Goal: Task Accomplishment & Management: Manage account settings

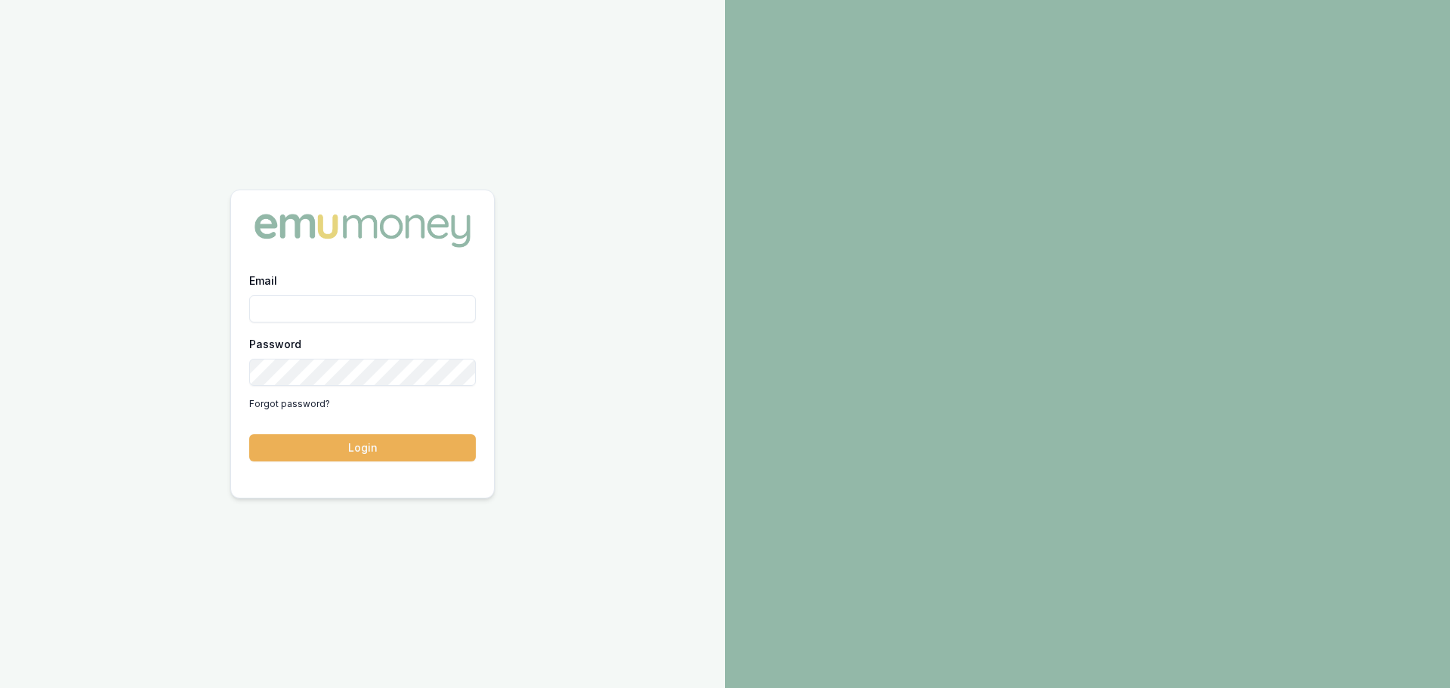
click at [293, 311] on input "Email" at bounding box center [362, 308] width 227 height 27
type input "erin.shield@emumoney.com.au"
click at [249, 434] on button "Login" at bounding box center [362, 447] width 227 height 27
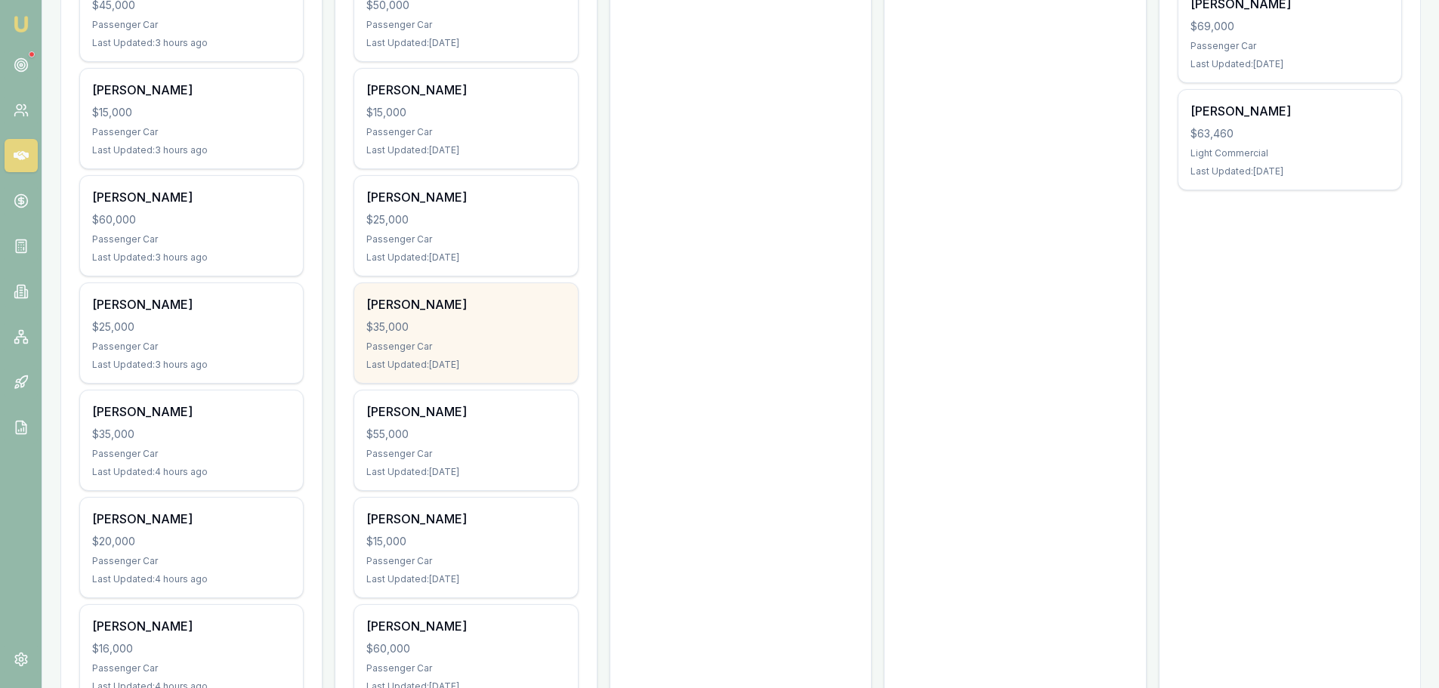
scroll to position [831, 0]
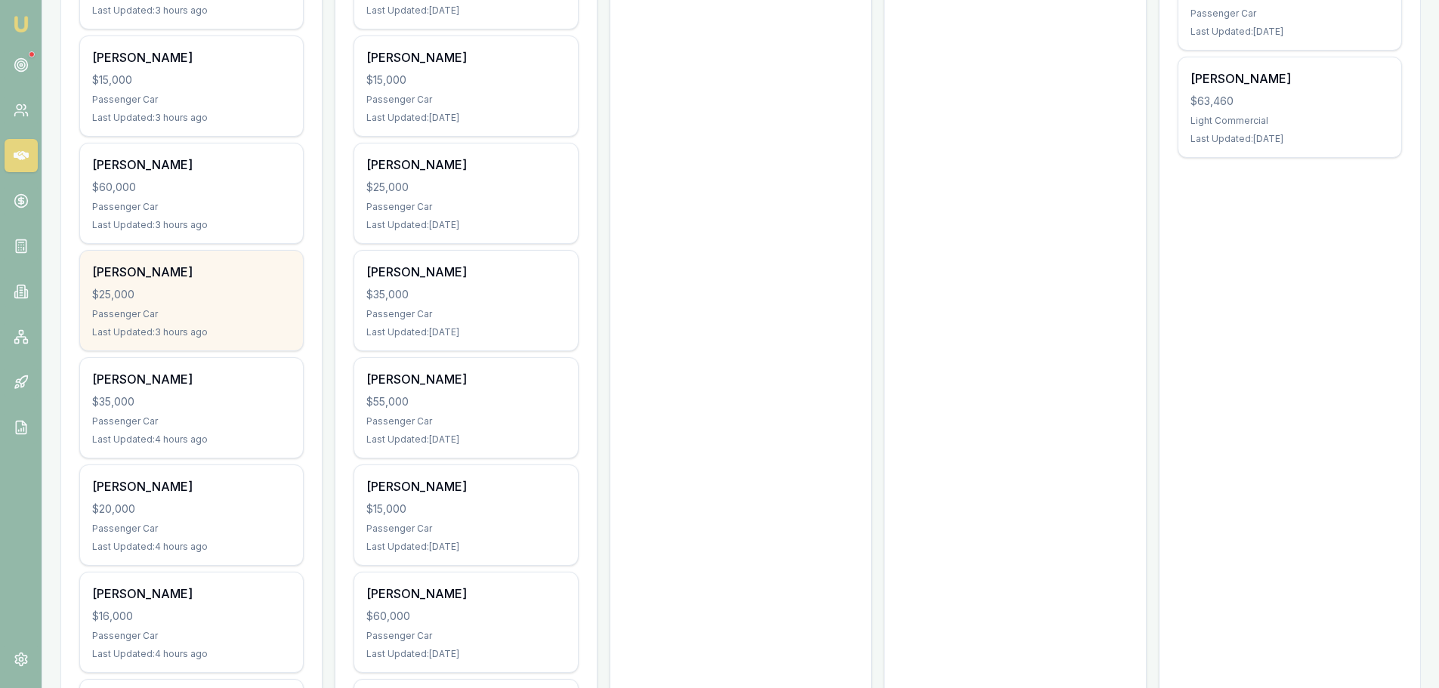
click at [192, 304] on div "Amber Maynes $25,000 Passenger Car Last Updated: 3 hours ago" at bounding box center [191, 301] width 223 height 100
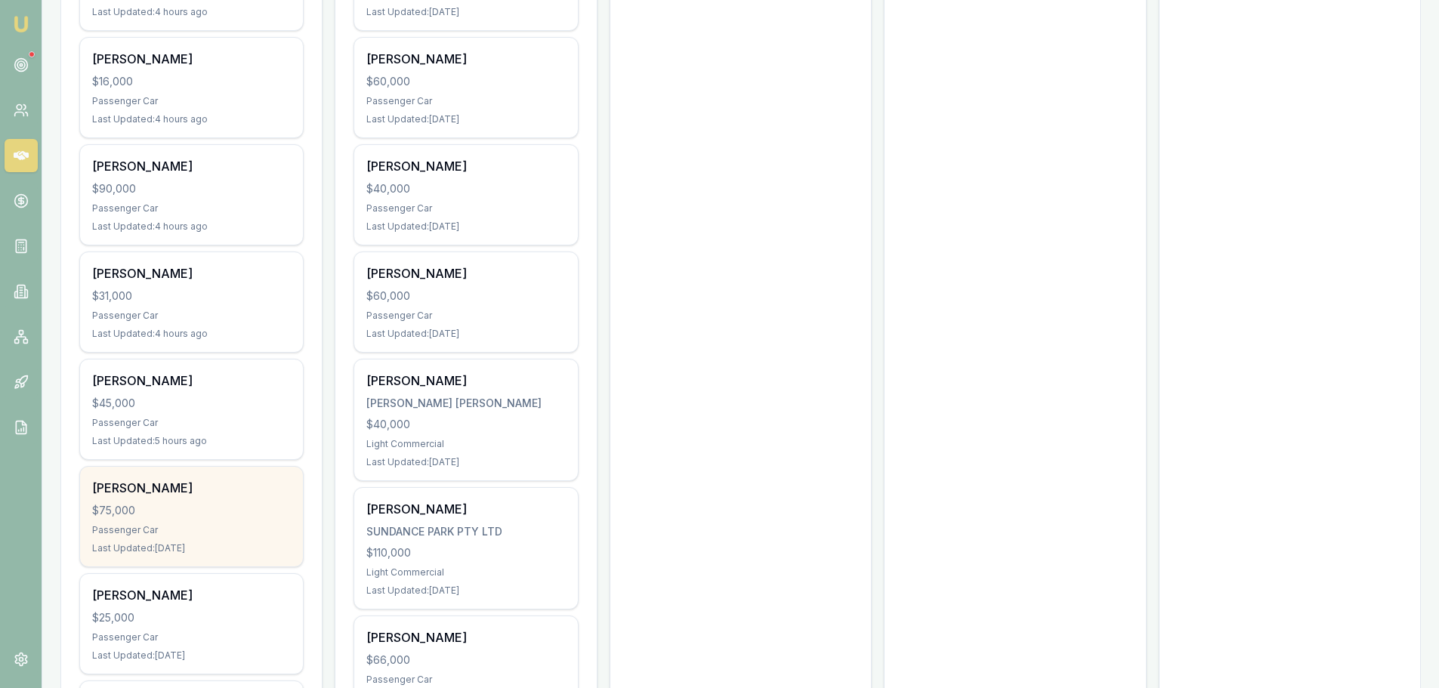
scroll to position [1435, 0]
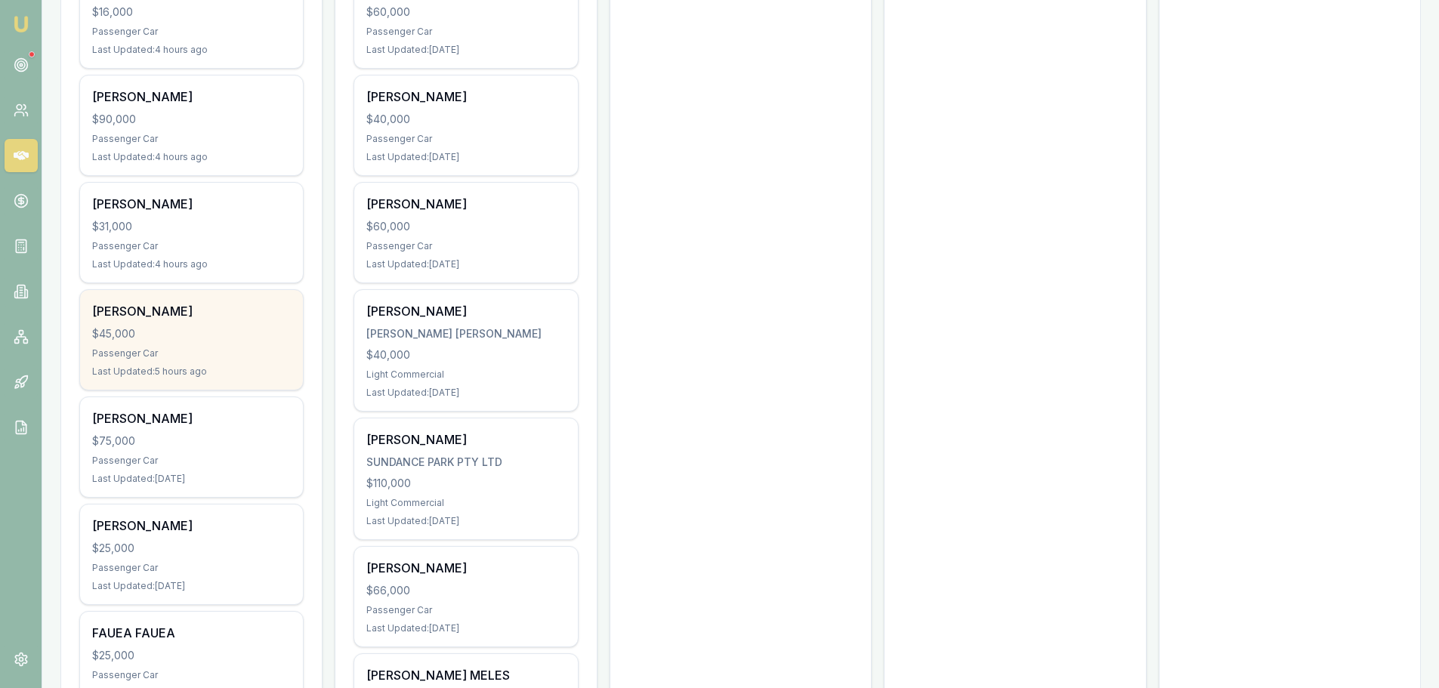
click at [216, 344] on div "Sam Ayad $45,000 Passenger Car Last Updated: 5 hours ago" at bounding box center [191, 340] width 223 height 100
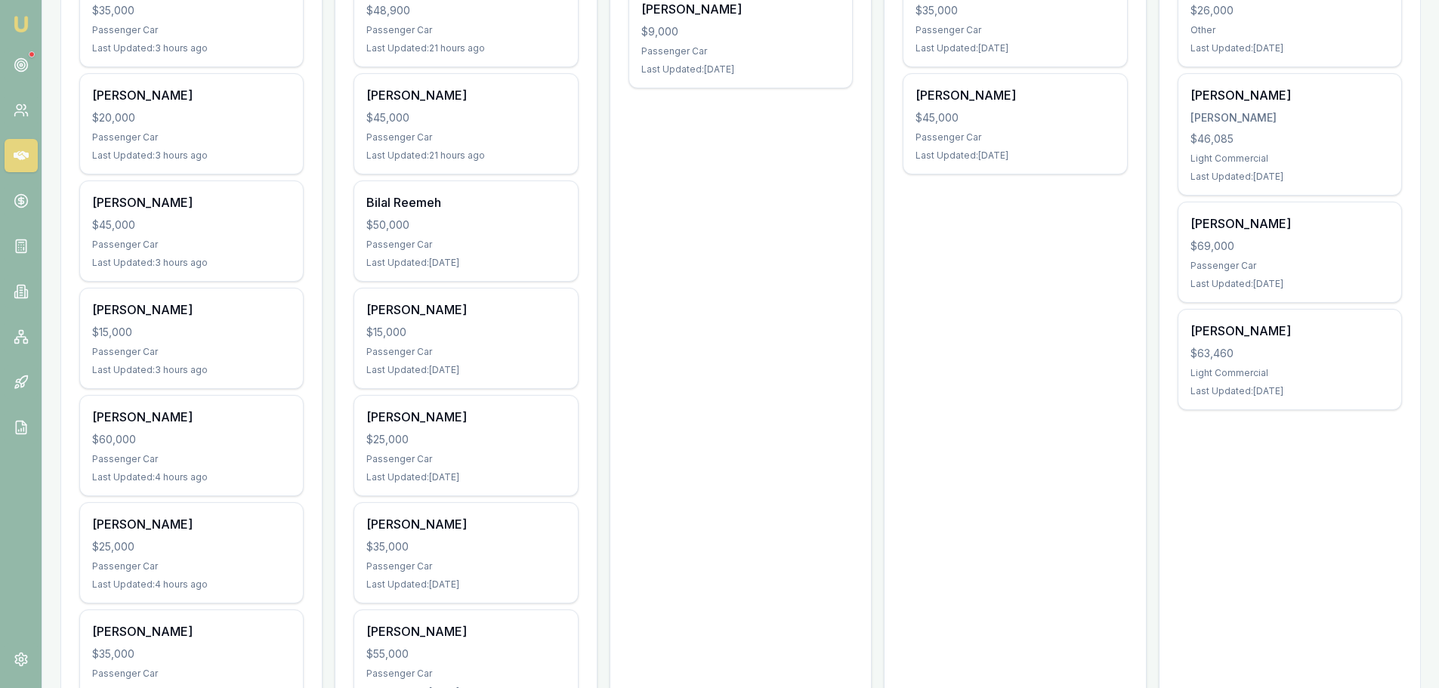
scroll to position [378, 0]
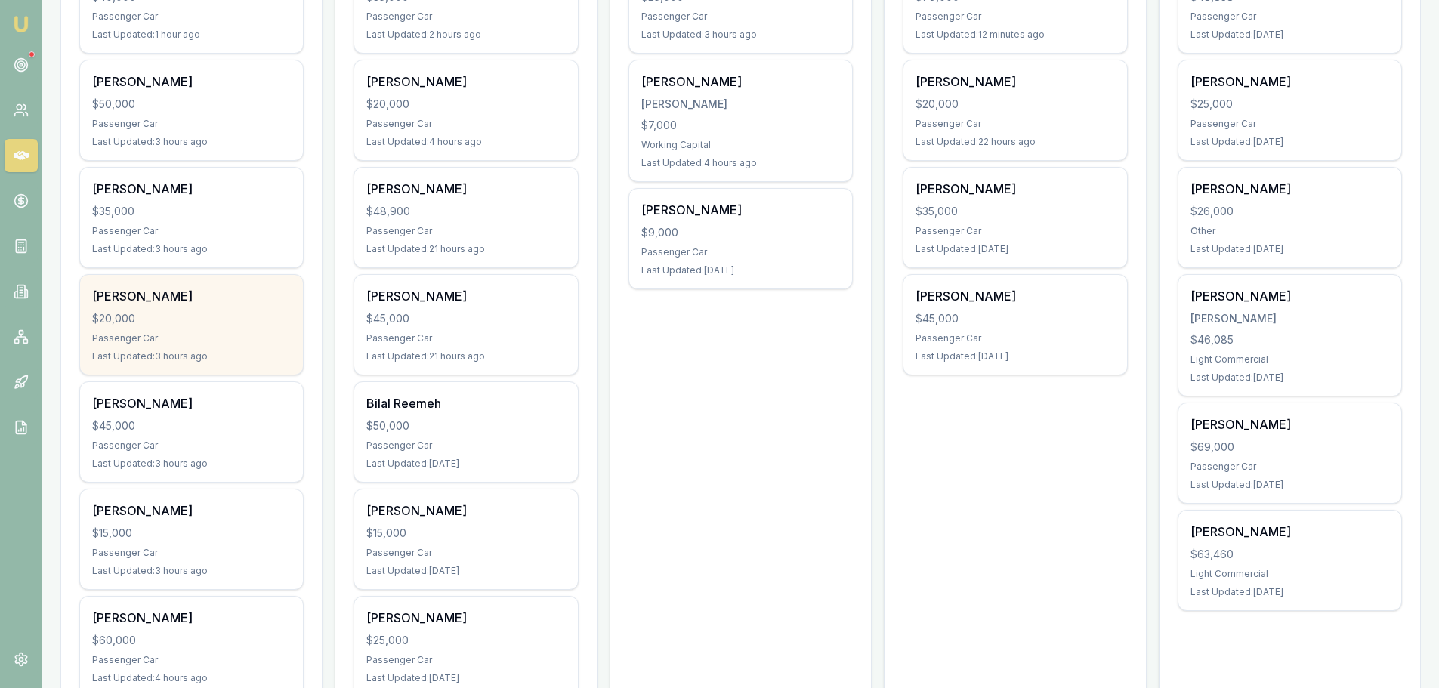
click at [210, 335] on div "Passenger Car" at bounding box center [191, 338] width 199 height 12
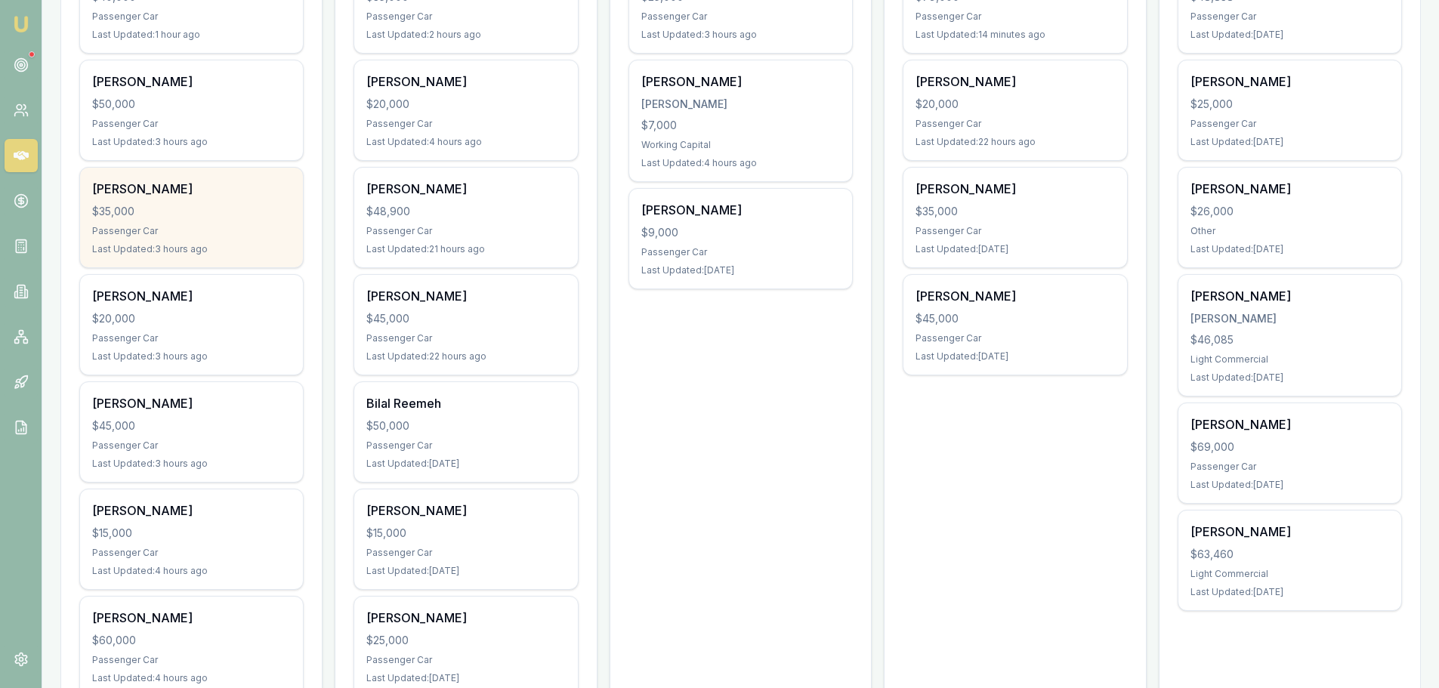
click at [229, 215] on div "$35,000" at bounding box center [191, 211] width 199 height 15
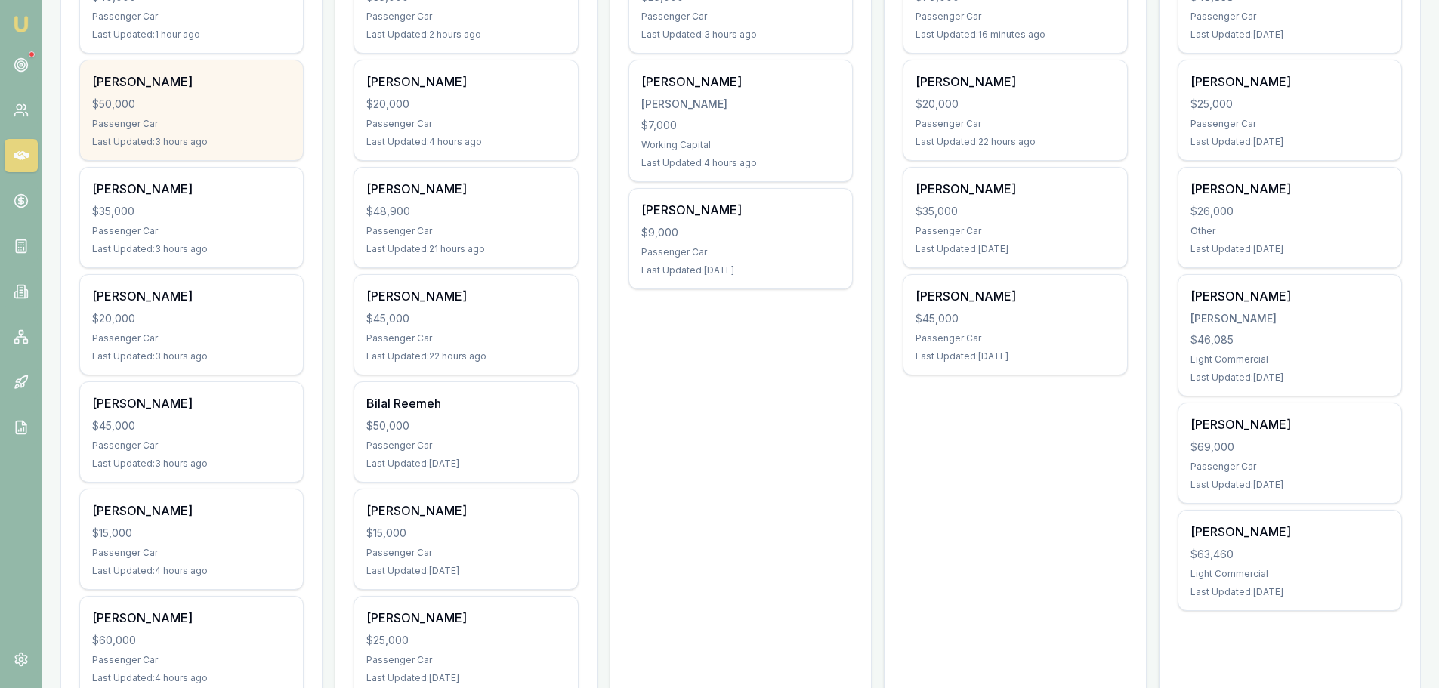
click at [170, 98] on div "$50,000" at bounding box center [191, 104] width 199 height 15
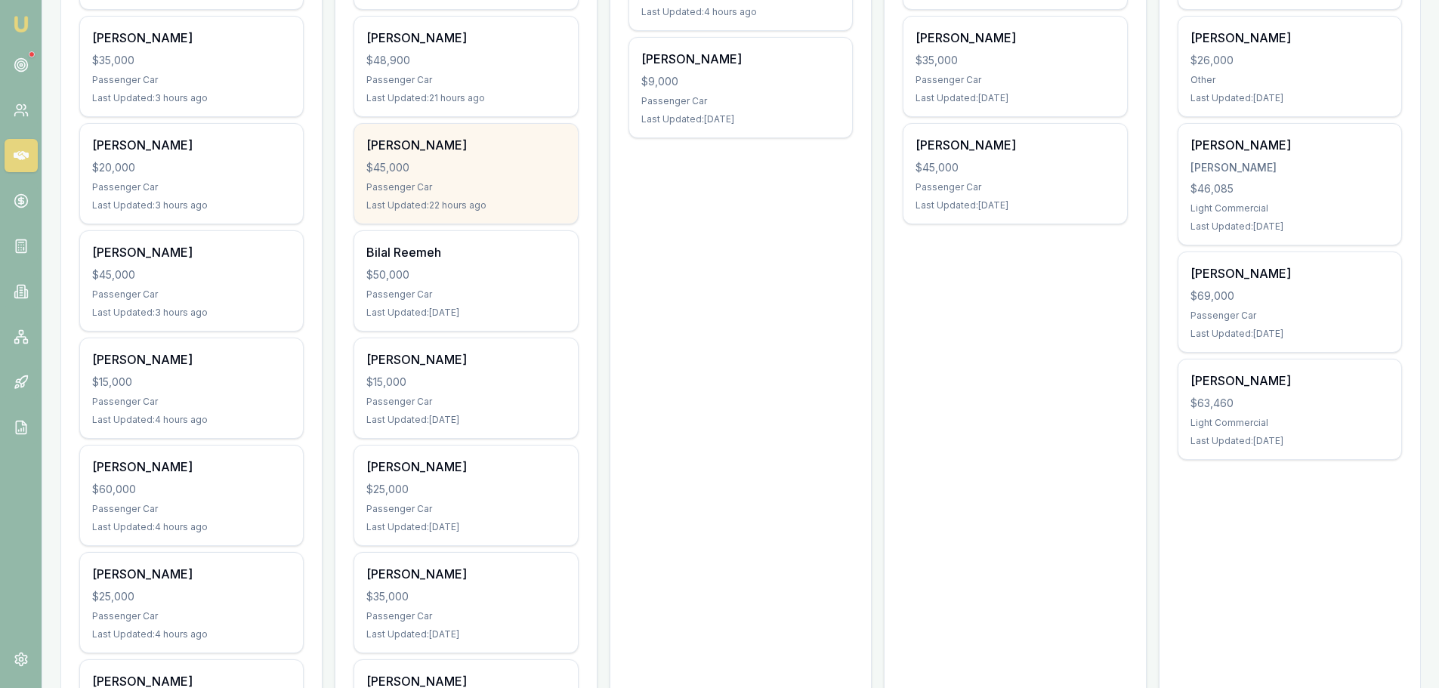
scroll to position [755, 0]
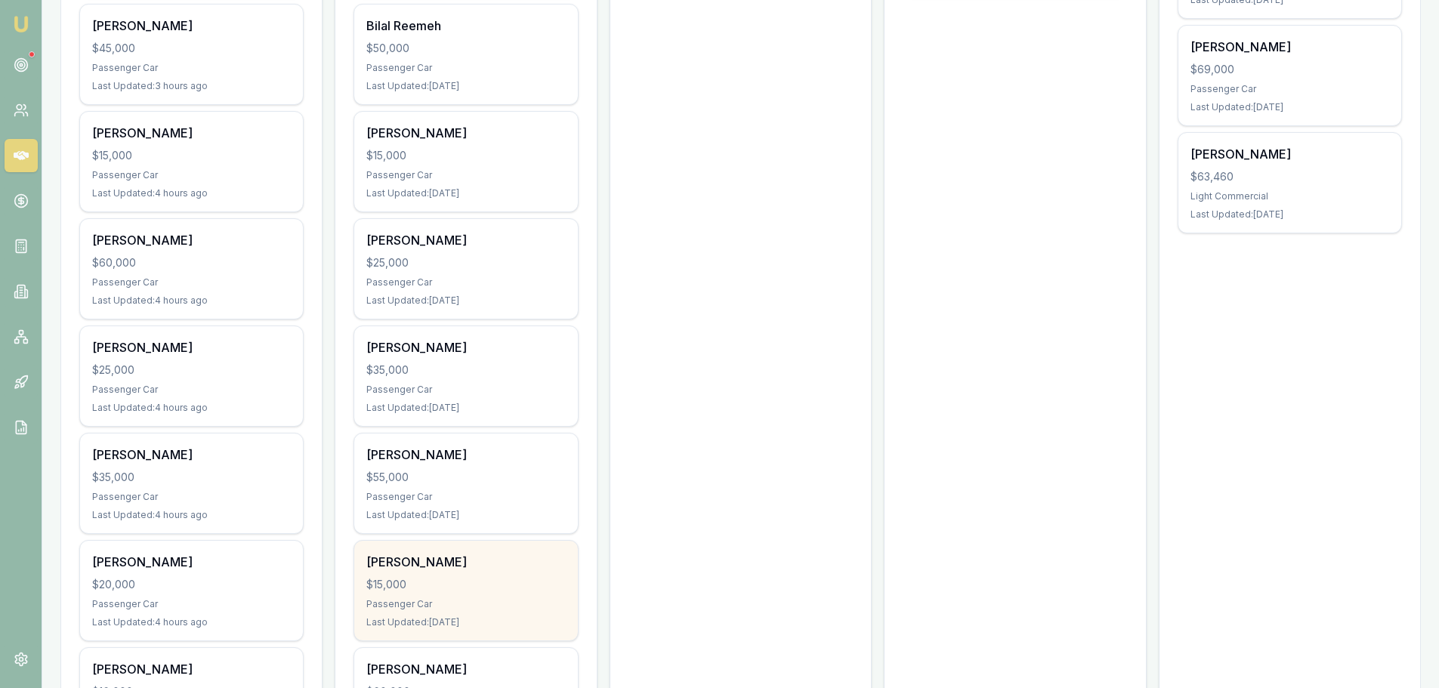
click at [489, 560] on div "Riley Hermann" at bounding box center [465, 562] width 199 height 18
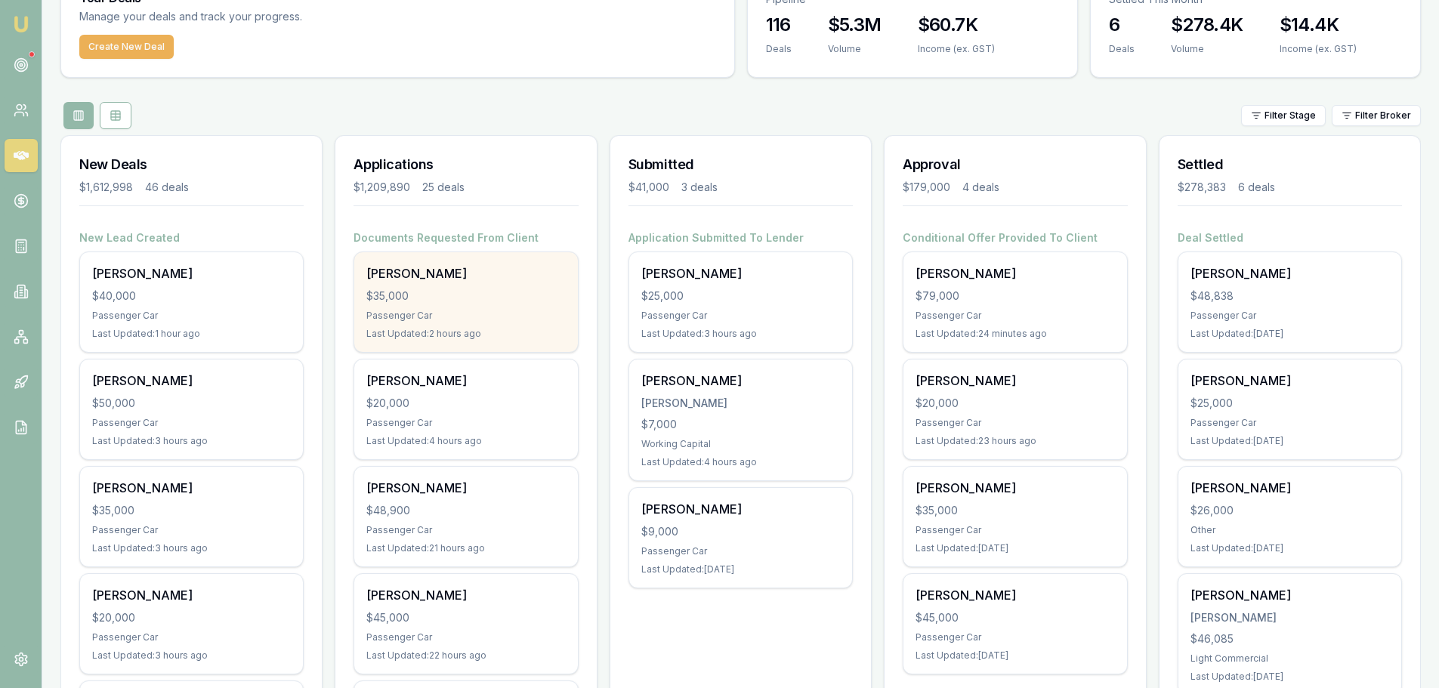
scroll to position [0, 0]
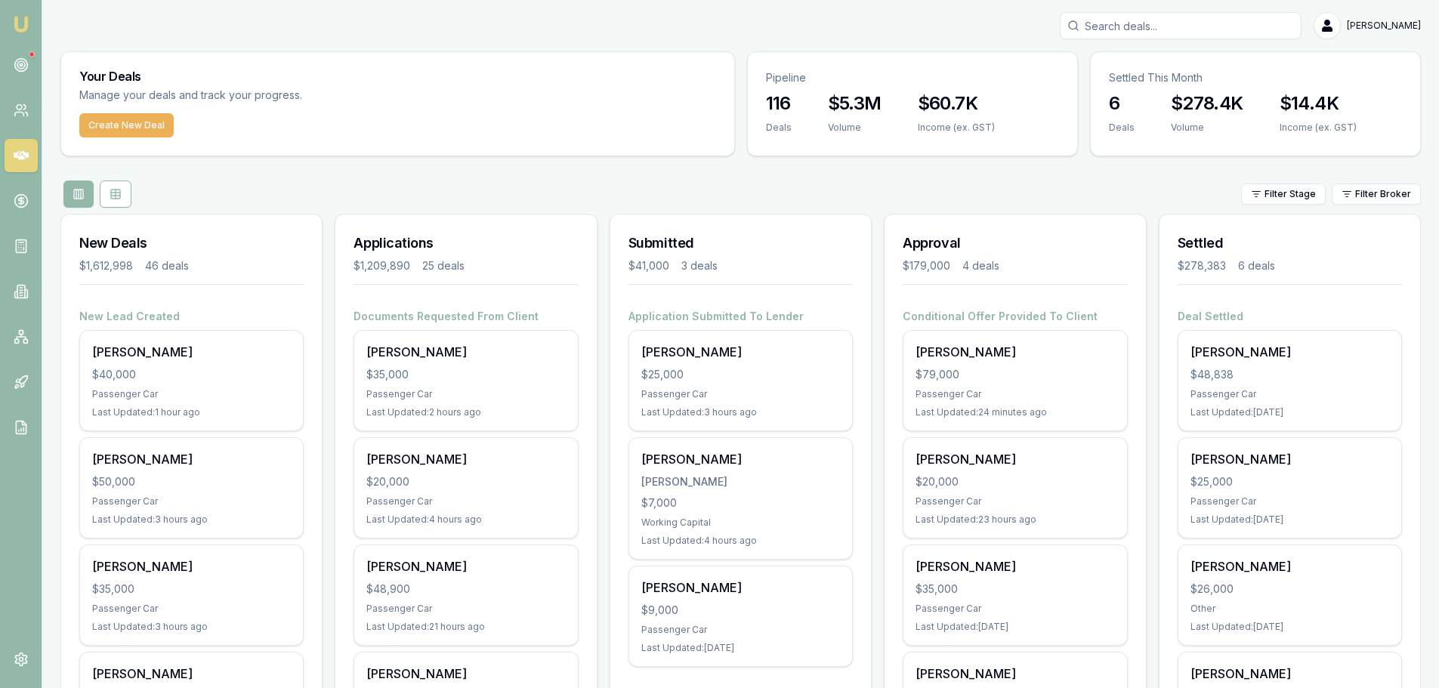
click at [606, 192] on div "Filter Stage Filter Broker" at bounding box center [740, 193] width 1360 height 27
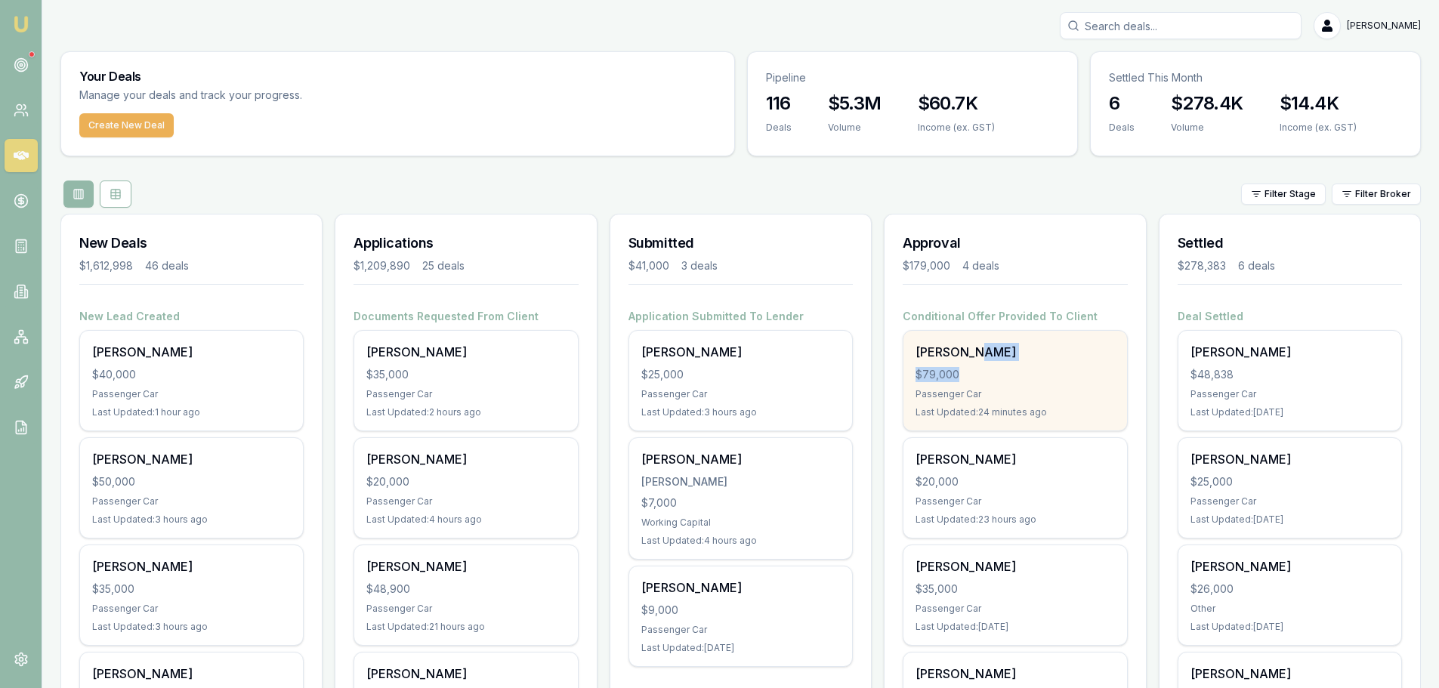
click at [983, 361] on div "Kim Eteru $79,000 Passenger Car Last Updated: 24 minutes ago" at bounding box center [1014, 381] width 223 height 100
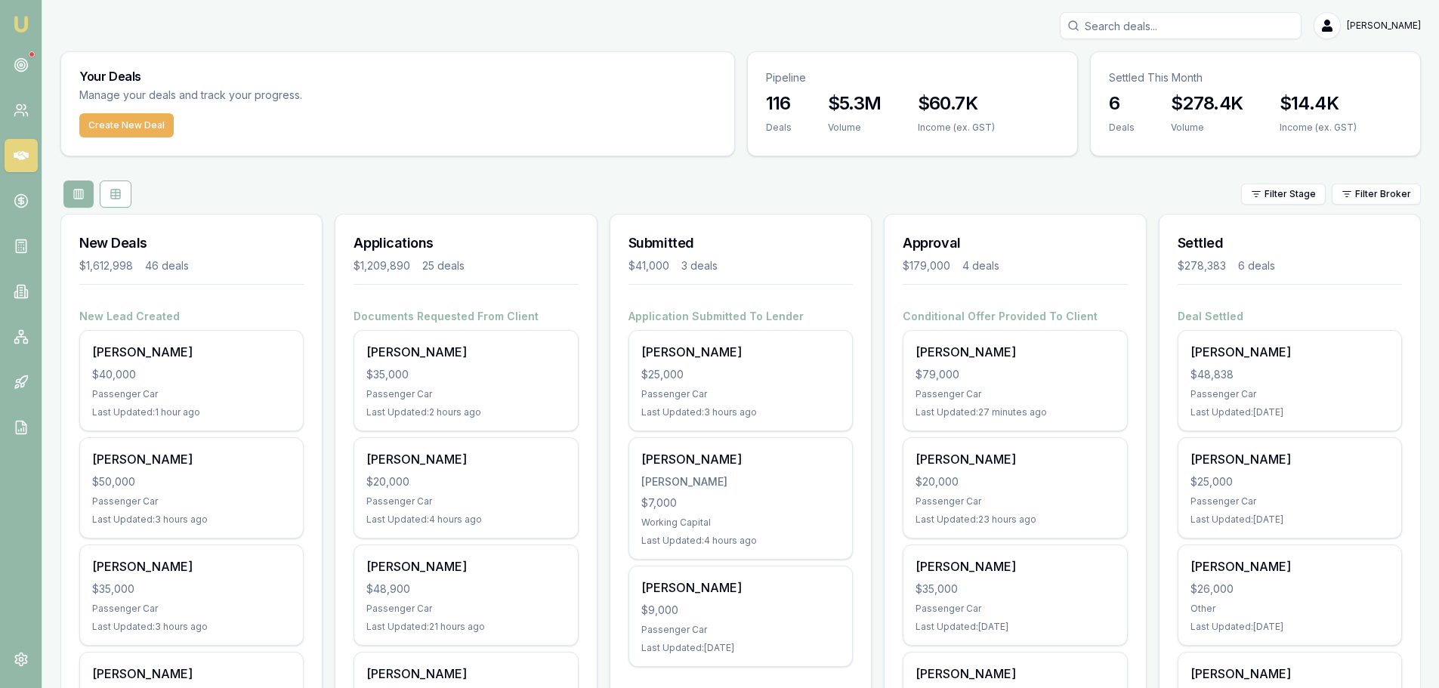
click at [656, 202] on div "Filter Stage Filter Broker" at bounding box center [740, 193] width 1360 height 27
click at [764, 194] on div "Filter Stage Filter Broker" at bounding box center [740, 193] width 1360 height 27
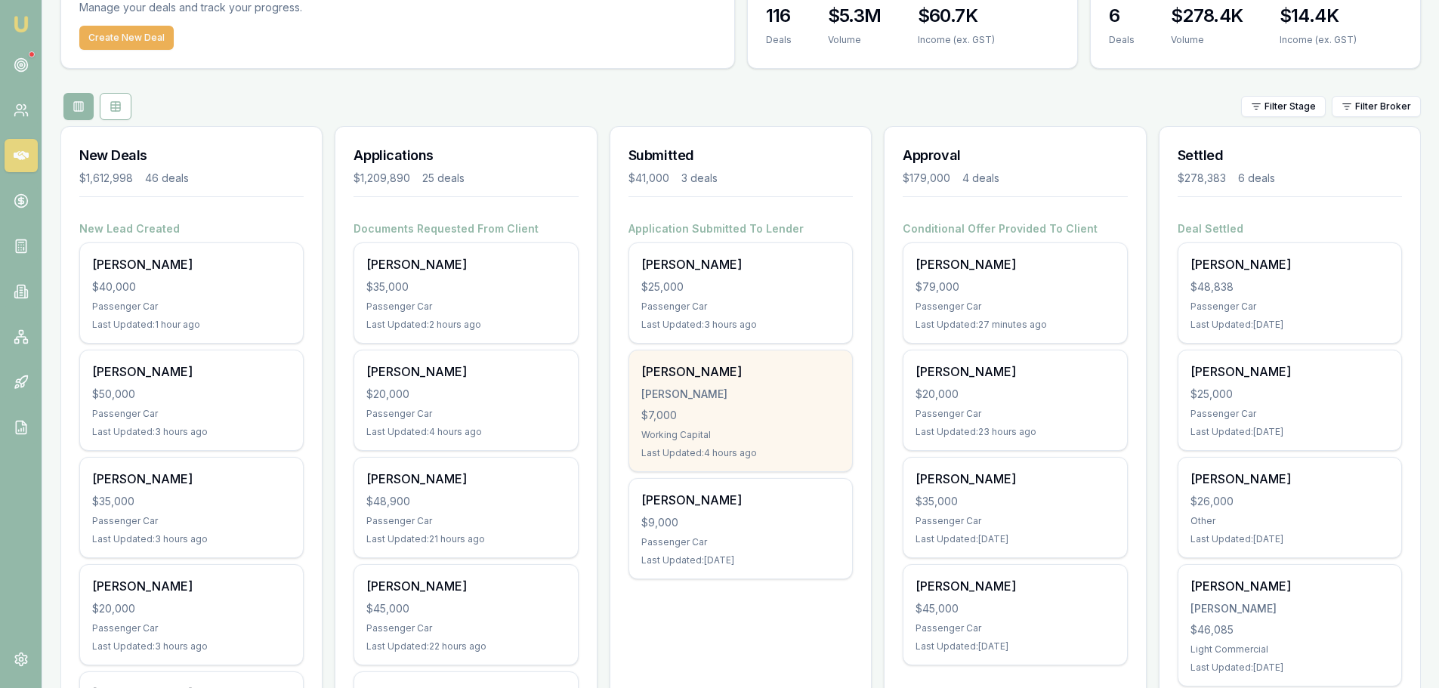
scroll to position [76, 0]
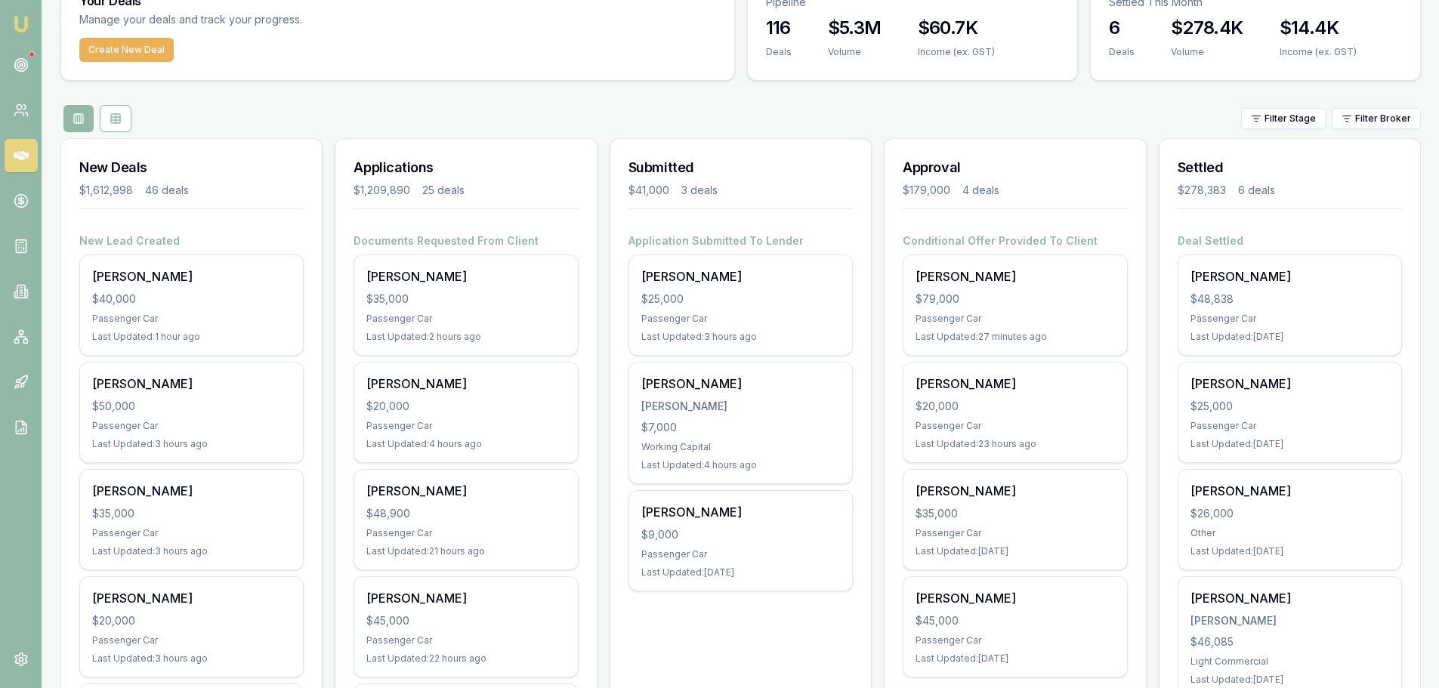
click at [705, 120] on div "Filter Stage Filter Broker" at bounding box center [740, 118] width 1360 height 27
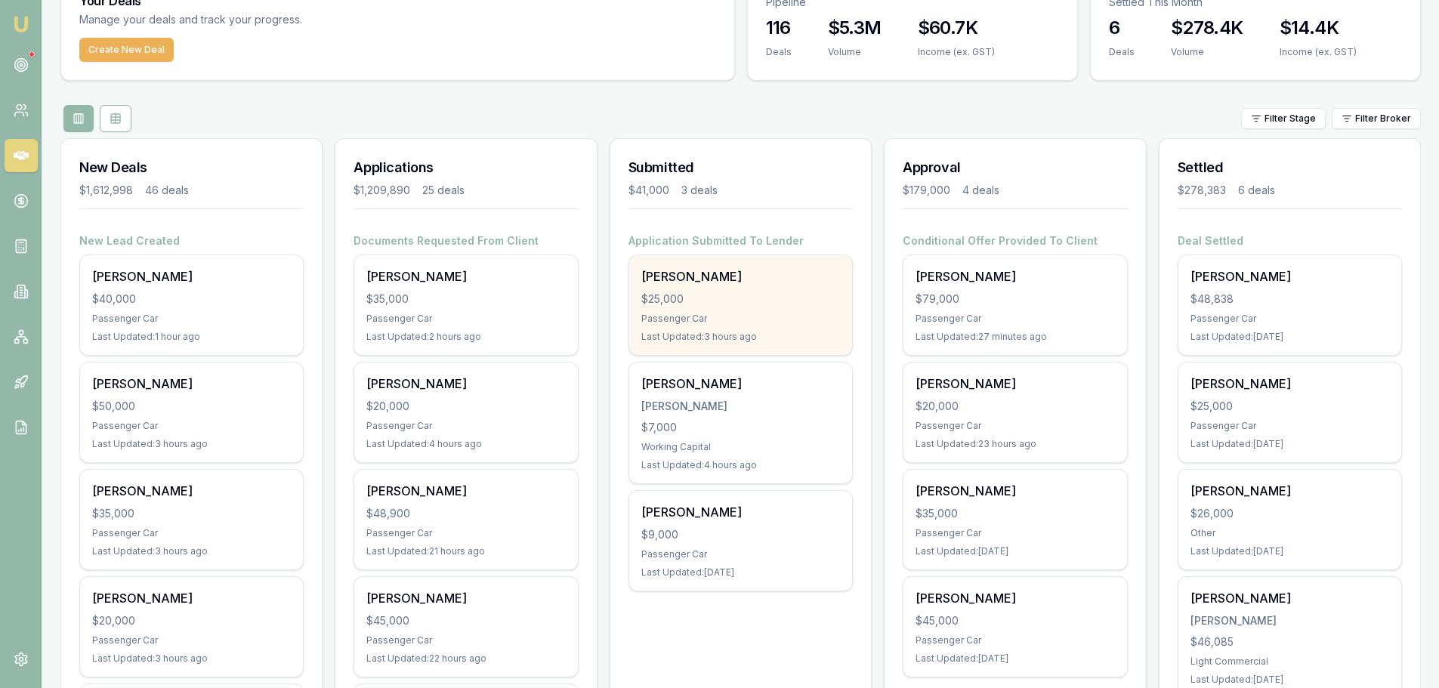
click at [751, 296] on div "$25,000" at bounding box center [740, 299] width 199 height 15
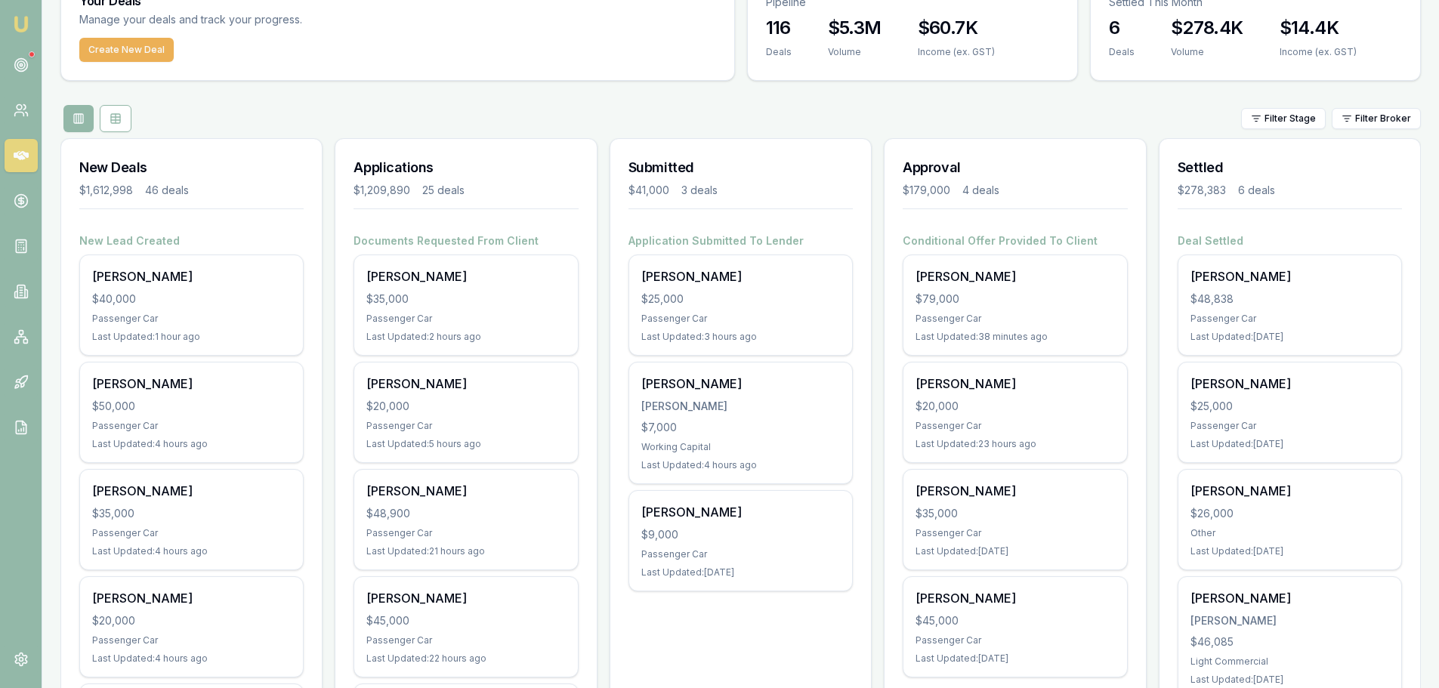
click at [406, 127] on div "Filter Stage Filter Broker" at bounding box center [740, 118] width 1360 height 27
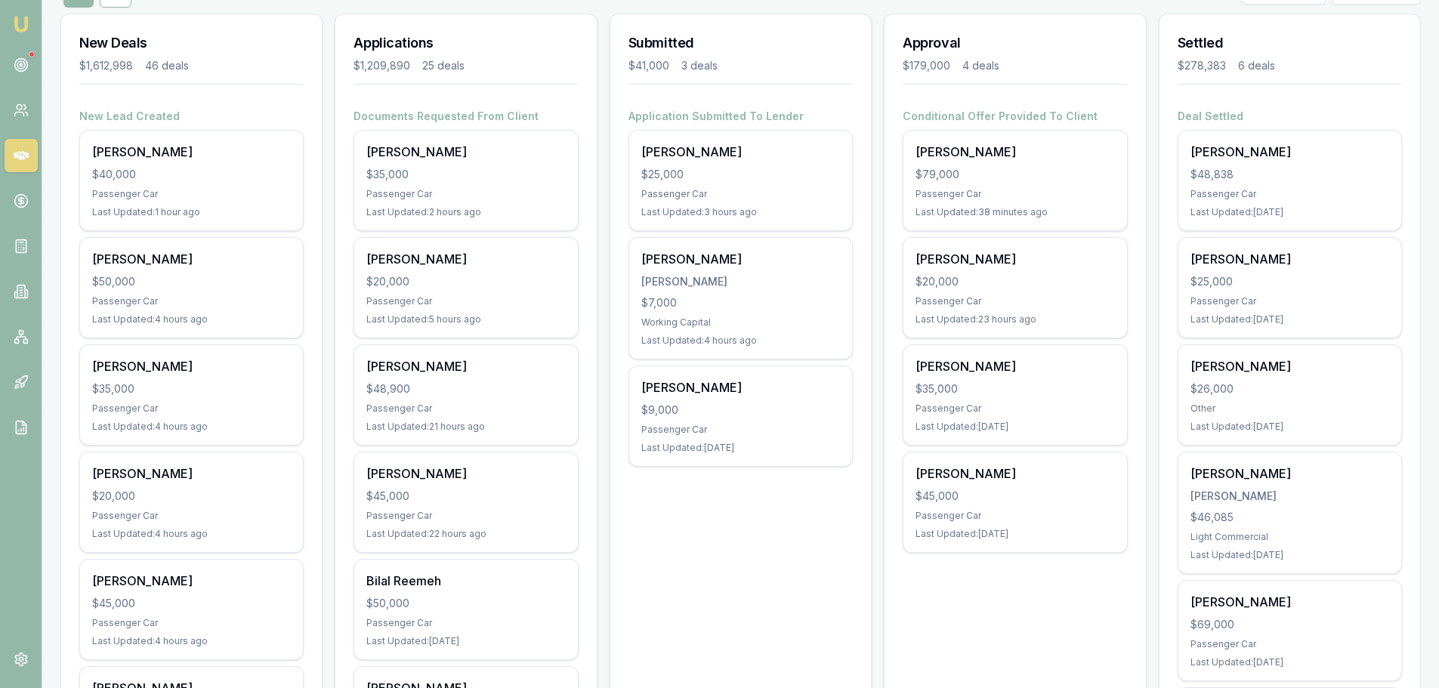
scroll to position [227, 0]
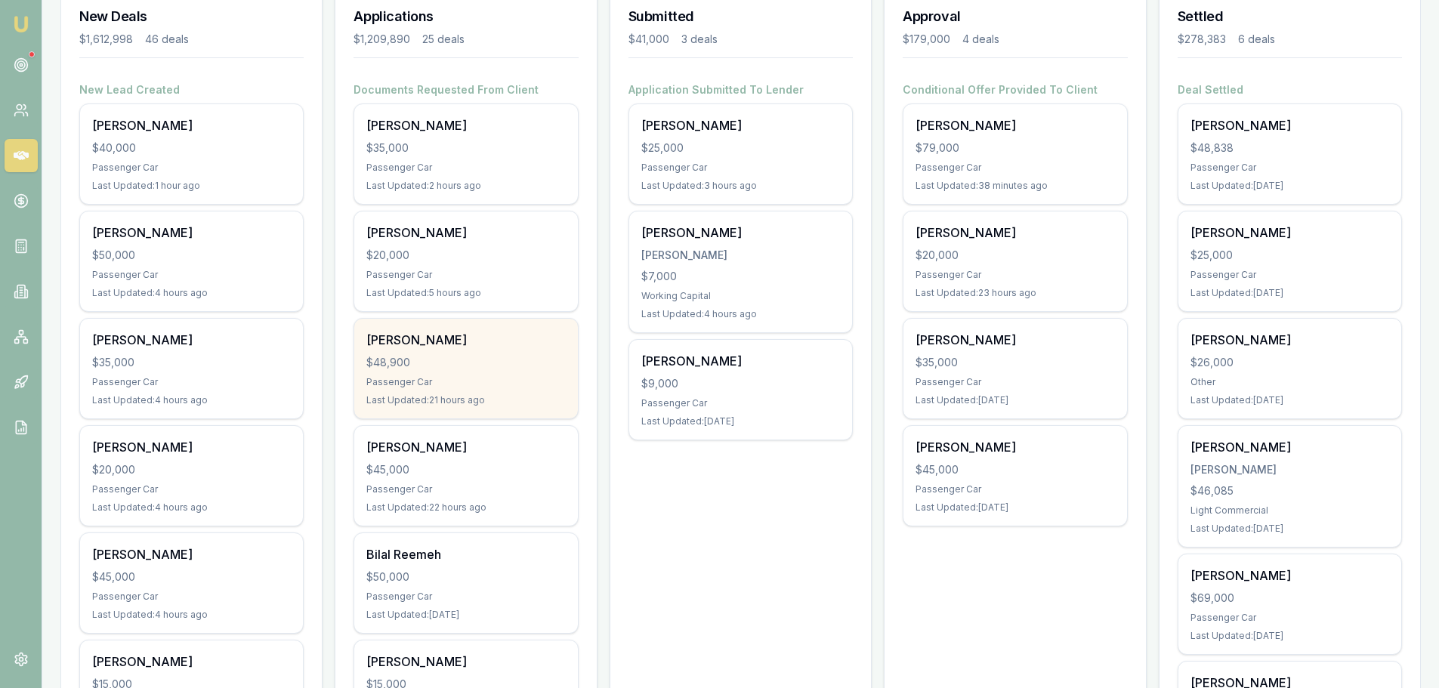
click at [524, 355] on div "$48,900" at bounding box center [465, 362] width 199 height 15
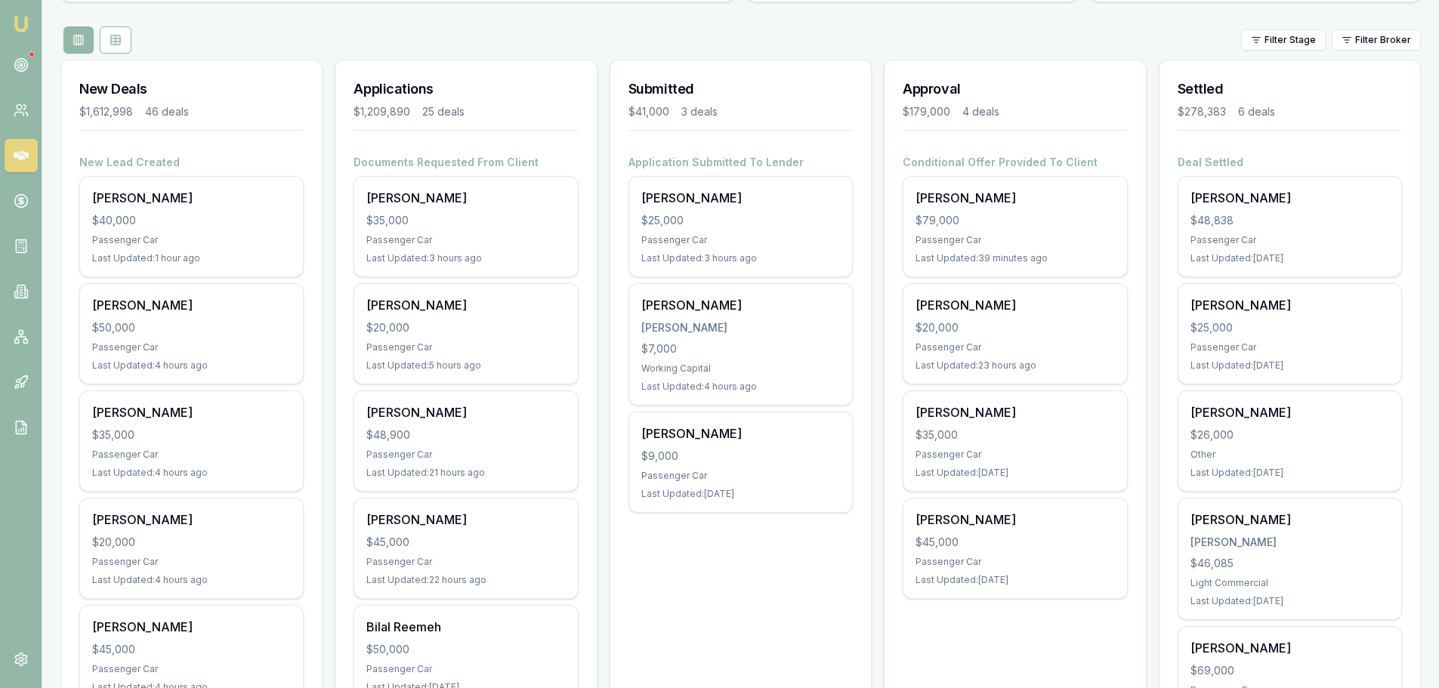
scroll to position [76, 0]
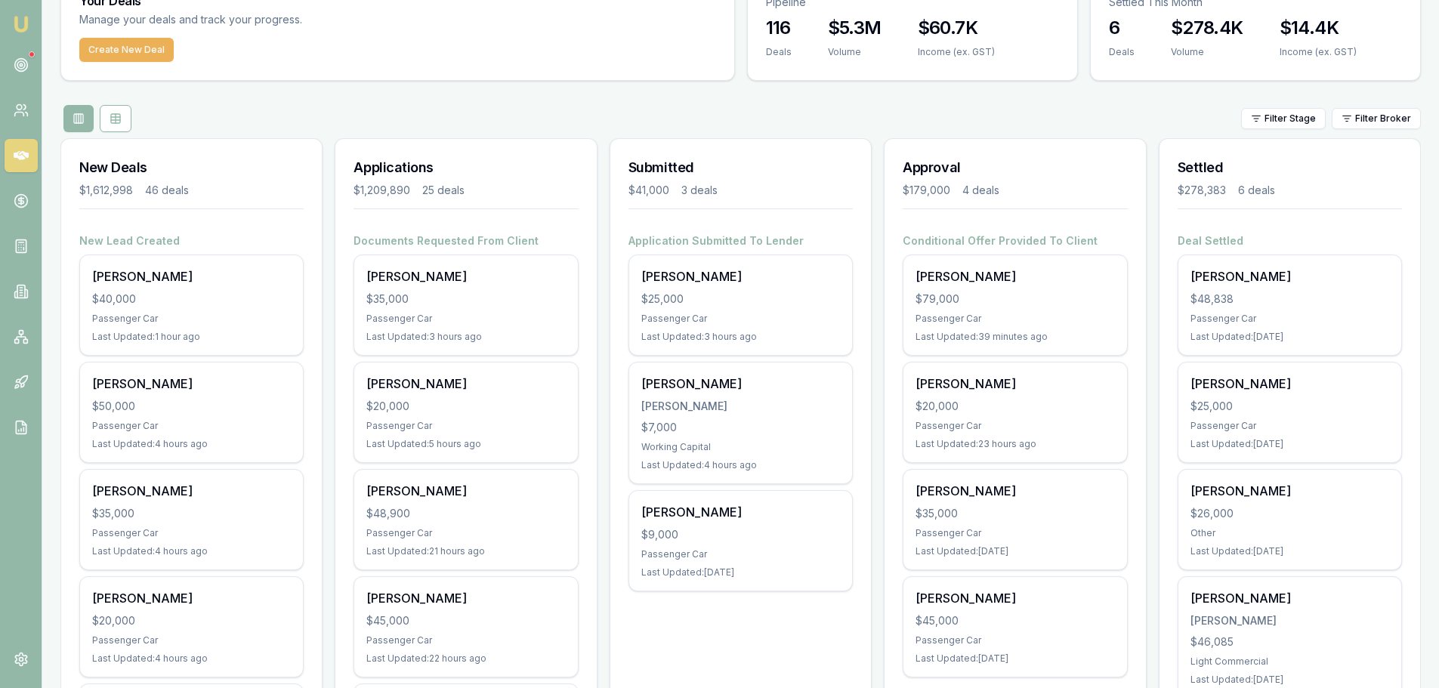
drag, startPoint x: 508, startPoint y: 81, endPoint x: 520, endPoint y: 106, distance: 27.7
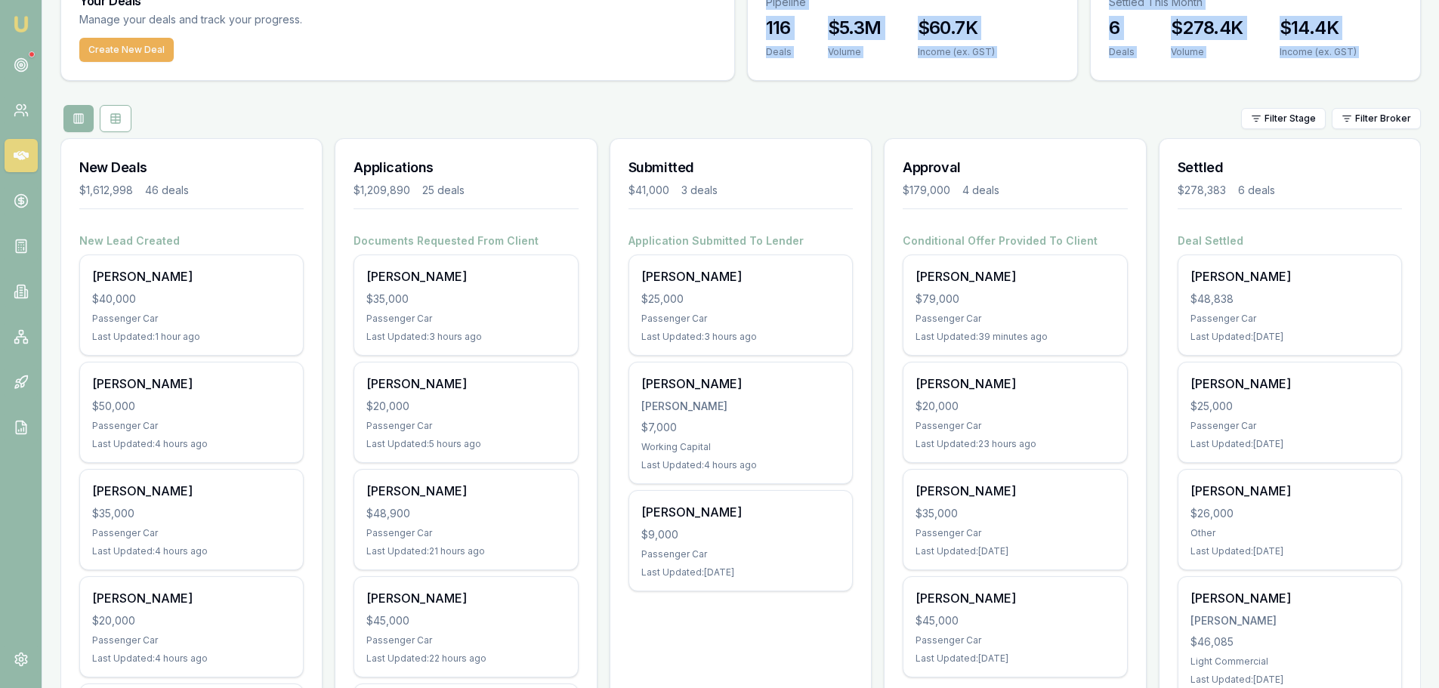
click at [520, 106] on div "Filter Stage Filter Broker" at bounding box center [740, 118] width 1360 height 27
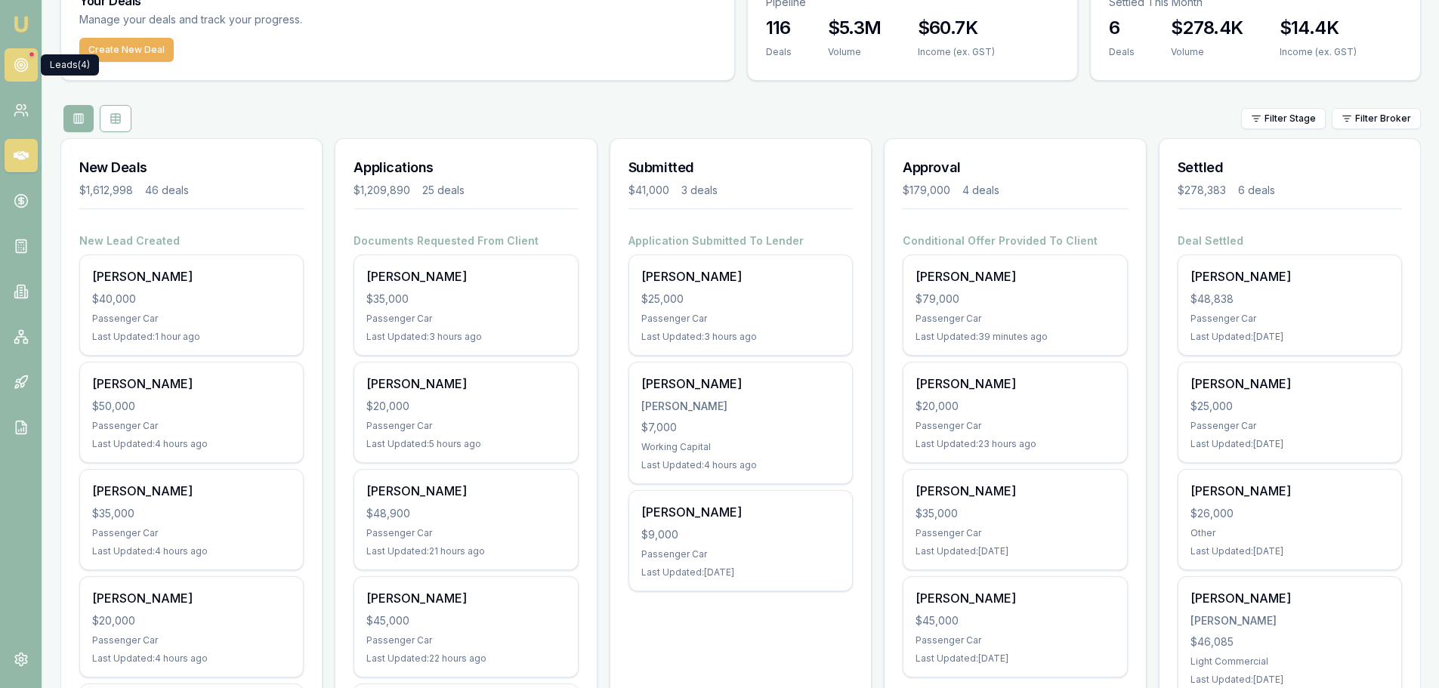
click at [25, 68] on icon at bounding box center [21, 64] width 15 height 15
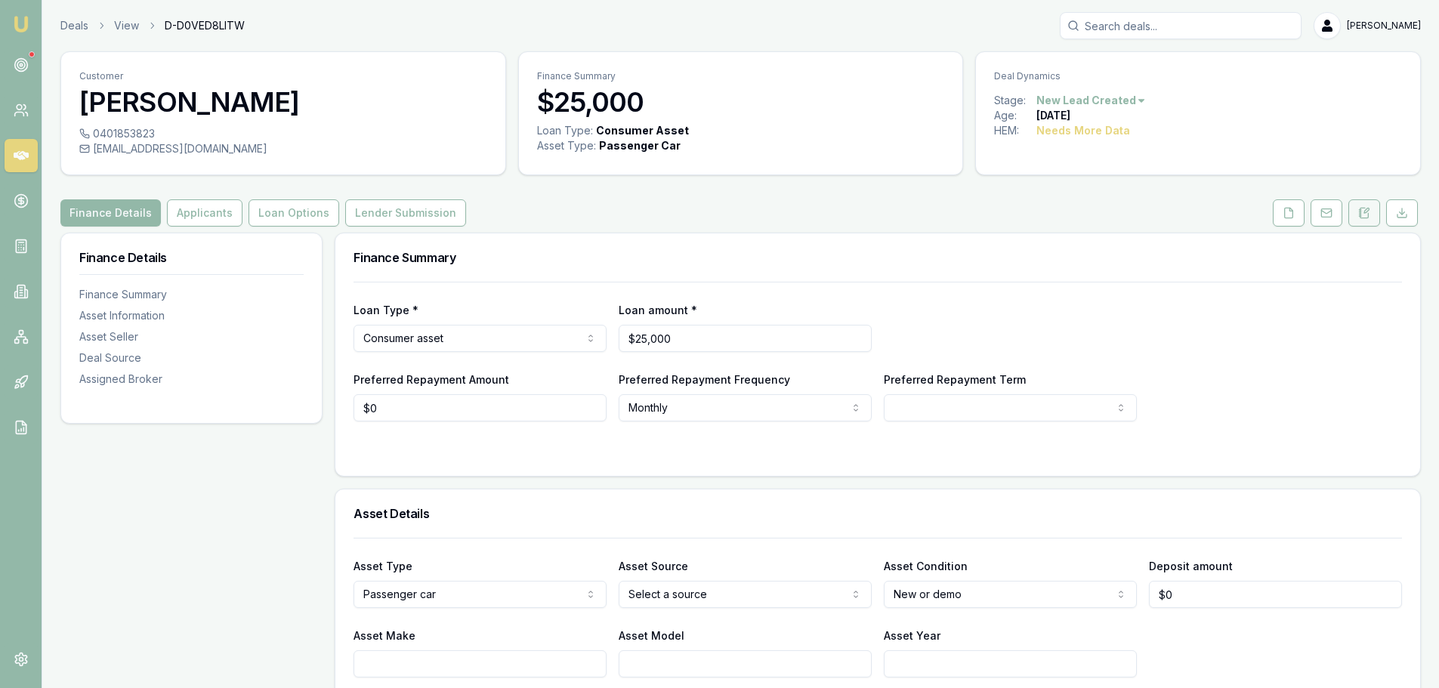
click at [1367, 208] on icon at bounding box center [1364, 213] width 12 height 12
click at [1355, 214] on button at bounding box center [1364, 212] width 32 height 27
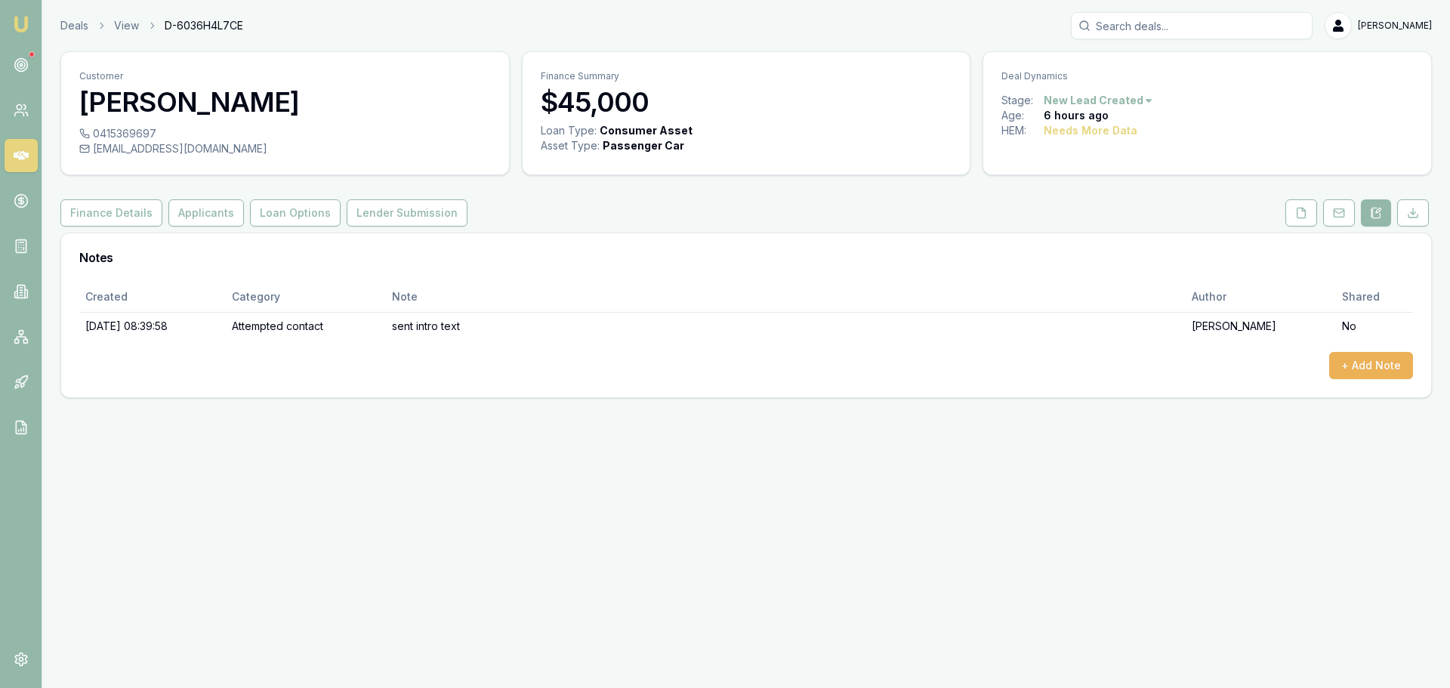
click at [711, 224] on div "Finance Details Applicants Loan Options Lender Submission" at bounding box center [745, 212] width 1371 height 27
click at [1371, 356] on button "+ Add Note" at bounding box center [1371, 365] width 84 height 27
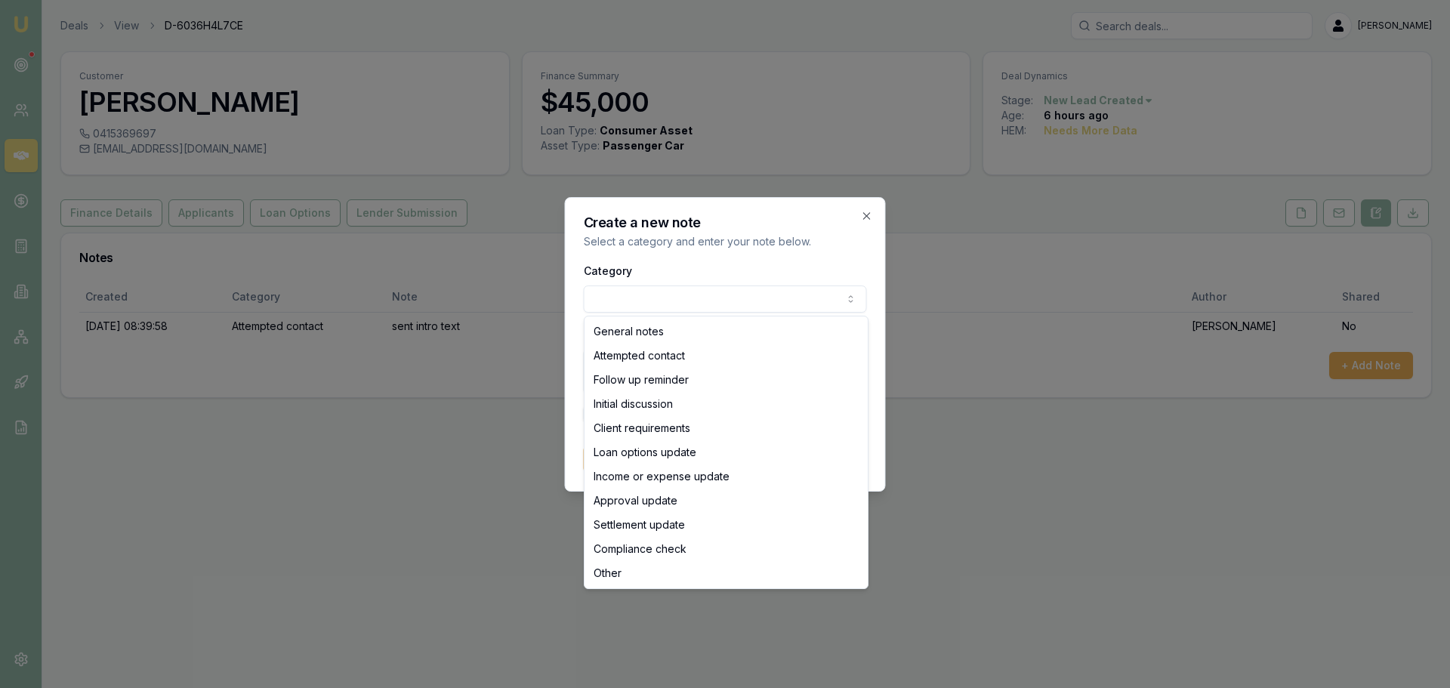
click at [797, 299] on body "Emu Broker Deals View D-6036H4L7CE Erin Shield Toggle Menu Customer Sam Ayad 04…" at bounding box center [725, 344] width 1450 height 688
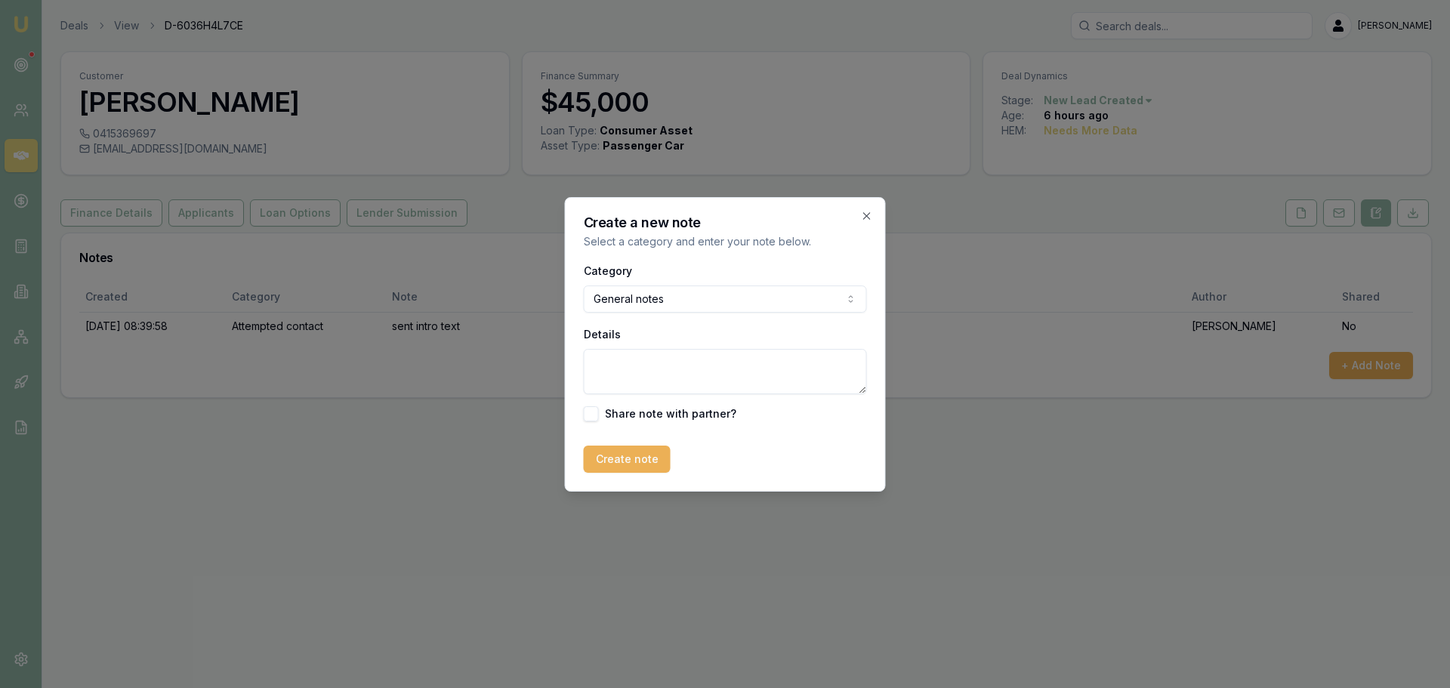
click at [662, 362] on textarea "Details" at bounding box center [725, 371] width 283 height 45
type textarea "was just wanting to know interest rates, not doing anything just yet. Quoted re…"
click at [649, 462] on button "Create note" at bounding box center [627, 459] width 87 height 27
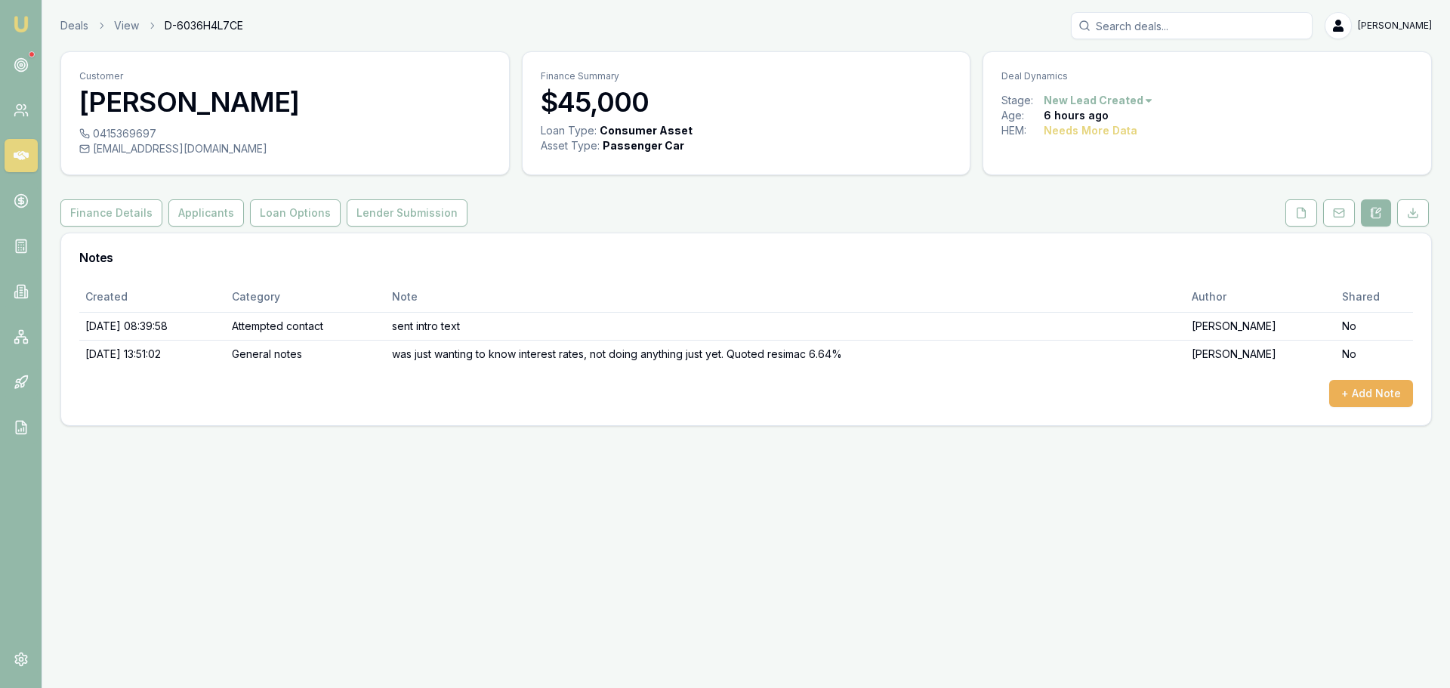
click at [1131, 100] on html "Emu Broker Deals View D-6036H4L7CE Erin Shield Toggle Menu Customer Sam Ayad 04…" at bounding box center [725, 344] width 1450 height 688
click at [1125, 125] on div "Deal On Hold" at bounding box center [1095, 127] width 89 height 24
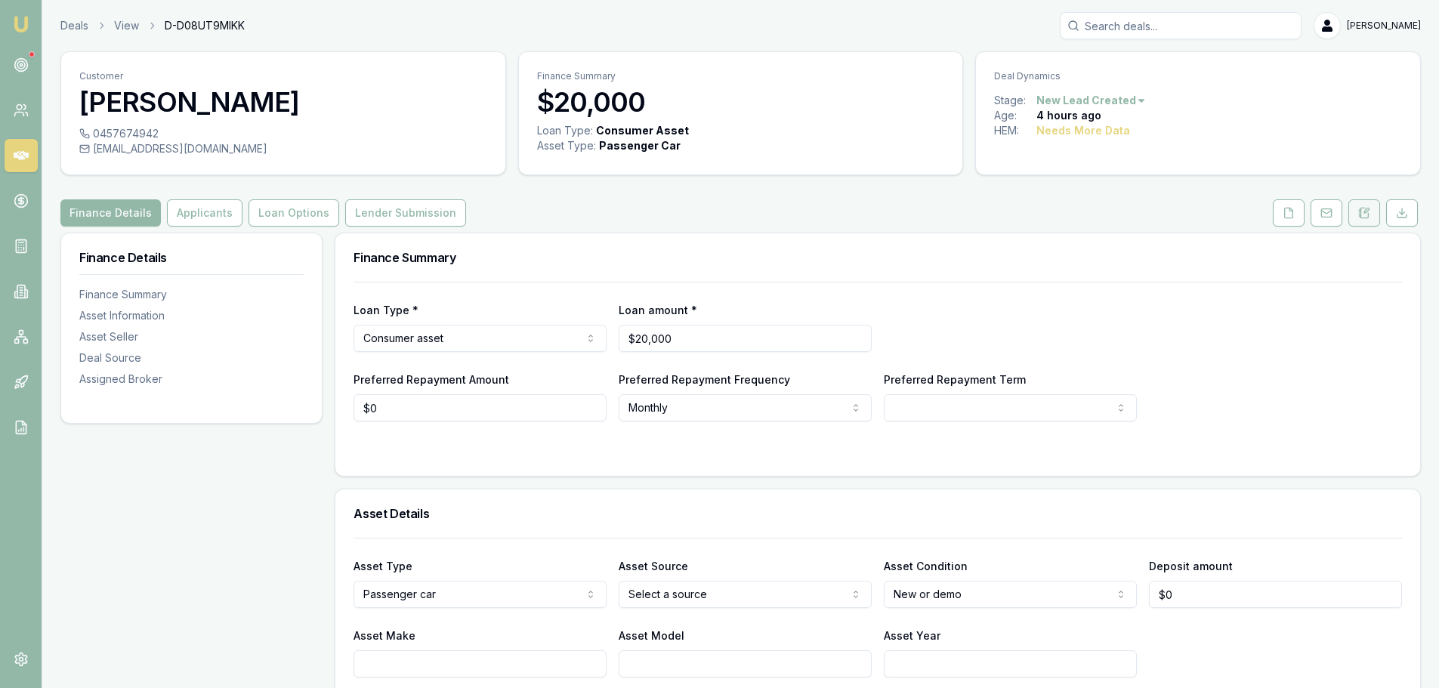
click at [1368, 219] on button at bounding box center [1364, 212] width 32 height 27
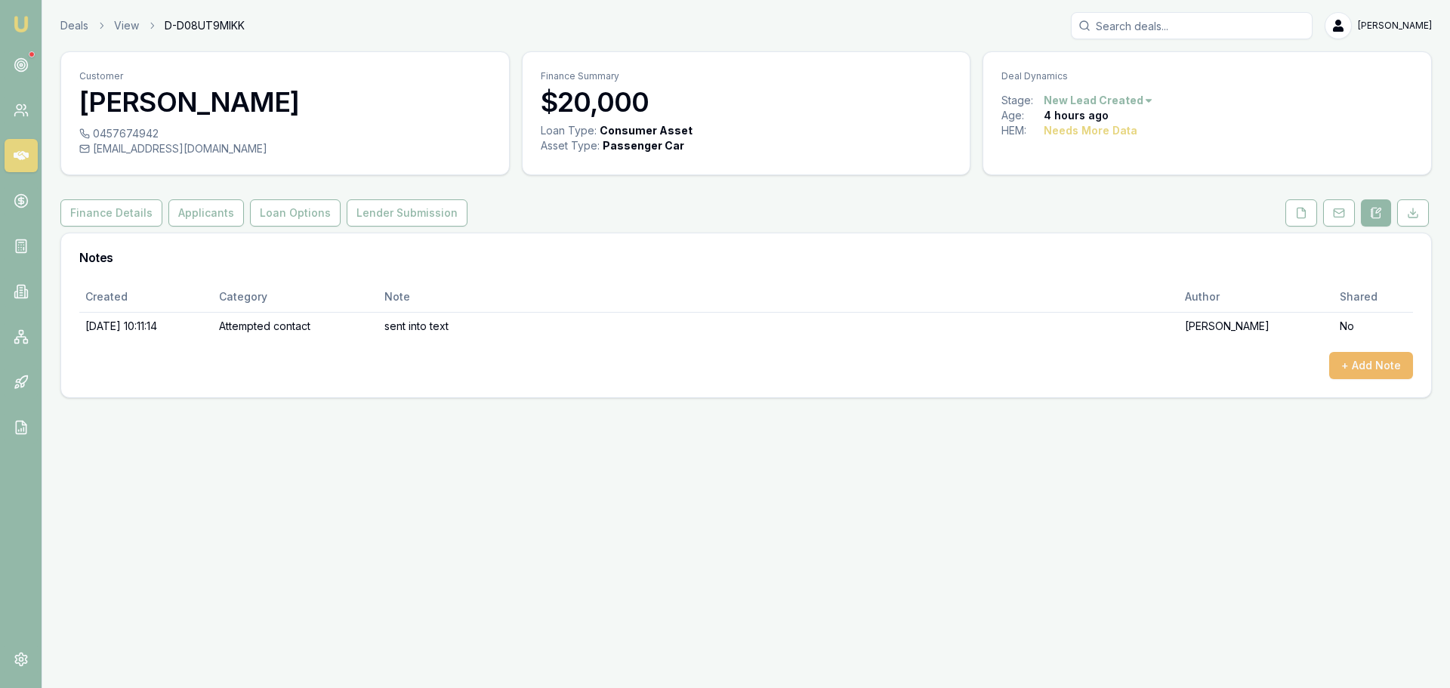
click at [1380, 370] on button "+ Add Note" at bounding box center [1371, 365] width 84 height 27
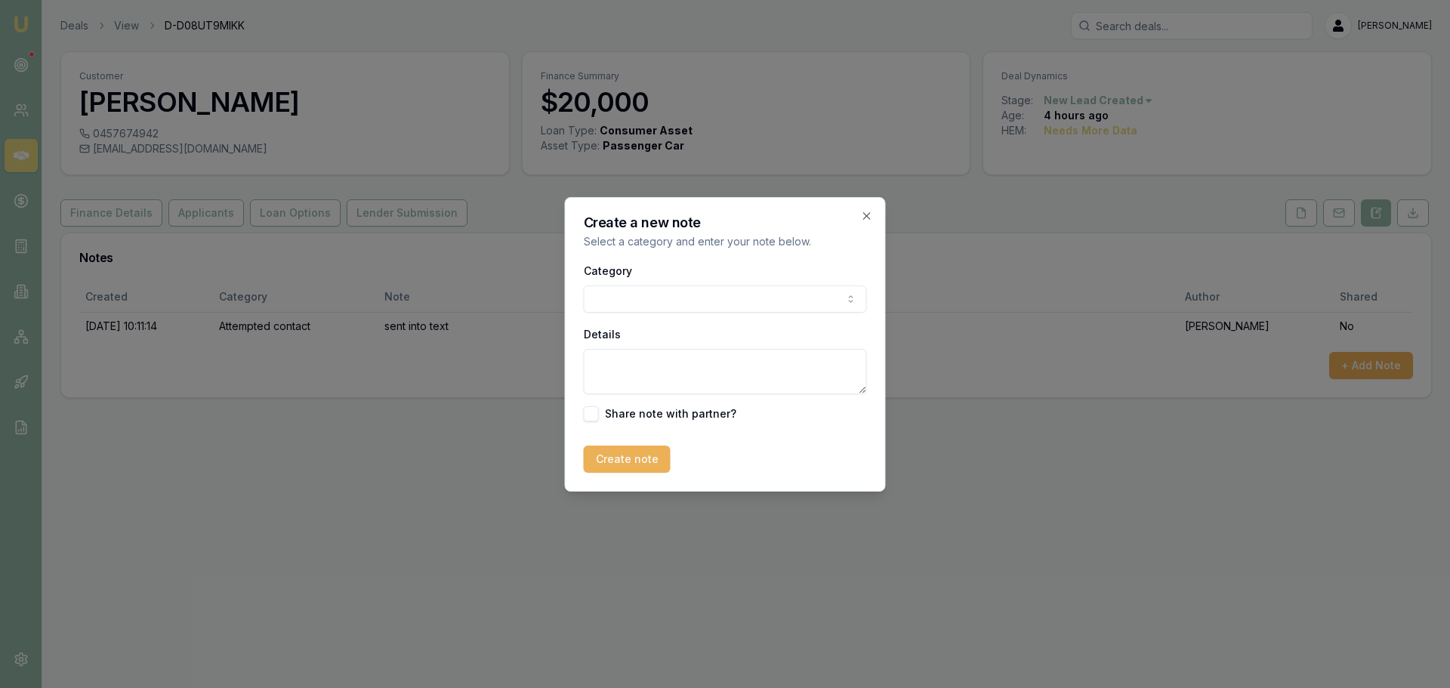
click at [680, 300] on body "Emu Broker Deals View D-D08UT9MIKK [PERSON_NAME] Toggle Menu Customer [PERSON_N…" at bounding box center [725, 344] width 1450 height 688
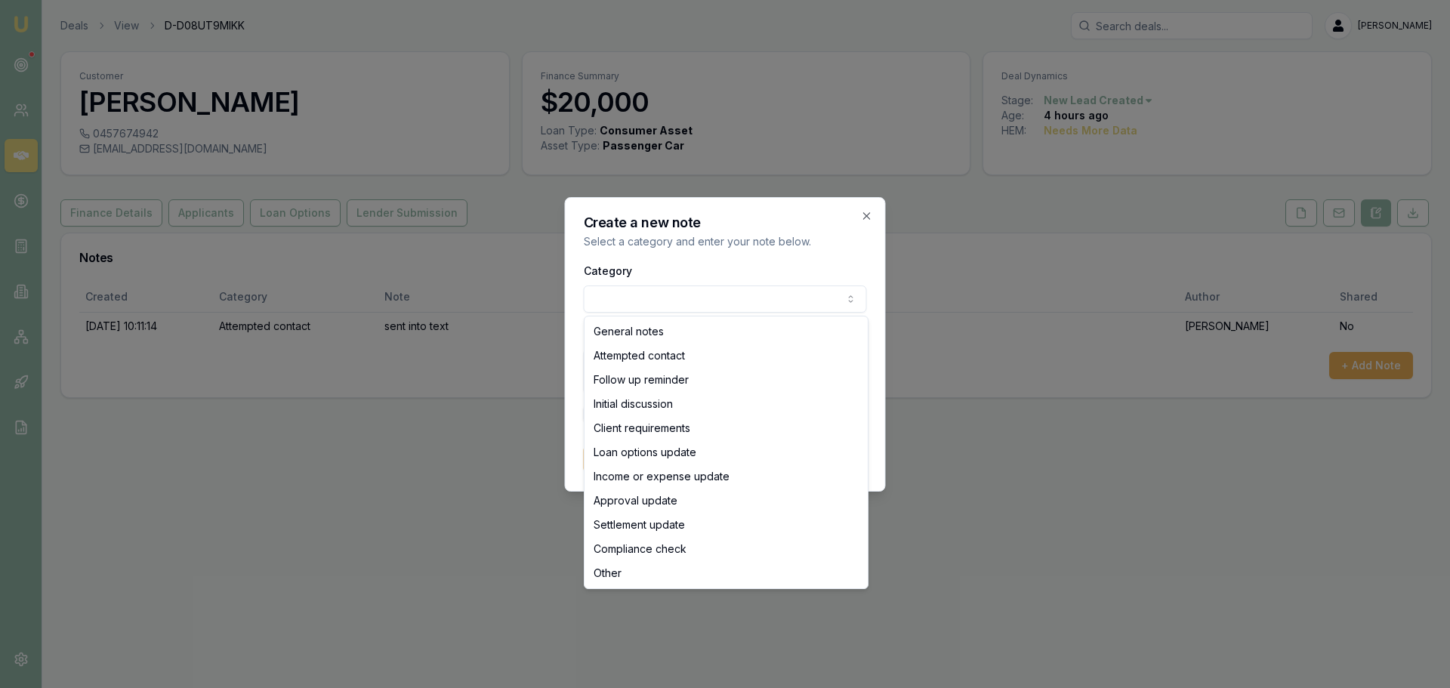
select select "ATTEMPTED_CONTACT"
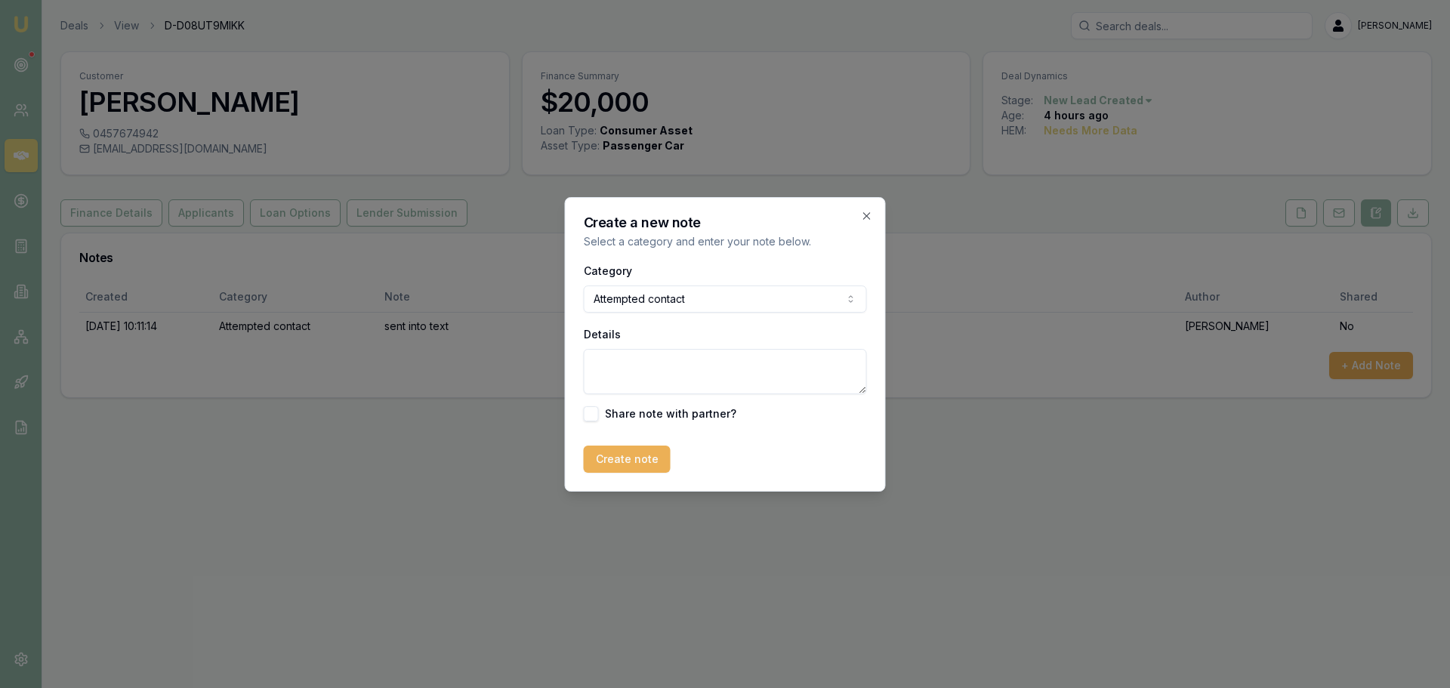
click at [627, 370] on textarea "Details" at bounding box center [725, 371] width 283 height 45
type textarea "Left VM"
click at [622, 457] on button "Create note" at bounding box center [627, 459] width 87 height 27
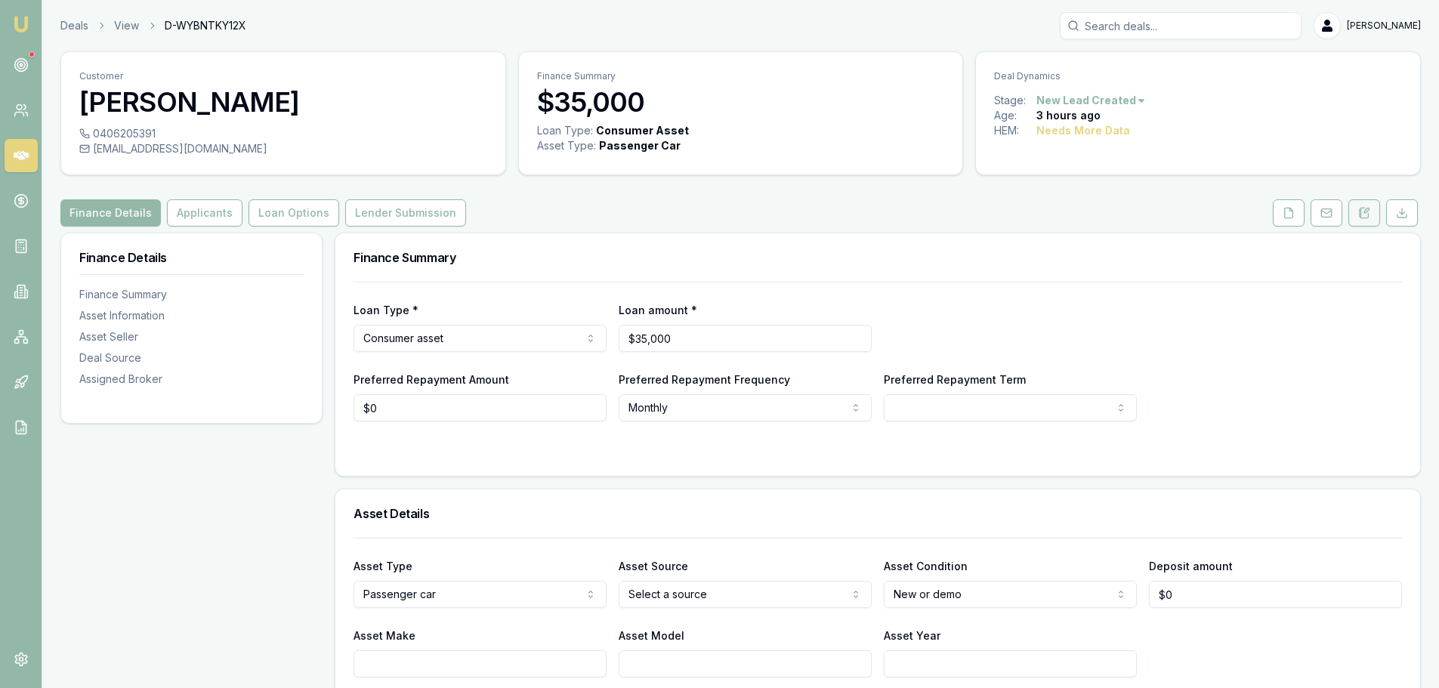
click at [1368, 210] on icon at bounding box center [1366, 210] width 5 height 5
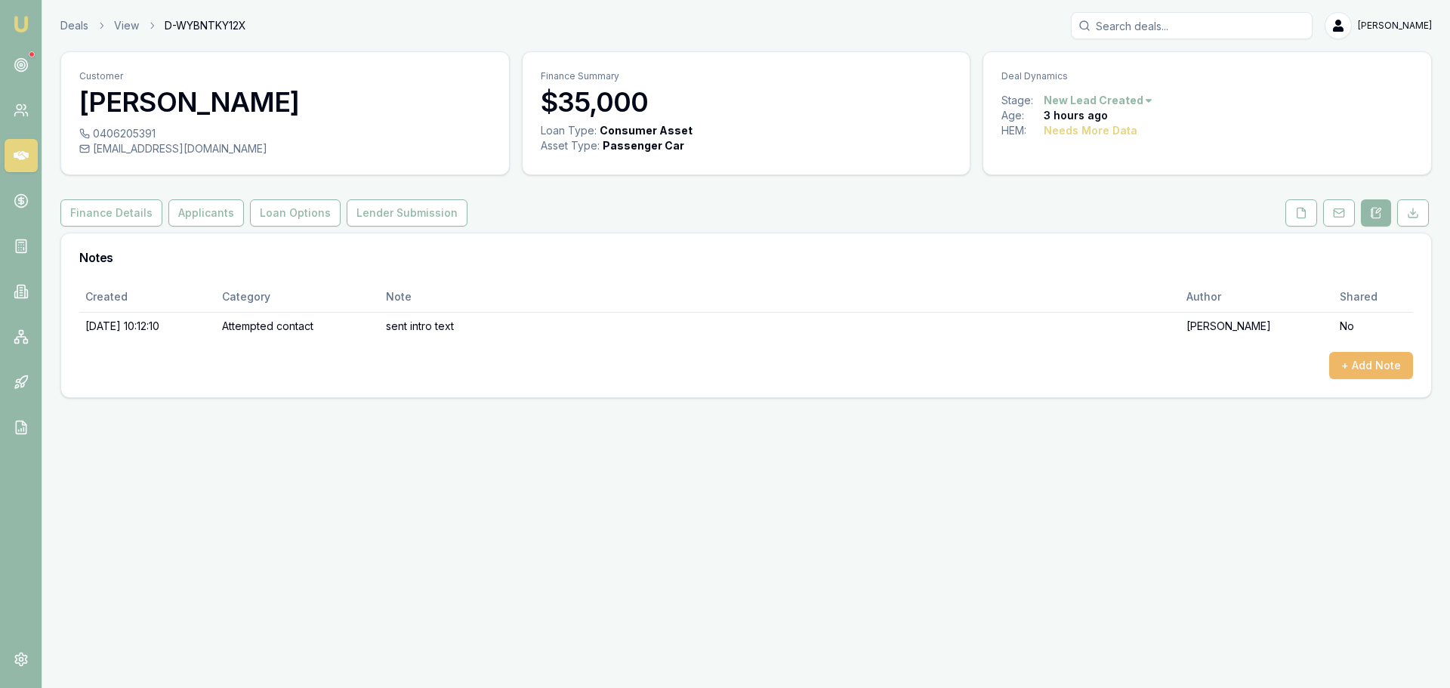
click at [1378, 358] on button "+ Add Note" at bounding box center [1371, 365] width 84 height 27
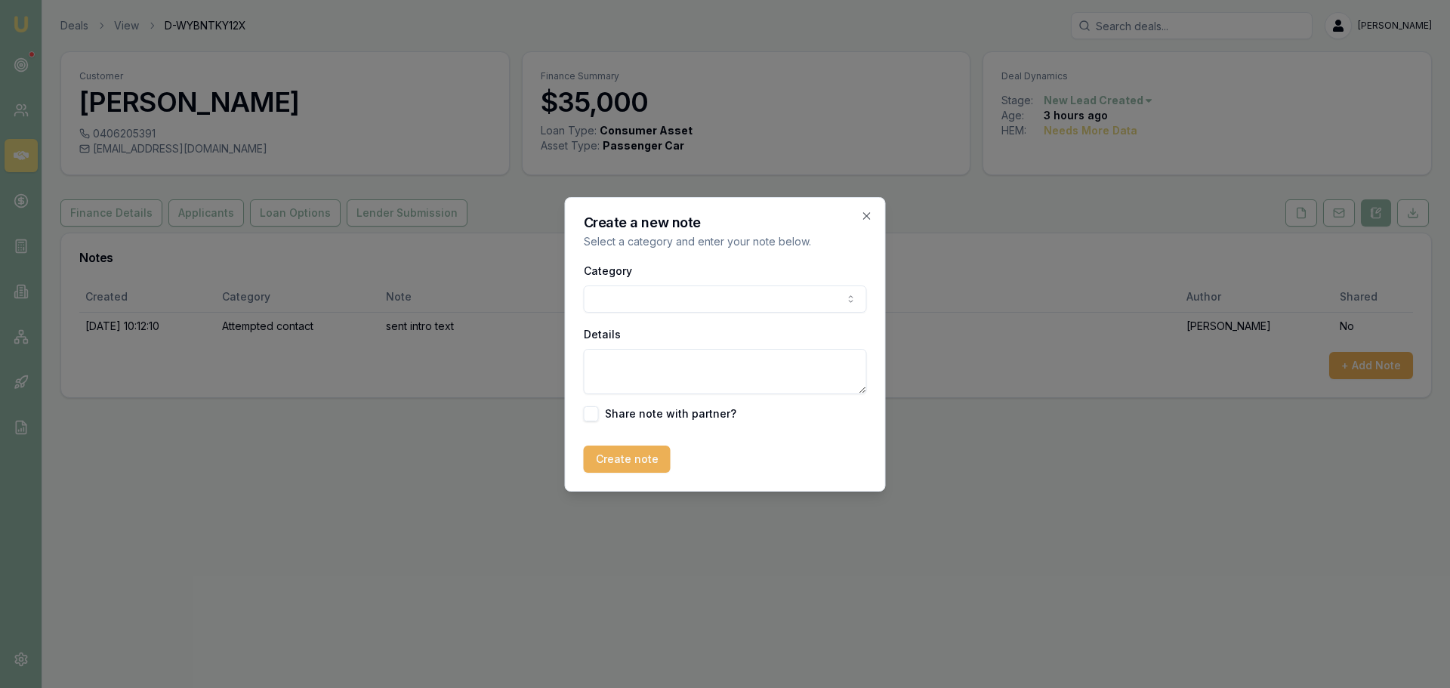
click at [799, 301] on body "Emu Broker Deals View D-WYBNTKY12X Erin Shield Toggle Menu Customer Gagandeep S…" at bounding box center [725, 344] width 1450 height 688
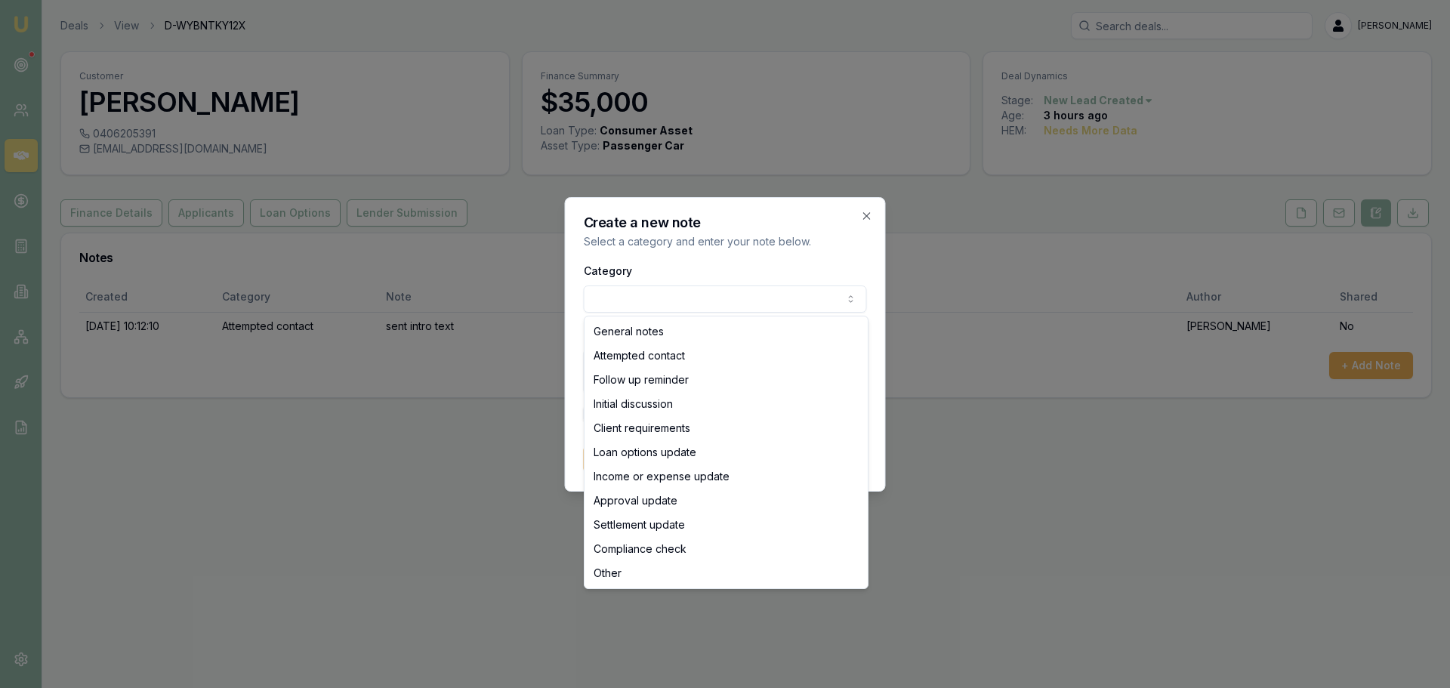
select select "ATTEMPTED_CONTACT"
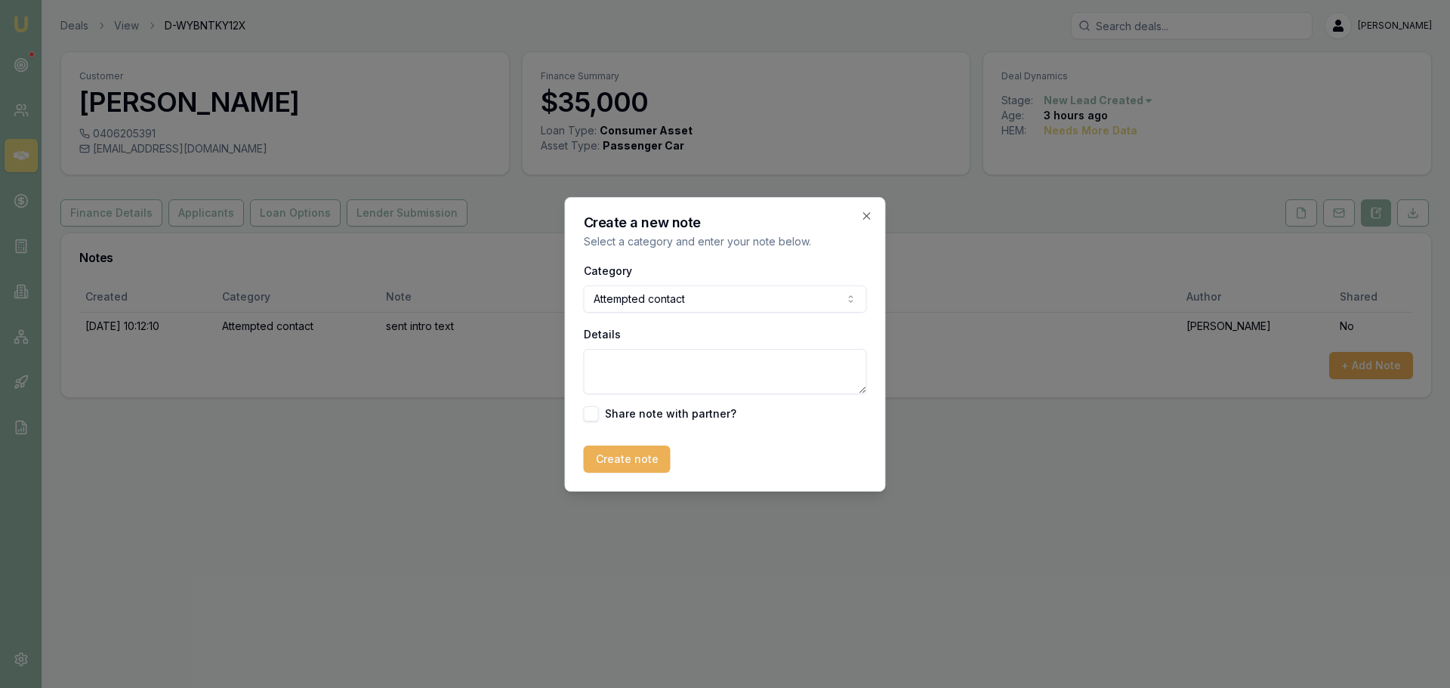
click at [720, 374] on textarea "Details" at bounding box center [725, 371] width 283 height 45
type textarea "Left VM and sent text"
click at [637, 459] on button "Create note" at bounding box center [627, 459] width 87 height 27
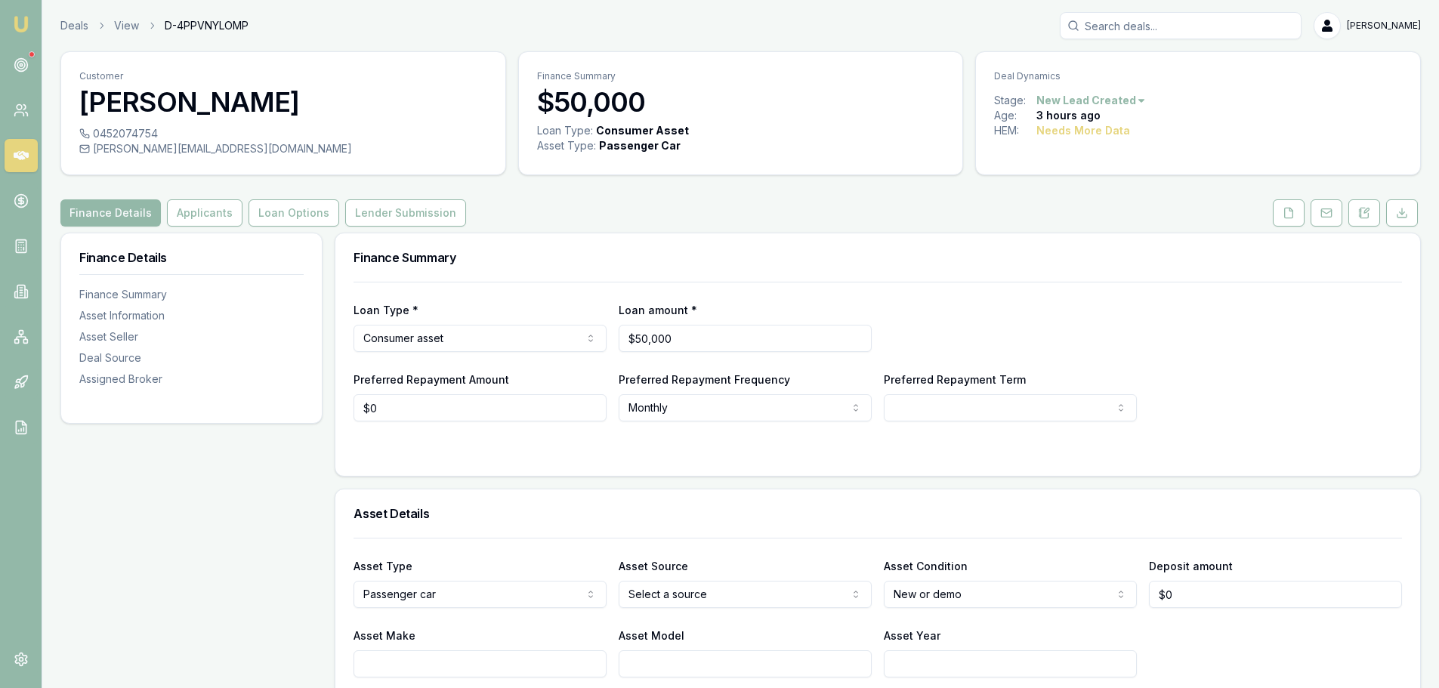
click at [1362, 213] on icon at bounding box center [1364, 213] width 12 height 12
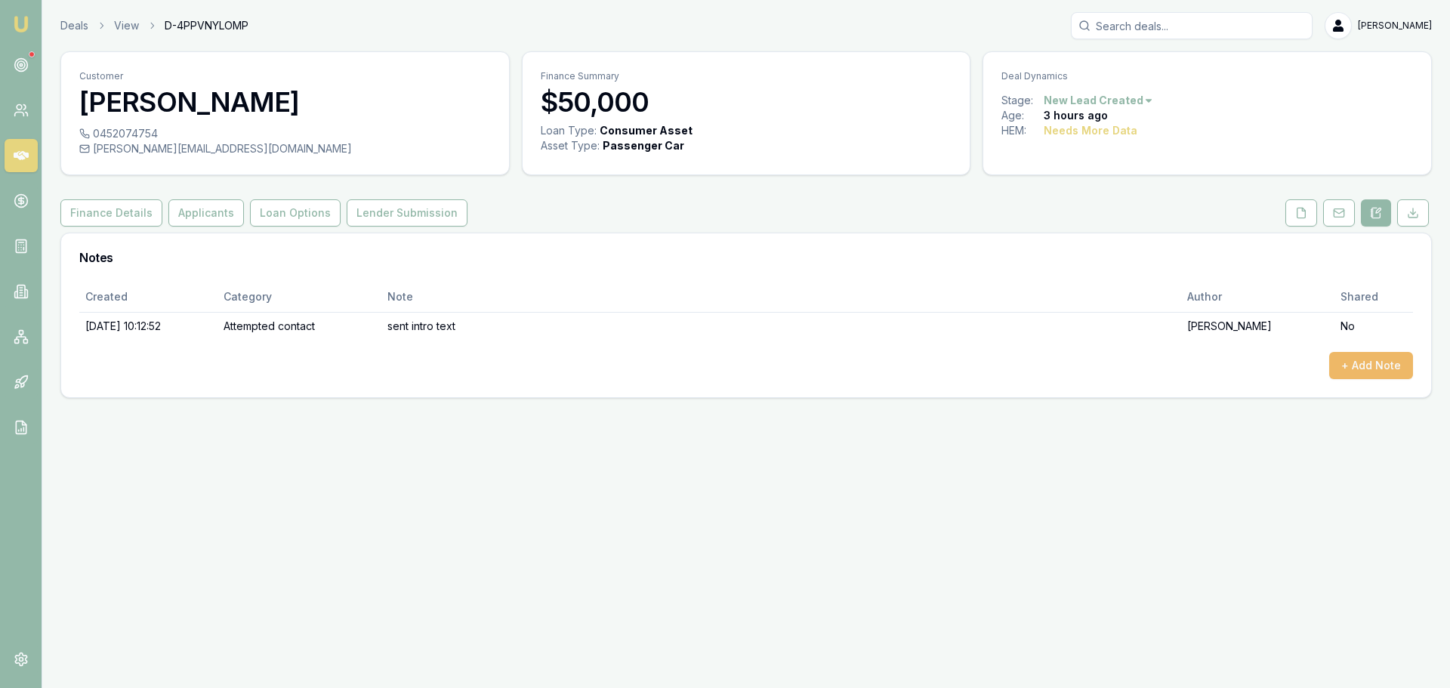
click at [1374, 364] on button "+ Add Note" at bounding box center [1371, 365] width 84 height 27
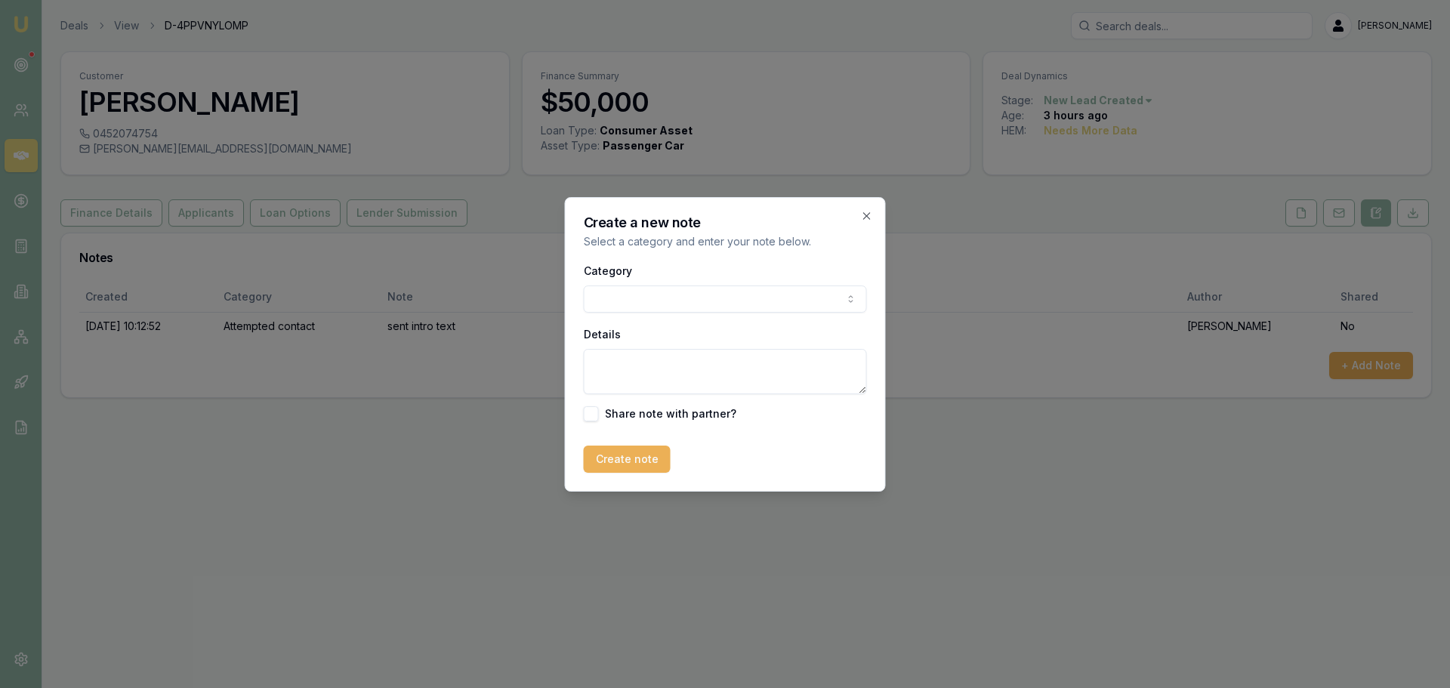
click at [733, 300] on body "Emu Broker Deals View D-4PPVNYLOMP Erin Shield Toggle Menu Customer Cassandra K…" at bounding box center [725, 344] width 1450 height 688
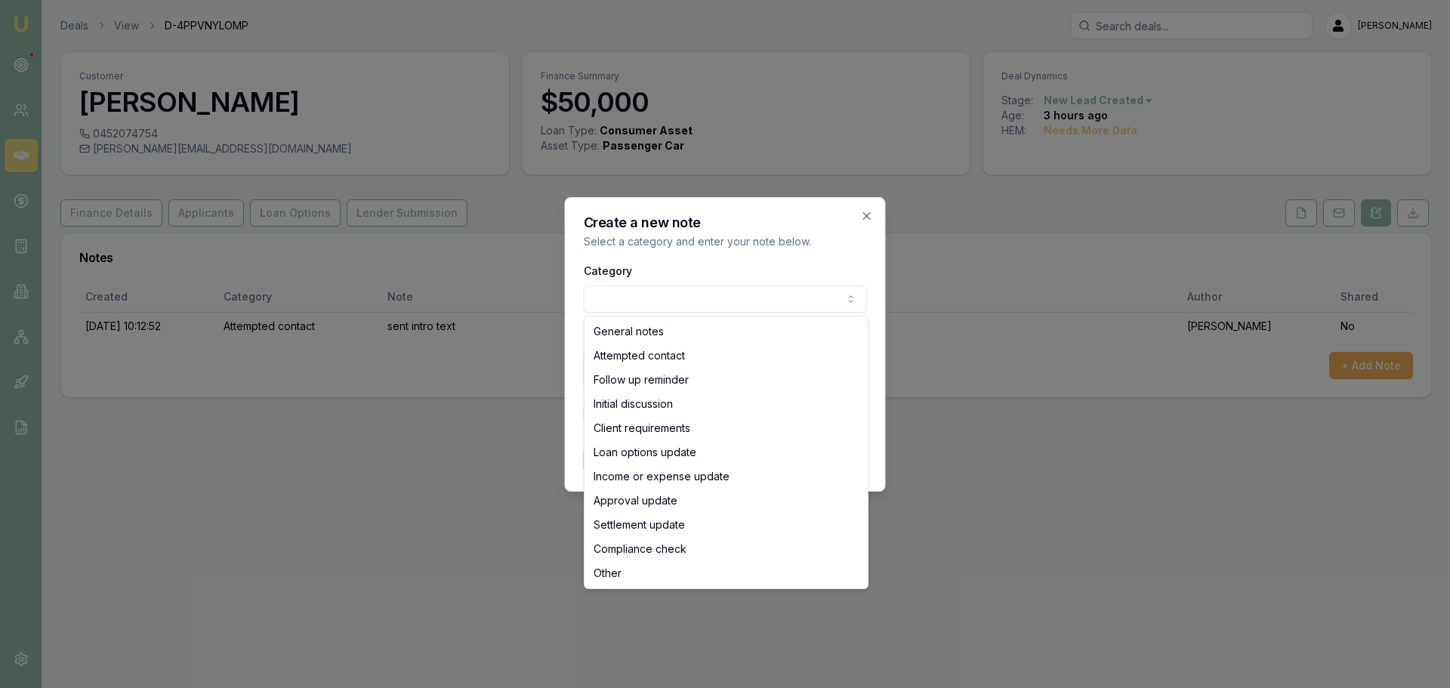
select select "ATTEMPTED_CONTACT"
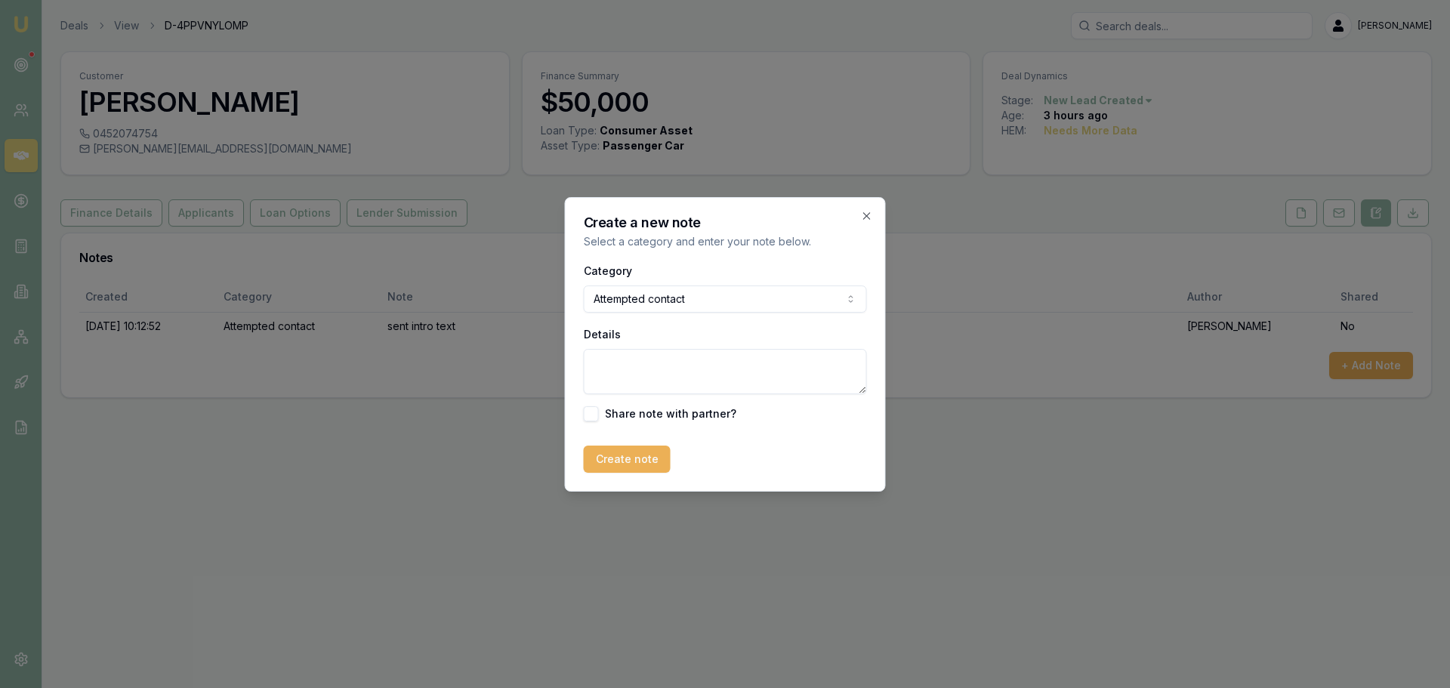
click at [654, 363] on textarea "Details" at bounding box center [725, 371] width 283 height 45
type textarea "Man Answered phone, said she had gone out and left phone behind. will call back…"
click at [590, 464] on button "Create note" at bounding box center [627, 459] width 87 height 27
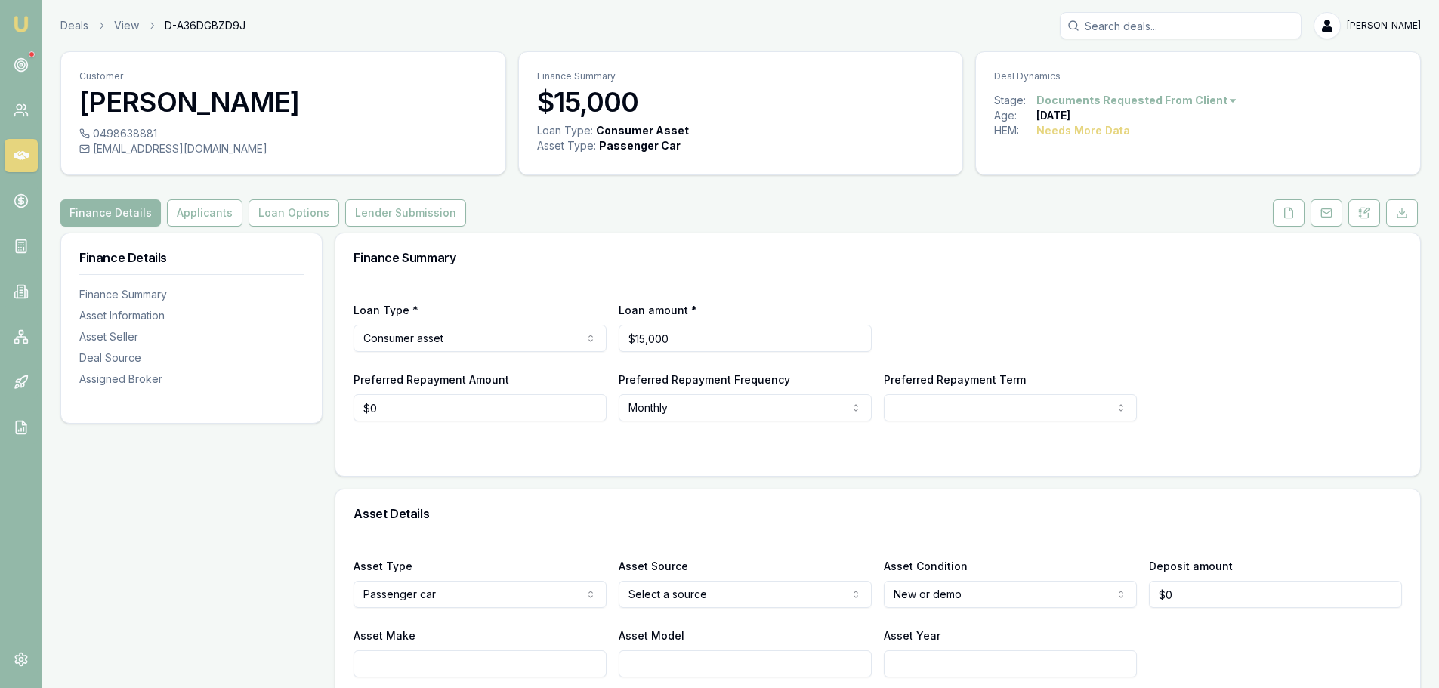
click at [1290, 211] on polyline at bounding box center [1290, 209] width 3 height 3
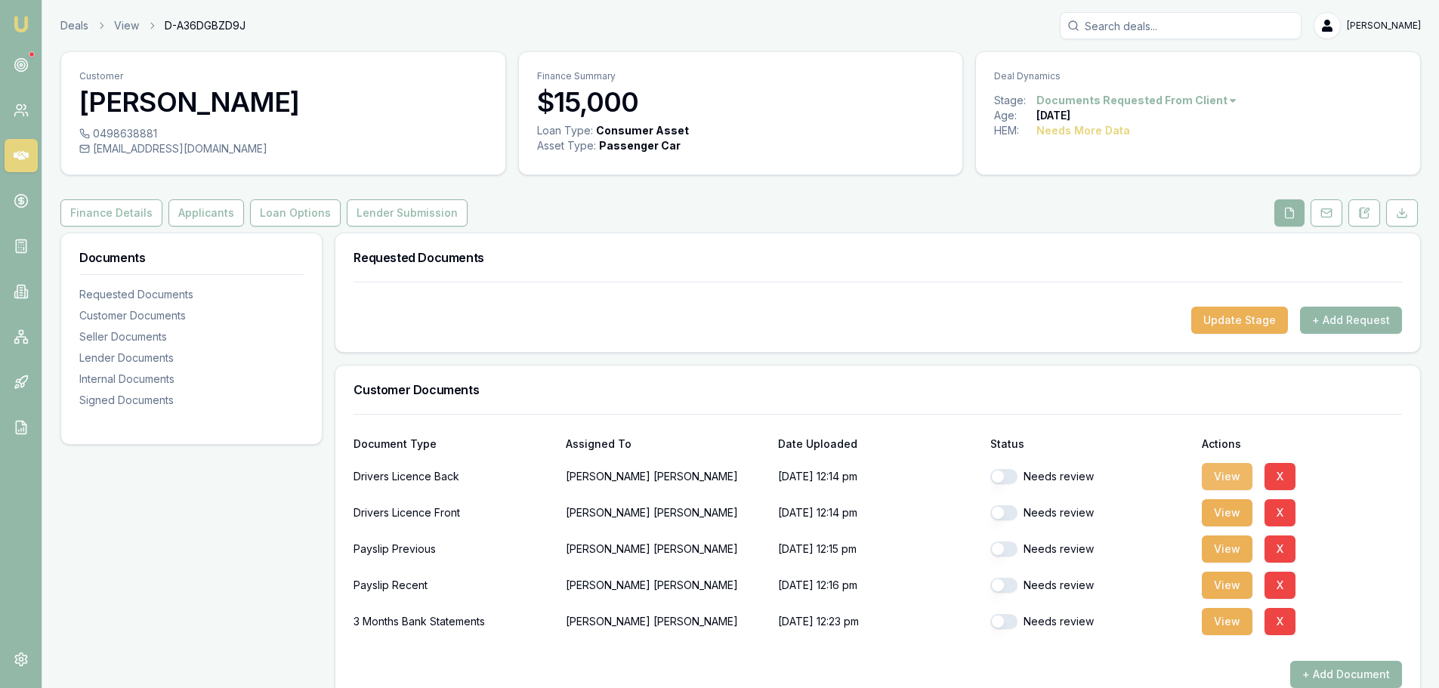
click at [1223, 478] on button "View" at bounding box center [1227, 476] width 51 height 27
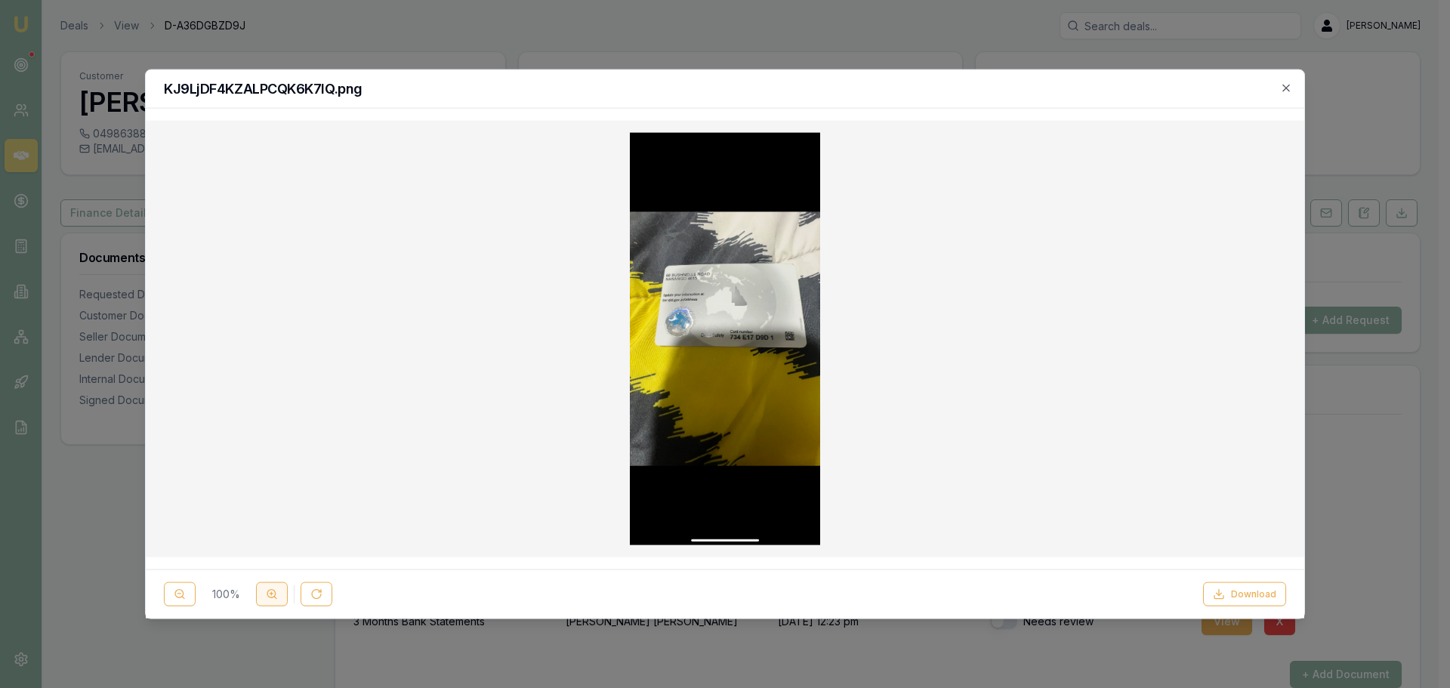
click at [267, 594] on circle at bounding box center [271, 594] width 8 height 8
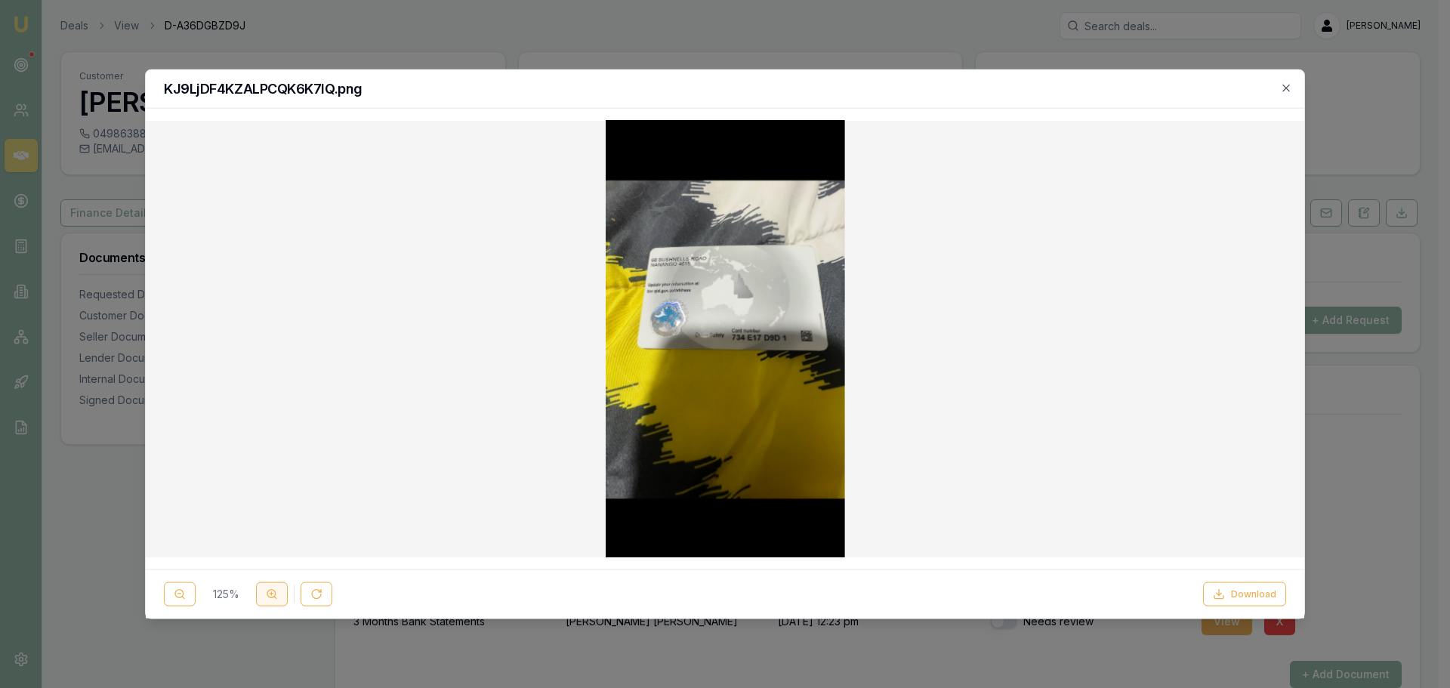
click at [267, 594] on circle at bounding box center [271, 594] width 8 height 8
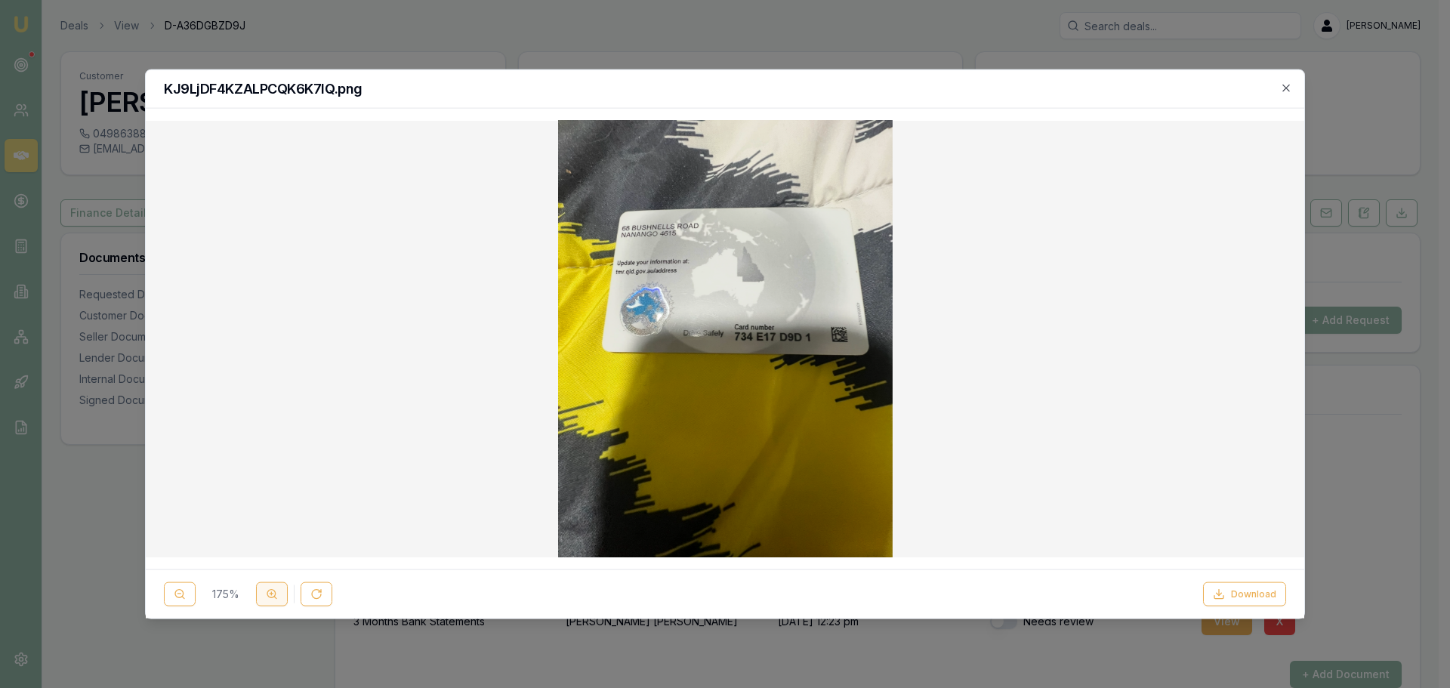
click at [267, 594] on circle at bounding box center [271, 594] width 8 height 8
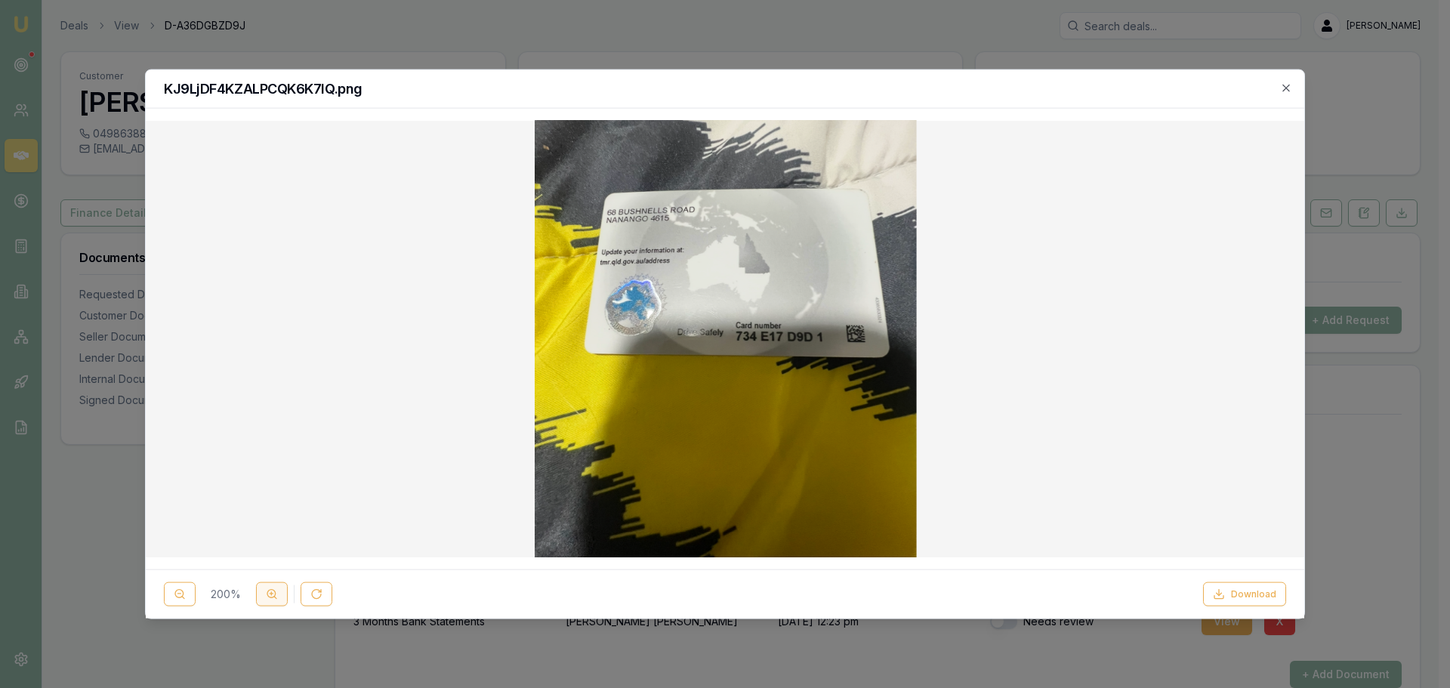
click at [267, 594] on circle at bounding box center [271, 594] width 8 height 8
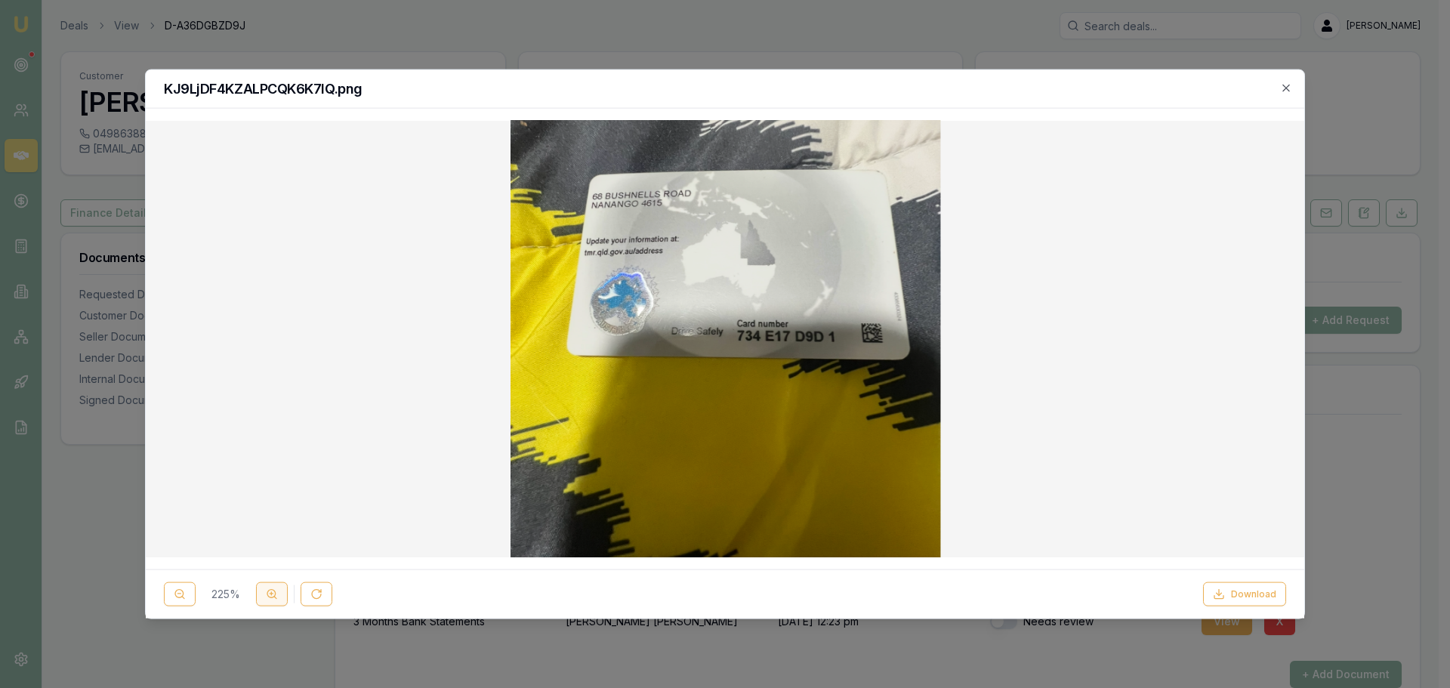
click at [267, 594] on circle at bounding box center [271, 594] width 8 height 8
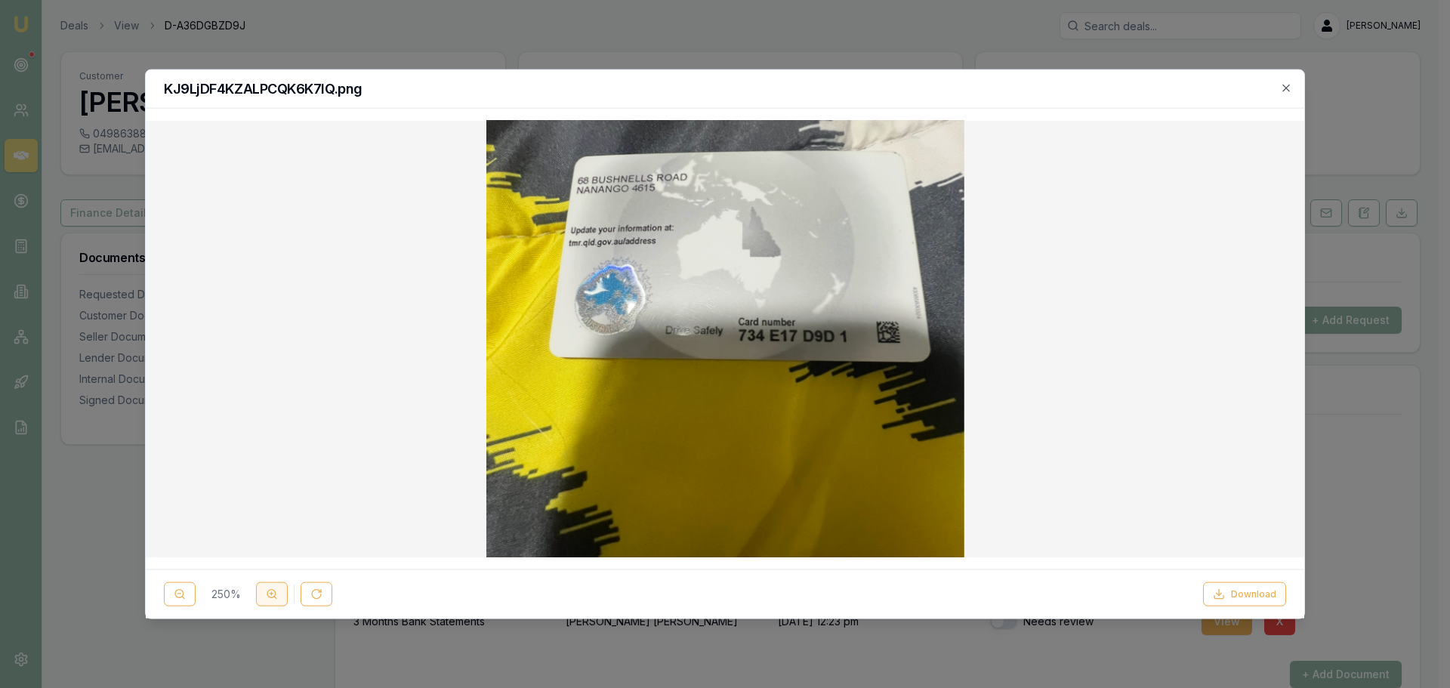
click at [267, 594] on circle at bounding box center [271, 594] width 8 height 8
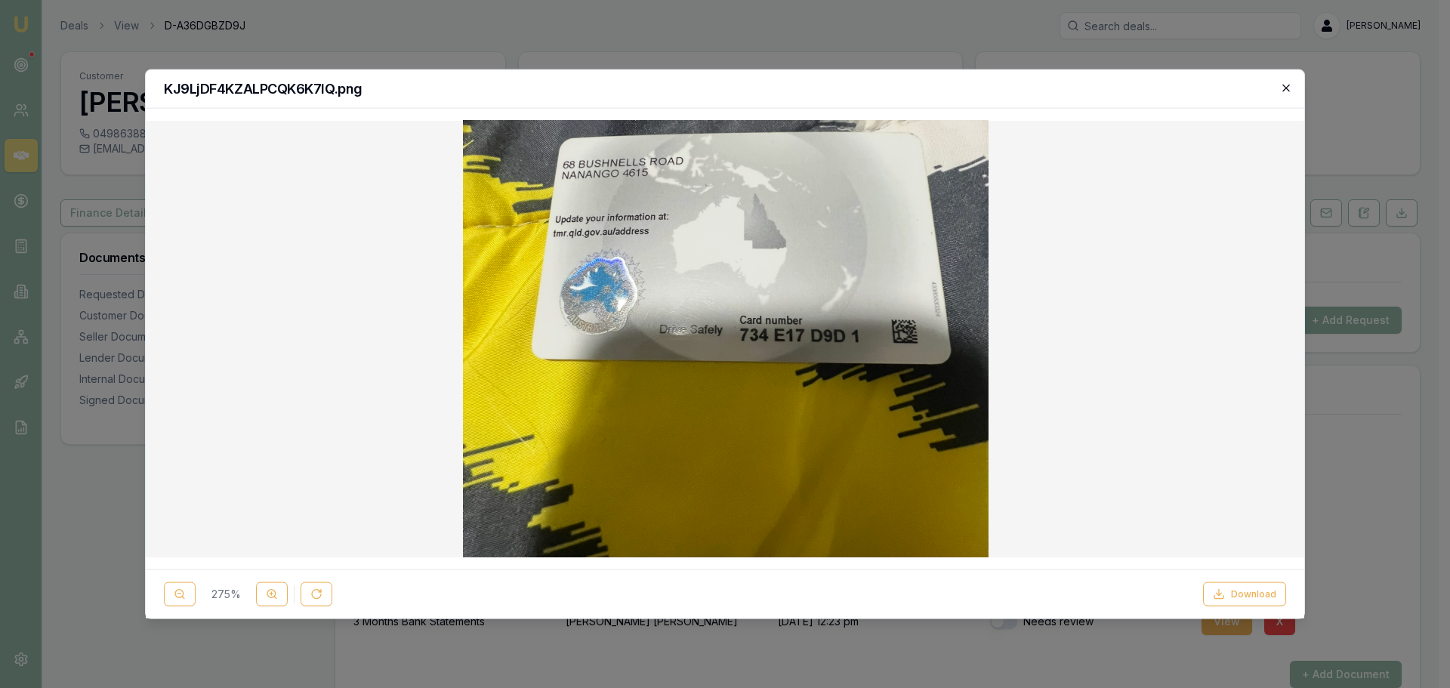
click at [1289, 85] on icon "button" at bounding box center [1285, 87] width 7 height 7
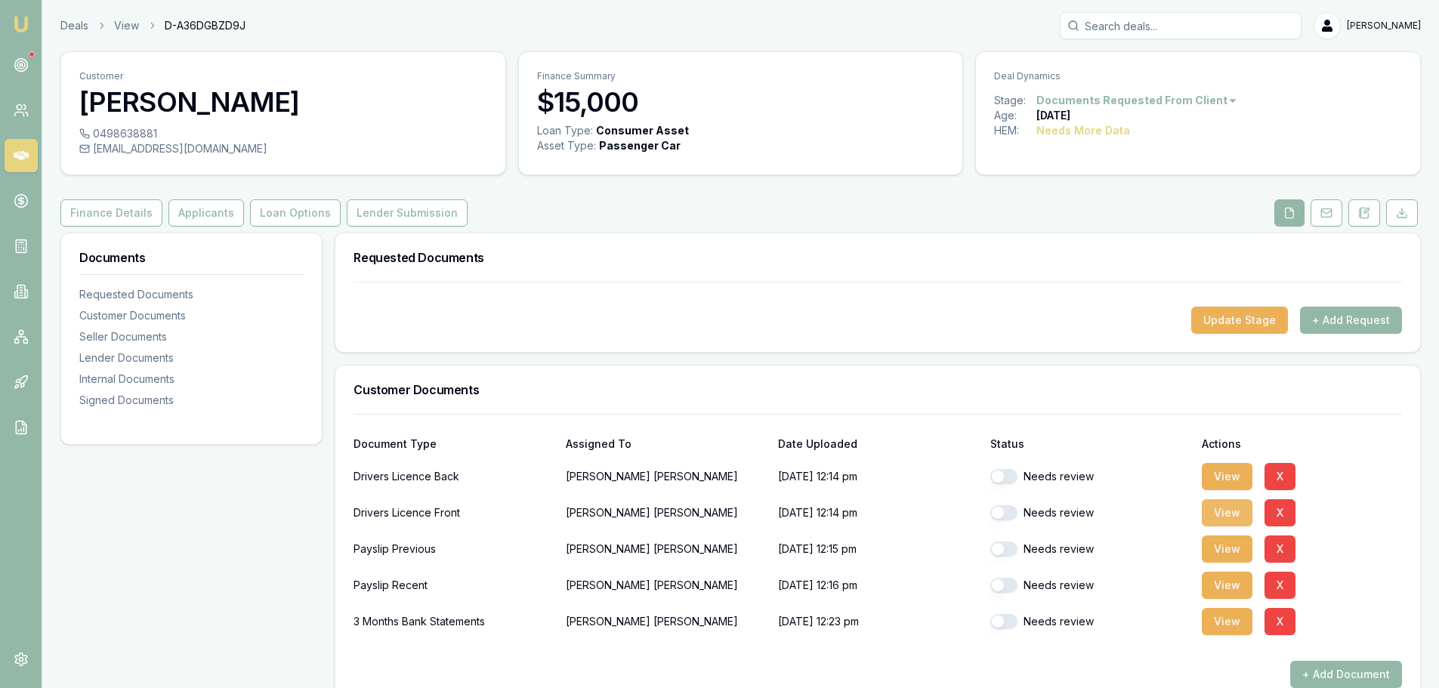
click at [1226, 511] on button "View" at bounding box center [1227, 512] width 51 height 27
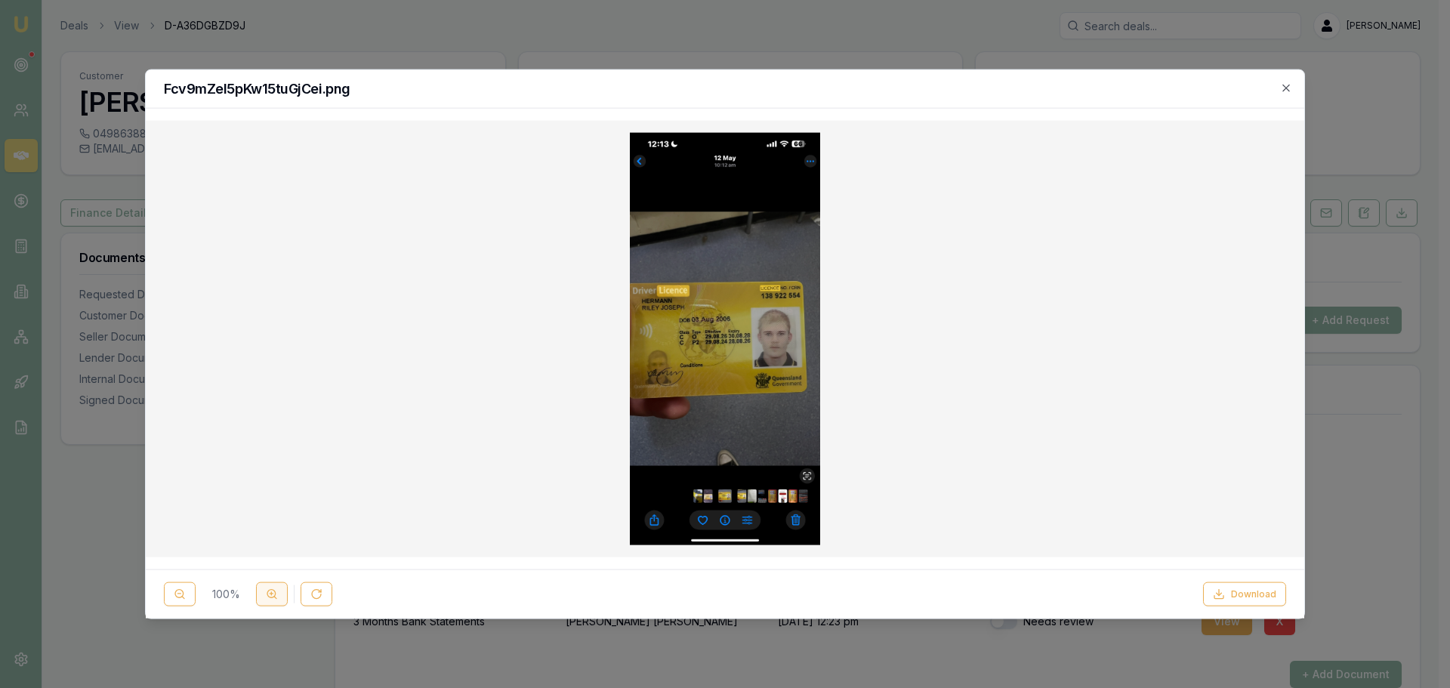
click at [276, 598] on line at bounding box center [275, 598] width 2 height 2
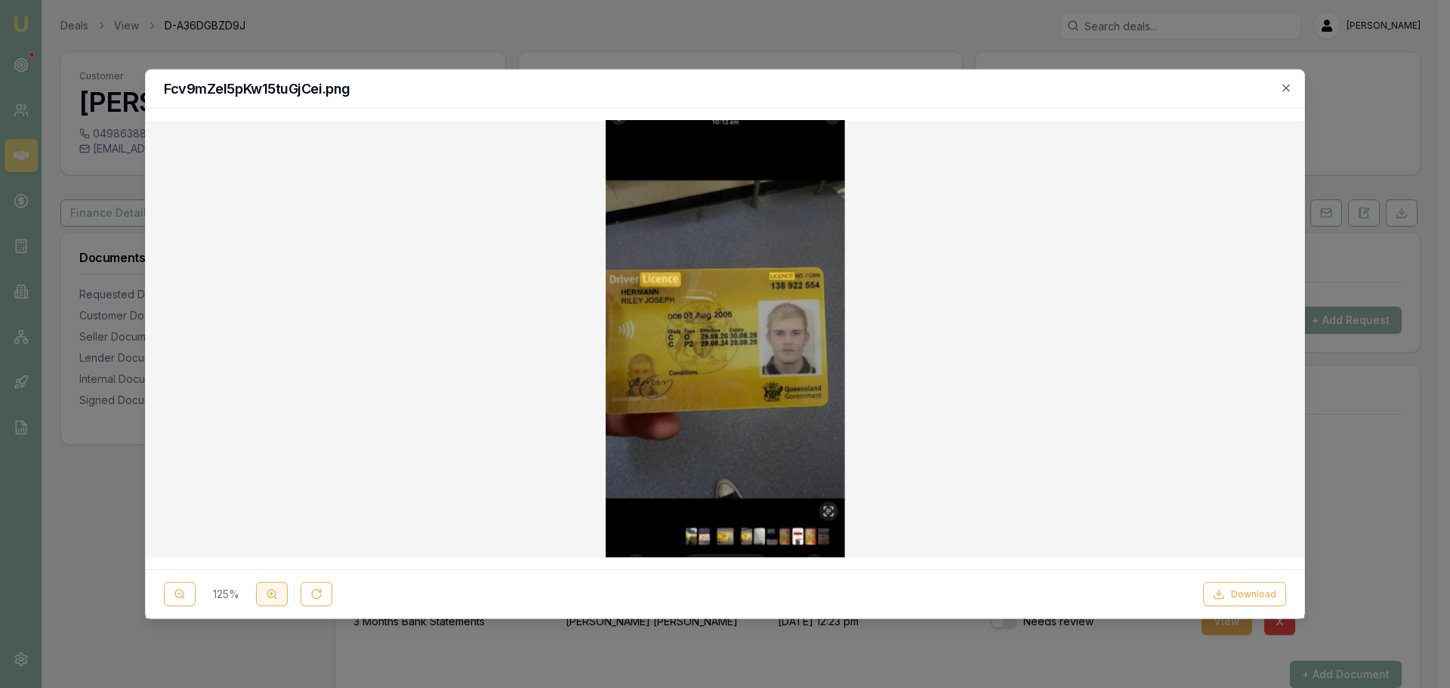
click at [276, 598] on line at bounding box center [275, 598] width 2 height 2
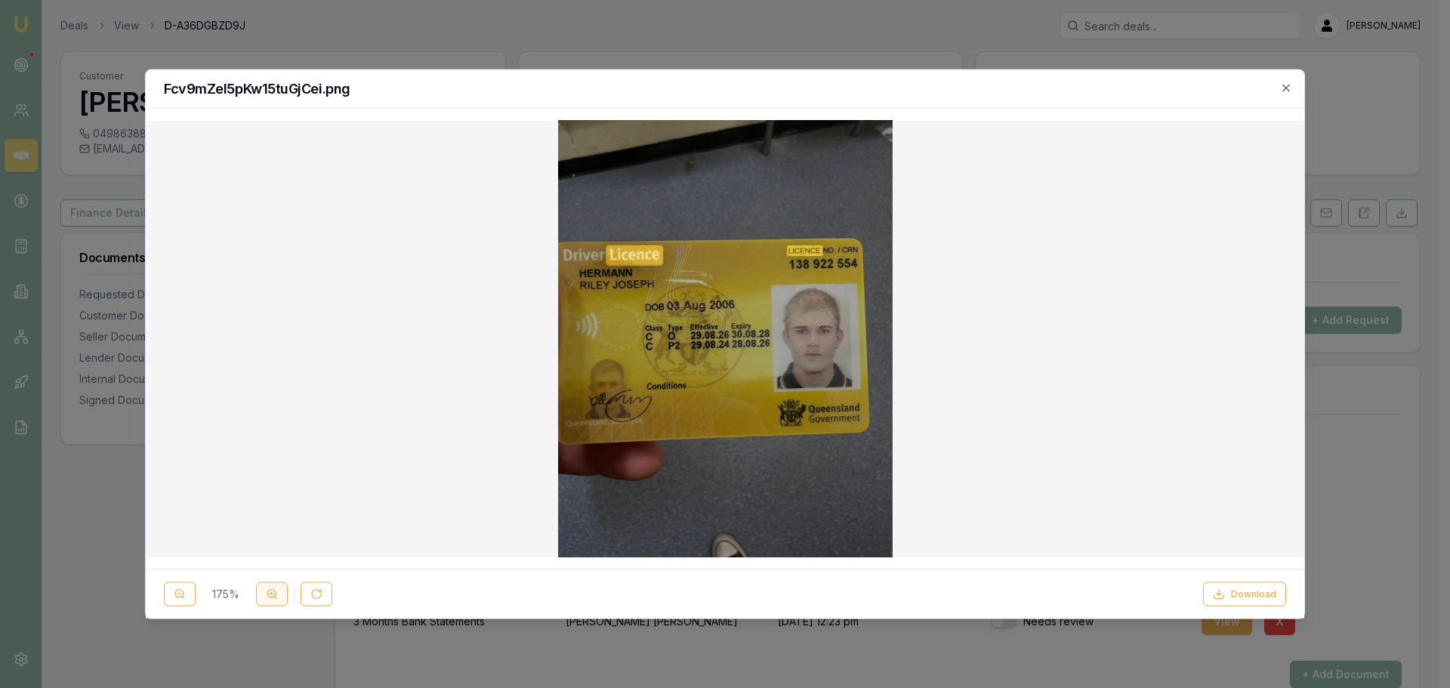
click at [276, 598] on line at bounding box center [275, 598] width 2 height 2
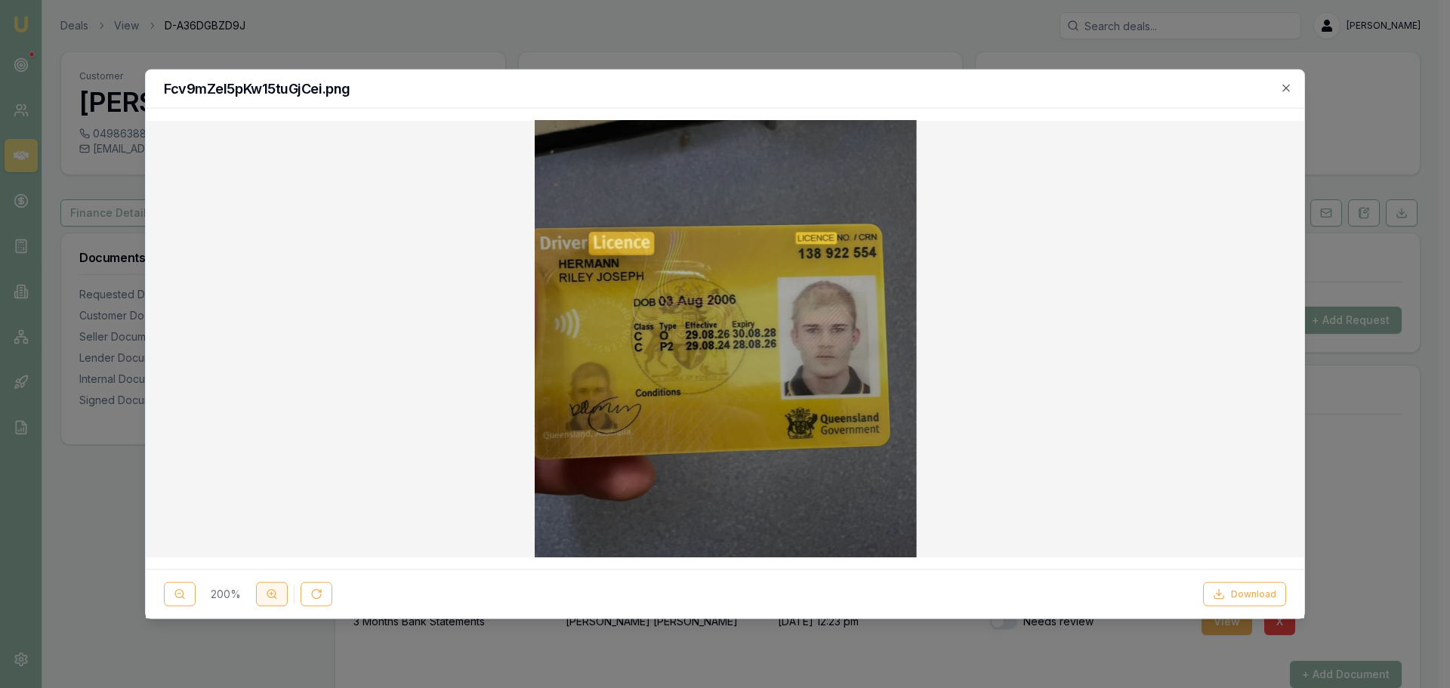
click at [276, 598] on line at bounding box center [275, 598] width 2 height 2
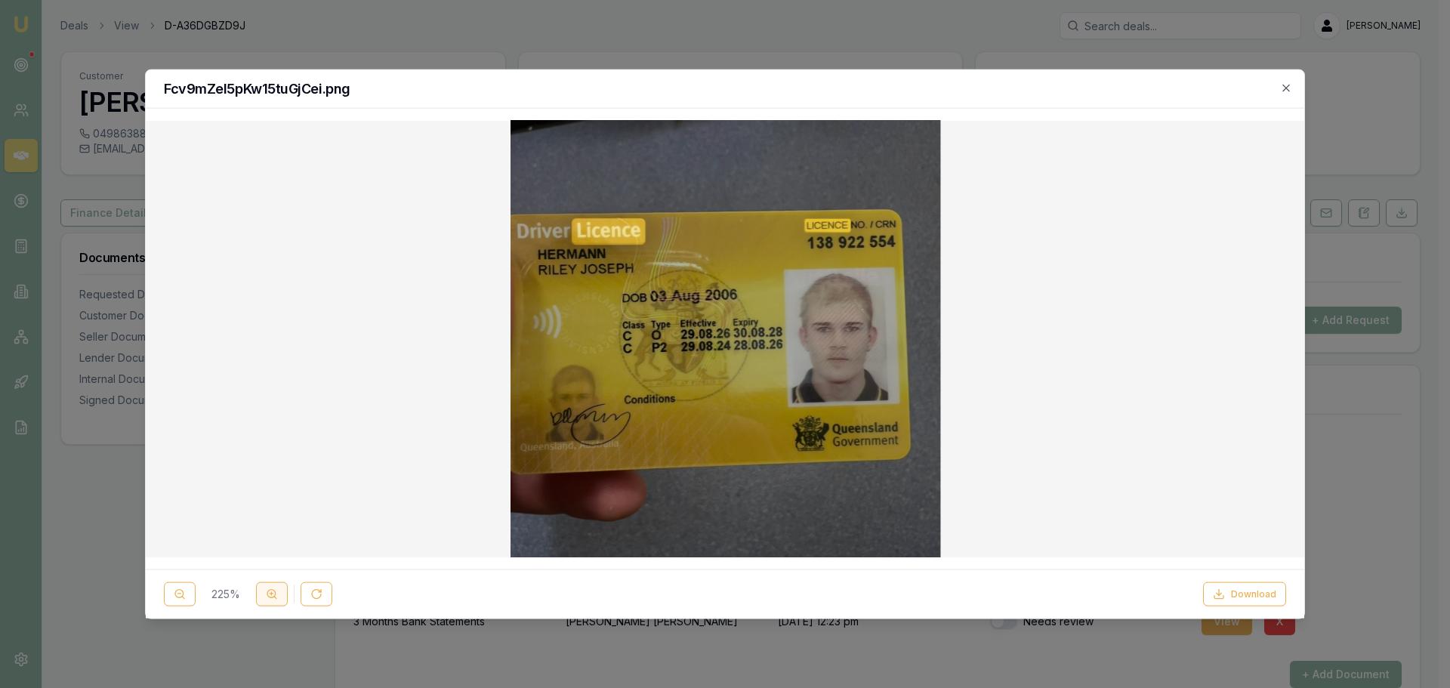
click at [276, 598] on line at bounding box center [275, 598] width 2 height 2
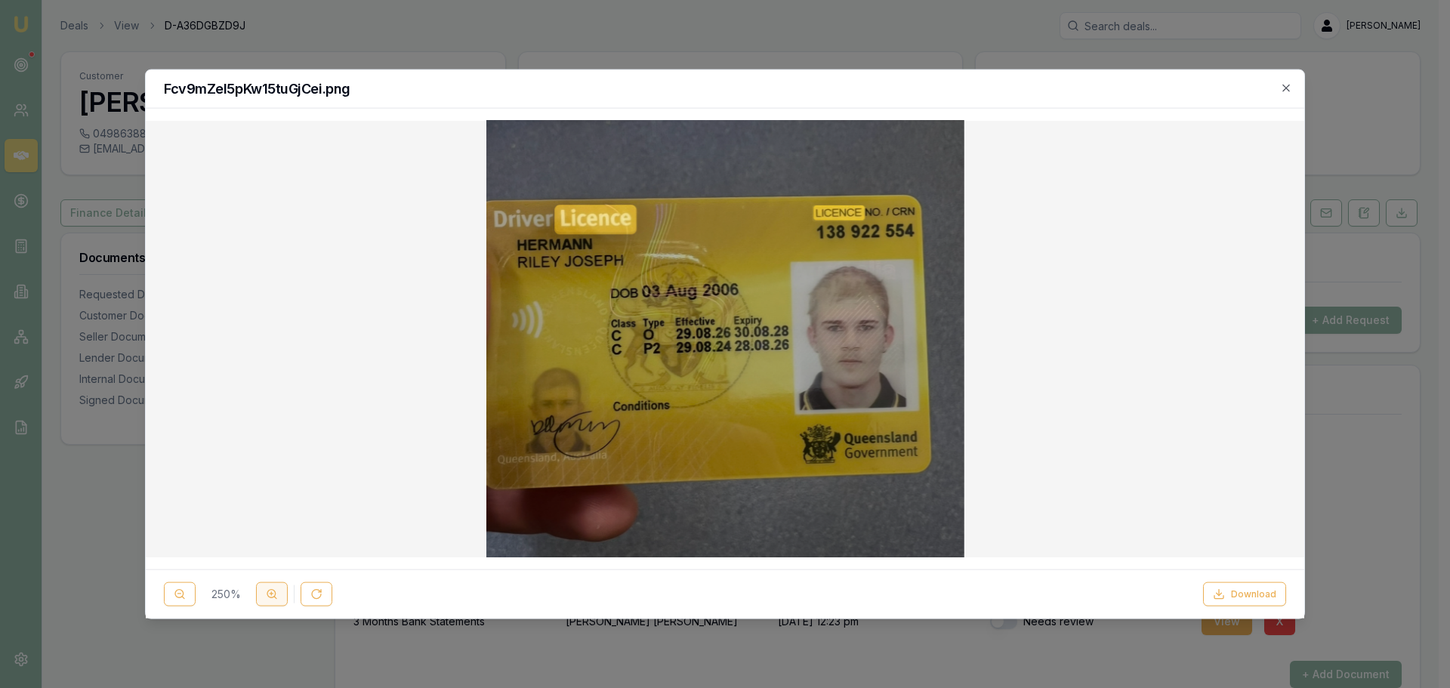
click at [276, 598] on line at bounding box center [275, 598] width 2 height 2
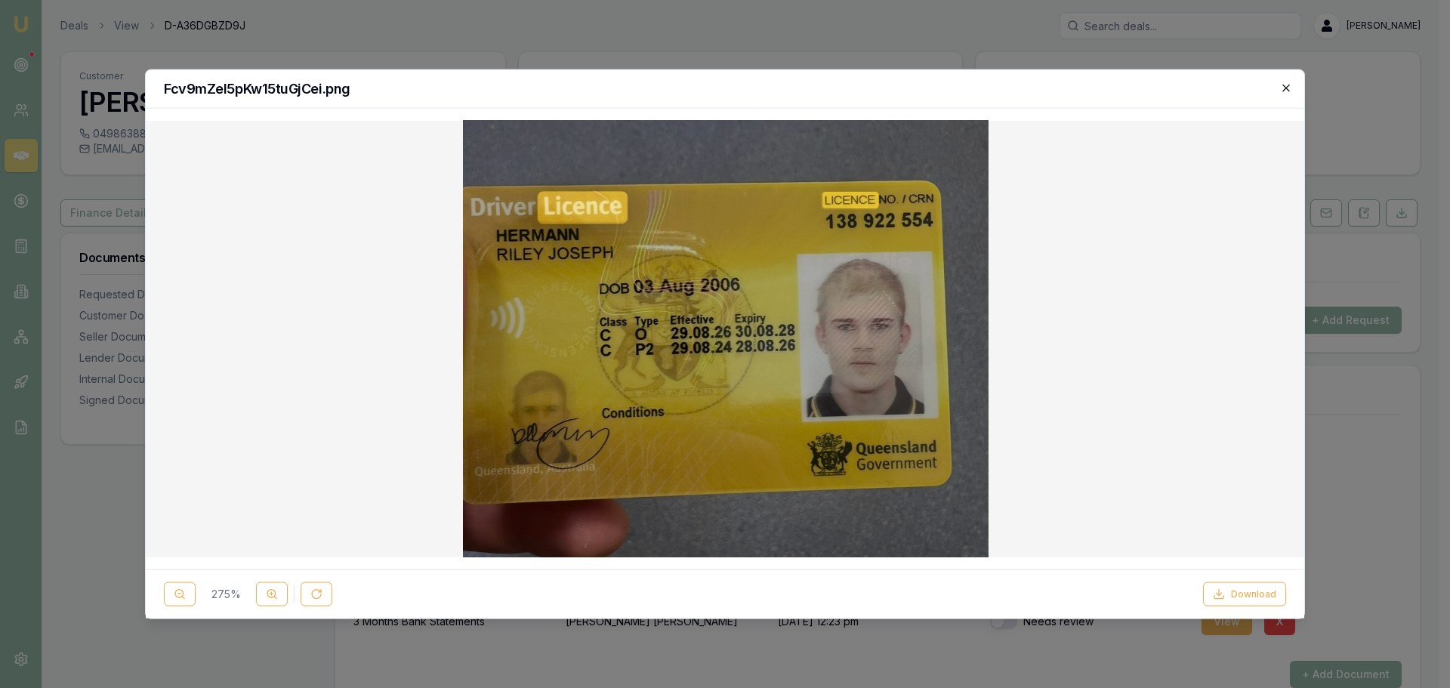
click at [1286, 92] on icon "button" at bounding box center [1286, 88] width 12 height 12
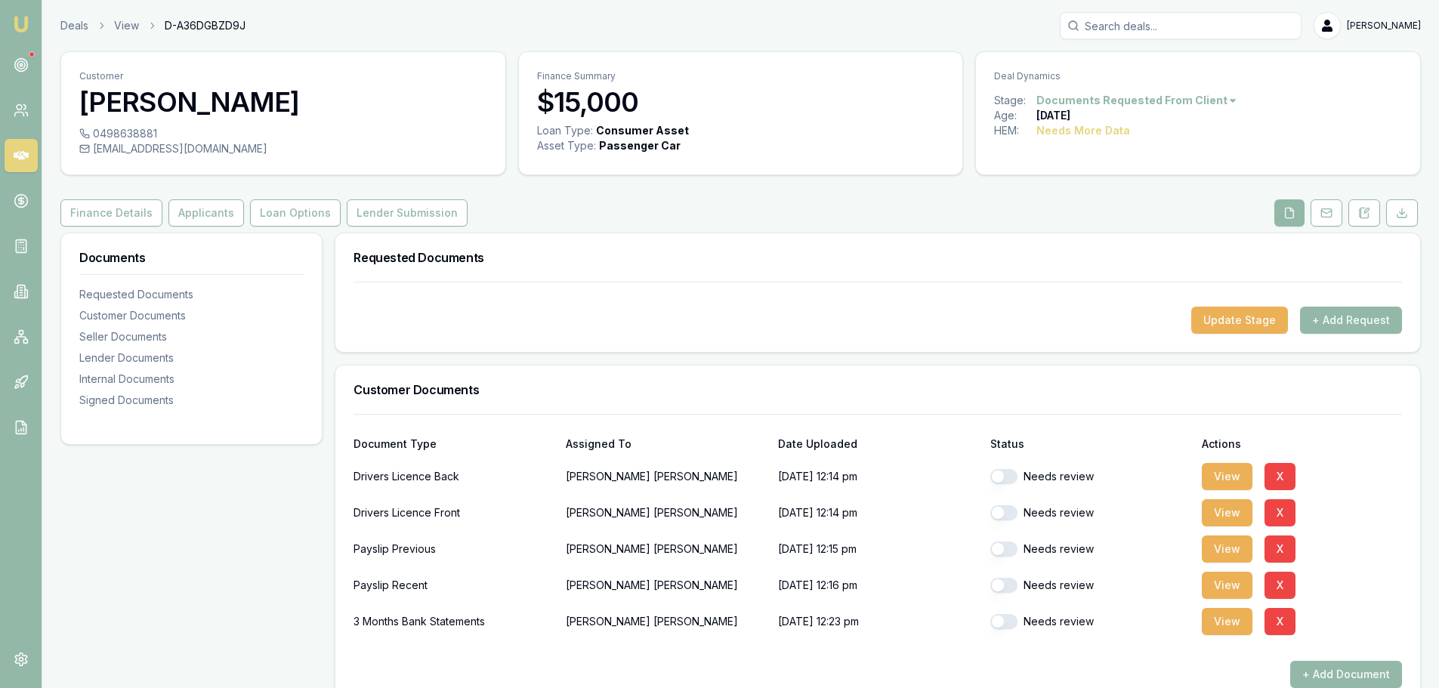
click at [999, 473] on button "button" at bounding box center [1003, 476] width 27 height 15
checkbox input "true"
click at [1013, 512] on button "button" at bounding box center [1003, 512] width 27 height 15
checkbox input "true"
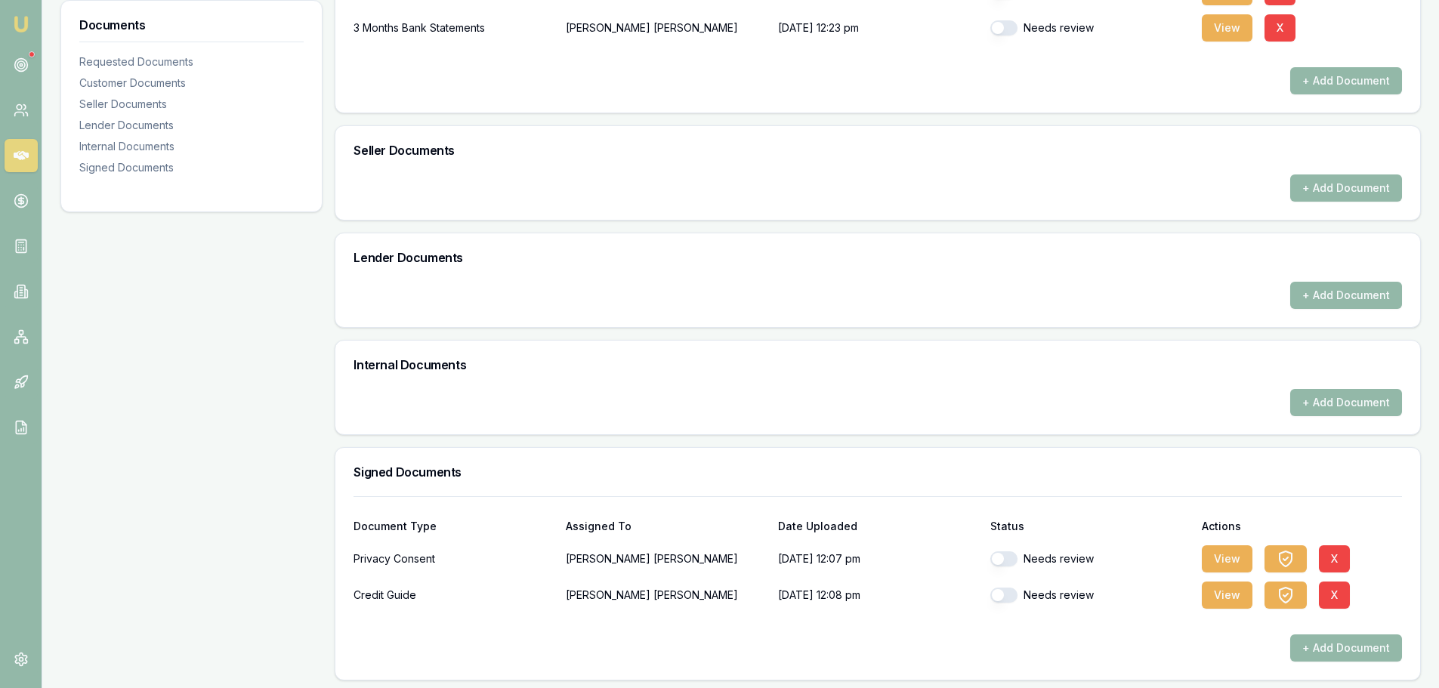
scroll to position [598, 0]
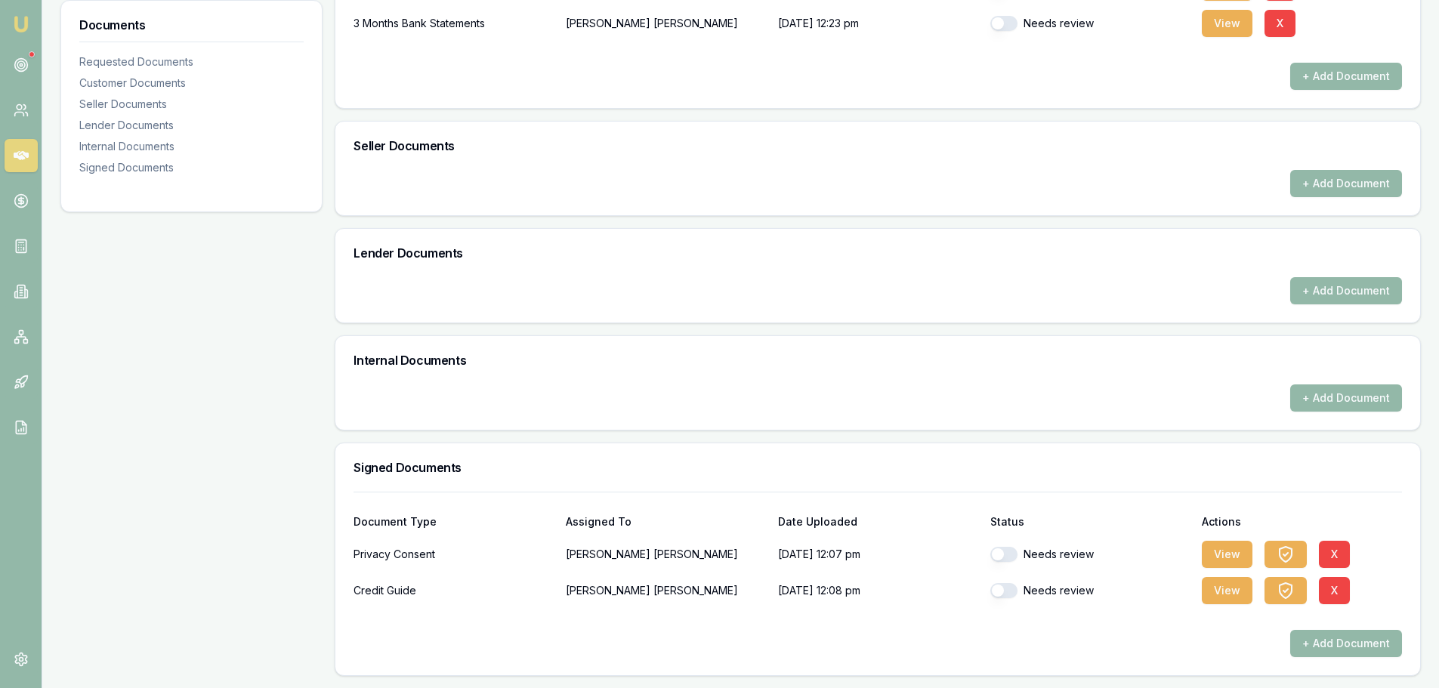
click at [1007, 554] on button "button" at bounding box center [1003, 554] width 27 height 15
checkbox input "true"
click at [1010, 599] on div "Needs review" at bounding box center [1090, 590] width 200 height 30
click at [1007, 590] on button "button" at bounding box center [1003, 590] width 27 height 15
checkbox input "true"
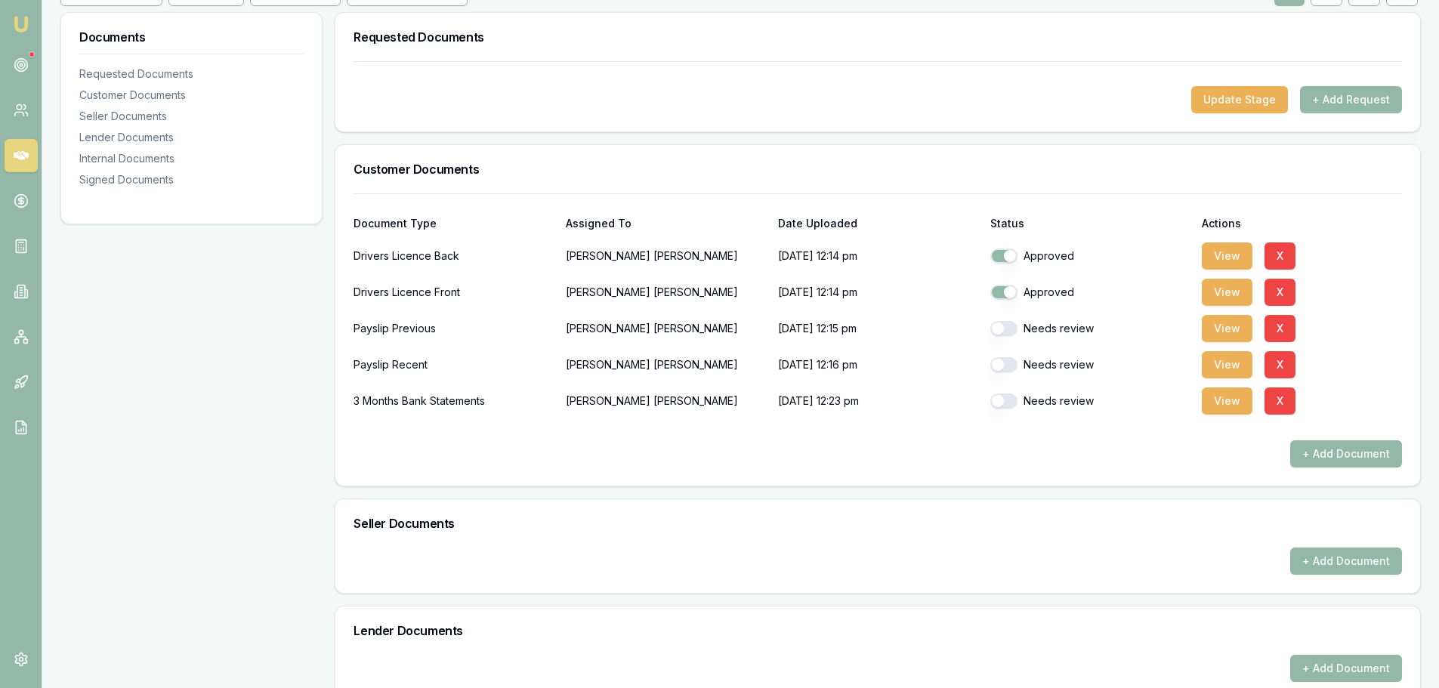
checkbox input "false"
checkbox input "true"
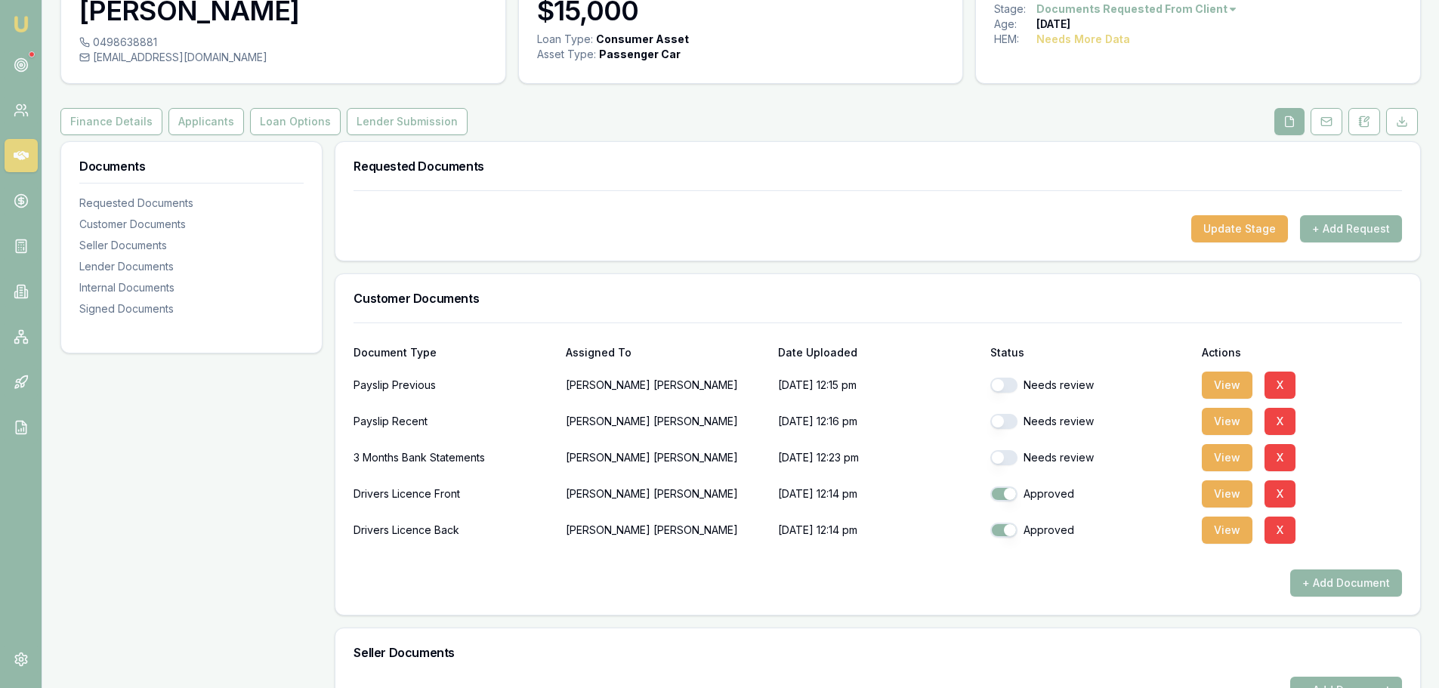
scroll to position [0, 0]
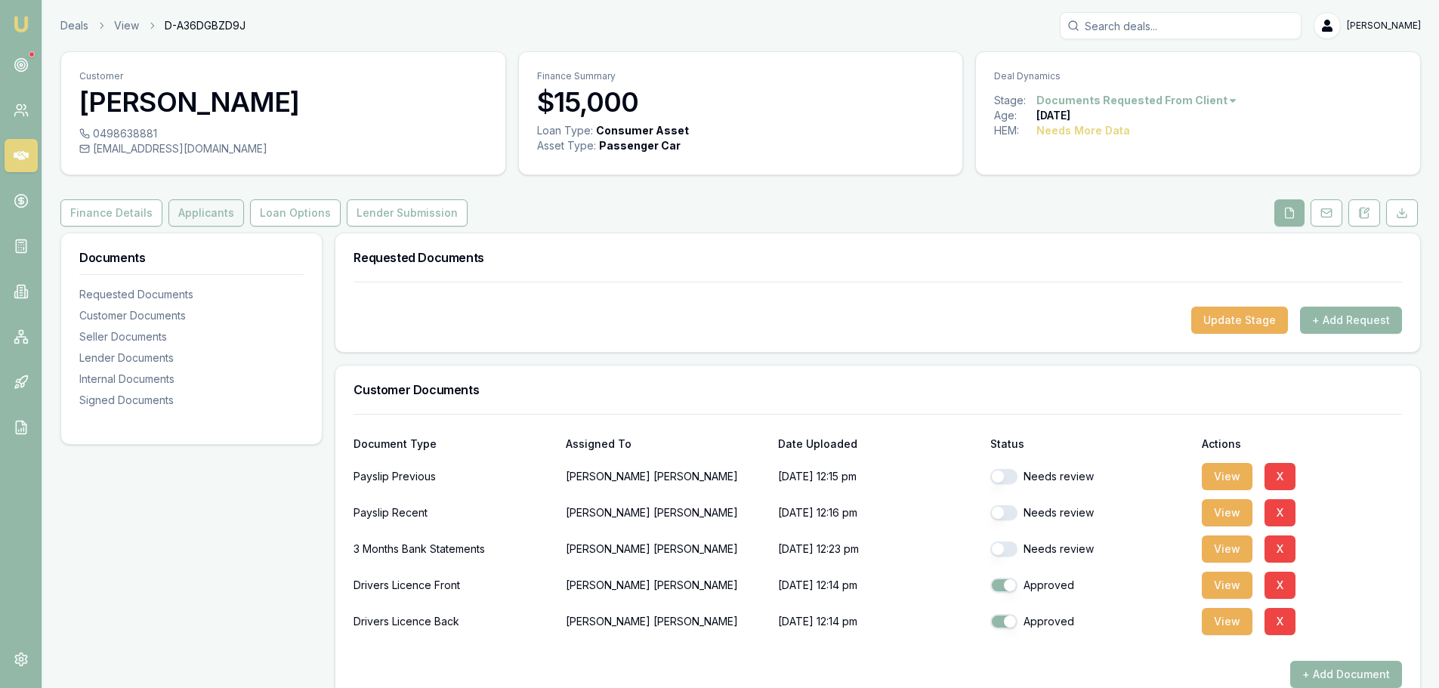
click at [226, 211] on button "Applicants" at bounding box center [206, 212] width 76 height 27
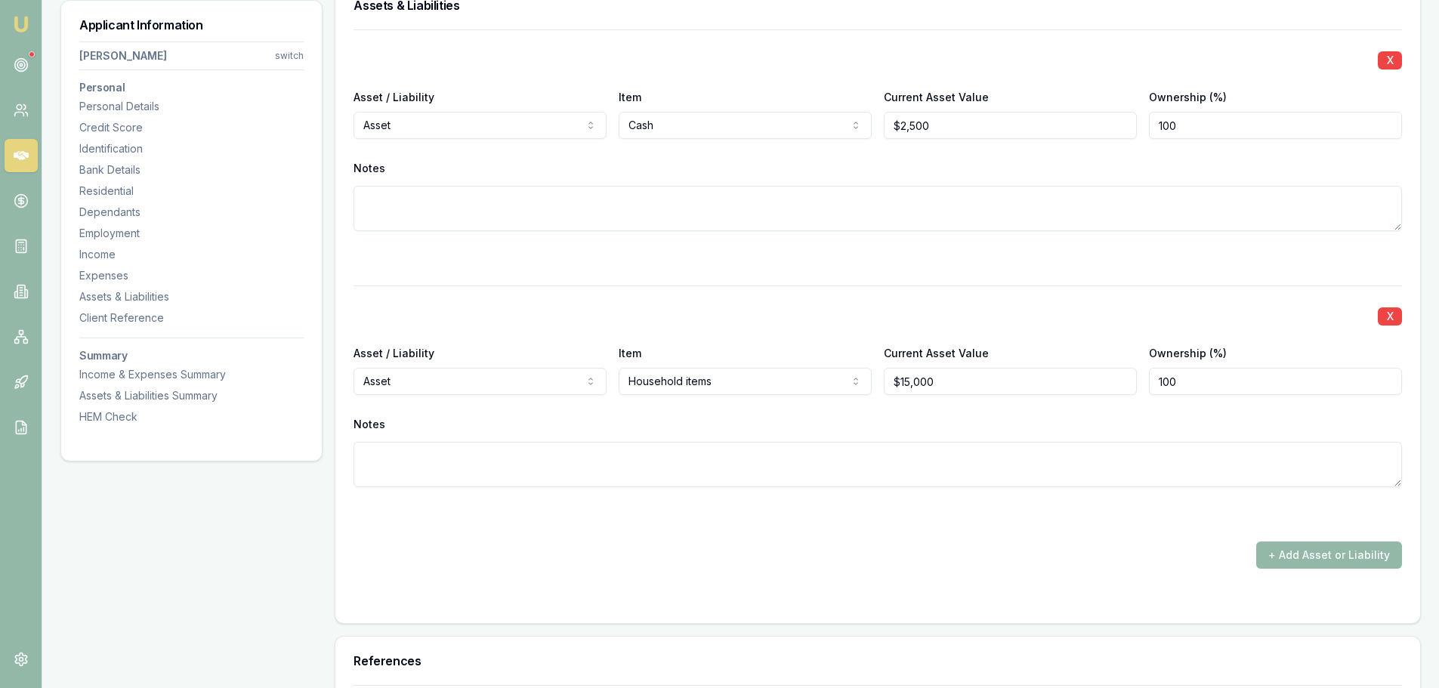
scroll to position [3927, 0]
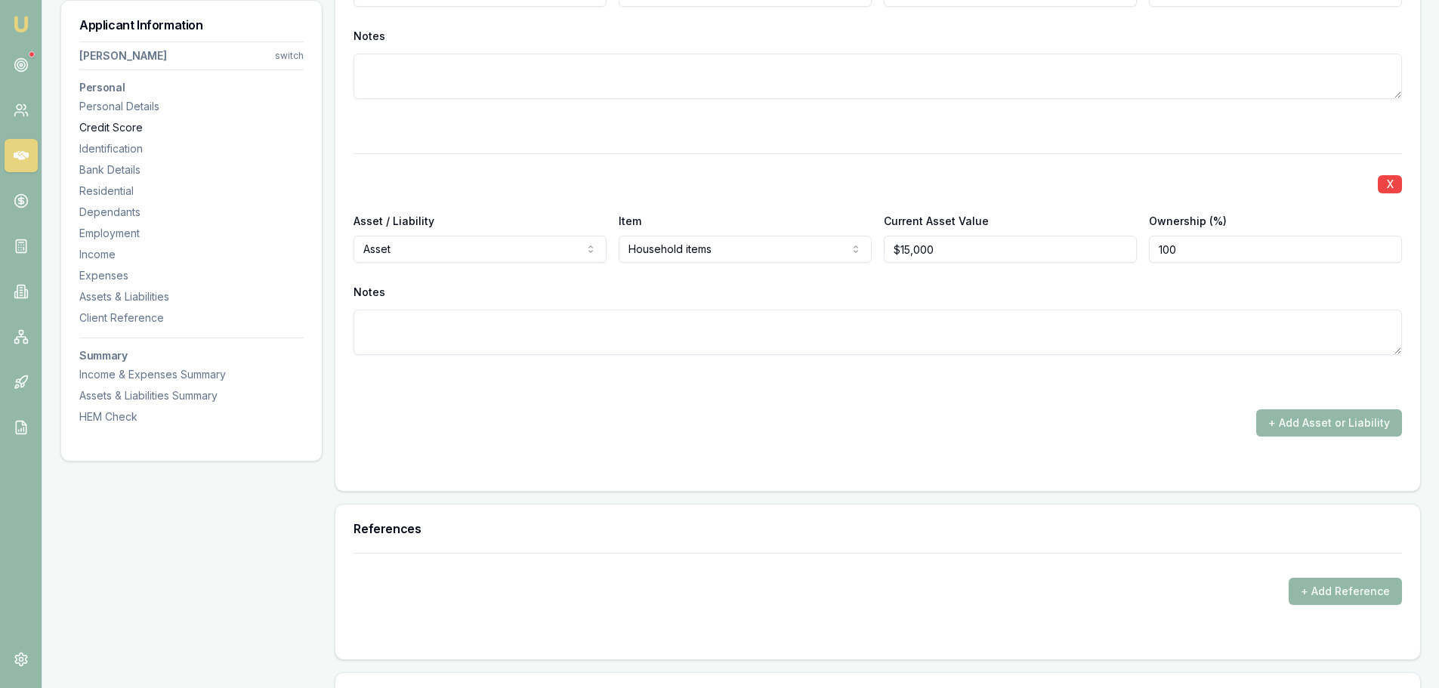
click at [128, 125] on div "Credit Score" at bounding box center [191, 127] width 224 height 15
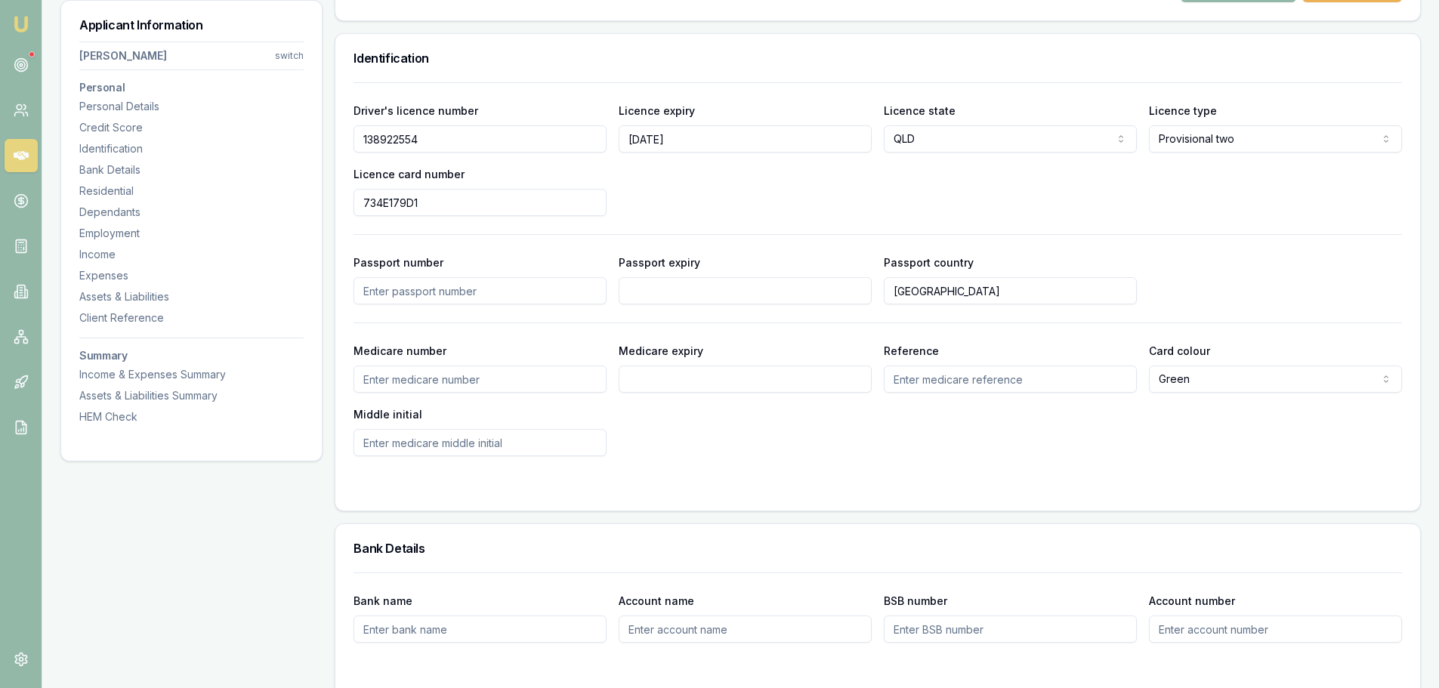
scroll to position [558, 0]
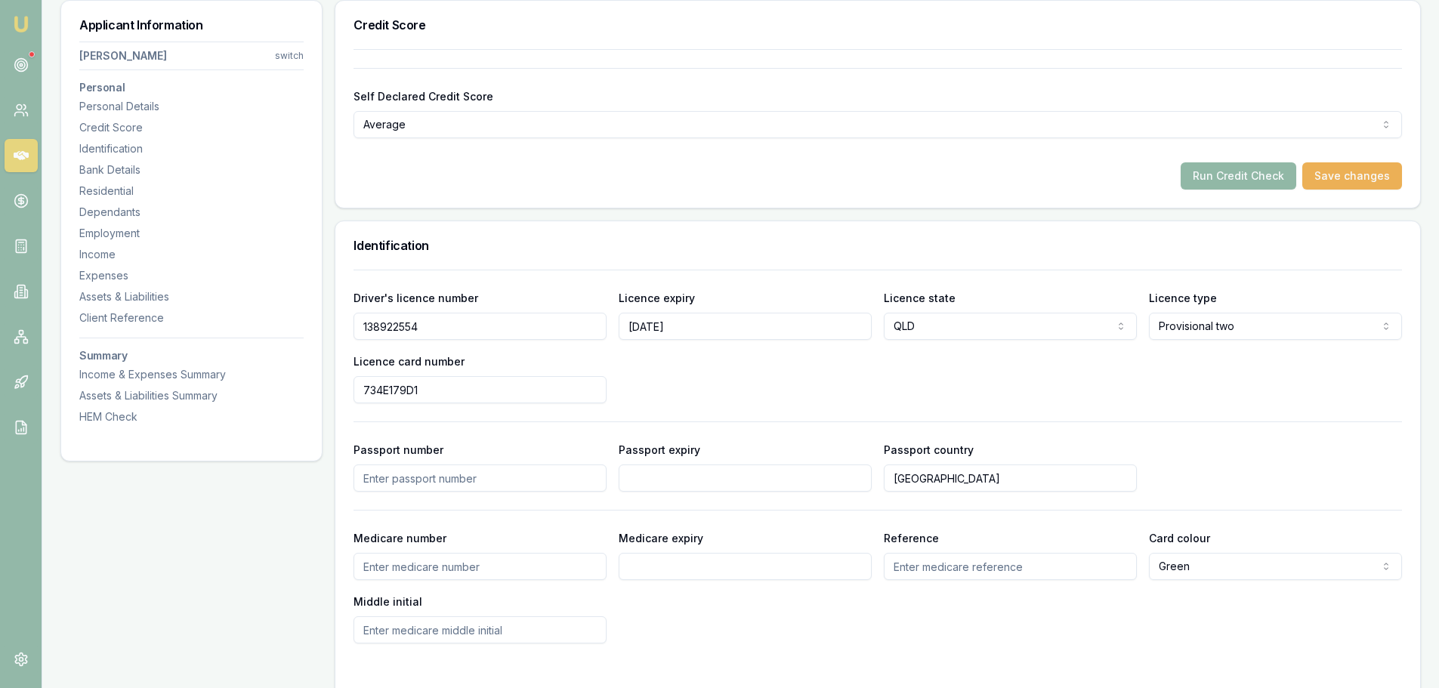
click at [1204, 178] on button "Run Credit Check" at bounding box center [1238, 175] width 116 height 27
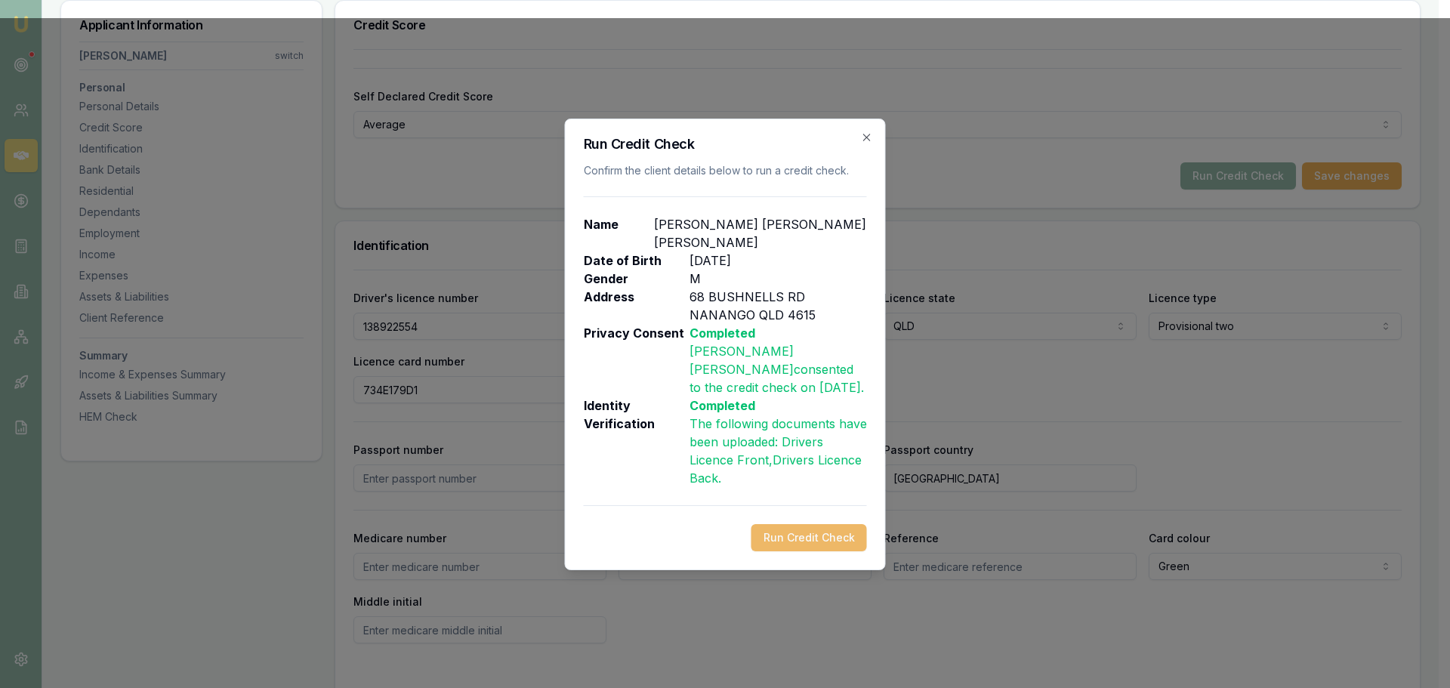
click at [813, 530] on button "Run Credit Check" at bounding box center [809, 537] width 116 height 27
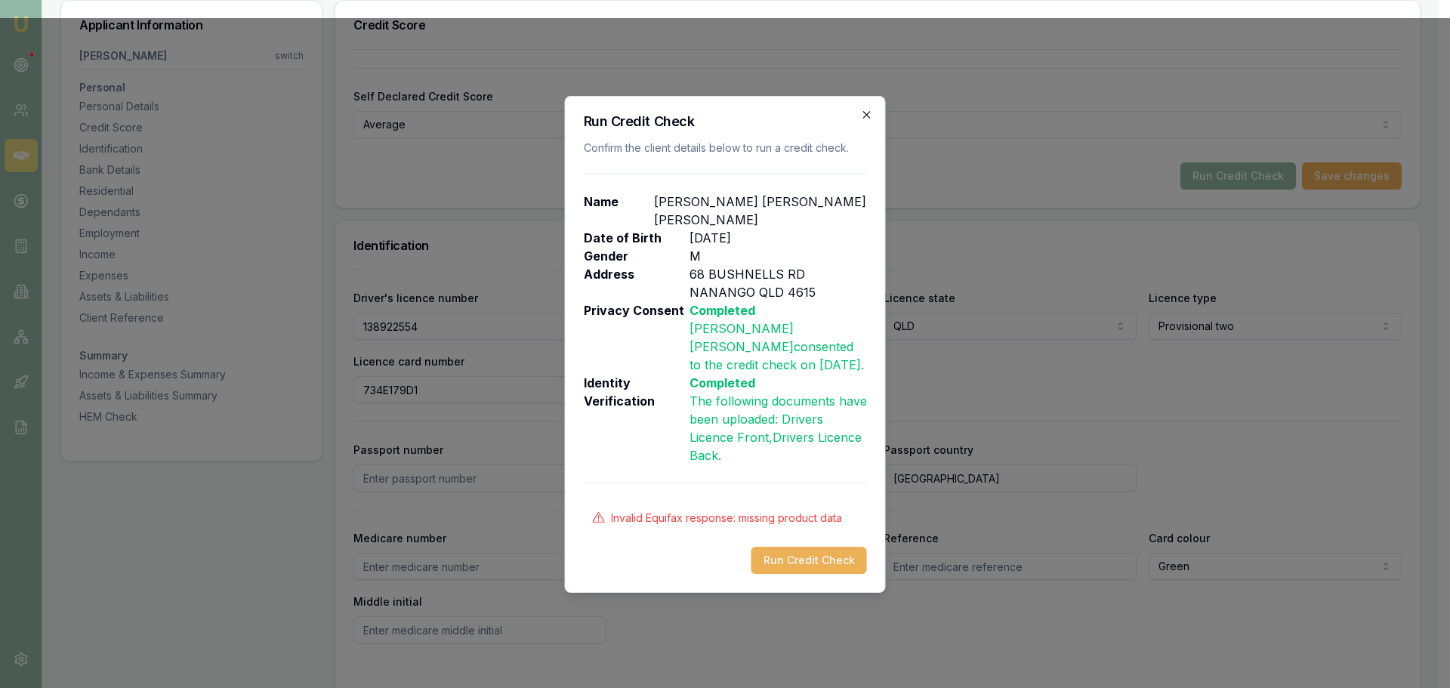
click at [868, 121] on icon "button" at bounding box center [867, 115] width 12 height 12
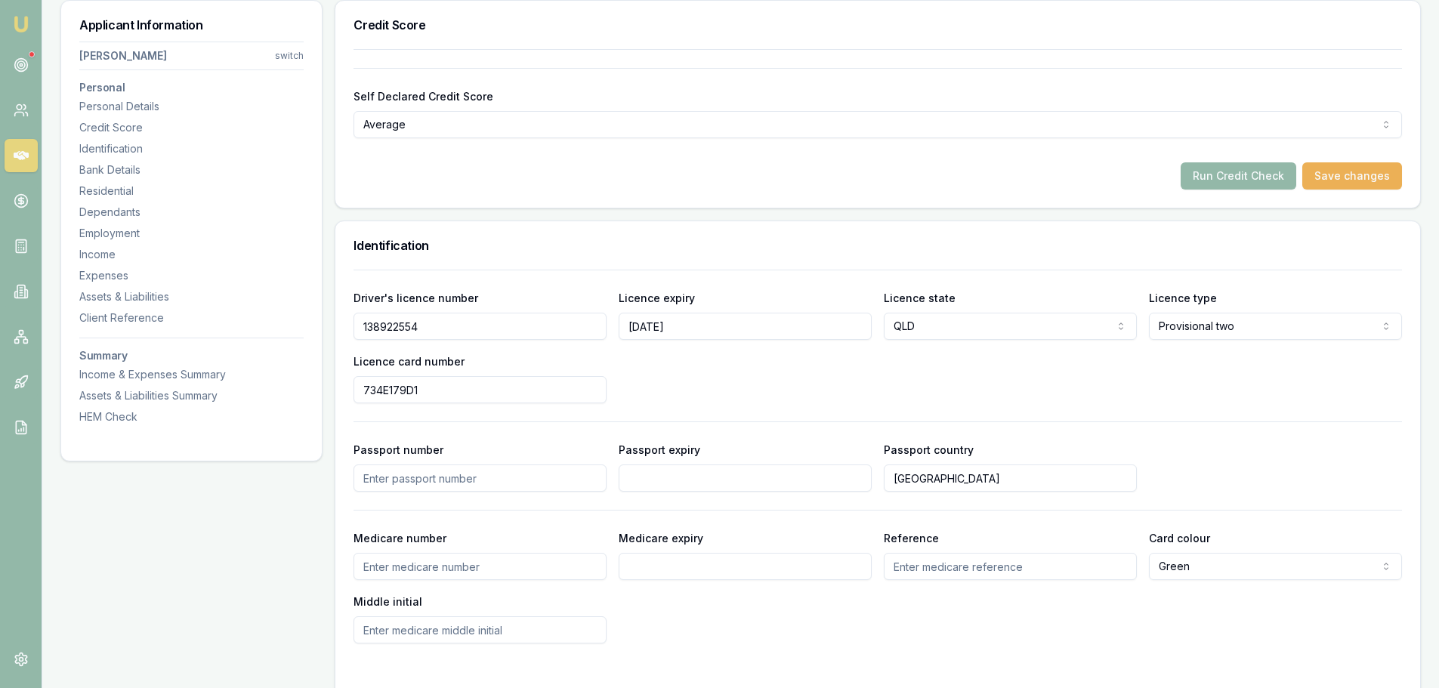
click at [873, 174] on div "Run Credit Check Save changes" at bounding box center [877, 175] width 1048 height 27
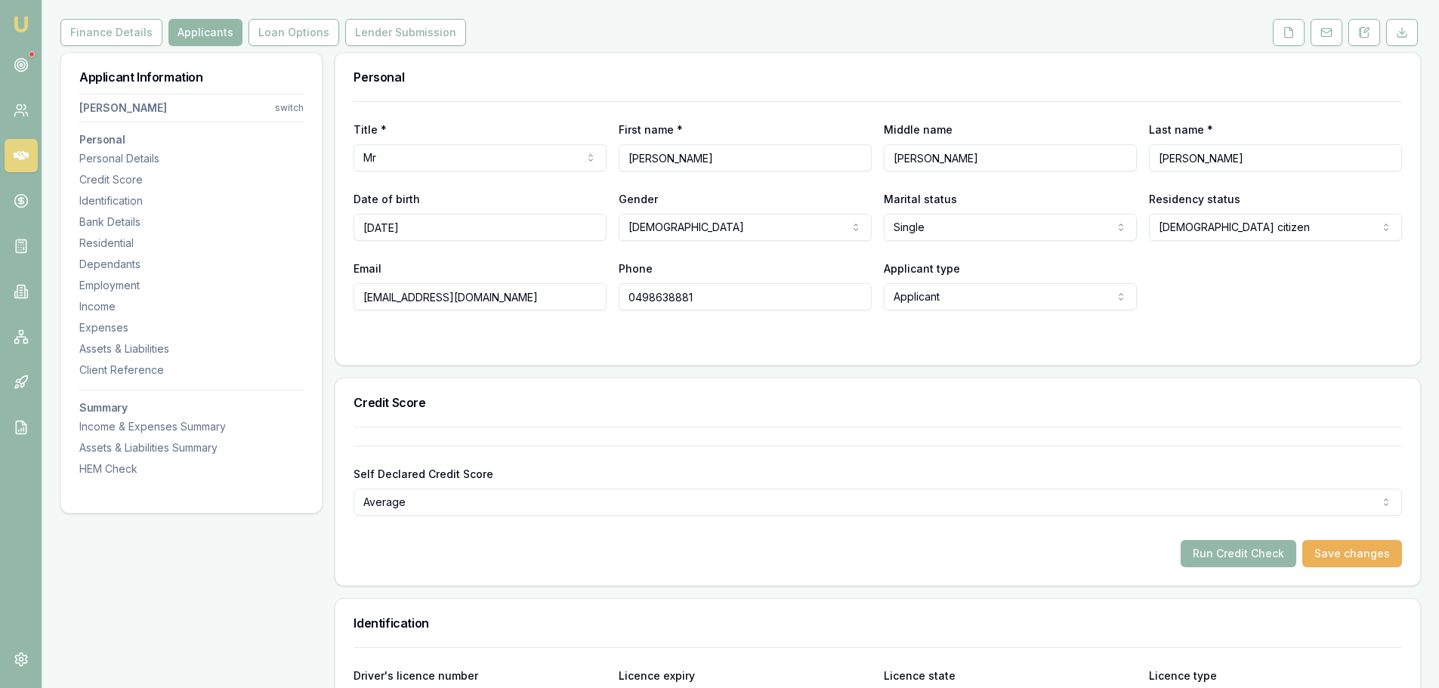
scroll to position [0, 0]
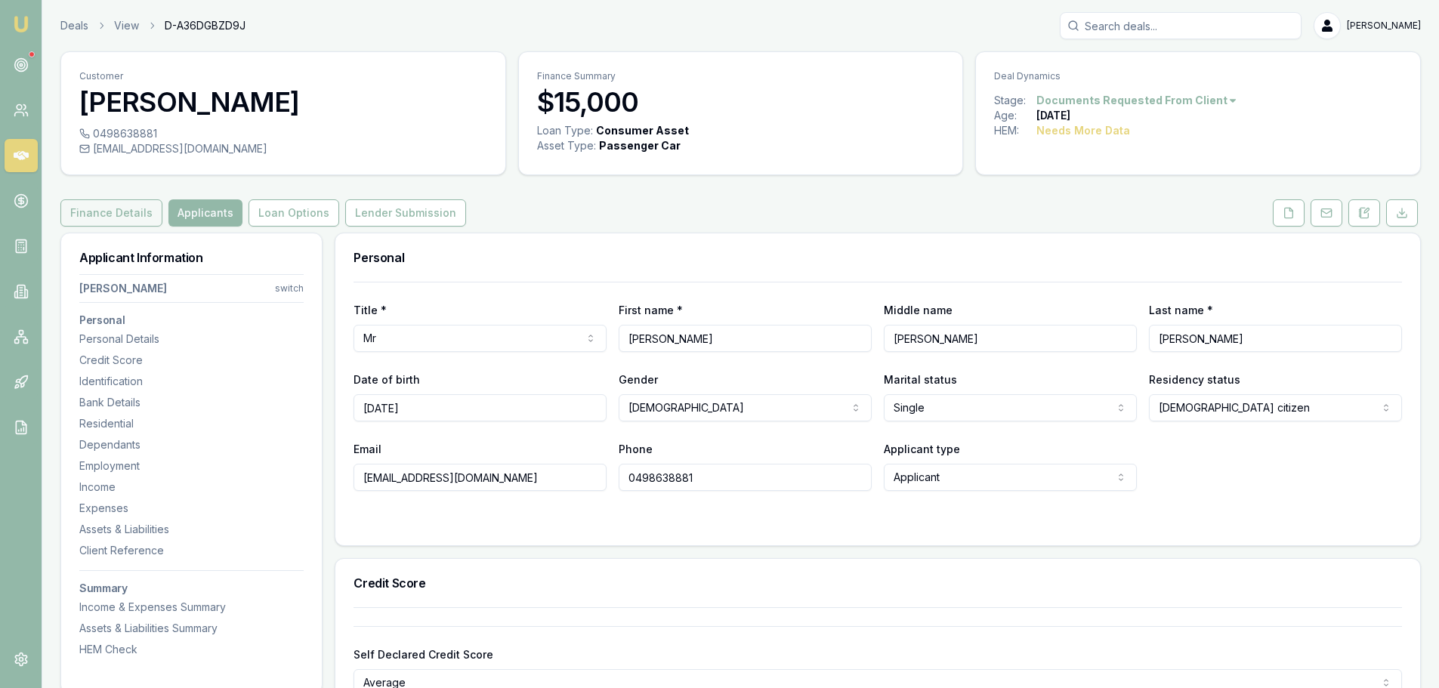
click at [119, 209] on button "Finance Details" at bounding box center [111, 212] width 102 height 27
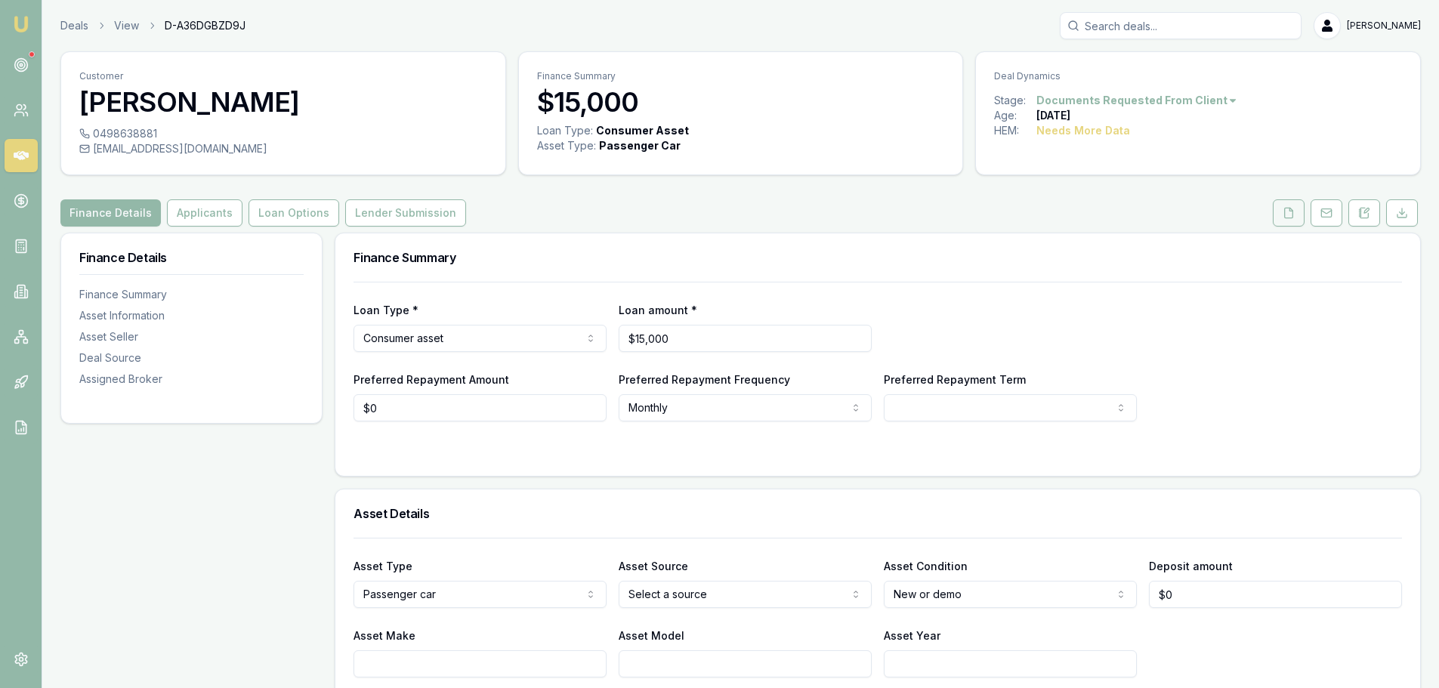
click at [1291, 216] on icon at bounding box center [1288, 213] width 12 height 12
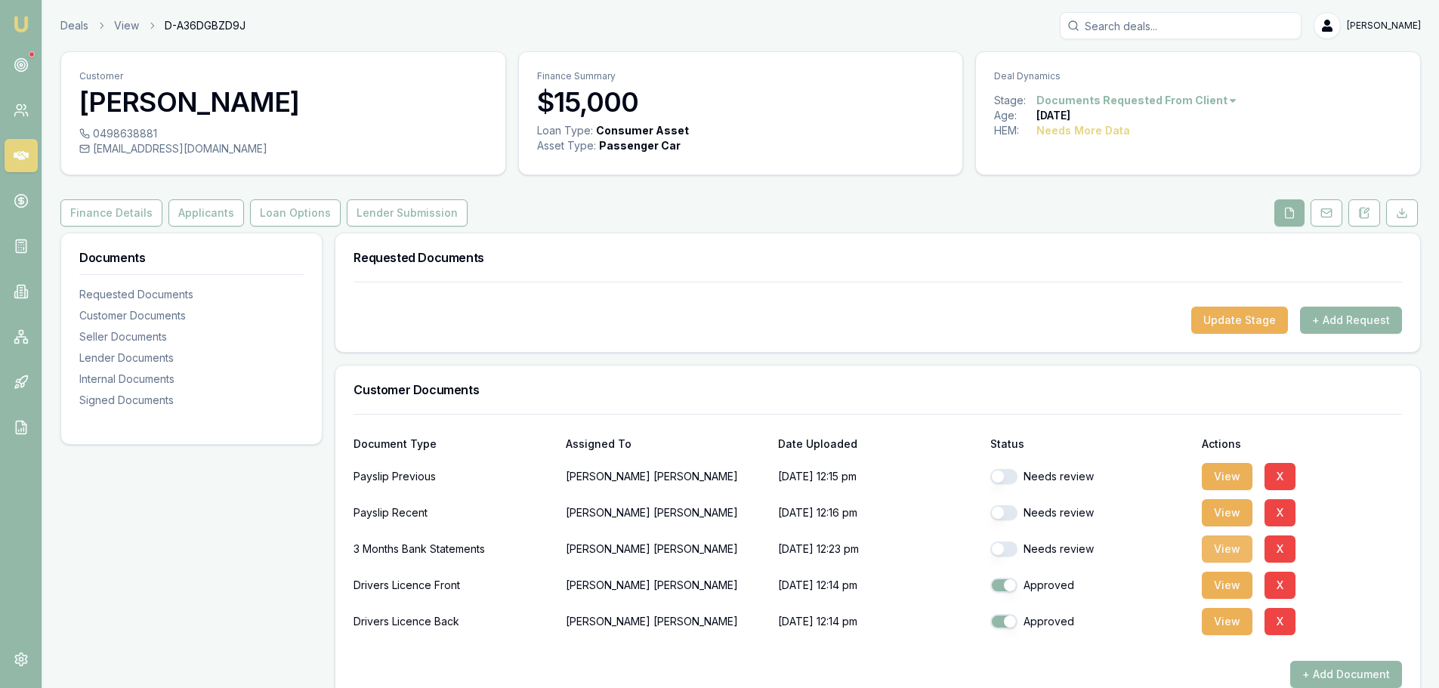
click at [1236, 543] on button "View" at bounding box center [1227, 548] width 51 height 27
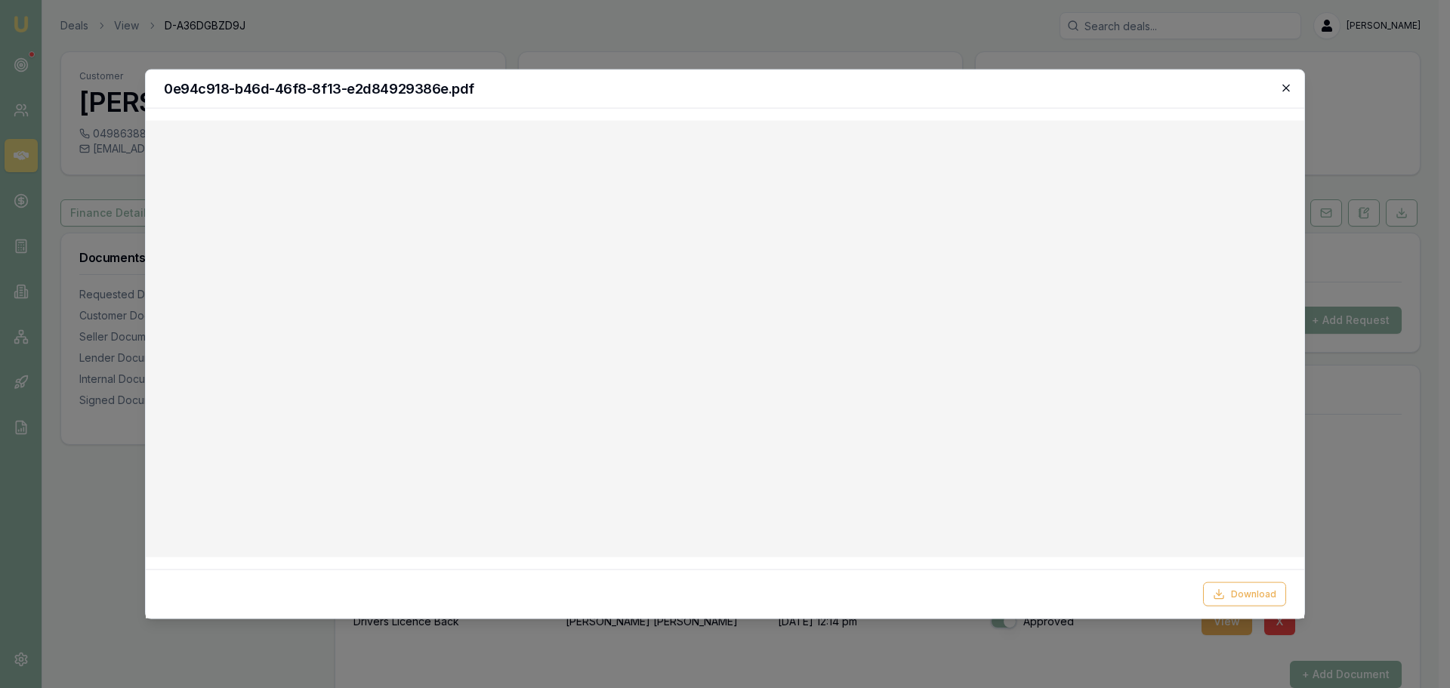
click at [1287, 82] on icon "button" at bounding box center [1286, 88] width 12 height 12
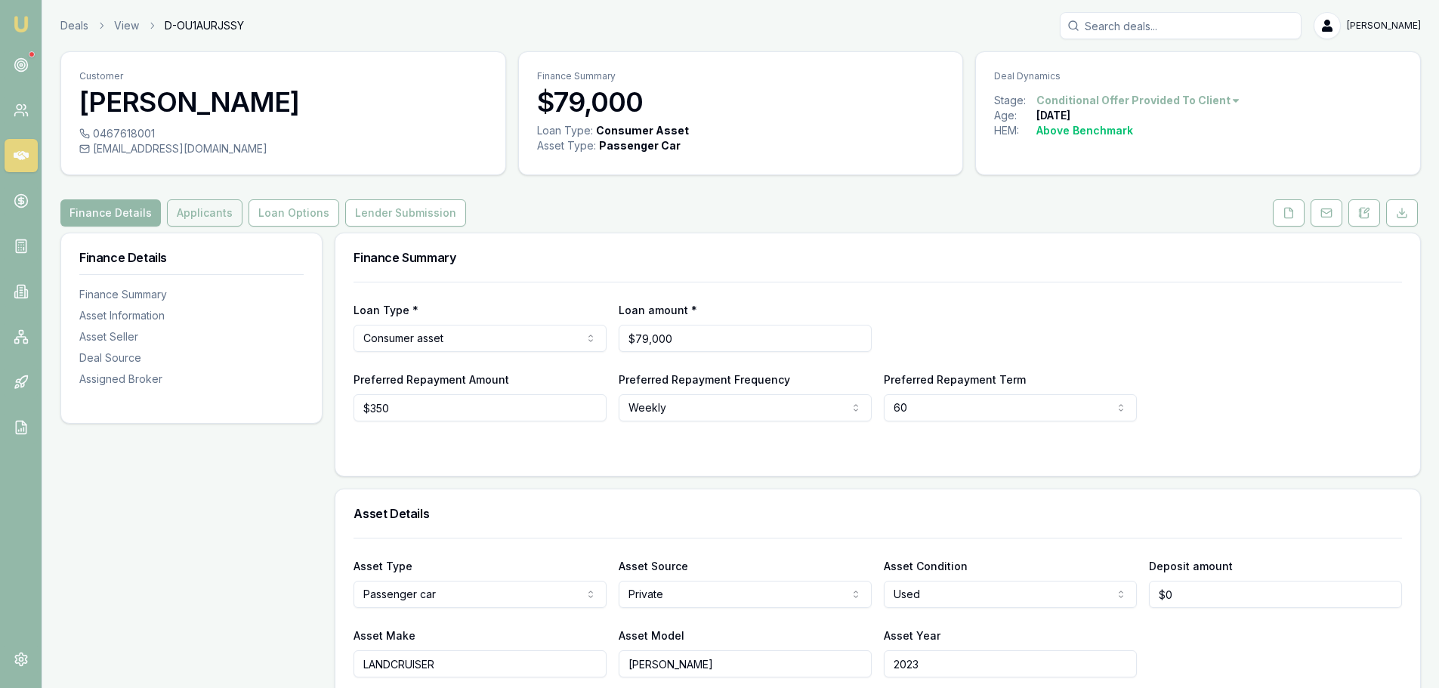
click at [220, 218] on button "Applicants" at bounding box center [205, 212] width 76 height 27
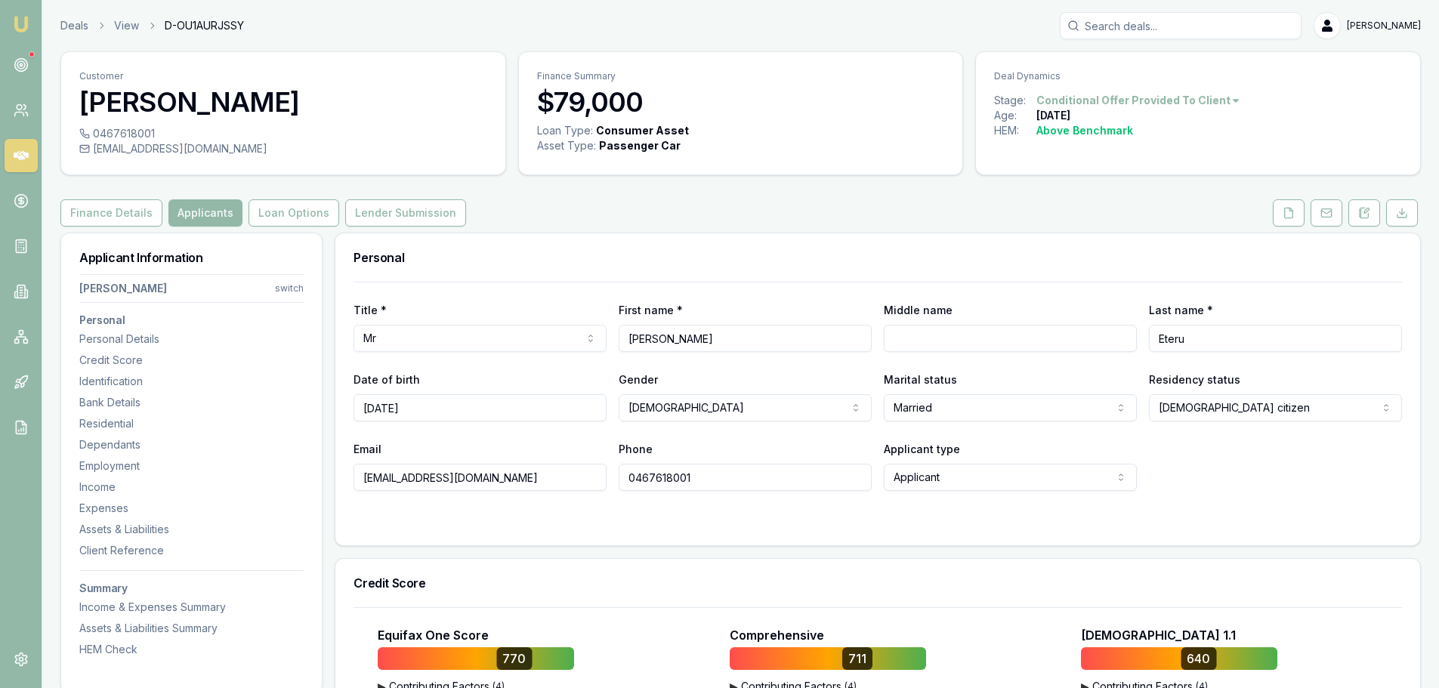
scroll to position [378, 0]
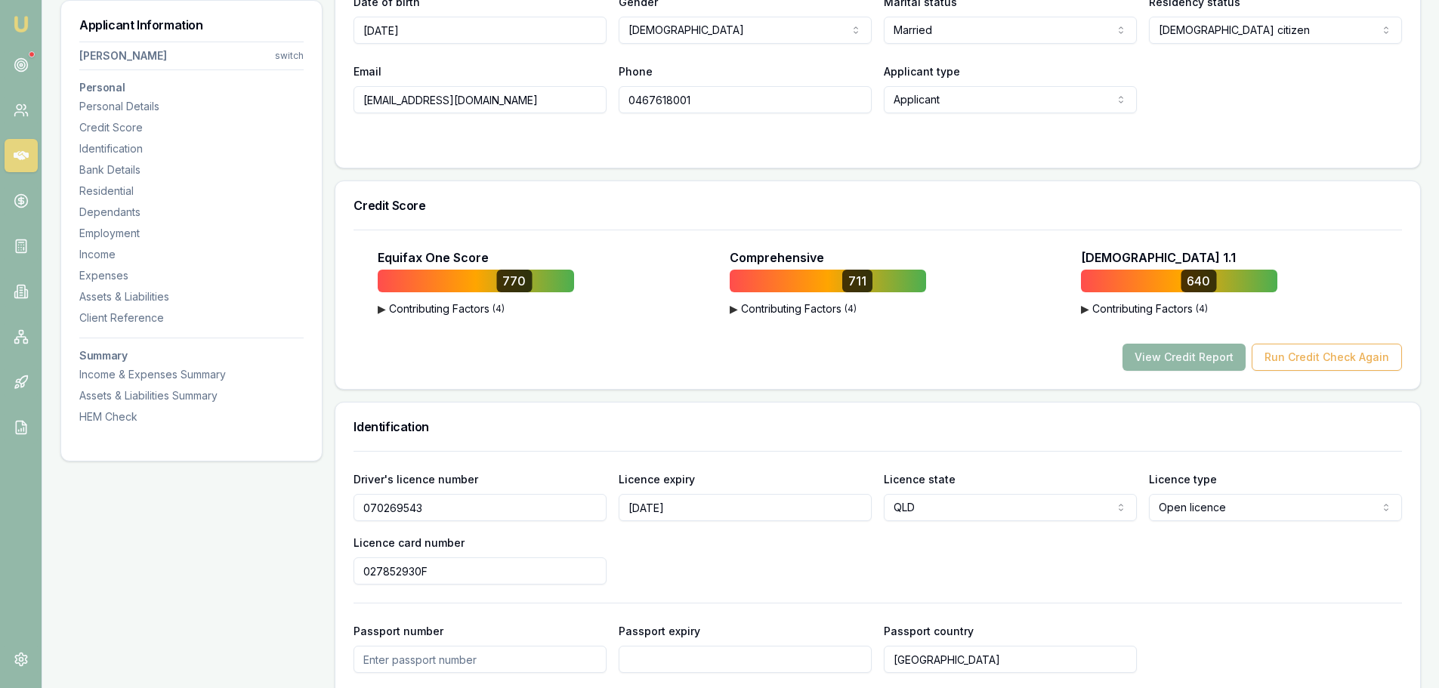
click at [1215, 360] on button "View Credit Report" at bounding box center [1183, 357] width 123 height 27
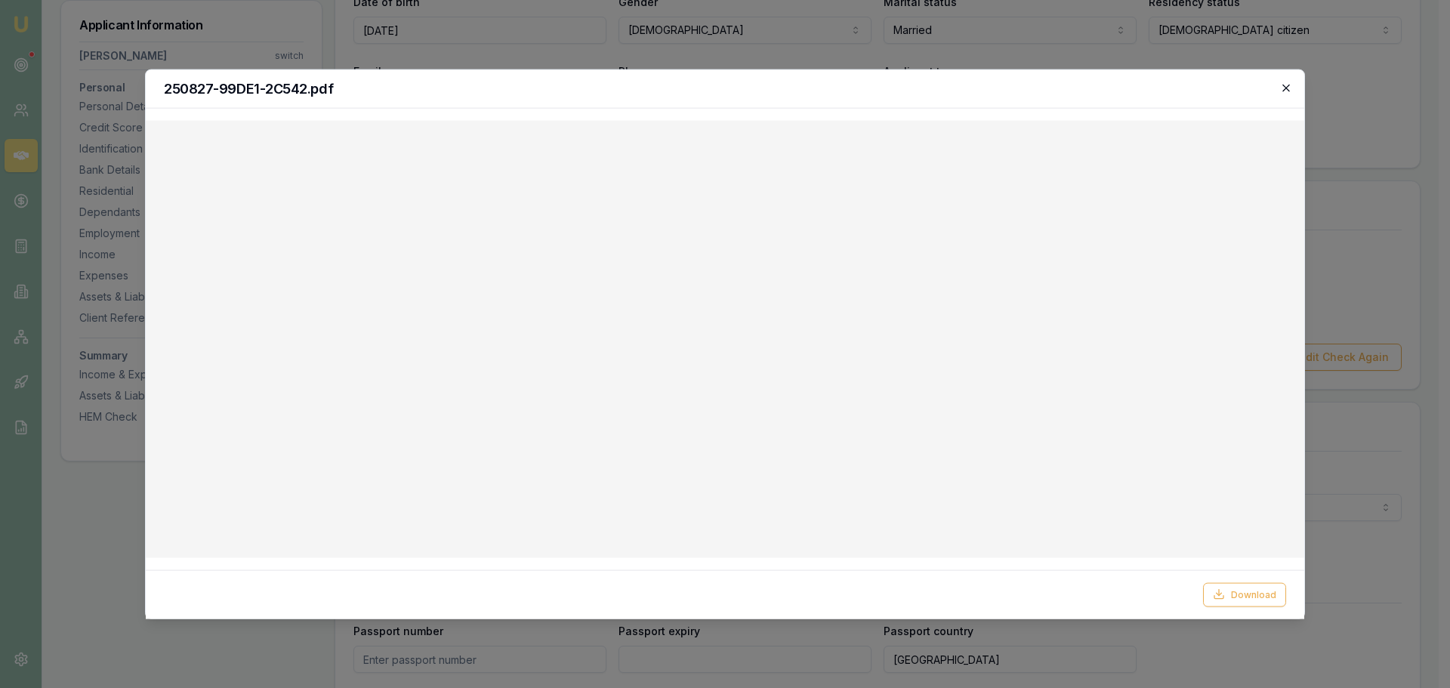
click at [1284, 91] on icon "button" at bounding box center [1286, 88] width 12 height 12
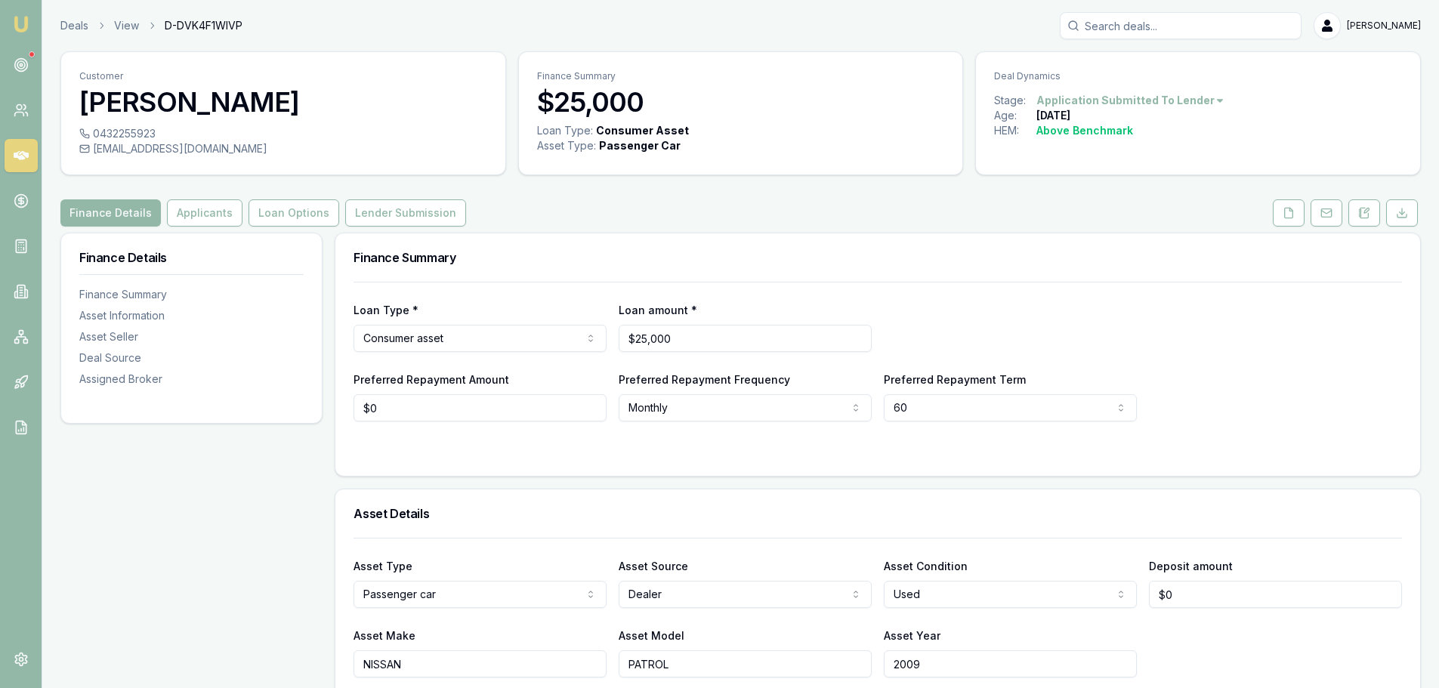
click at [812, 240] on div "Finance Summary" at bounding box center [877, 257] width 1084 height 48
click at [1291, 218] on icon at bounding box center [1289, 213] width 8 height 10
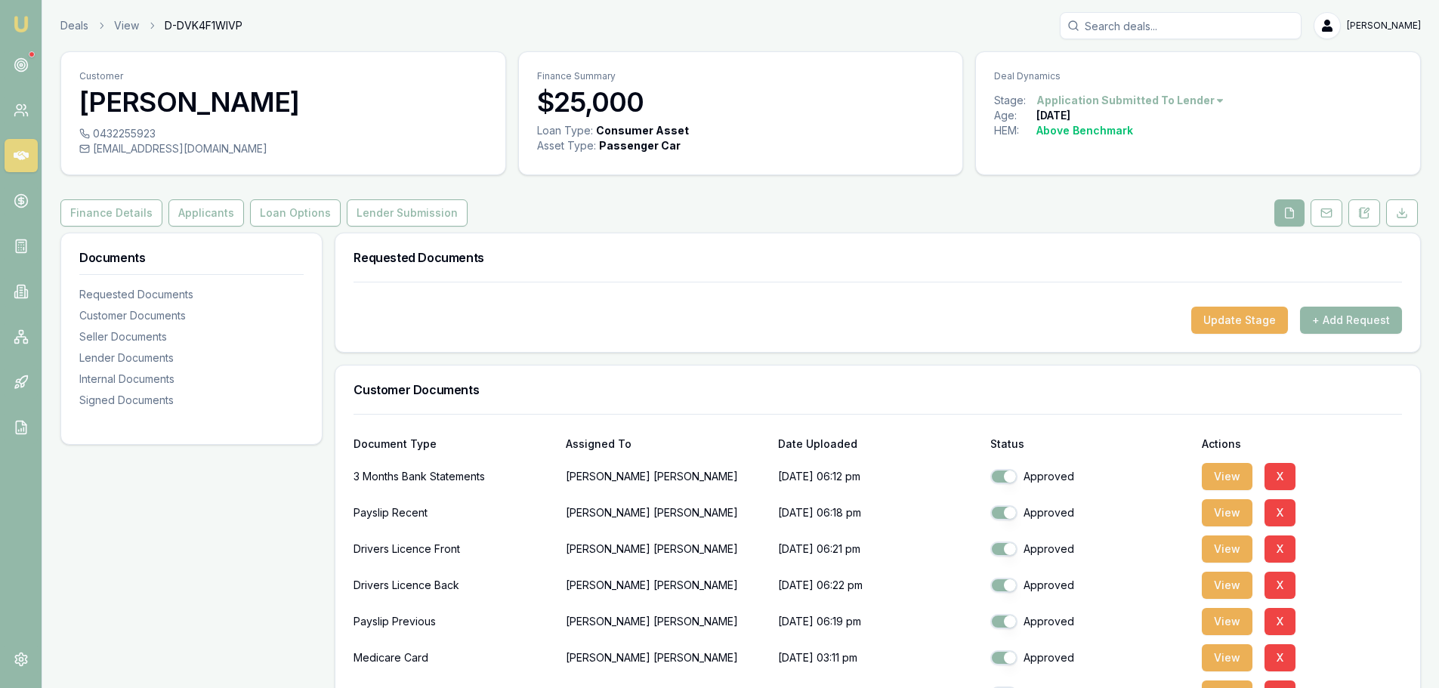
click at [887, 235] on div "Requested Documents" at bounding box center [877, 257] width 1084 height 48
click at [779, 221] on div "Finance Details Applicants Loan Options Lender Submission" at bounding box center [740, 212] width 1360 height 27
click at [828, 224] on div "Finance Details Applicants Loan Options Lender Submission" at bounding box center [740, 212] width 1360 height 27
click at [827, 224] on div "Finance Details Applicants Loan Options Lender Submission" at bounding box center [740, 212] width 1360 height 27
click at [850, 205] on div "Finance Details Applicants Loan Options Lender Submission" at bounding box center [740, 212] width 1360 height 27
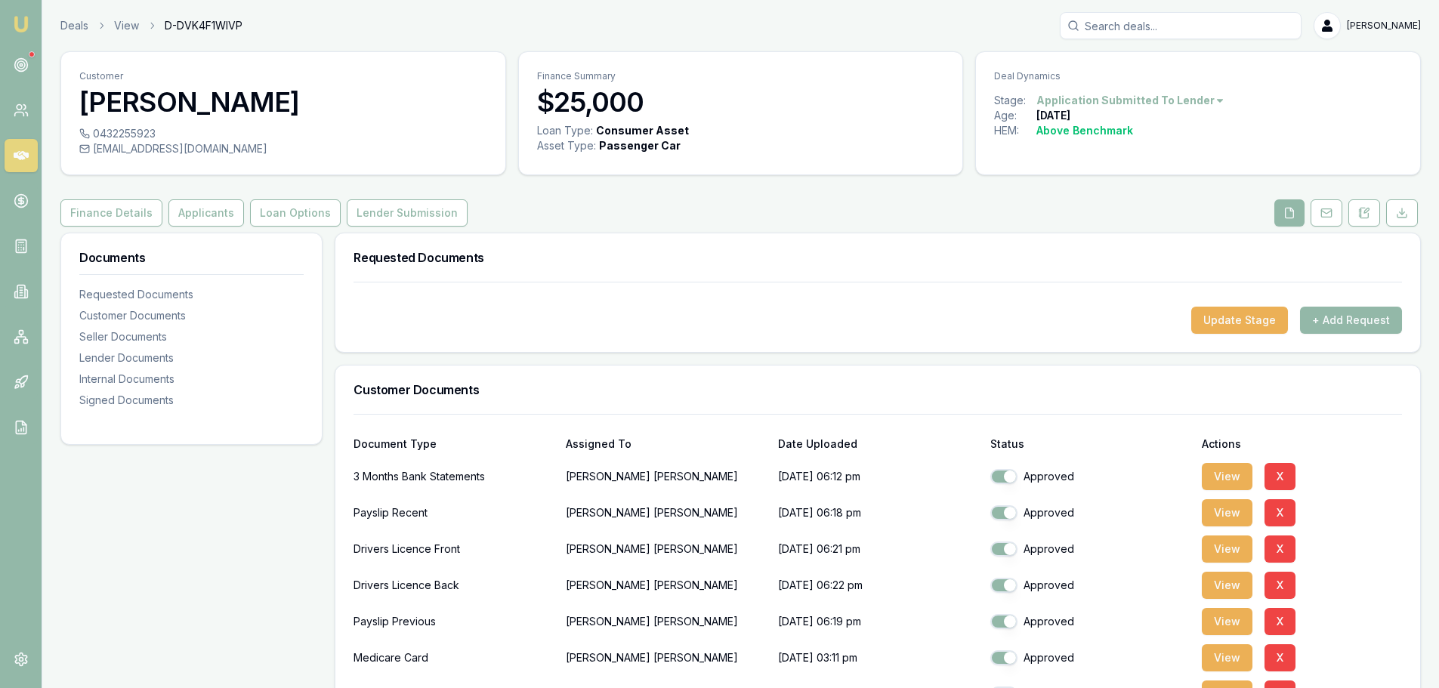
click at [850, 205] on div "Finance Details Applicants Loan Options Lender Submission" at bounding box center [740, 212] width 1360 height 27
click at [589, 256] on h3 "Requested Documents" at bounding box center [877, 257] width 1048 height 12
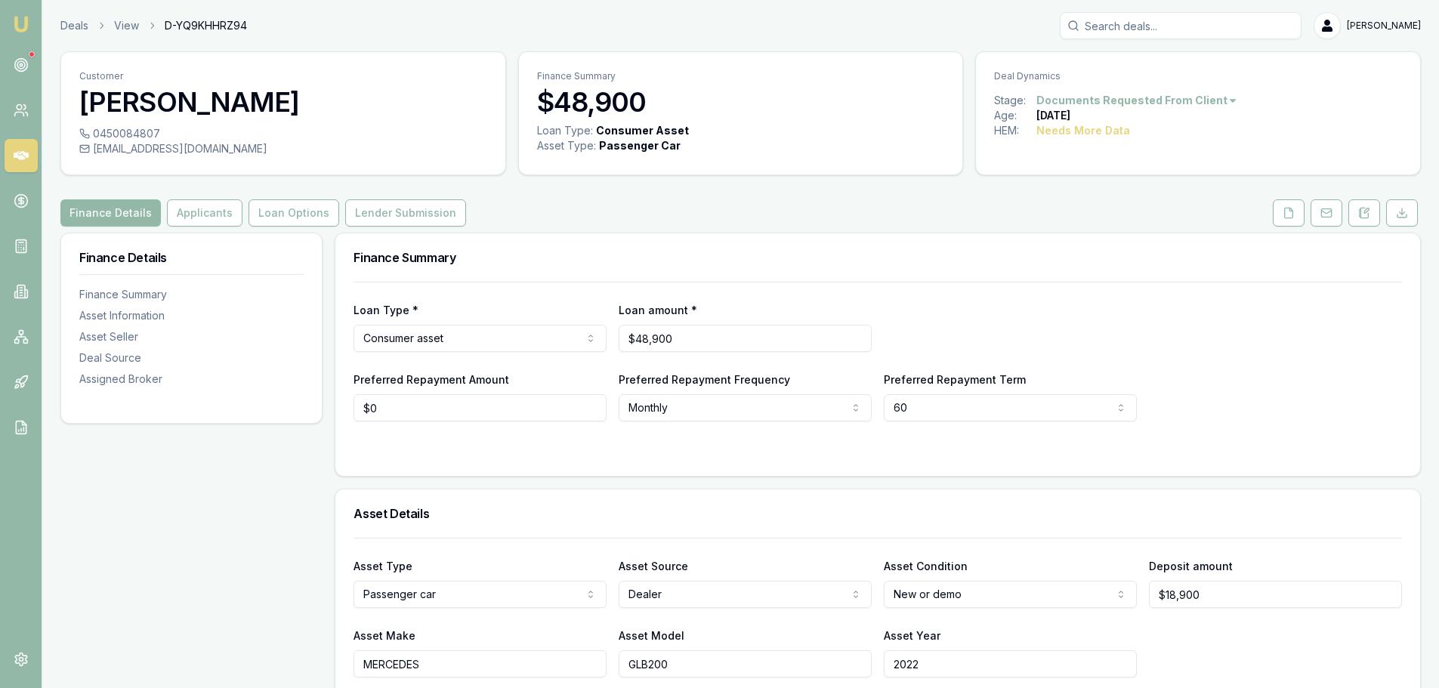
click at [712, 248] on div "Finance Summary" at bounding box center [877, 257] width 1084 height 48
click at [718, 260] on h3 "Finance Summary" at bounding box center [877, 257] width 1048 height 12
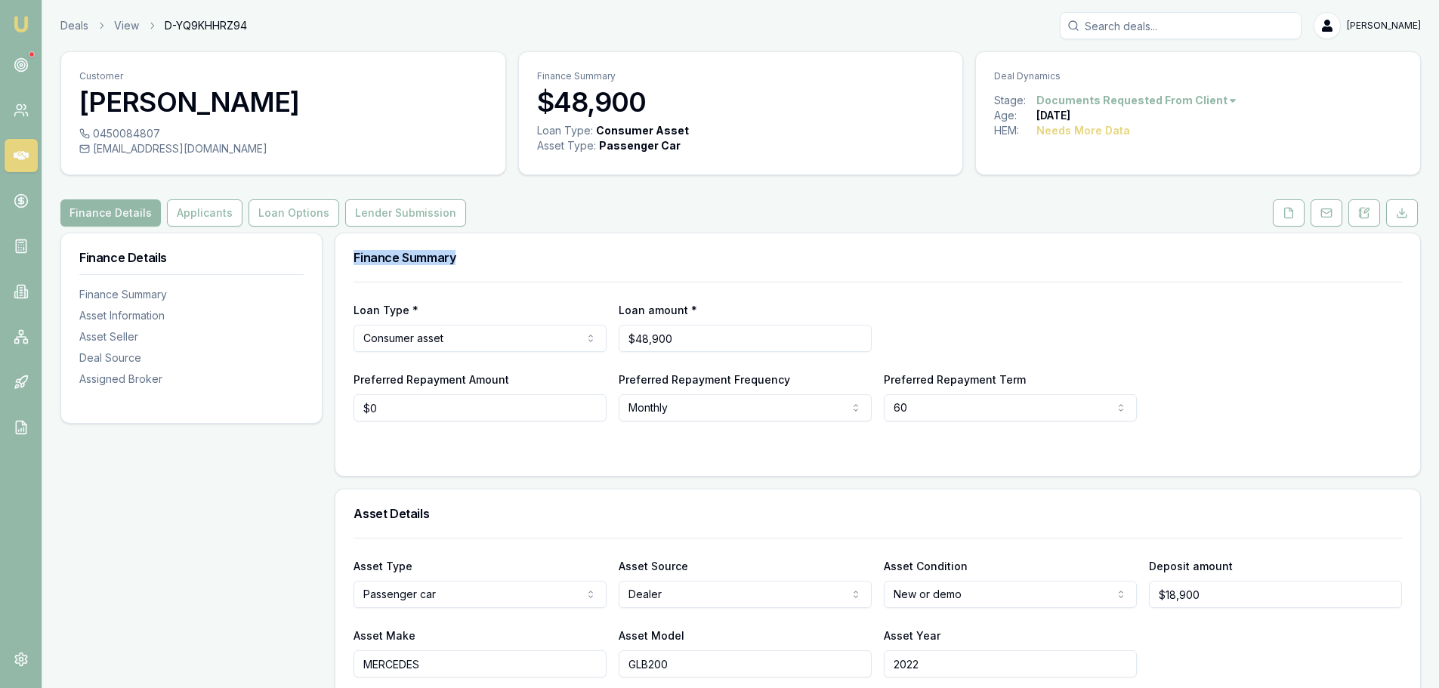
click at [718, 260] on h3 "Finance Summary" at bounding box center [877, 257] width 1048 height 12
click at [748, 269] on div "Finance Summary" at bounding box center [877, 257] width 1084 height 48
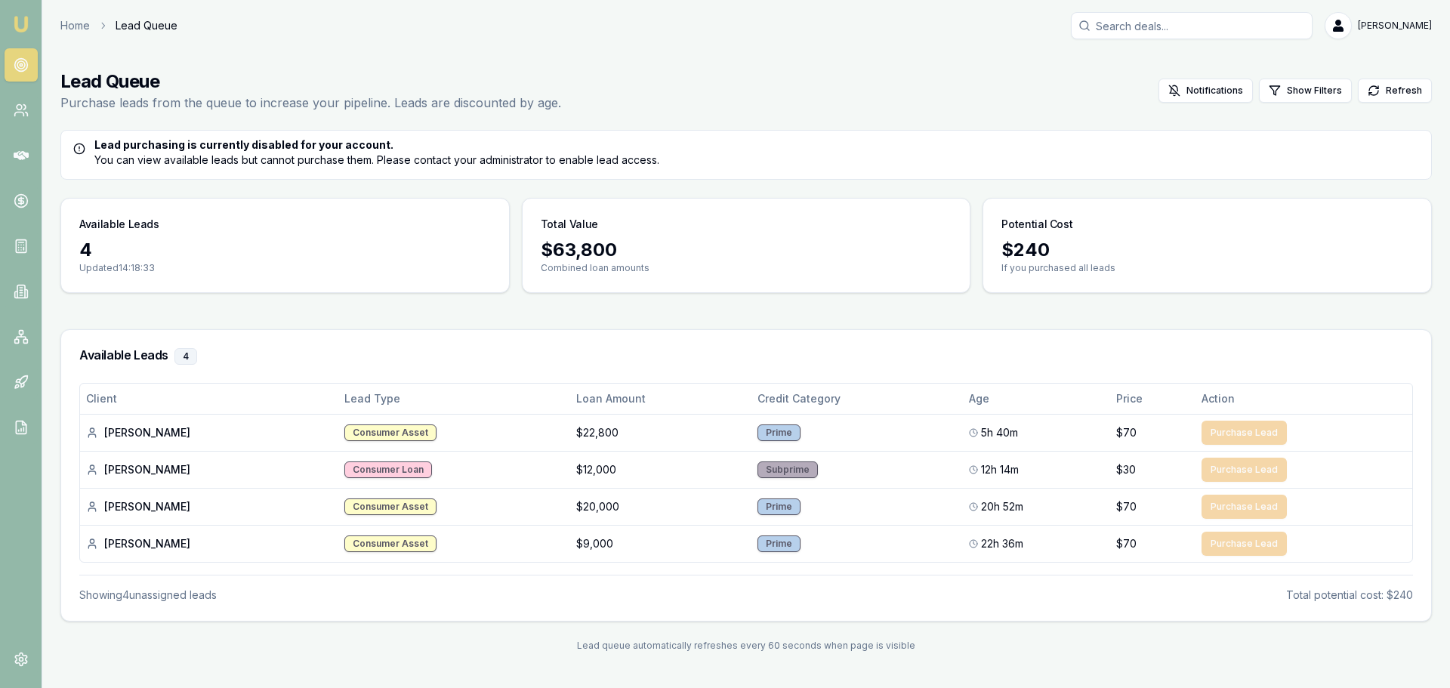
click at [742, 77] on div "Lead Queue Purchase leads from the queue to increase your pipeline. Leads are d…" at bounding box center [745, 90] width 1371 height 42
click at [23, 113] on icon at bounding box center [18, 115] width 9 height 4
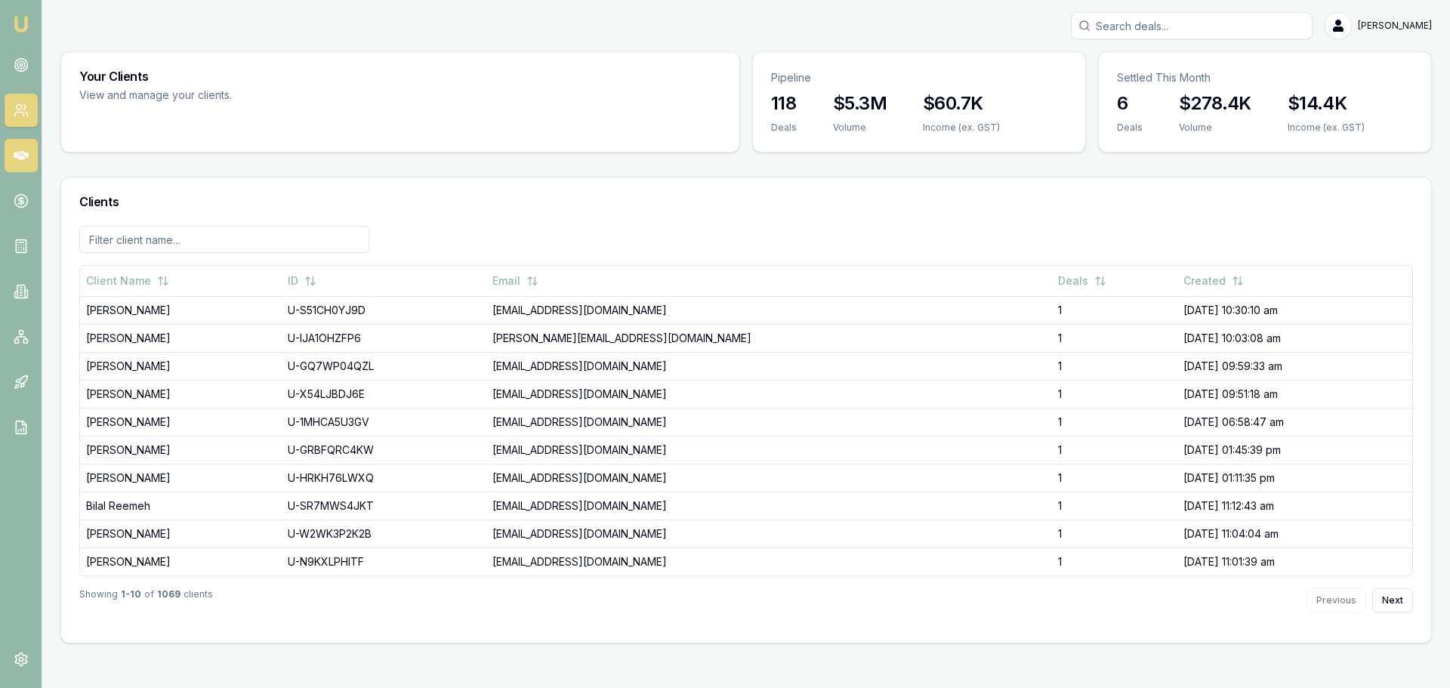
click at [27, 159] on icon at bounding box center [21, 155] width 15 height 15
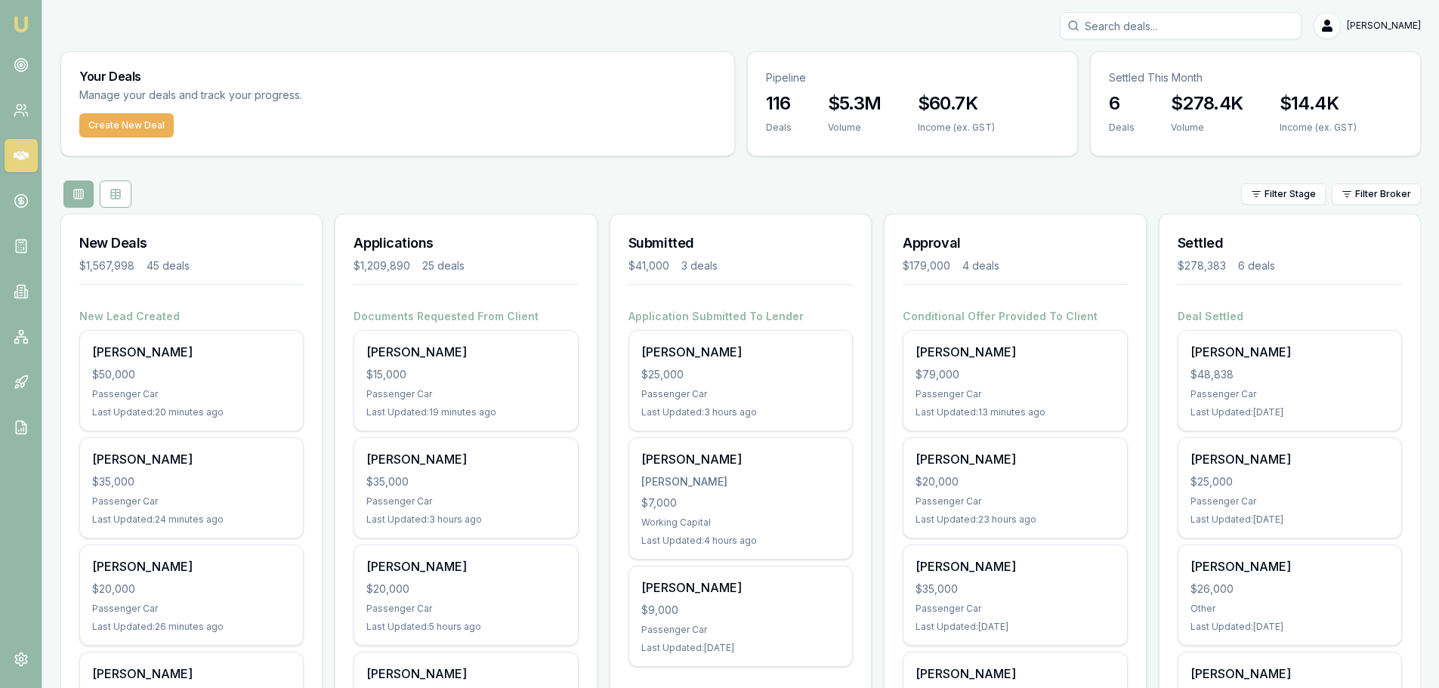
click at [277, 185] on div "Filter Stage Filter Broker" at bounding box center [740, 193] width 1360 height 27
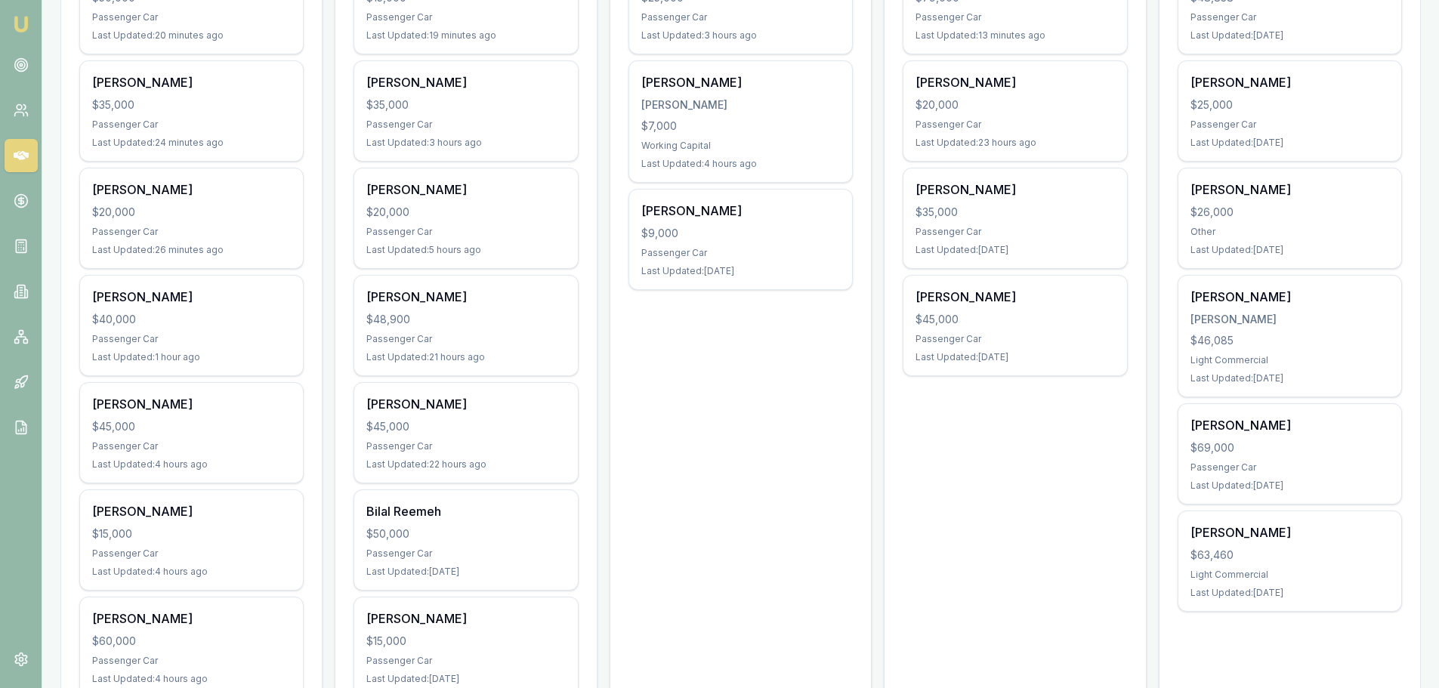
scroll to position [378, 0]
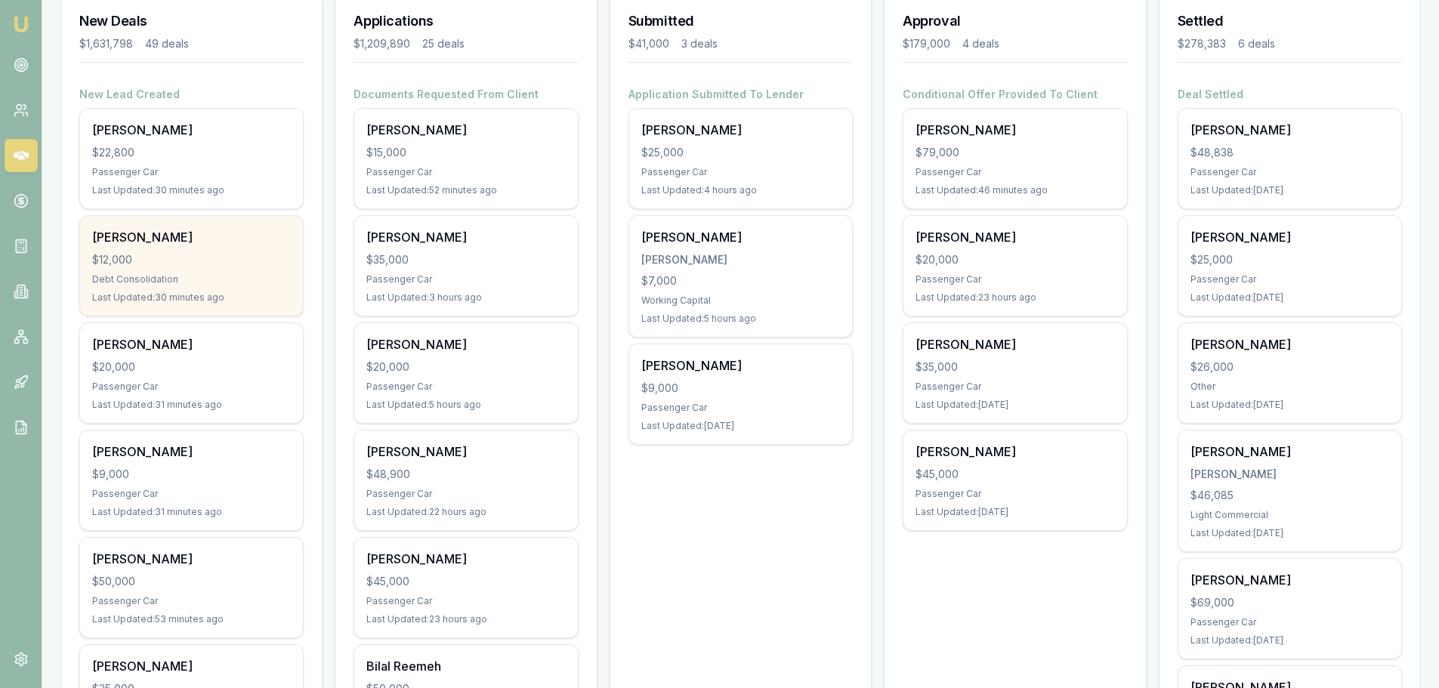
scroll to position [227, 0]
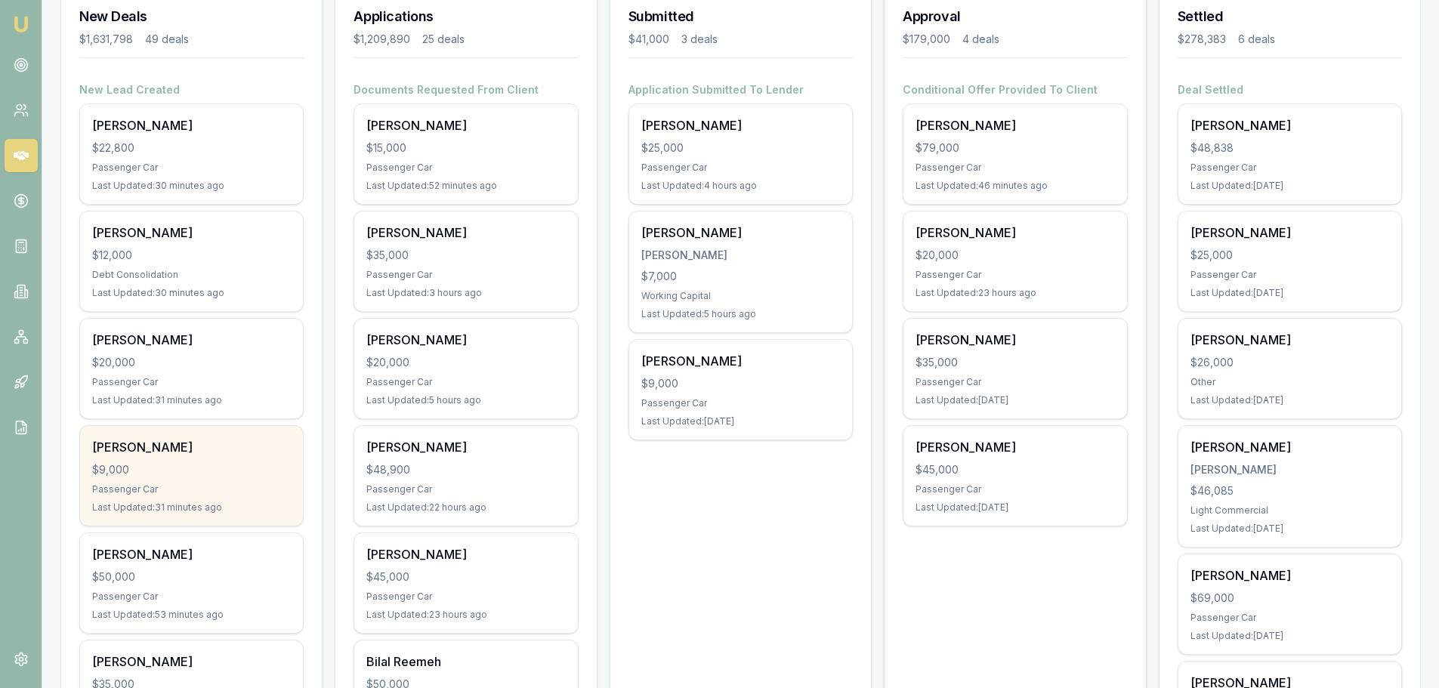
click at [213, 452] on div "[PERSON_NAME]" at bounding box center [191, 447] width 199 height 18
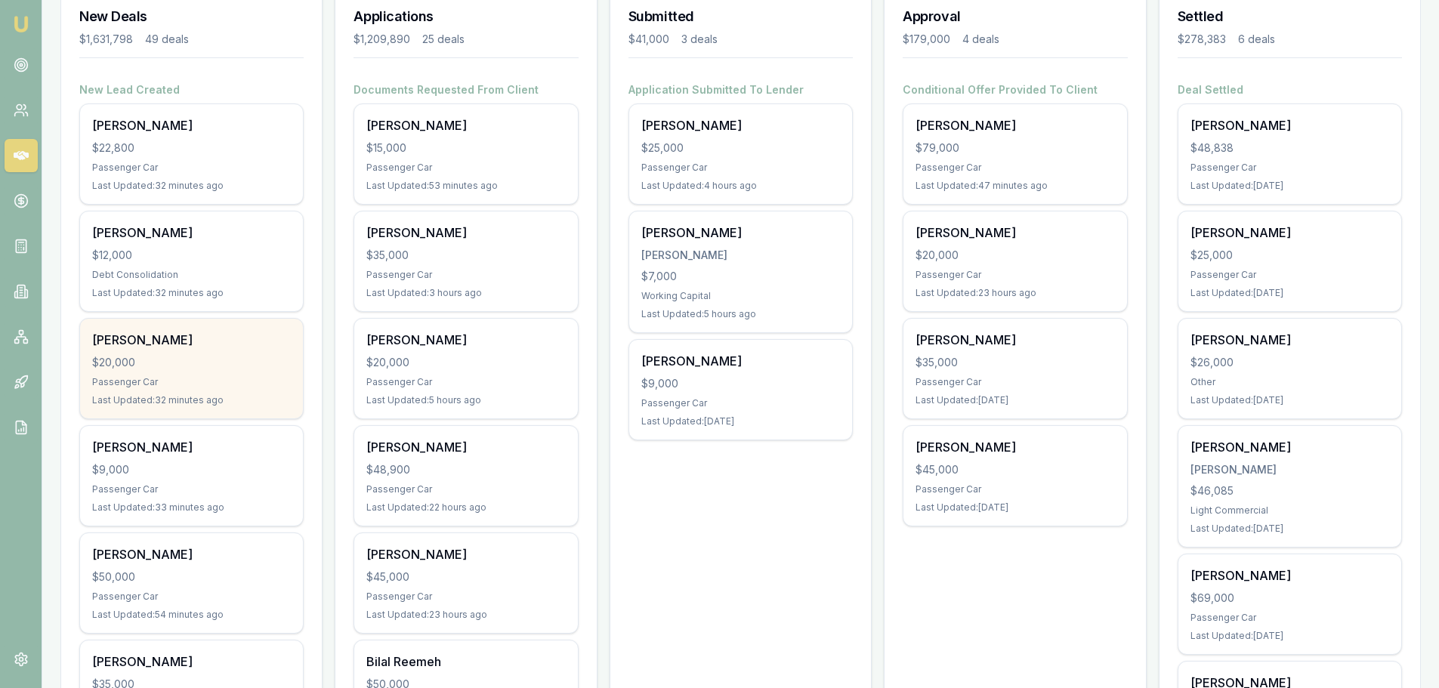
click at [150, 372] on div "Fiona Gray $20,000 Passenger Car Last Updated: 32 minutes ago" at bounding box center [191, 369] width 223 height 100
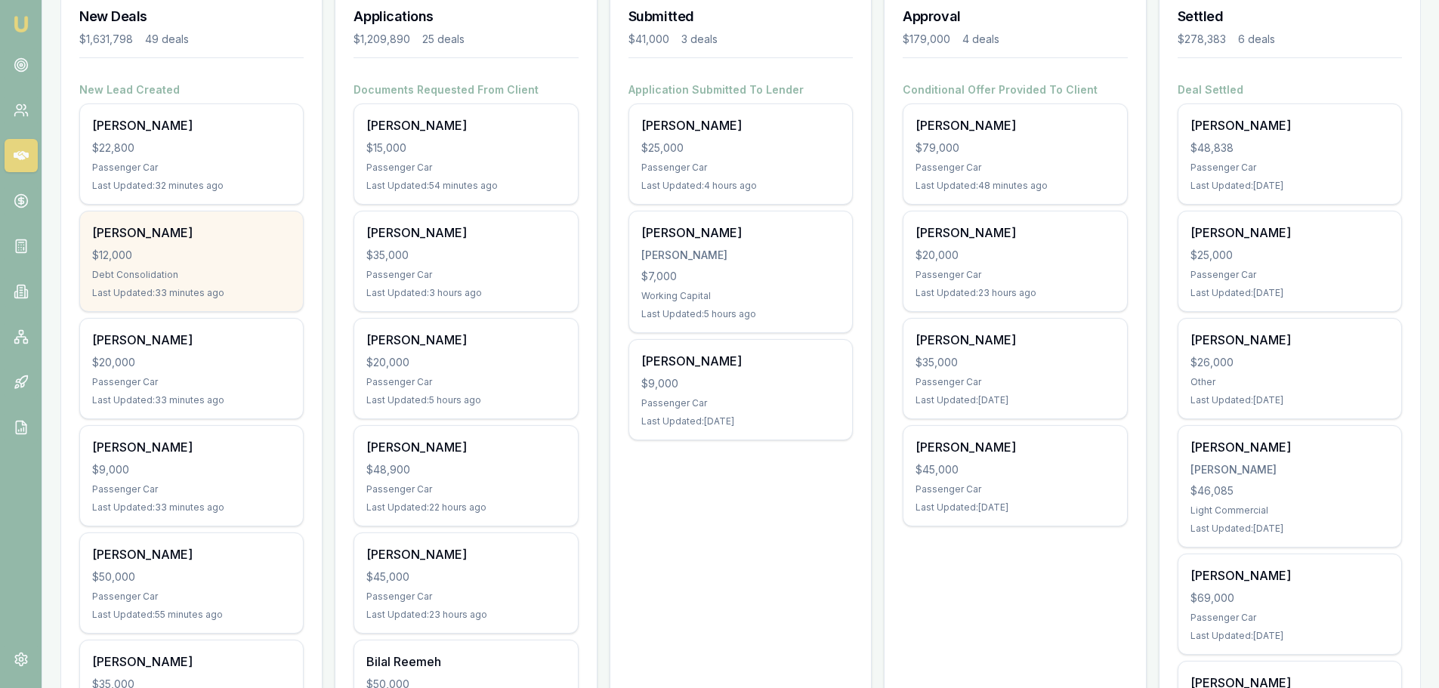
click at [262, 242] on div "Ebonie Campbell $12,000 Debt Consolidation Last Updated: 33 minutes ago" at bounding box center [191, 261] width 223 height 100
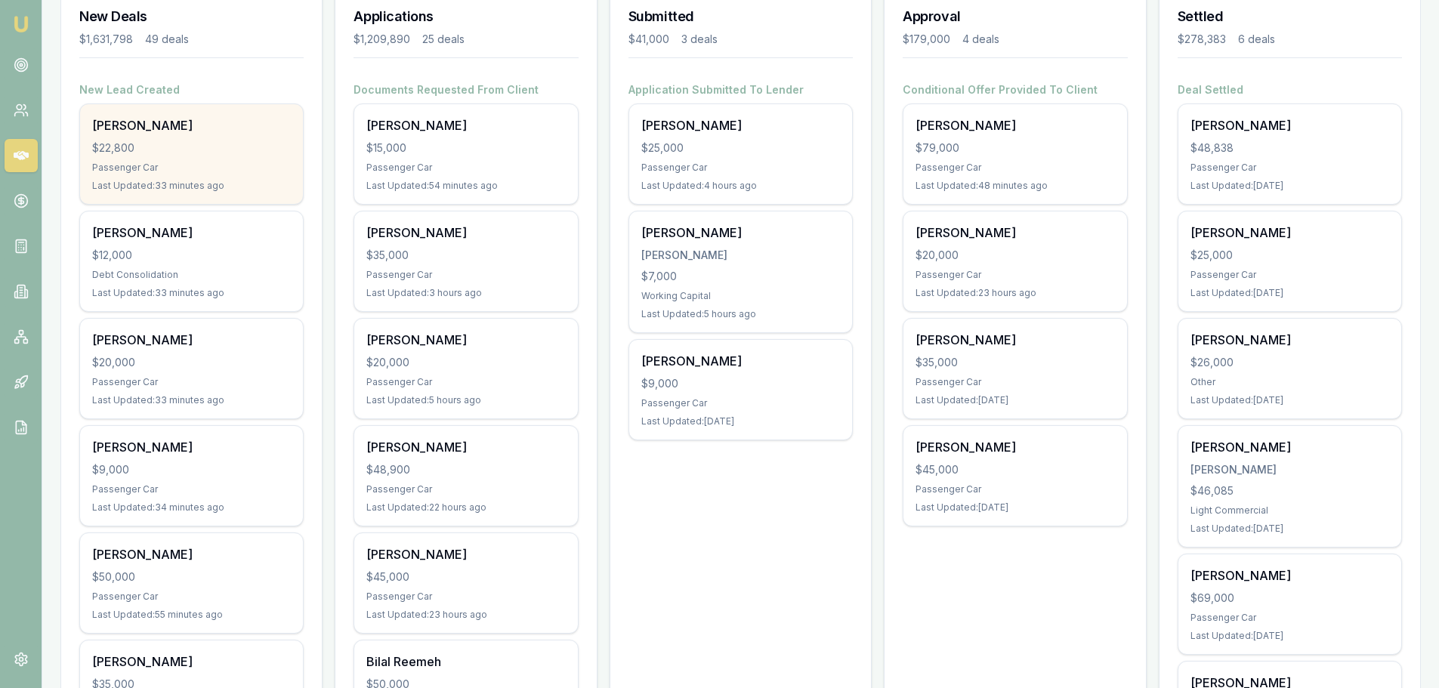
click at [159, 167] on div "Passenger Car" at bounding box center [191, 168] width 199 height 12
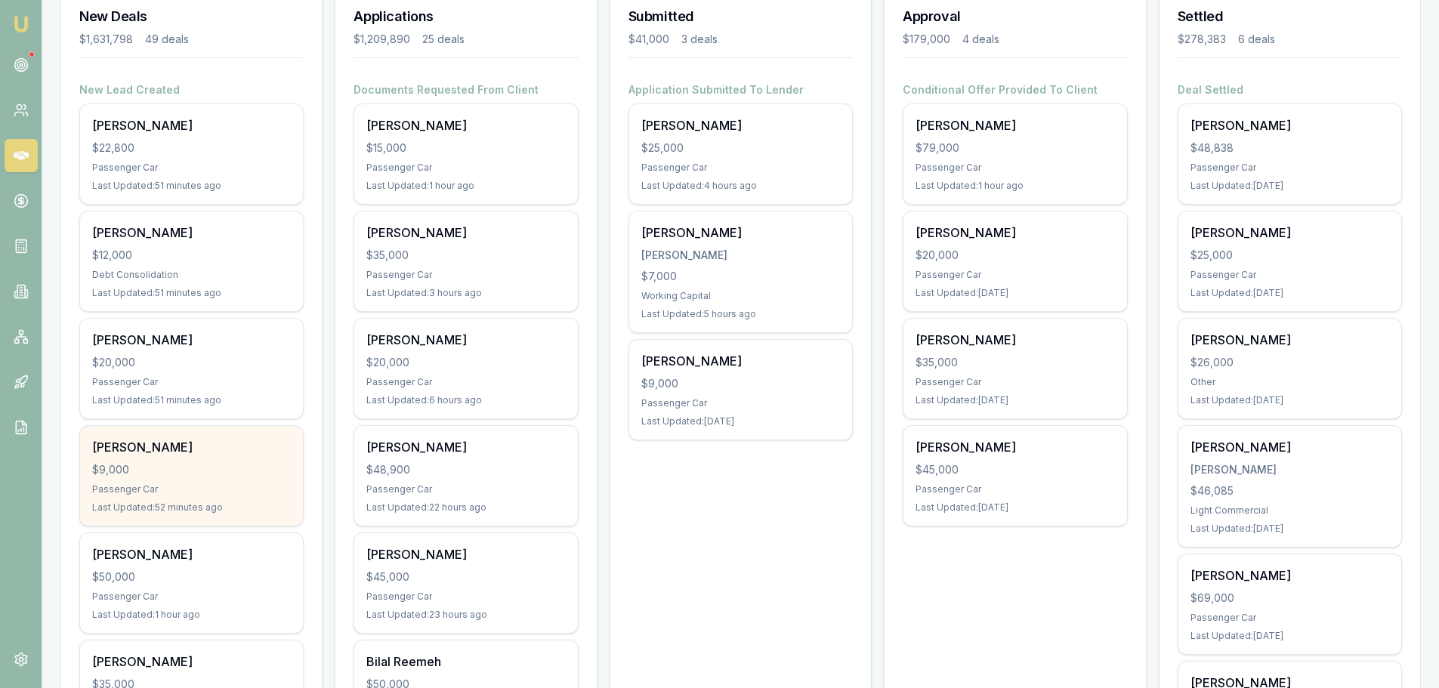
click at [227, 479] on div "Thomas Williams $9,000 Passenger Car Last Updated: 52 minutes ago" at bounding box center [191, 476] width 223 height 100
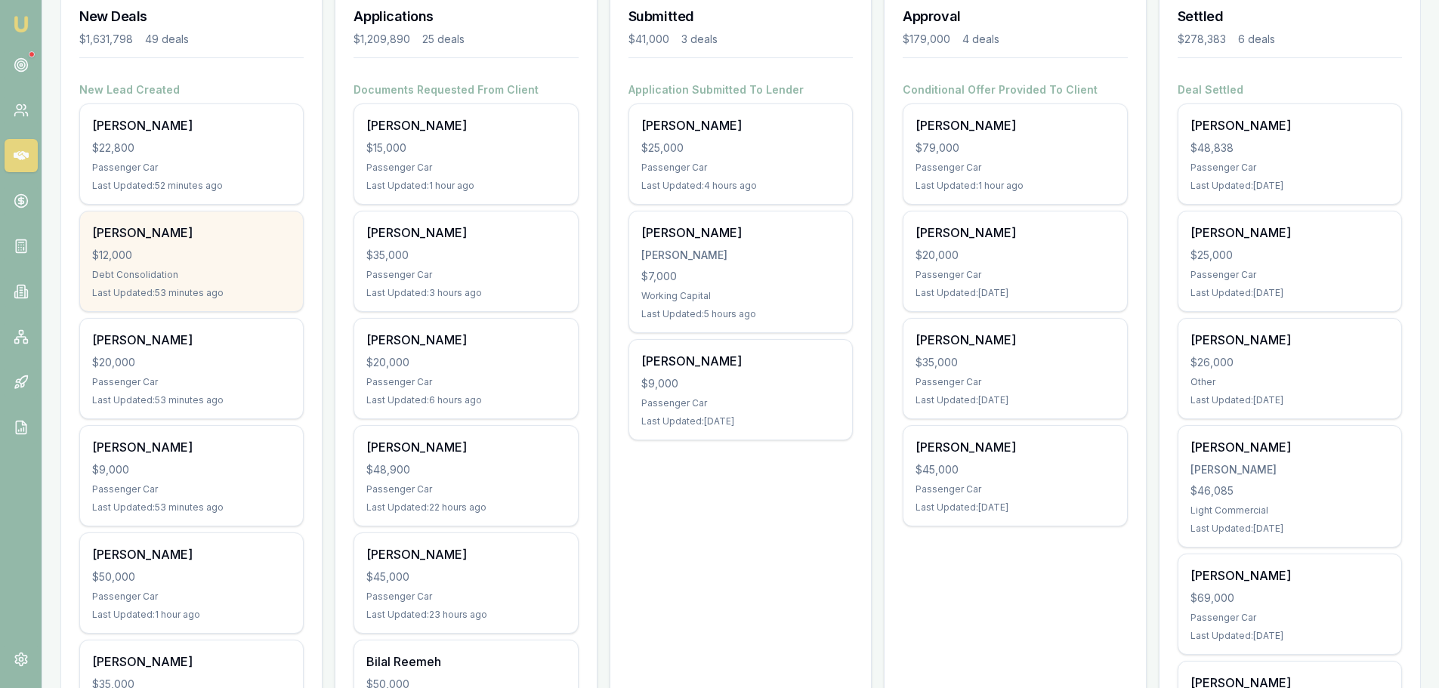
click at [283, 271] on div "Debt Consolidation" at bounding box center [191, 275] width 199 height 12
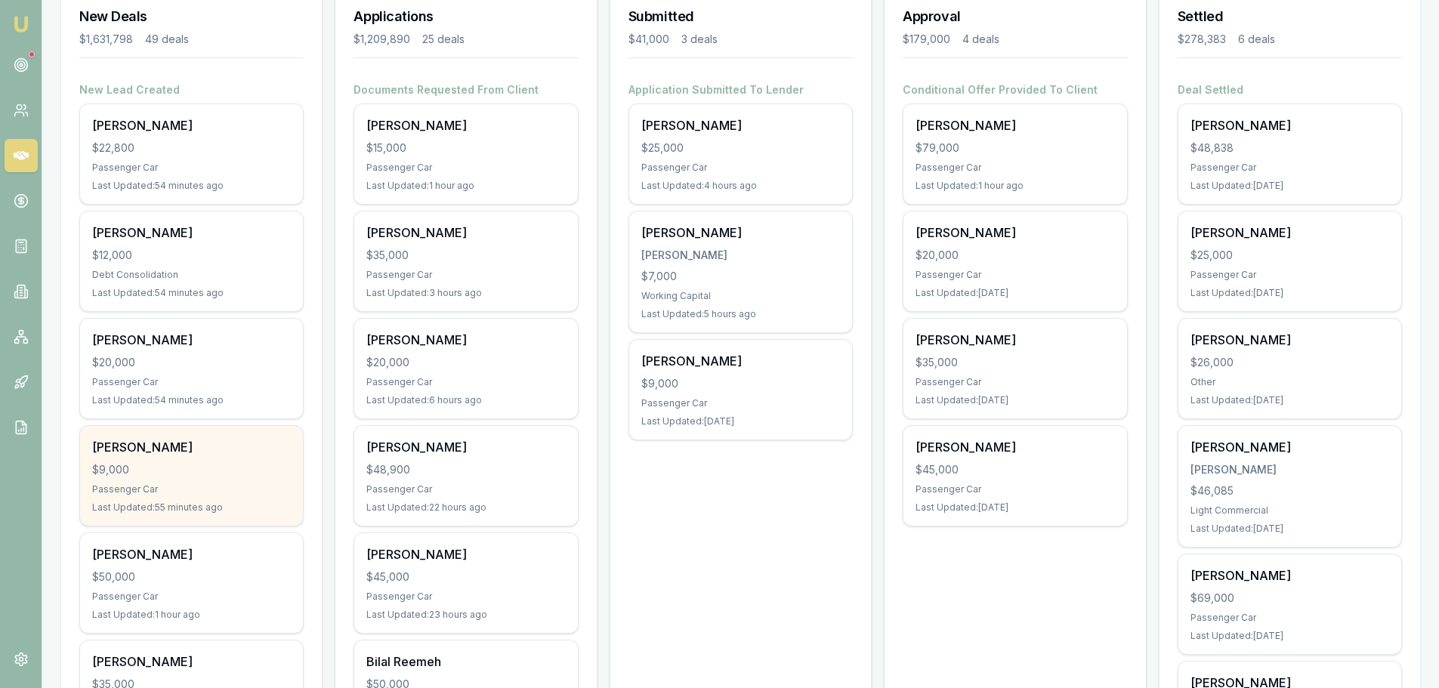
click at [159, 465] on div "$9,000" at bounding box center [191, 469] width 199 height 15
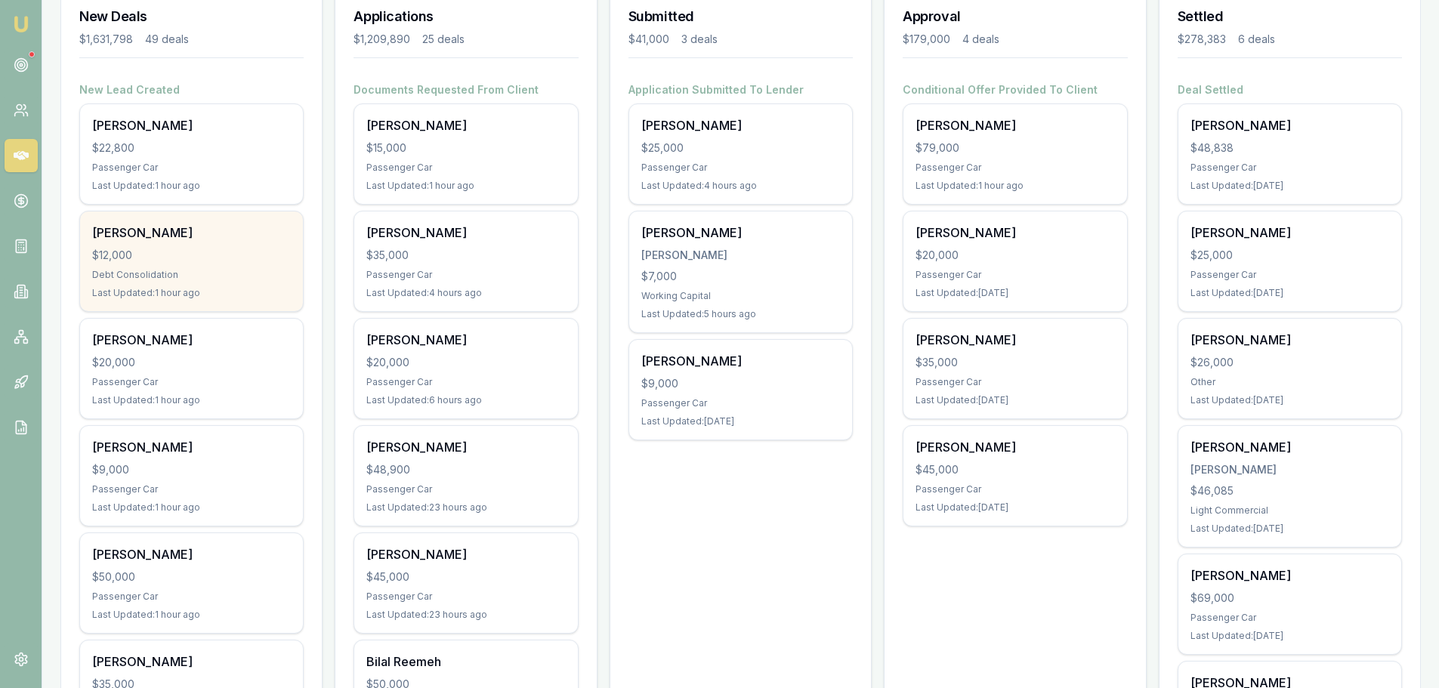
click at [113, 252] on div "$12,000" at bounding box center [191, 255] width 199 height 15
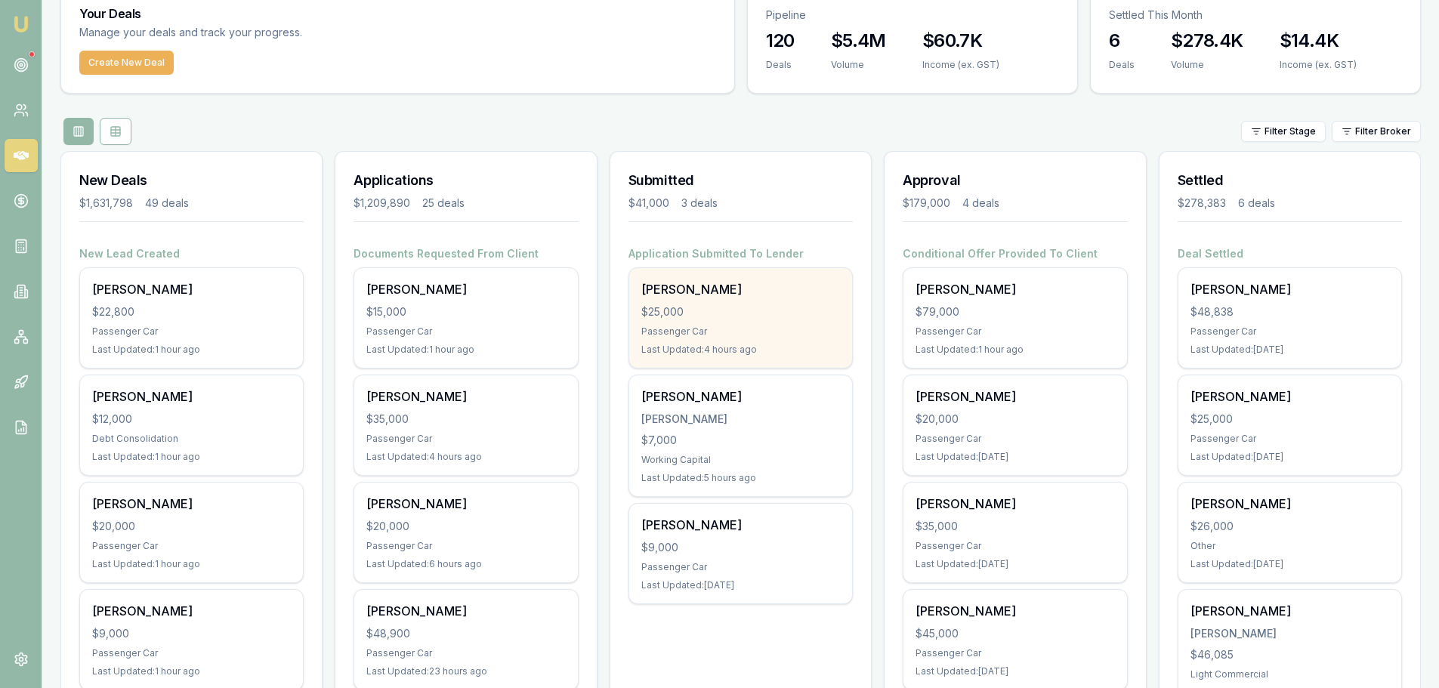
scroll to position [0, 0]
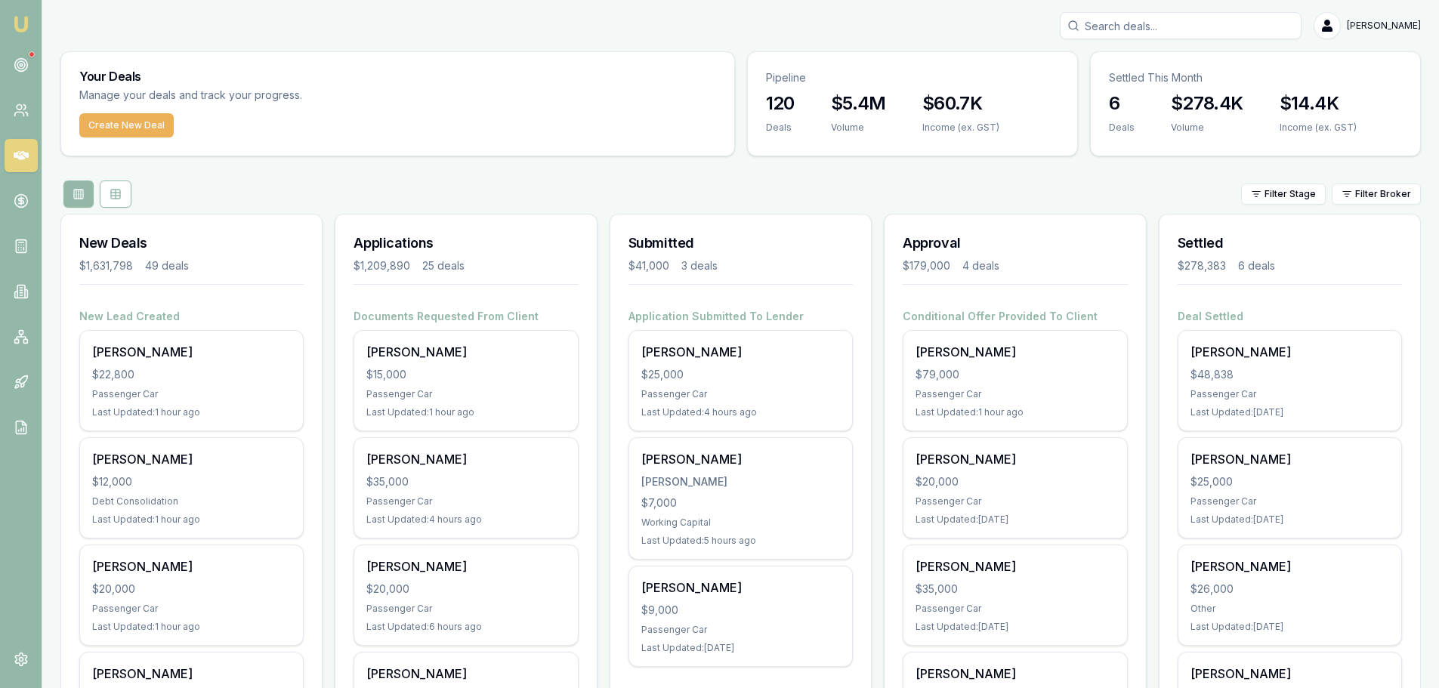
click at [1187, 29] on input "Search deals" at bounding box center [1181, 25] width 242 height 27
type input "0406205391"
click at [1173, 94] on p "maangagan@yahoo.com" at bounding box center [1180, 95] width 228 height 15
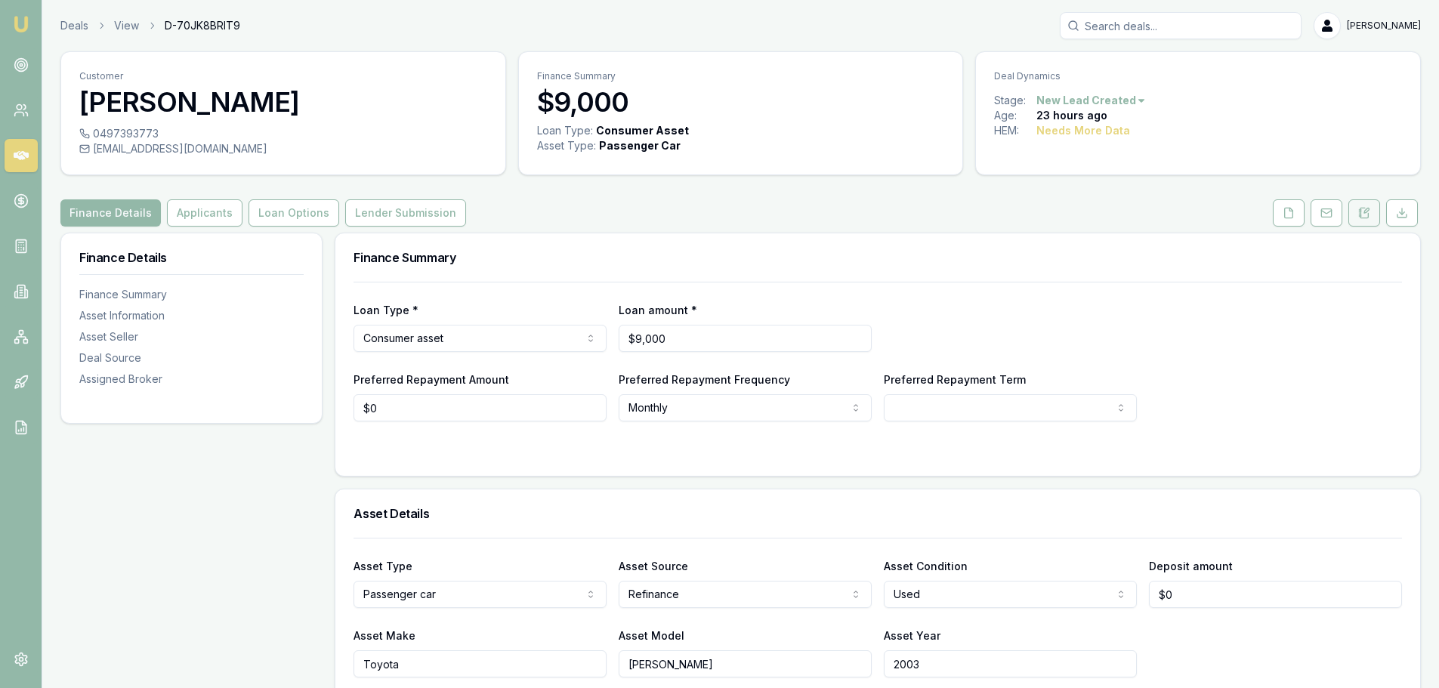
click at [1357, 207] on button at bounding box center [1364, 212] width 32 height 27
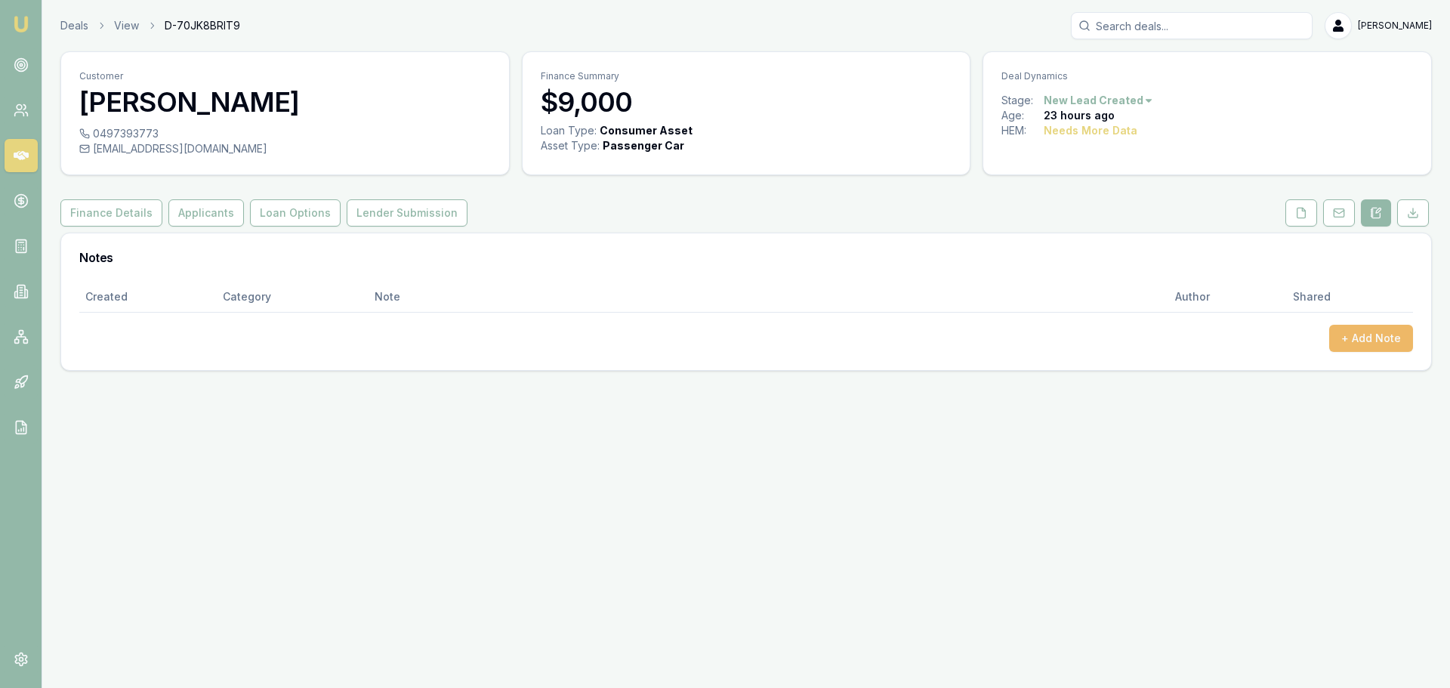
click at [1383, 333] on button "+ Add Note" at bounding box center [1371, 338] width 84 height 27
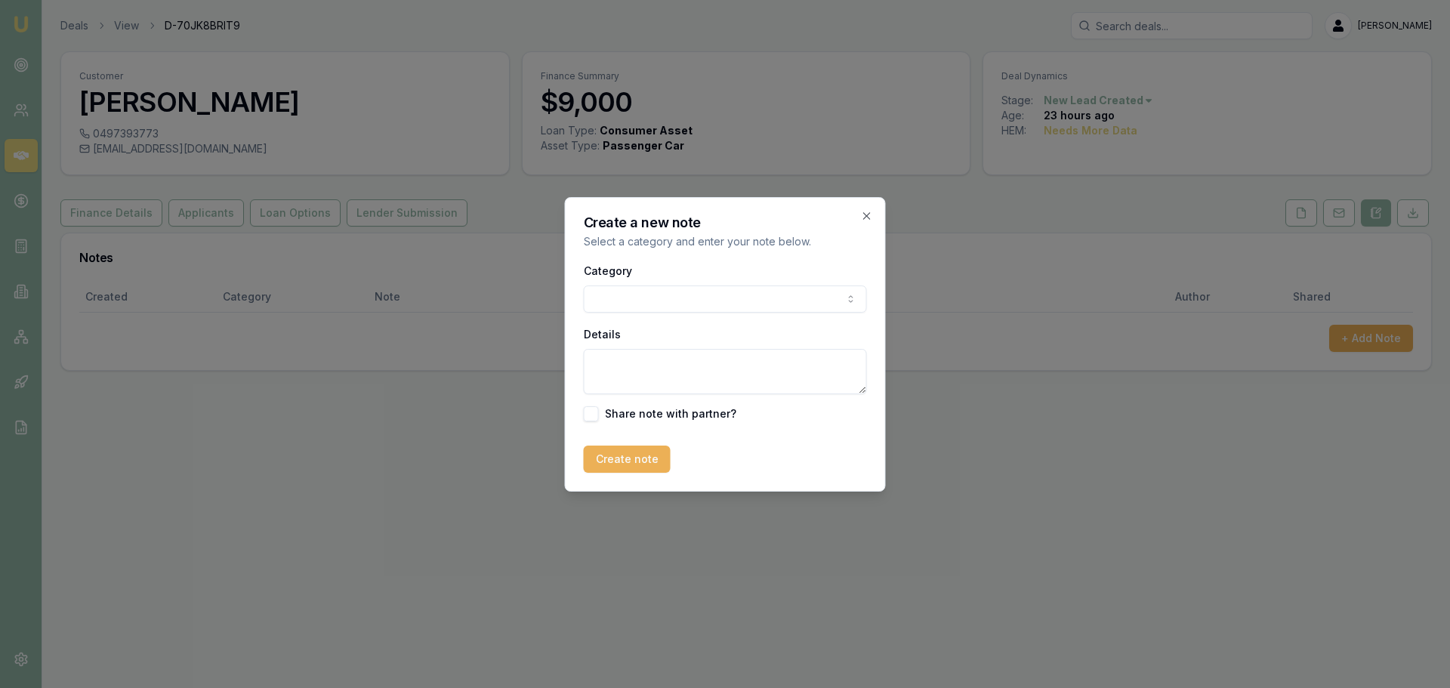
click at [811, 303] on body "Emu Broker Deals View D-70JK8BRIT9 [PERSON_NAME] Toggle Menu Customer [PERSON_N…" at bounding box center [725, 344] width 1450 height 688
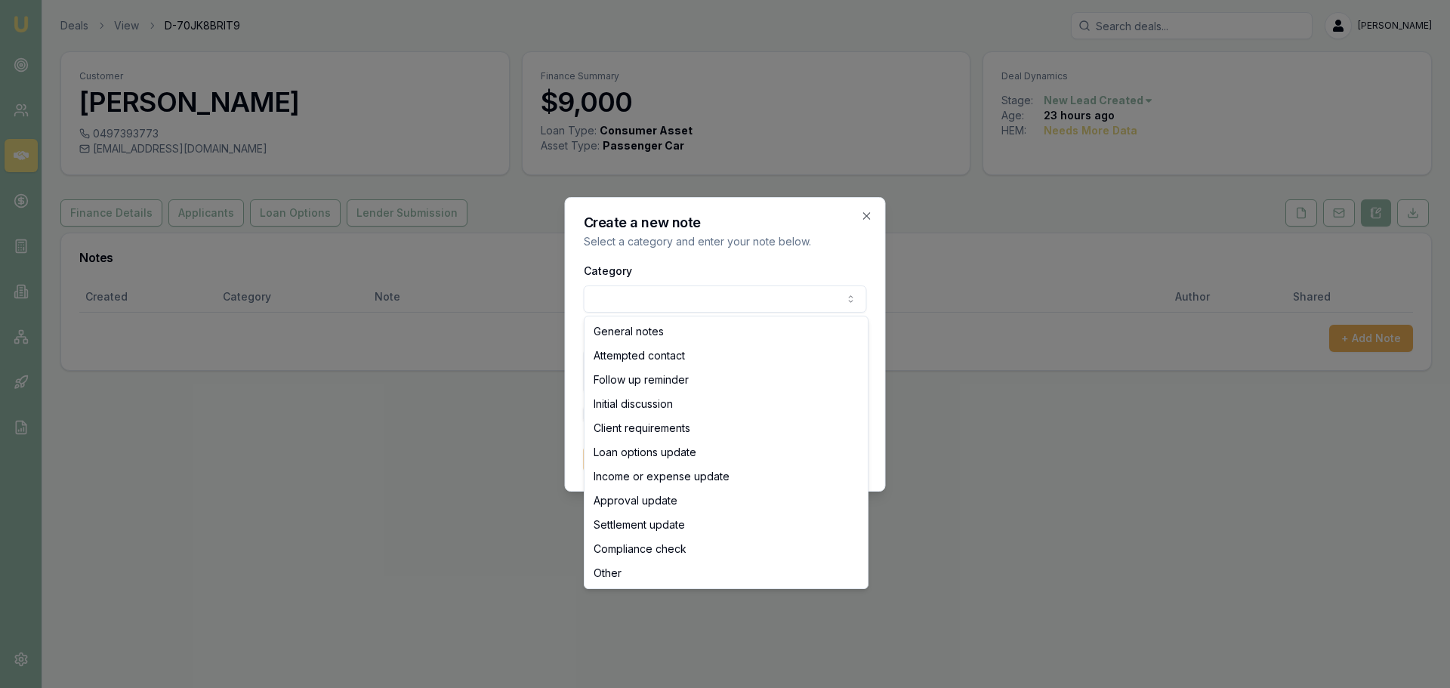
select select "ATTEMPTED_CONTACT"
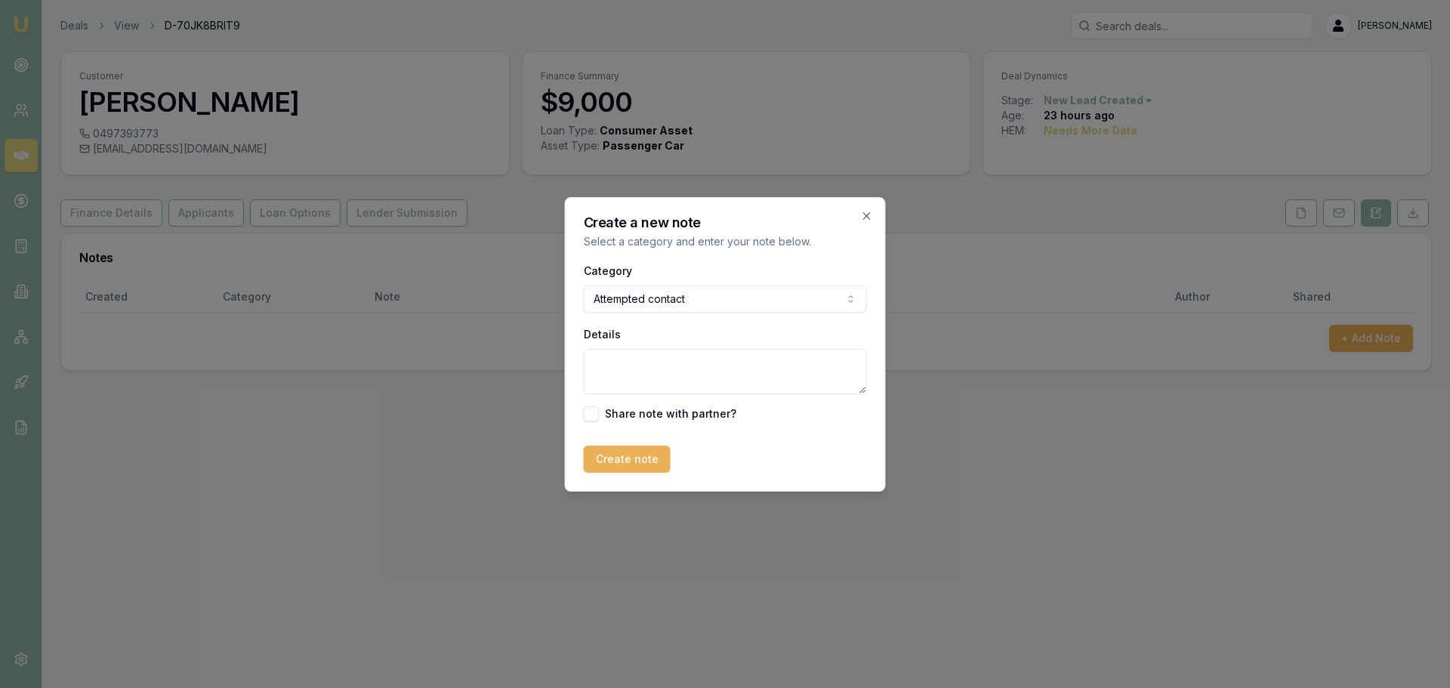
click at [710, 374] on textarea "Details" at bounding box center [725, 371] width 283 height 45
type textarea "sent intro text"
click at [625, 456] on button "Create note" at bounding box center [627, 459] width 87 height 27
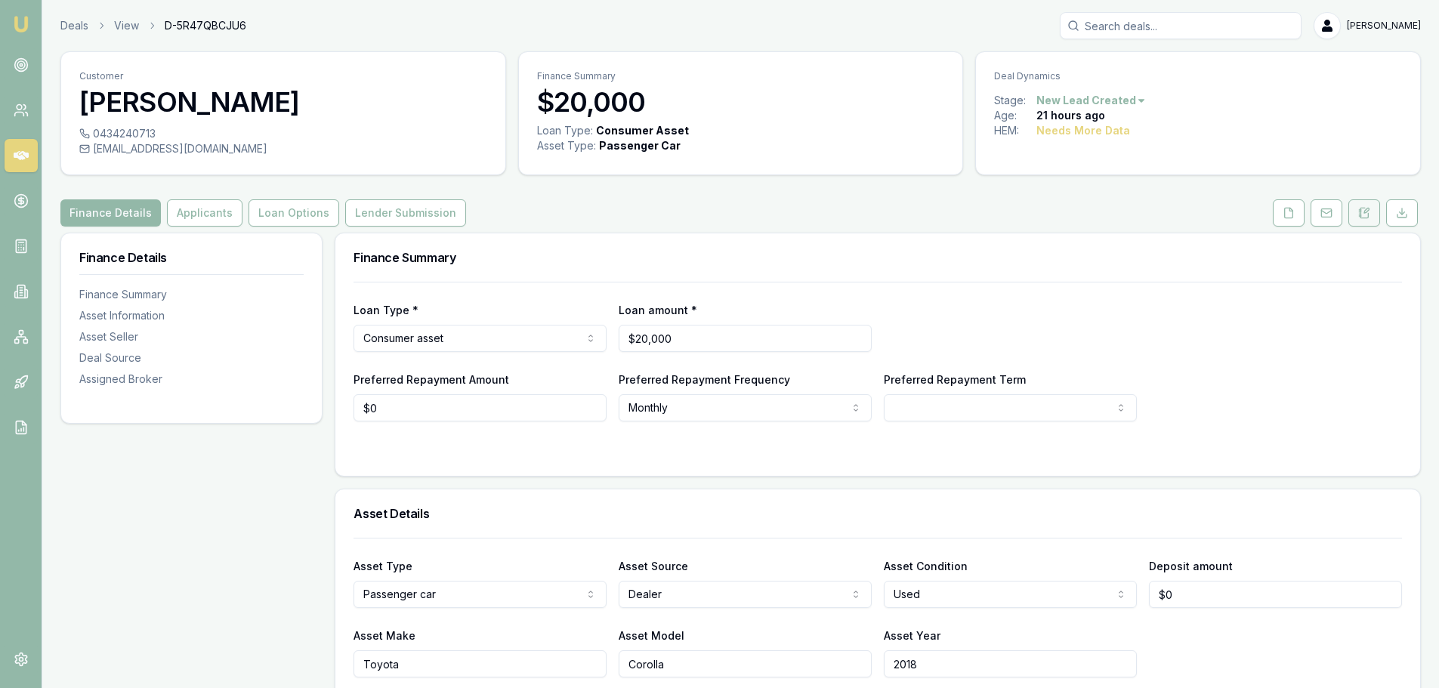
click at [1377, 210] on button at bounding box center [1364, 212] width 32 height 27
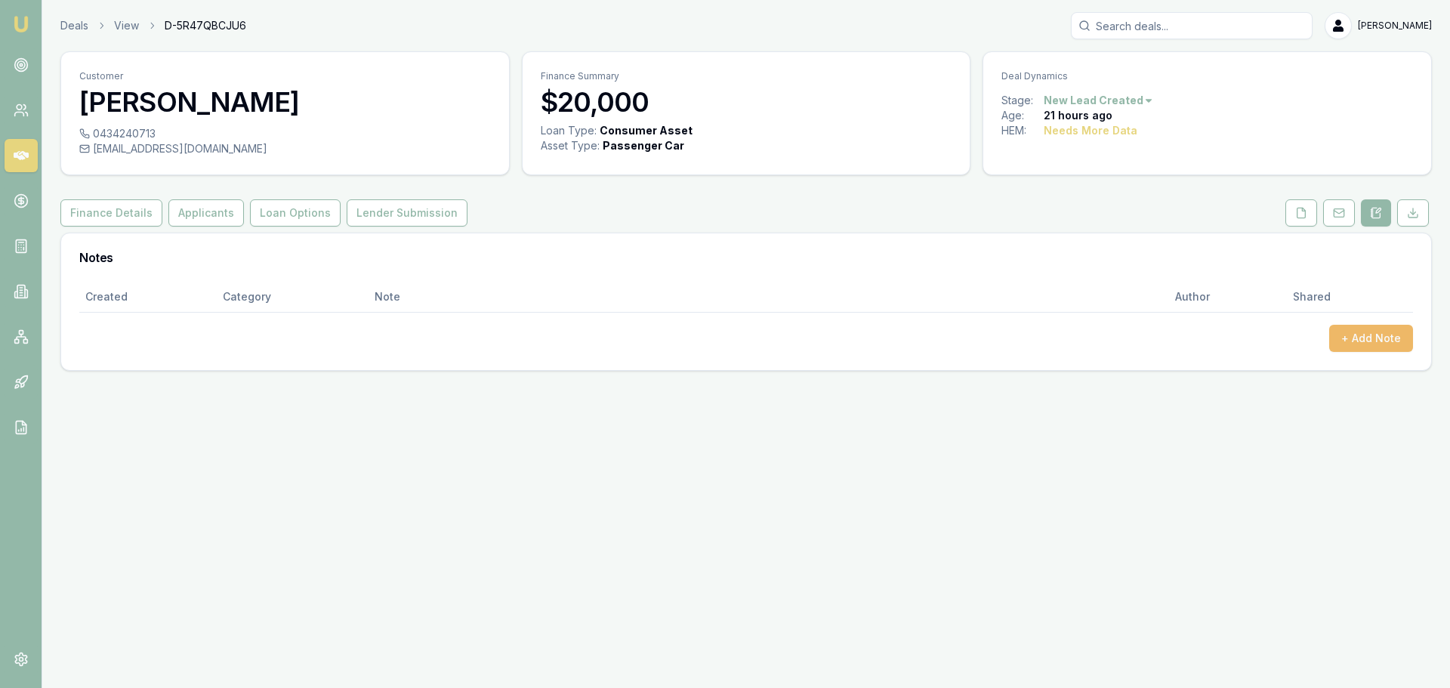
click at [1380, 338] on button "+ Add Note" at bounding box center [1371, 338] width 84 height 27
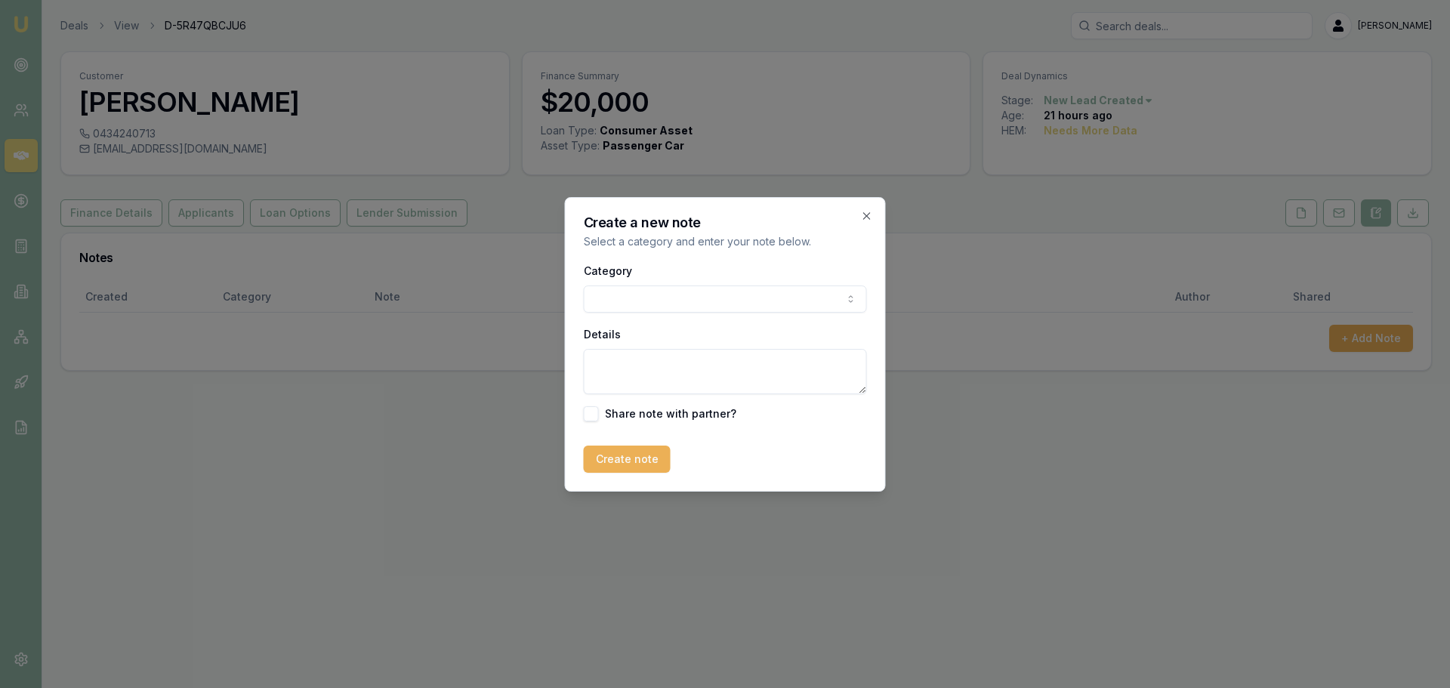
click at [764, 295] on body "Emu Broker Deals View D-5R47QBCJU6 [PERSON_NAME] Toggle Menu Customer [PERSON_N…" at bounding box center [725, 344] width 1450 height 688
click at [707, 307] on body "Emu Broker Deals View D-5R47QBCJU6 Erin Shield Toggle Menu Customer Fiona Gray …" at bounding box center [725, 344] width 1450 height 688
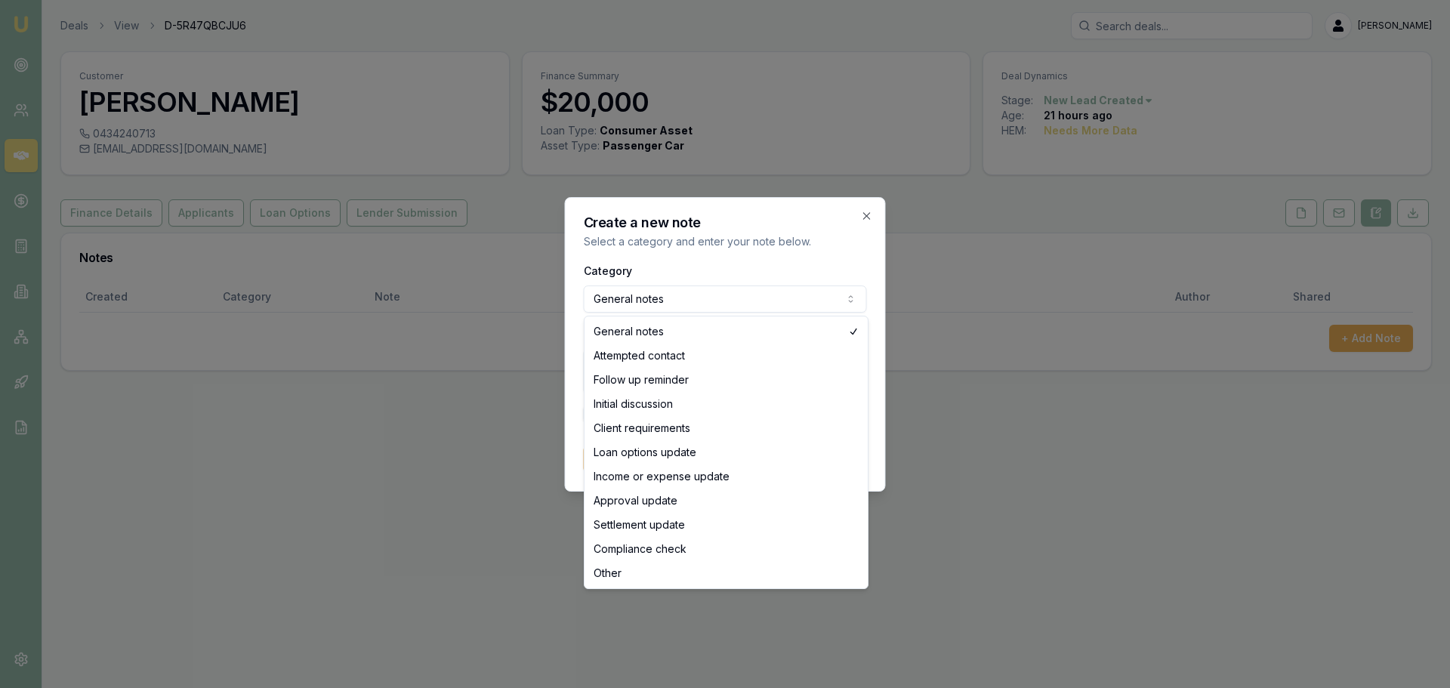
select select "ATTEMPTED_CONTACT"
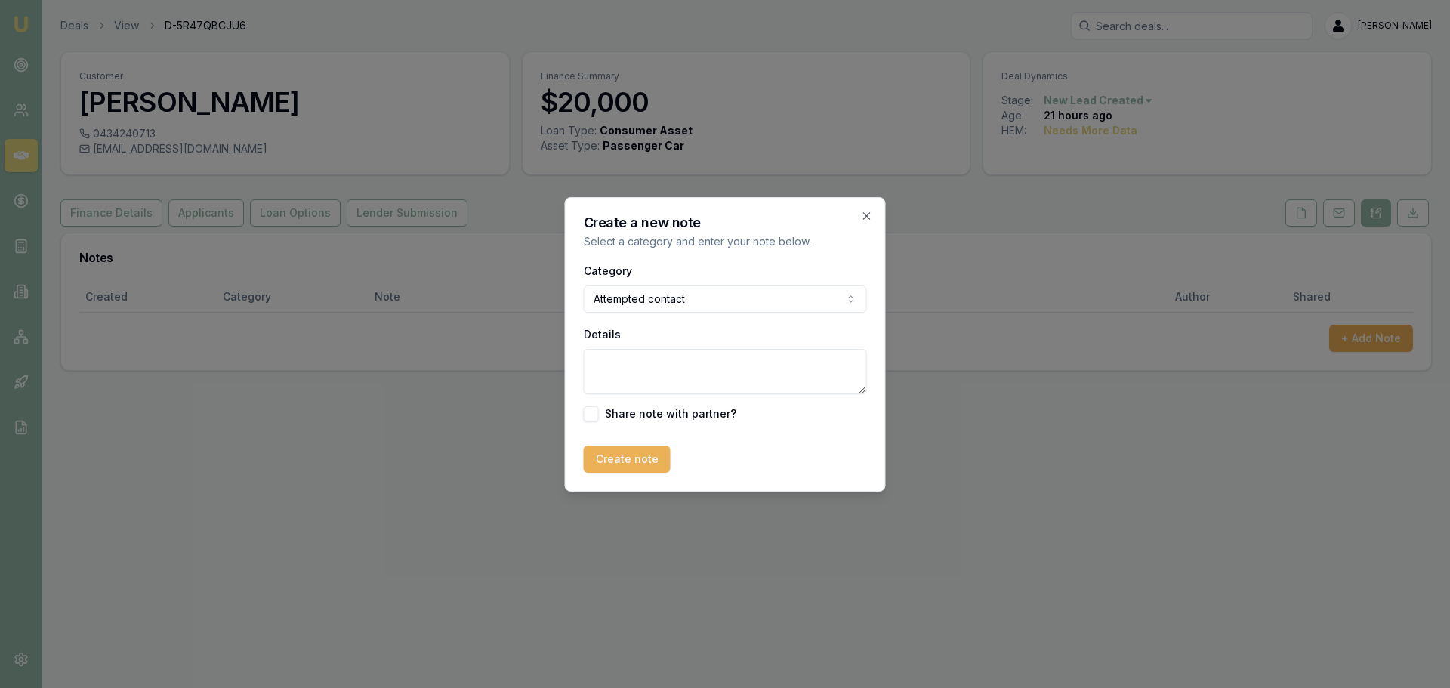
click at [702, 367] on textarea "Details" at bounding box center [725, 371] width 283 height 45
type textarea "Sent itnro text"
click at [660, 454] on button "Create note" at bounding box center [627, 459] width 87 height 27
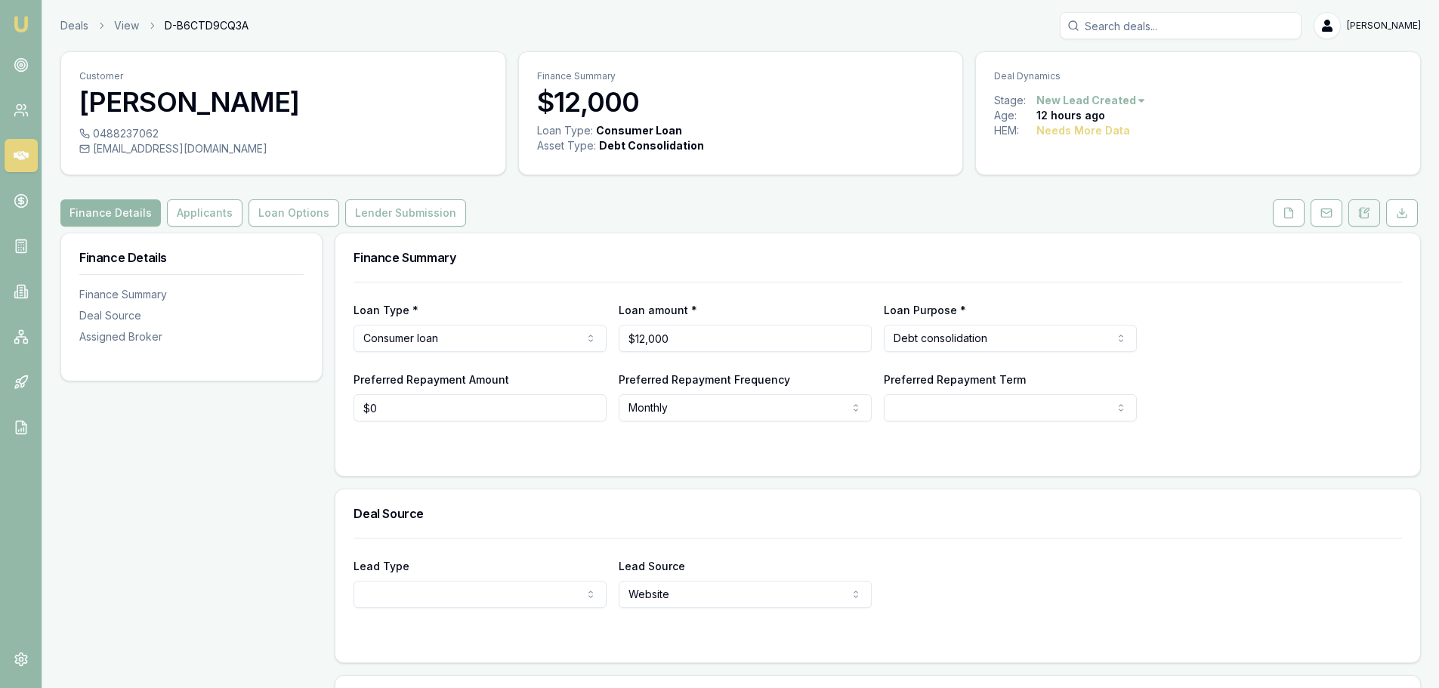
click at [1376, 208] on button at bounding box center [1364, 212] width 32 height 27
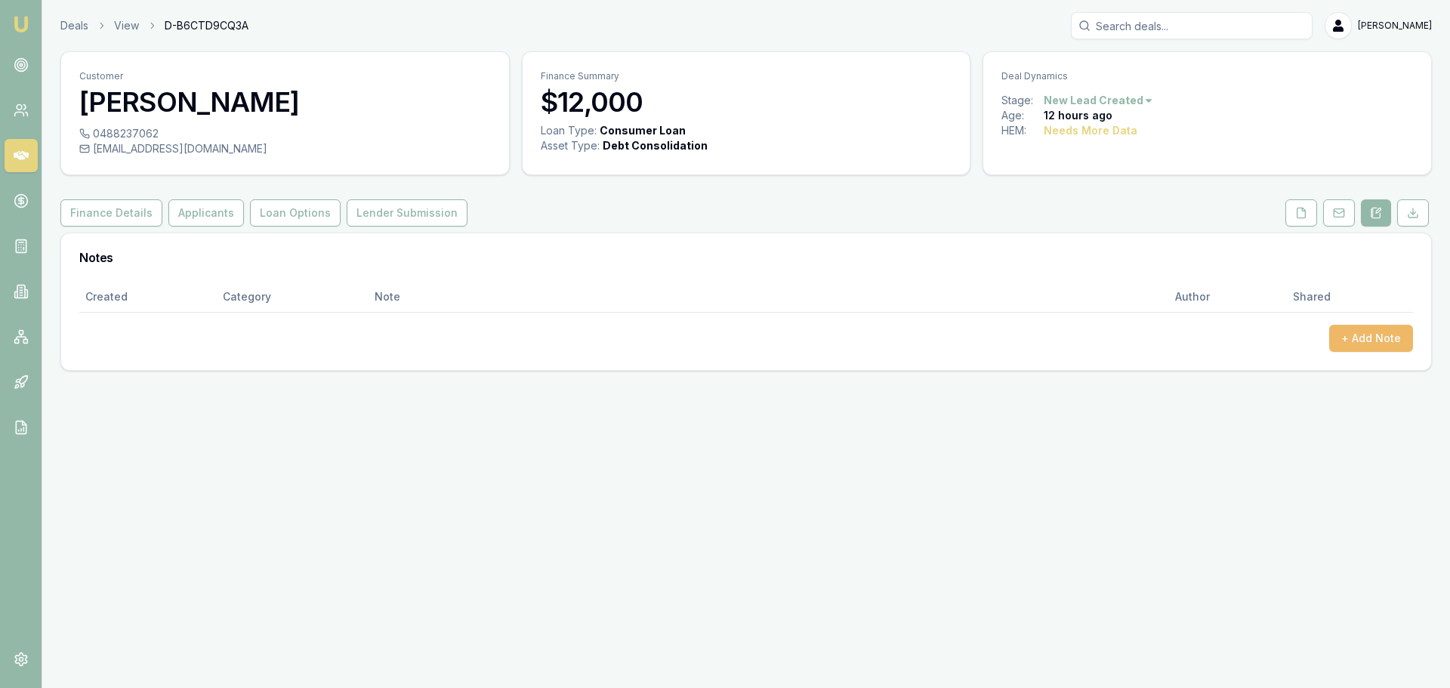
click at [1393, 329] on button "+ Add Note" at bounding box center [1371, 338] width 84 height 27
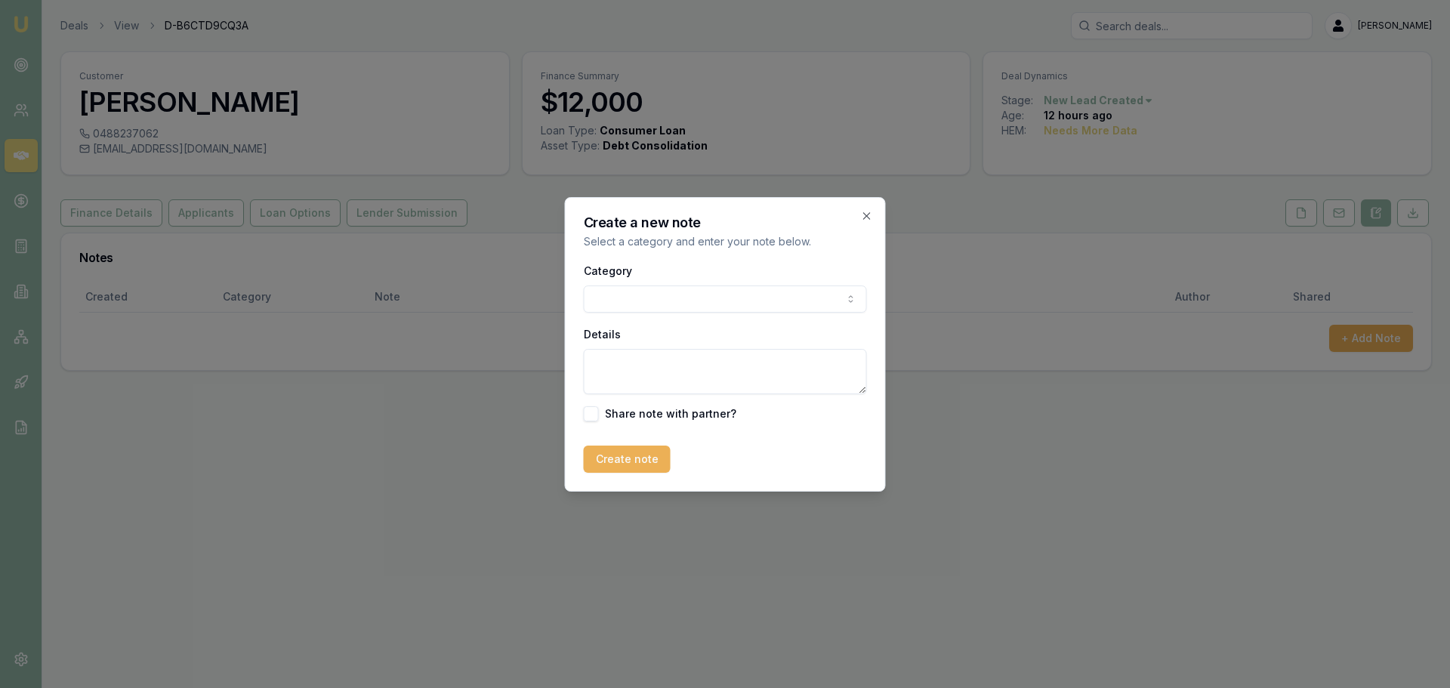
click at [736, 298] on body "Emu Broker Deals View D-B6CTD9CQ3A [PERSON_NAME] Shield Toggle Menu Customer [P…" at bounding box center [725, 344] width 1450 height 688
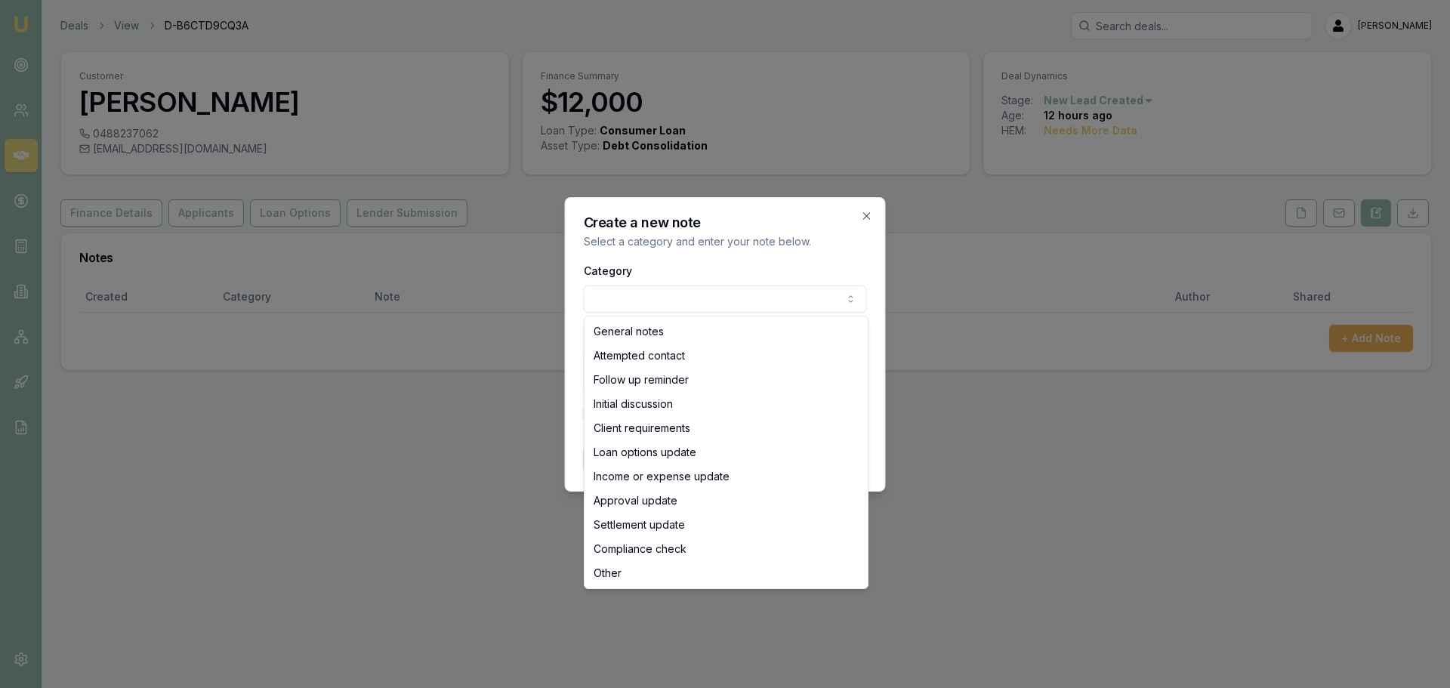
select select "ATTEMPTED_CONTACT"
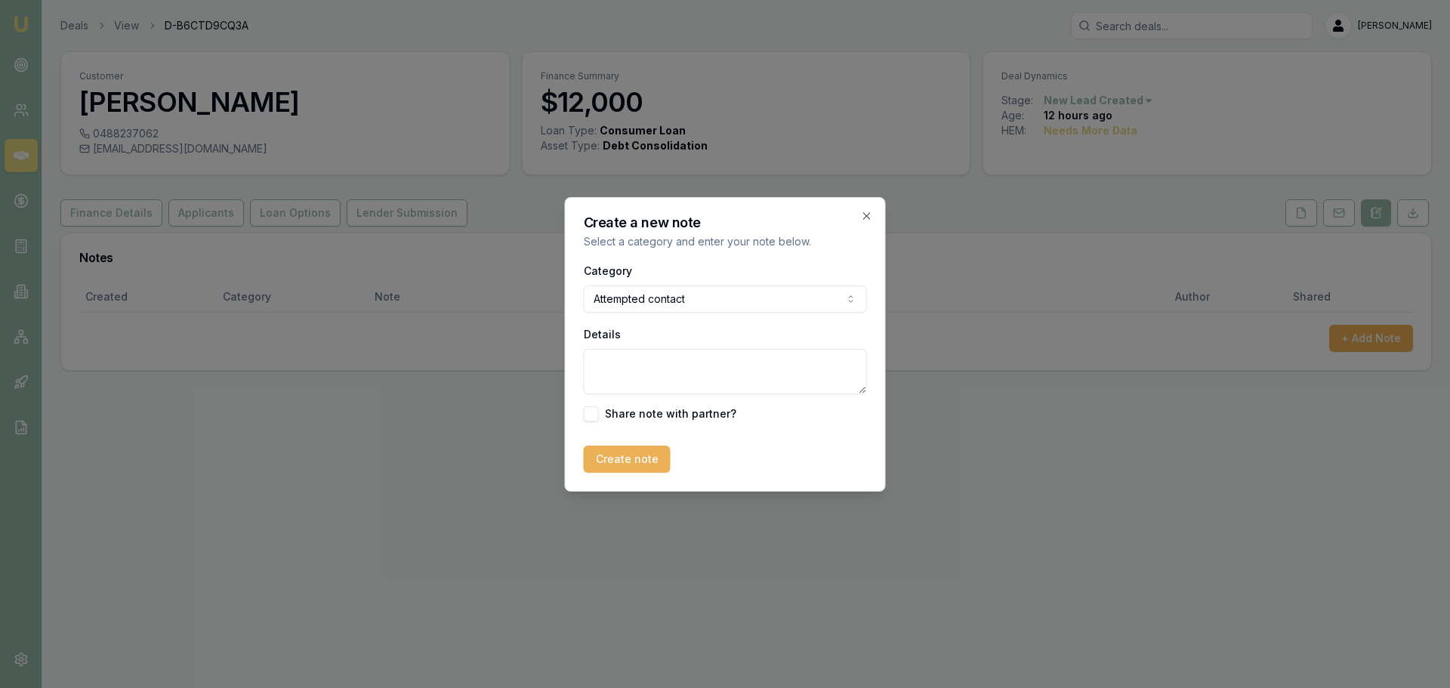
click at [704, 375] on textarea "Details" at bounding box center [725, 371] width 283 height 45
type textarea "sent intro text"
click at [645, 446] on button "Create note" at bounding box center [627, 459] width 87 height 27
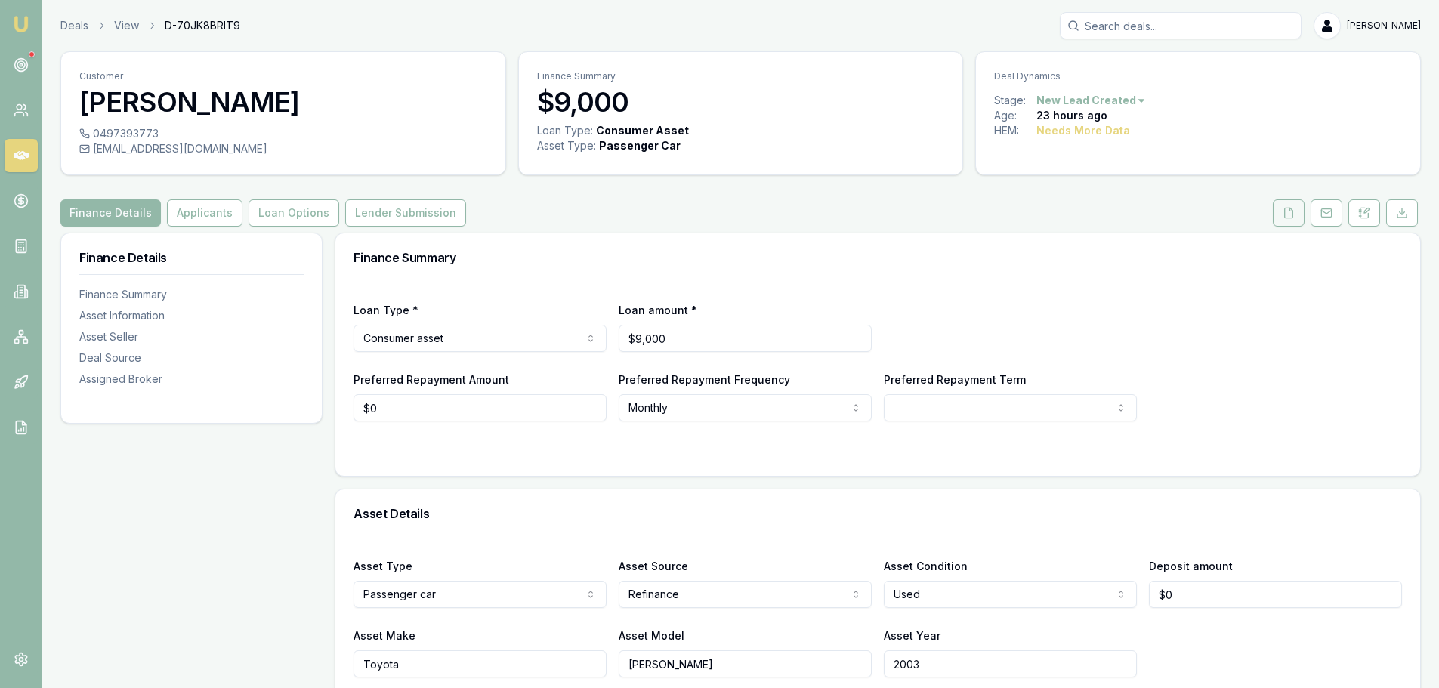
click at [1289, 209] on polyline at bounding box center [1290, 209] width 3 height 3
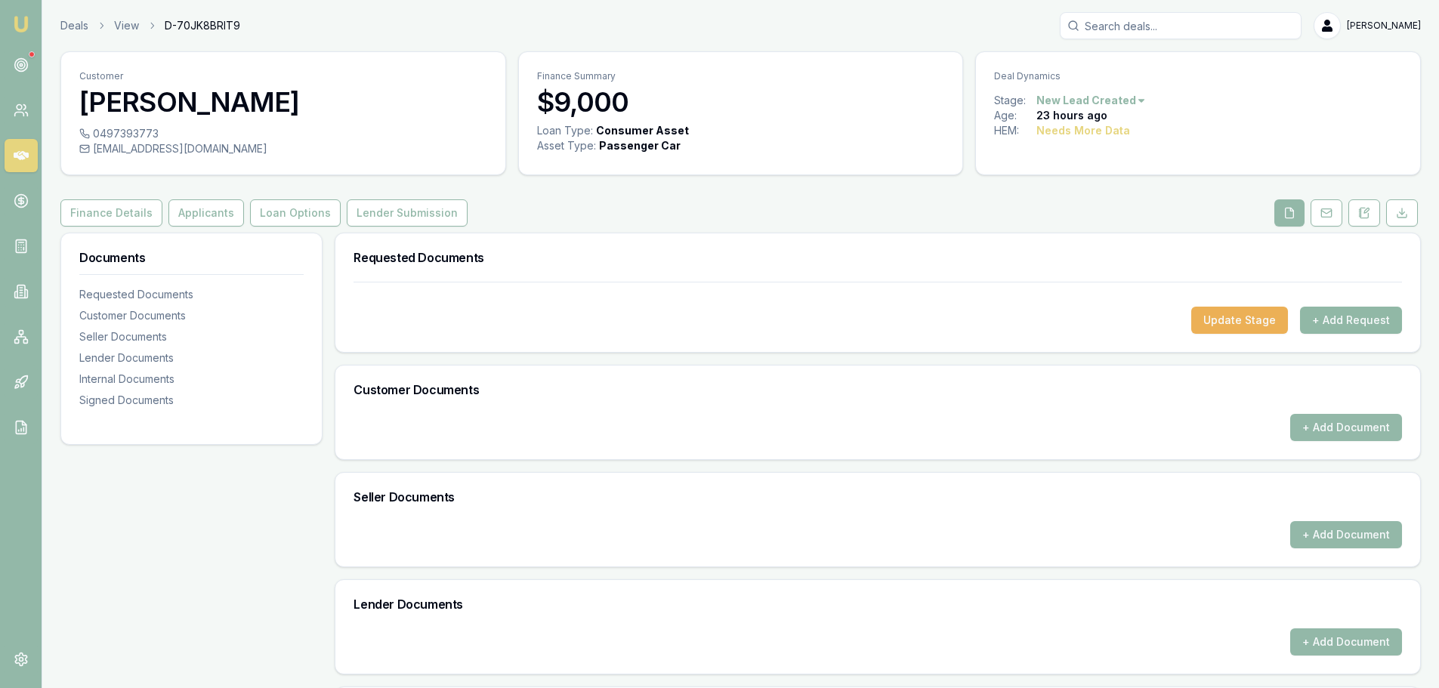
click at [1371, 323] on button "+ Add Request" at bounding box center [1351, 320] width 102 height 27
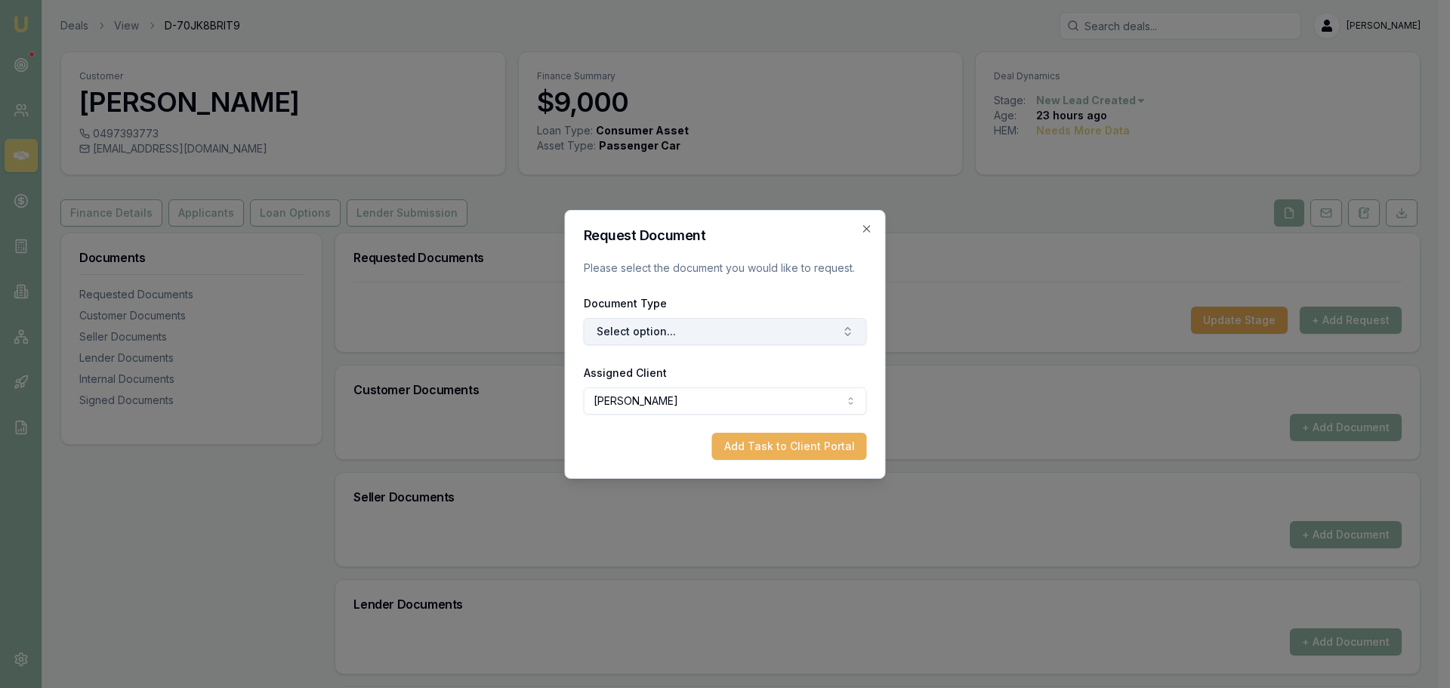
click at [732, 335] on button "Select option..." at bounding box center [725, 331] width 283 height 27
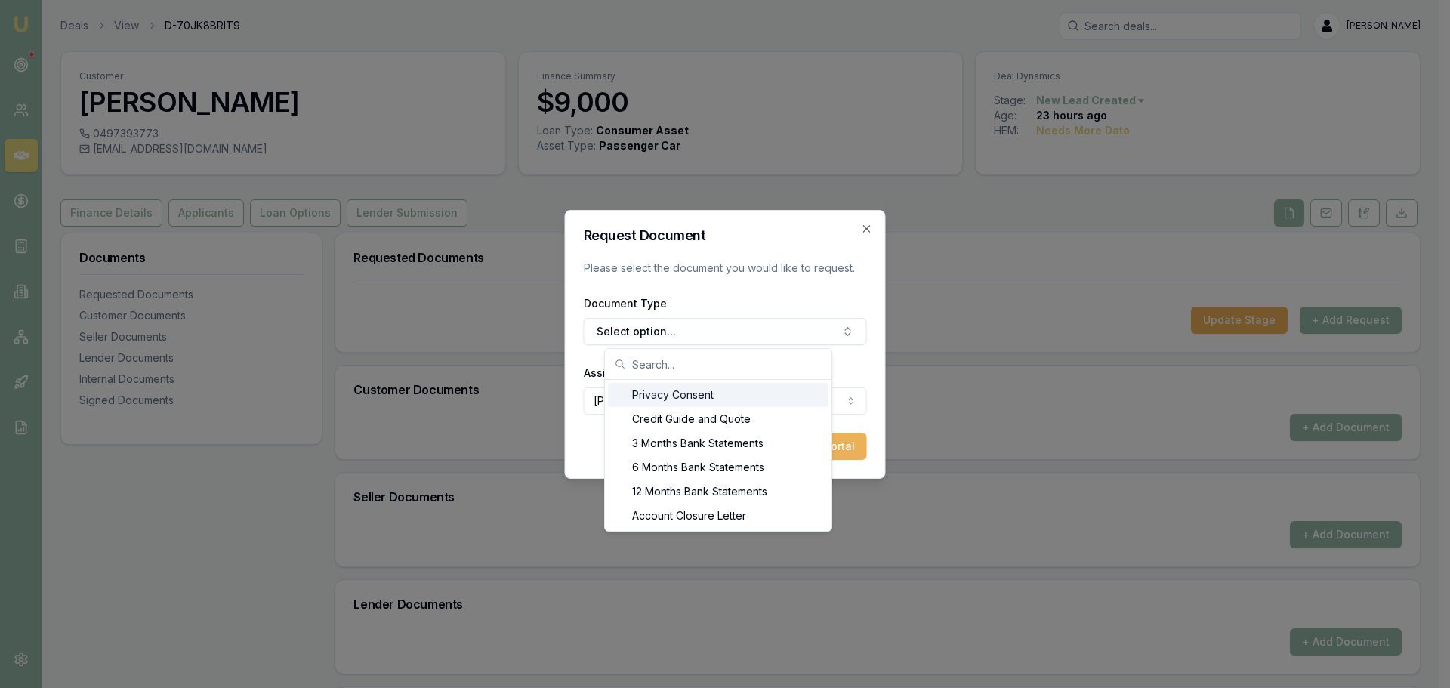
click at [711, 396] on div "Privacy Consent" at bounding box center [718, 395] width 221 height 24
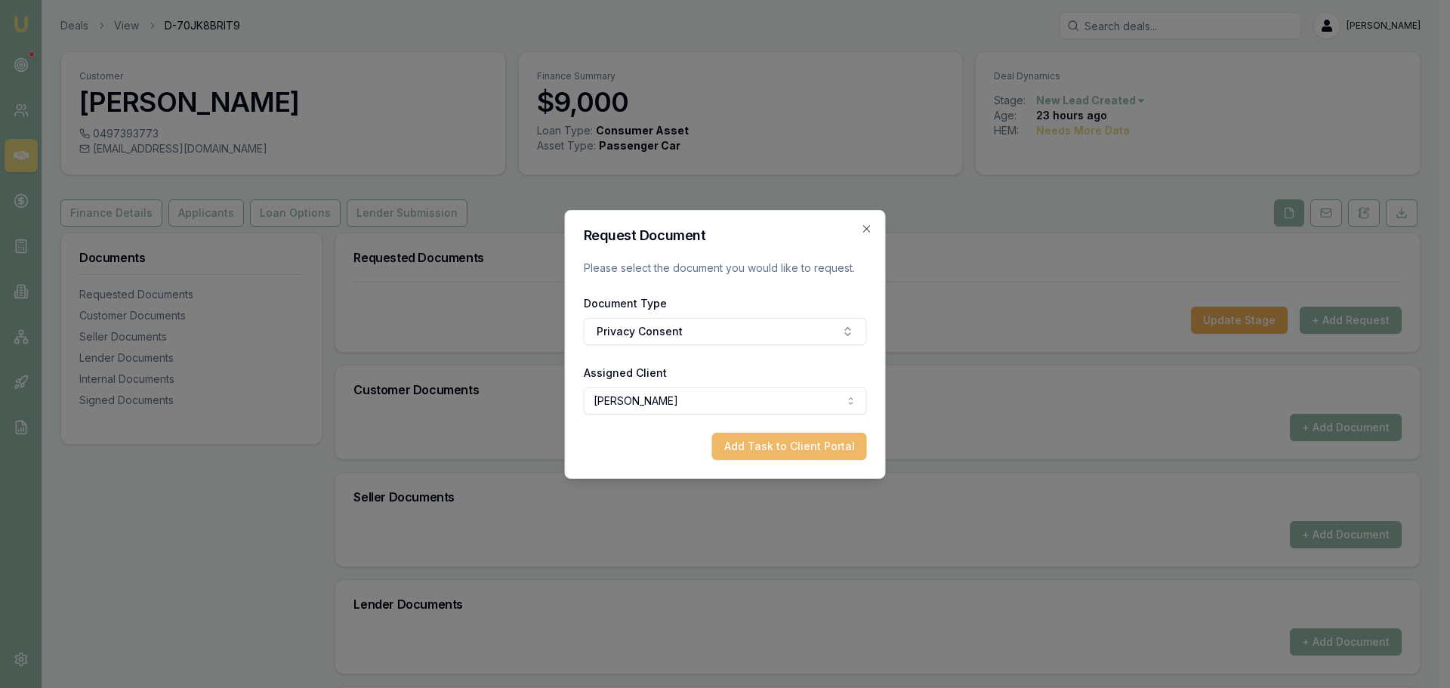
click at [752, 445] on button "Add Task to Client Portal" at bounding box center [789, 446] width 155 height 27
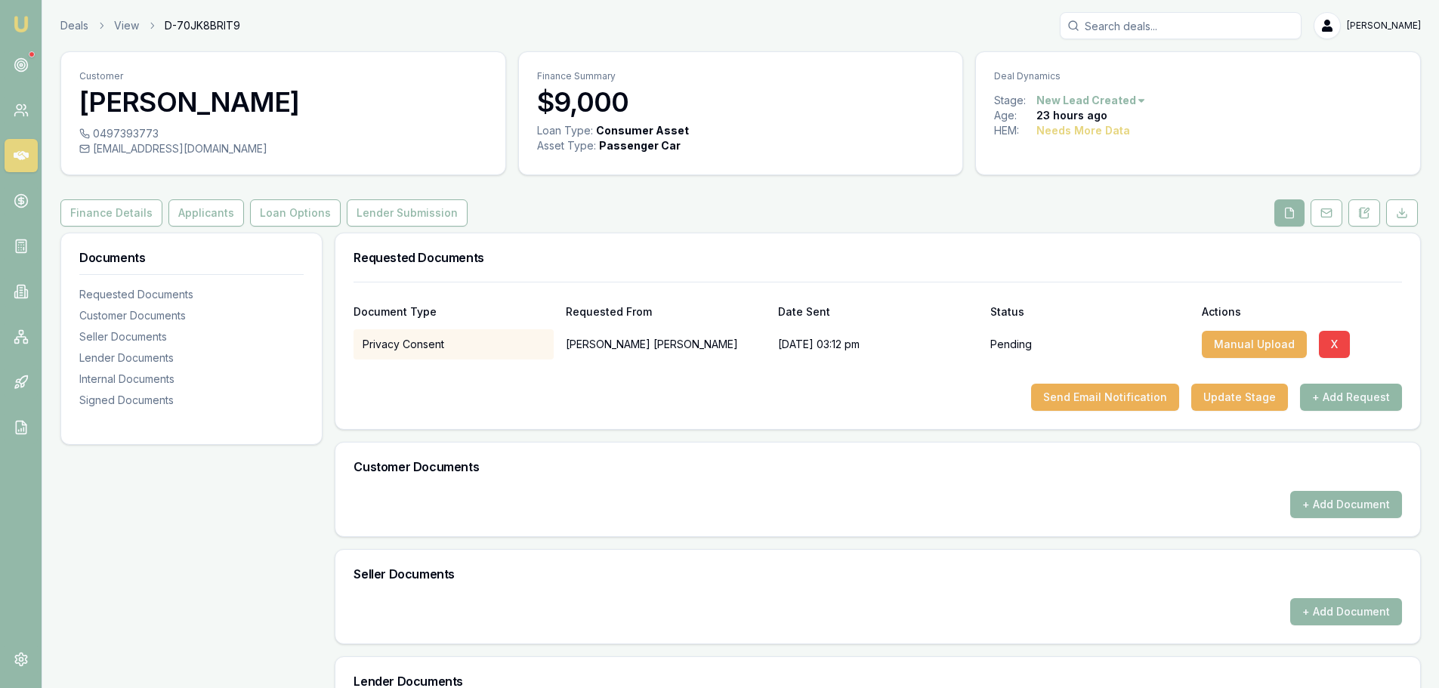
click at [1343, 400] on button "+ Add Request" at bounding box center [1351, 397] width 102 height 27
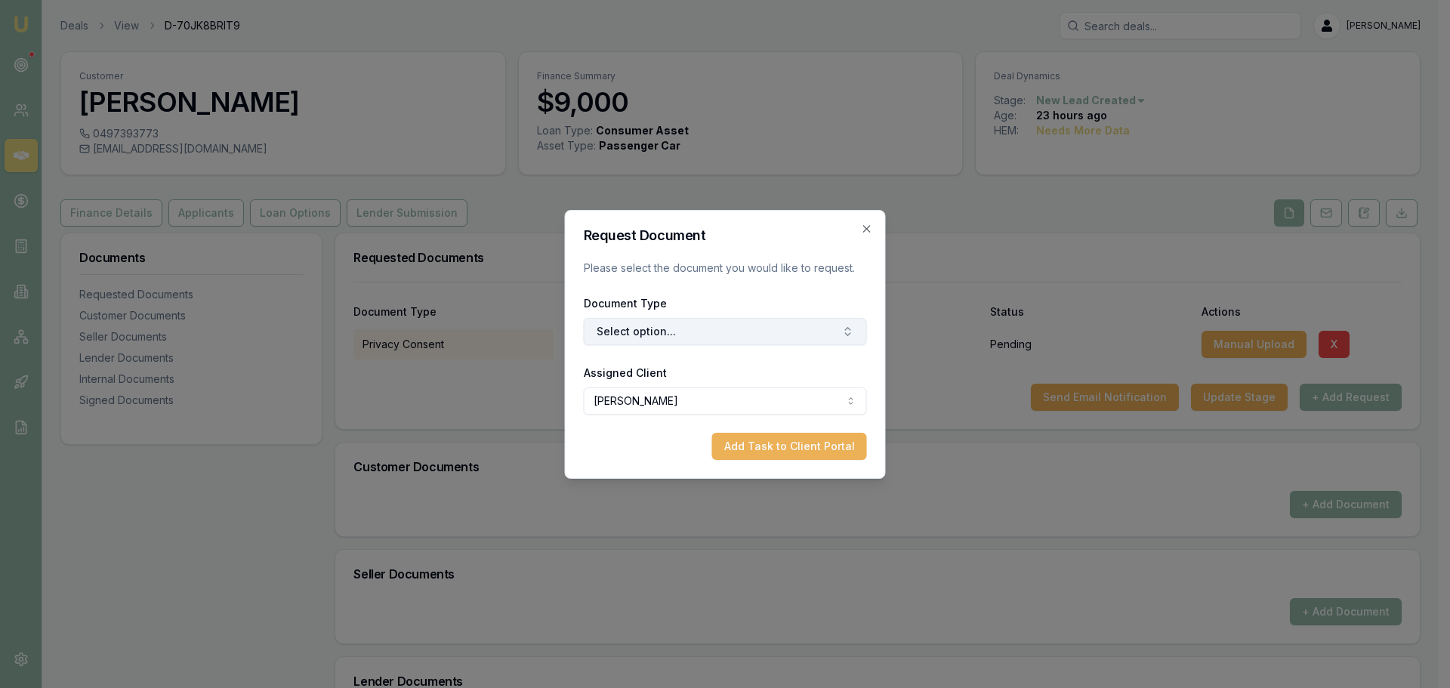
click at [677, 336] on button "Select option..." at bounding box center [725, 331] width 283 height 27
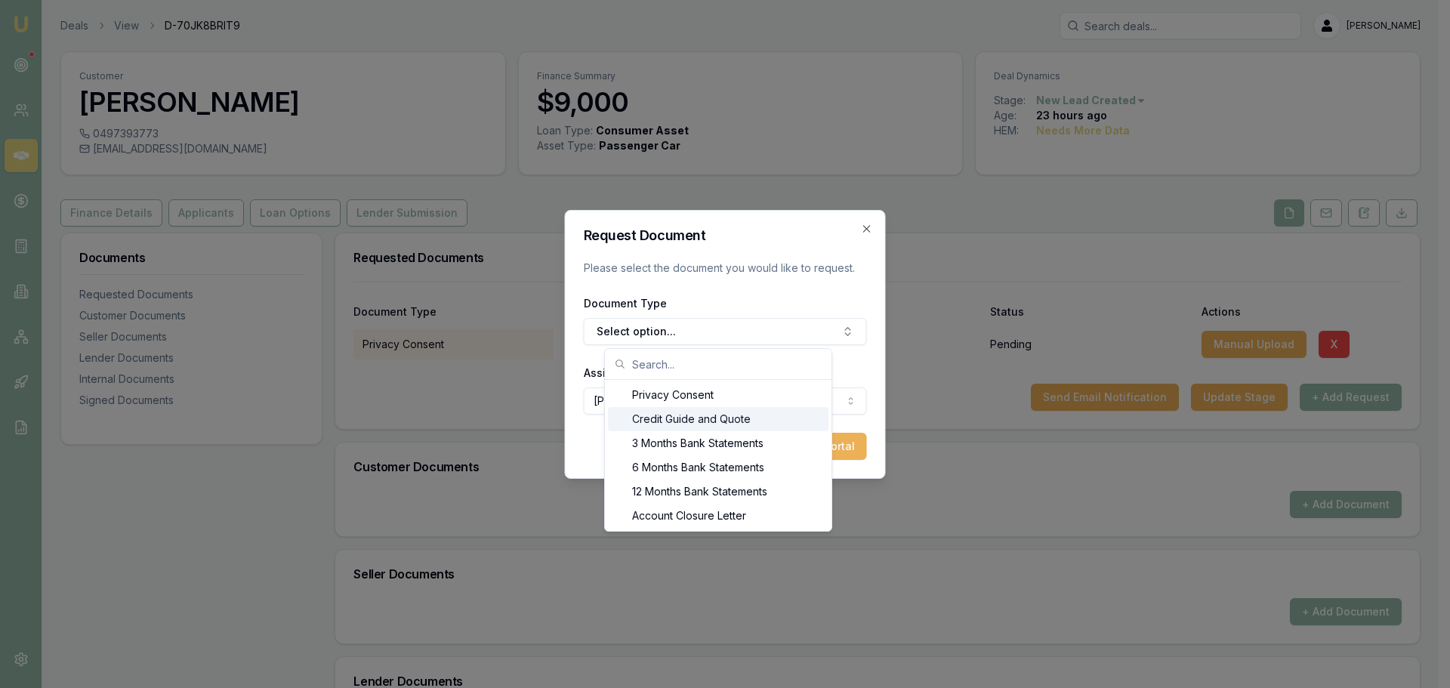
click at [661, 419] on div "Credit Guide and Quote" at bounding box center [718, 419] width 221 height 24
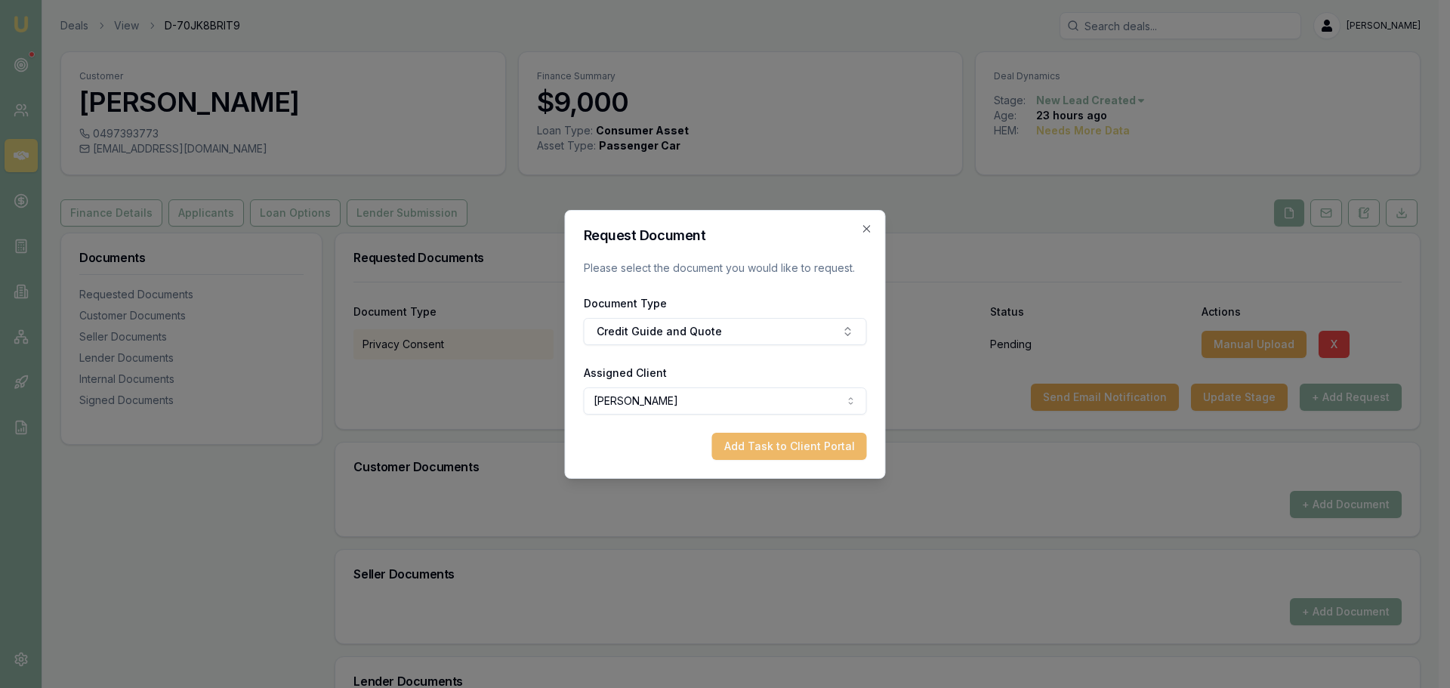
click at [760, 444] on button "Add Task to Client Portal" at bounding box center [789, 446] width 155 height 27
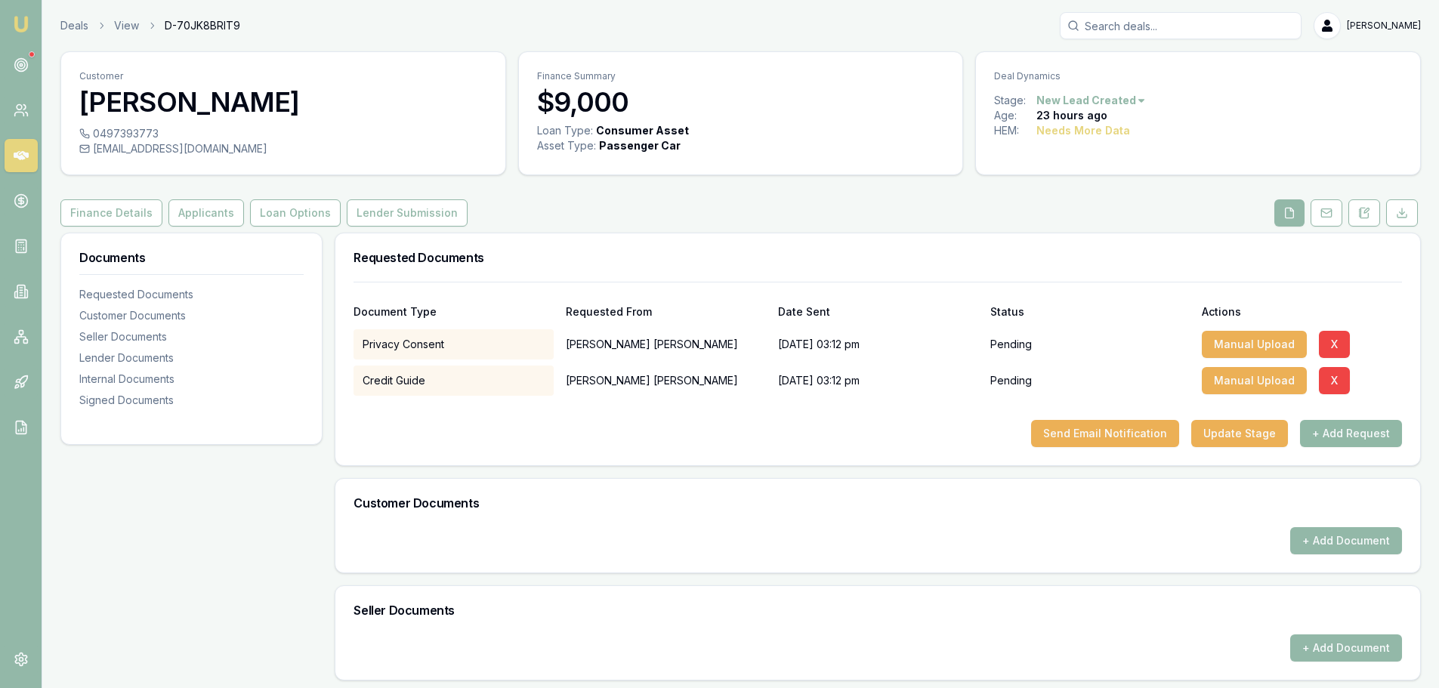
click at [1335, 432] on button "+ Add Request" at bounding box center [1351, 433] width 102 height 27
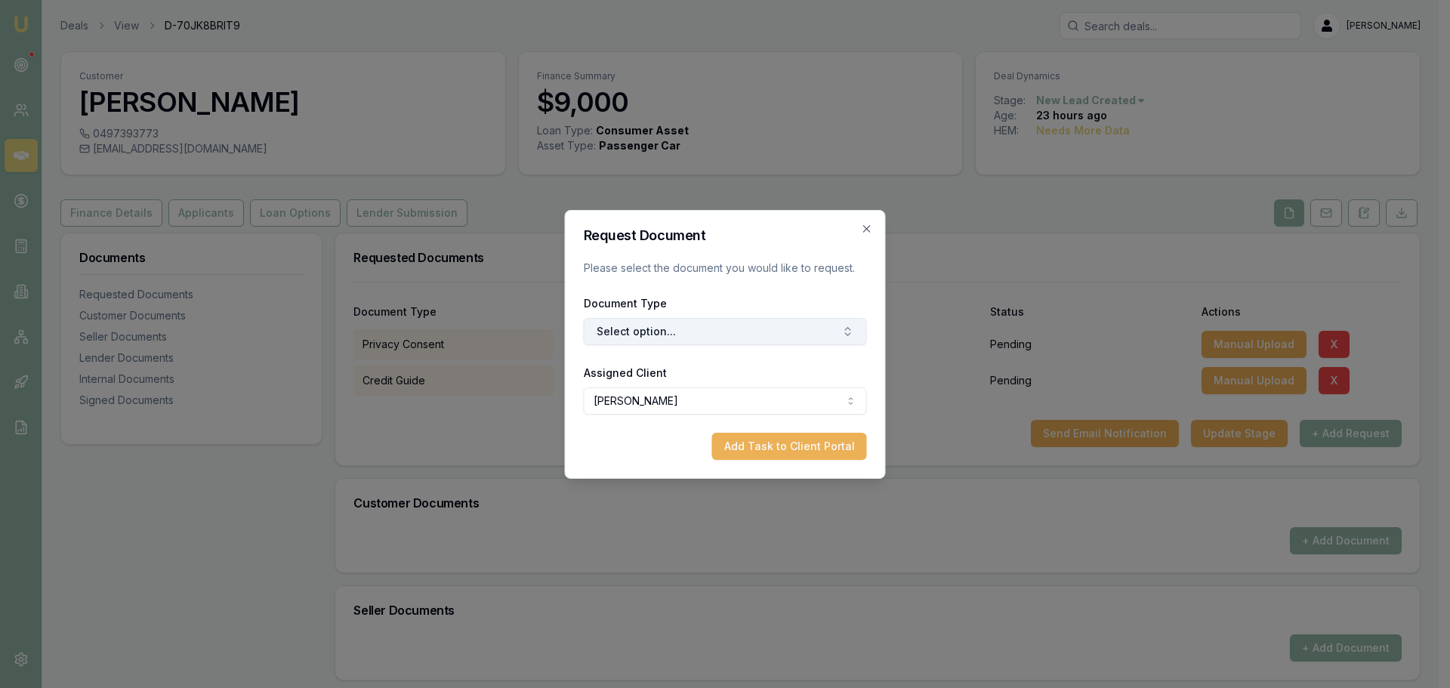
click at [778, 334] on button "Select option..." at bounding box center [725, 331] width 283 height 27
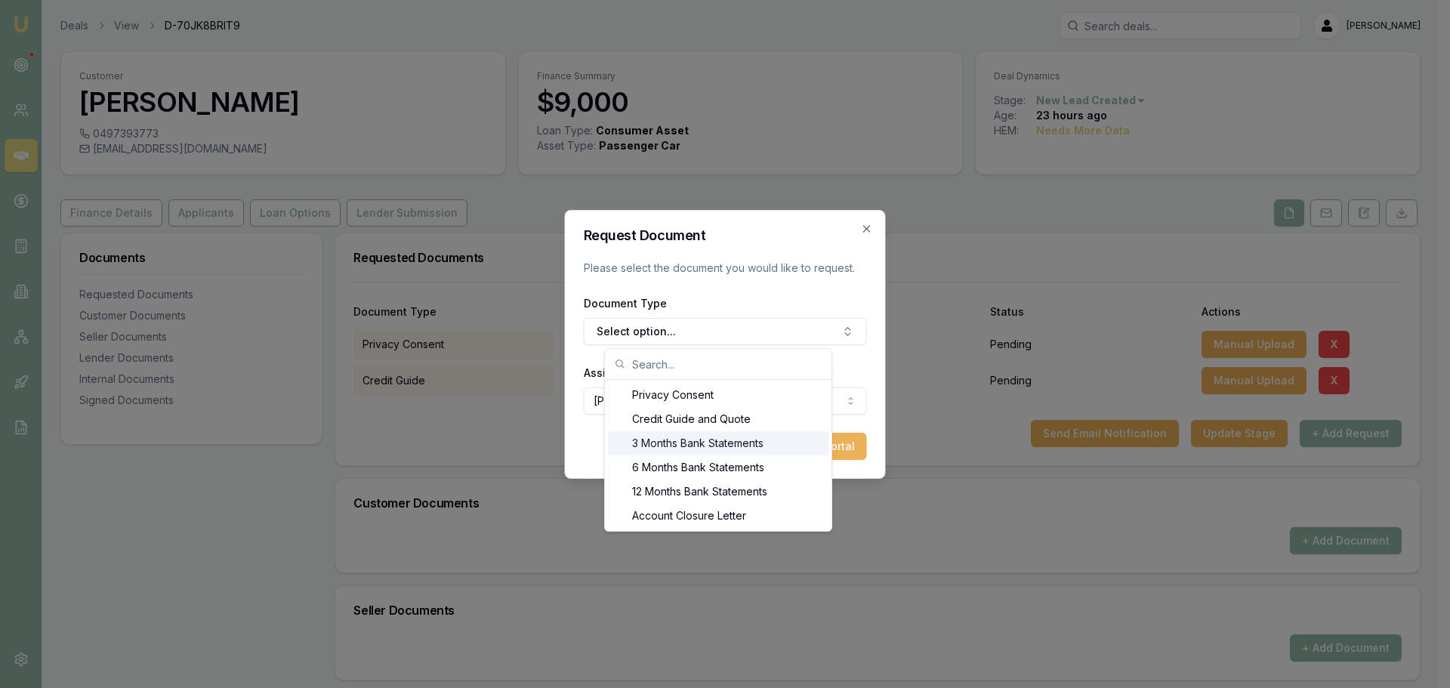
click at [729, 443] on div "3 Months Bank Statements" at bounding box center [718, 443] width 221 height 24
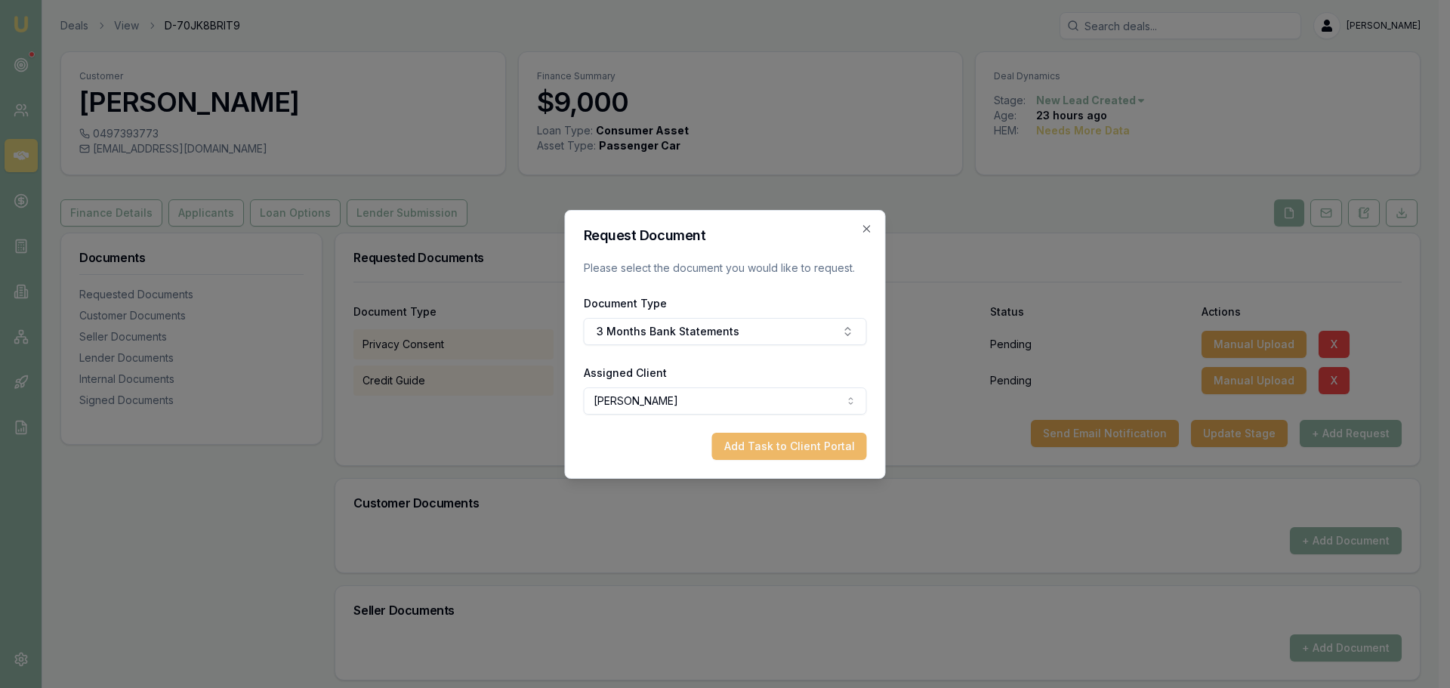
click at [787, 457] on button "Add Task to Client Portal" at bounding box center [789, 446] width 155 height 27
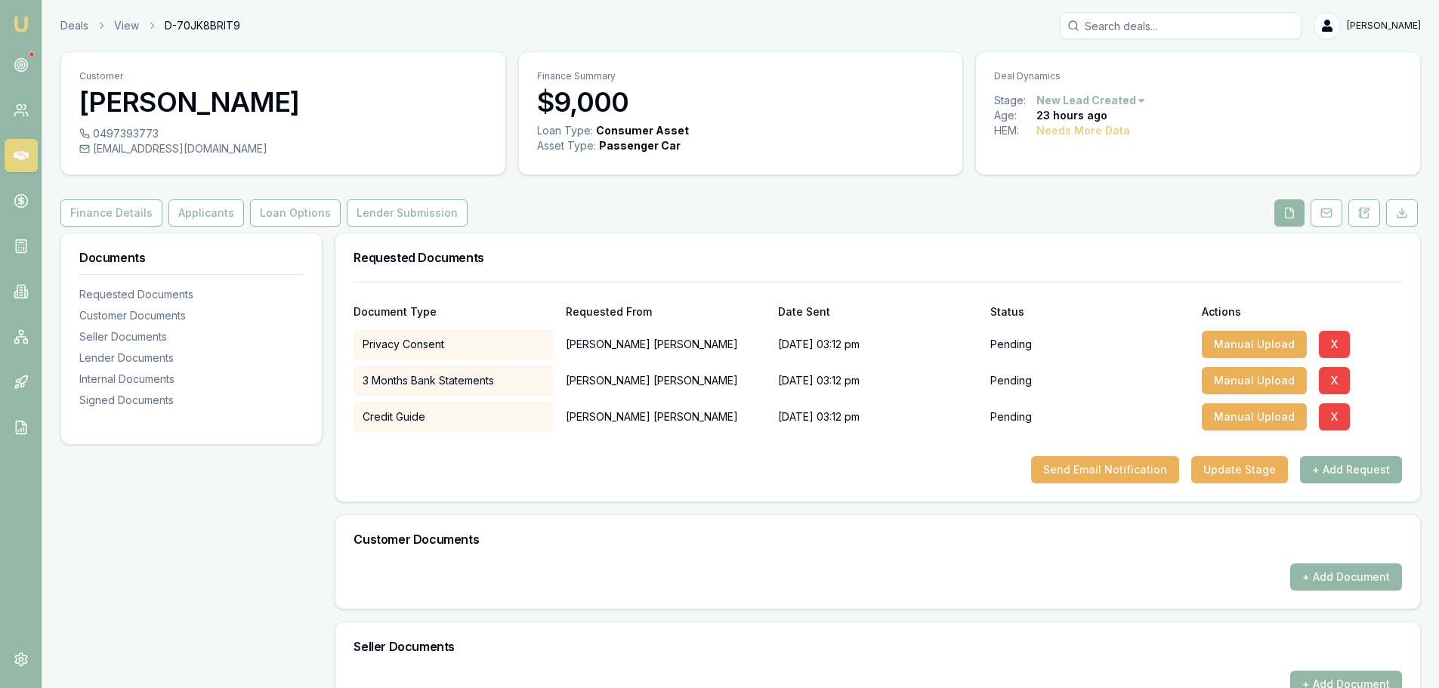
click at [1330, 473] on button "+ Add Request" at bounding box center [1351, 469] width 102 height 27
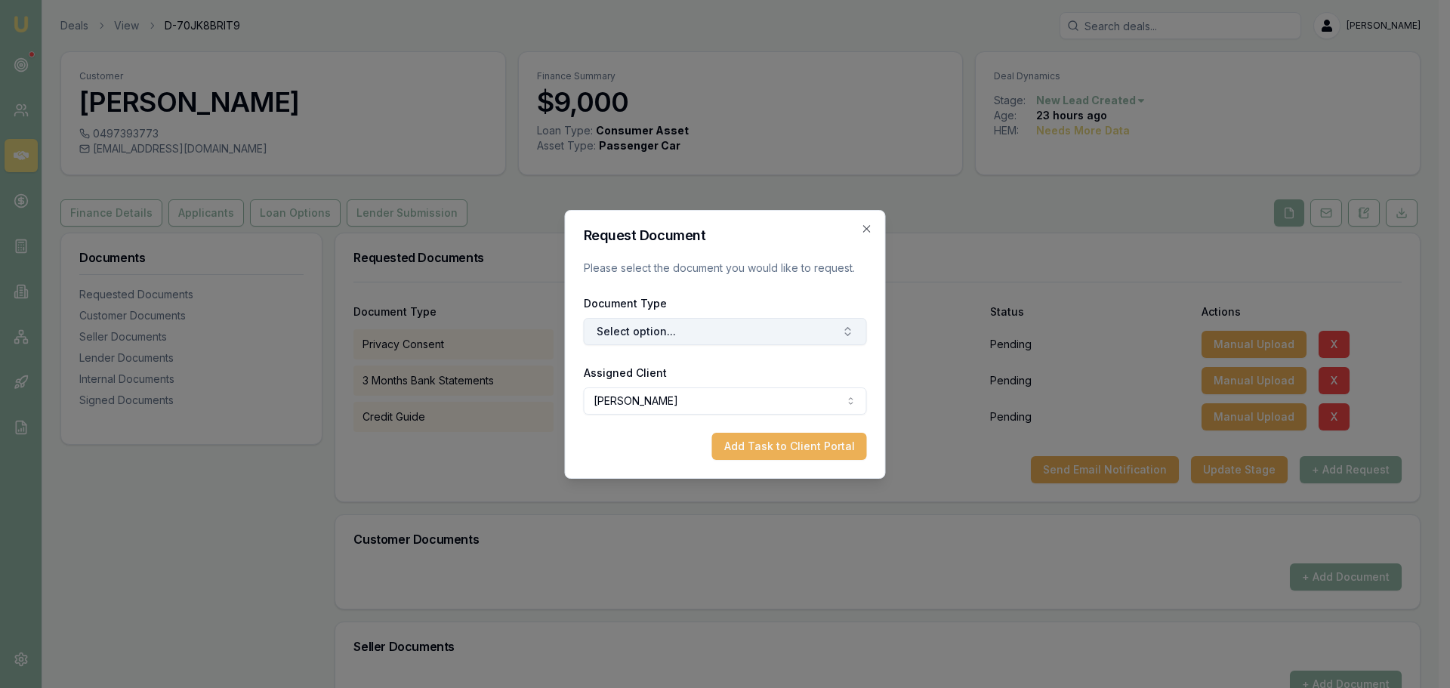
click at [710, 332] on button "Select option..." at bounding box center [725, 331] width 283 height 27
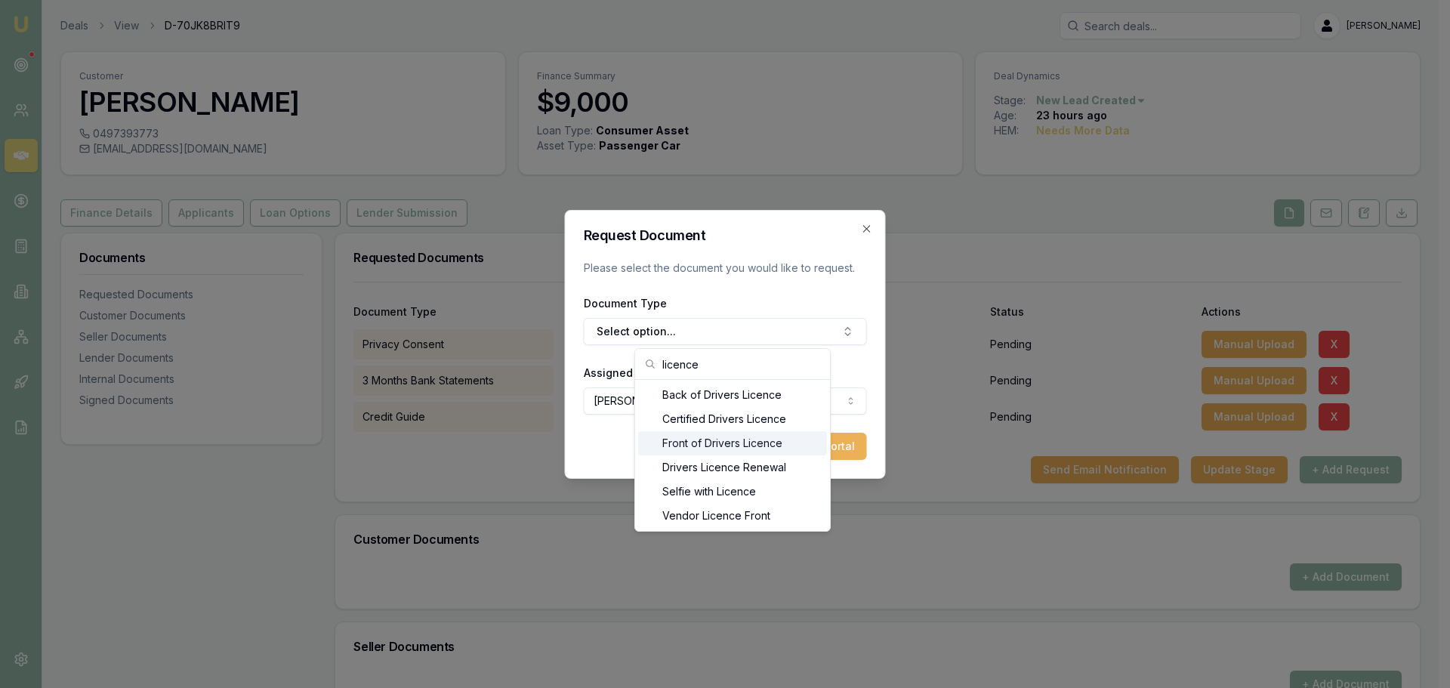
type input "licence"
click at [714, 440] on div "Front of Drivers Licence" at bounding box center [732, 443] width 189 height 24
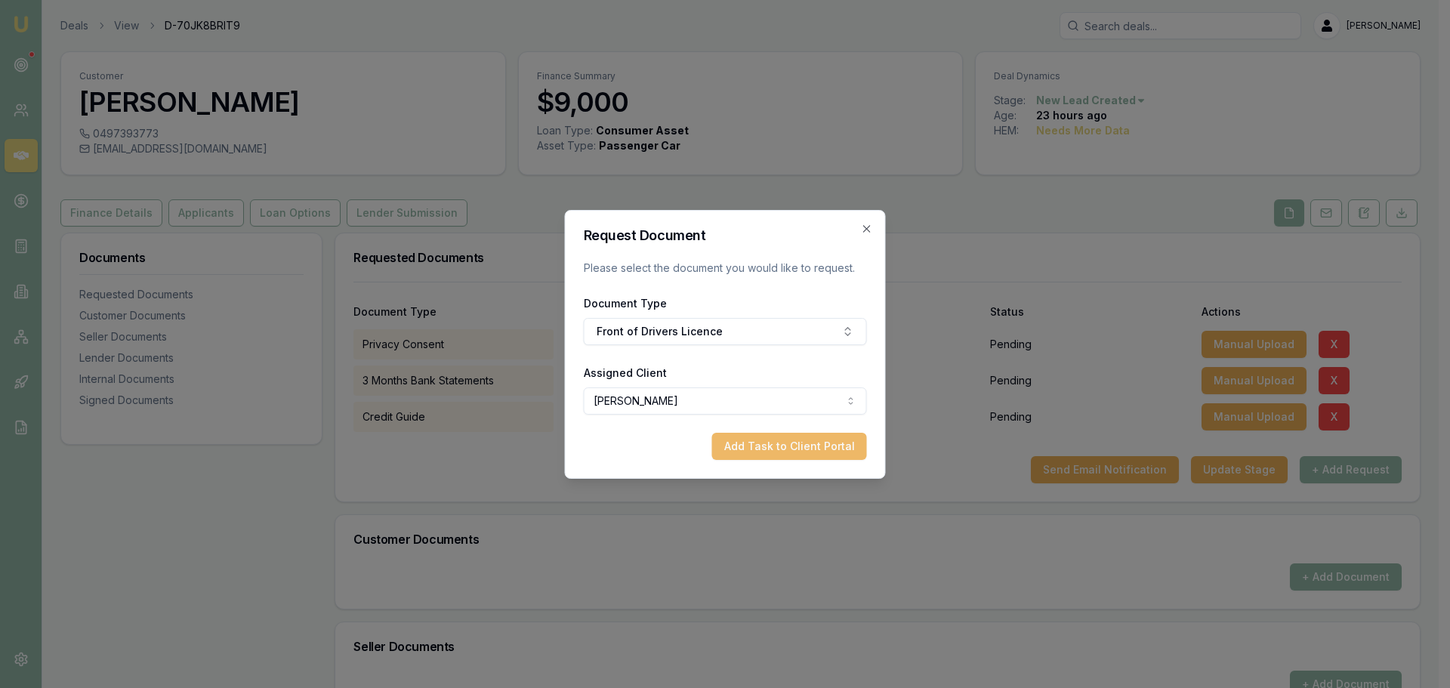
click at [807, 455] on button "Add Task to Client Portal" at bounding box center [789, 446] width 155 height 27
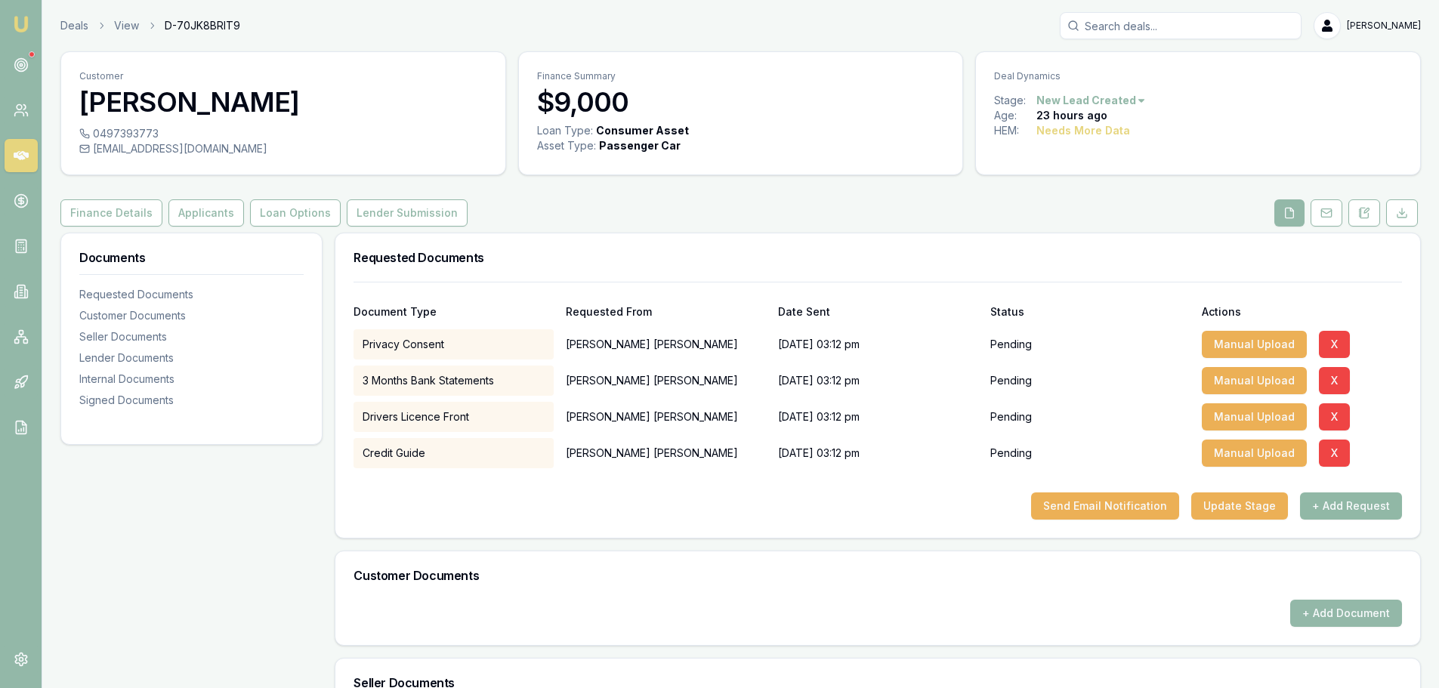
click at [1358, 504] on button "+ Add Request" at bounding box center [1351, 505] width 102 height 27
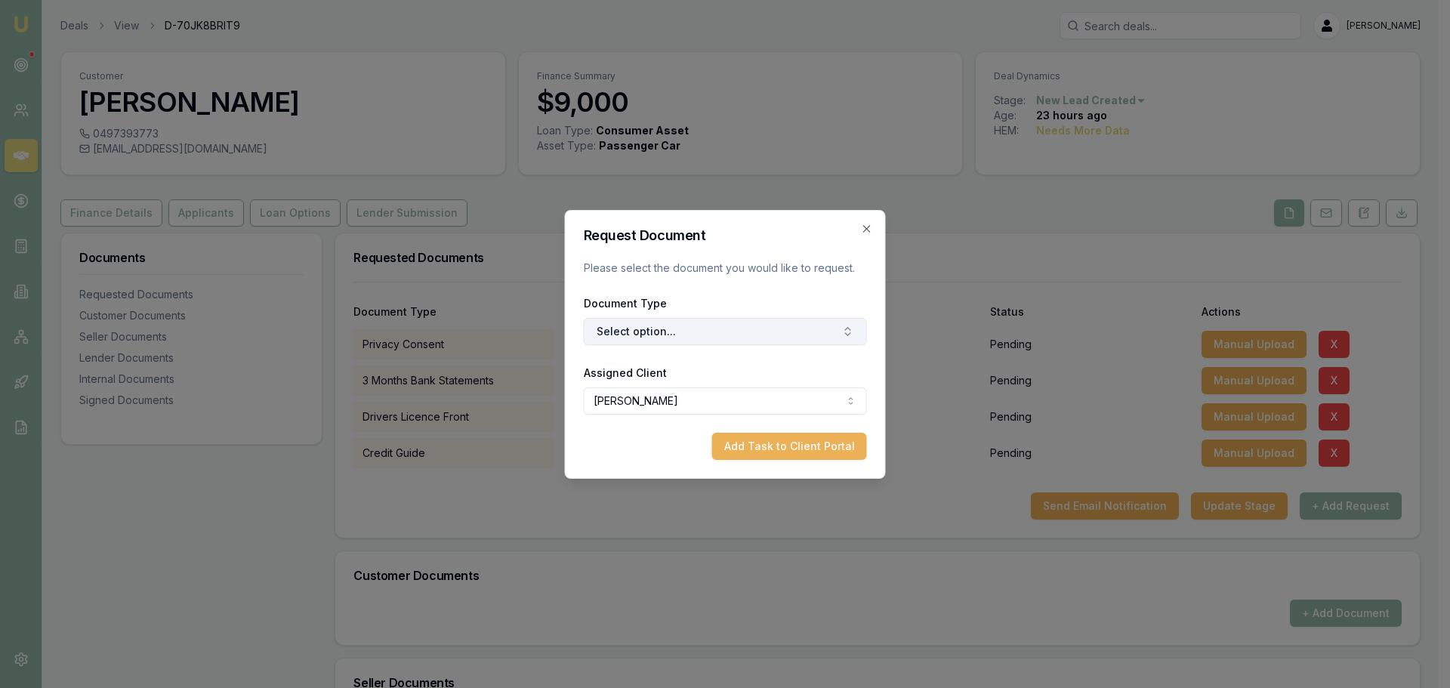
click at [812, 335] on button "Select option..." at bounding box center [725, 331] width 283 height 27
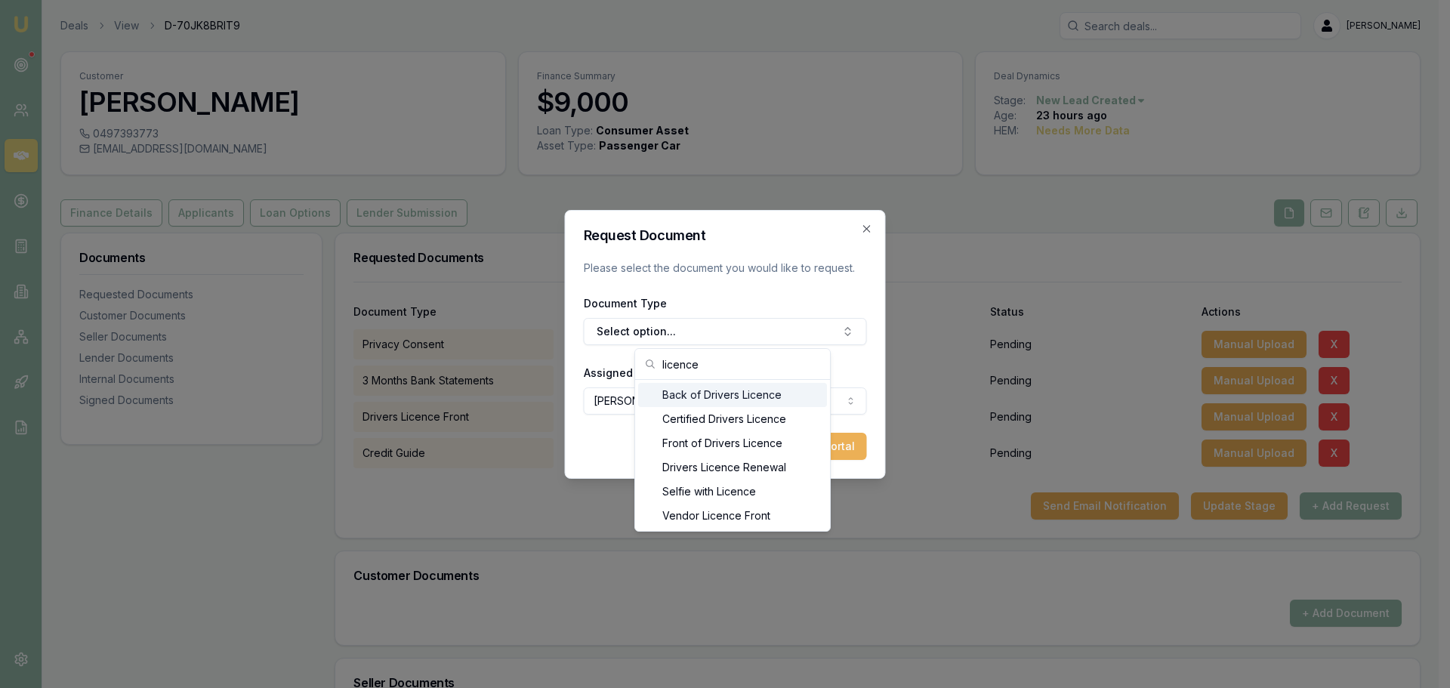
type input "licence"
click at [773, 402] on div "Back of Drivers Licence" at bounding box center [732, 395] width 189 height 24
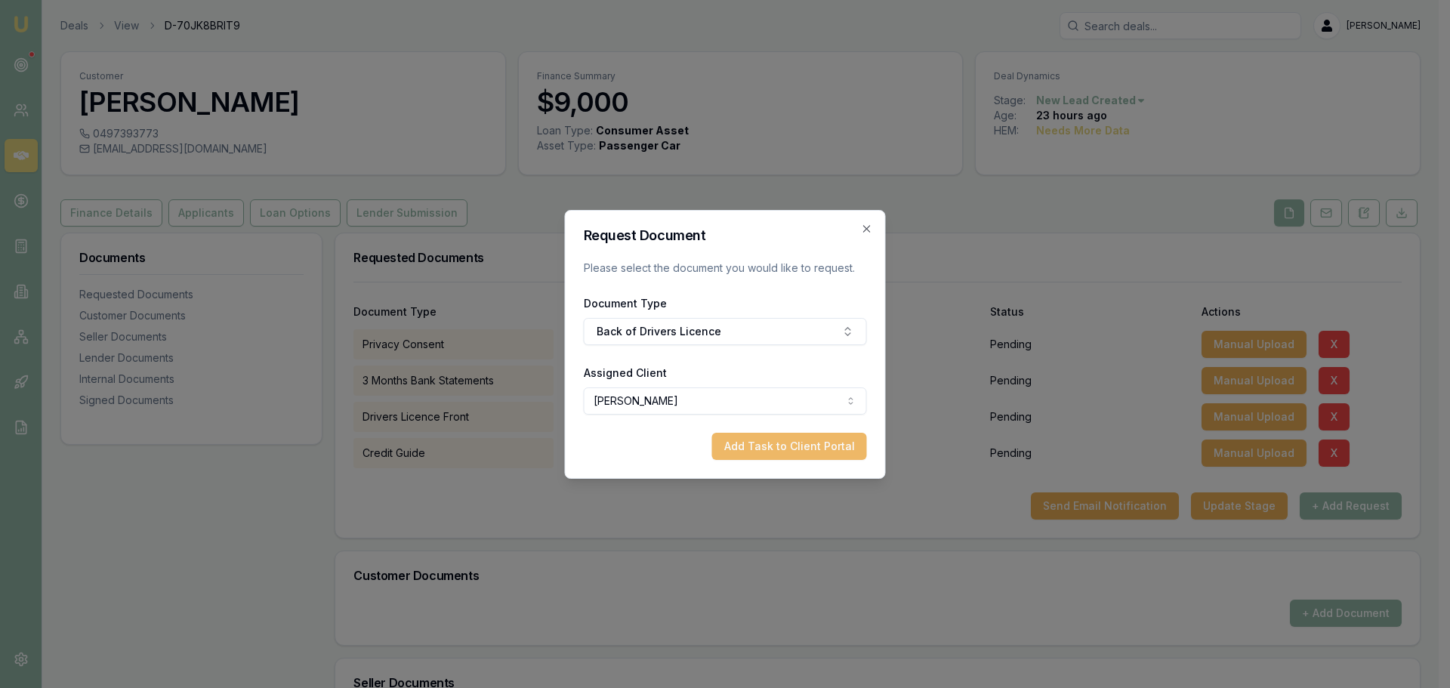
click at [805, 443] on button "Add Task to Client Portal" at bounding box center [789, 446] width 155 height 27
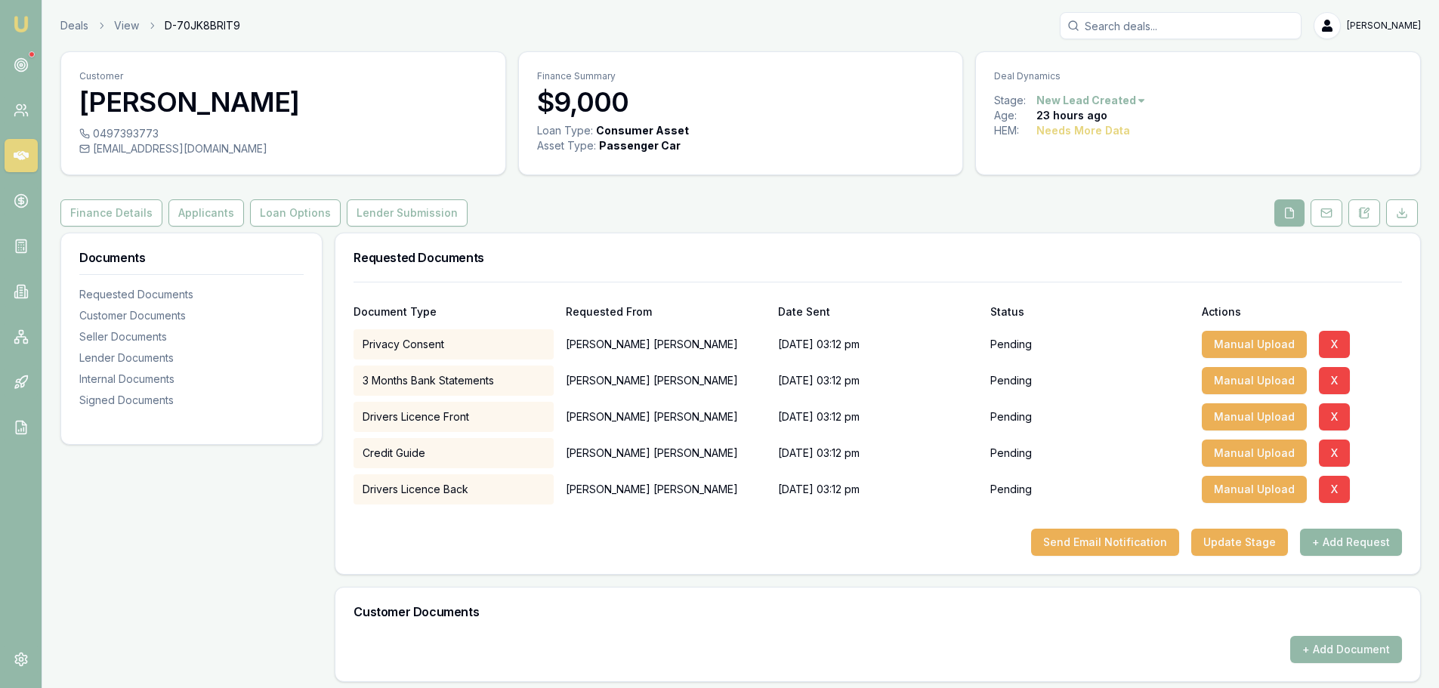
click at [1318, 535] on button "+ Add Request" at bounding box center [1351, 542] width 102 height 27
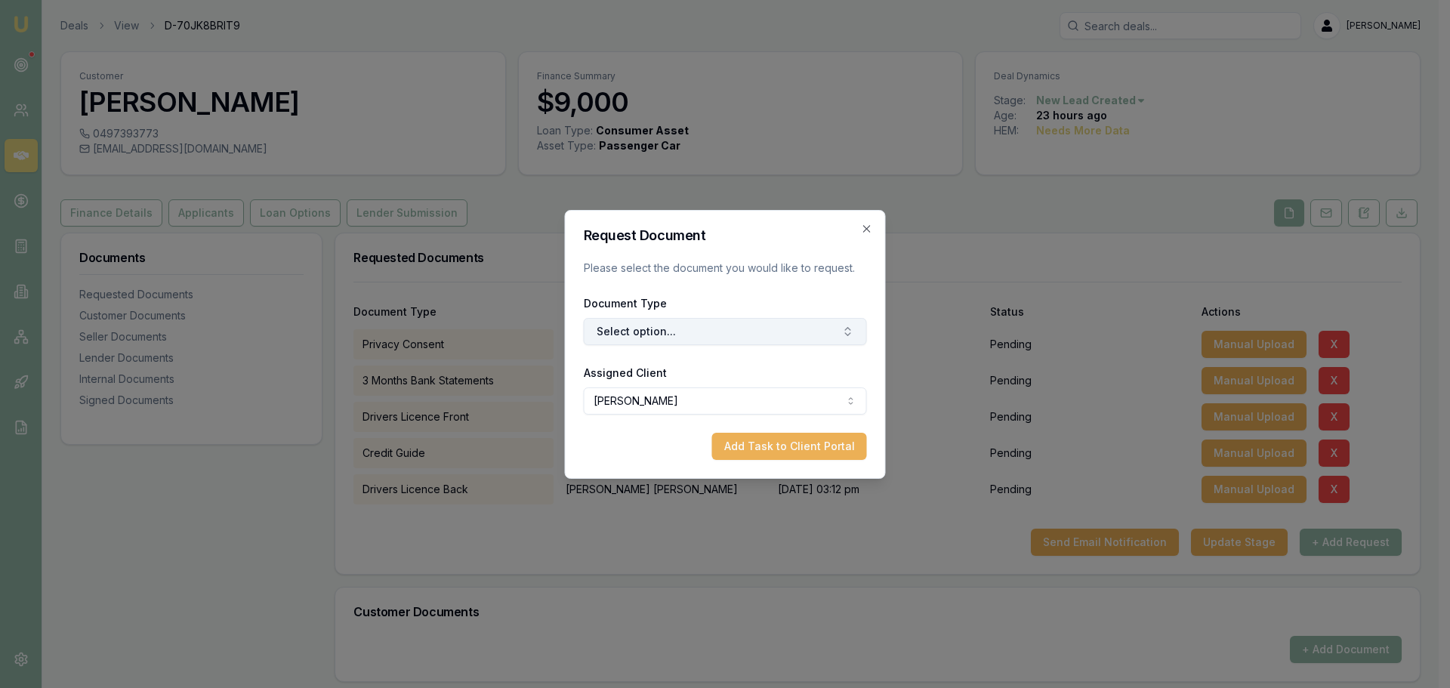
click at [722, 339] on button "Select option..." at bounding box center [725, 331] width 283 height 27
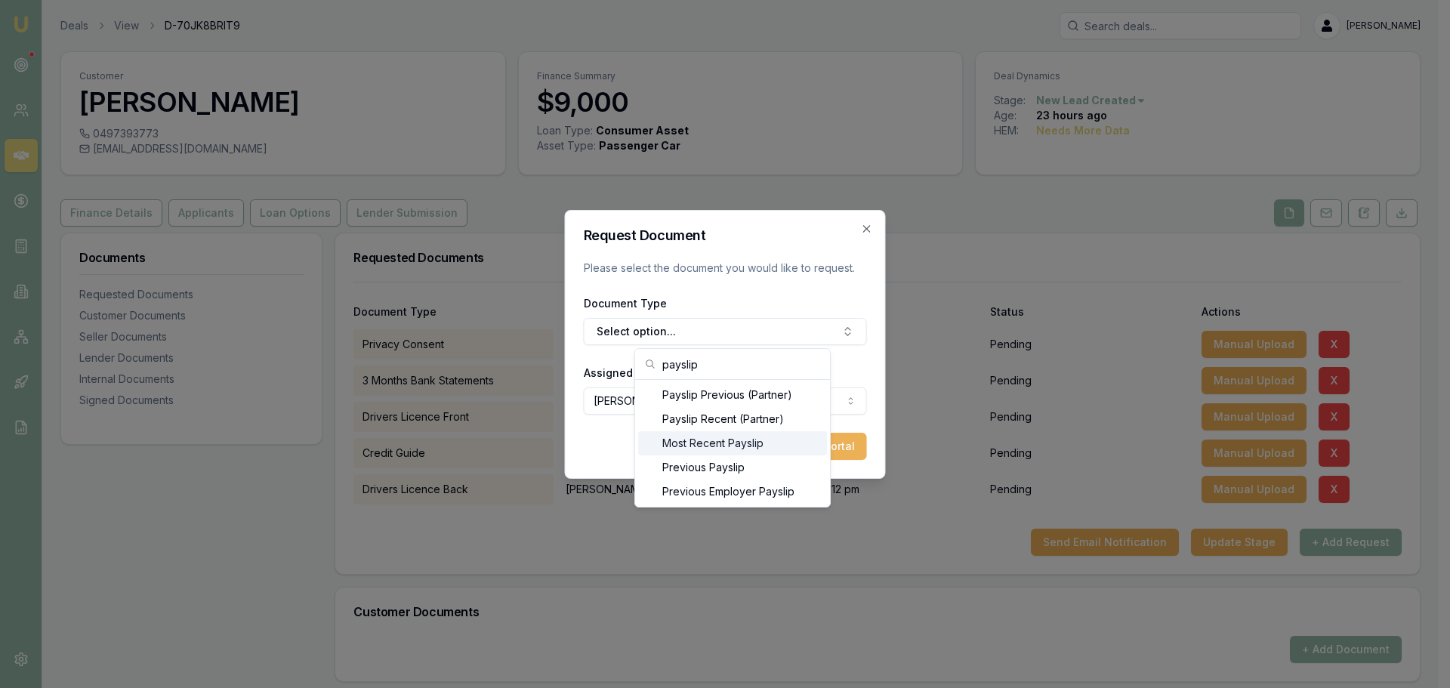
type input "payslip"
click at [715, 436] on div "Most Recent Payslip" at bounding box center [732, 443] width 189 height 24
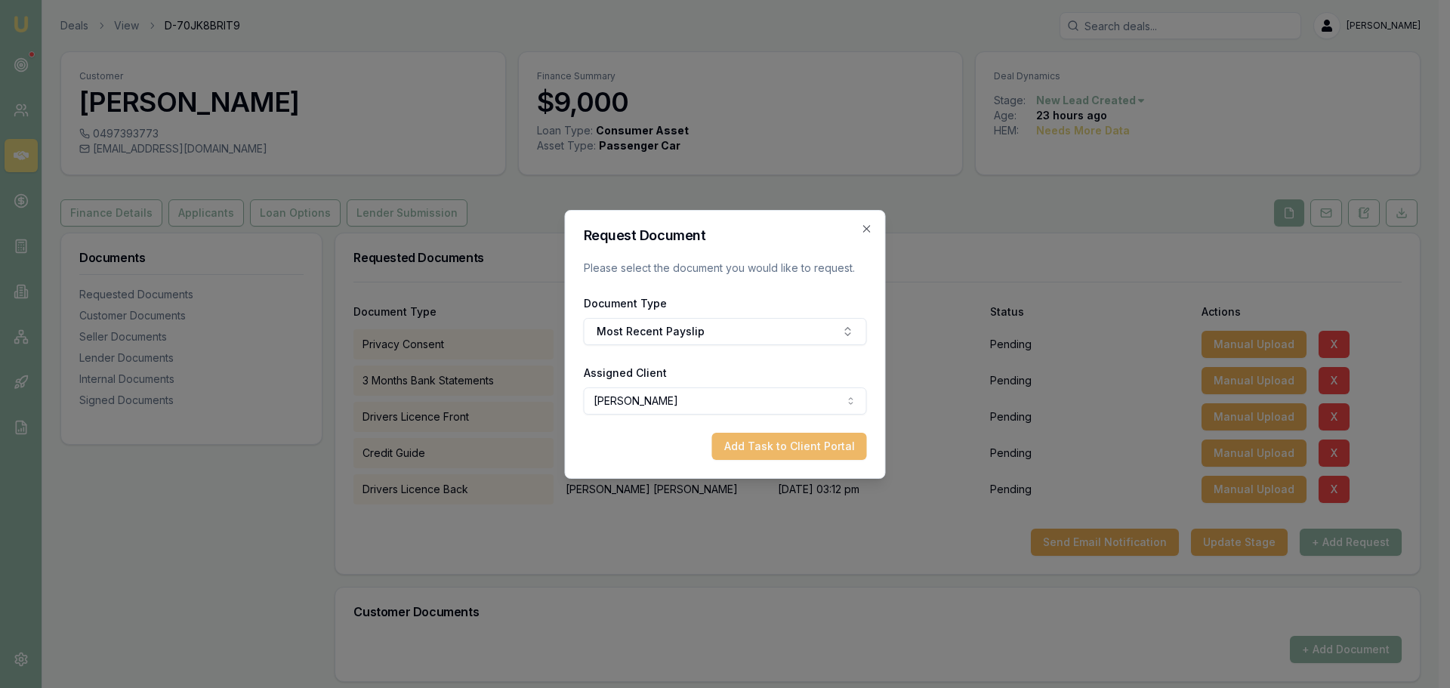
click at [817, 452] on button "Add Task to Client Portal" at bounding box center [789, 446] width 155 height 27
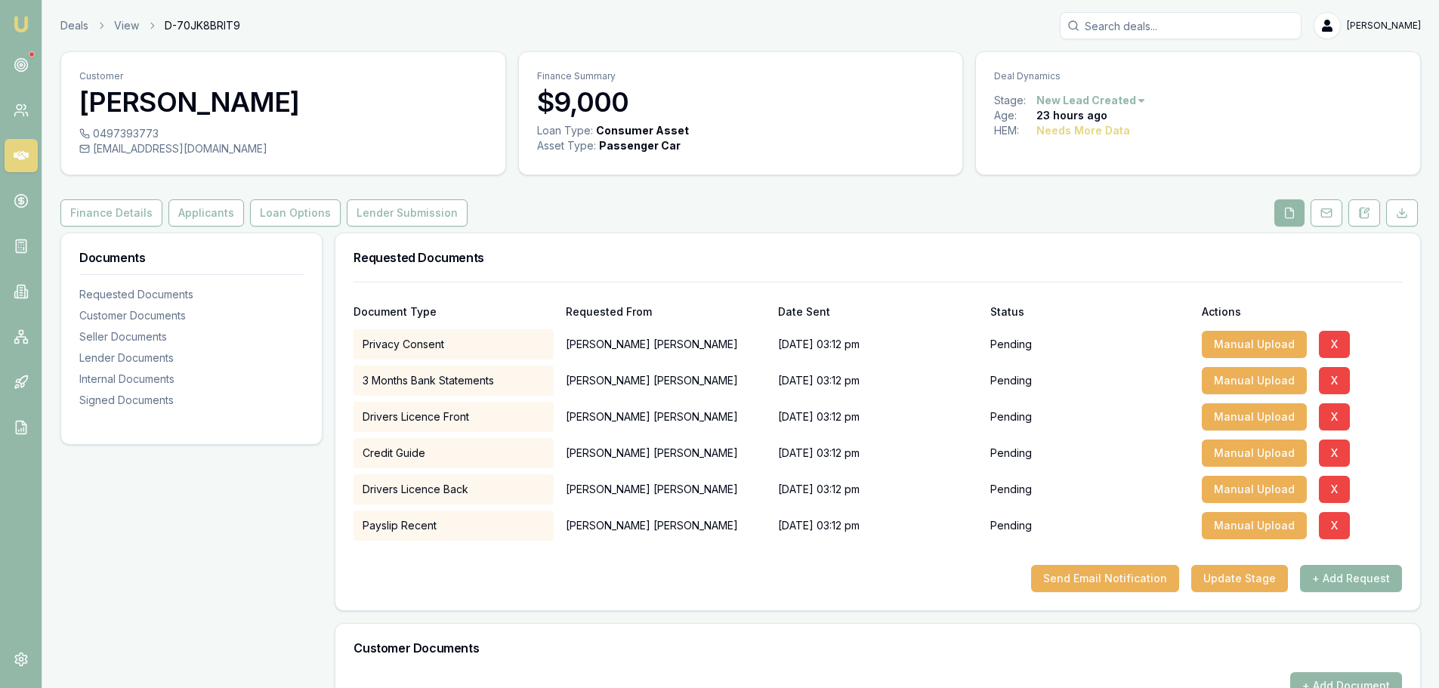
click at [1343, 575] on button "+ Add Request" at bounding box center [1351, 578] width 102 height 27
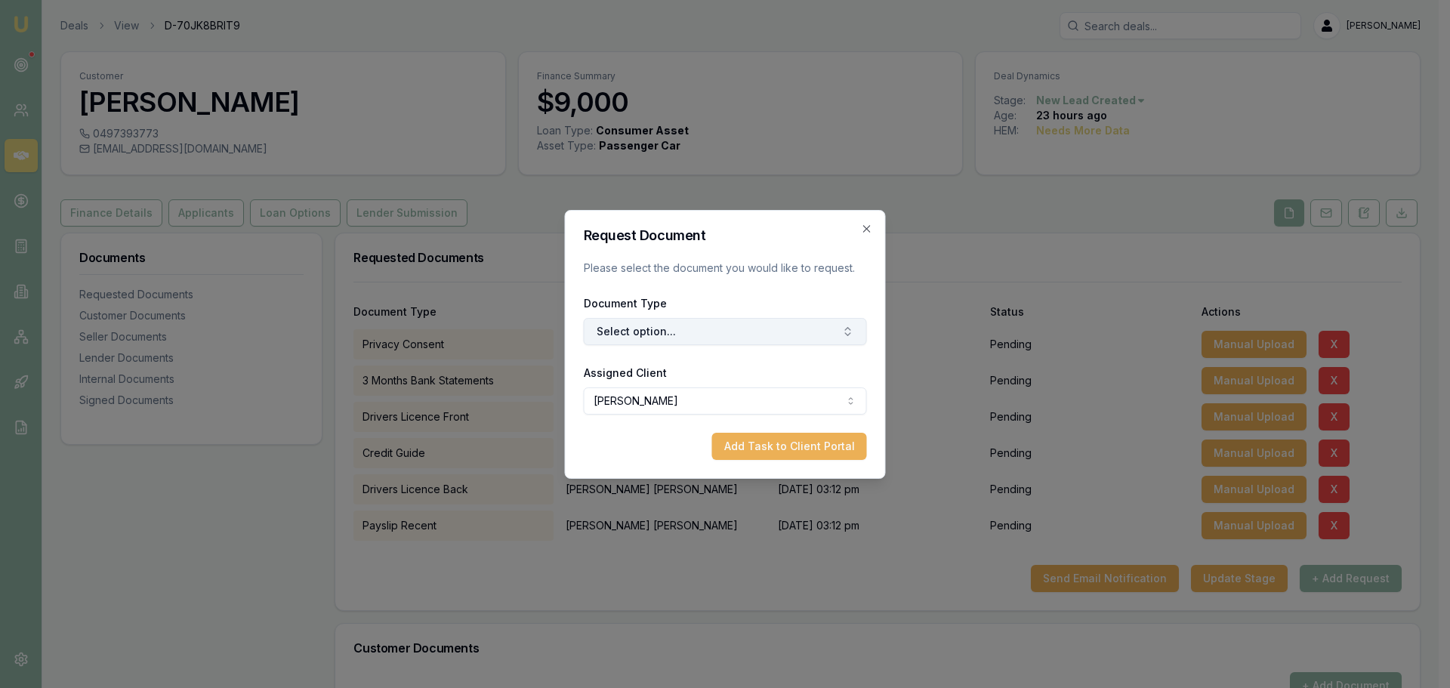
click at [766, 319] on button "Select option..." at bounding box center [725, 331] width 283 height 27
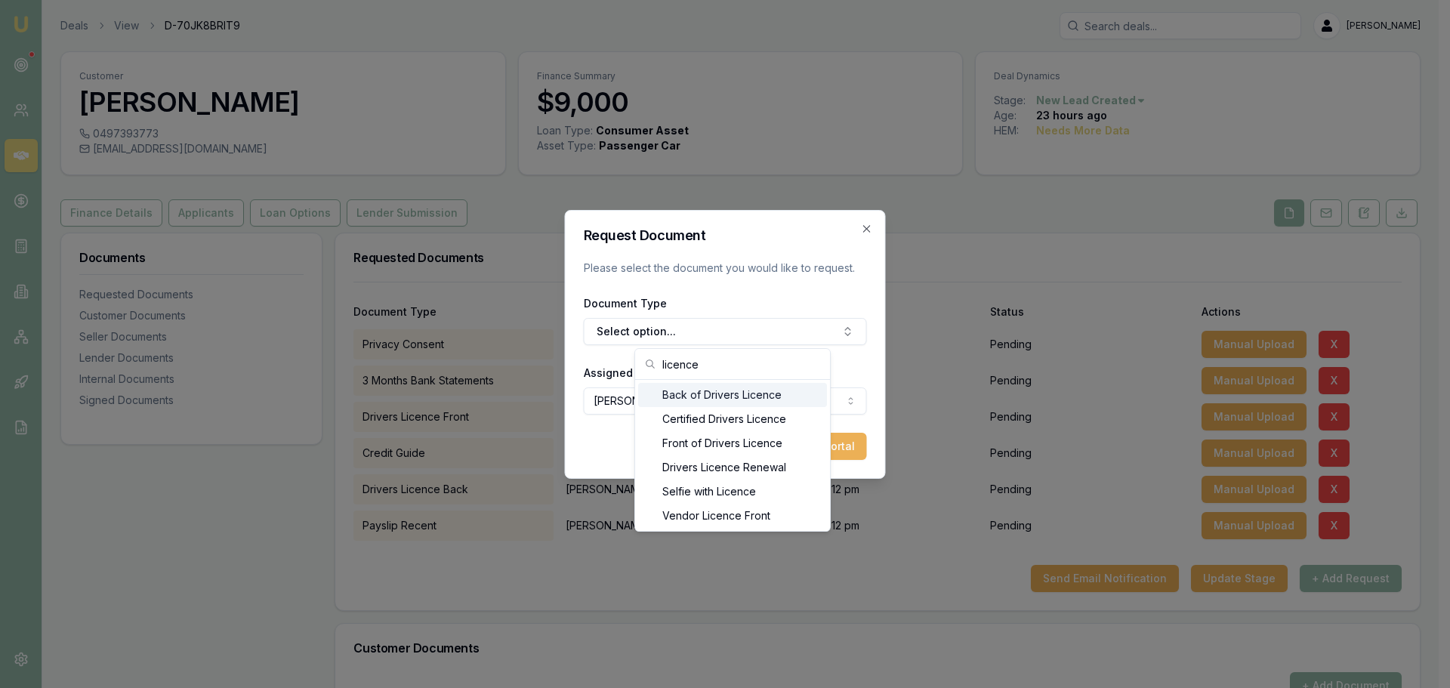
type input "licence"
click at [715, 400] on div "Back of Drivers Licence" at bounding box center [732, 395] width 189 height 24
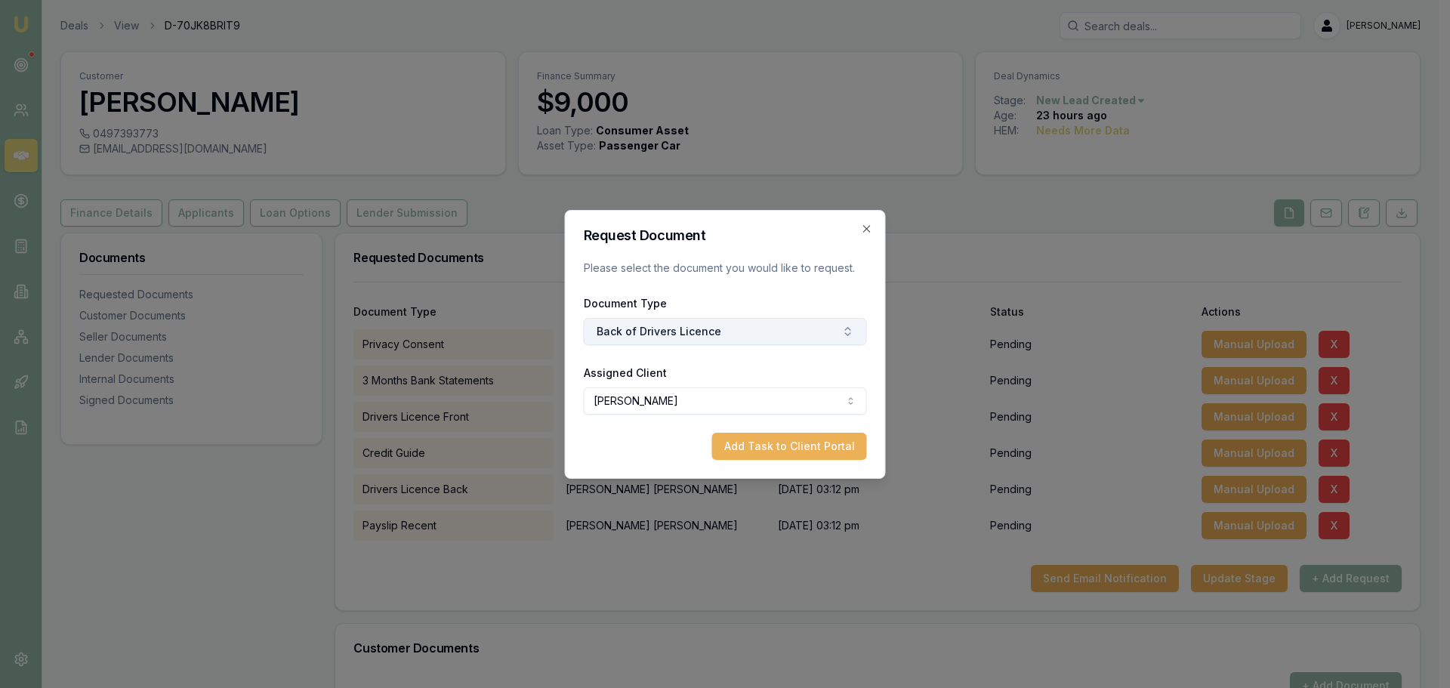
click at [751, 335] on button "Back of Drivers Licence" at bounding box center [725, 331] width 283 height 27
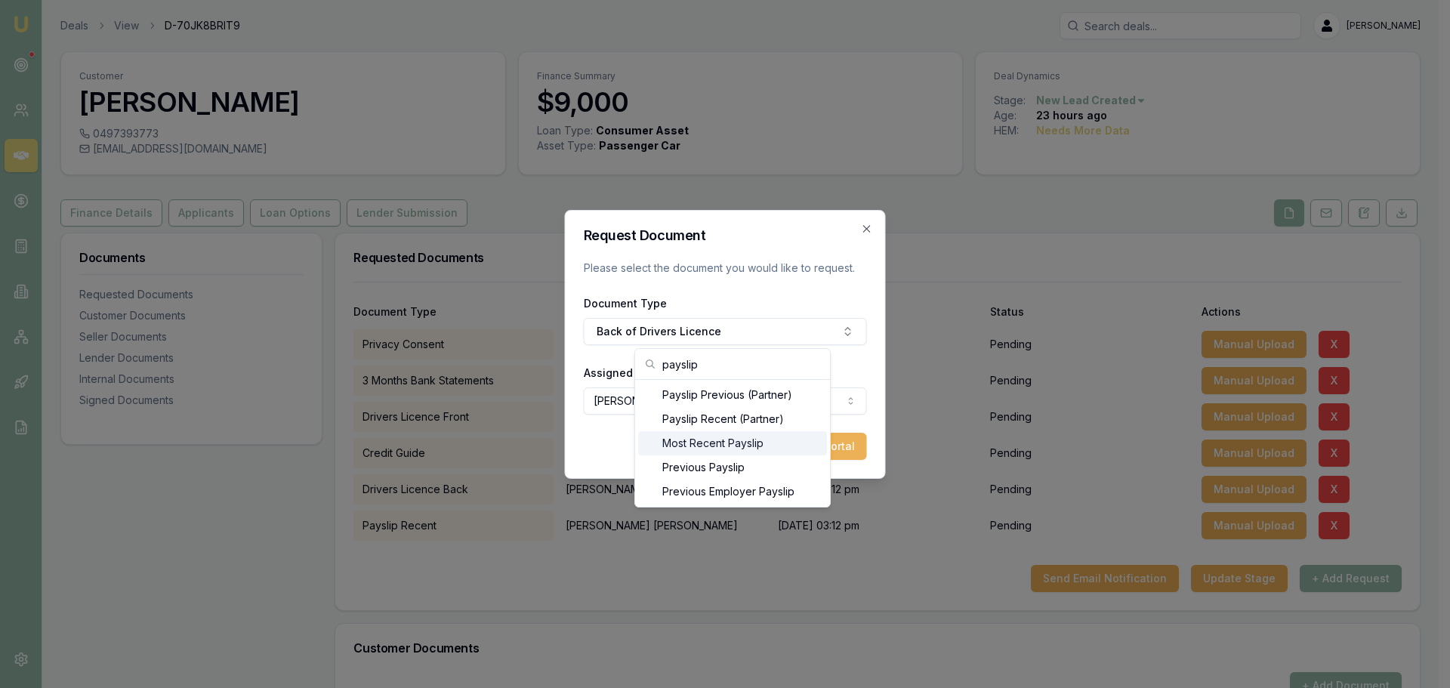
type input "payslip"
click at [743, 461] on div "Previous Payslip" at bounding box center [732, 467] width 189 height 24
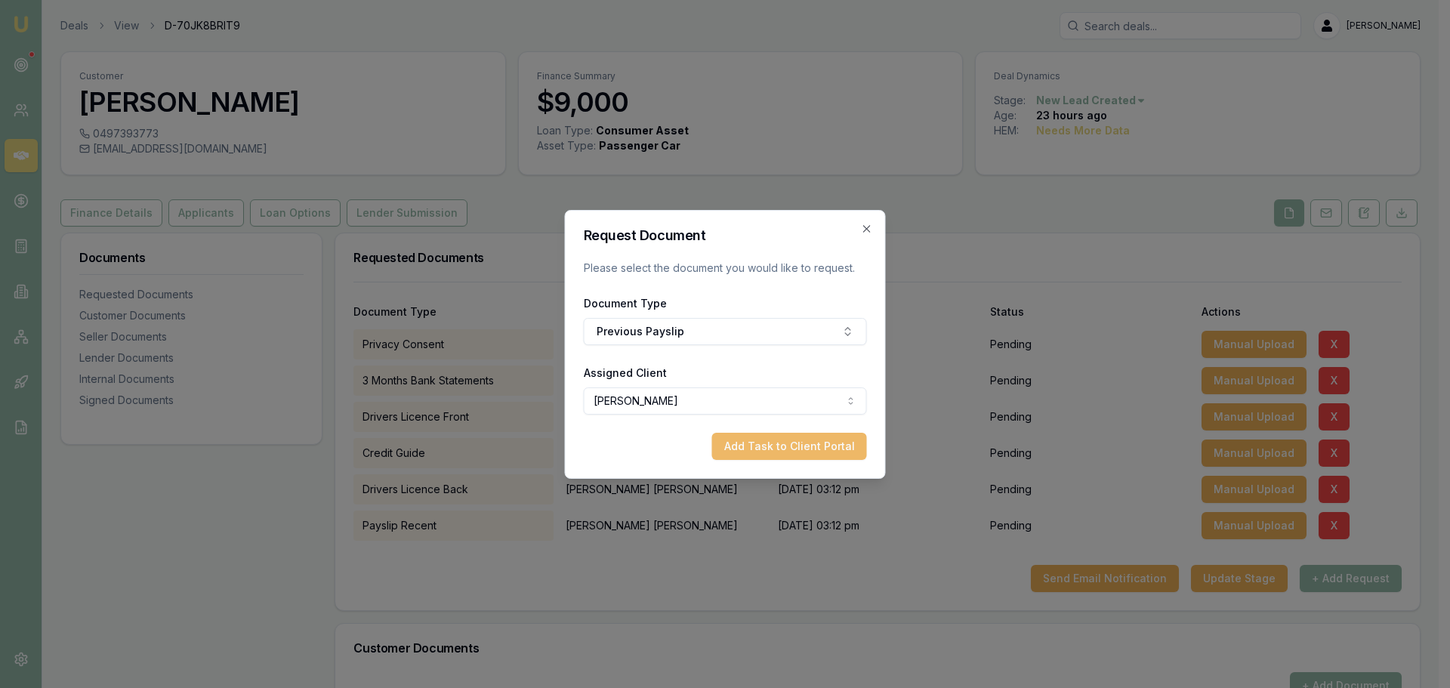
click at [801, 444] on button "Add Task to Client Portal" at bounding box center [789, 446] width 155 height 27
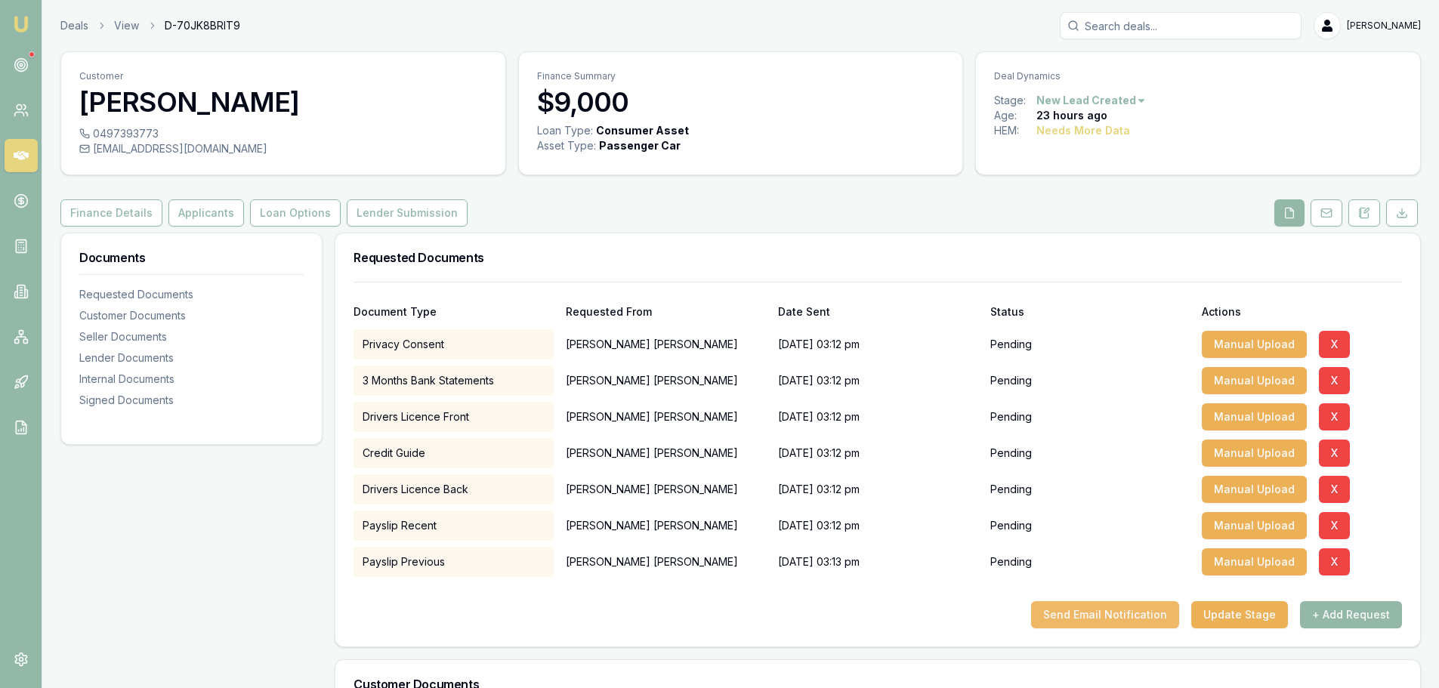
click at [1121, 606] on button "Send Email Notification" at bounding box center [1105, 614] width 148 height 27
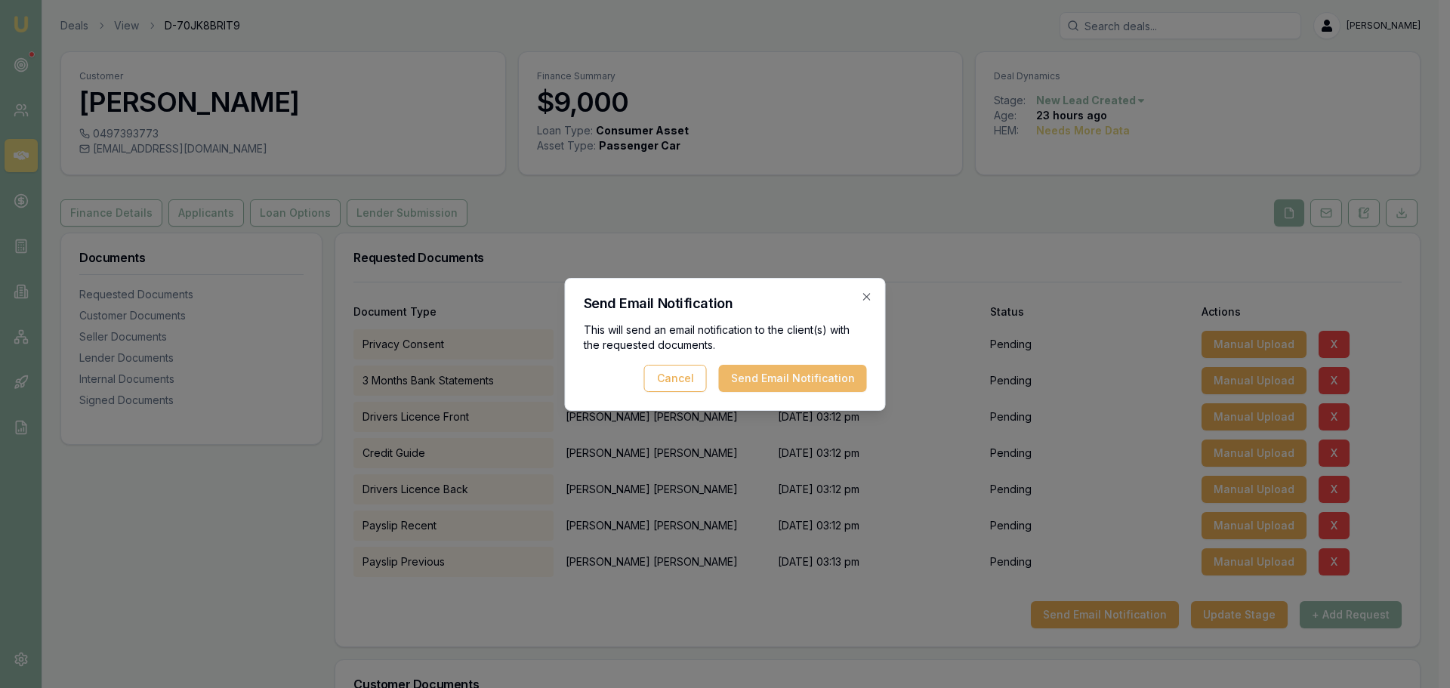
click at [784, 385] on button "Send Email Notification" at bounding box center [793, 378] width 148 height 27
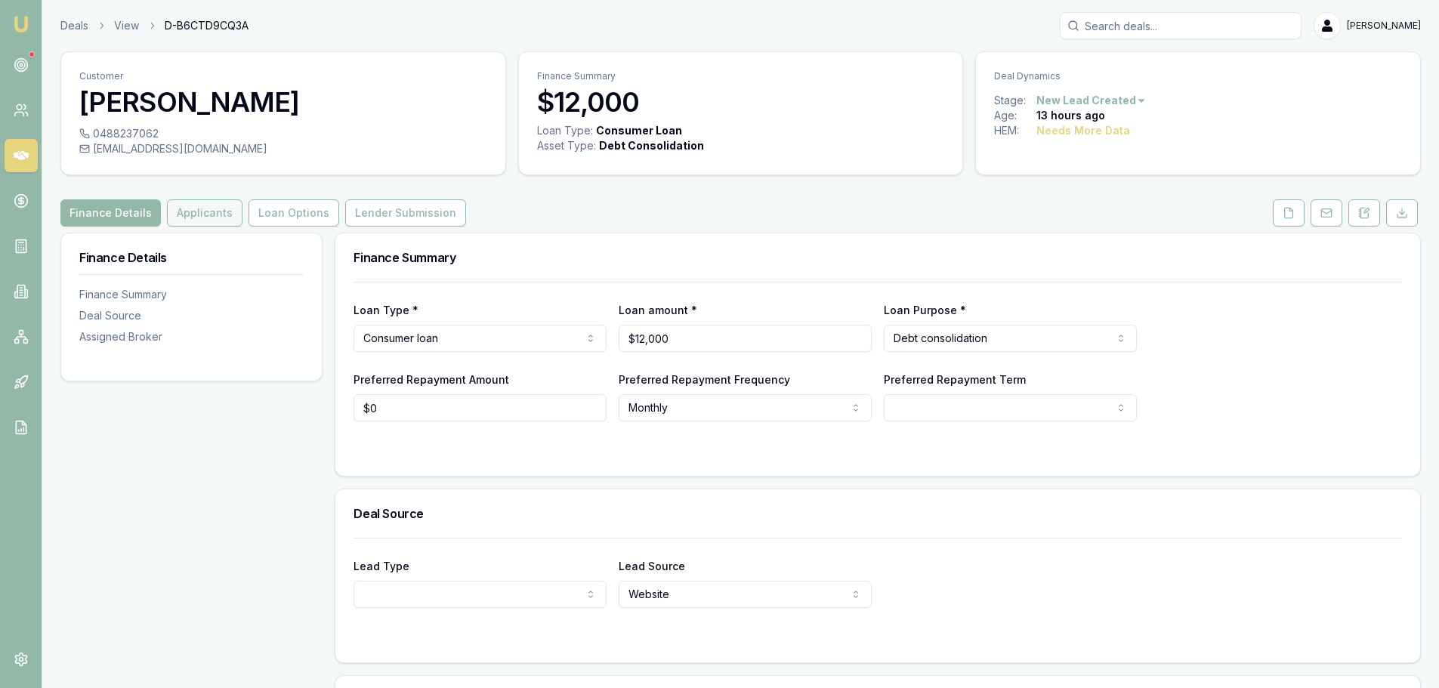
click at [195, 214] on button "Applicants" at bounding box center [205, 212] width 76 height 27
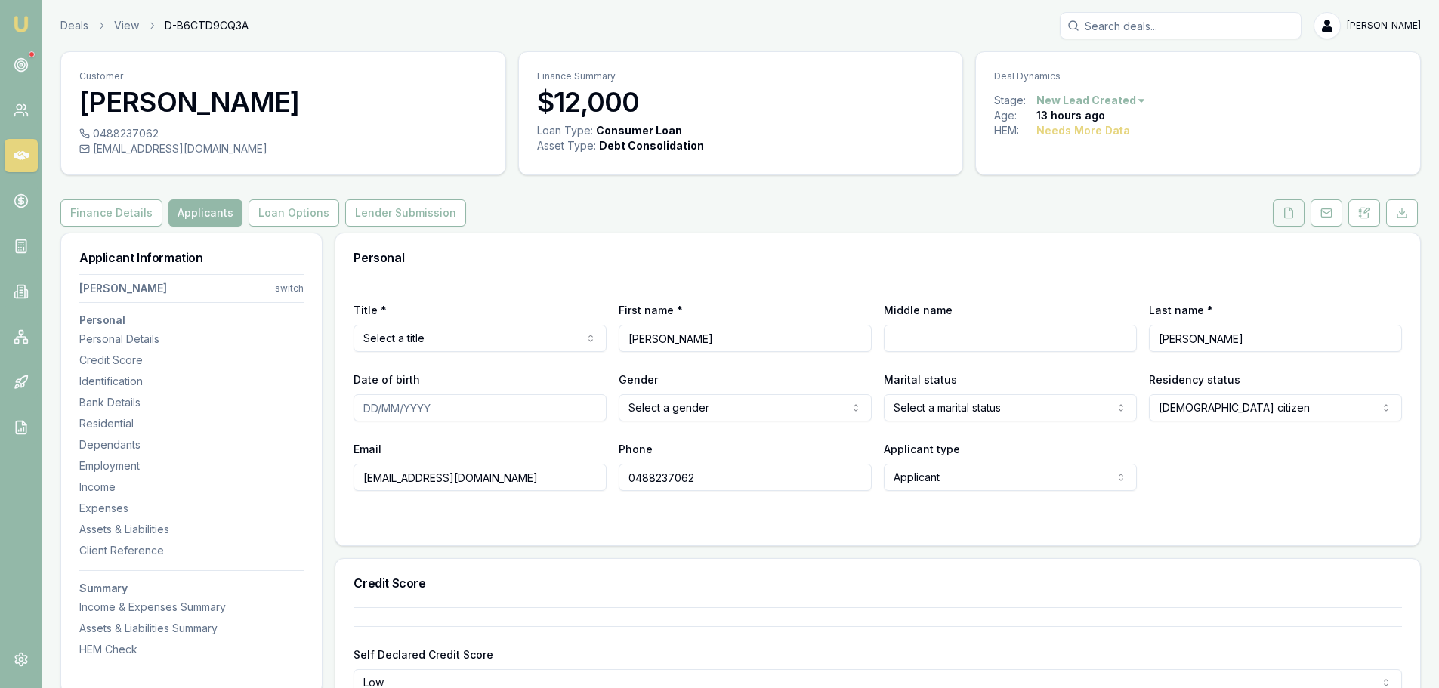
click at [1285, 210] on icon at bounding box center [1288, 213] width 12 height 12
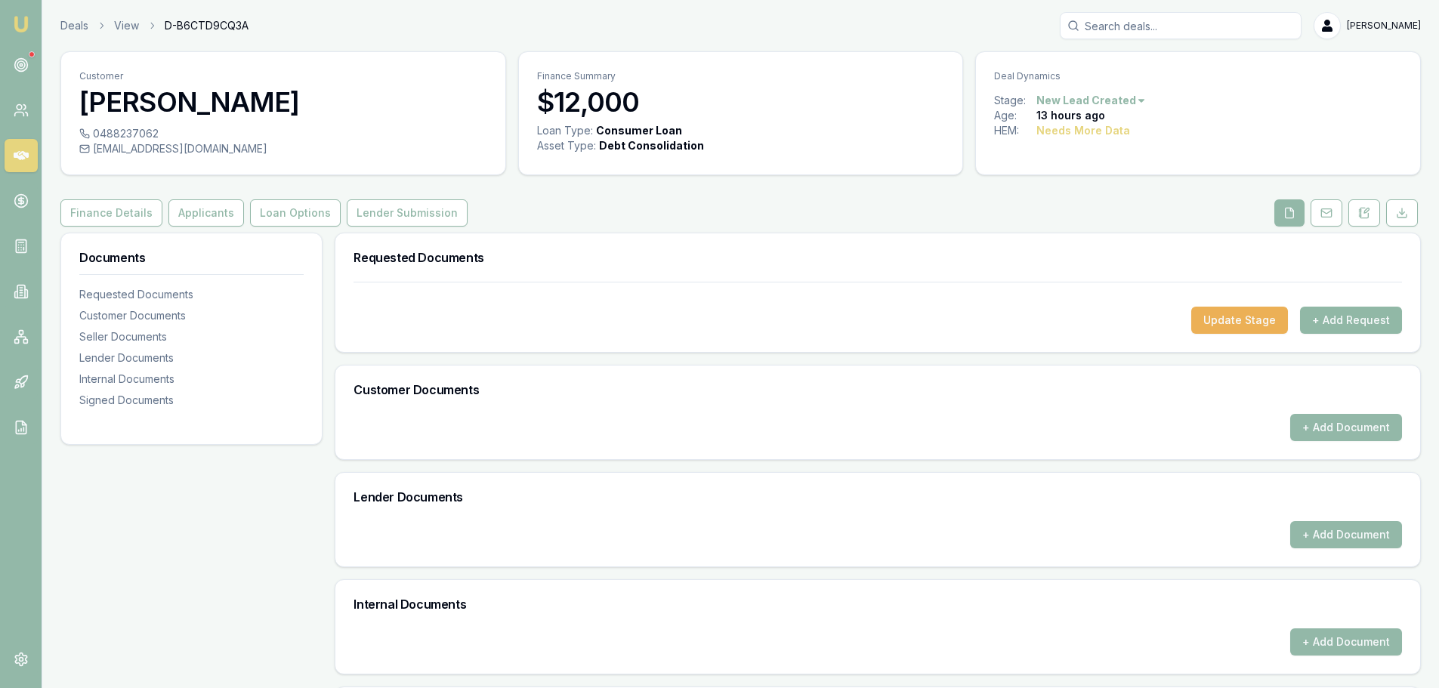
click at [1339, 322] on button "+ Add Request" at bounding box center [1351, 320] width 102 height 27
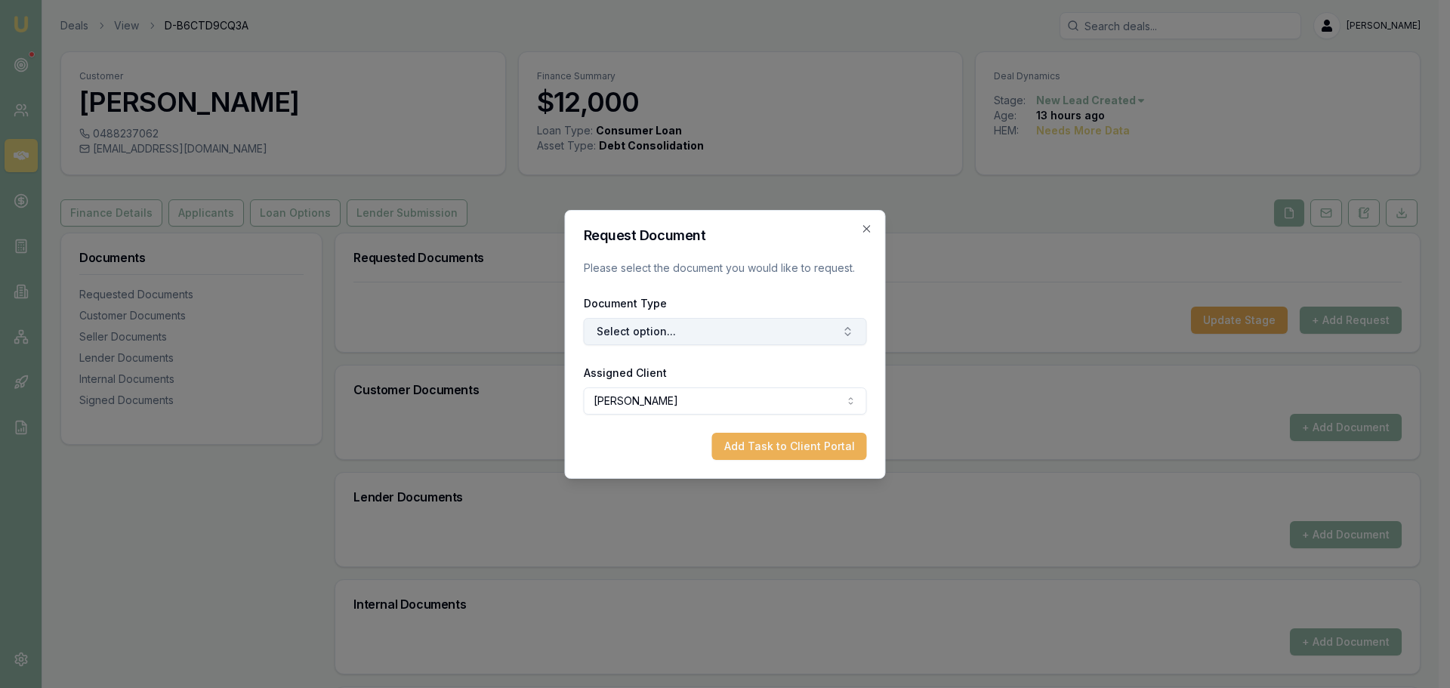
click at [771, 329] on button "Select option..." at bounding box center [725, 331] width 283 height 27
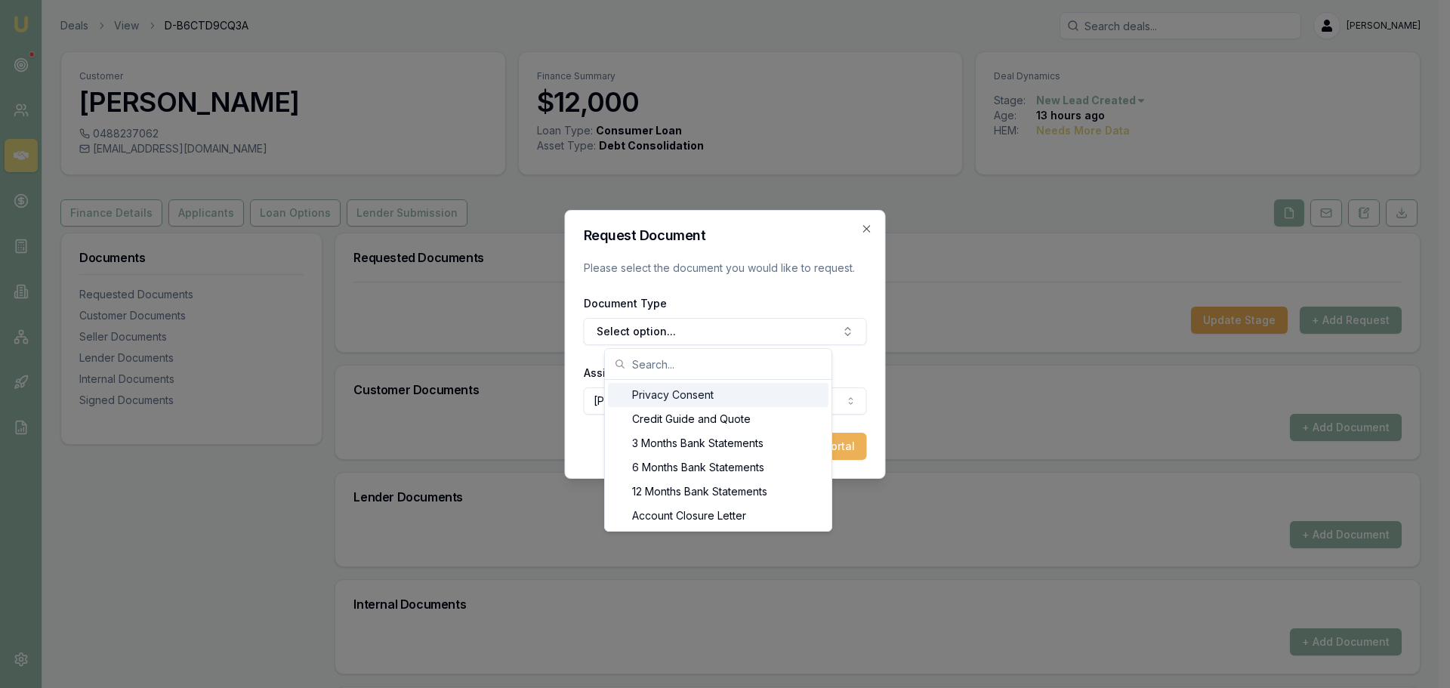
click at [701, 394] on div "Privacy Consent" at bounding box center [718, 395] width 221 height 24
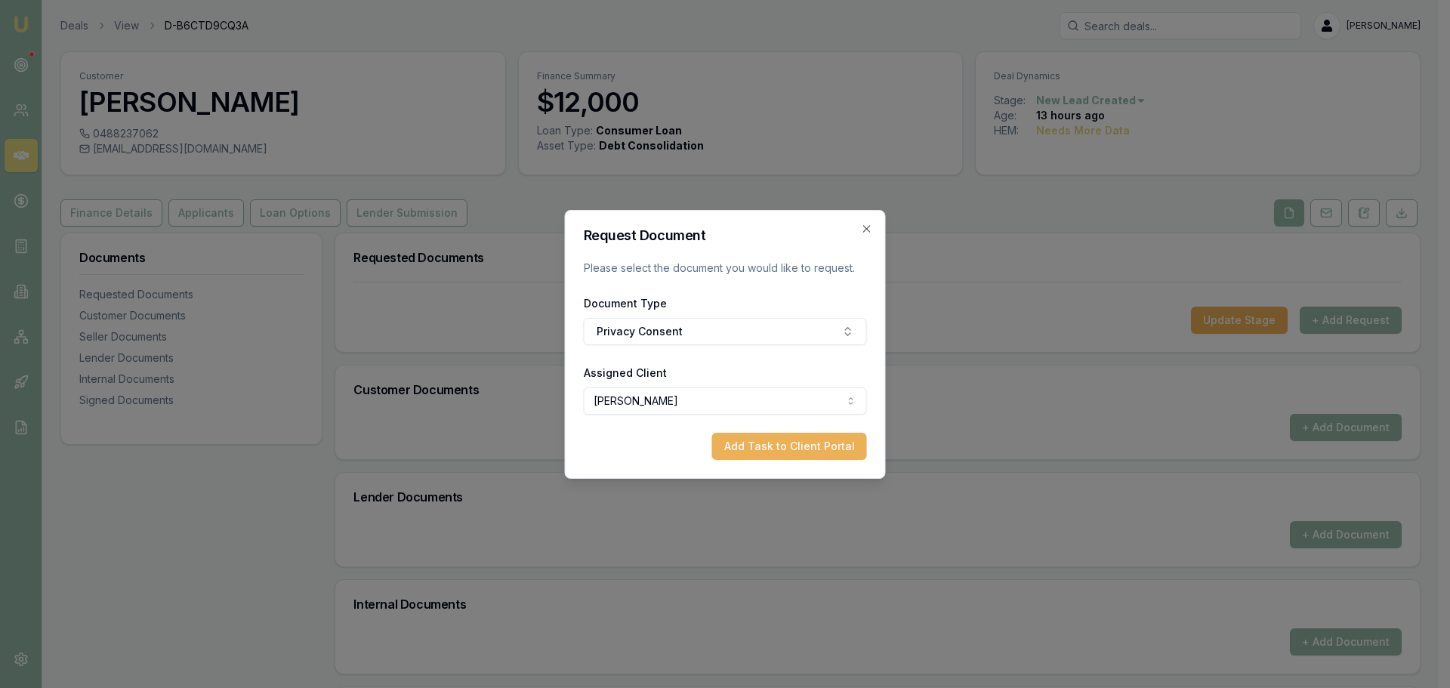
click at [742, 428] on form "Request Document Please select the document you would like to request. Document…" at bounding box center [725, 344] width 283 height 231
click at [754, 441] on button "Add Task to Client Portal" at bounding box center [789, 446] width 155 height 27
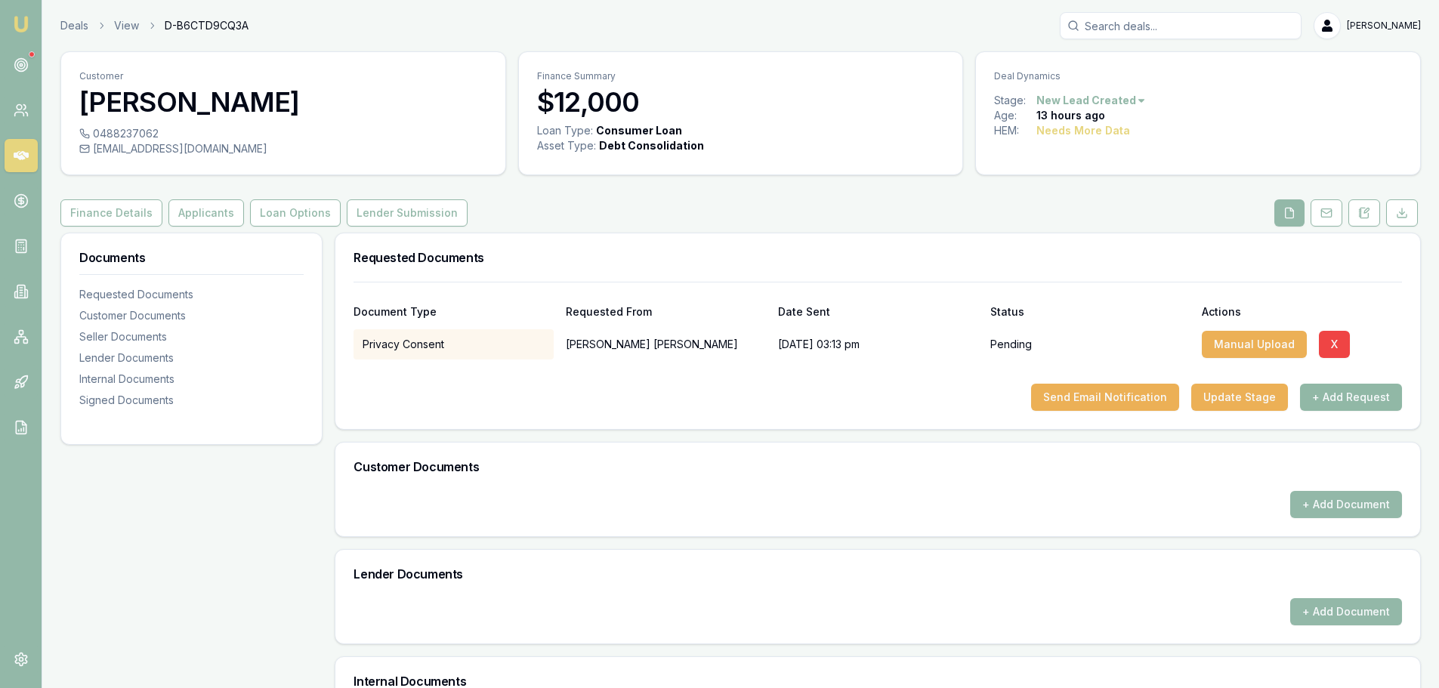
click at [1378, 393] on button "+ Add Request" at bounding box center [1351, 397] width 102 height 27
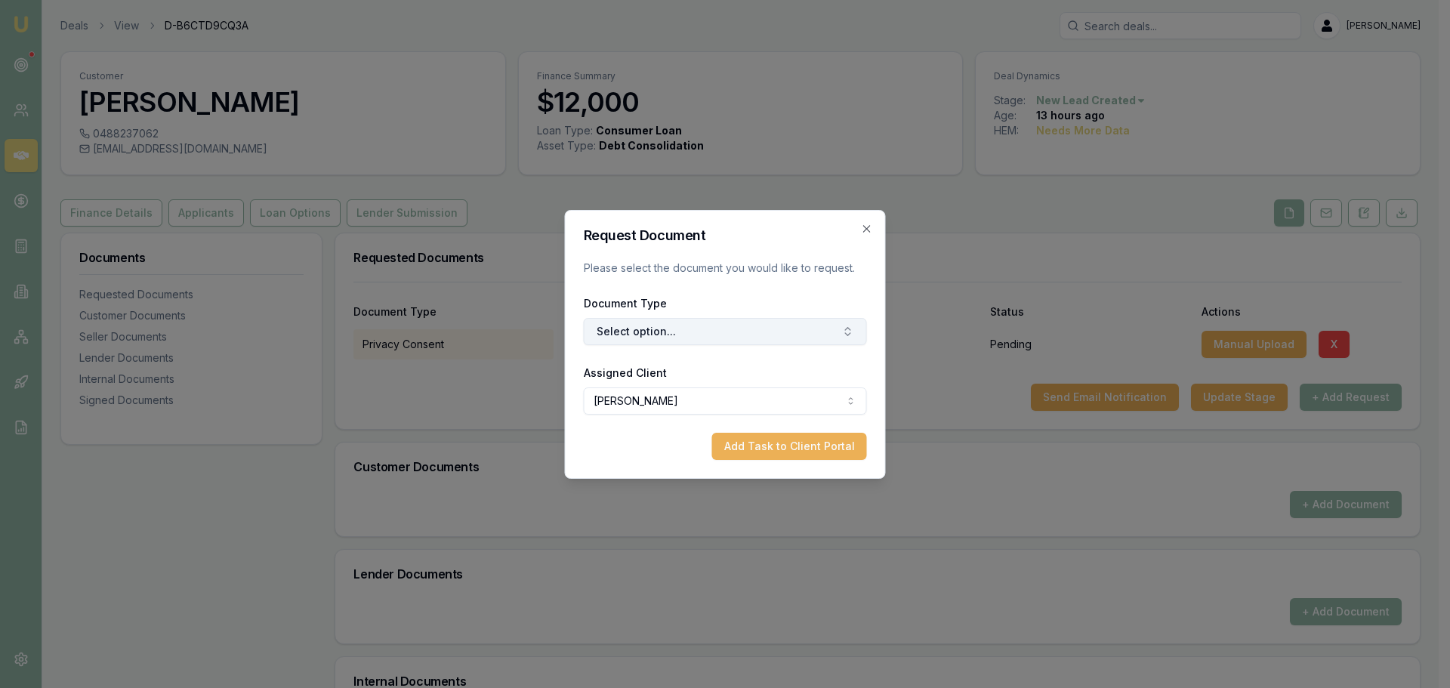
click at [817, 334] on button "Select option..." at bounding box center [725, 331] width 283 height 27
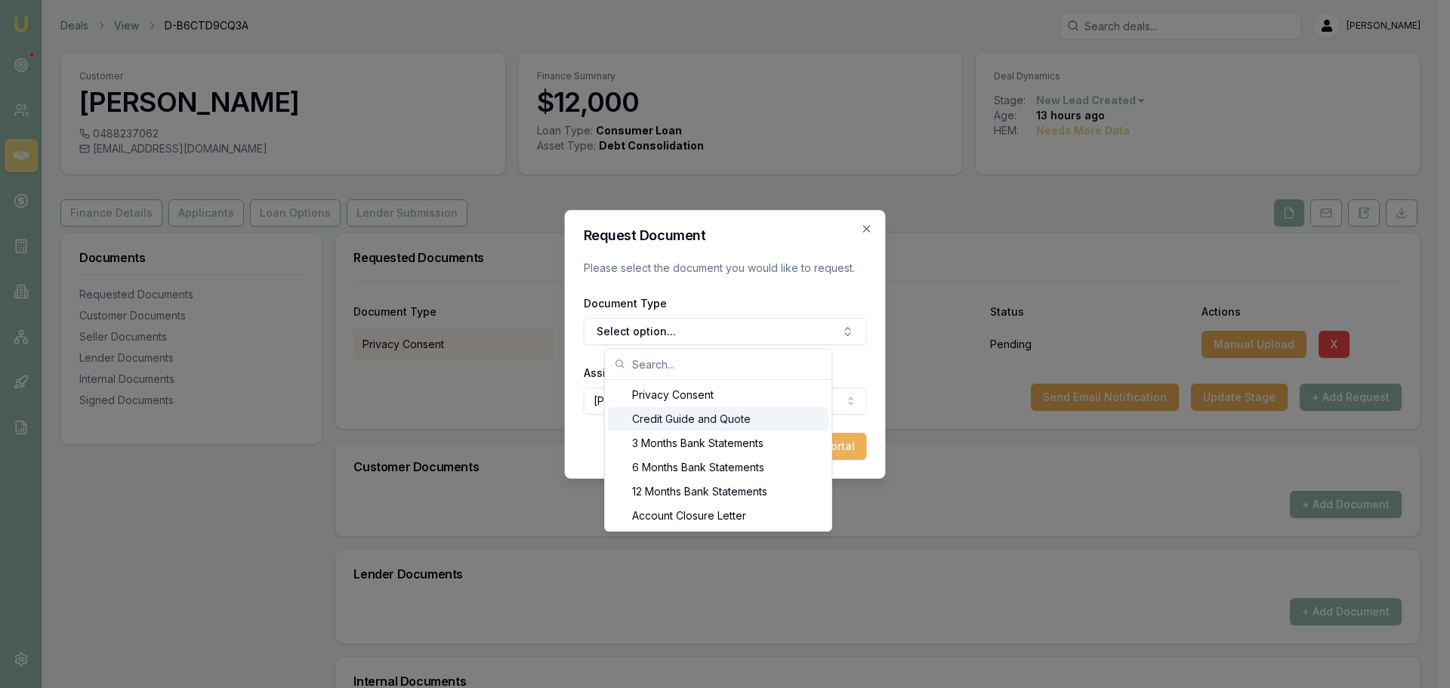
click at [745, 424] on div "Credit Guide and Quote" at bounding box center [718, 419] width 221 height 24
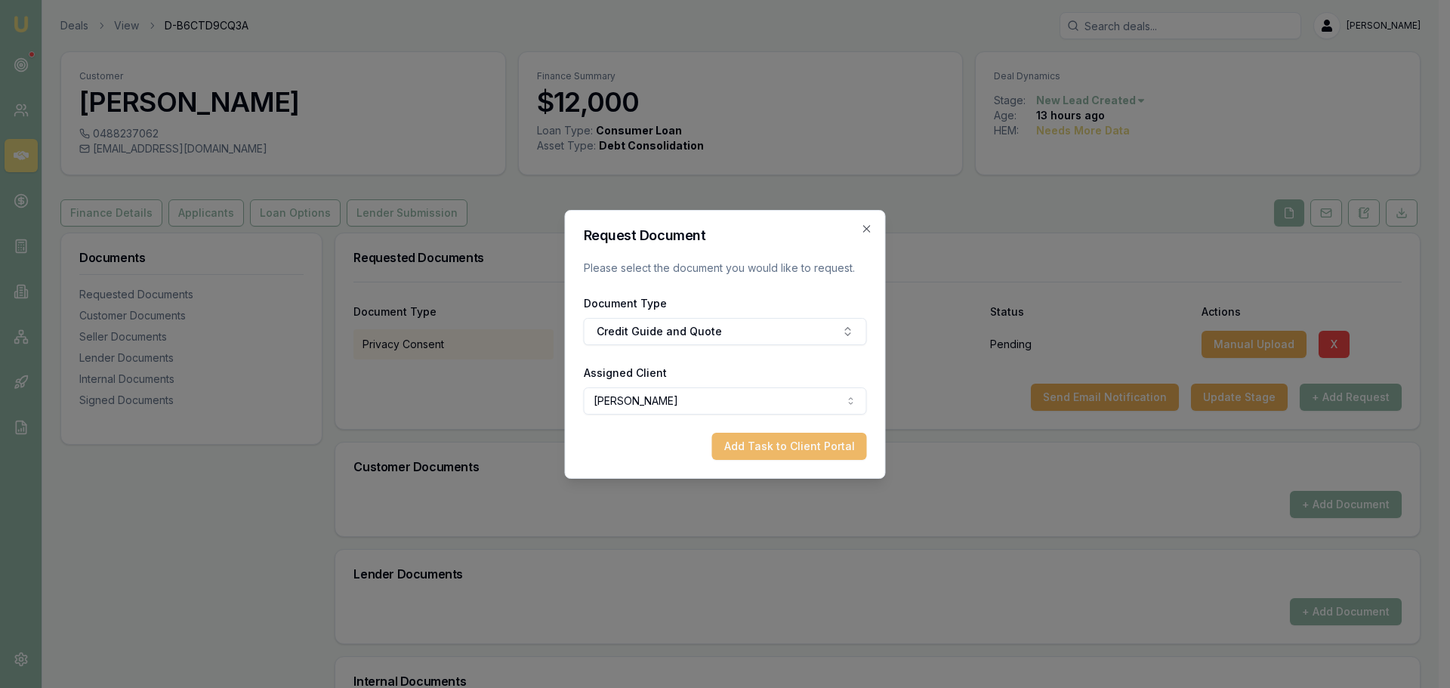
click at [807, 452] on button "Add Task to Client Portal" at bounding box center [789, 446] width 155 height 27
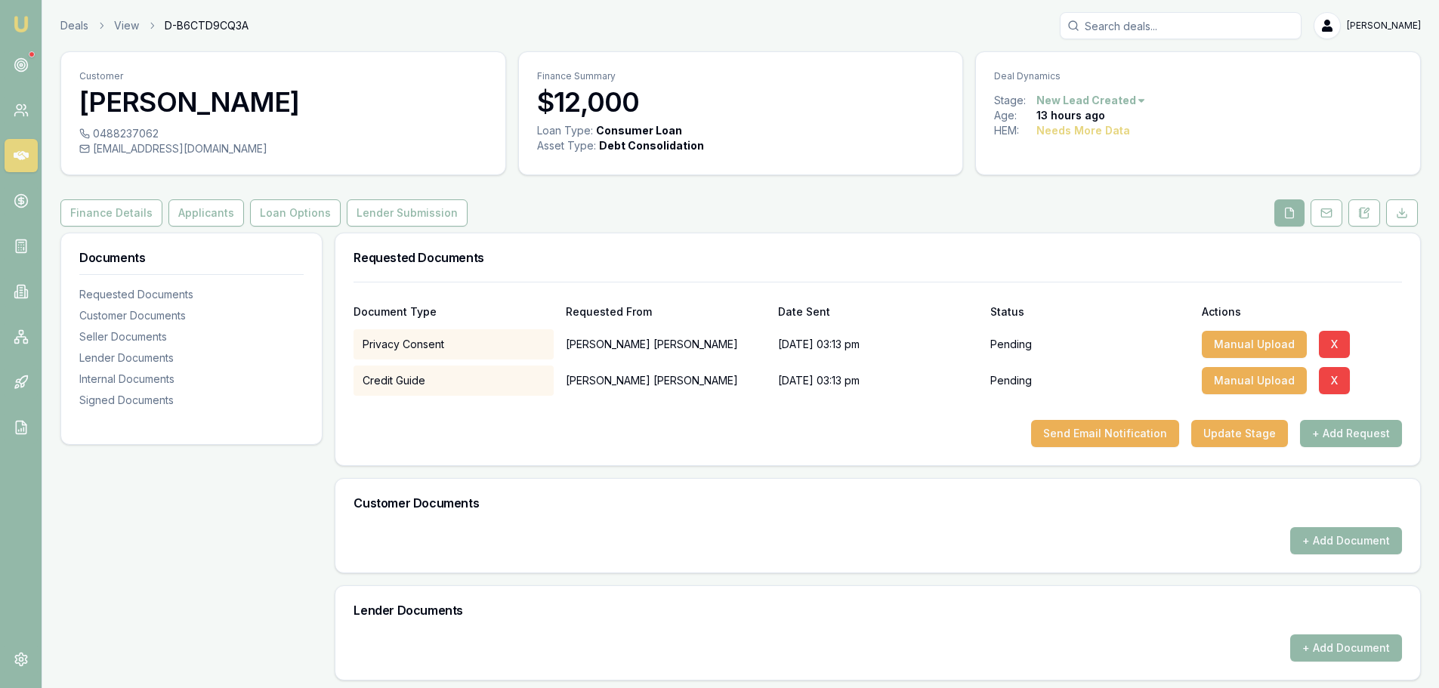
click at [1352, 440] on button "+ Add Request" at bounding box center [1351, 433] width 102 height 27
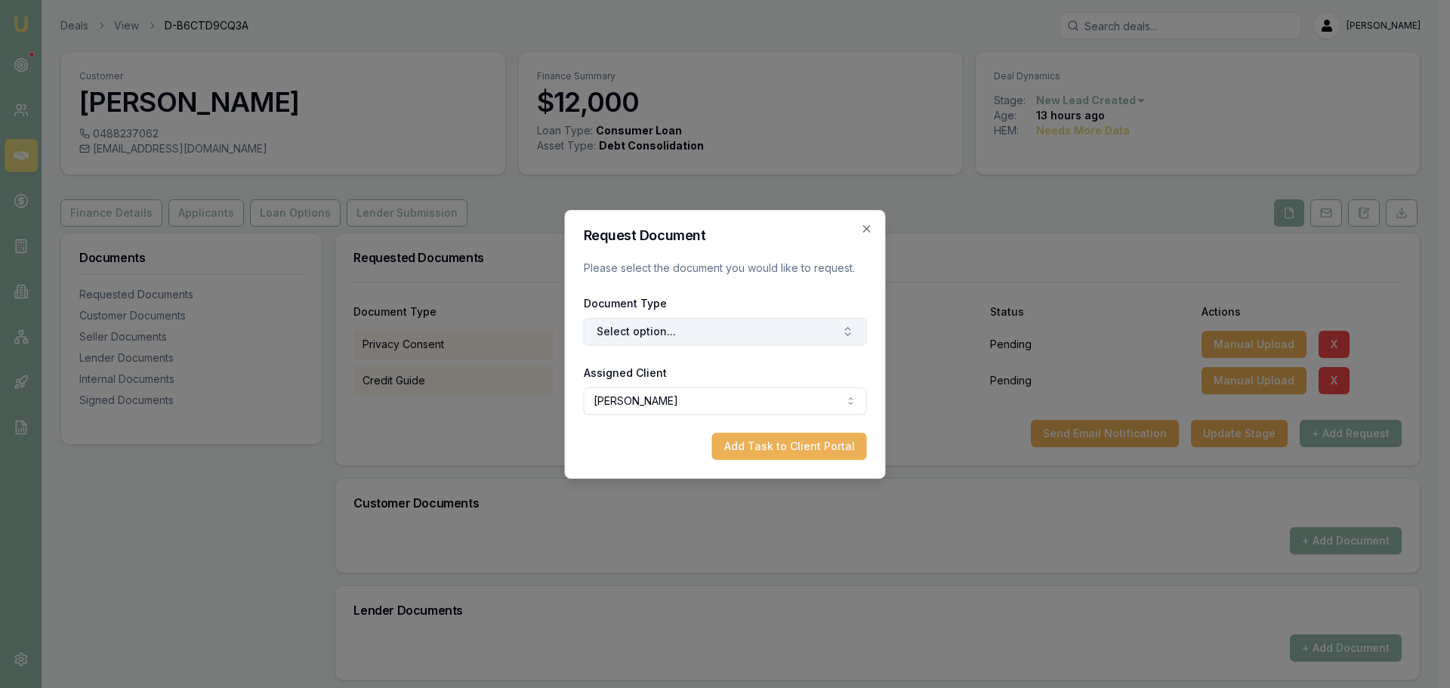
click at [731, 334] on button "Select option..." at bounding box center [725, 331] width 283 height 27
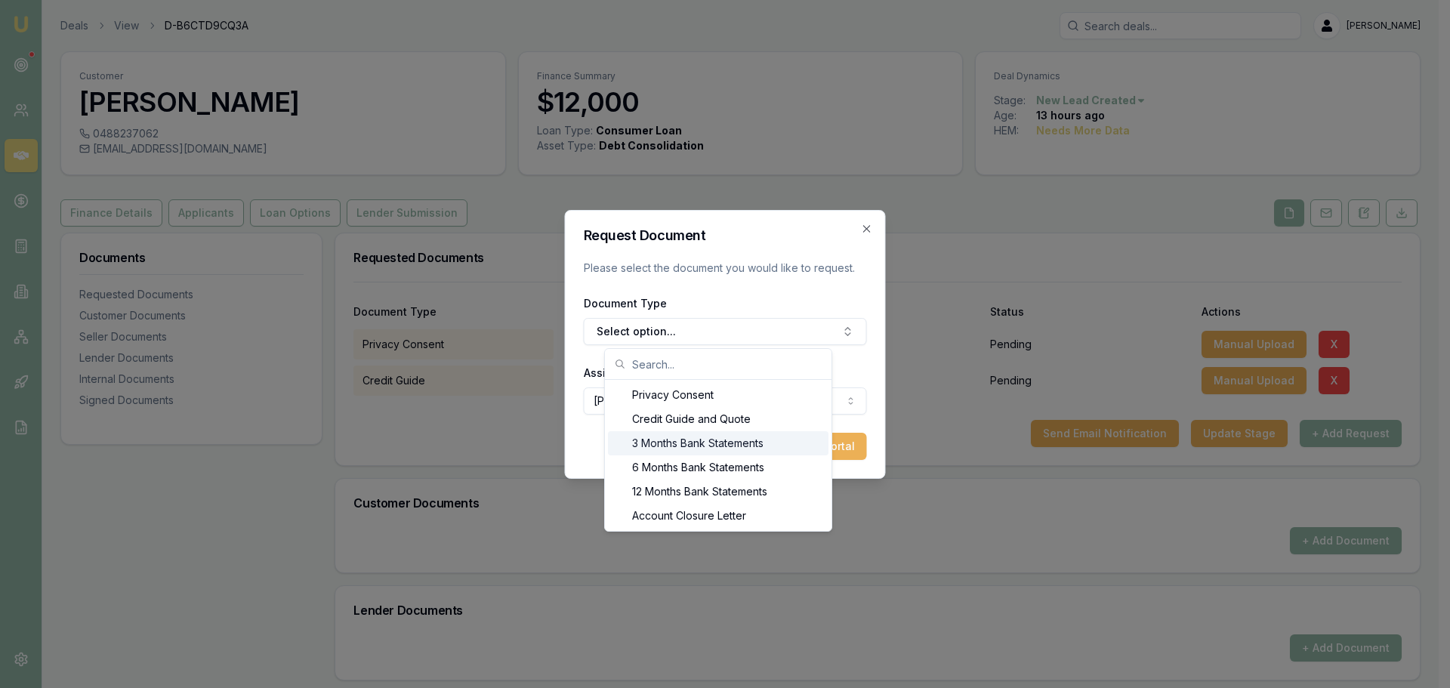
click at [683, 440] on div "3 Months Bank Statements" at bounding box center [718, 443] width 221 height 24
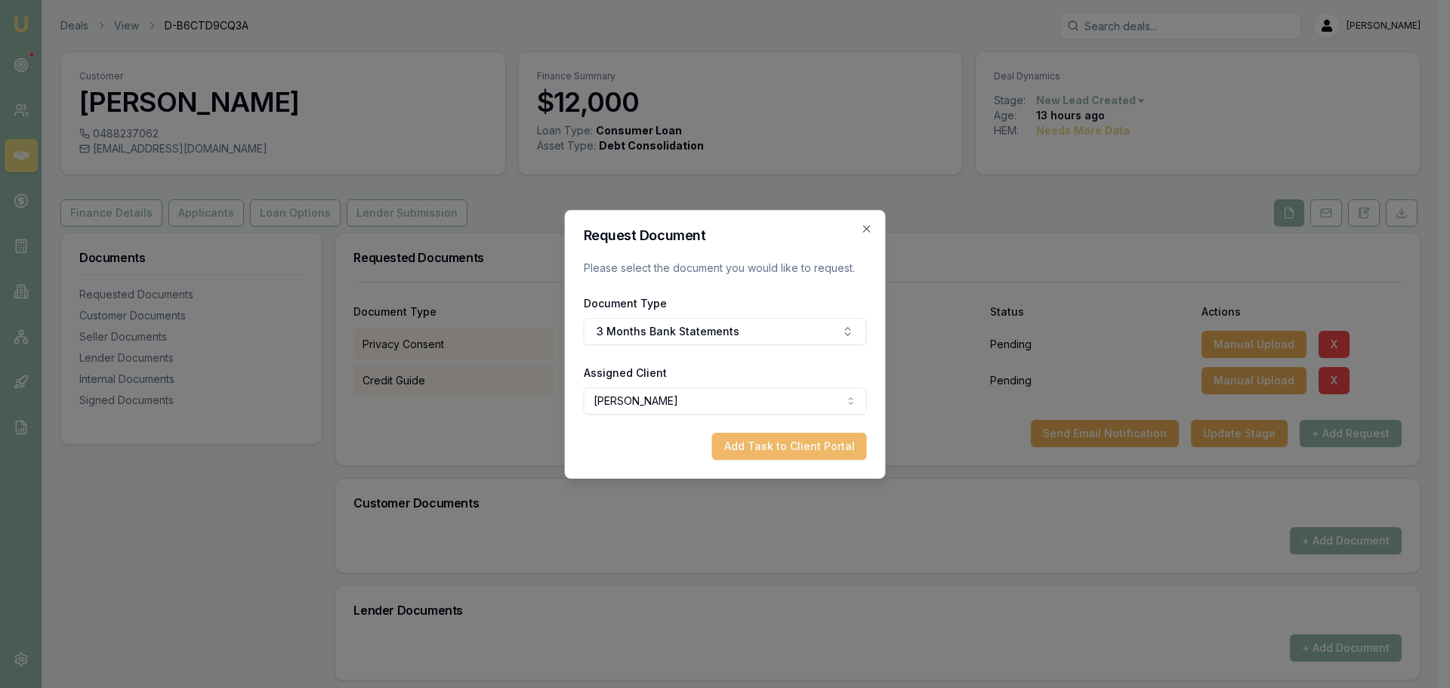
click at [835, 446] on button "Add Task to Client Portal" at bounding box center [789, 446] width 155 height 27
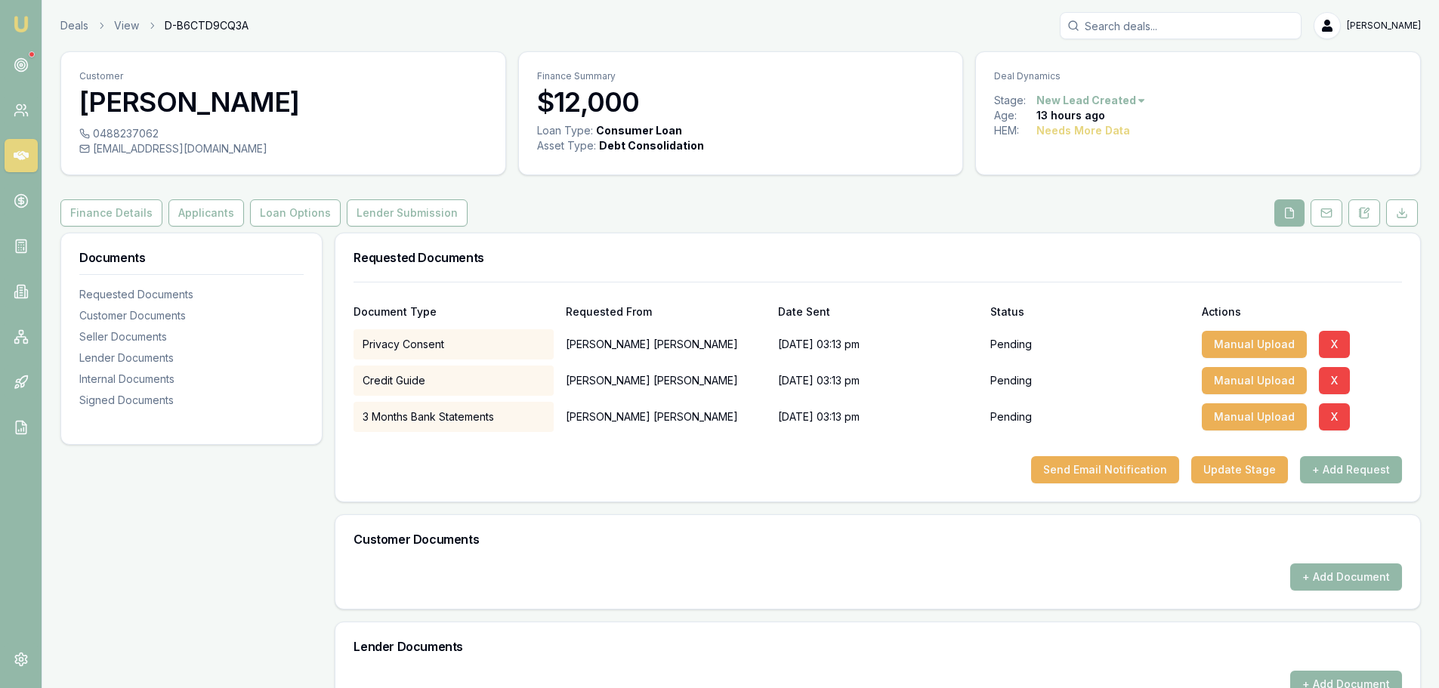
click at [1377, 468] on button "+ Add Request" at bounding box center [1351, 469] width 102 height 27
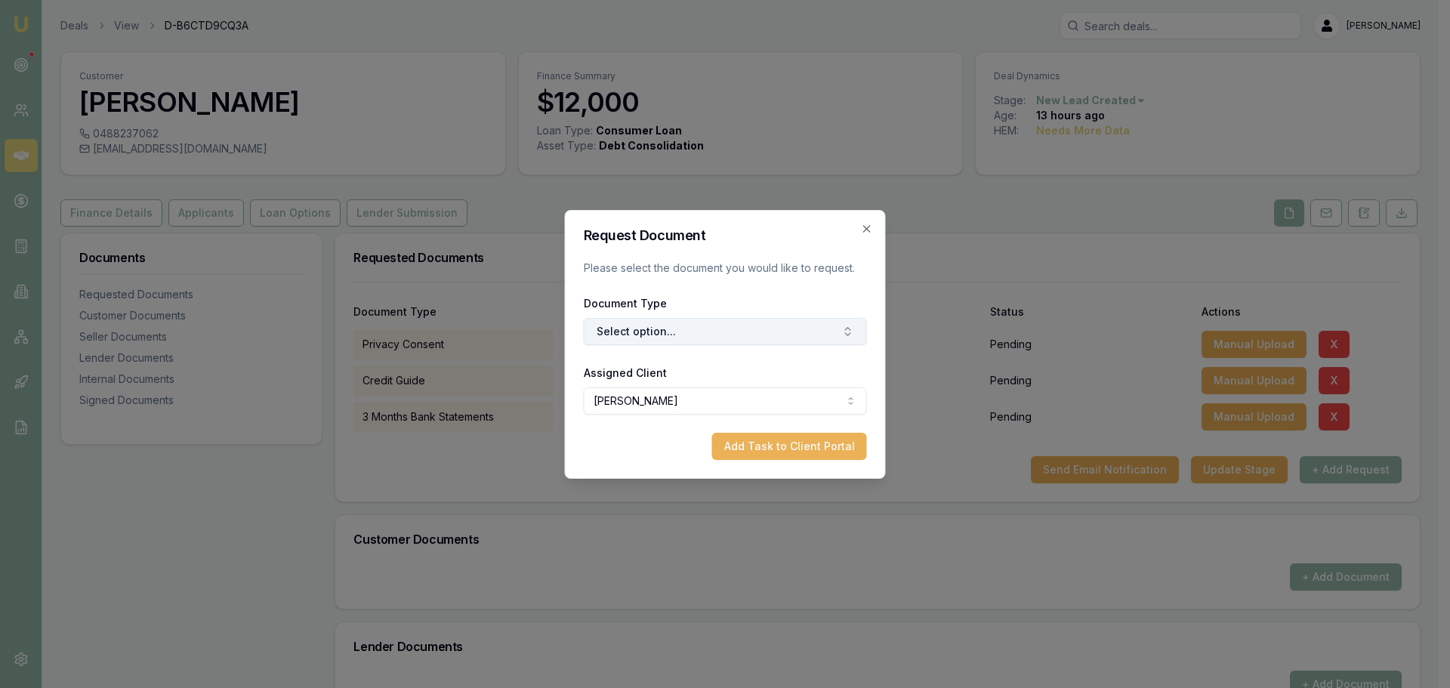
click at [838, 336] on button "Select option..." at bounding box center [725, 331] width 283 height 27
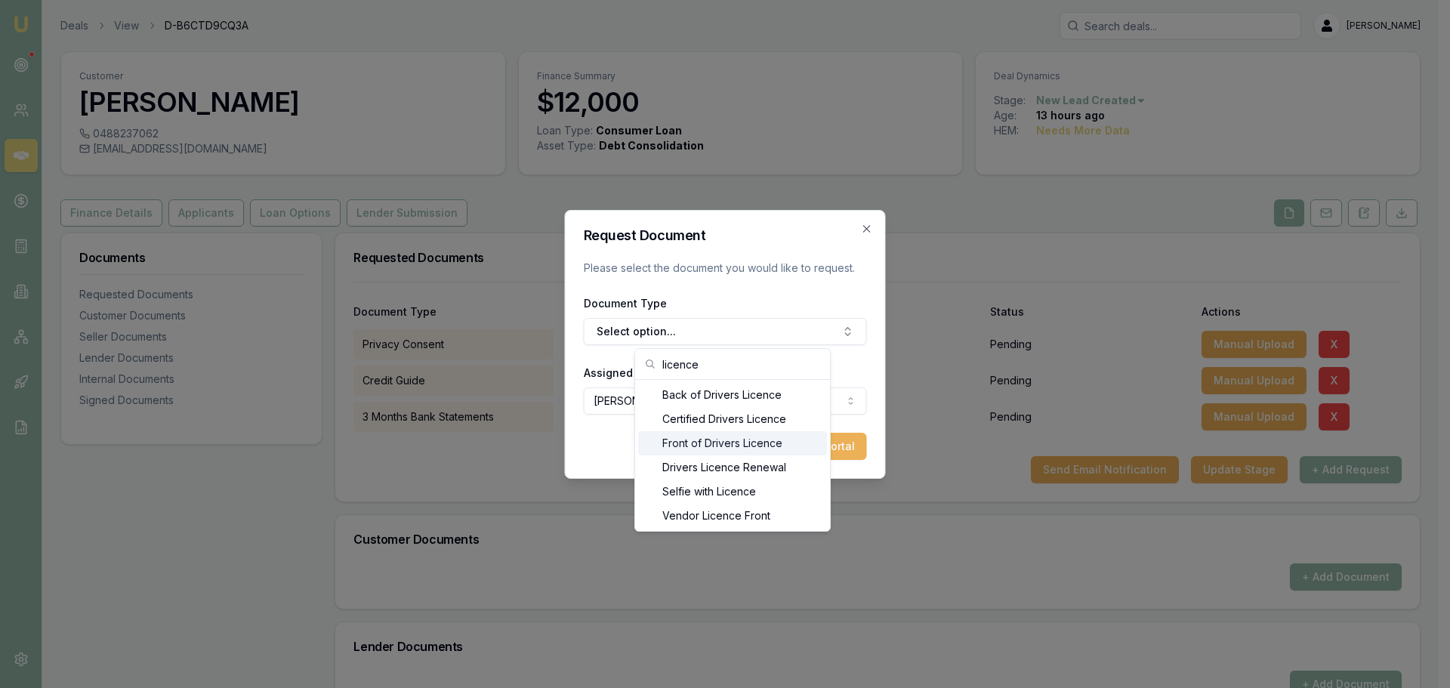
type input "licence"
click at [696, 446] on div "Front of Drivers Licence" at bounding box center [732, 443] width 189 height 24
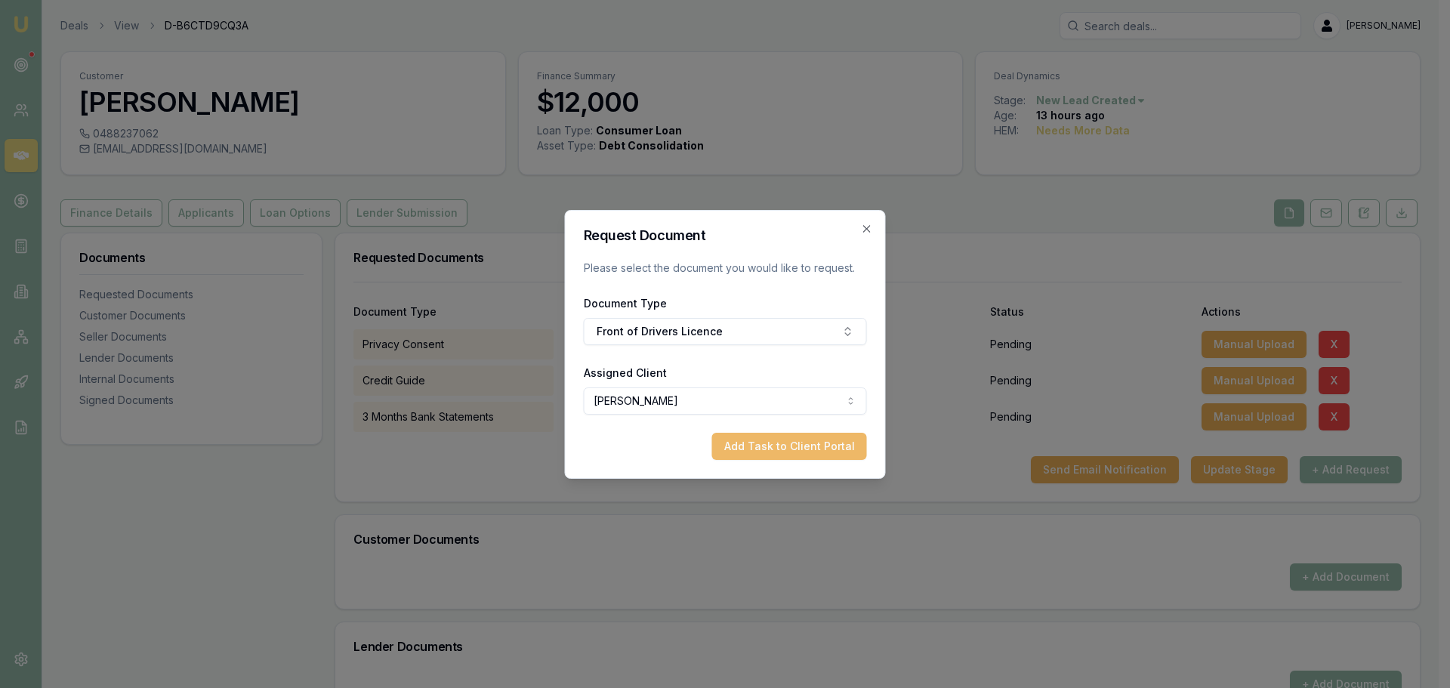
click at [822, 445] on button "Add Task to Client Portal" at bounding box center [789, 446] width 155 height 27
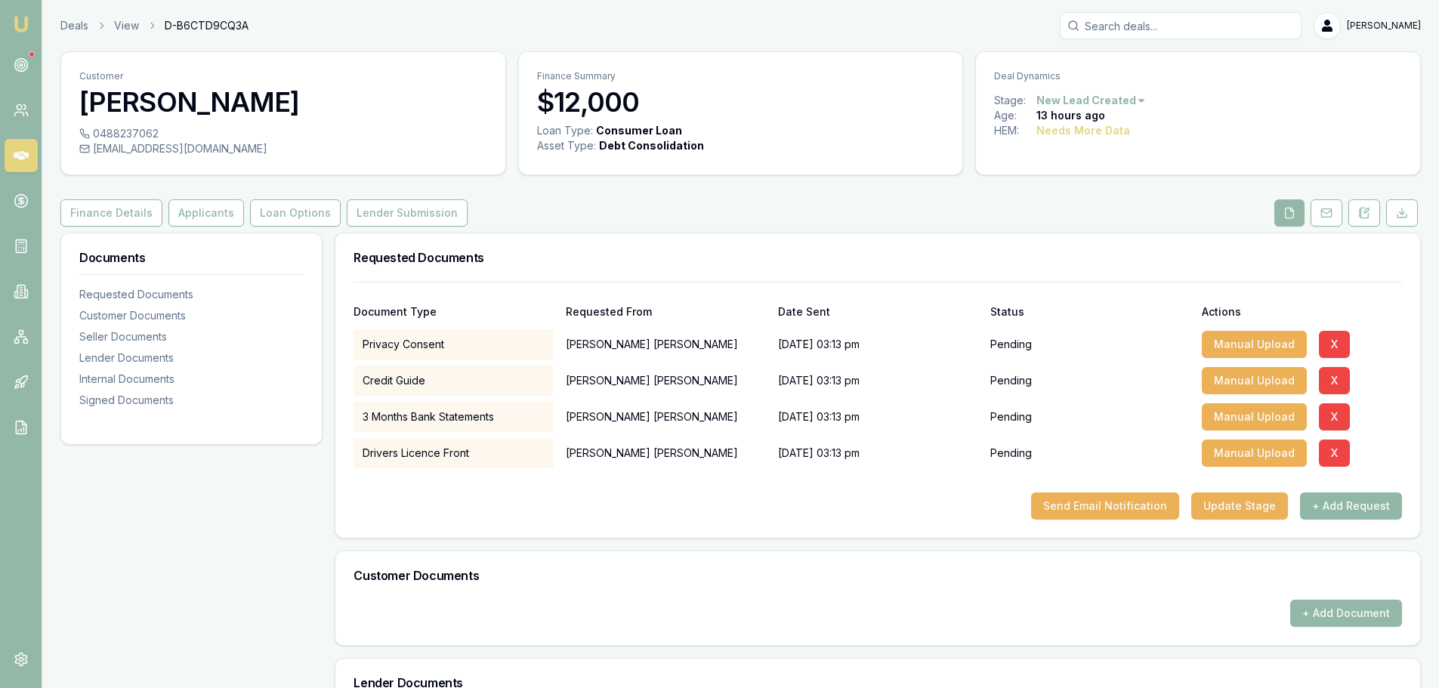
click at [1325, 506] on button "+ Add Request" at bounding box center [1351, 505] width 102 height 27
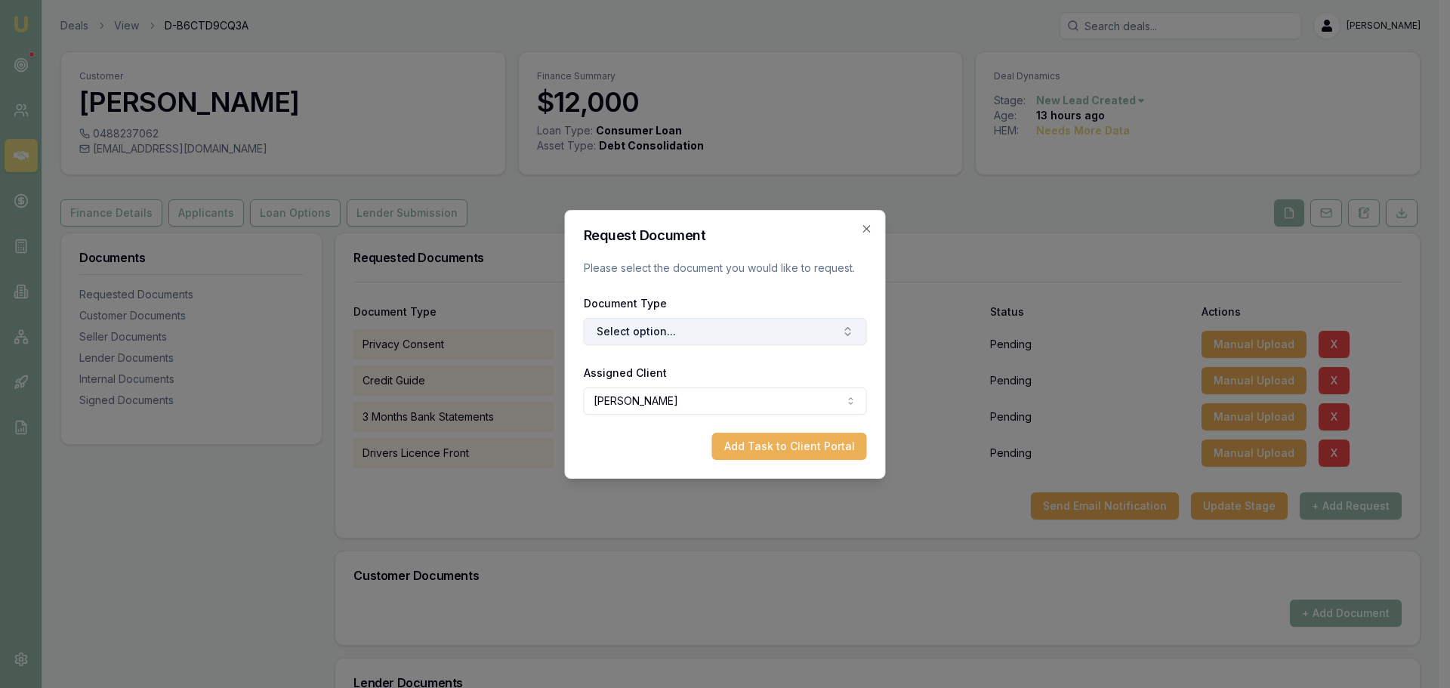
click at [751, 325] on button "Select option..." at bounding box center [725, 331] width 283 height 27
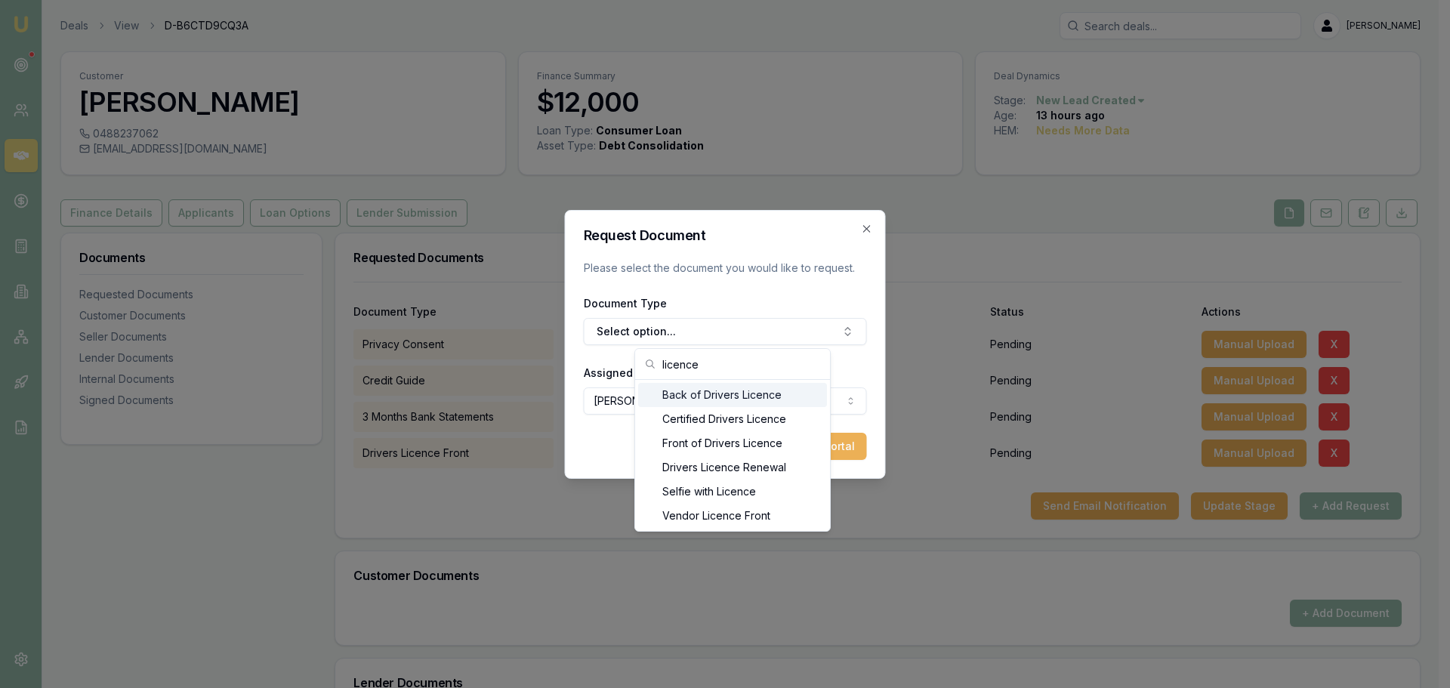
type input "licence"
click at [735, 397] on div "Back of Drivers Licence" at bounding box center [732, 395] width 189 height 24
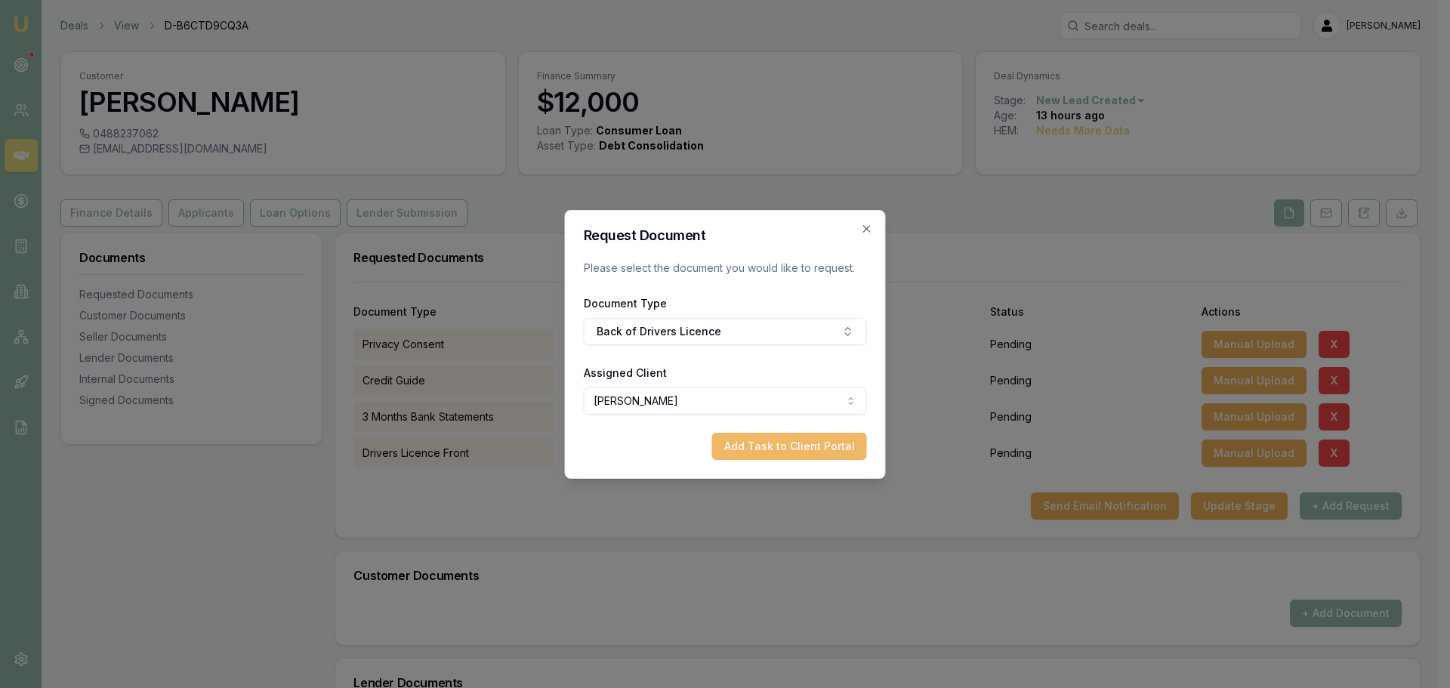
click at [803, 452] on button "Add Task to Client Portal" at bounding box center [789, 446] width 155 height 27
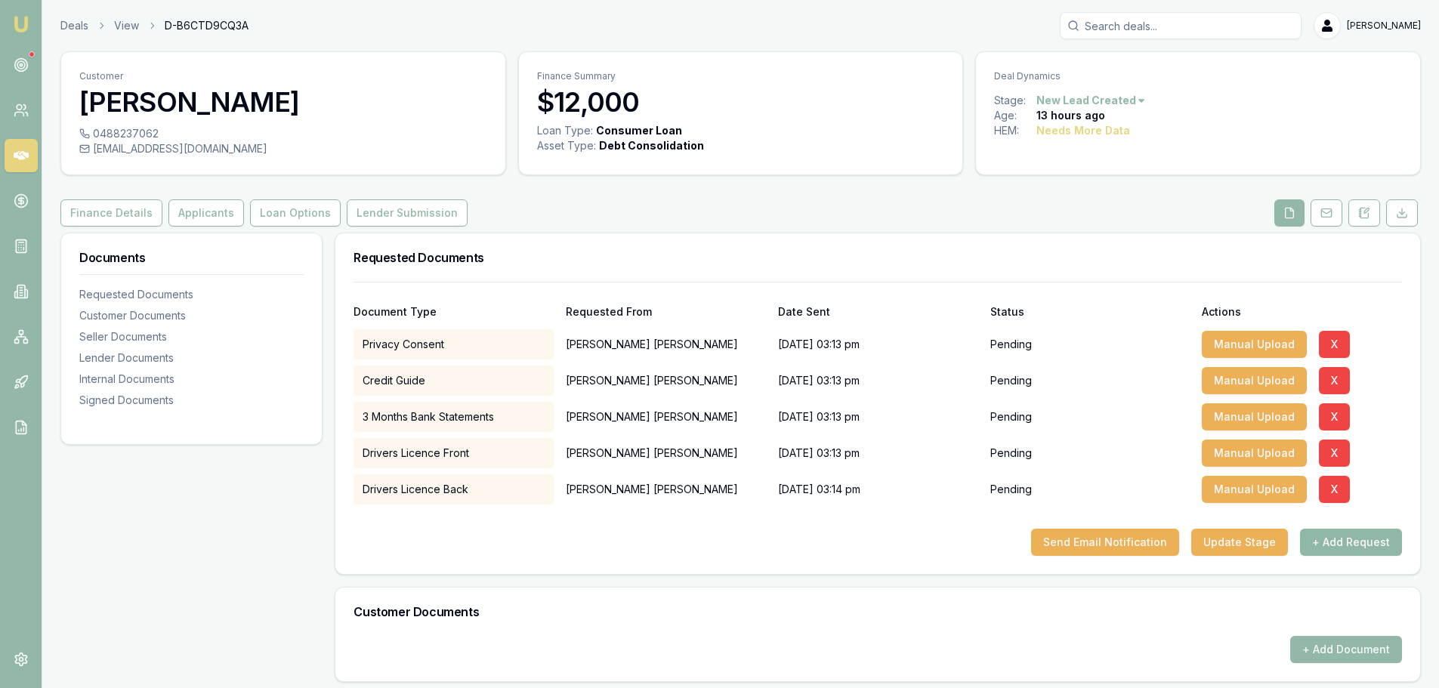
click at [1375, 539] on button "+ Add Request" at bounding box center [1351, 542] width 102 height 27
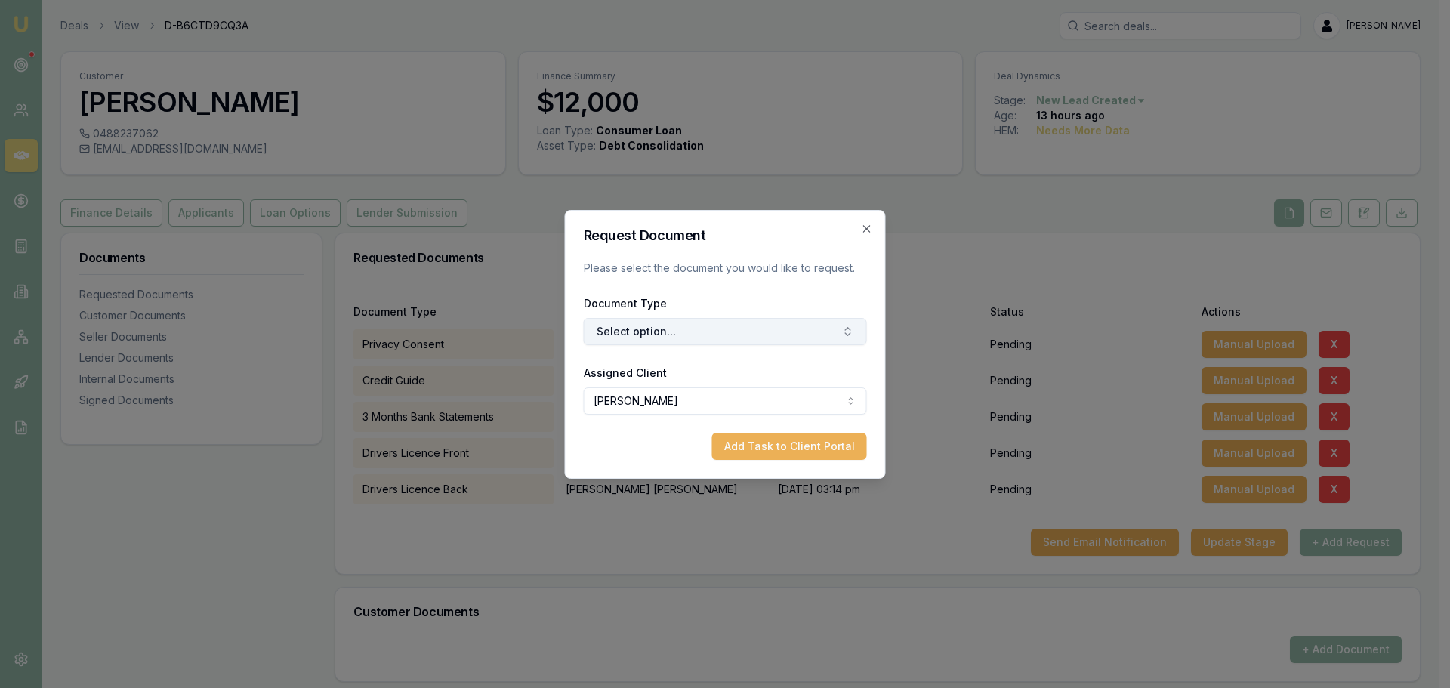
click at [831, 334] on button "Select option..." at bounding box center [725, 331] width 283 height 27
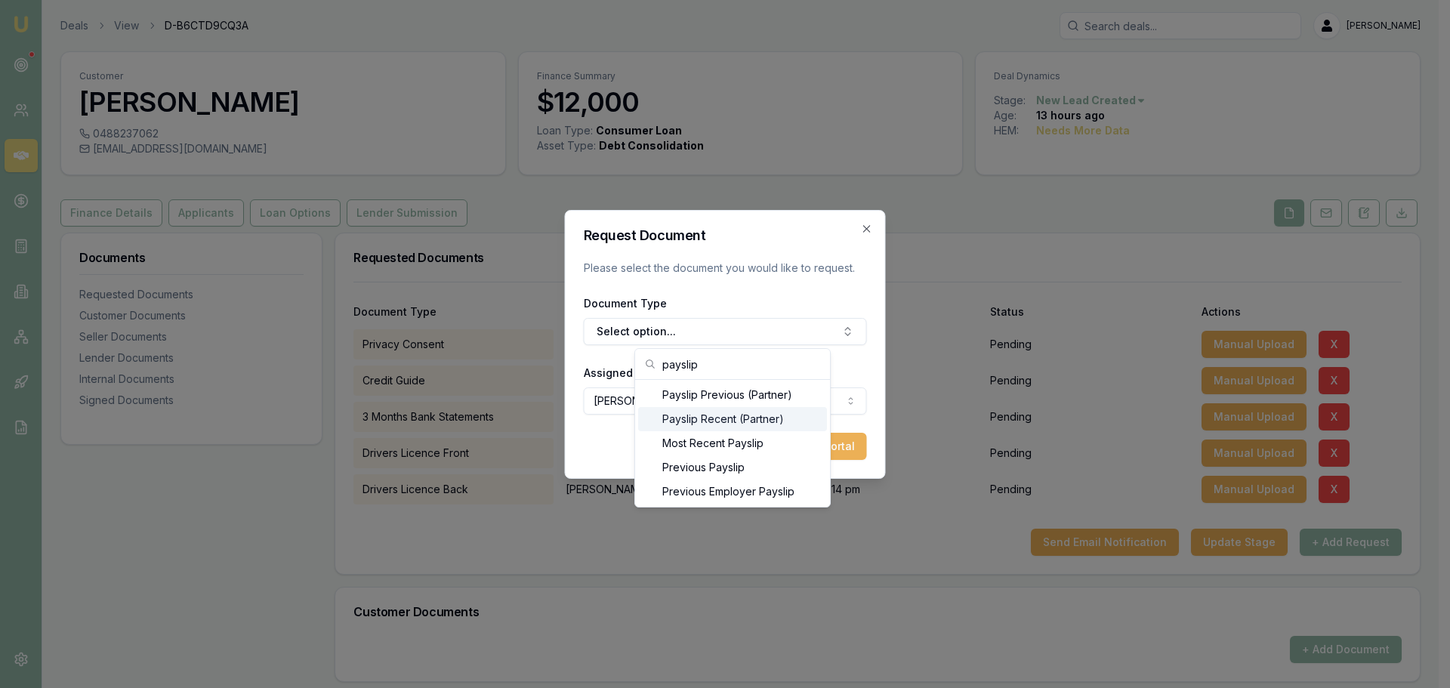
type input "payslip"
click at [759, 439] on div "Most Recent Payslip" at bounding box center [732, 443] width 189 height 24
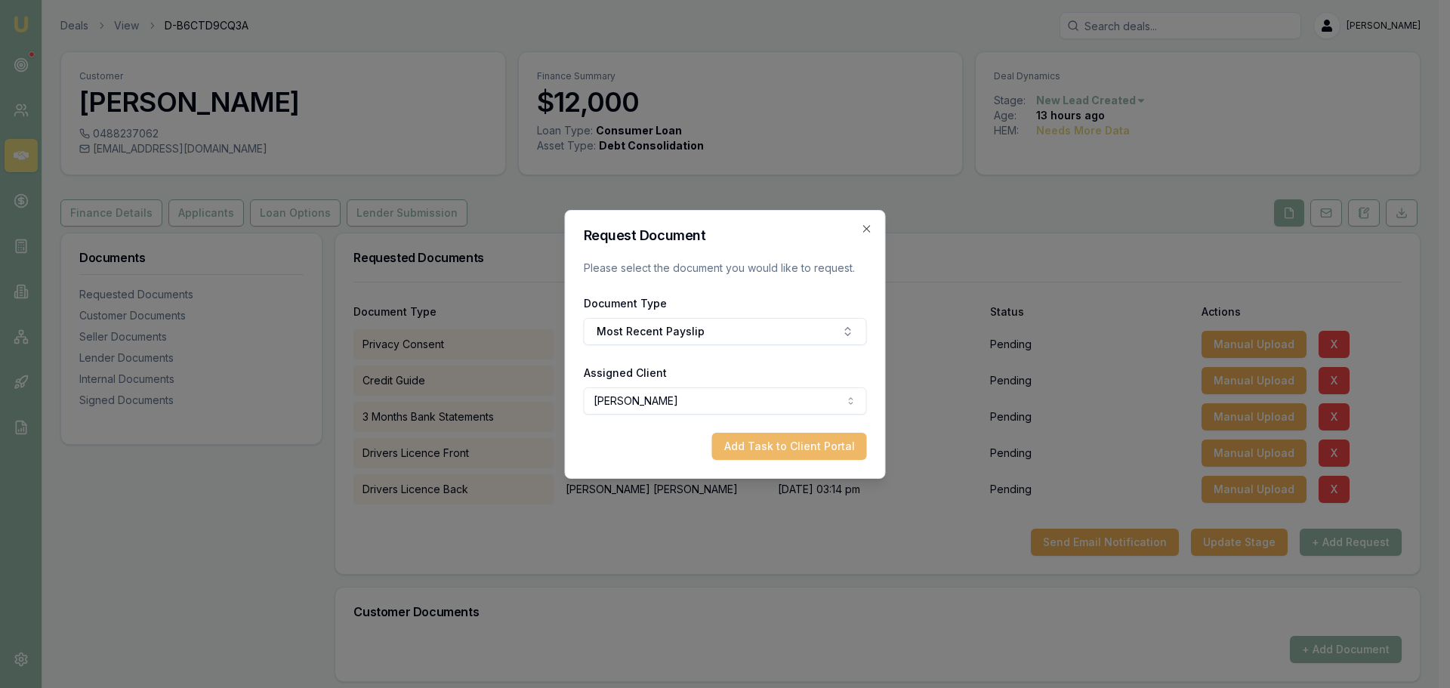
click at [778, 439] on button "Add Task to Client Portal" at bounding box center [789, 446] width 155 height 27
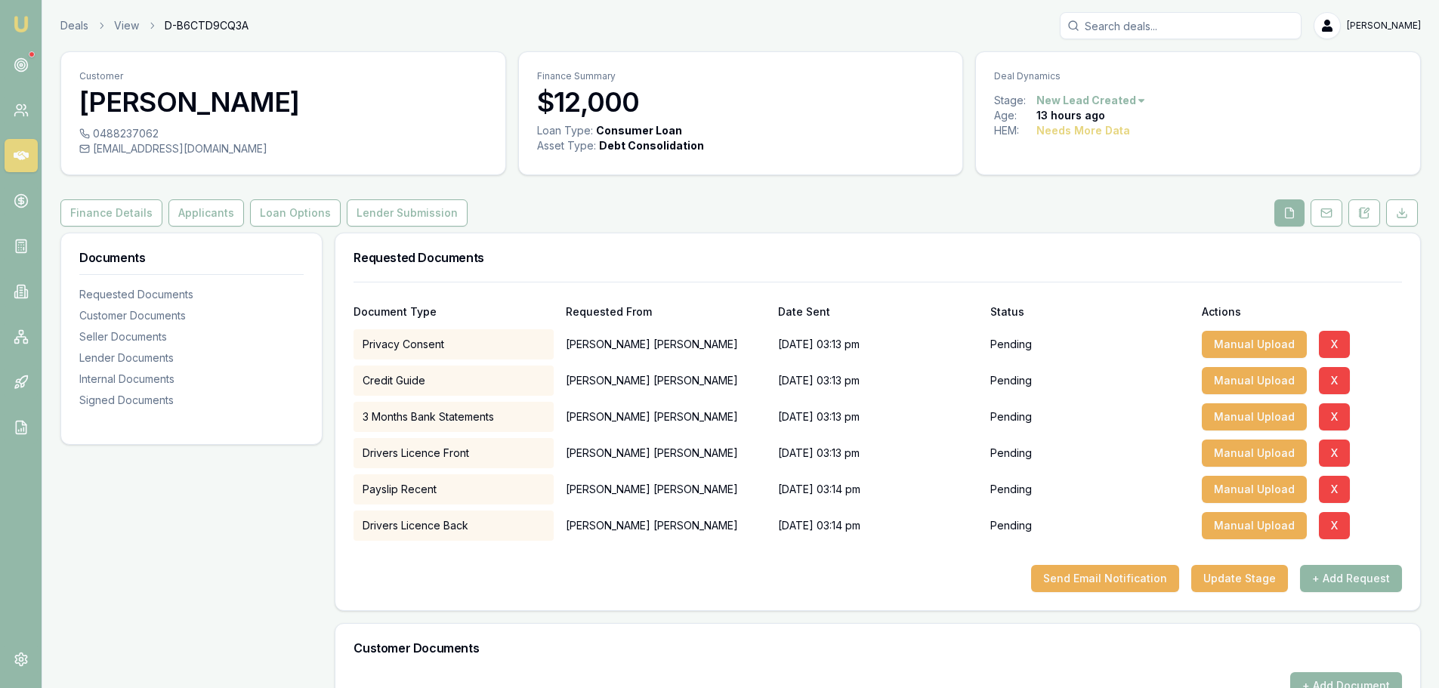
click at [1388, 578] on button "+ Add Request" at bounding box center [1351, 578] width 102 height 27
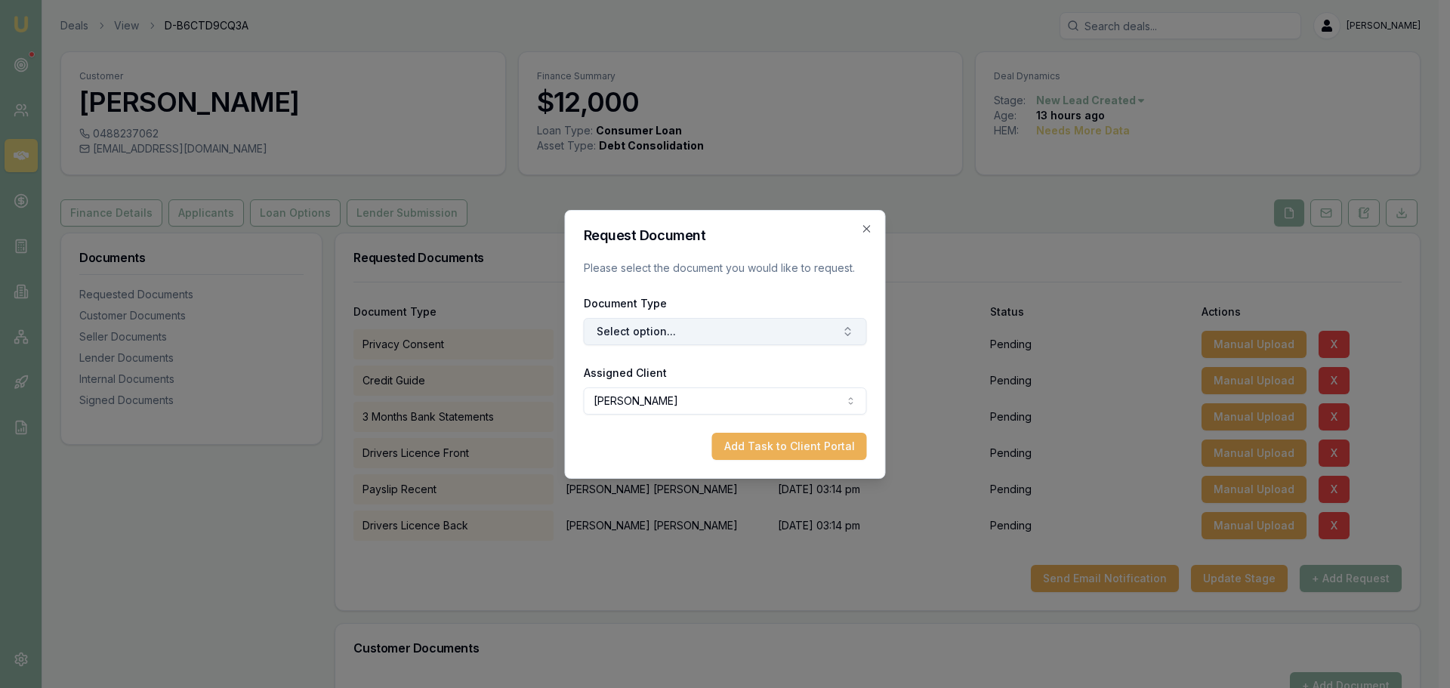
click at [713, 337] on button "Select option..." at bounding box center [725, 331] width 283 height 27
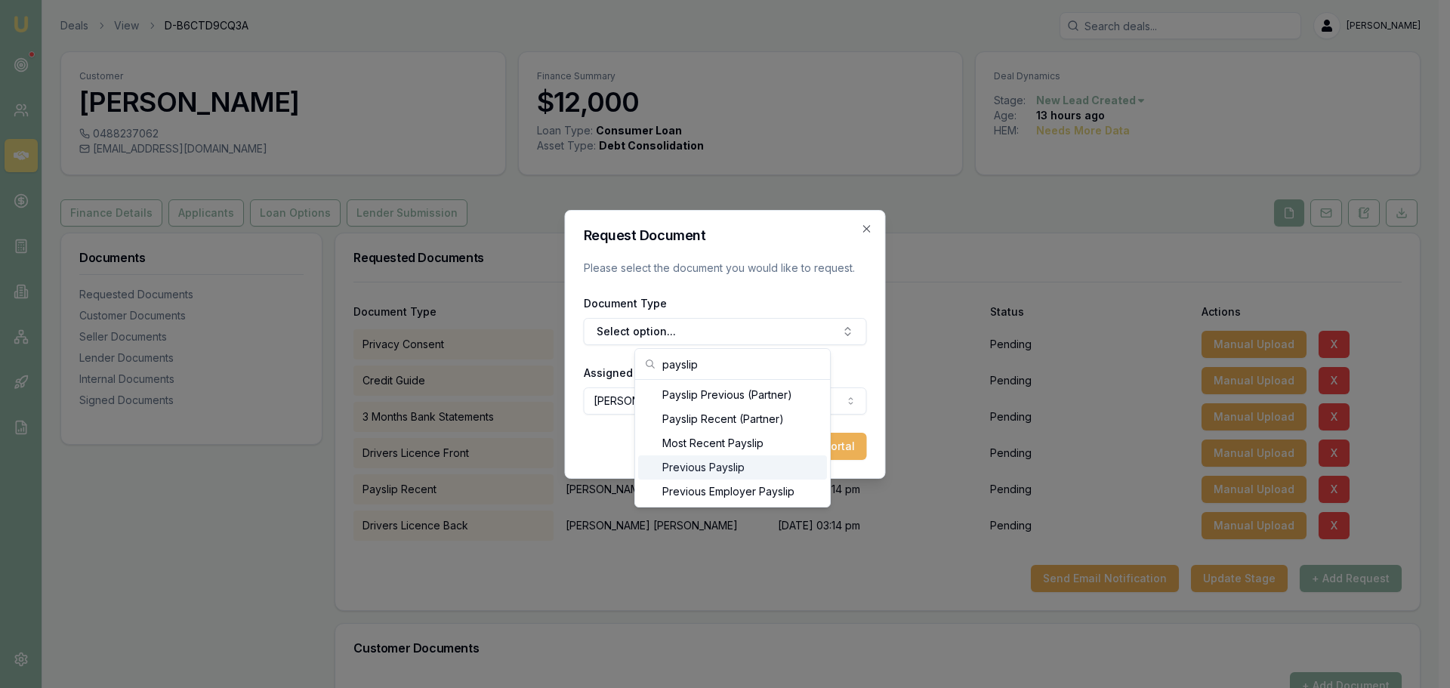
type input "payslip"
click at [702, 471] on div "Previous Payslip" at bounding box center [732, 467] width 189 height 24
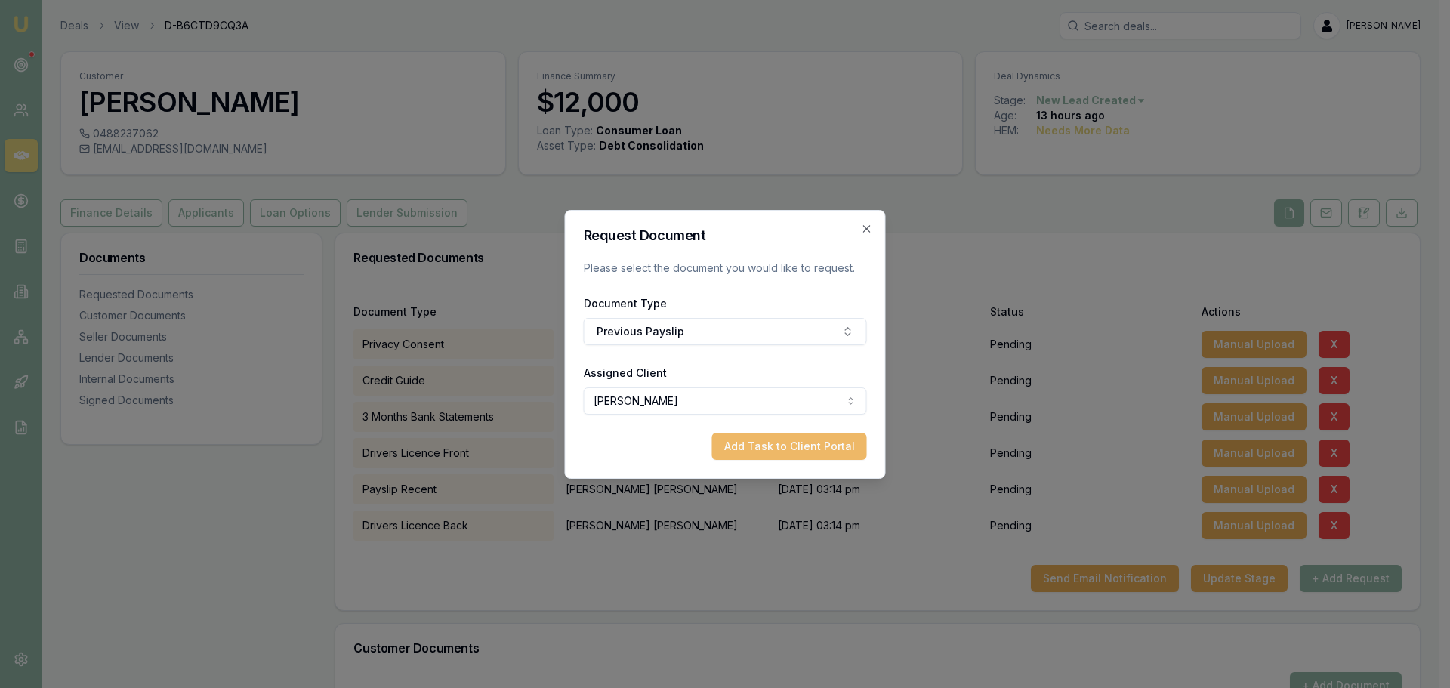
click at [813, 445] on button "Add Task to Client Portal" at bounding box center [789, 446] width 155 height 27
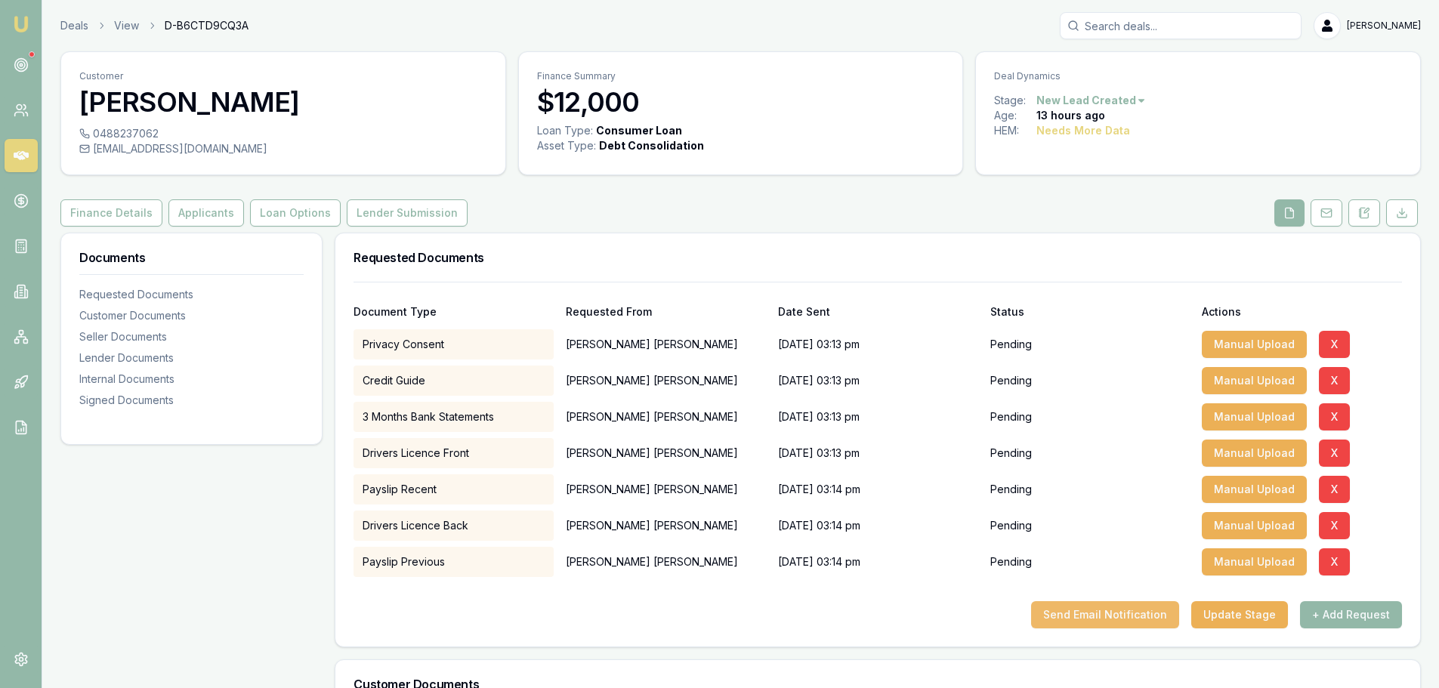
click at [1142, 614] on button "Send Email Notification" at bounding box center [1105, 614] width 148 height 27
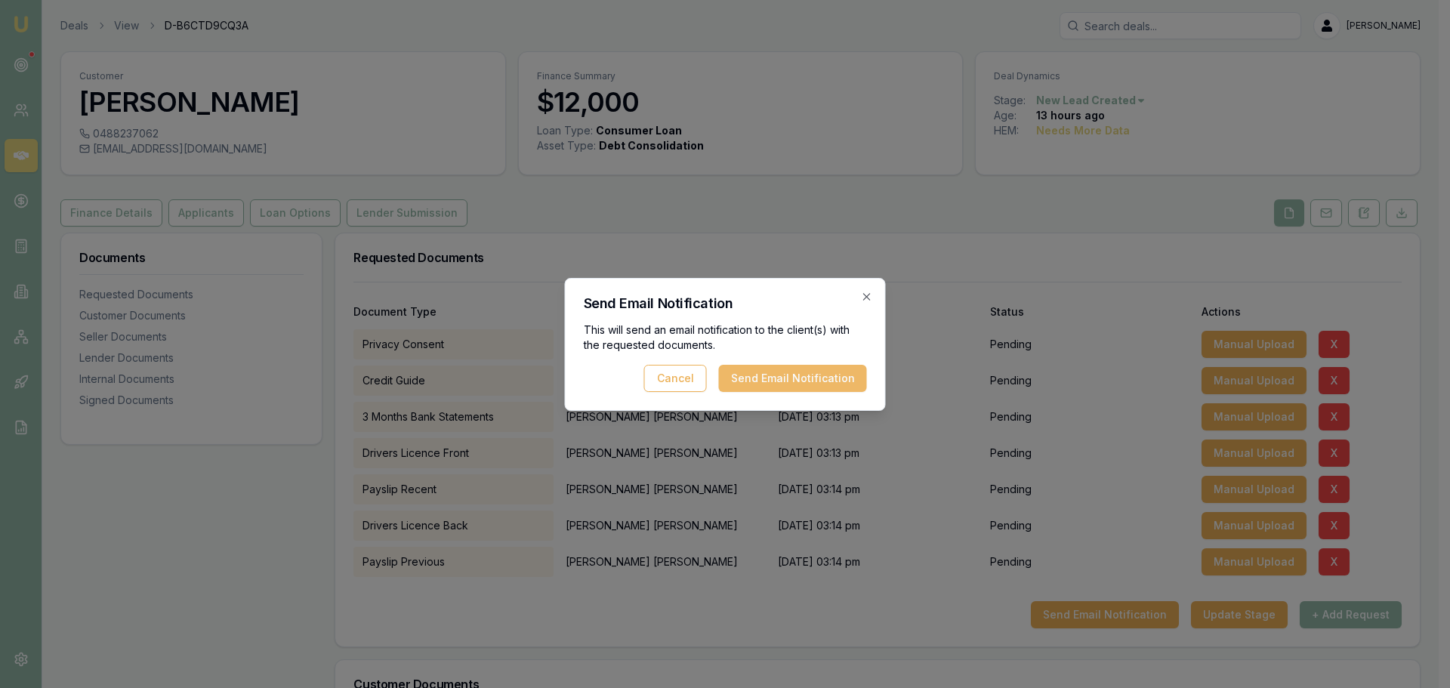
click at [815, 384] on button "Send Email Notification" at bounding box center [793, 378] width 148 height 27
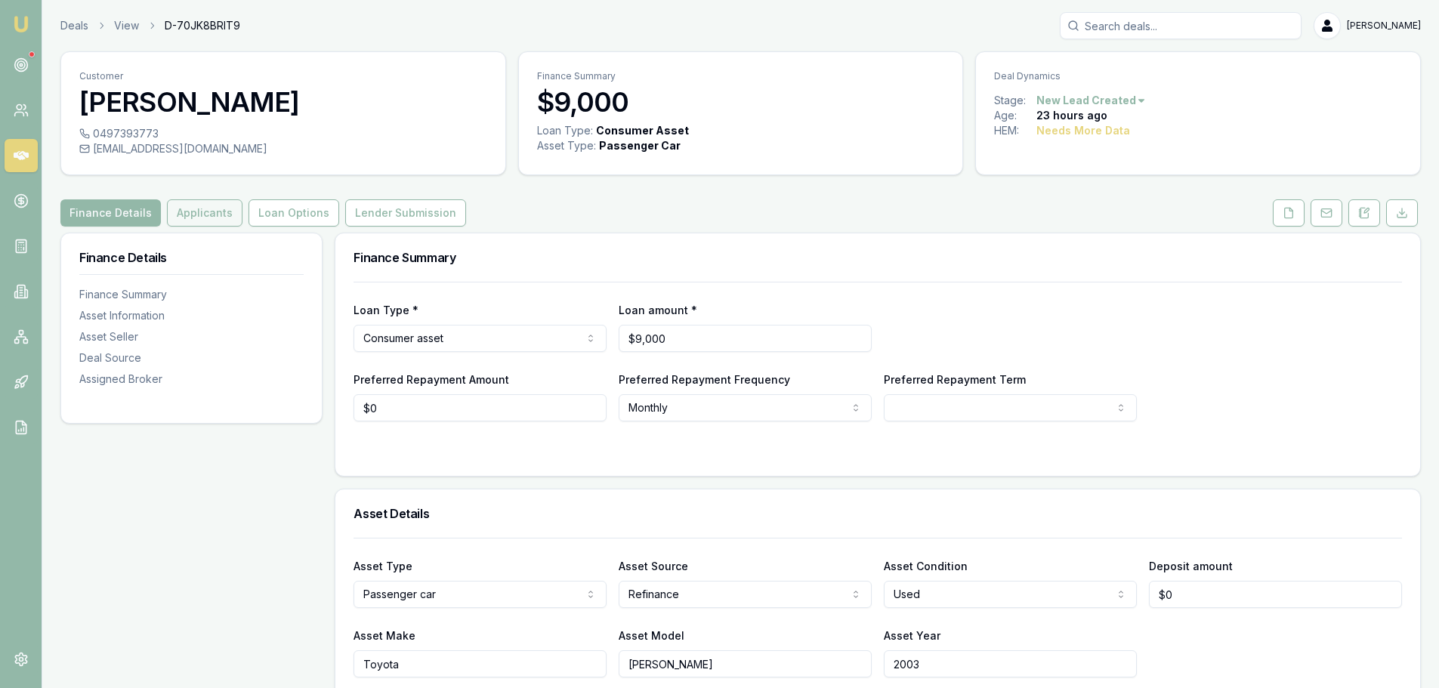
click at [191, 221] on button "Applicants" at bounding box center [205, 212] width 76 height 27
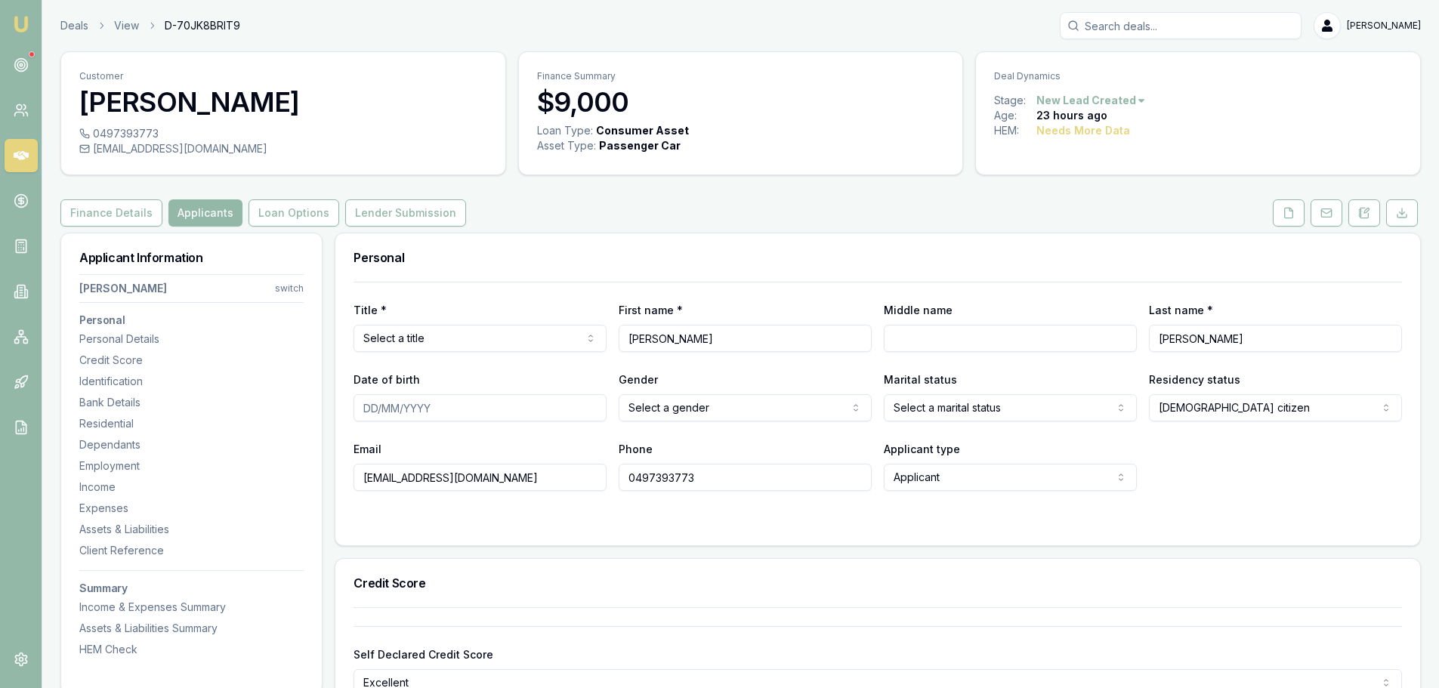
click at [958, 204] on div "Finance Details Applicants Loan Options Lender Submission" at bounding box center [740, 212] width 1360 height 27
click at [700, 226] on div "Finance Details Applicants Loan Options Lender Submission" at bounding box center [740, 212] width 1360 height 27
click at [708, 221] on div "Finance Details Applicants Loan Options Lender Submission" at bounding box center [740, 212] width 1360 height 27
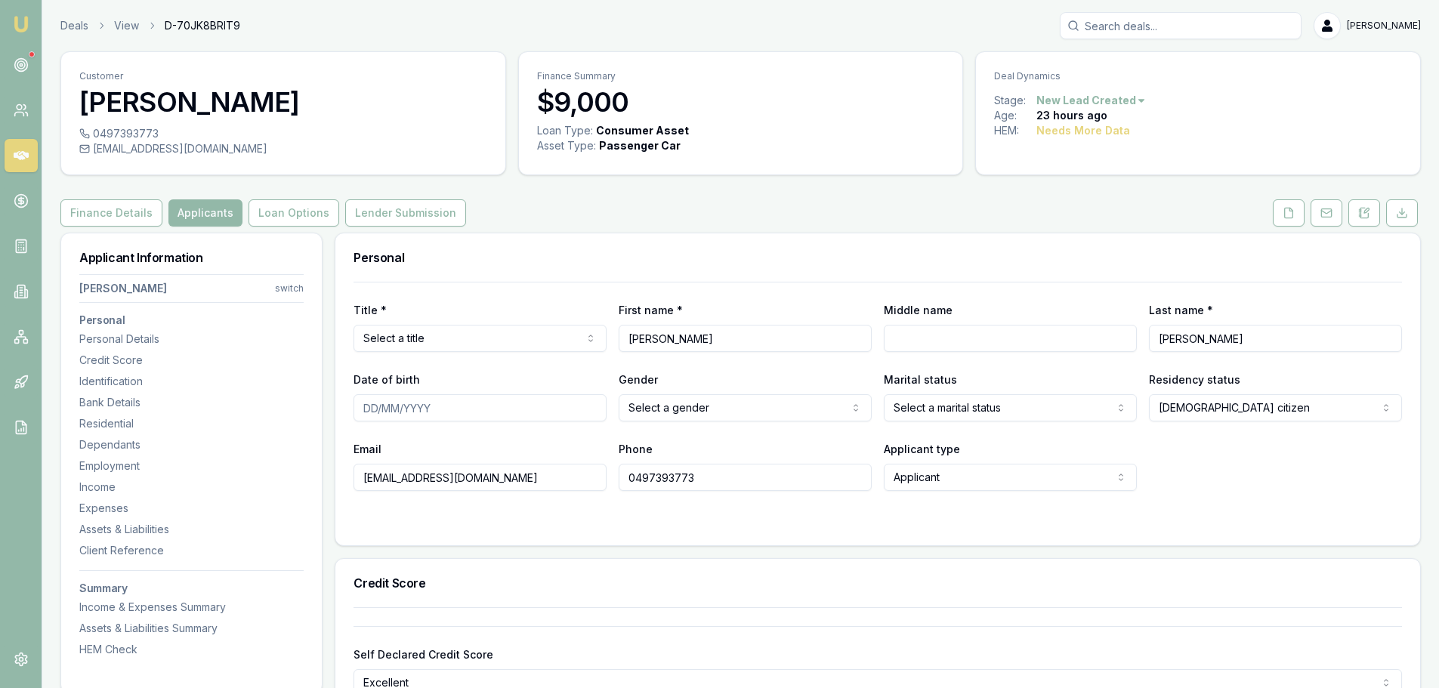
click at [705, 220] on div "Finance Details Applicants Loan Options Lender Submission" at bounding box center [740, 212] width 1360 height 27
click at [552, 339] on html "Emu Broker Deals View D-70JK8BRIT9 Erin Shield Toggle Menu Customer Thomas Will…" at bounding box center [719, 344] width 1439 height 688
click at [958, 341] on input "Middle name" at bounding box center [1010, 338] width 253 height 27
type input "Anthony Robert"
type input "15/07/2003"
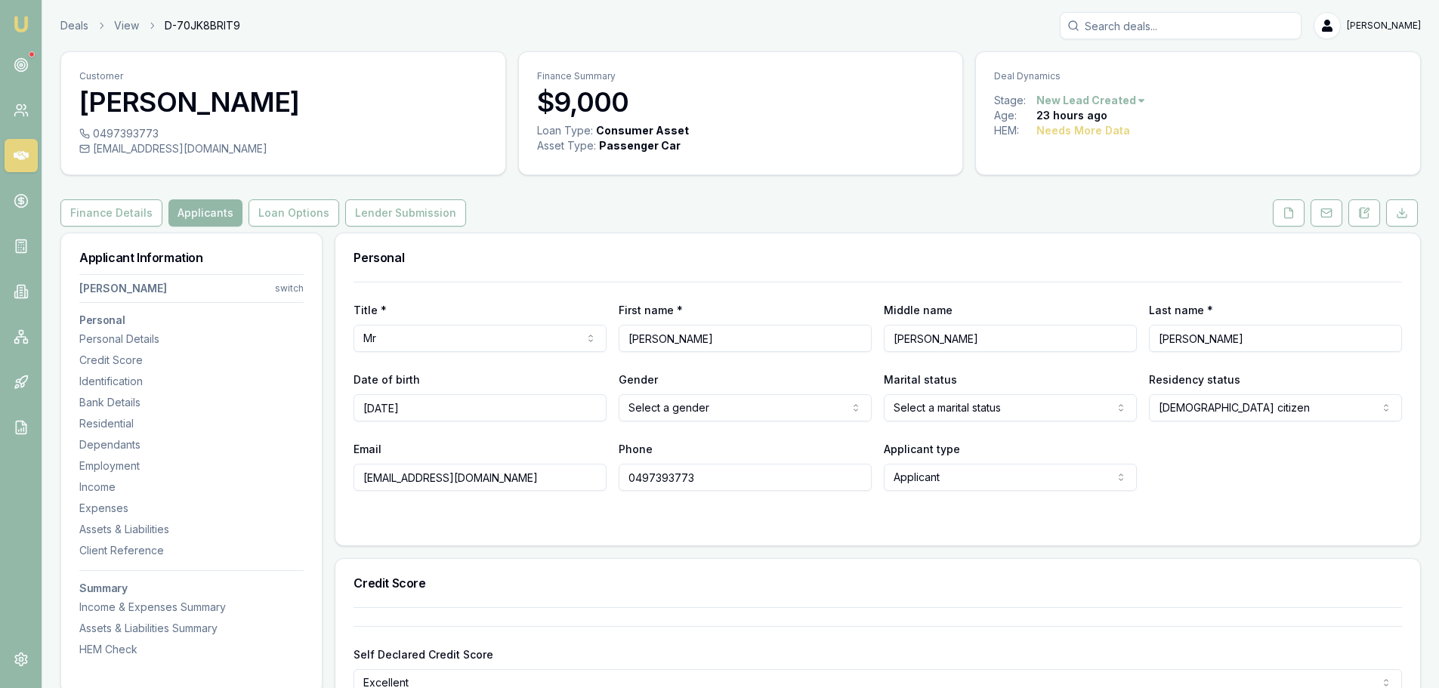
click at [791, 411] on html "Emu Broker Deals View D-70JK8BRIT9 Erin Shield Toggle Menu Customer Thomas Will…" at bounding box center [719, 344] width 1439 height 688
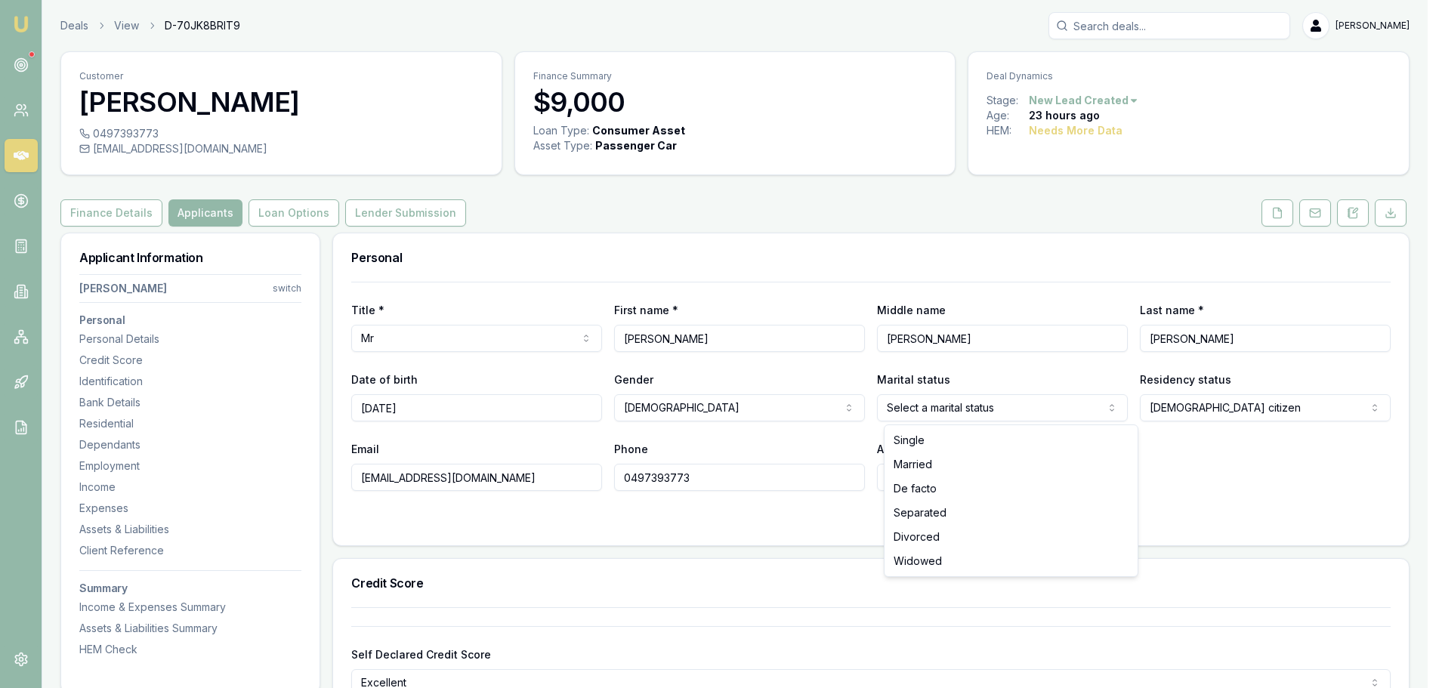
click at [993, 408] on html "Emu Broker Deals View D-70JK8BRIT9 Erin Shield Toggle Menu Customer Thomas Will…" at bounding box center [719, 344] width 1439 height 688
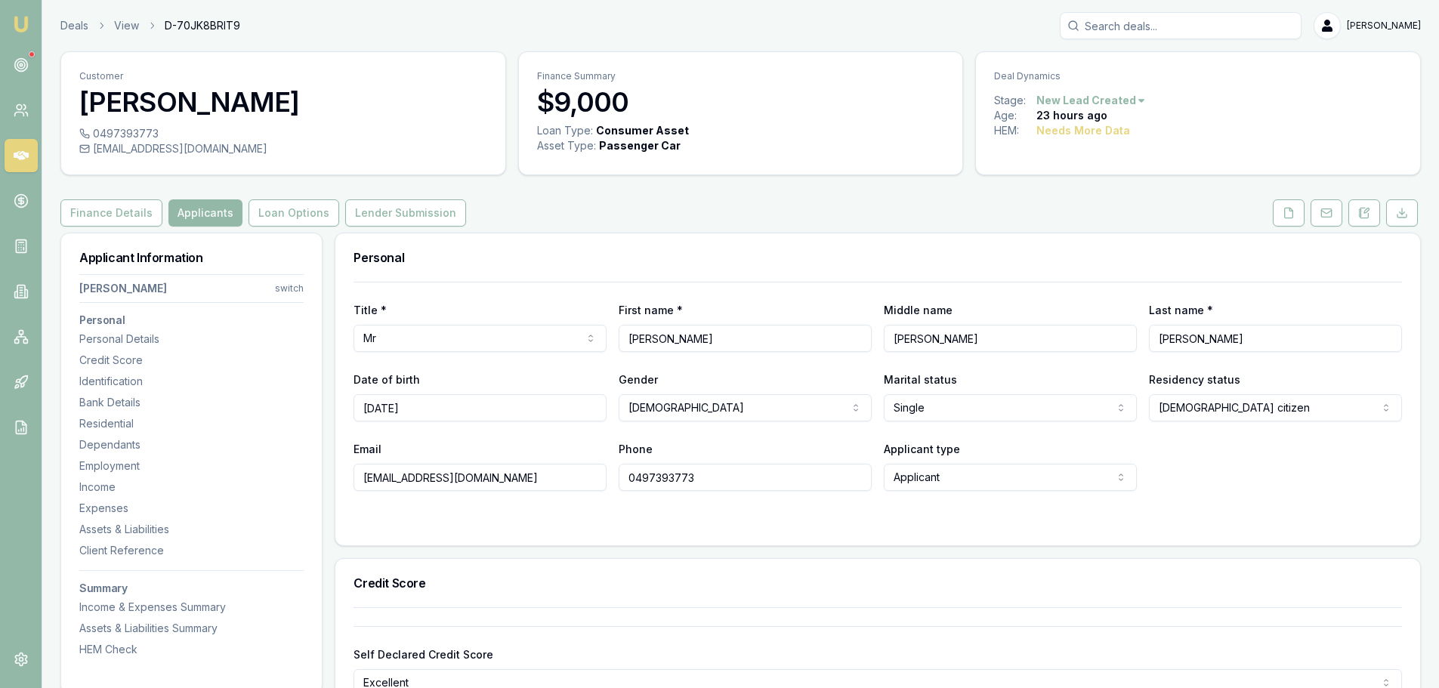
click at [798, 512] on form "Title * Mr Mr Mrs Miss Ms Dr Prof First name * Thomas Middle name Anthony Rober…" at bounding box center [877, 404] width 1048 height 245
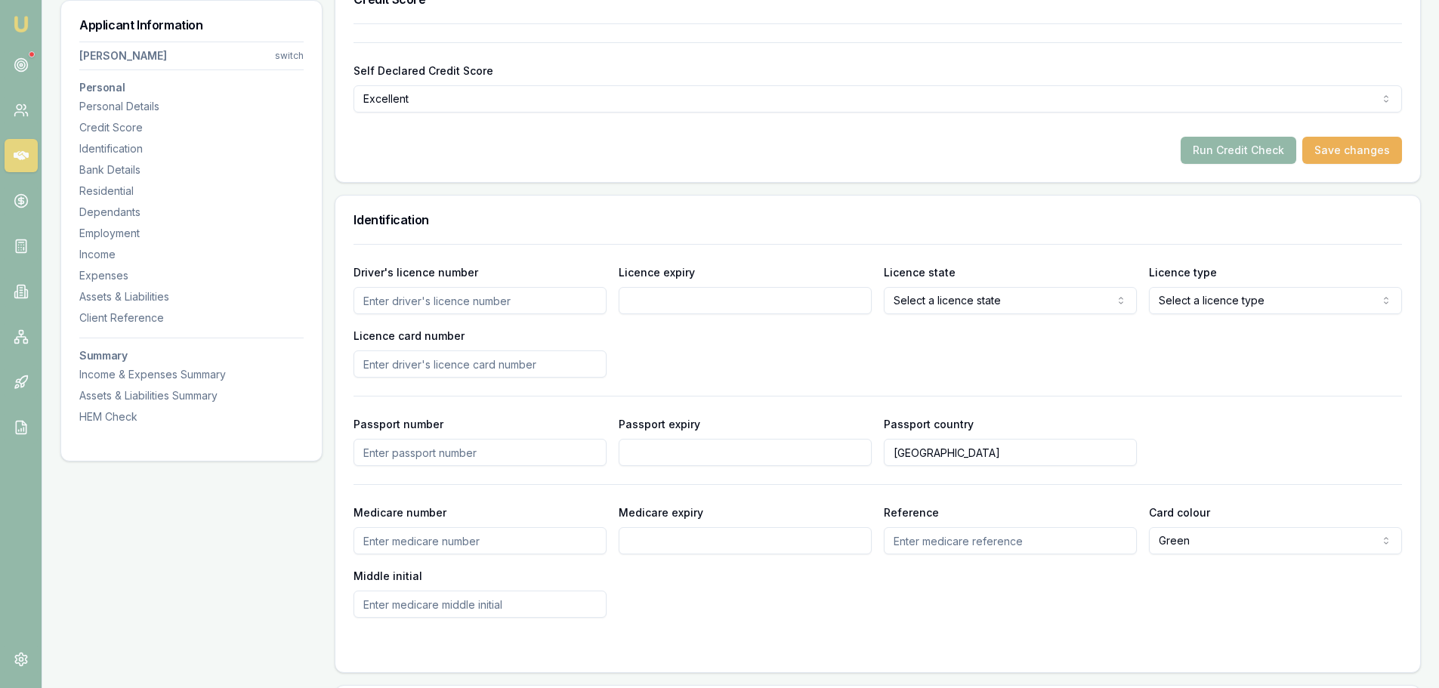
scroll to position [604, 0]
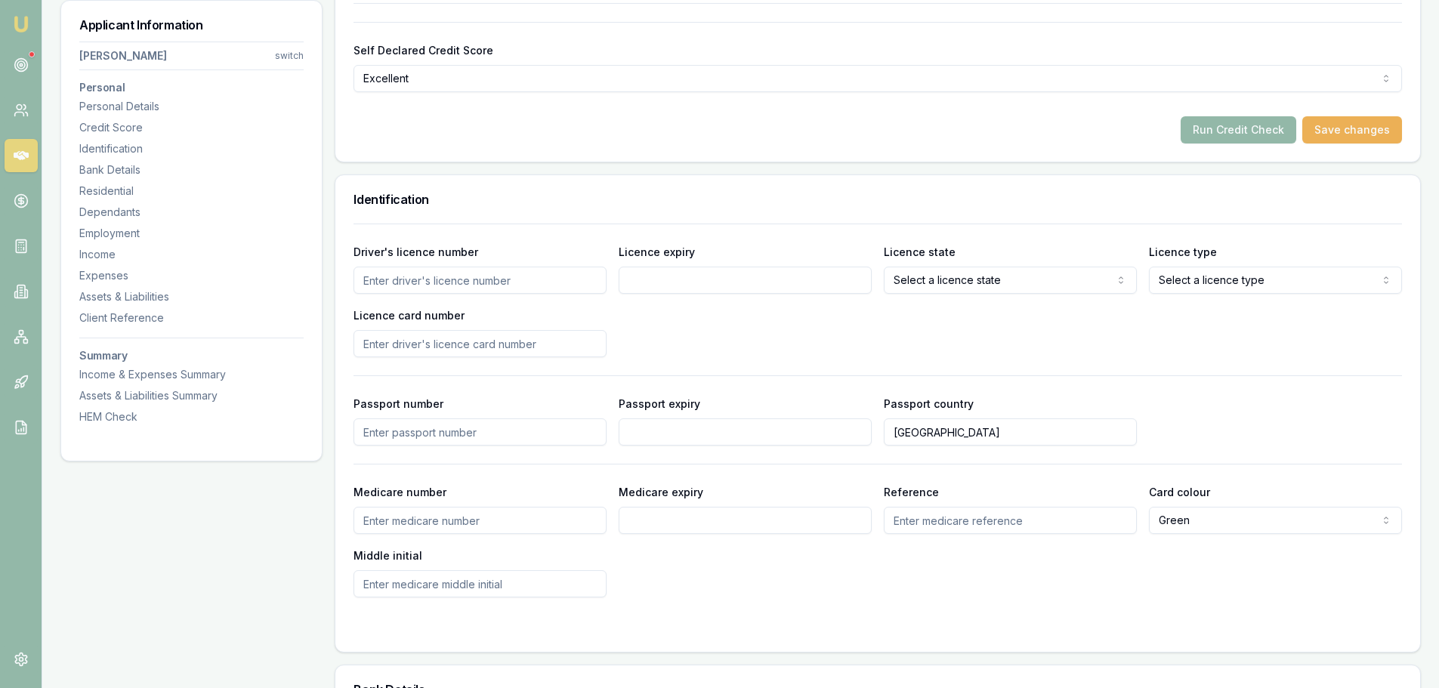
click at [525, 290] on input "Driver's licence number" at bounding box center [479, 280] width 253 height 27
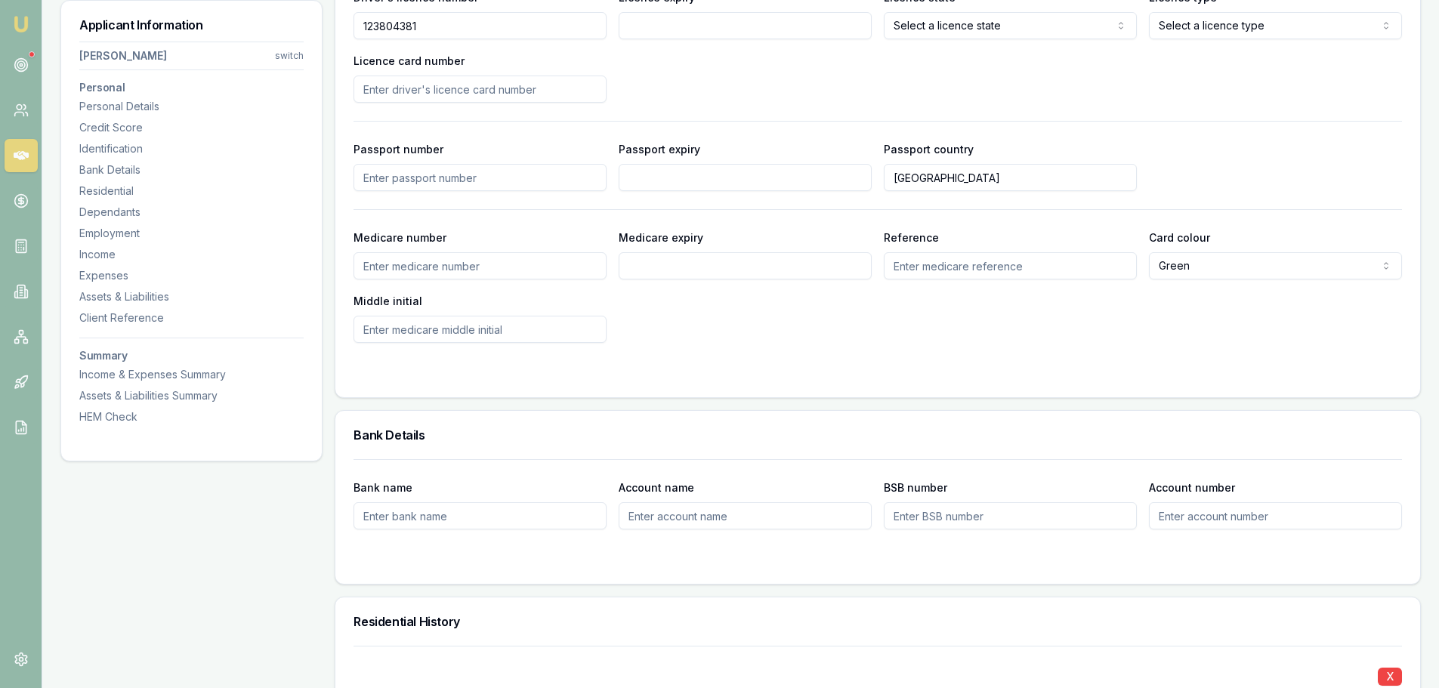
scroll to position [680, 0]
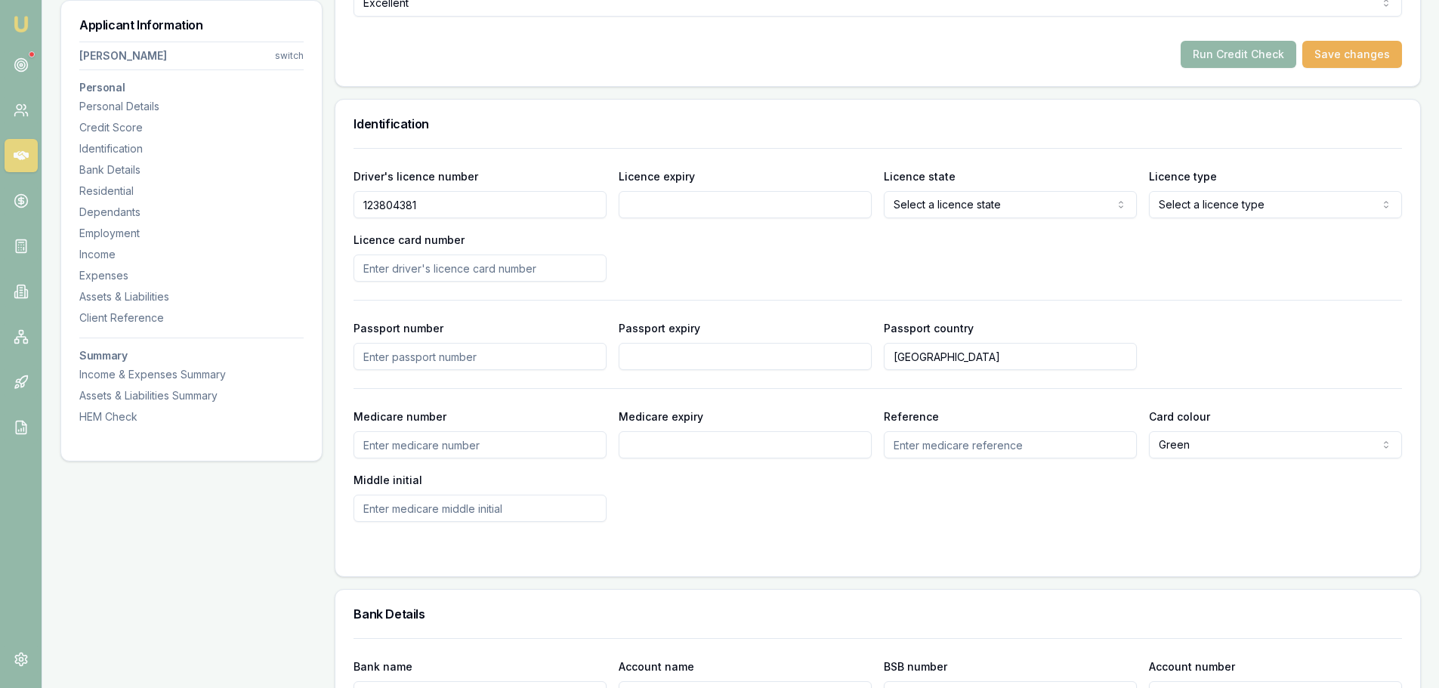
type input "123804381"
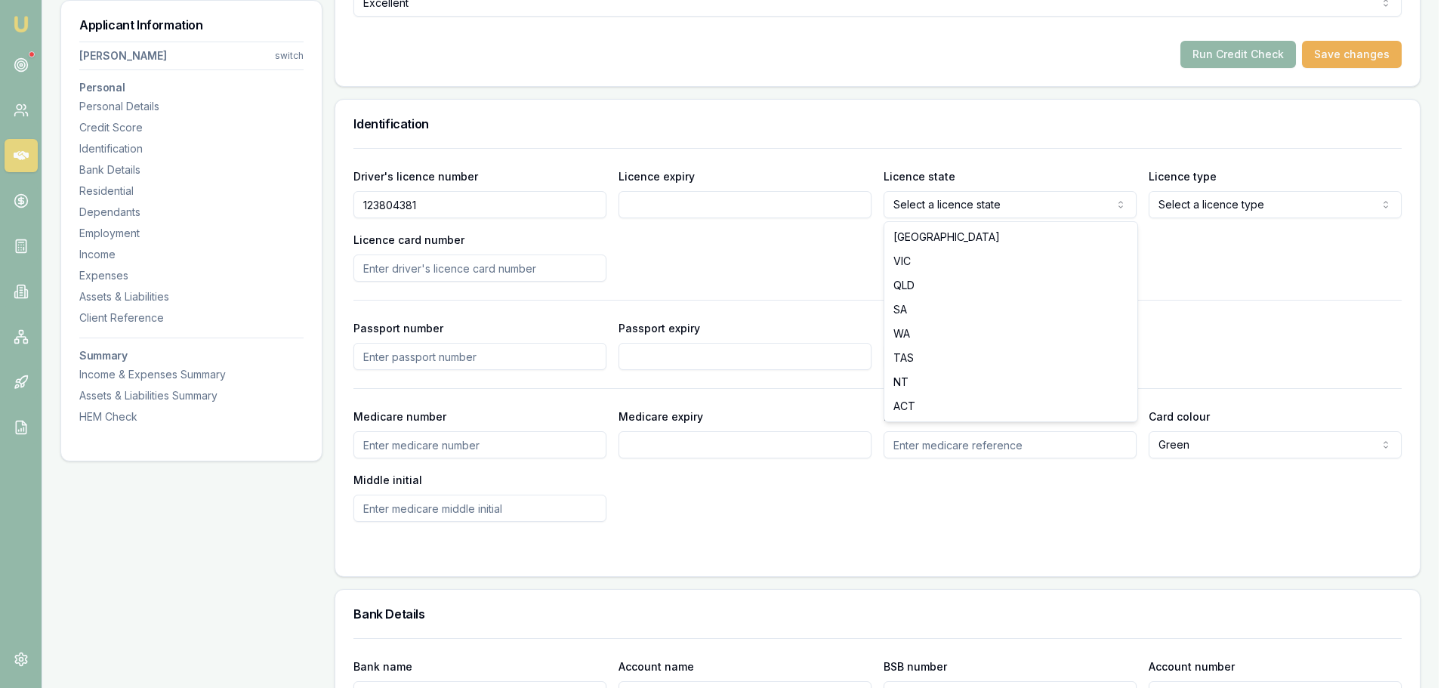
select select "QLD"
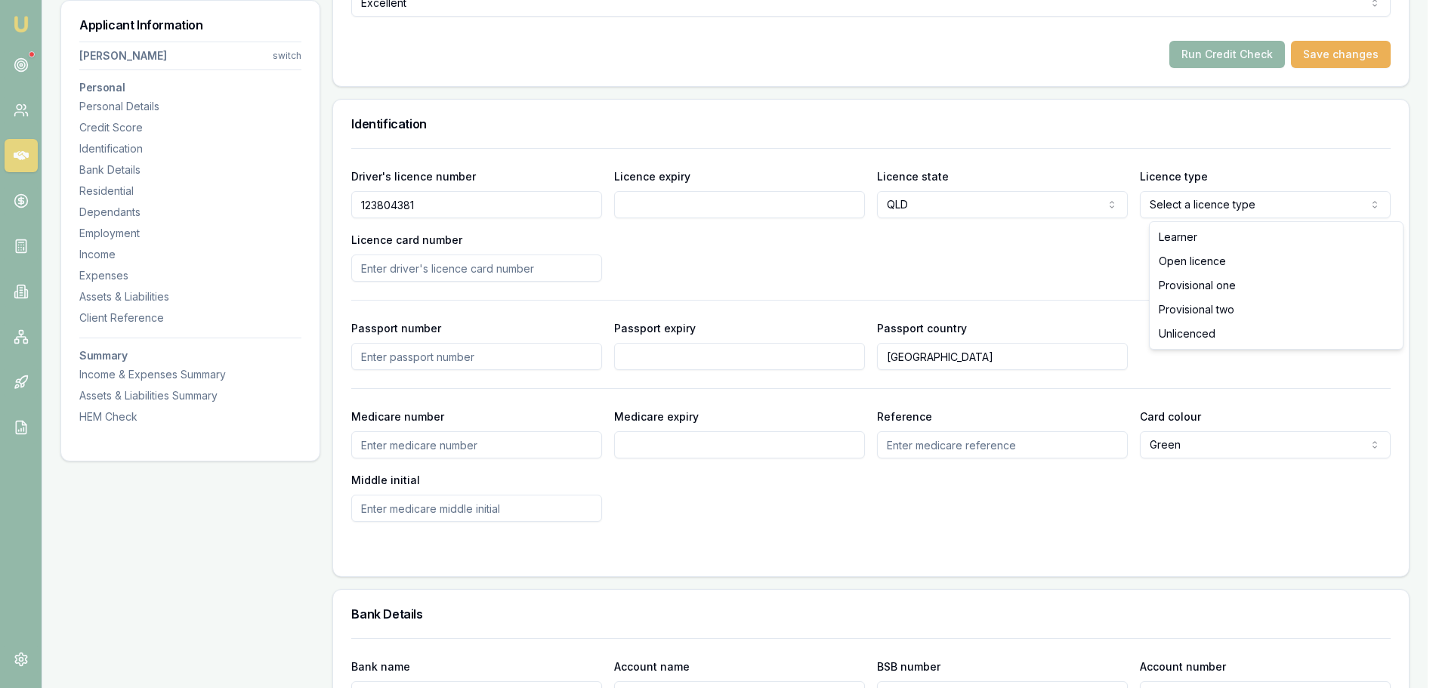
select select "OPEN_LICENCE"
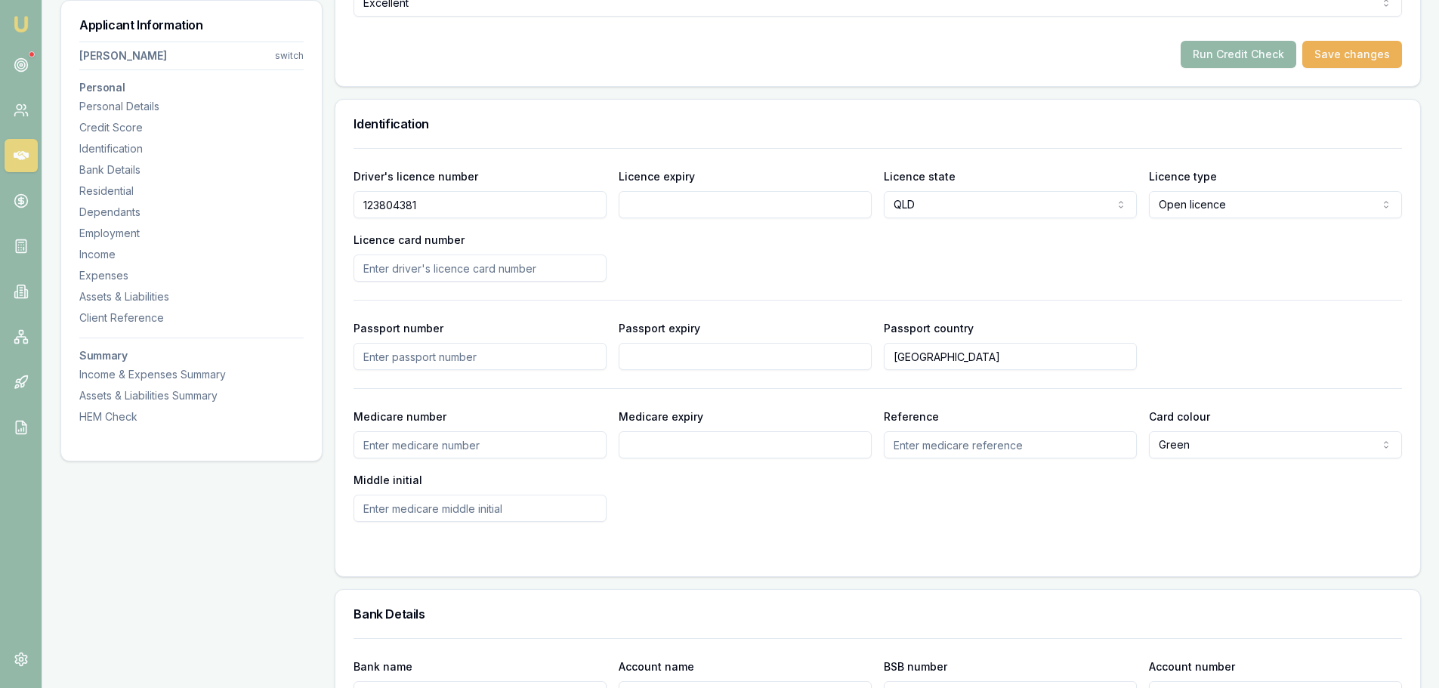
click at [710, 207] on input "Licence expiry" at bounding box center [745, 204] width 253 height 27
type input "26/06/2026"
click at [729, 238] on div "Driver's licence number 123804381 Licence expiry 26/06/2026 Licence state QLD N…" at bounding box center [877, 224] width 1048 height 115
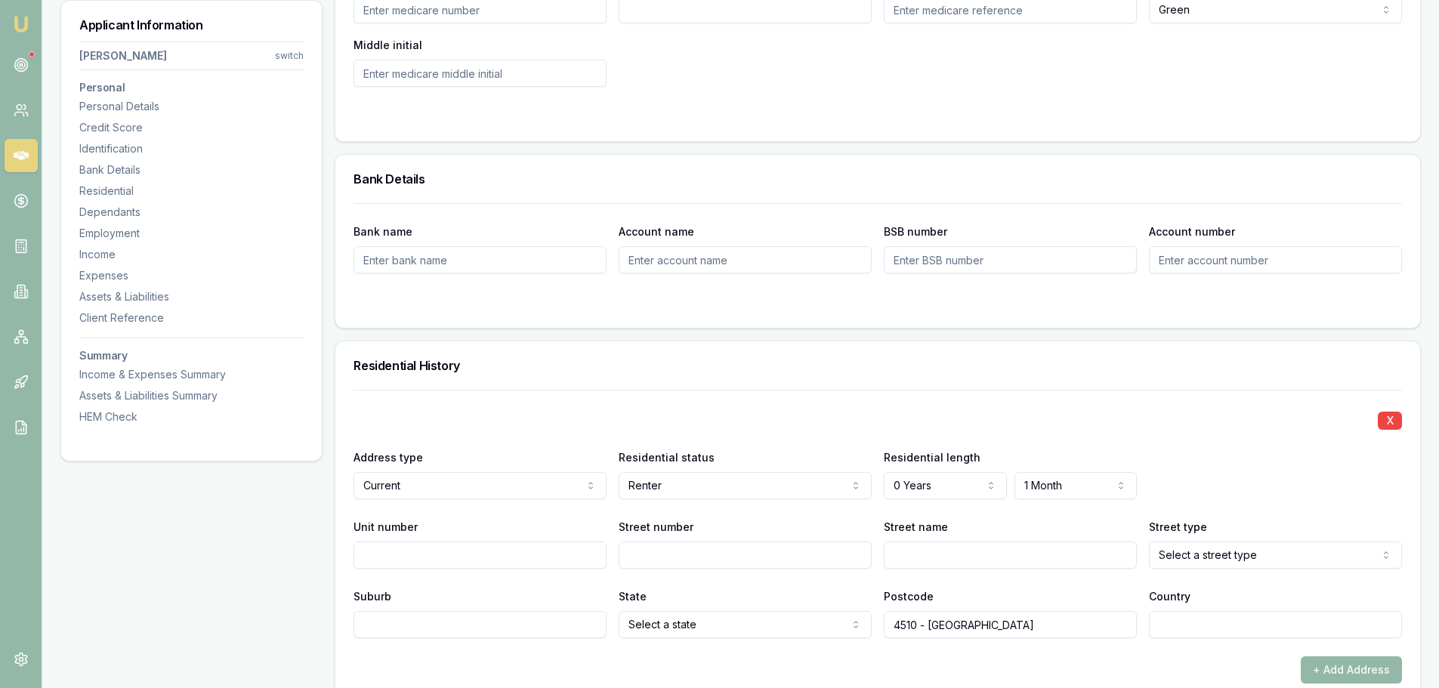
scroll to position [1208, 0]
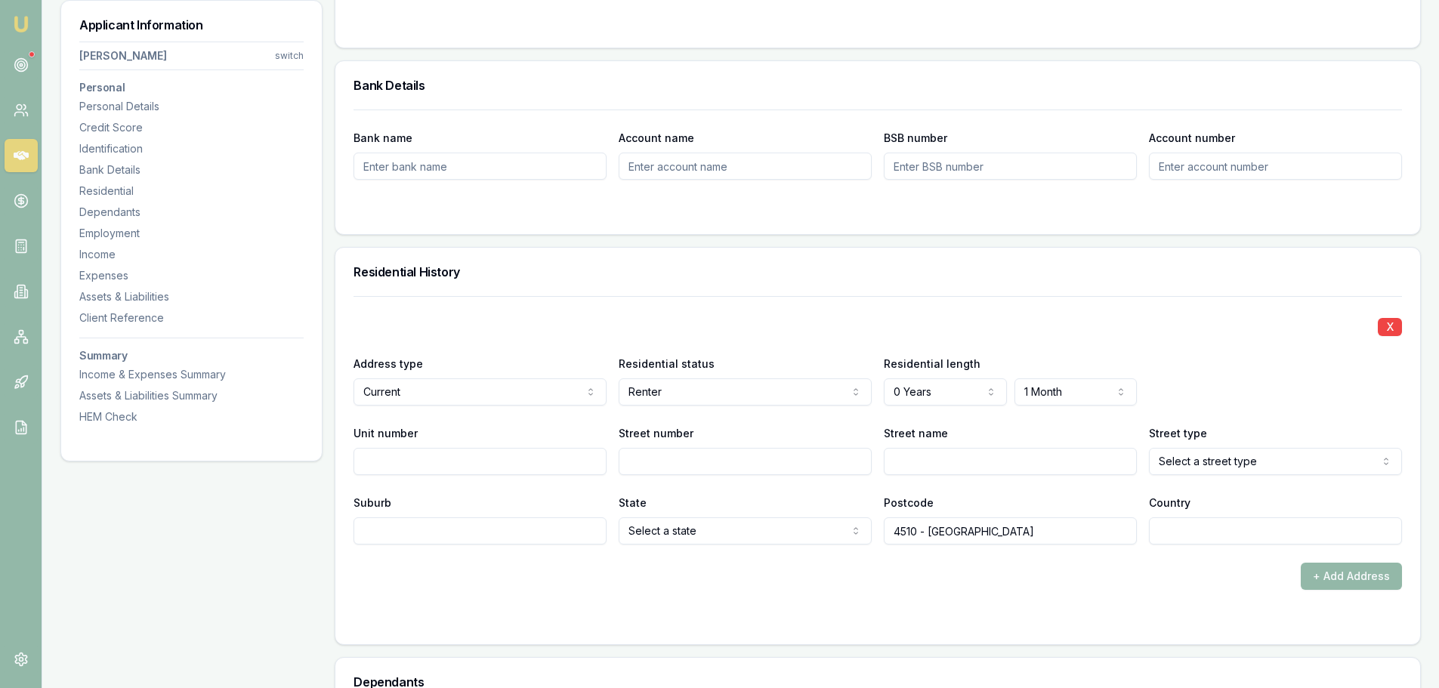
click at [711, 458] on input "Street number" at bounding box center [745, 461] width 253 height 27
click at [712, 459] on input "Street number" at bounding box center [745, 461] width 253 height 27
type input "28"
type input "GILLIAN"
select select "Street"
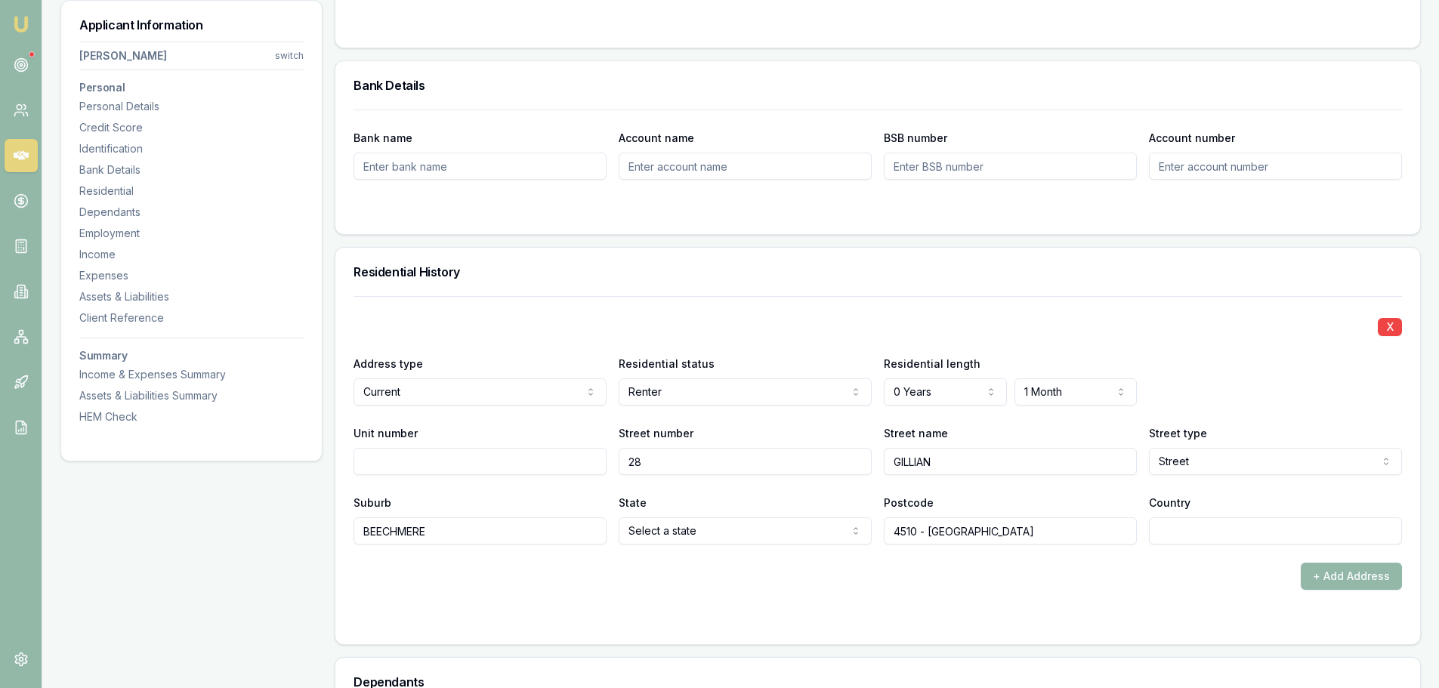
type input "BEECHMERE"
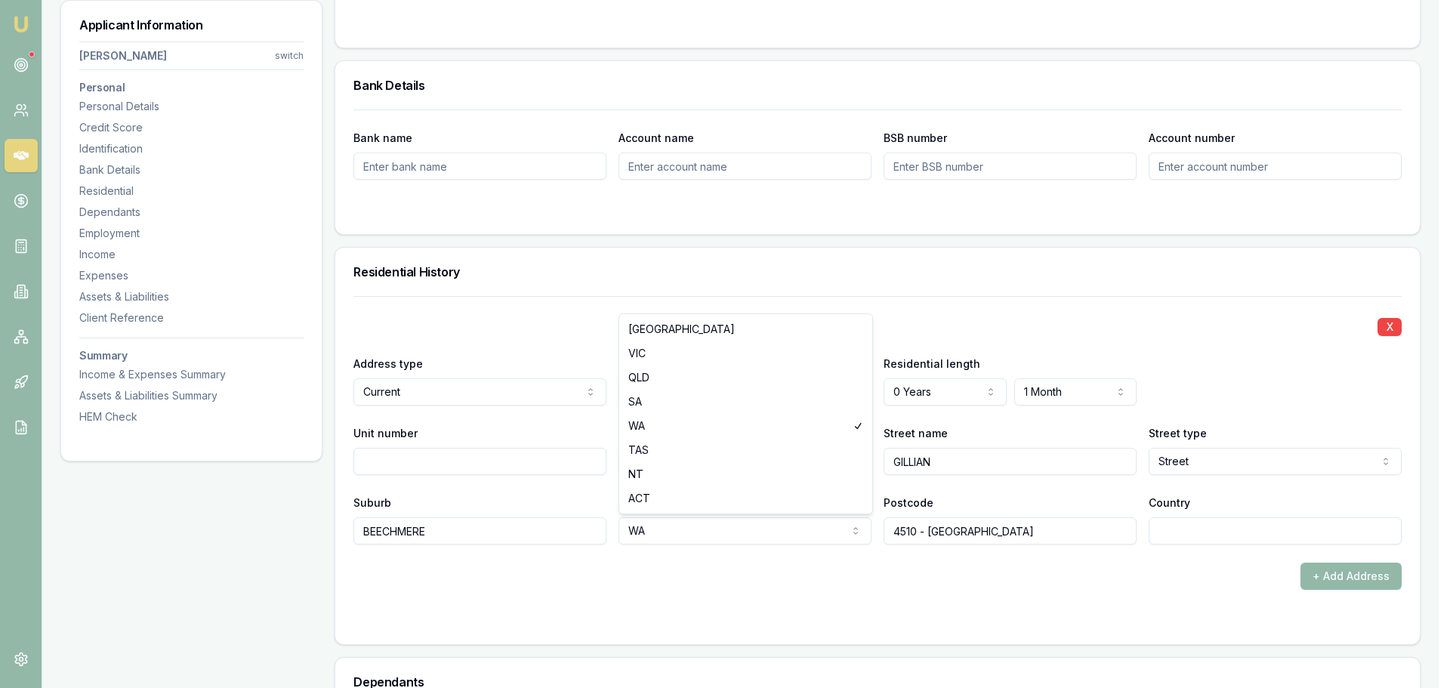
select select "QLD"
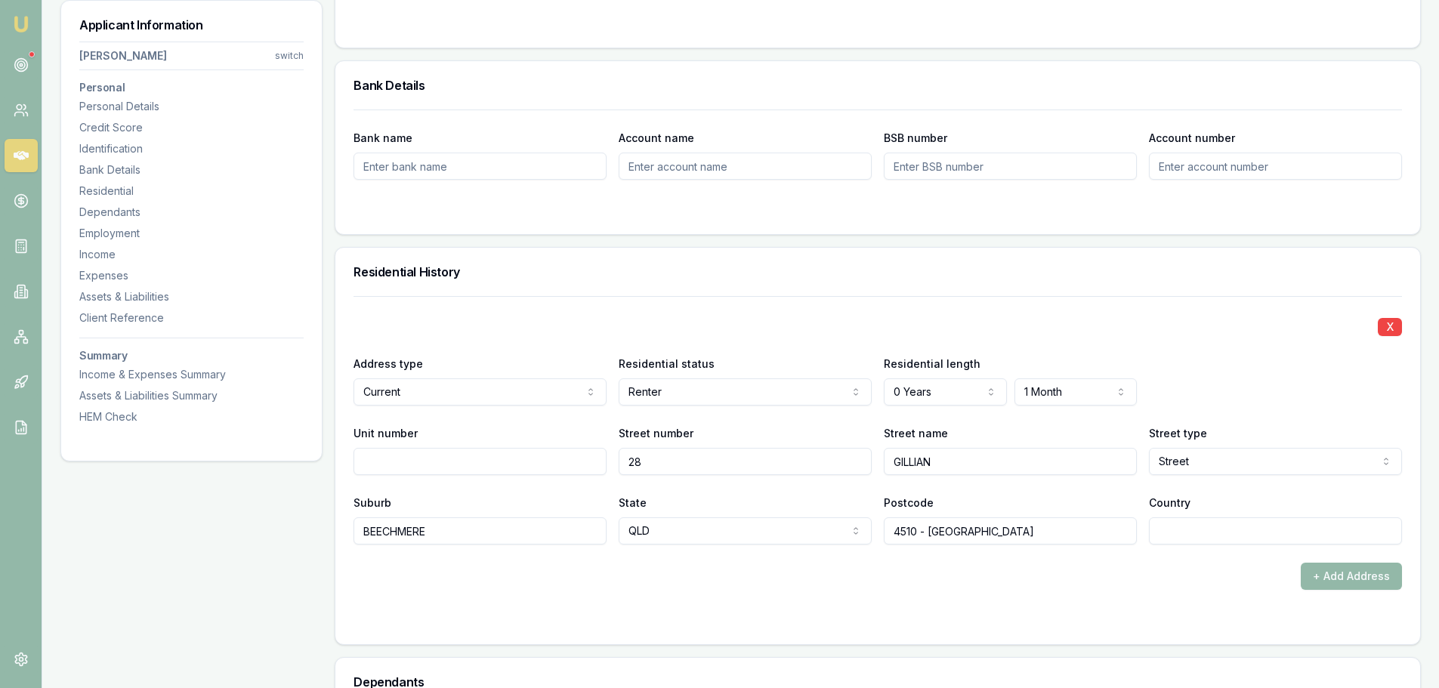
click at [1003, 534] on input "4510 - Caboolture" at bounding box center [1010, 530] width 253 height 27
type input "4"
type input "4510"
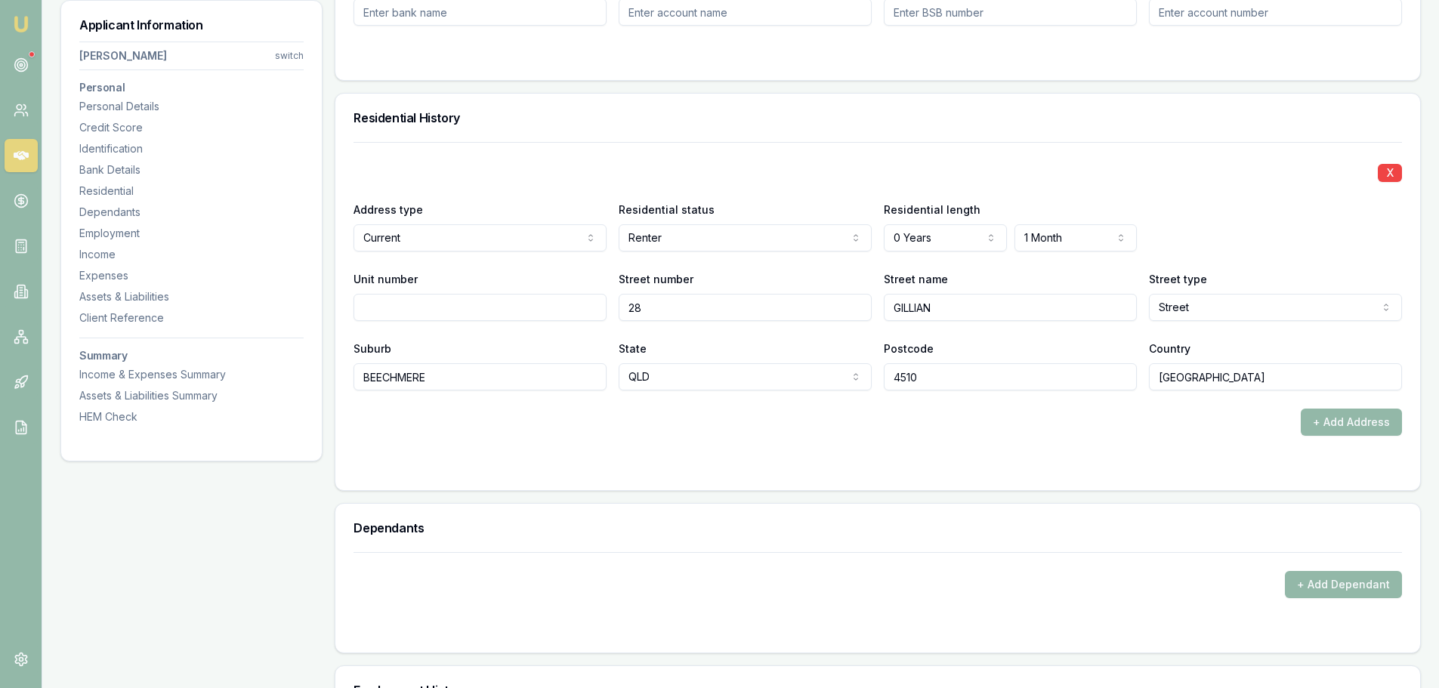
scroll to position [1510, 0]
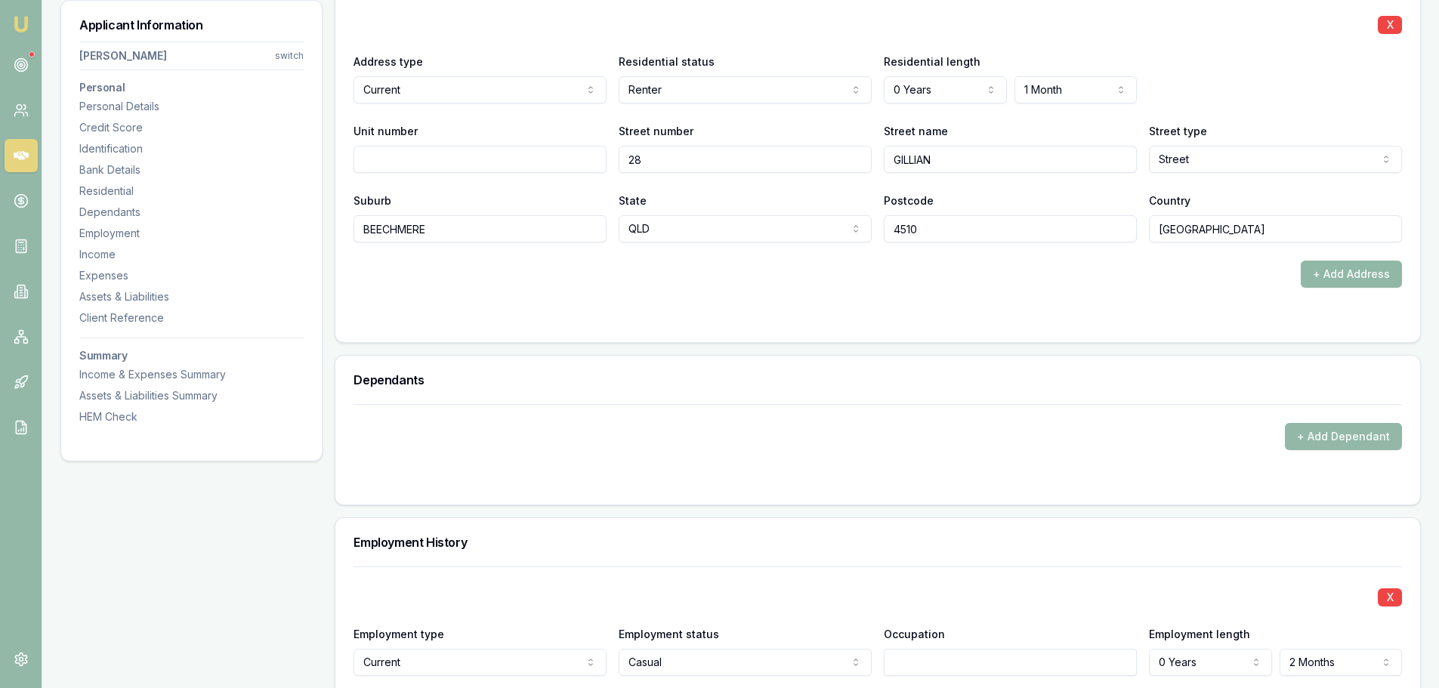
type input "AUSTRALIA"
click at [1344, 280] on button "+ Add Address" at bounding box center [1350, 274] width 101 height 27
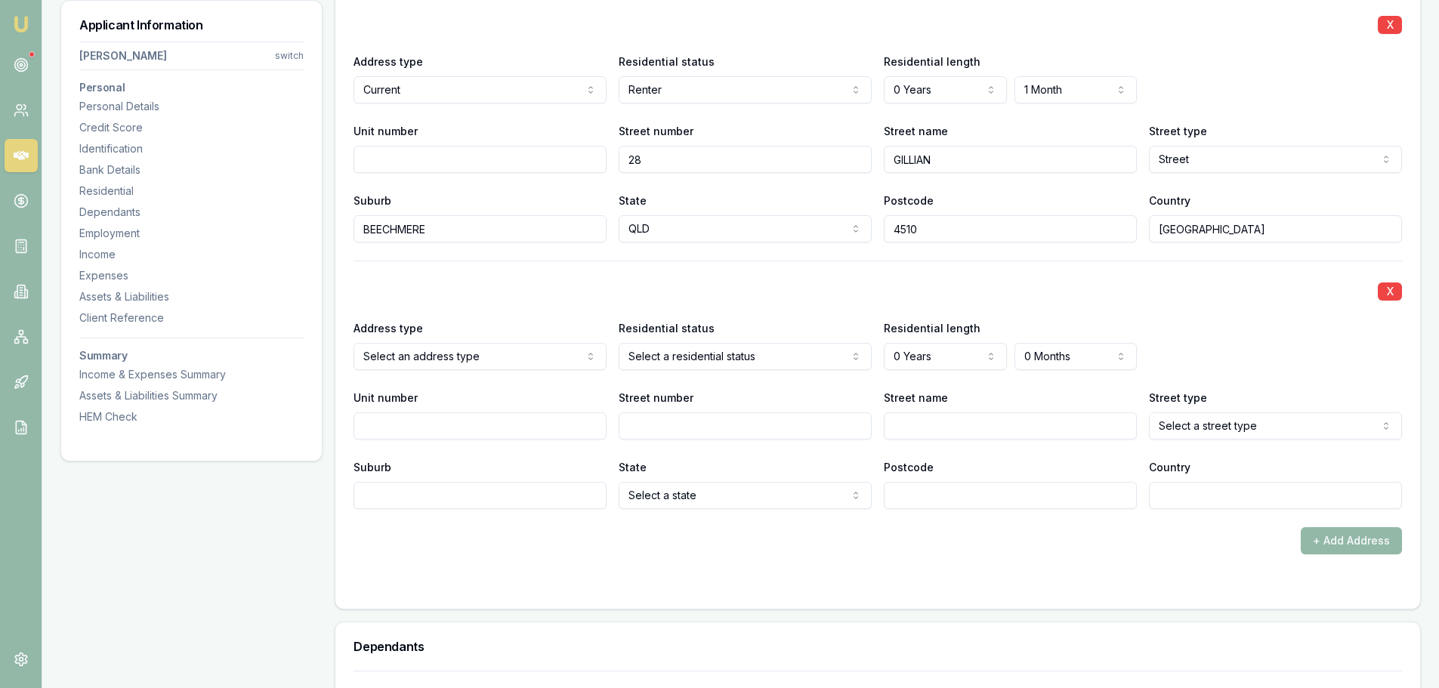
click at [535, 424] on input "Unit number" at bounding box center [479, 425] width 253 height 27
type input "6"
type input "14"
type input "BERRY"
select select "Street"
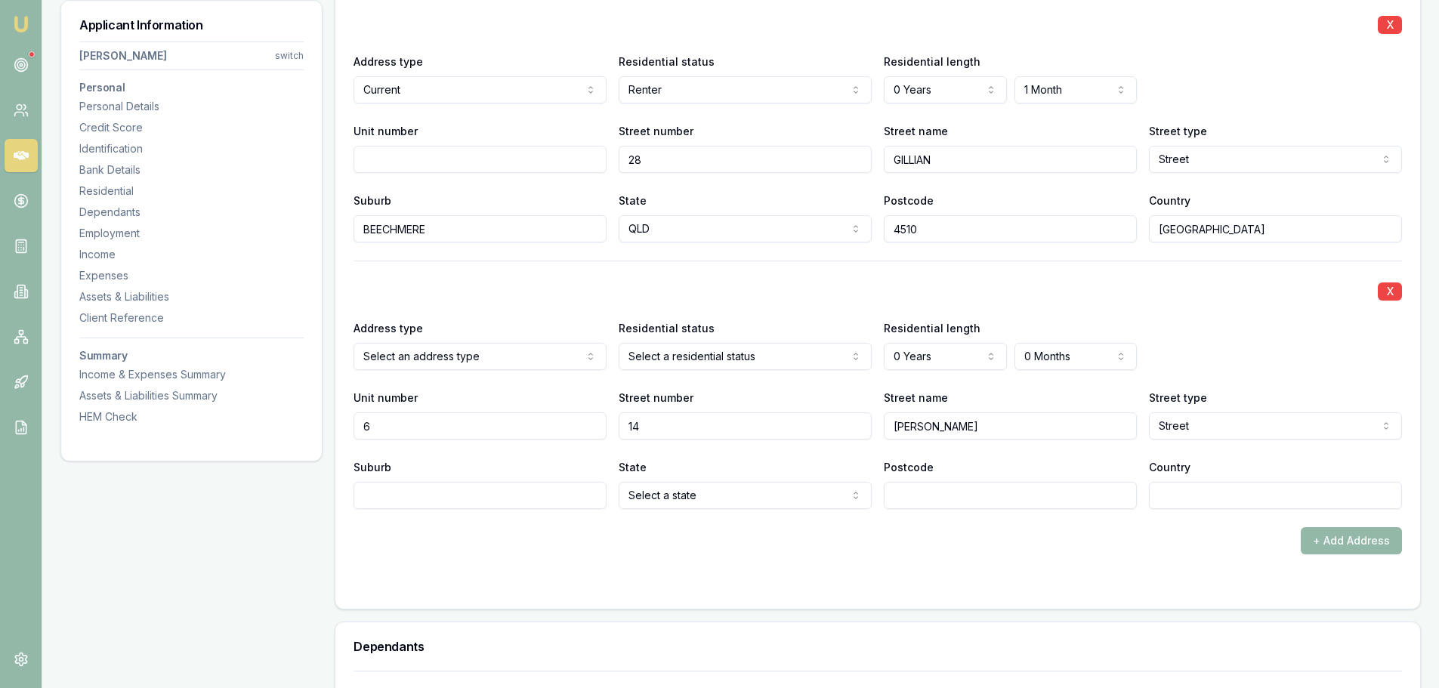
drag, startPoint x: 892, startPoint y: 425, endPoint x: 770, endPoint y: 430, distance: 121.7
click at [819, 433] on div "Unit number 6 Street number 14 Street name BERRY Street type Street Access Alle…" at bounding box center [877, 413] width 1048 height 51
type input "BURY"
type input "CABOOLTURE"
select select "QLD"
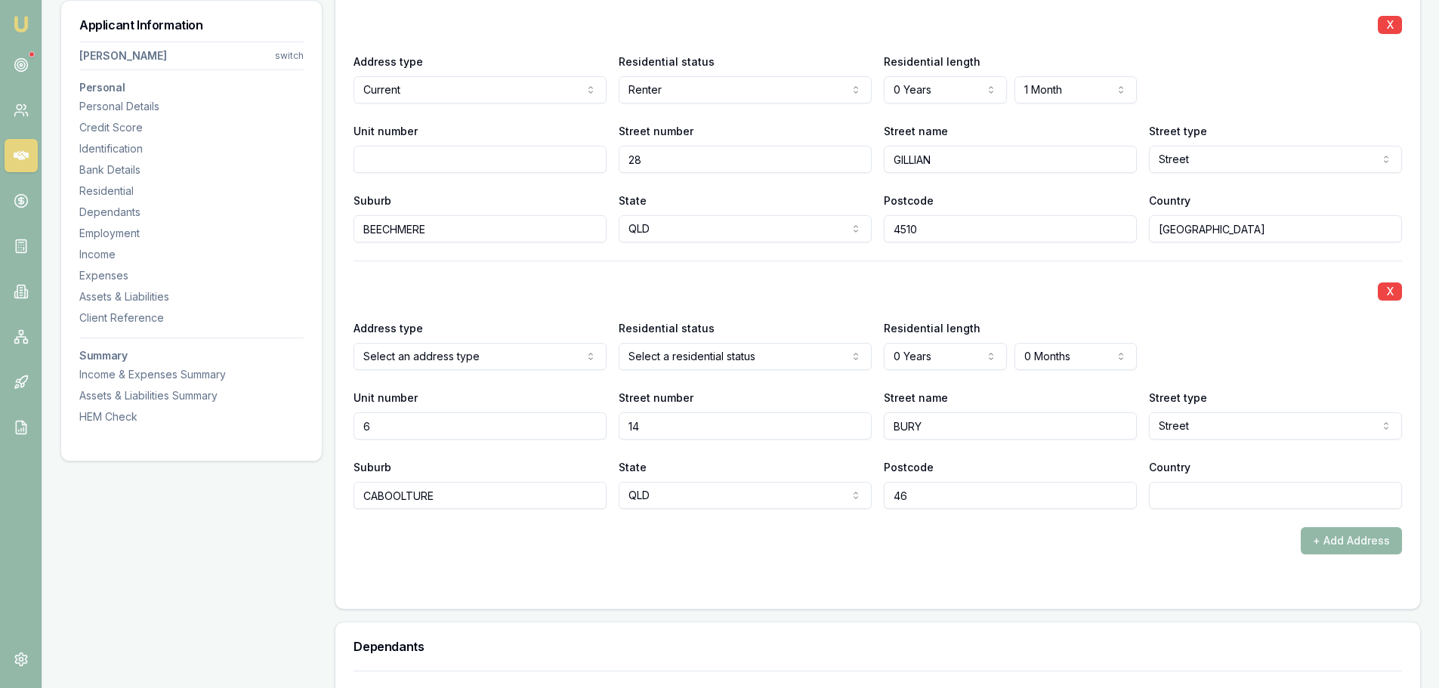
type input "4"
type input "4510"
type input "AUSTRALIA"
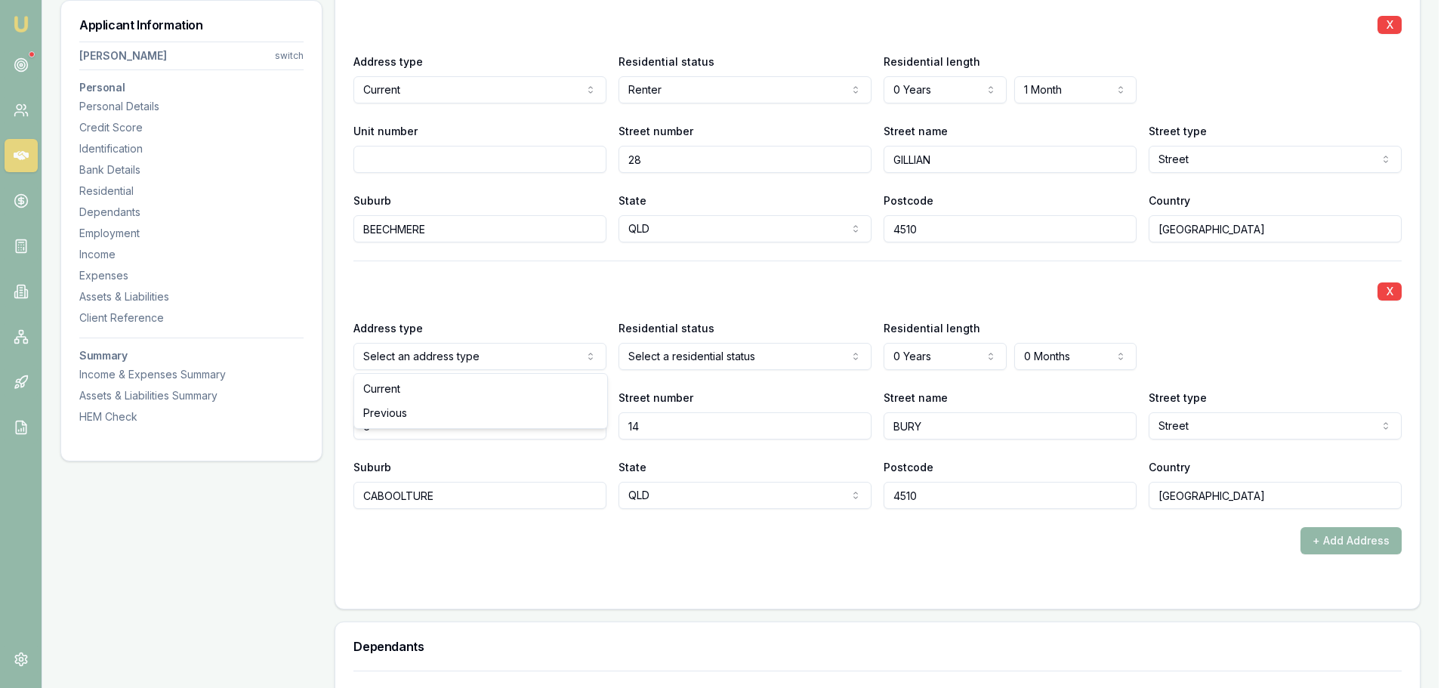
select select "PREVIOUS"
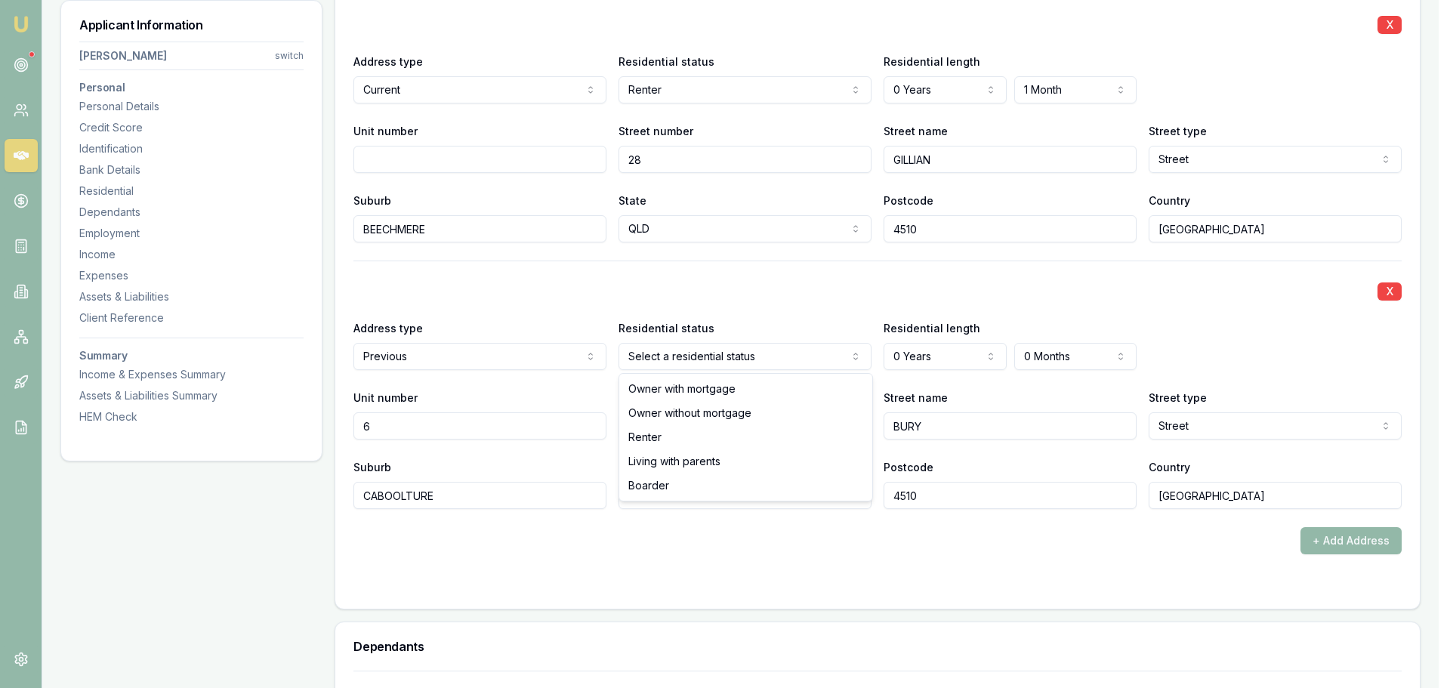
select select "LIVING_WITH_PARENTS"
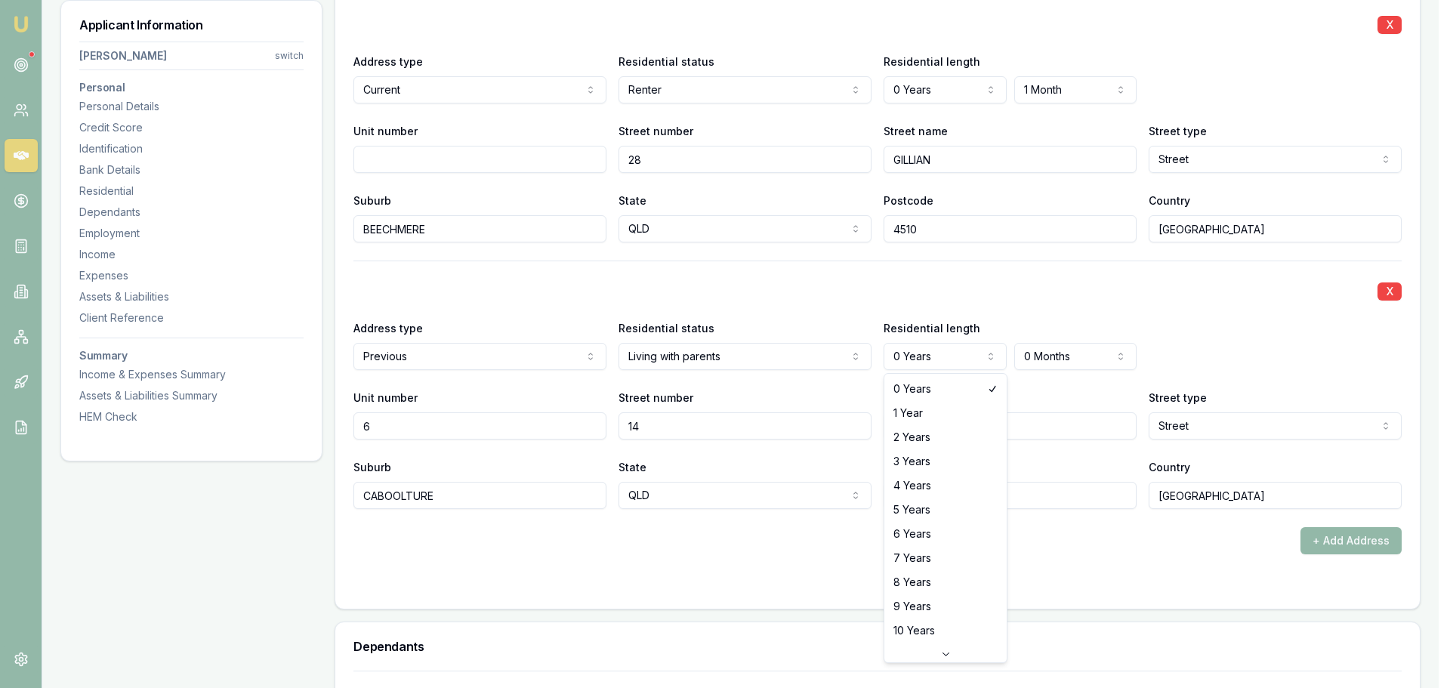
select select "10"
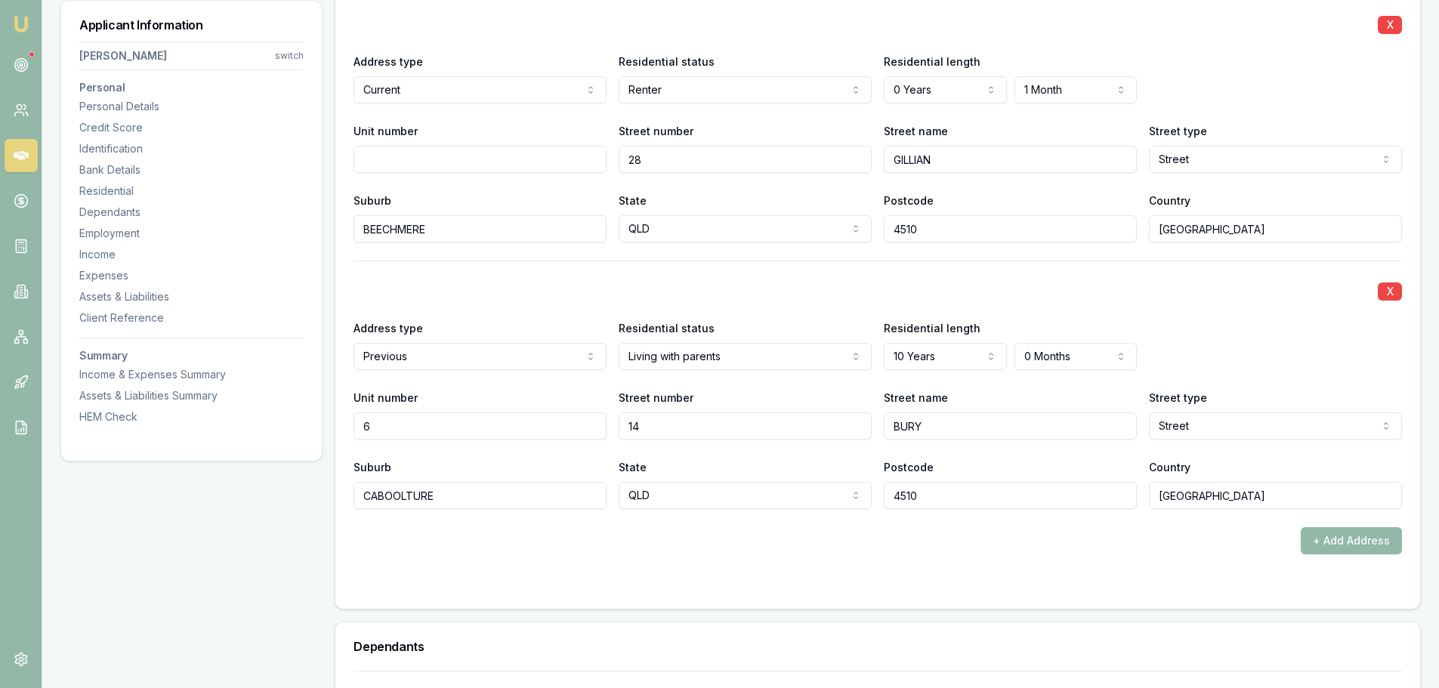
click at [807, 523] on div "X Address type Current Current Previous Residential status Renter Owner with mo…" at bounding box center [877, 274] width 1048 height 560
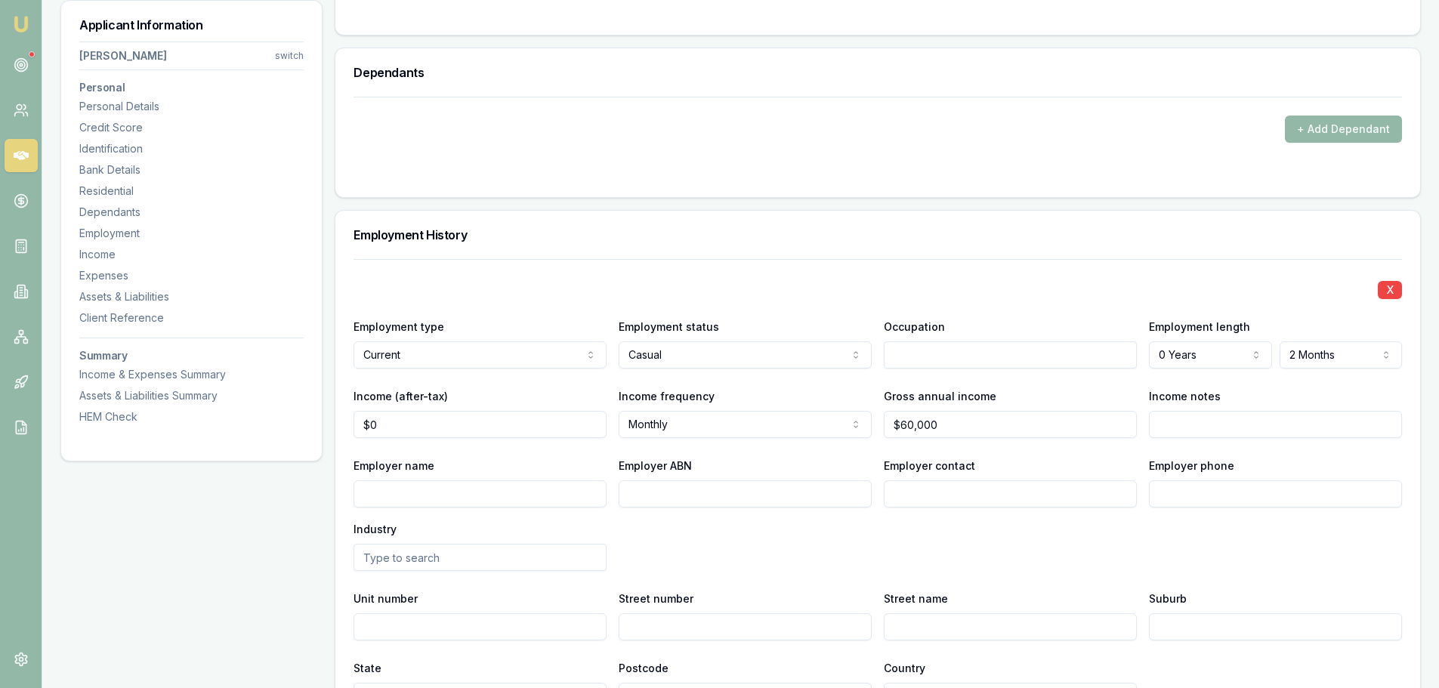
scroll to position [2115, 0]
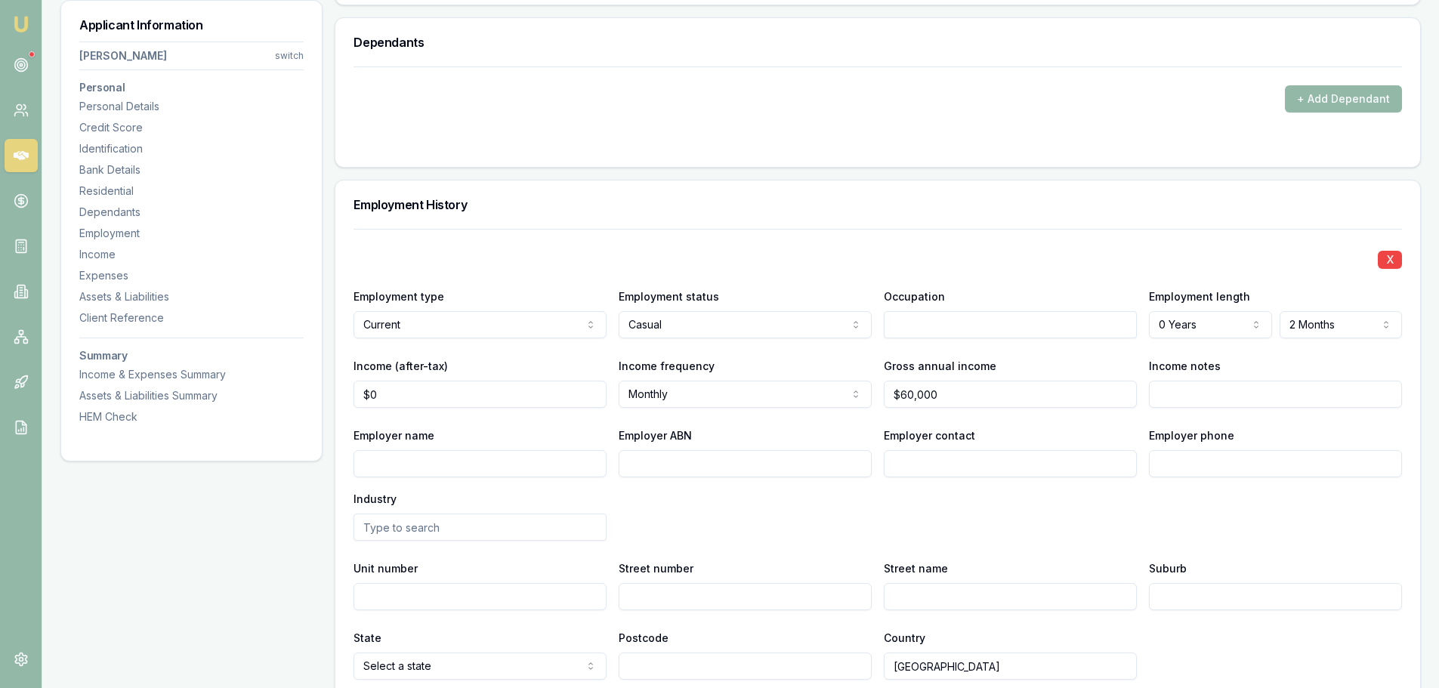
click at [812, 523] on div "Employer name Employer ABN Employer contact Employer phone Industry" at bounding box center [877, 483] width 1048 height 115
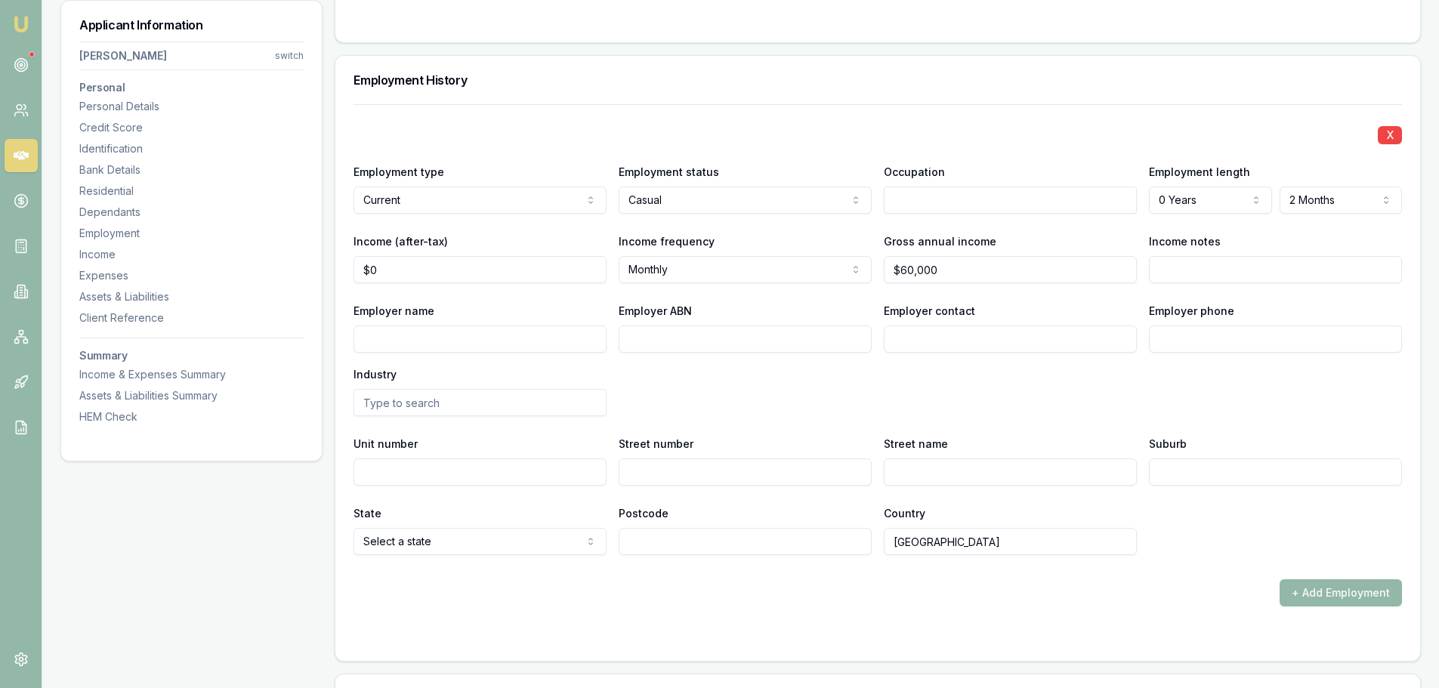
scroll to position [2266, 0]
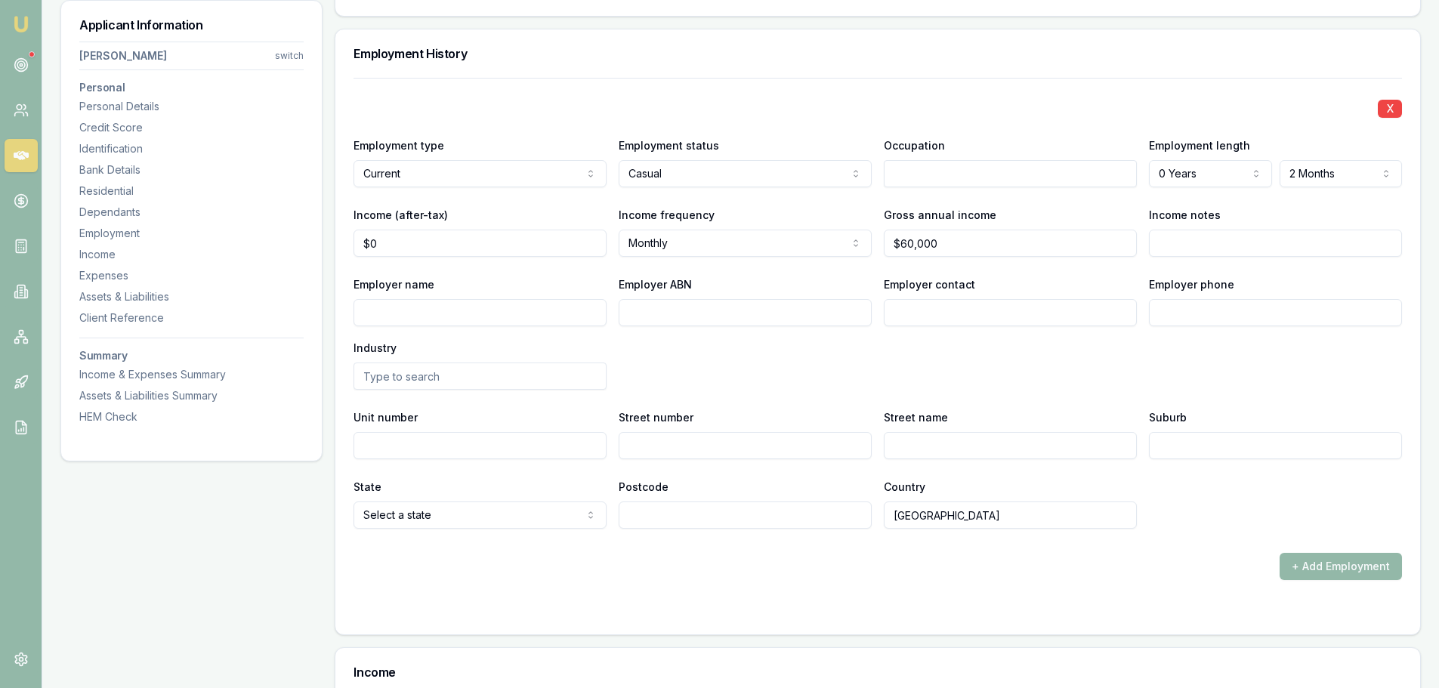
click at [584, 314] on input "Employer name" at bounding box center [479, 312] width 253 height 27
type input "TAILORD WORKFORCE"
click at [767, 347] on div "Employer name TAILORD WORKFORCE Employer ABN Employer contact Employer phone In…" at bounding box center [877, 332] width 1048 height 115
click at [968, 44] on div "Employment History" at bounding box center [877, 53] width 1084 height 48
click at [912, 171] on input "text" at bounding box center [1010, 173] width 253 height 27
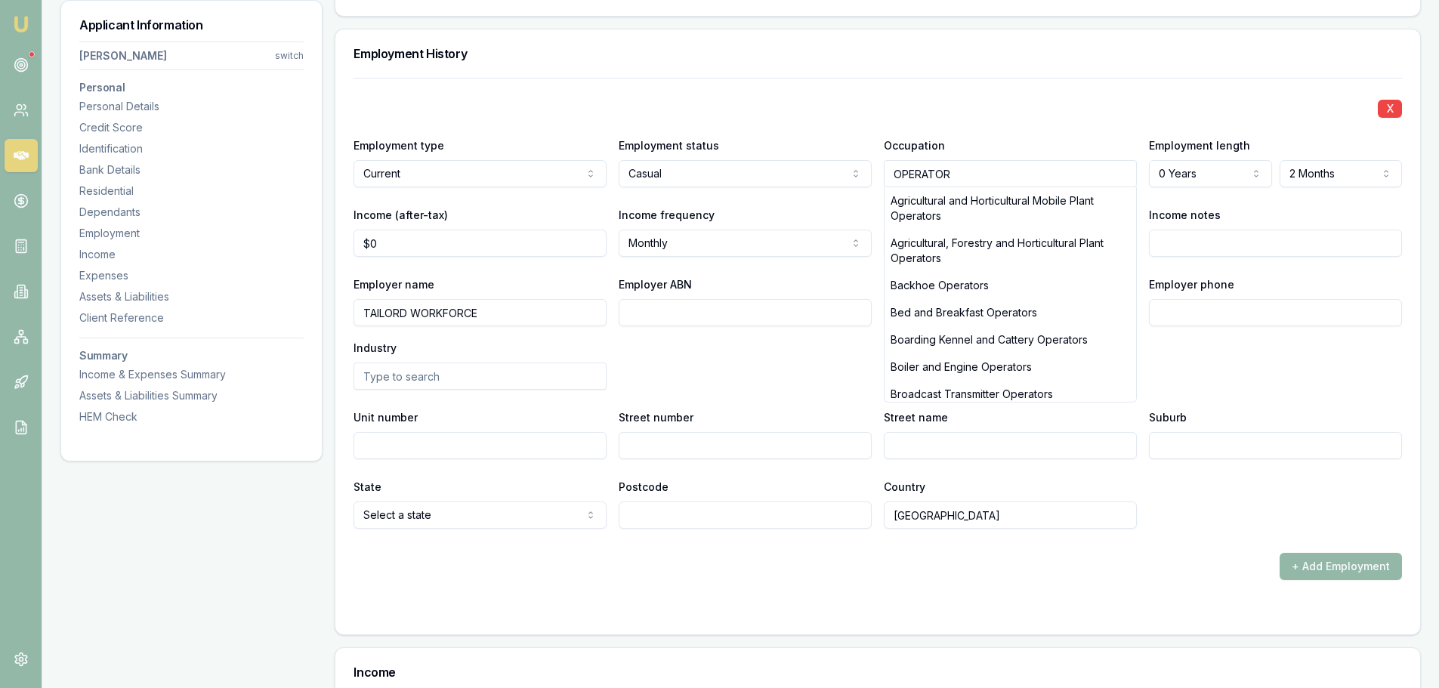
type input "OPERATOR"
click at [961, 73] on div "Employment History" at bounding box center [877, 53] width 1084 height 48
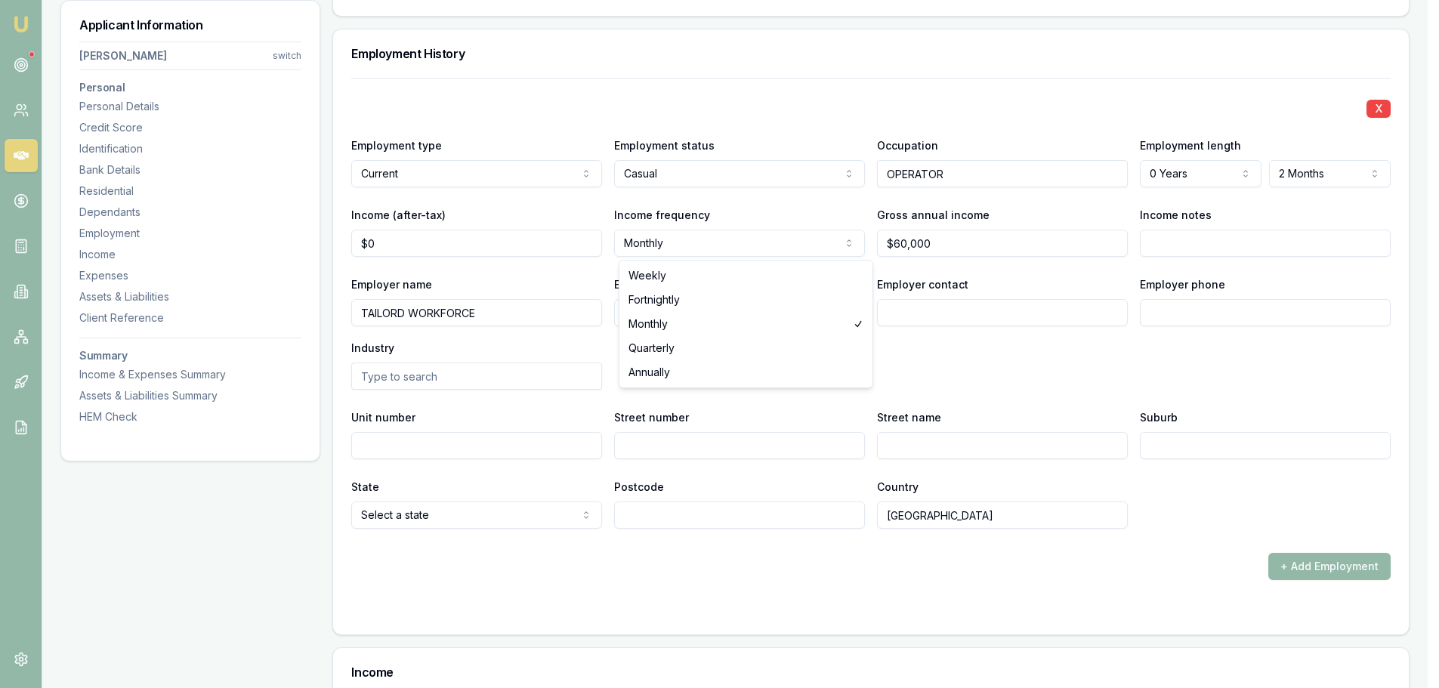
select select "WEEKLY"
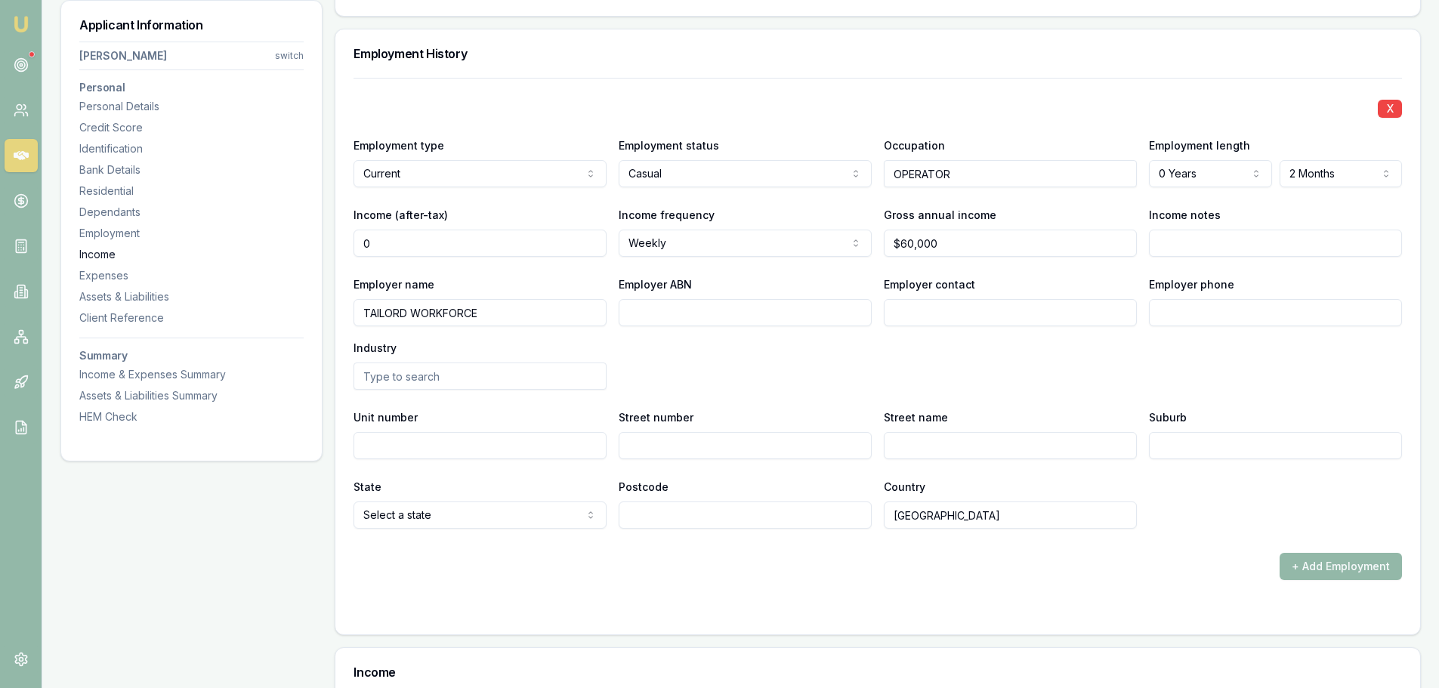
drag, startPoint x: 291, startPoint y: 253, endPoint x: 206, endPoint y: 258, distance: 84.7
click at [208, 258] on div "Applicant Information Thomas Williams switch Personal Personal Details Credit S…" at bounding box center [740, 81] width 1360 height 4228
type input "$850"
click at [803, 350] on div "Employer name TAILORD WORKFORCE Employer ABN Employer contact Employer phone In…" at bounding box center [877, 332] width 1048 height 115
click at [1320, 568] on button "+ Add Employment" at bounding box center [1340, 566] width 122 height 27
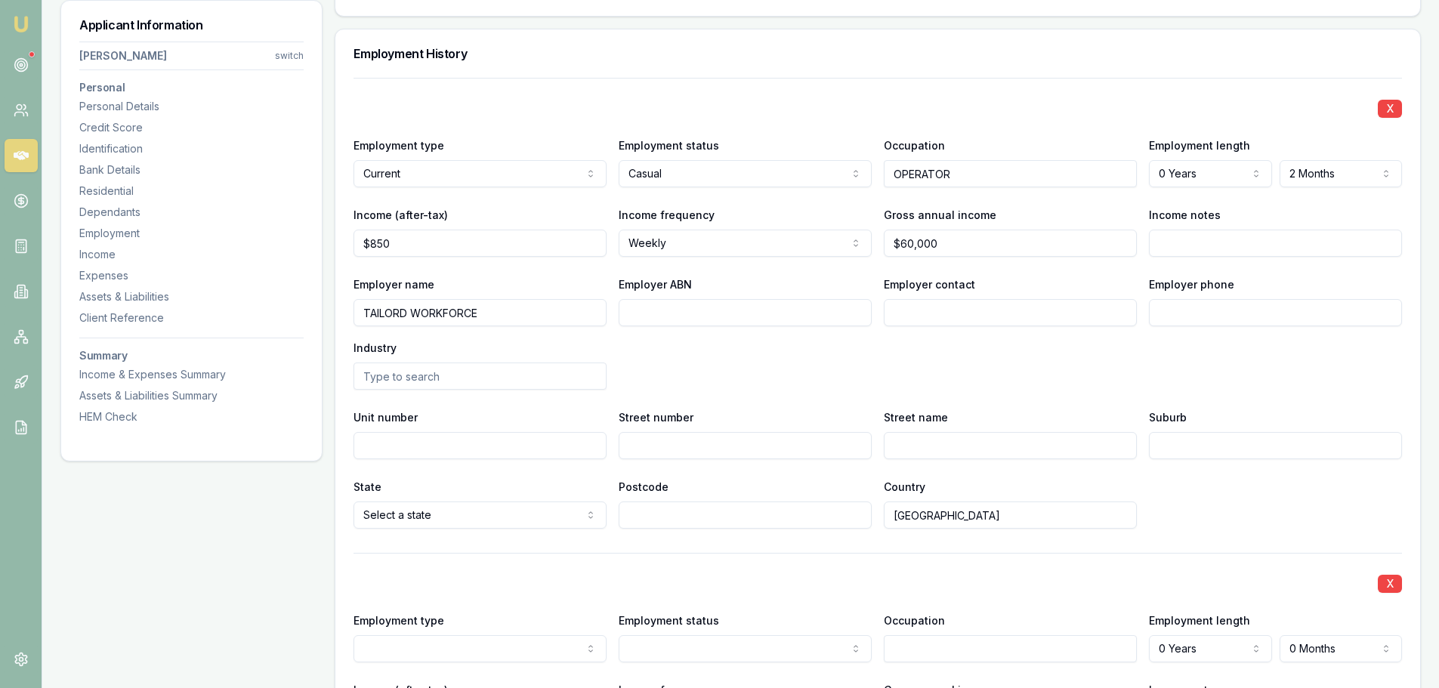
click at [400, 313] on input "TAILORD WORKFORCE" at bounding box center [479, 312] width 253 height 27
type input "TAILORED WORKFORCE"
click at [851, 345] on div "Employer name TAILORED WORKFORCE Employer ABN Employer contact Employer phone I…" at bounding box center [877, 332] width 1048 height 115
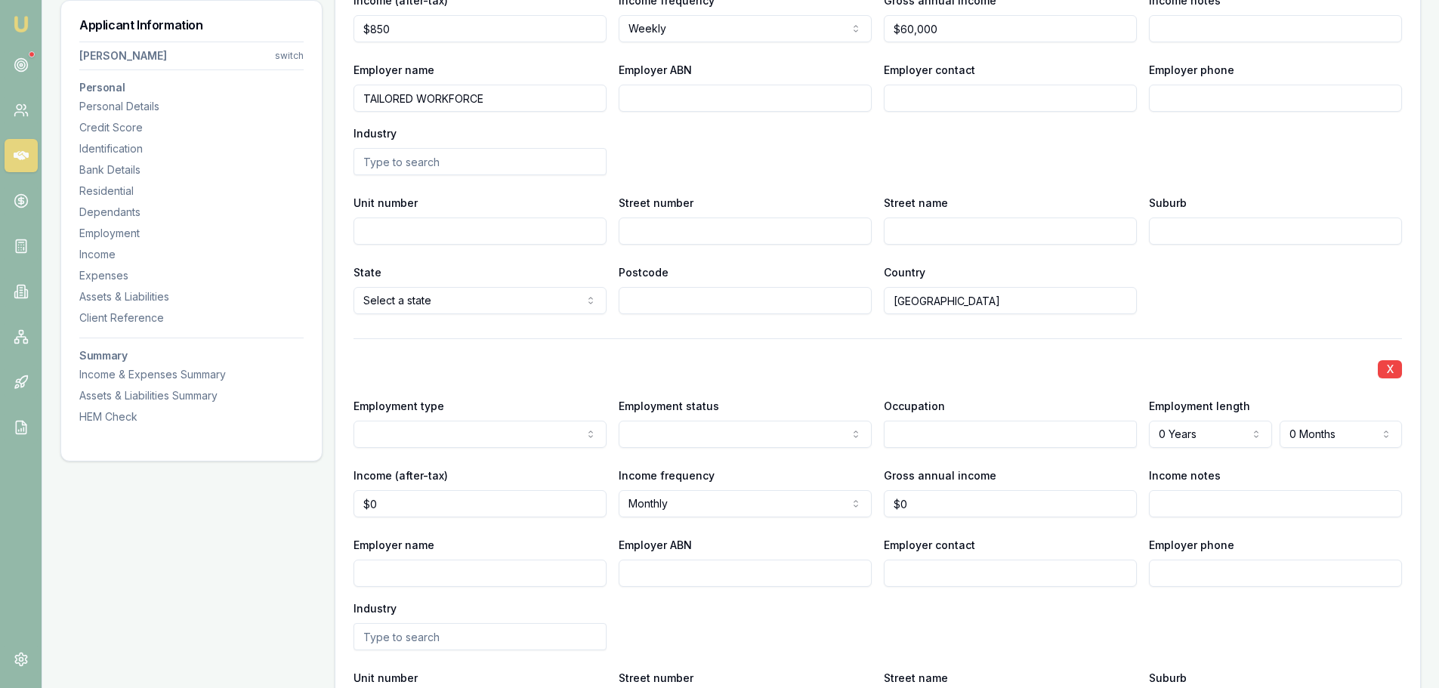
scroll to position [2492, 0]
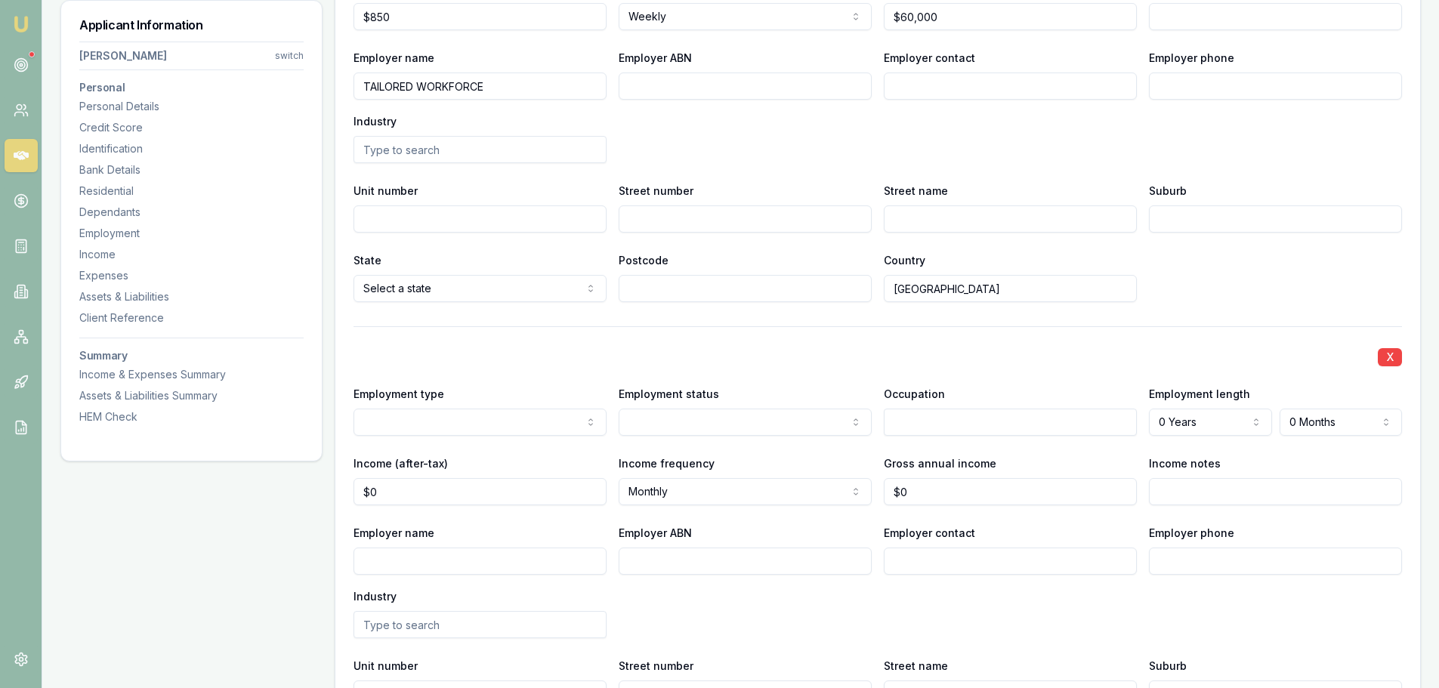
click at [745, 368] on div "X Employment type Current Previous Employment status Full time Part time Casual…" at bounding box center [877, 551] width 1048 height 451
select select "PREVIOUS"
click at [458, 561] on input "Employer name" at bounding box center [479, 561] width 253 height 27
click at [461, 560] on input "Employer name" at bounding box center [479, 561] width 253 height 27
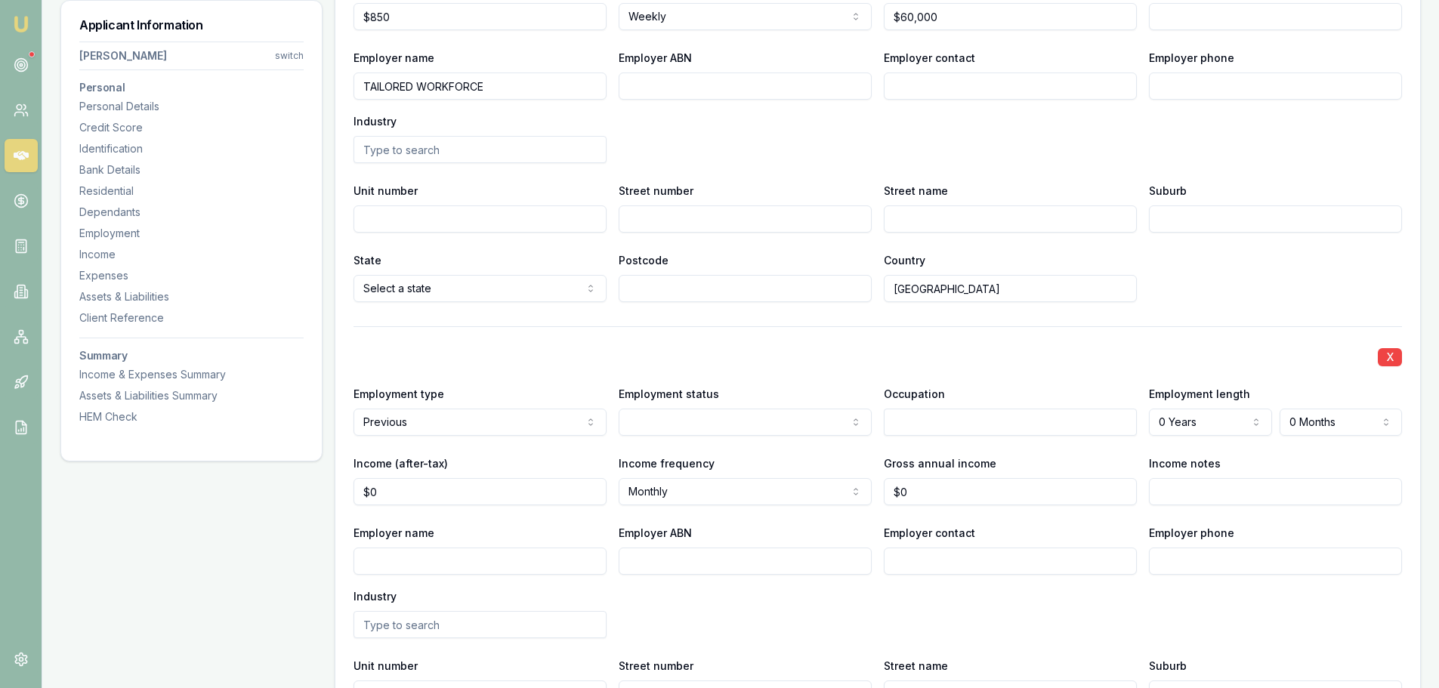
click at [468, 553] on input "Employer name" at bounding box center [479, 561] width 253 height 27
type input "MY TYRE CARE"
click at [1345, 251] on div "State Select a state NSW VIC QLD SA WA TAS NT ACT Postcode Country Australia" at bounding box center [877, 276] width 1048 height 51
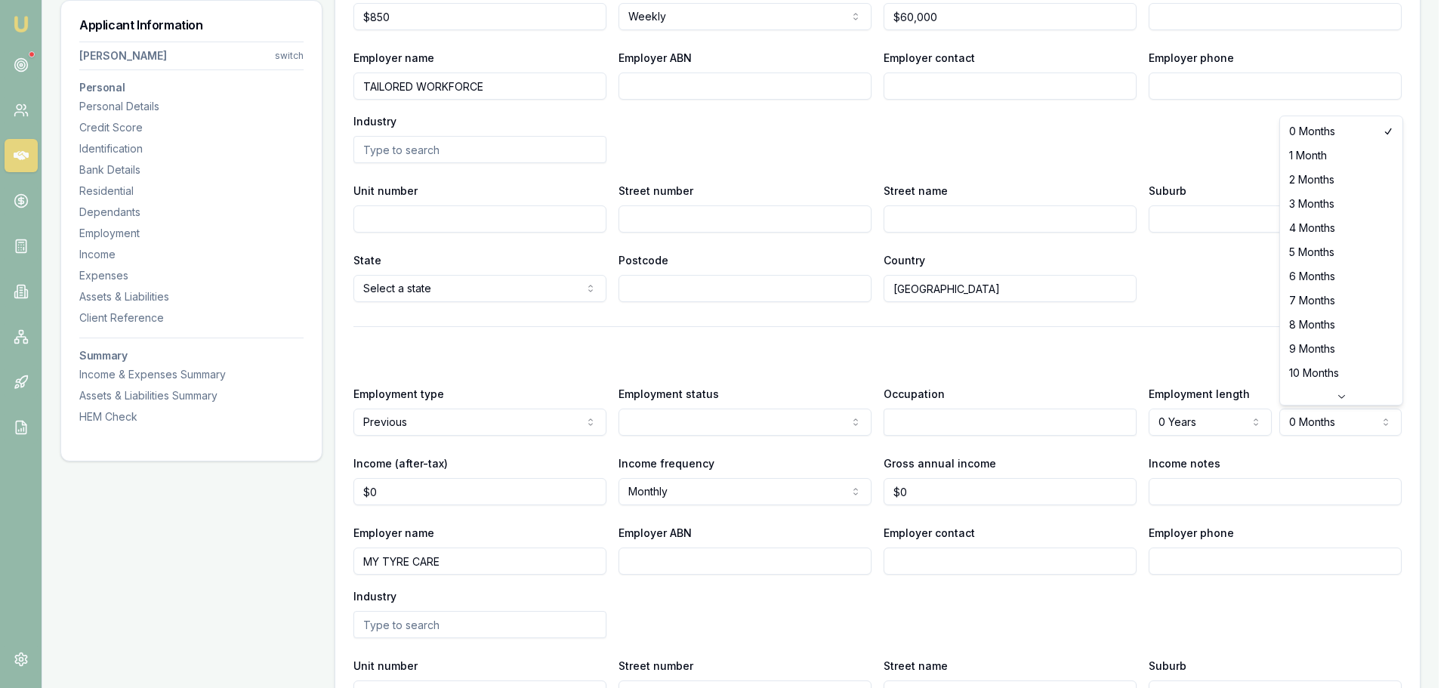
select select "5"
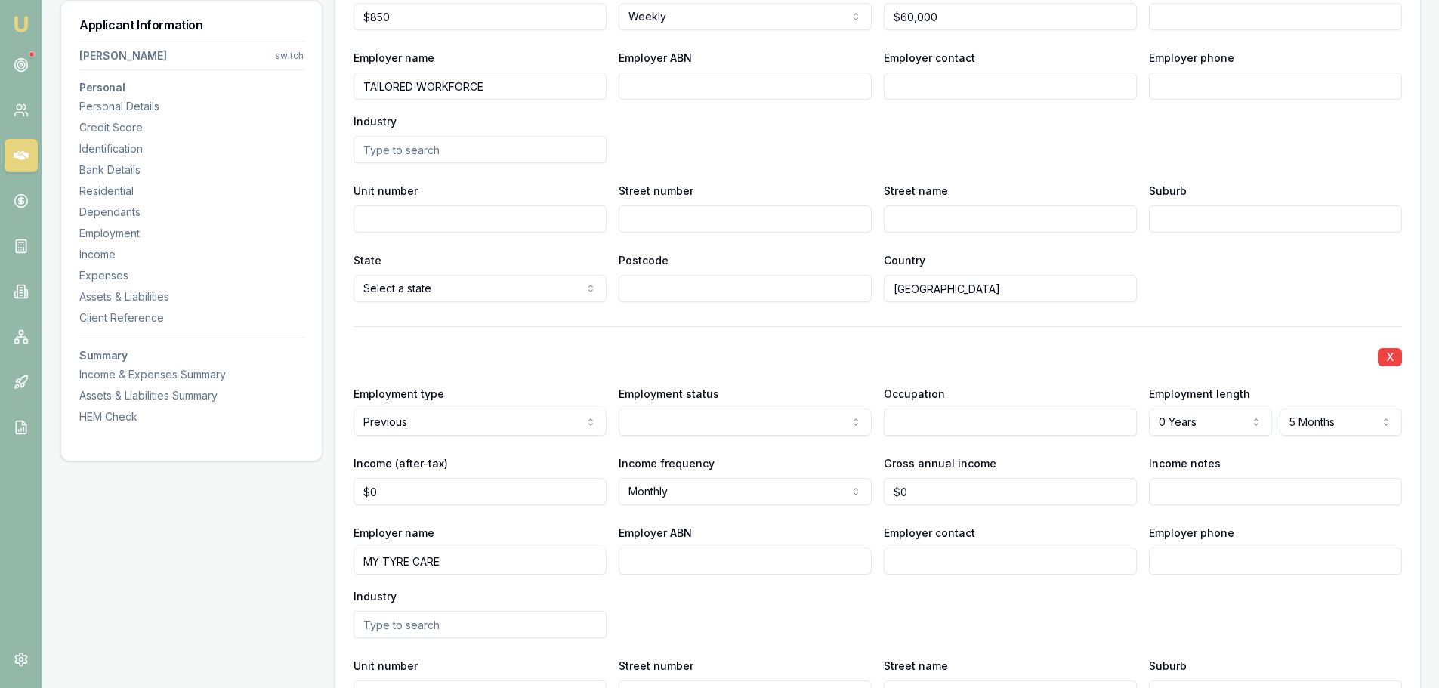
click at [1331, 251] on div "State Select a state NSW VIC QLD SA WA TAS NT ACT Postcode Country Australia" at bounding box center [877, 276] width 1048 height 51
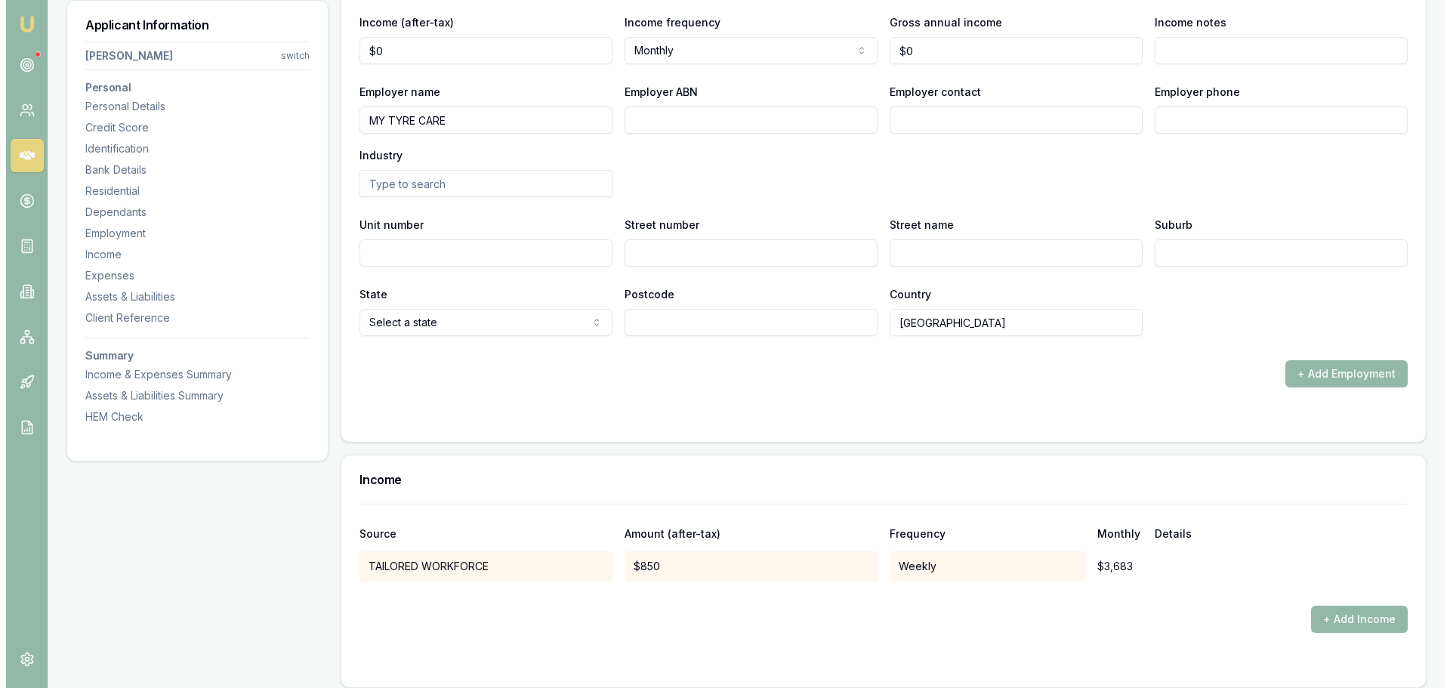
scroll to position [3021, 0]
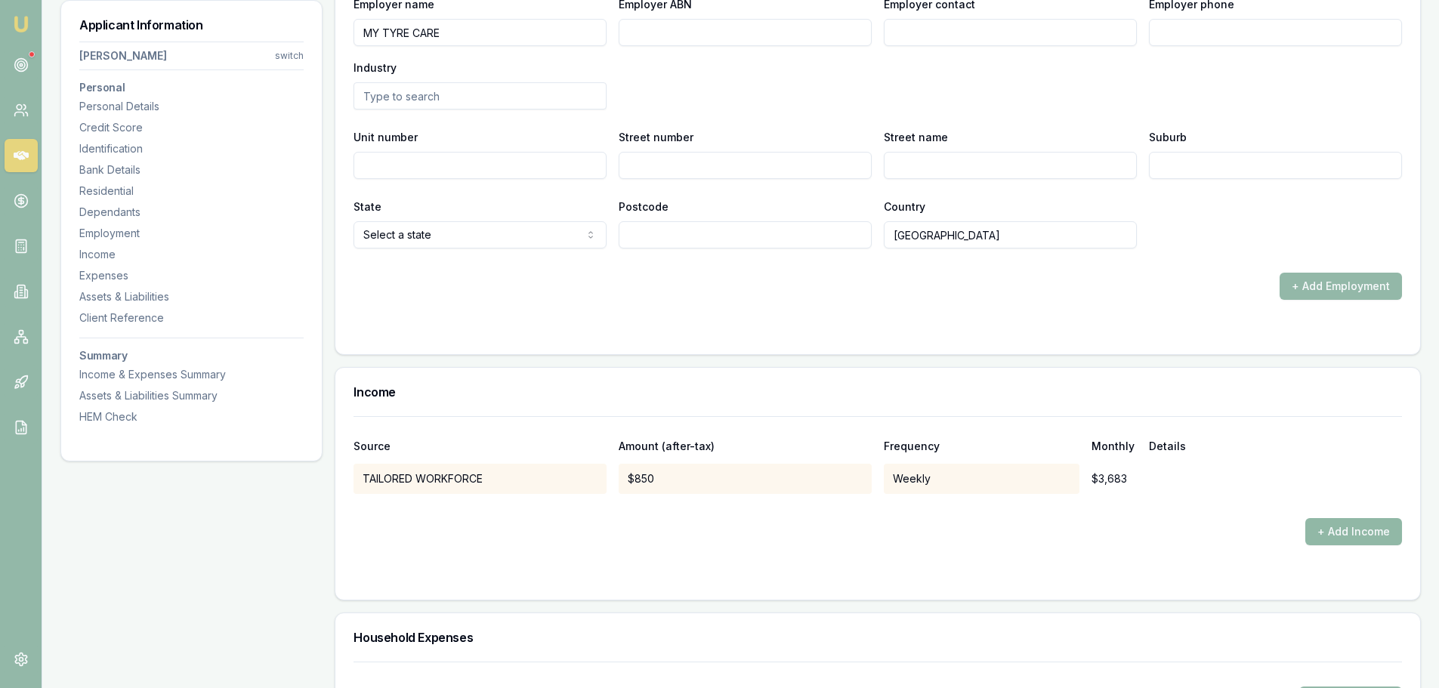
click at [1346, 536] on button "+ Add Income" at bounding box center [1353, 531] width 97 height 27
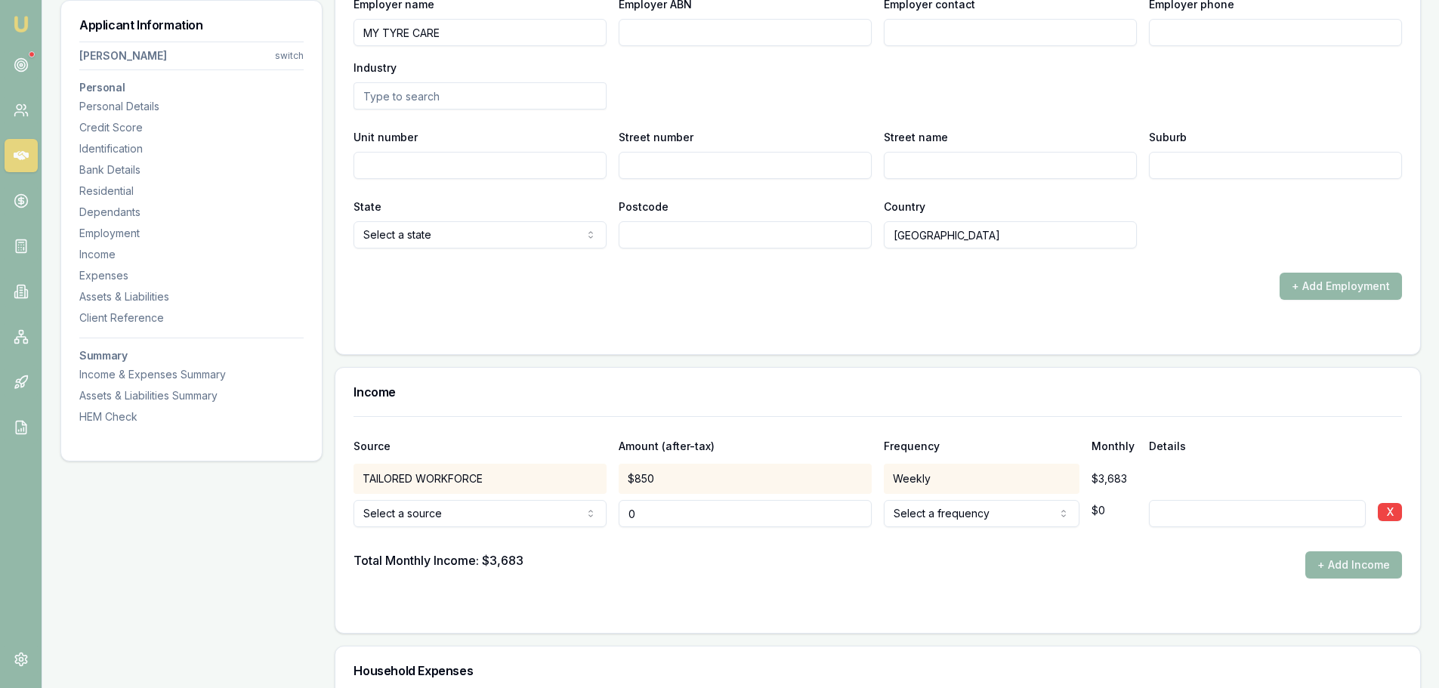
type input "$0"
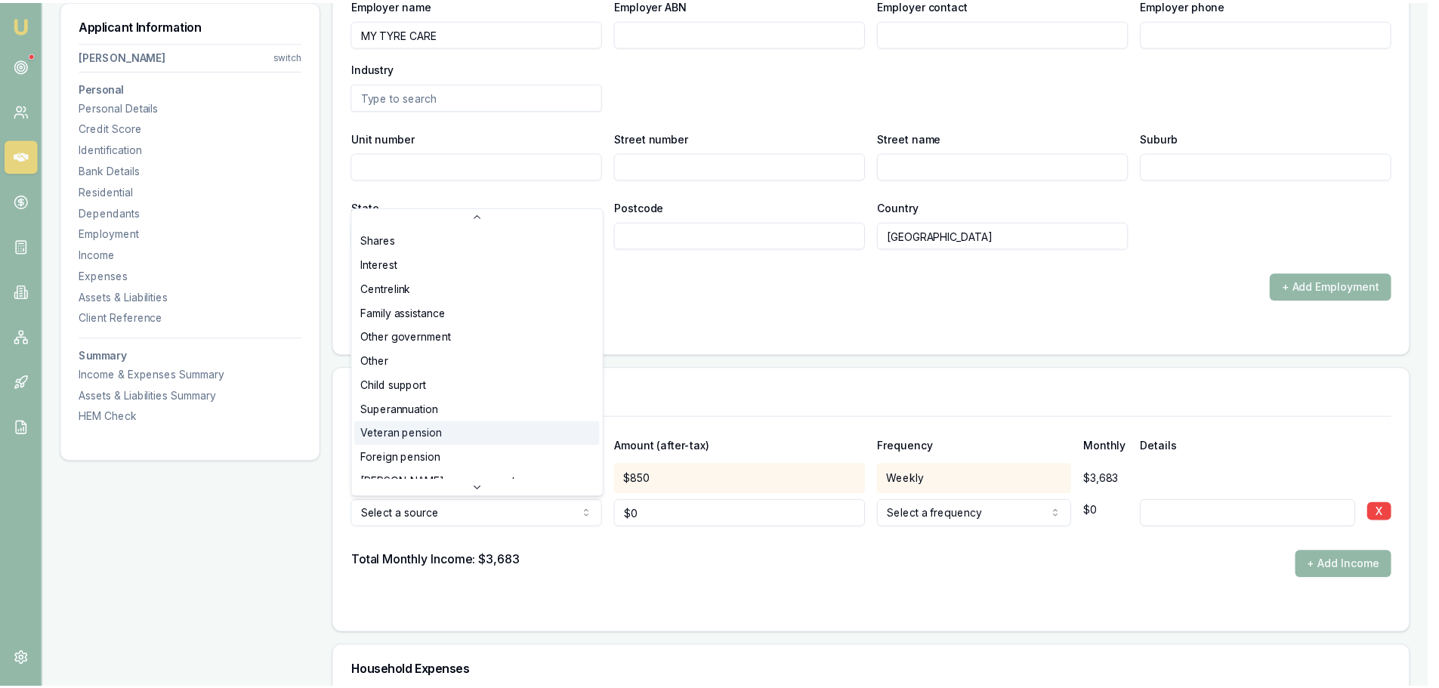
scroll to position [49, 0]
select select "CENTRELINK"
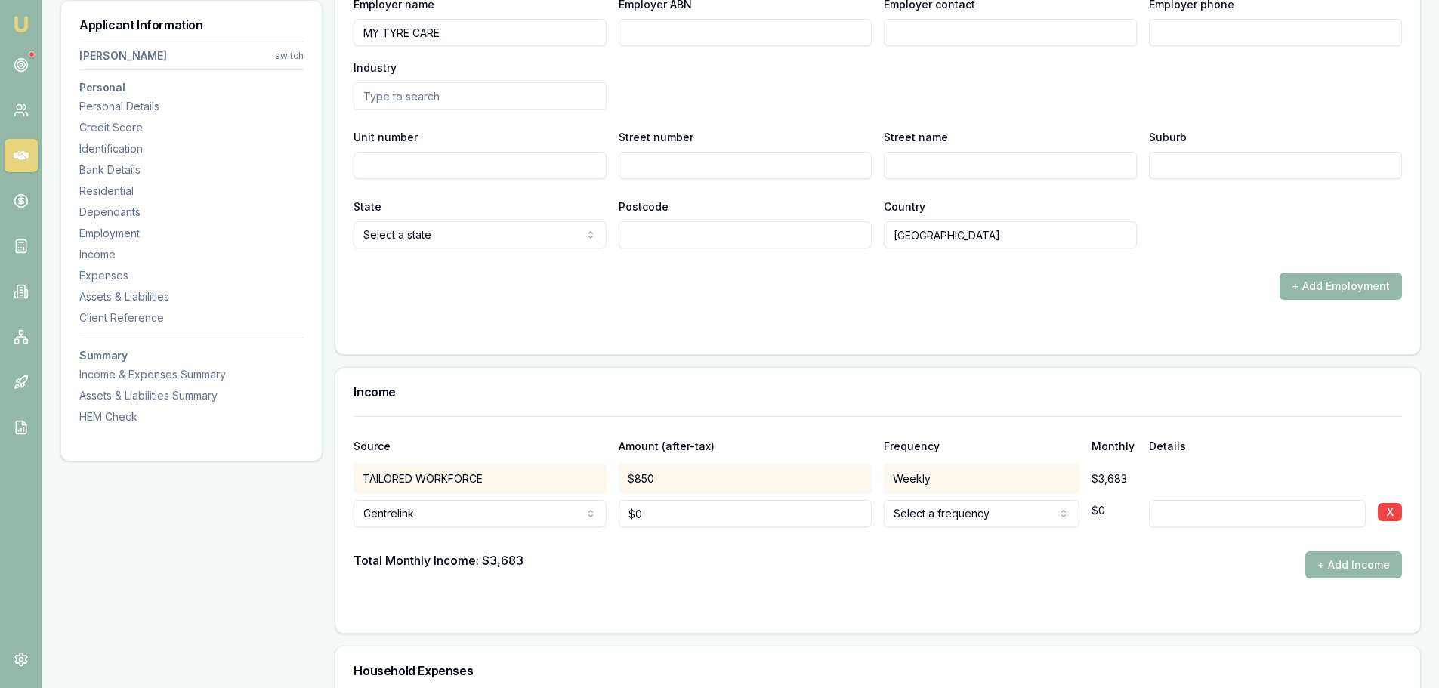
click at [1178, 518] on input at bounding box center [1257, 513] width 217 height 27
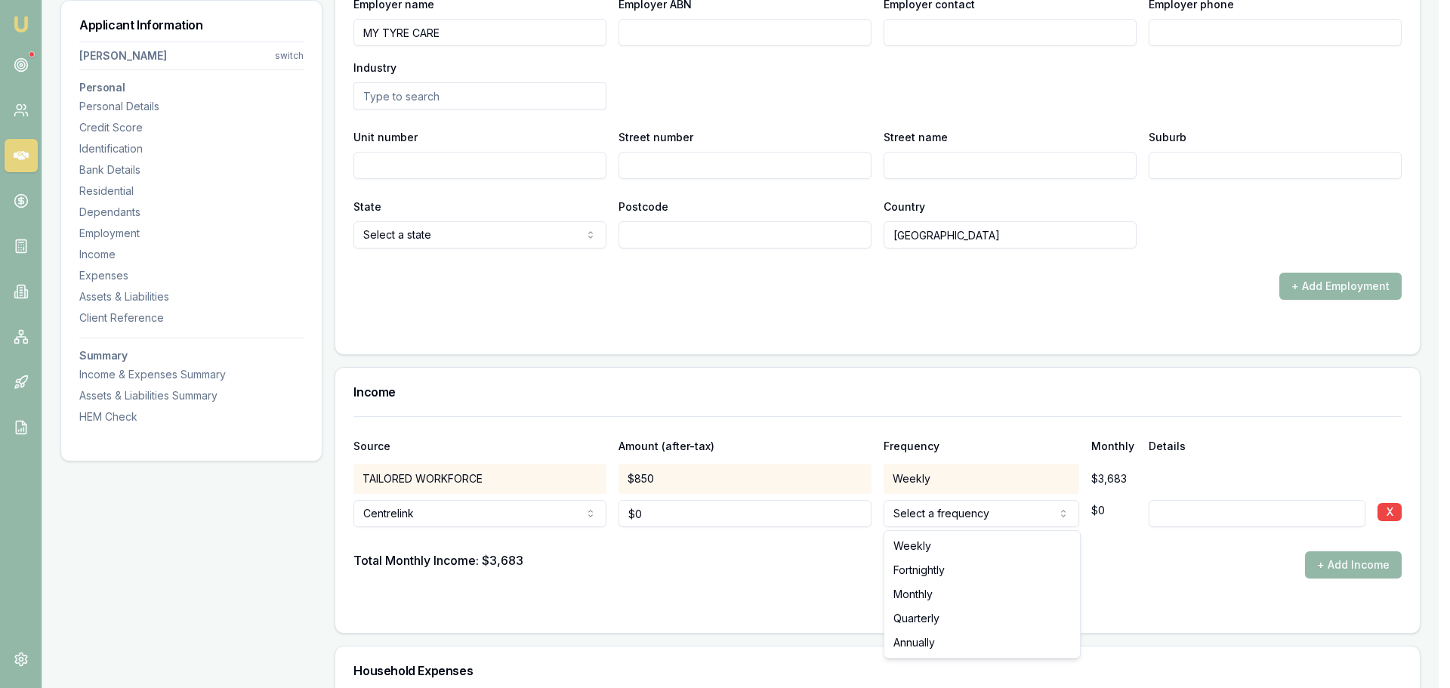
select select "FORTNIGHTLY"
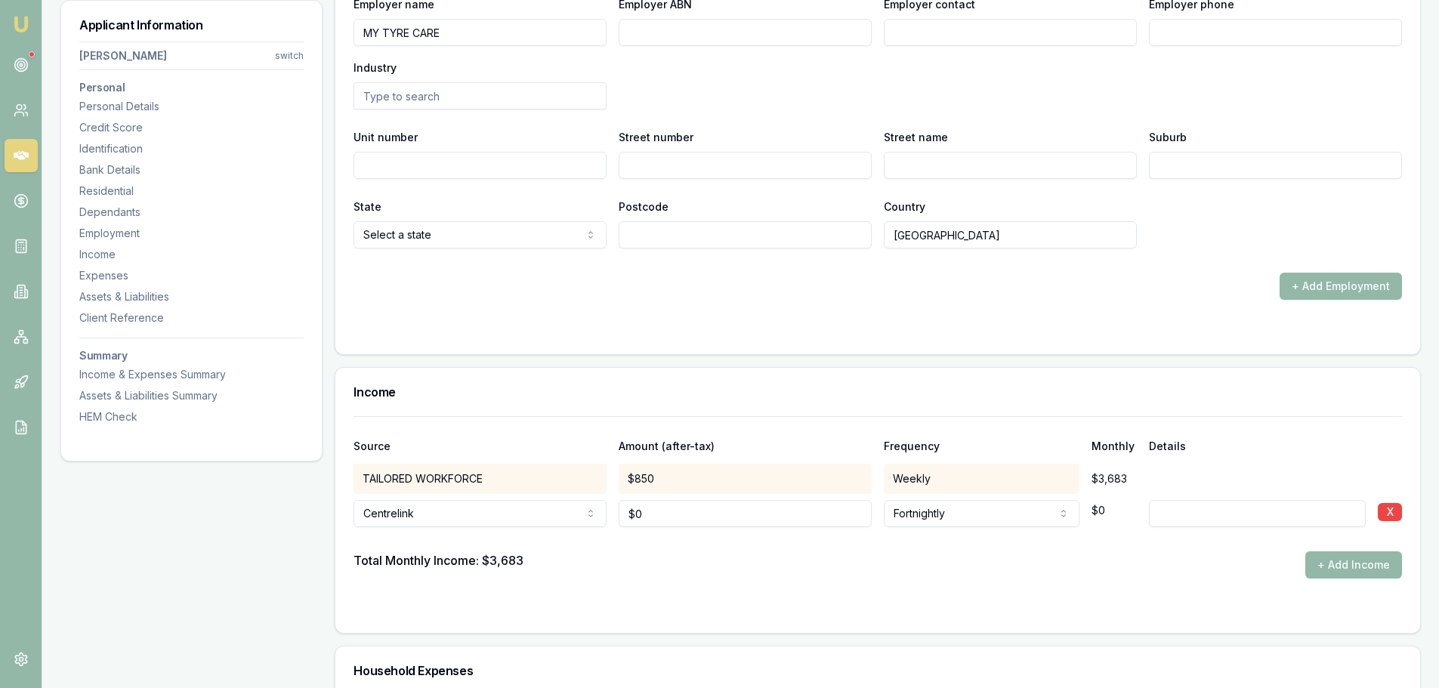
click at [1197, 512] on input at bounding box center [1257, 513] width 217 height 27
type input "JOBSEEKER"
click at [1396, 514] on button "X" at bounding box center [1390, 512] width 24 height 18
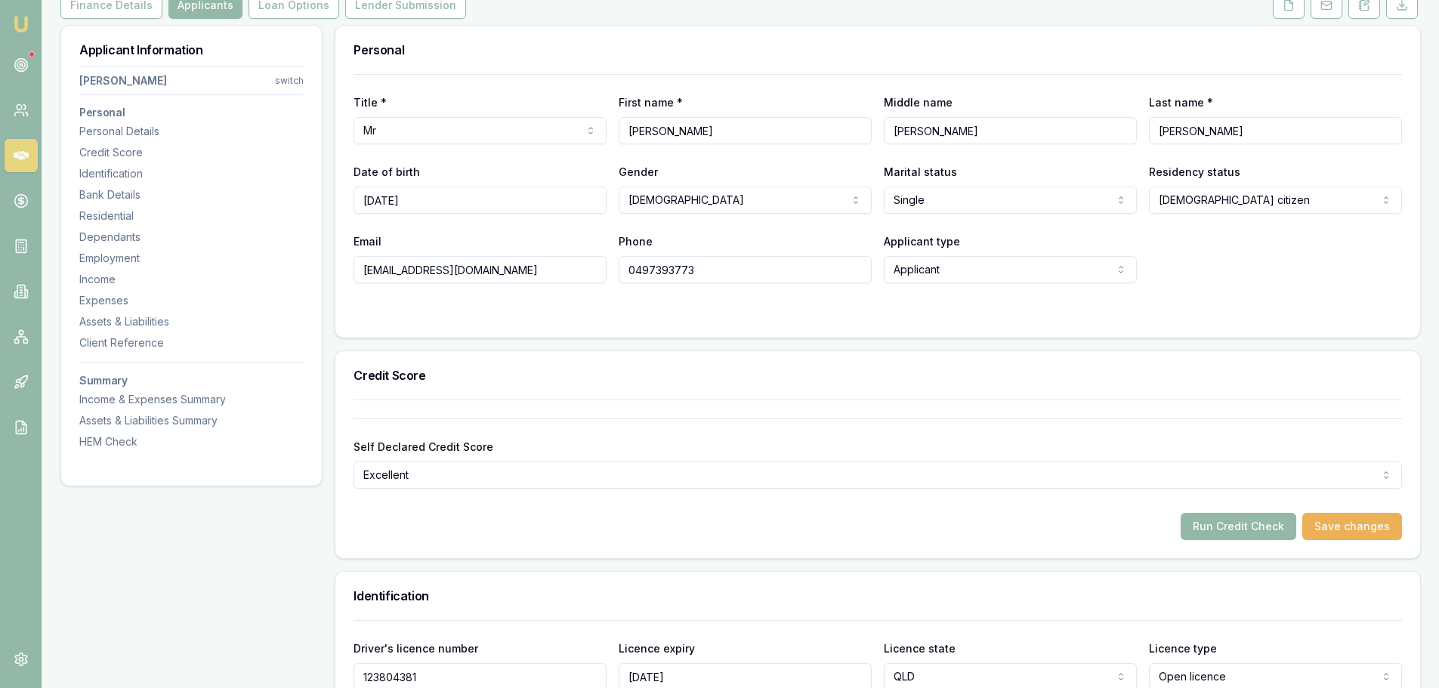
scroll to position [0, 0]
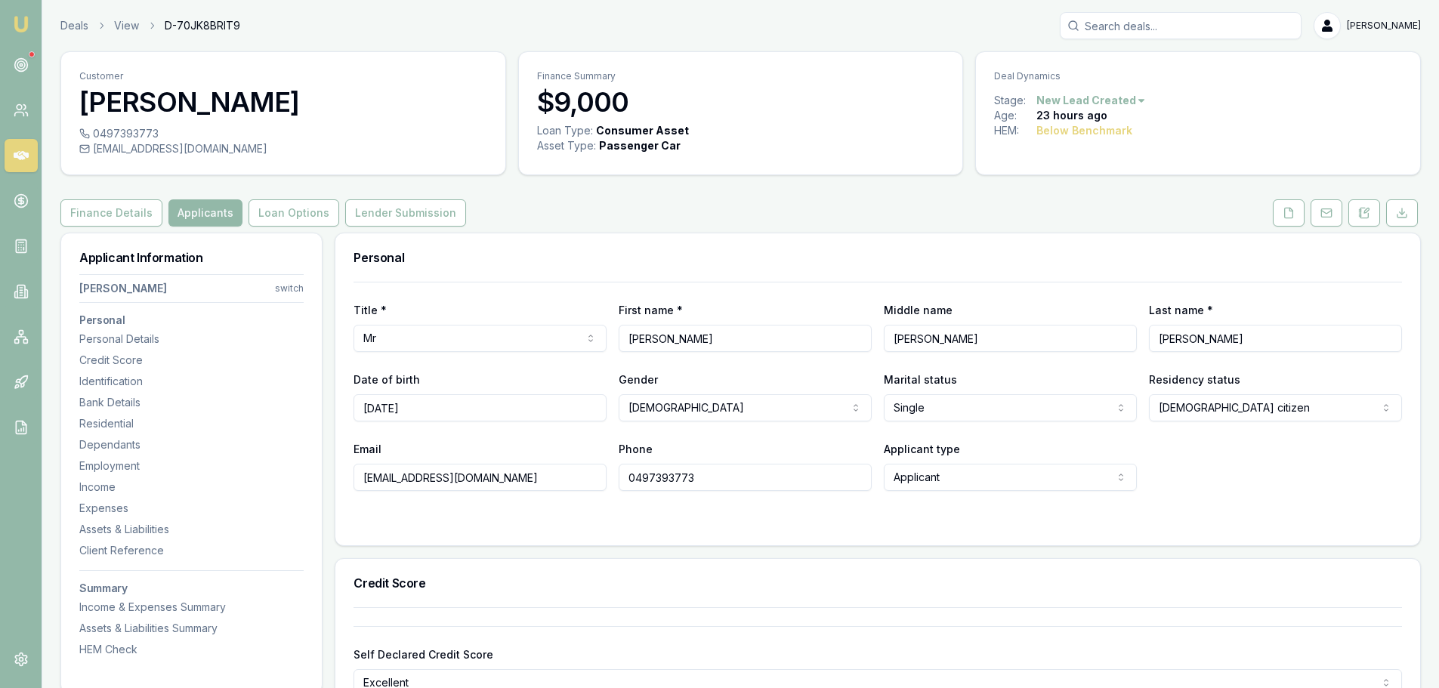
click at [804, 524] on div at bounding box center [877, 521] width 1048 height 12
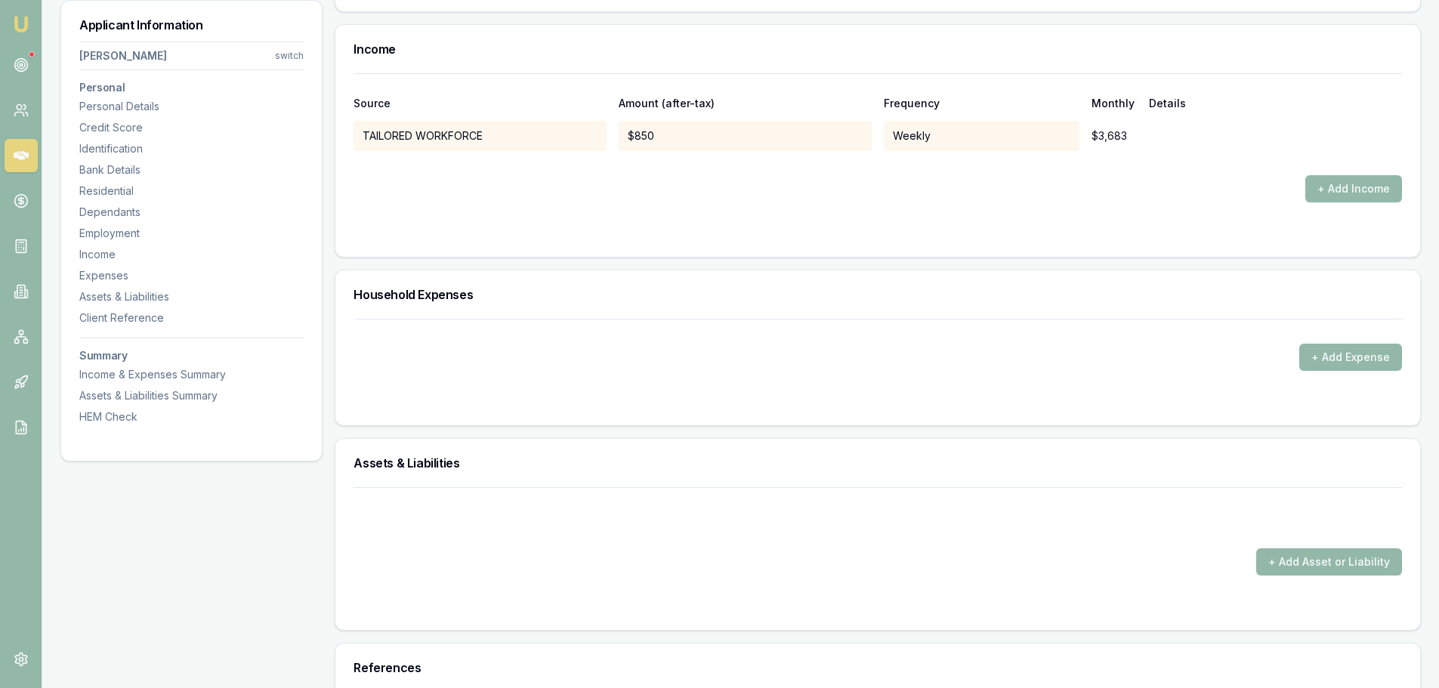
scroll to position [3398, 0]
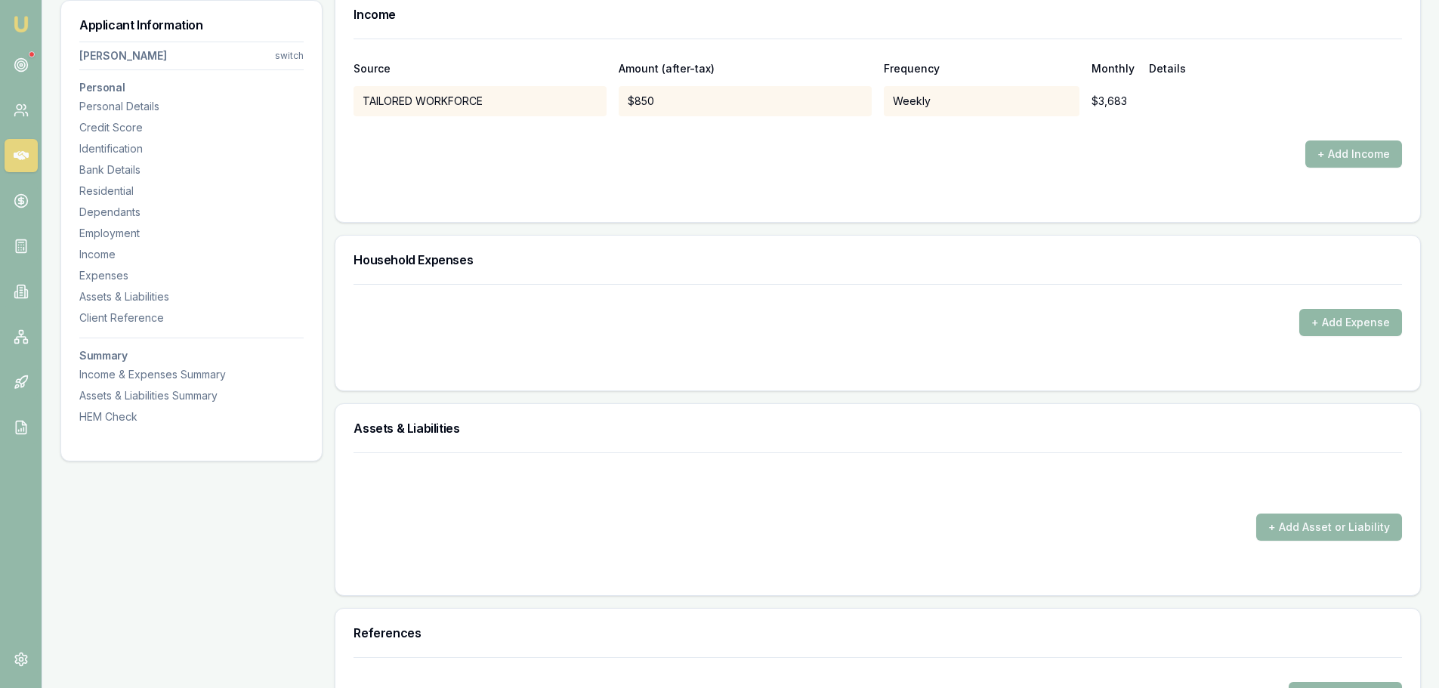
click at [1346, 322] on button "+ Add Expense" at bounding box center [1350, 322] width 103 height 27
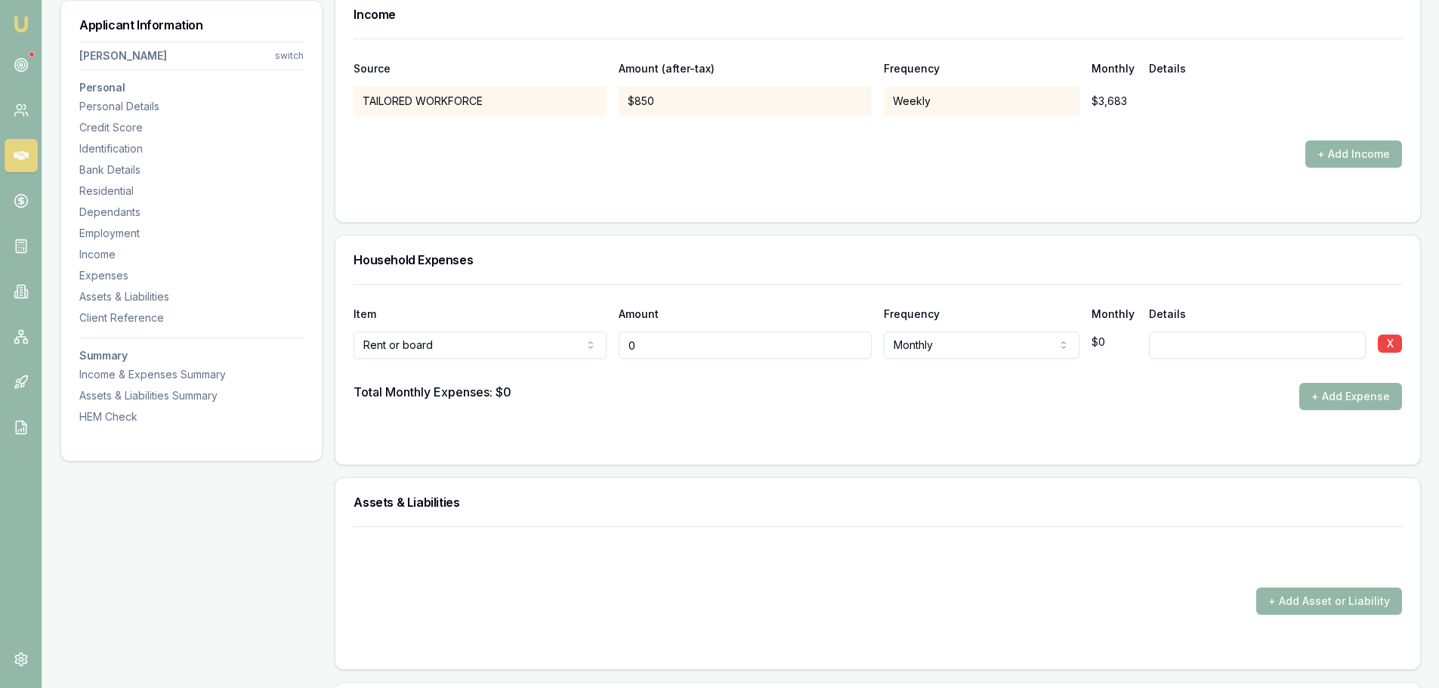
drag, startPoint x: 670, startPoint y: 347, endPoint x: 610, endPoint y: 347, distance: 59.7
click at [610, 347] on div "Rent or board Rent or board Food and groceries Utilities Insurance Transport He…" at bounding box center [877, 342] width 1048 height 33
type input "$450"
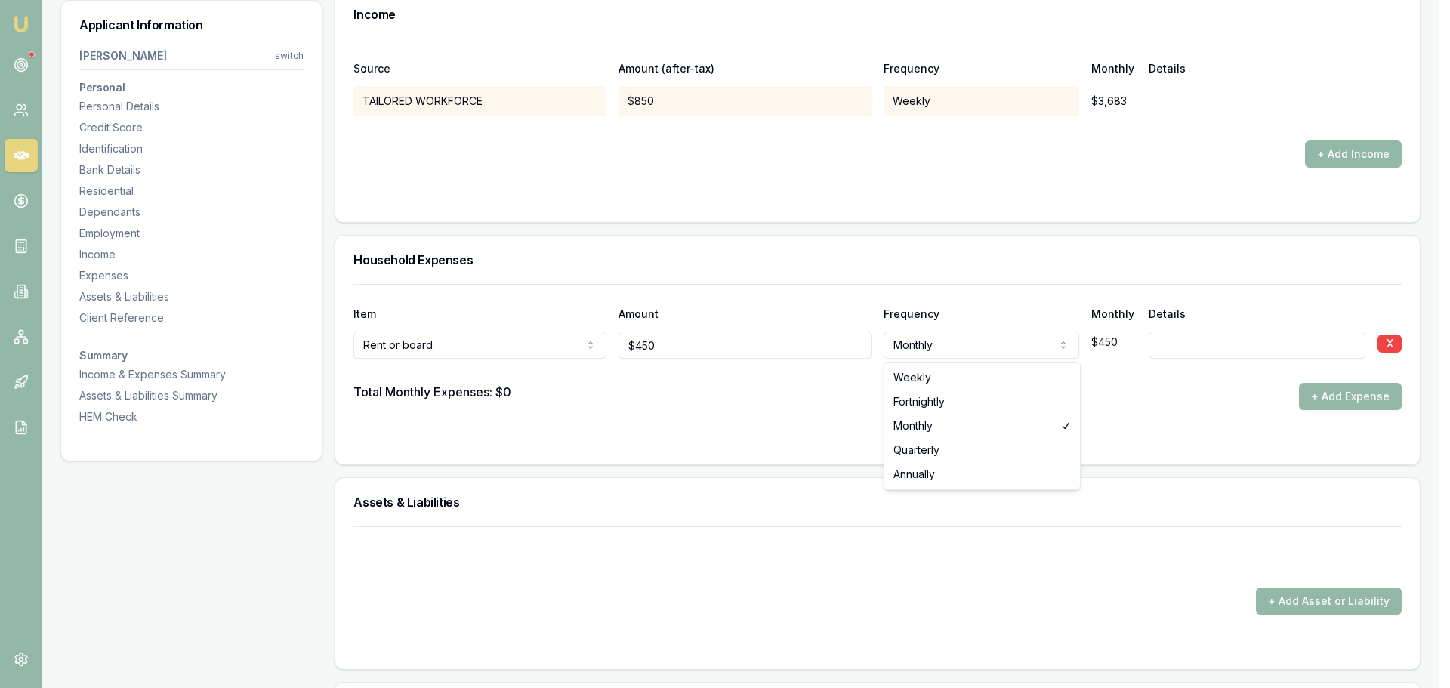
select select "WEEKLY"
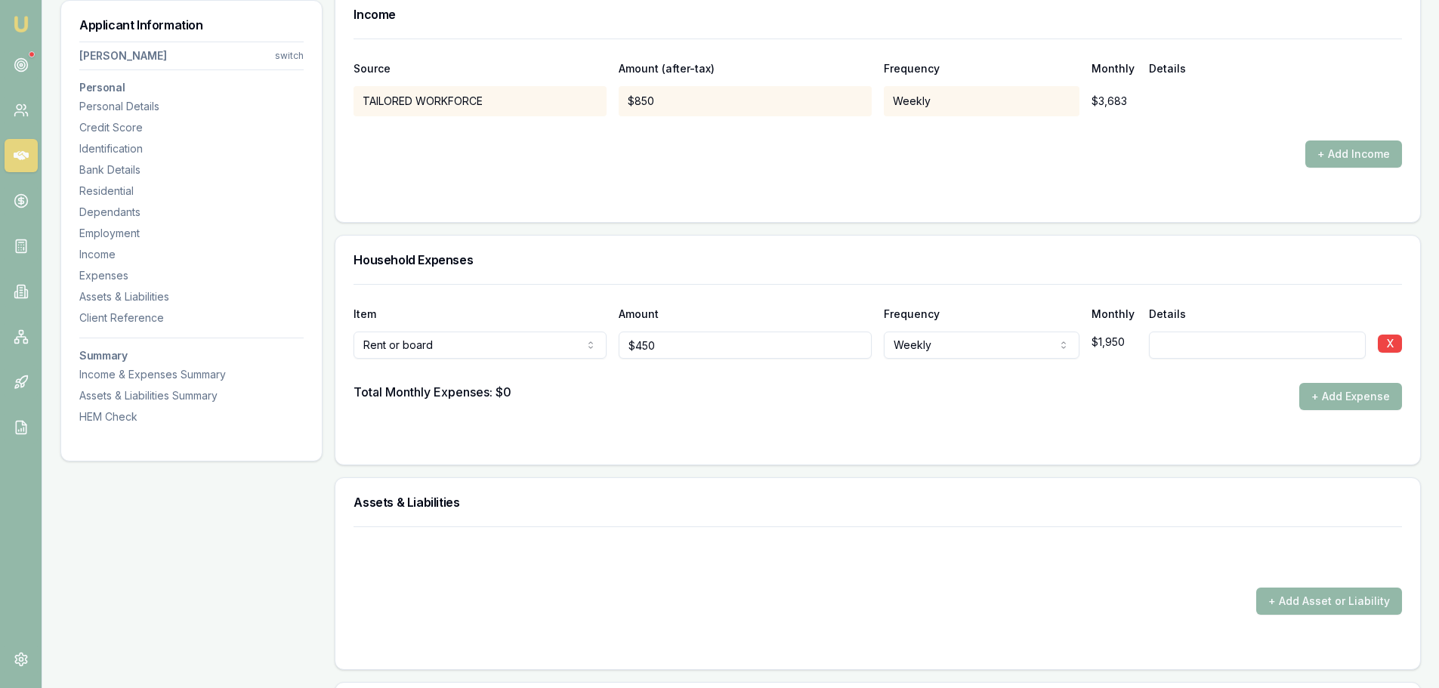
drag, startPoint x: 1065, startPoint y: 390, endPoint x: 1140, endPoint y: 394, distance: 74.9
click at [1067, 390] on div "Total Monthly Expenses: $0 + Add Expense" at bounding box center [877, 396] width 1048 height 27
click at [1346, 390] on button "+ Add Expense" at bounding box center [1350, 396] width 103 height 27
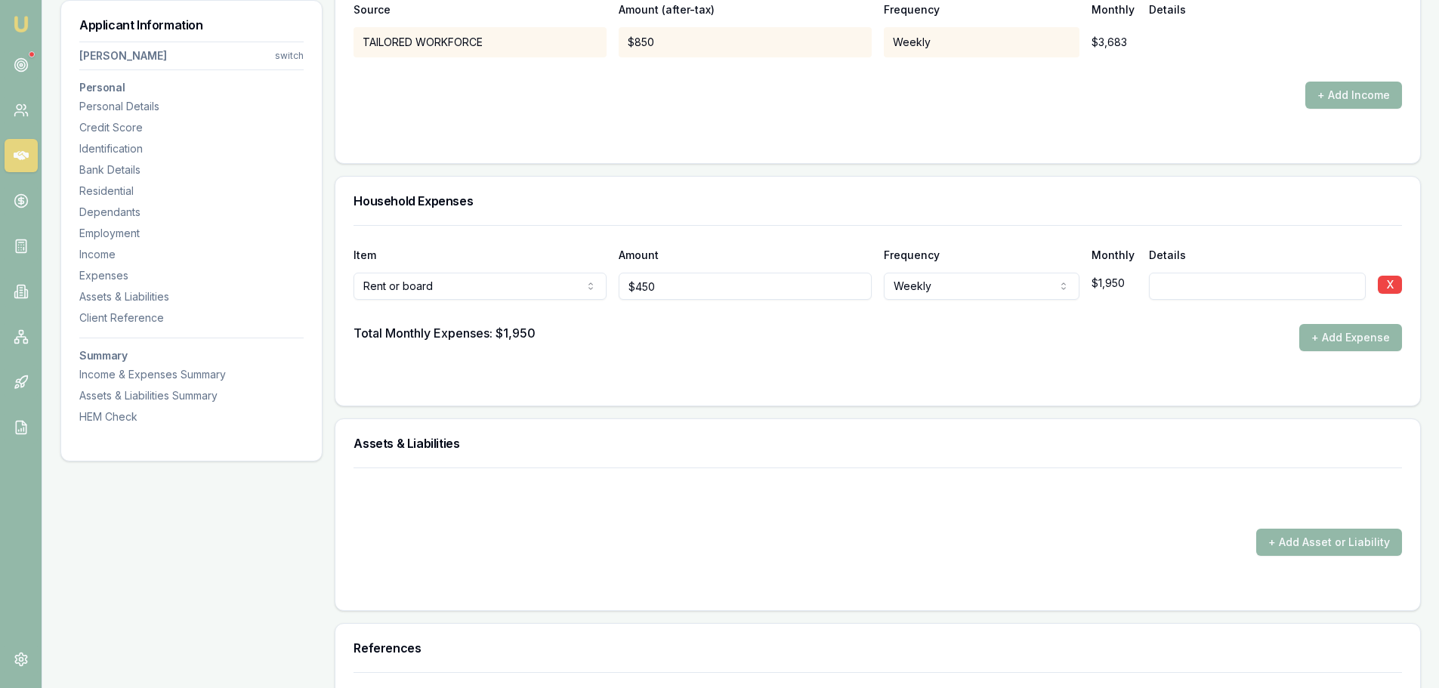
scroll to position [3474, 0]
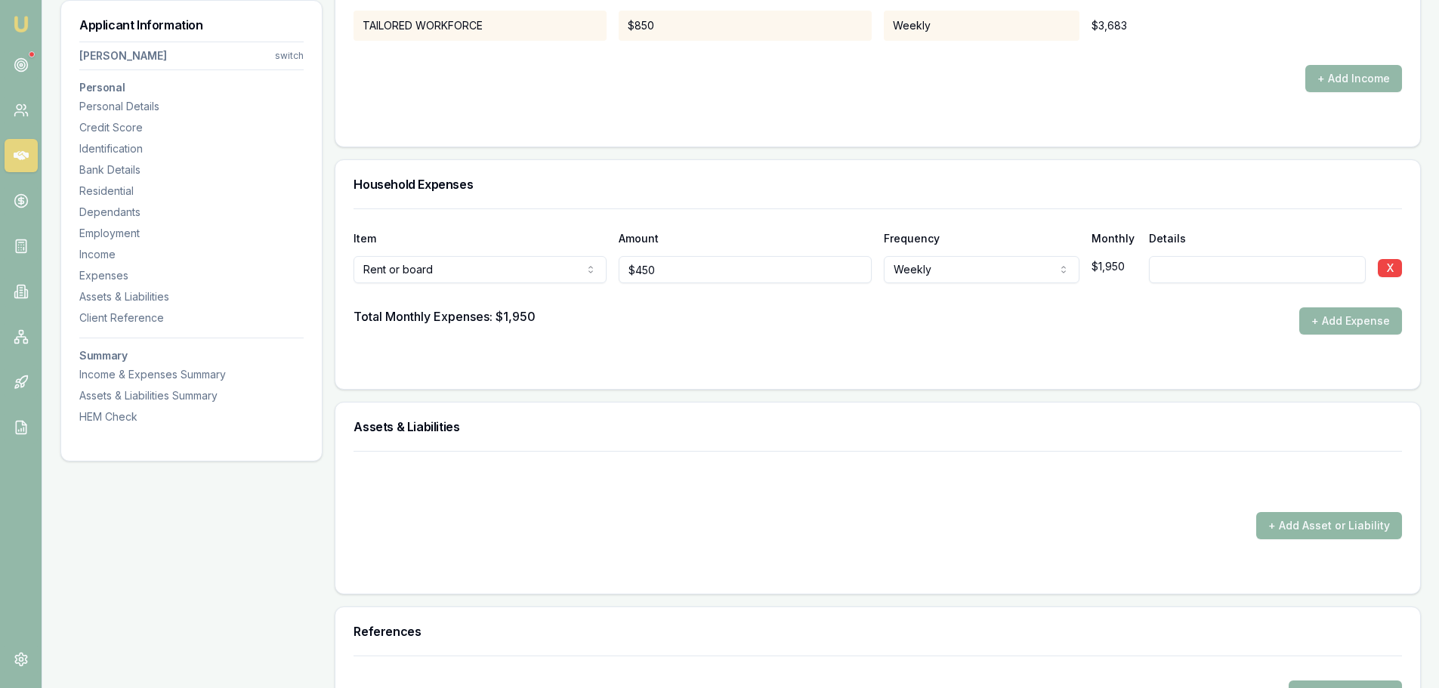
click at [1302, 520] on button "+ Add Asset or Liability" at bounding box center [1329, 525] width 146 height 27
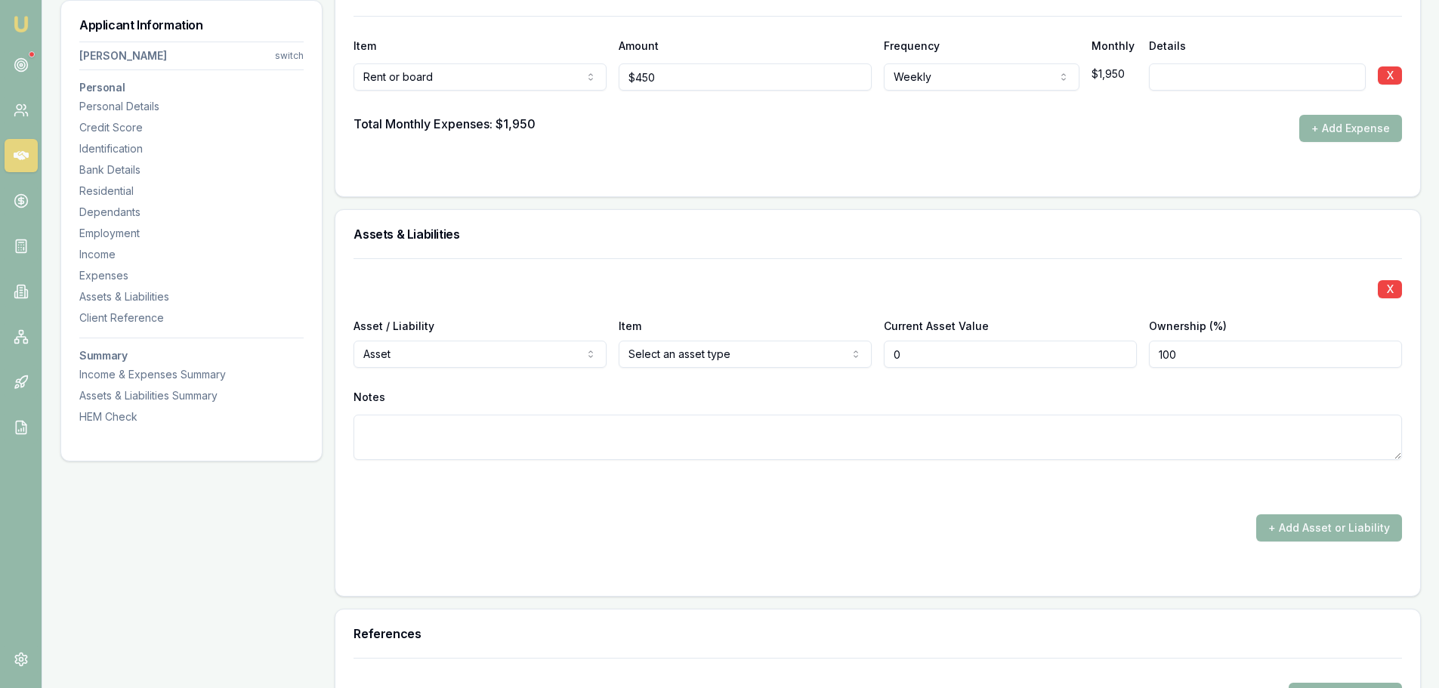
scroll to position [3701, 0]
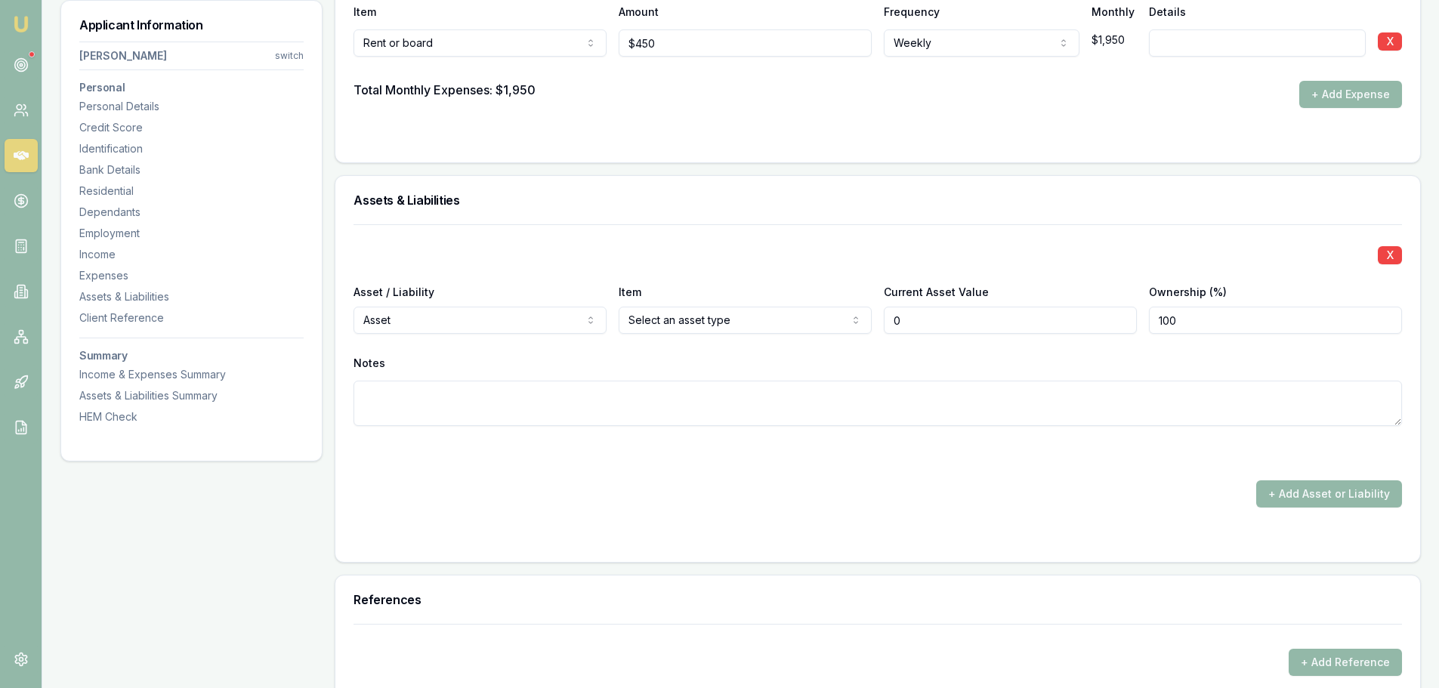
type input "$0"
click at [983, 200] on h3 "Assets & Liabilities" at bounding box center [877, 200] width 1048 height 12
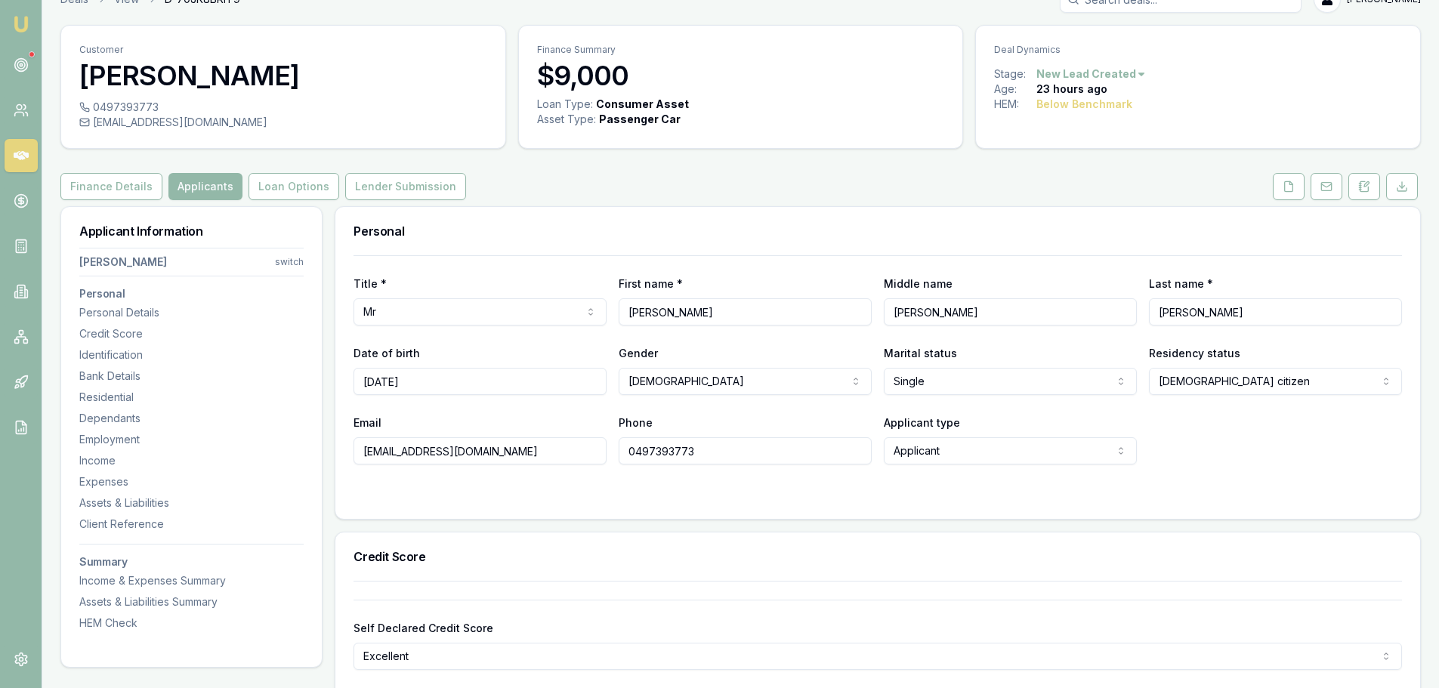
scroll to position [0, 0]
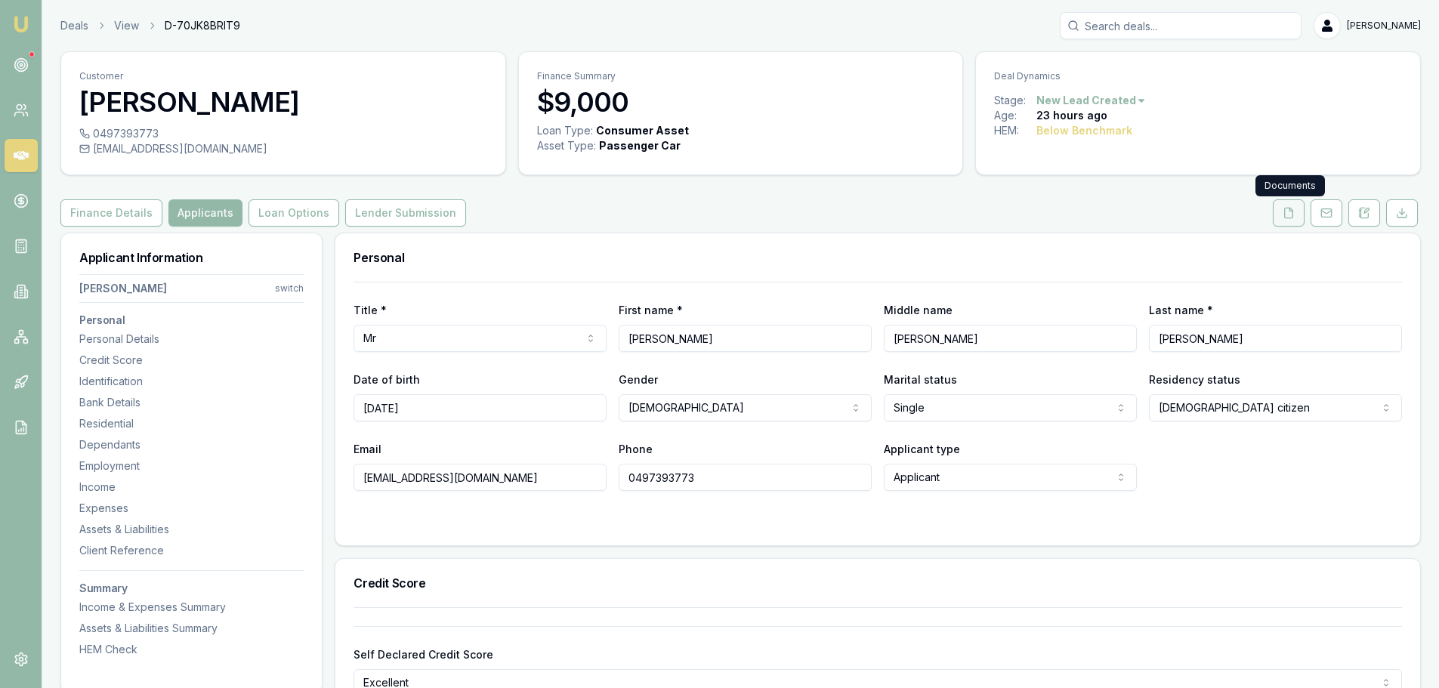
click at [1288, 214] on icon at bounding box center [1288, 213] width 12 height 12
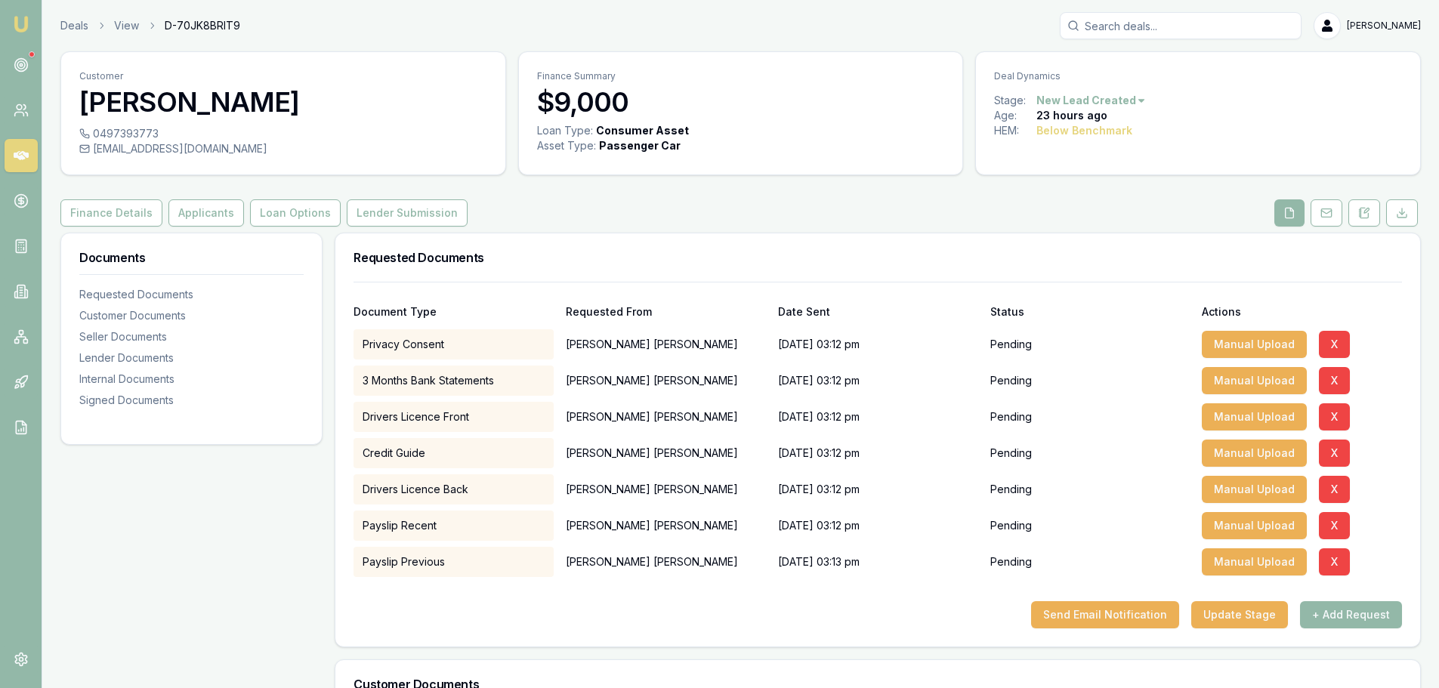
click at [719, 242] on div "Requested Documents" at bounding box center [877, 257] width 1084 height 48
click at [819, 236] on div "Requested Documents" at bounding box center [877, 257] width 1084 height 48
click at [536, 265] on div "Requested Documents" at bounding box center [877, 257] width 1084 height 48
click at [677, 187] on div "Customer Thomas Williams 0497393773 tomreed7303@gmail.com Finance Summary $9,00…" at bounding box center [740, 617] width 1360 height 1132
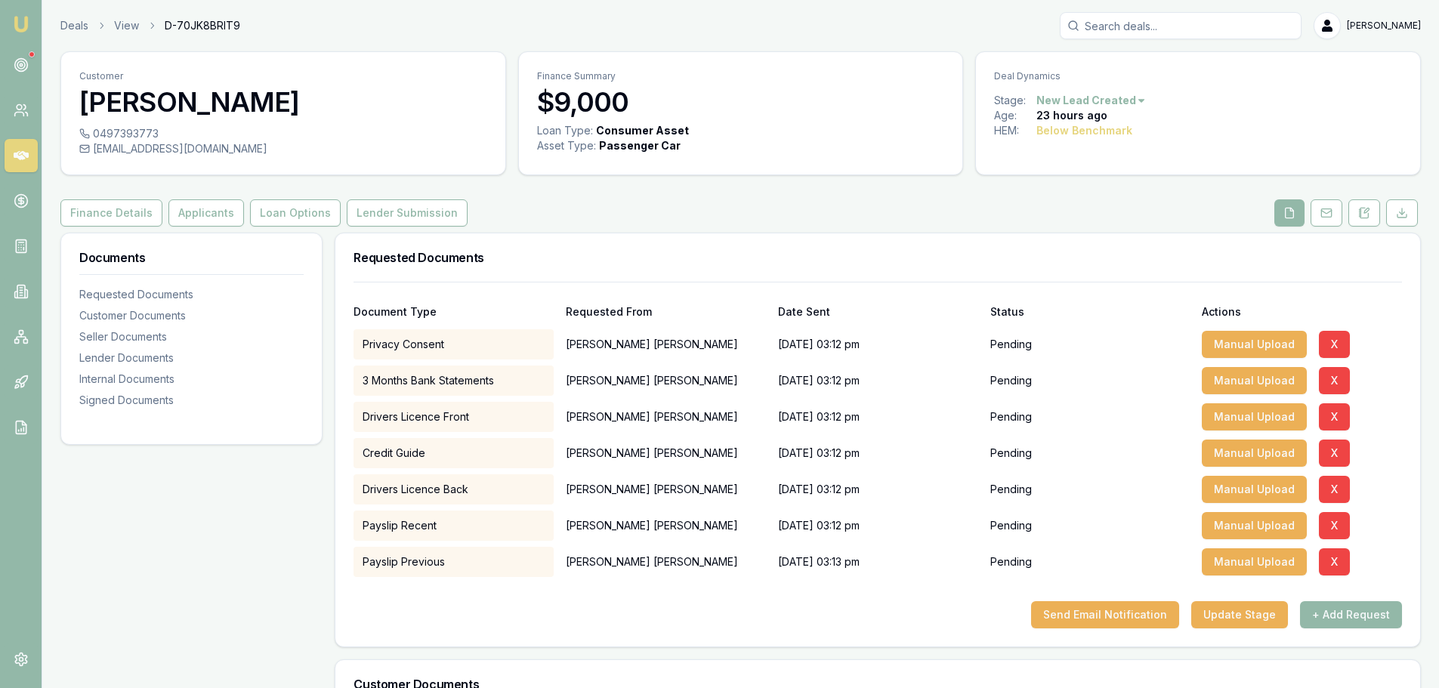
click at [707, 202] on div "Finance Details Applicants Loan Options Lender Submission" at bounding box center [740, 212] width 1360 height 27
click at [1230, 607] on button "Update Stage" at bounding box center [1239, 614] width 97 height 27
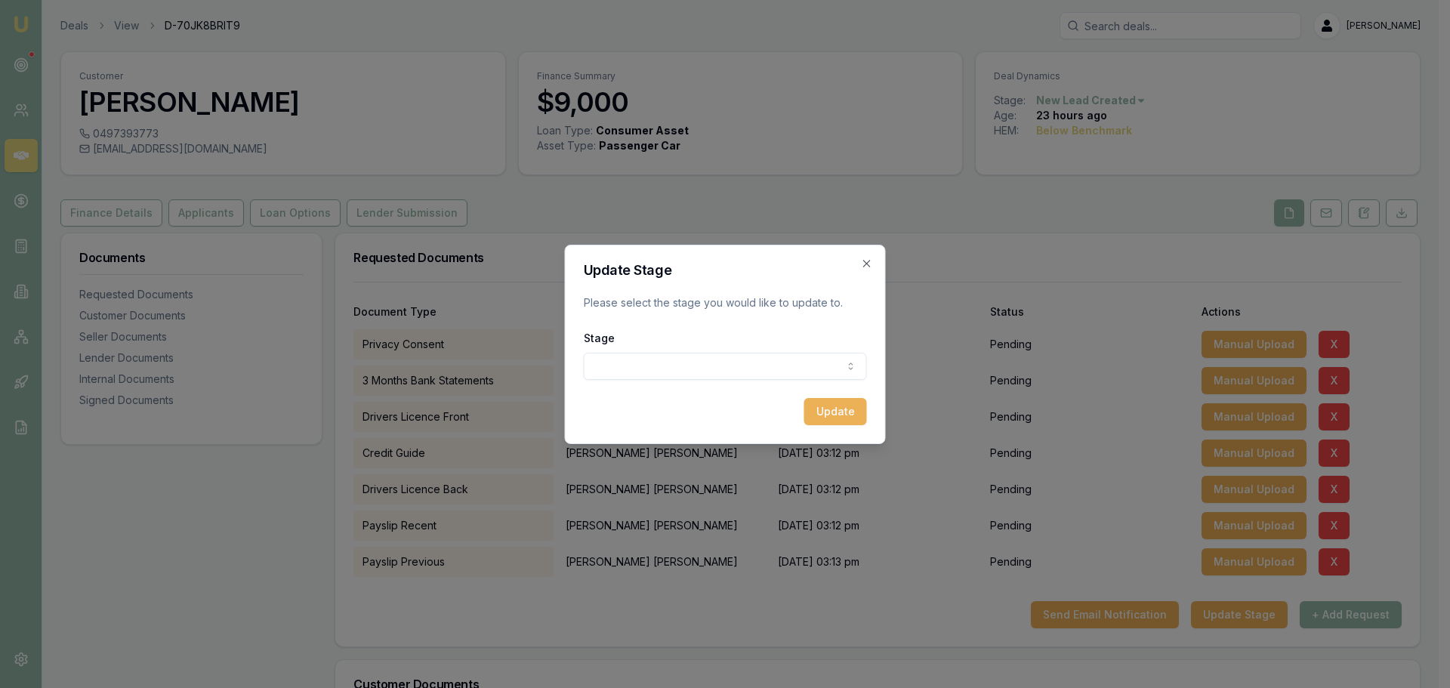
click at [798, 368] on body "Emu Broker Deals View D-70JK8BRIT9 Erin Shield Toggle Menu Customer Thomas Will…" at bounding box center [719, 344] width 1439 height 688
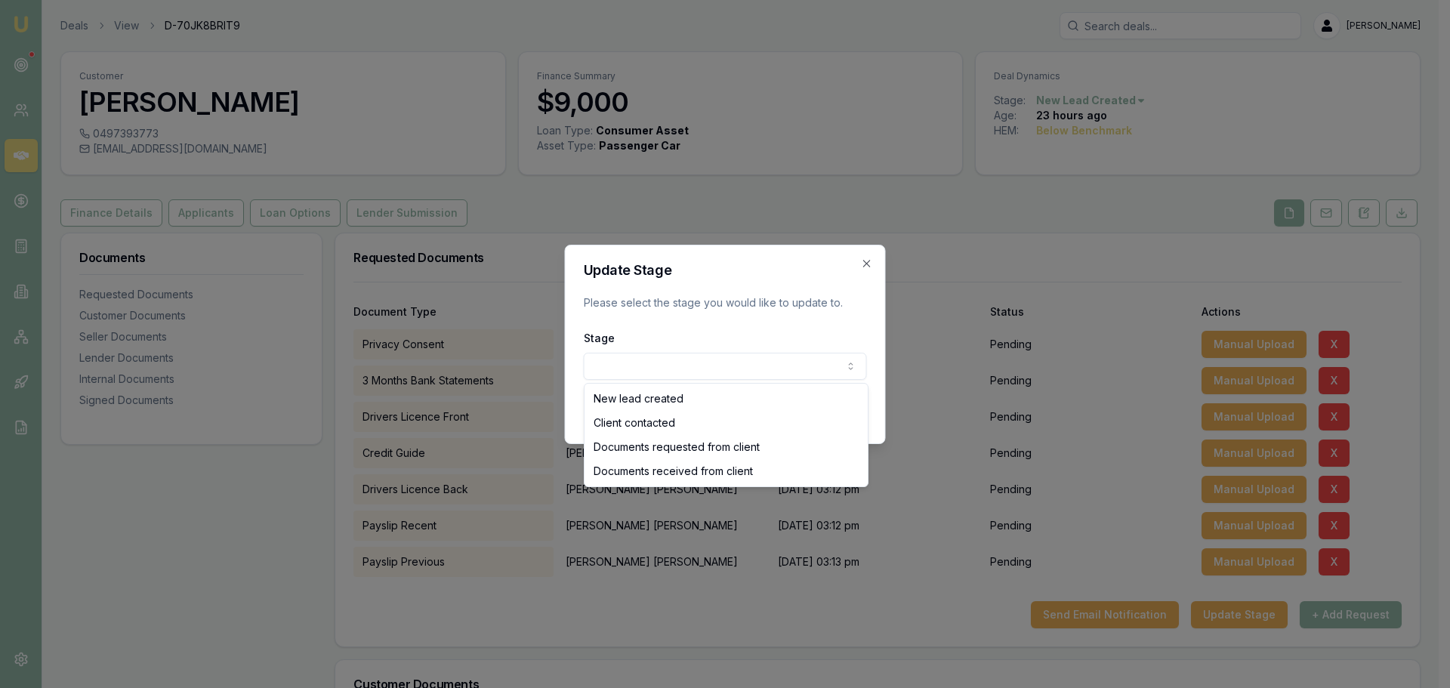
select select "DOCUMENTS_REQUESTED_FROM_CLIENT"
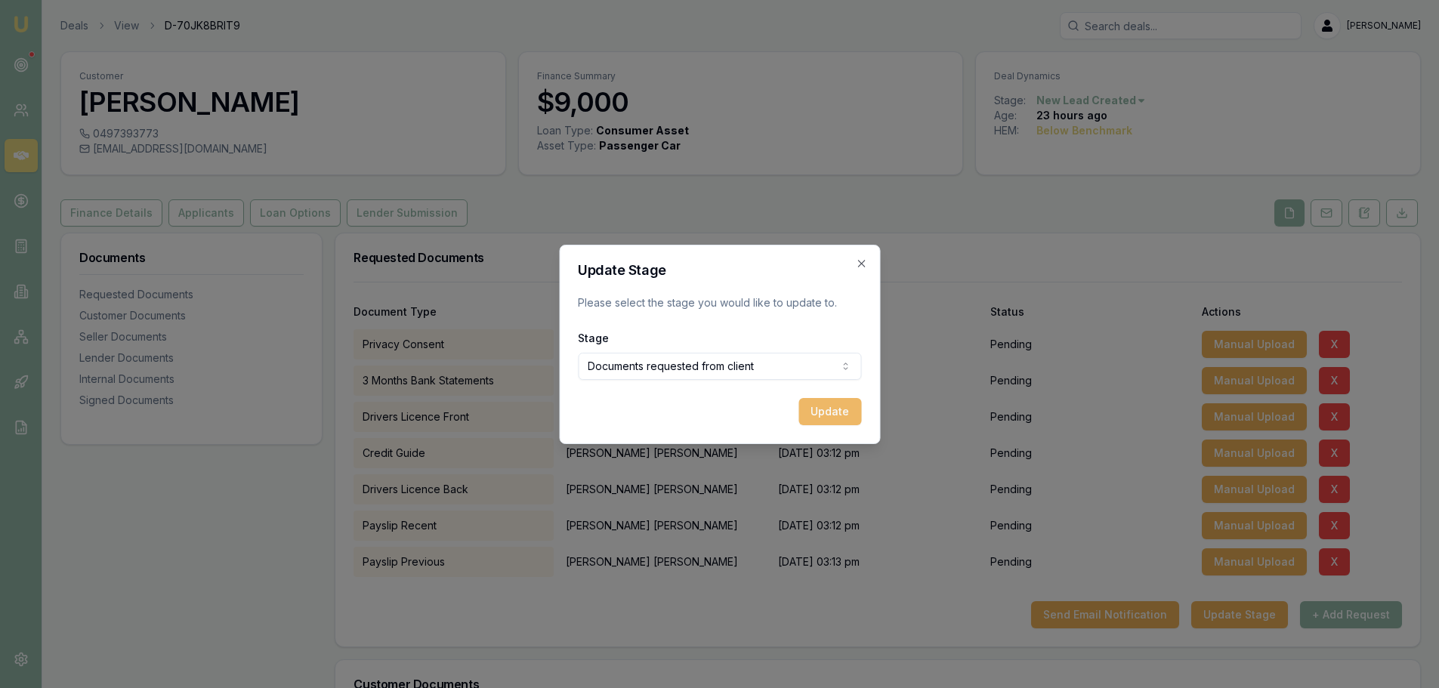
click at [846, 414] on button "Update" at bounding box center [829, 411] width 63 height 27
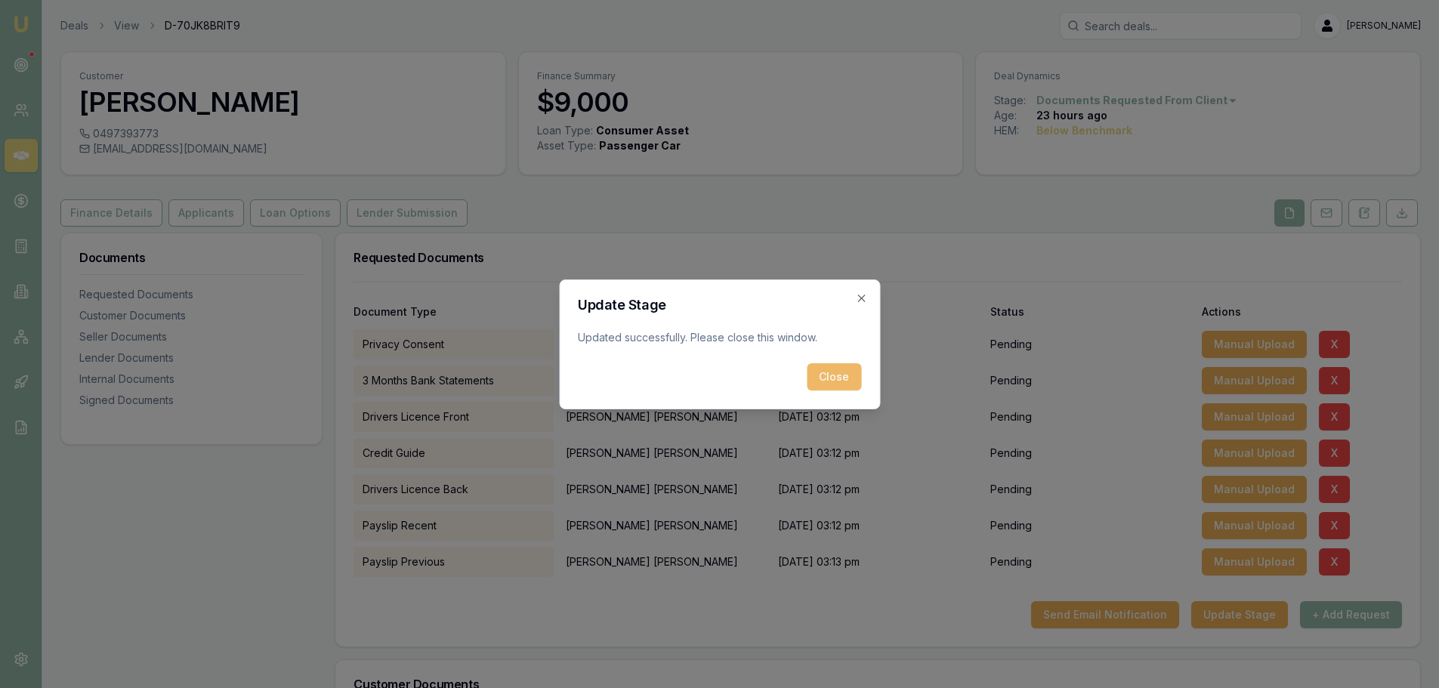
click at [835, 376] on button "Close" at bounding box center [834, 376] width 54 height 27
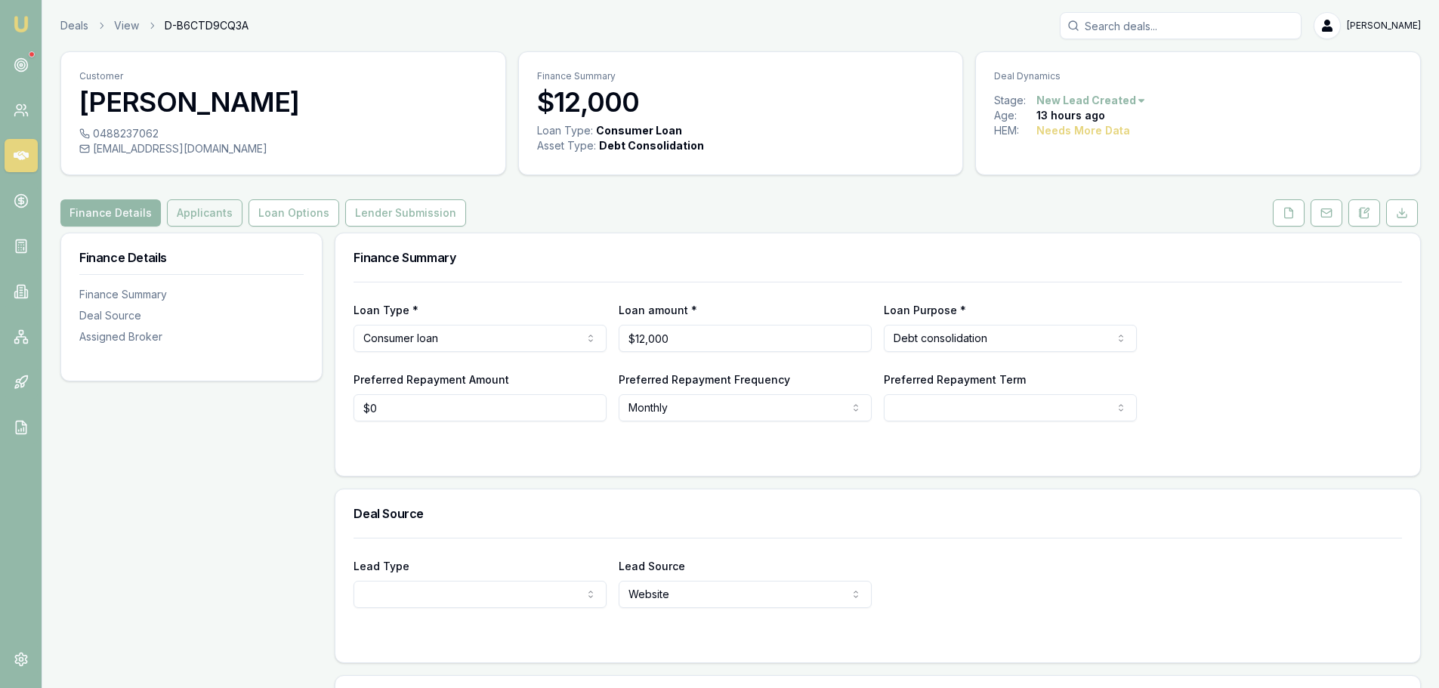
click at [213, 216] on button "Applicants" at bounding box center [205, 212] width 76 height 27
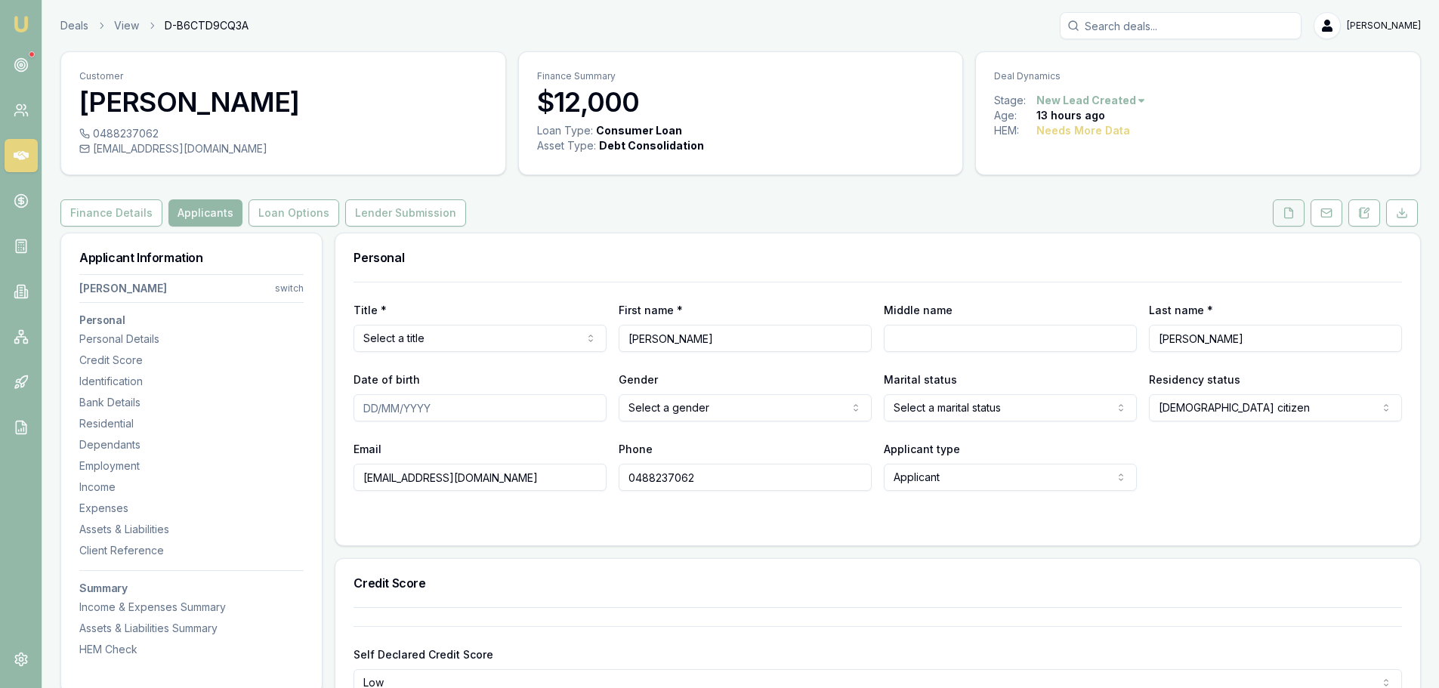
click at [1300, 211] on button at bounding box center [1289, 212] width 32 height 27
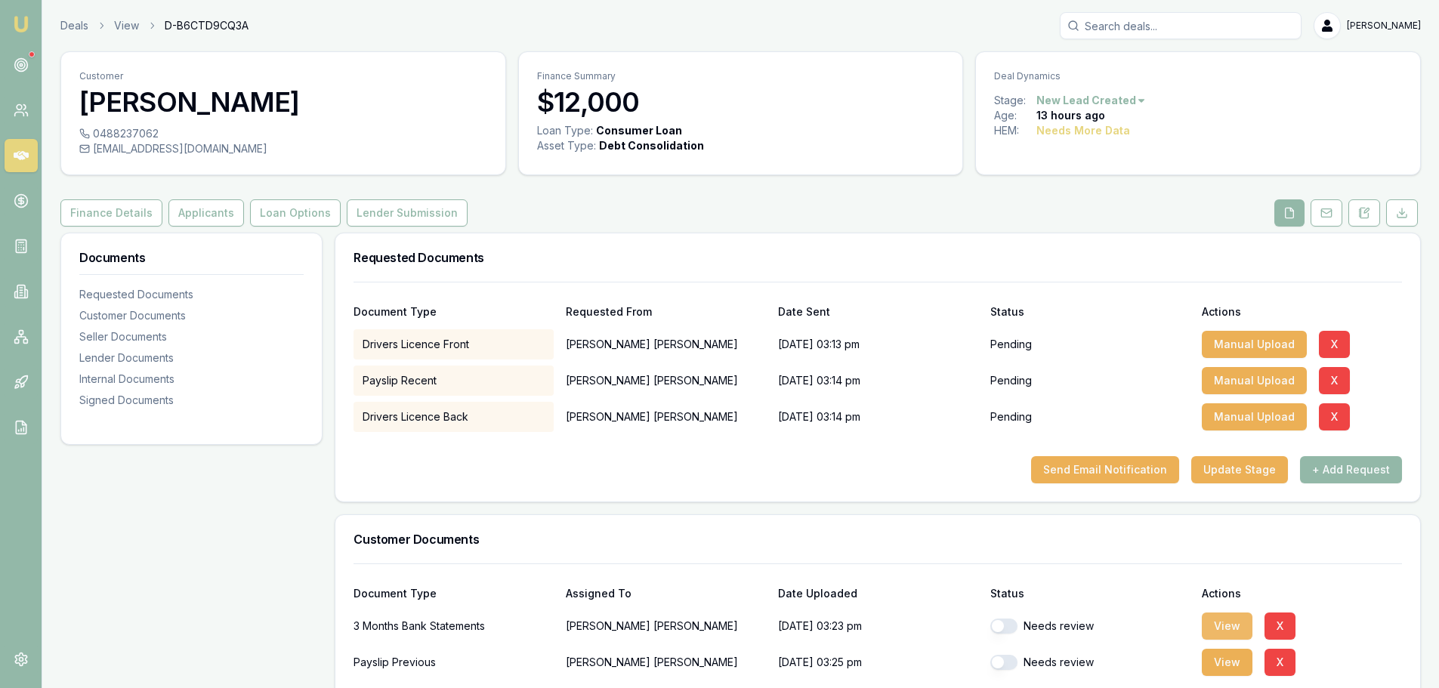
click at [1226, 627] on button "View" at bounding box center [1227, 625] width 51 height 27
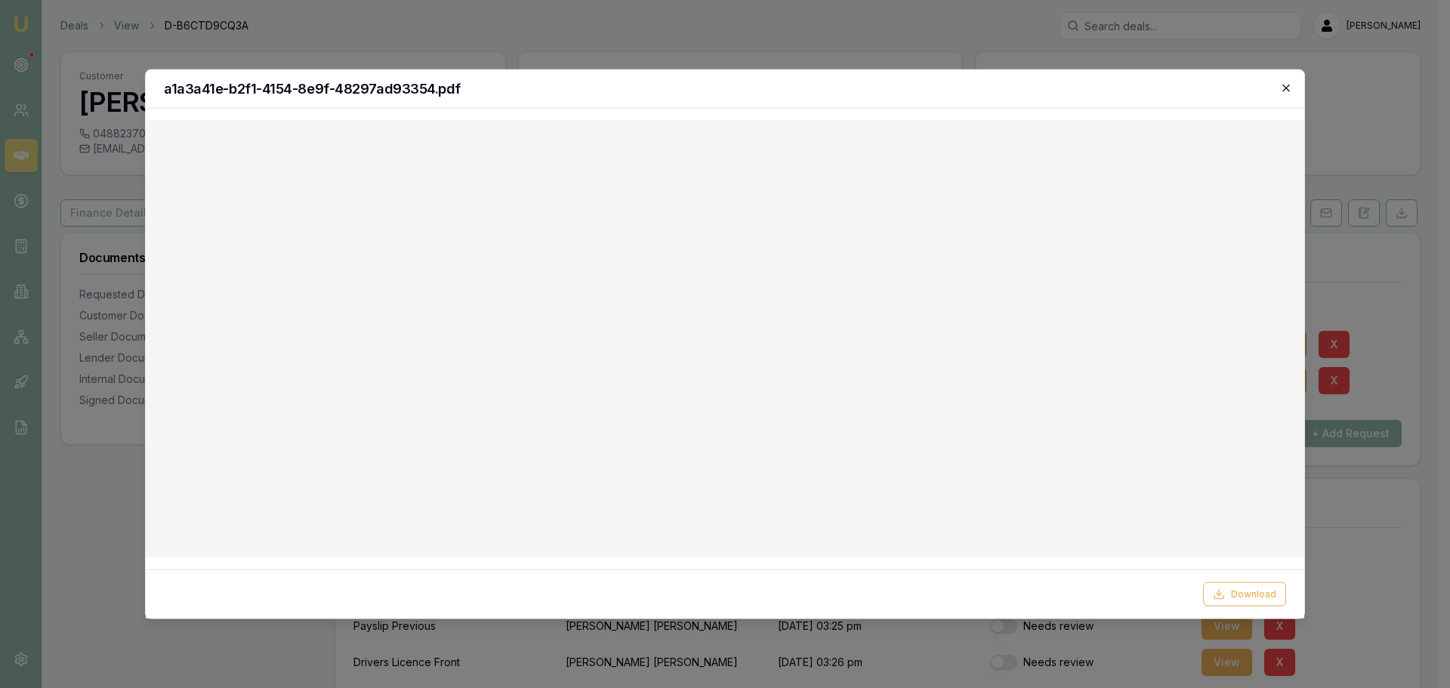
click at [1280, 90] on icon "button" at bounding box center [1286, 88] width 12 height 12
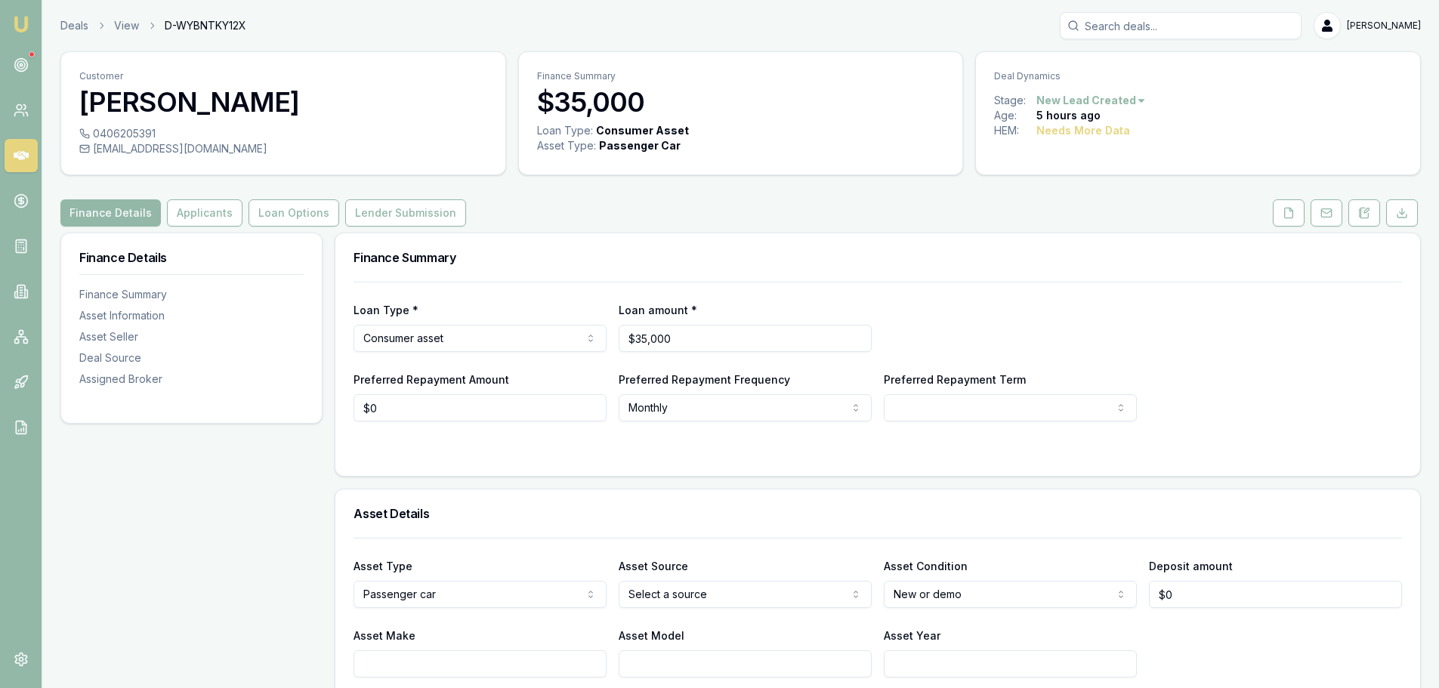
click at [18, 161] on icon at bounding box center [21, 155] width 15 height 15
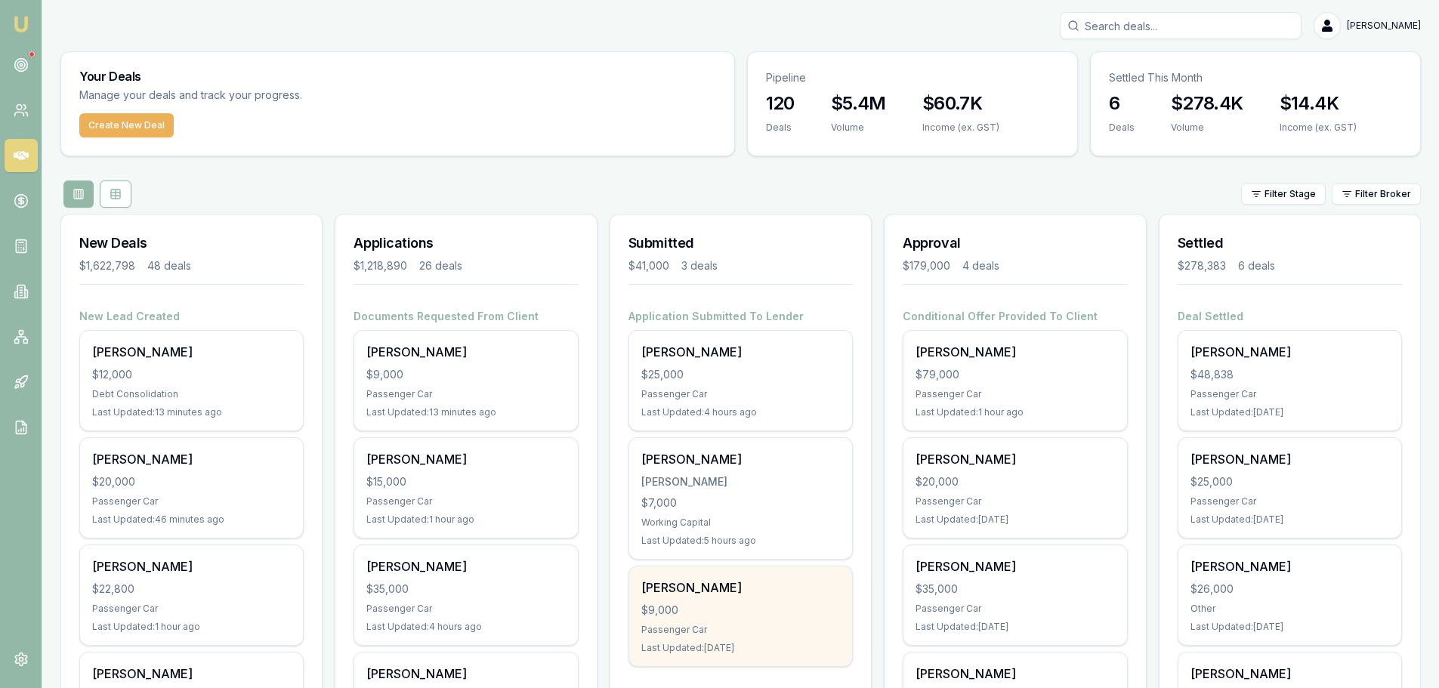
click at [739, 613] on div "$9,000" at bounding box center [740, 610] width 199 height 15
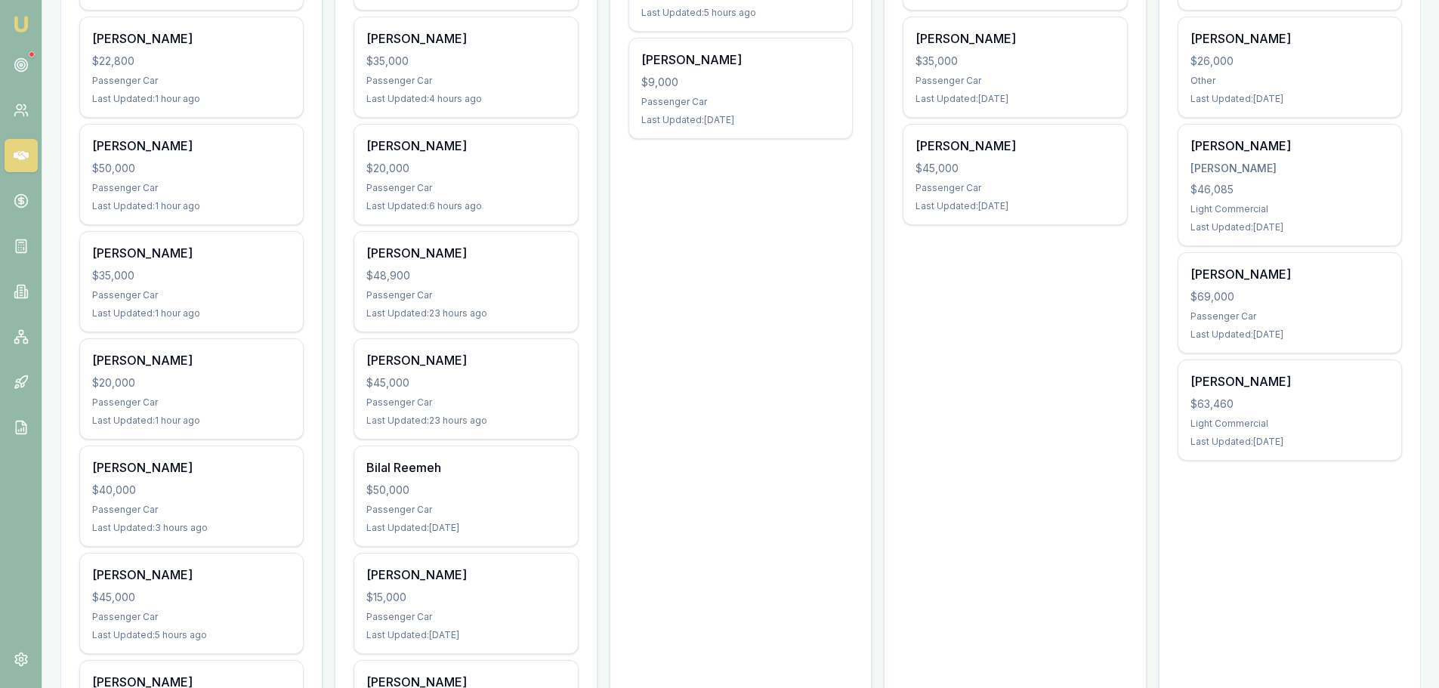
scroll to position [529, 0]
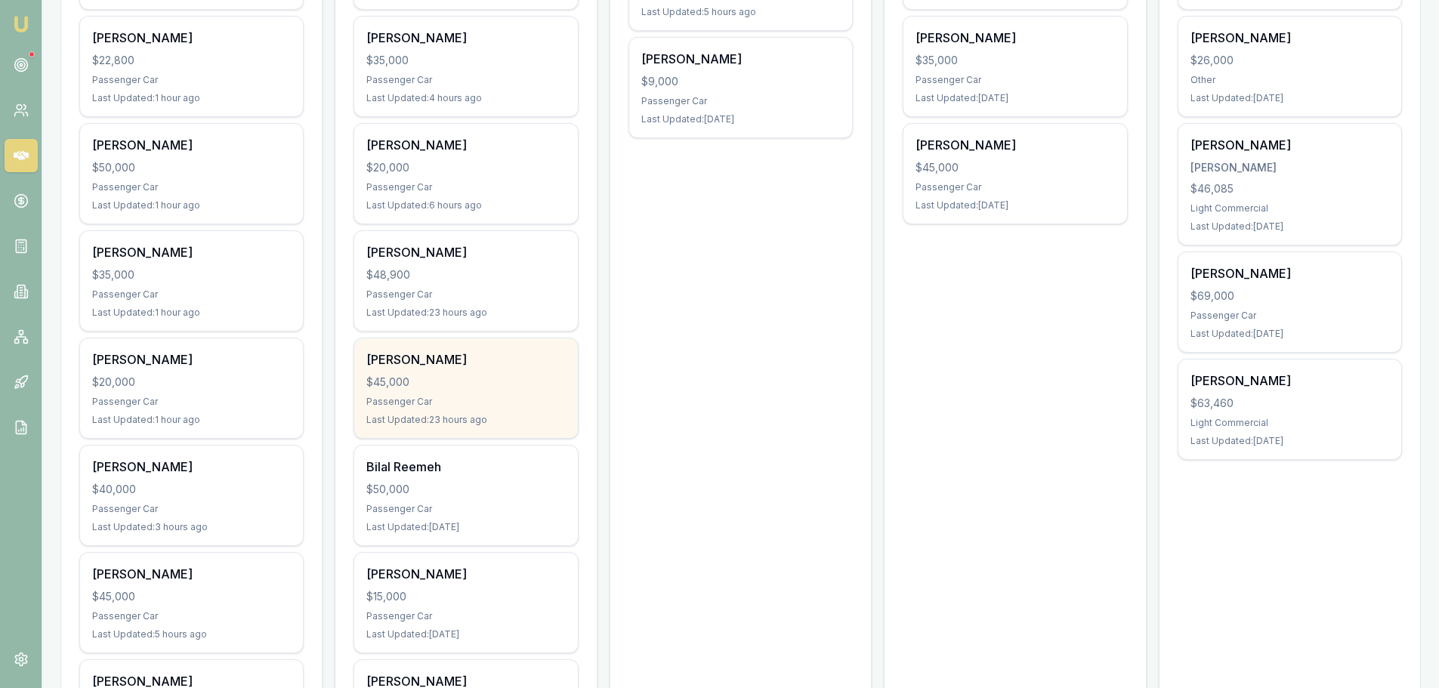
click at [501, 393] on div "[PERSON_NAME] $45,000 Passenger Car Last Updated: 23 hours ago" at bounding box center [465, 388] width 223 height 100
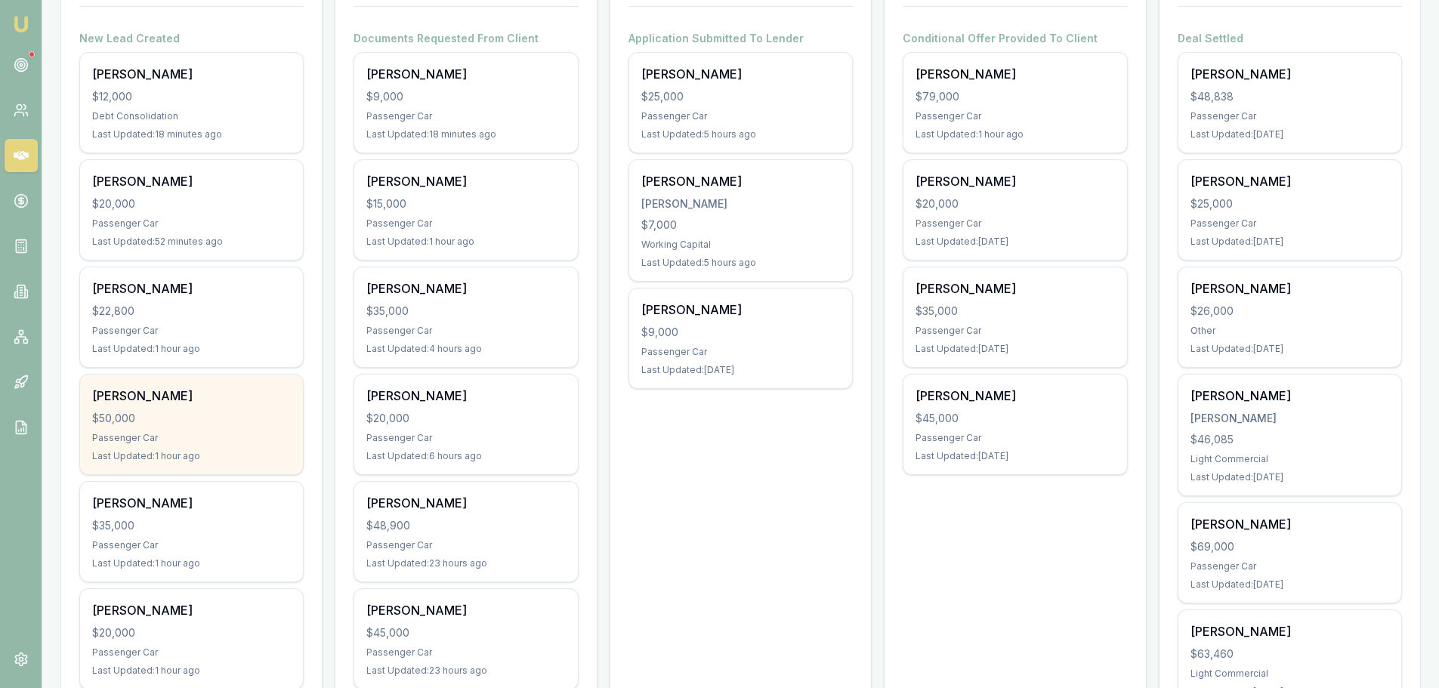
scroll to position [302, 0]
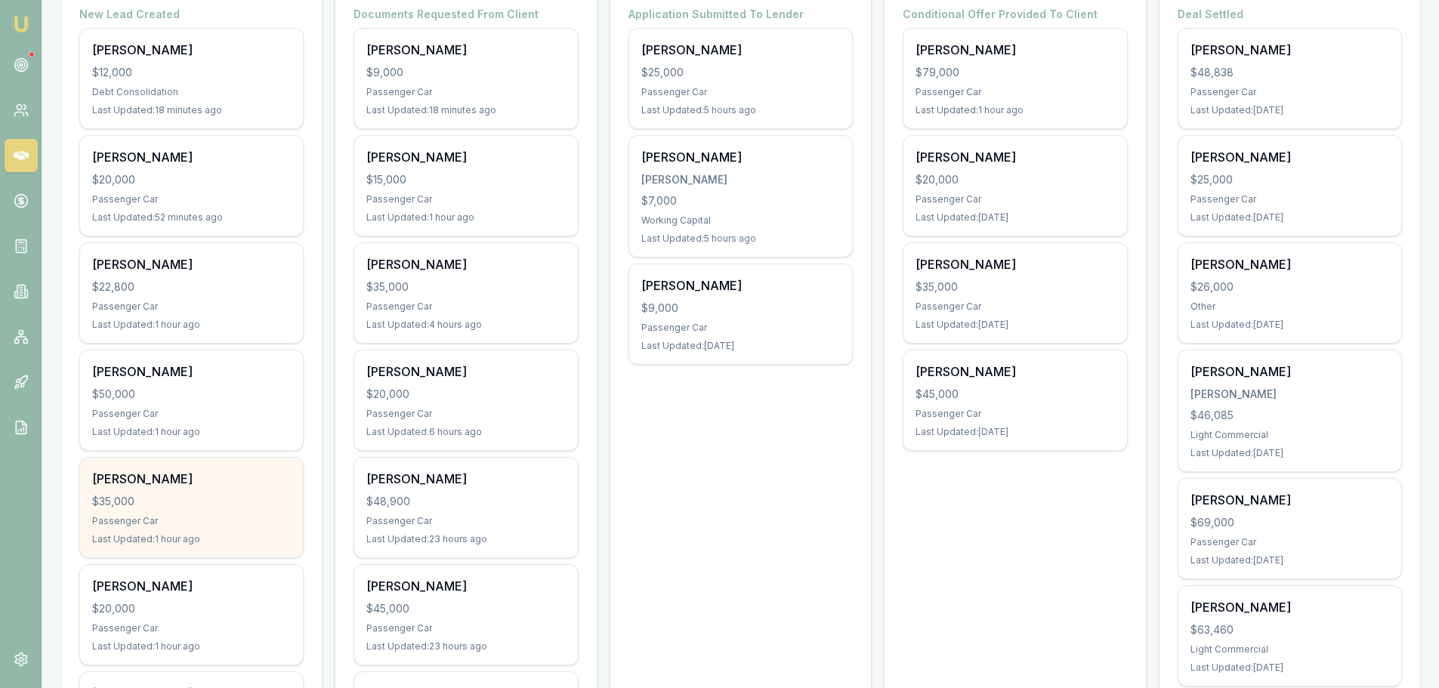
click at [224, 490] on div "[PERSON_NAME] $35,000 Passenger Car Last Updated: 1 hour ago" at bounding box center [191, 508] width 223 height 100
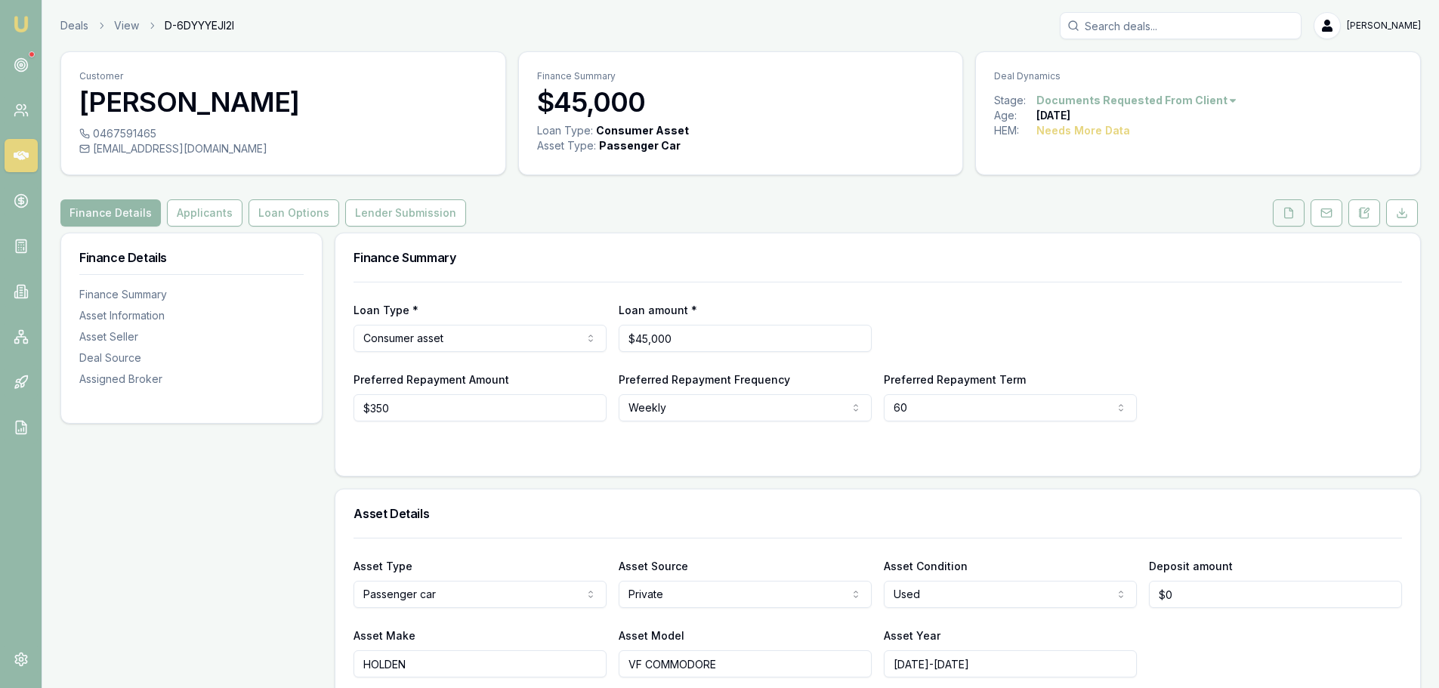
click at [1289, 218] on icon at bounding box center [1289, 213] width 8 height 10
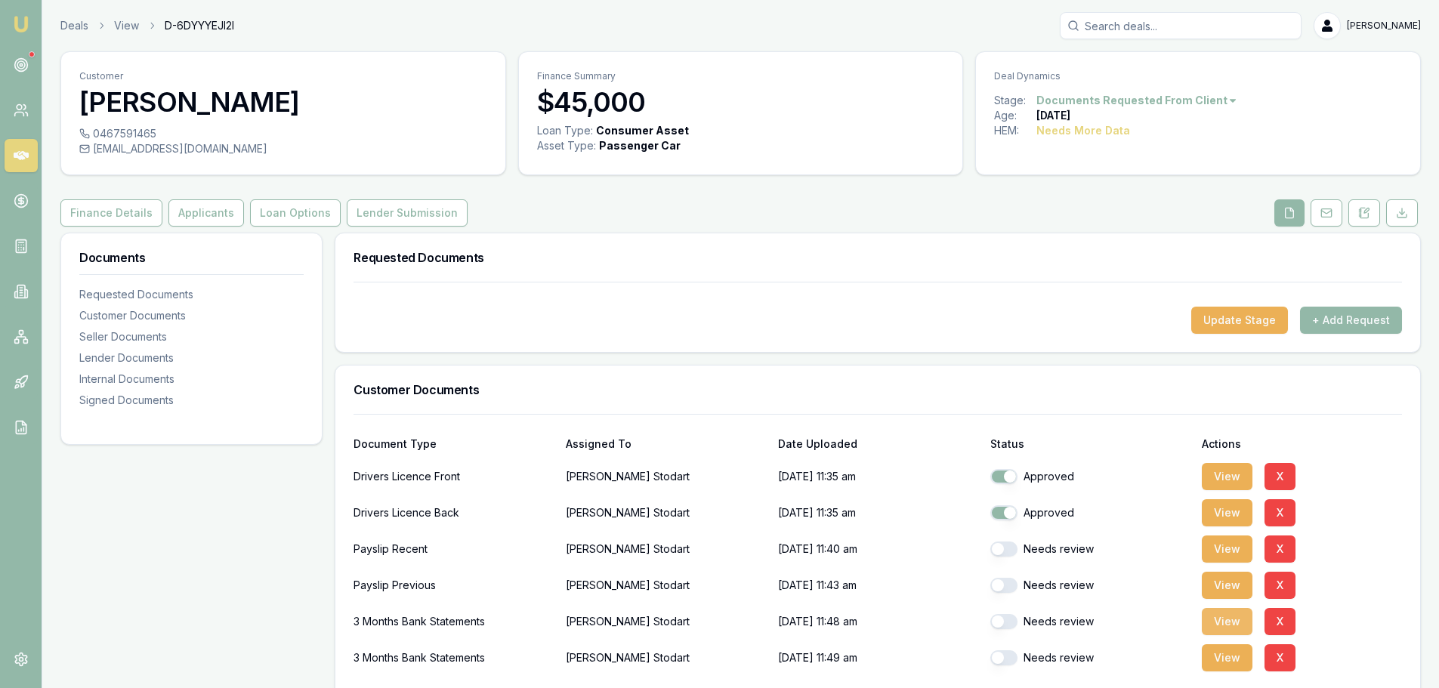
click at [1230, 616] on button "View" at bounding box center [1227, 621] width 51 height 27
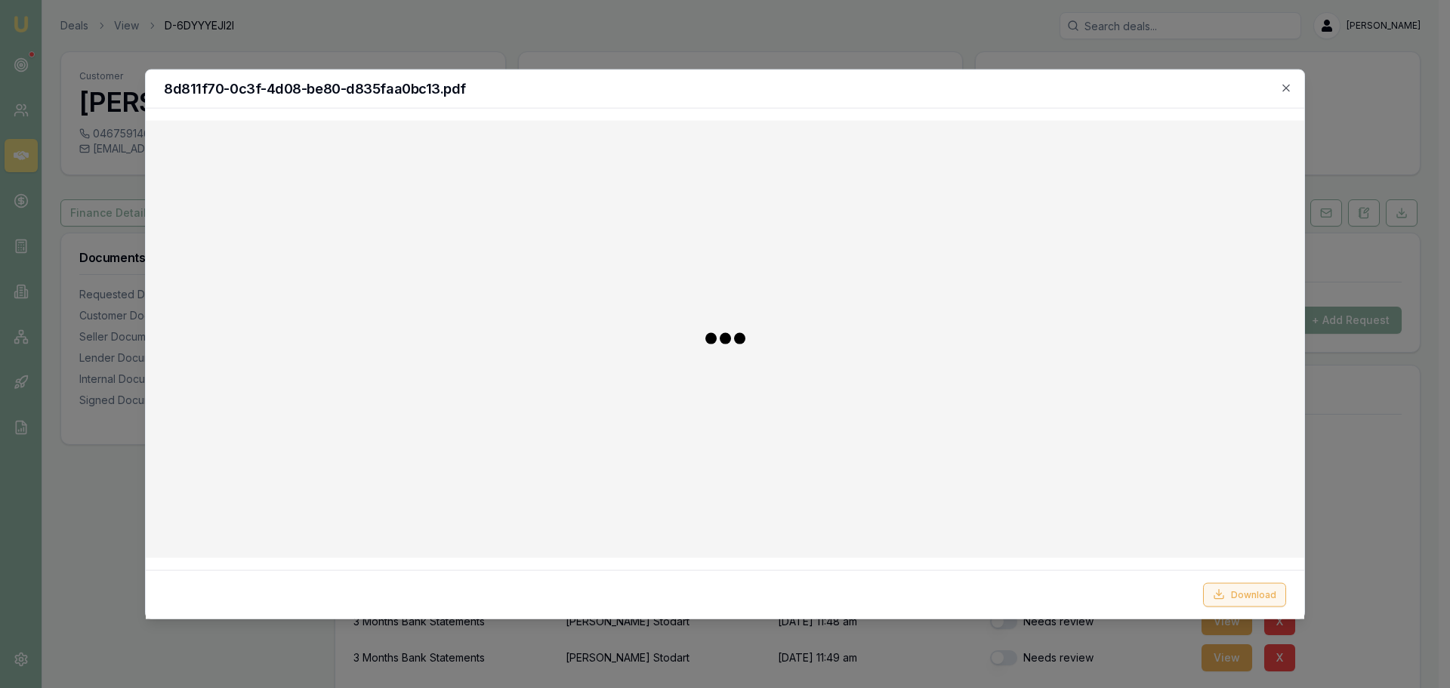
click at [1260, 597] on button "Download" at bounding box center [1244, 594] width 83 height 24
click at [1282, 82] on icon "button" at bounding box center [1286, 88] width 12 height 12
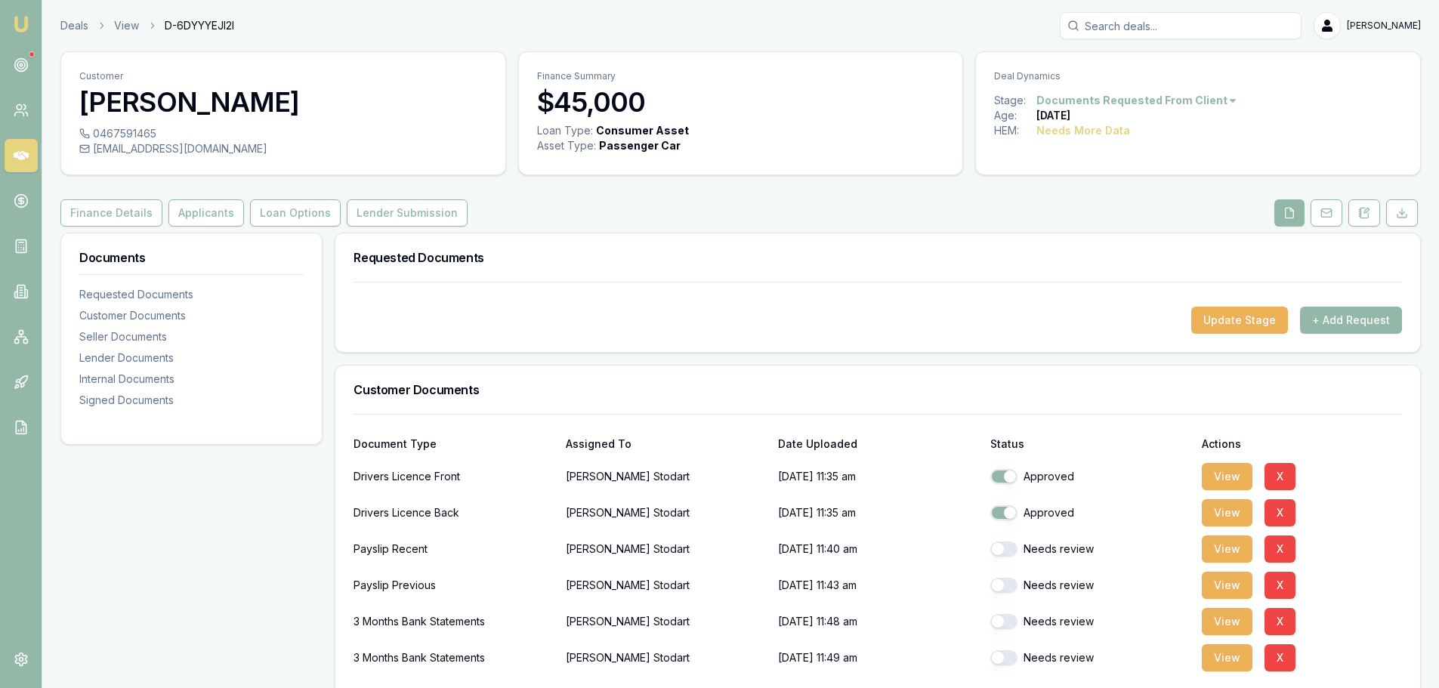
click at [703, 219] on div "Finance Details Applicants Loan Options Lender Submission" at bounding box center [740, 212] width 1360 height 27
click at [1368, 208] on icon at bounding box center [1366, 210] width 5 height 5
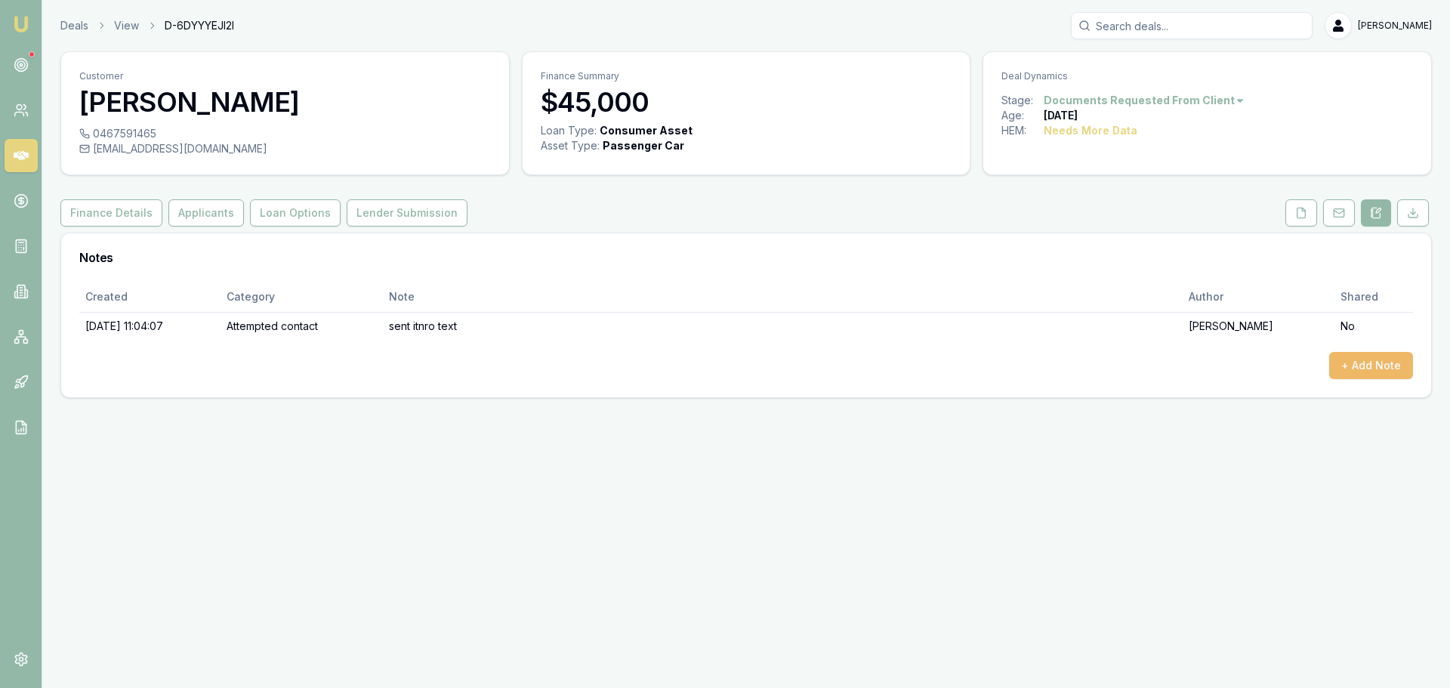
click at [1408, 374] on button "+ Add Note" at bounding box center [1371, 365] width 84 height 27
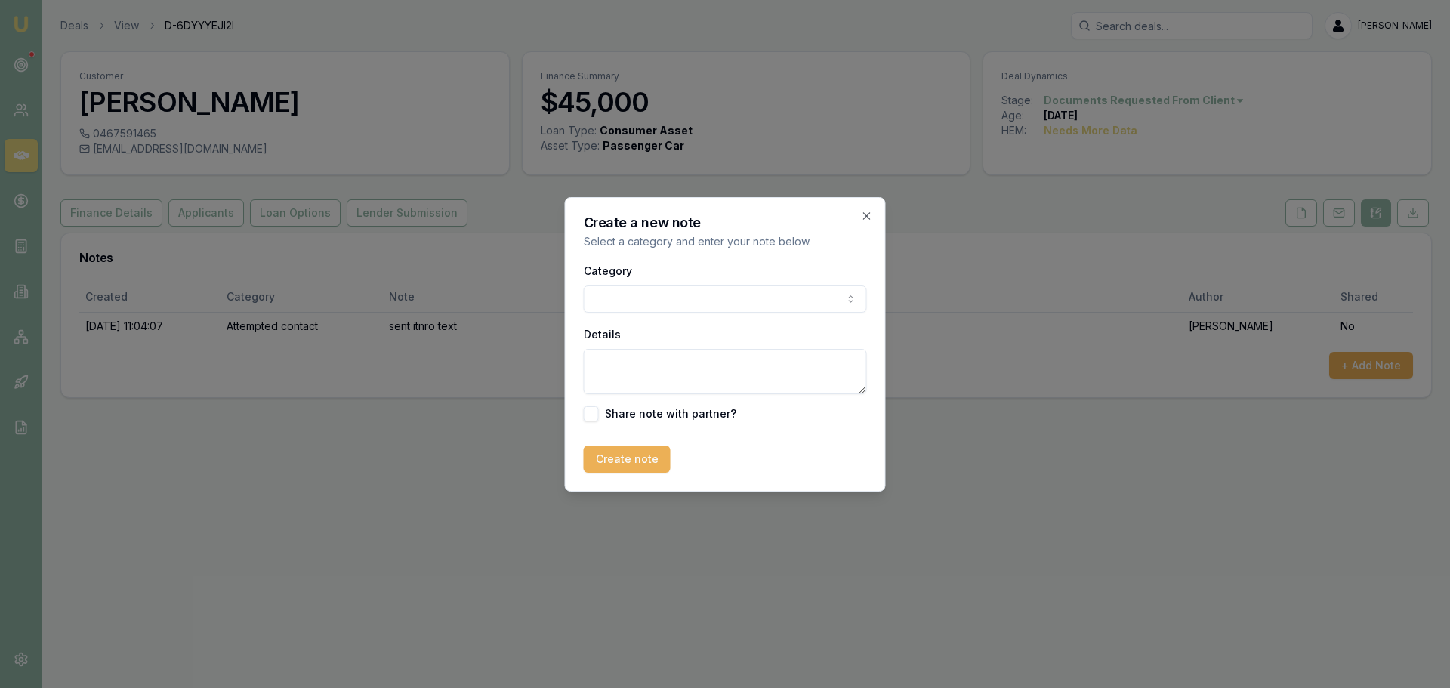
click at [734, 302] on body "Emu Broker Deals View D-6DYYYEJI2I [PERSON_NAME] Toggle Menu Customer [PERSON_N…" at bounding box center [725, 344] width 1450 height 688
click at [723, 370] on textarea "Details" at bounding box center [725, 371] width 283 height 45
type textarea "undeclared payday loans, outside of policy."
click at [615, 458] on button "Create note" at bounding box center [627, 459] width 87 height 27
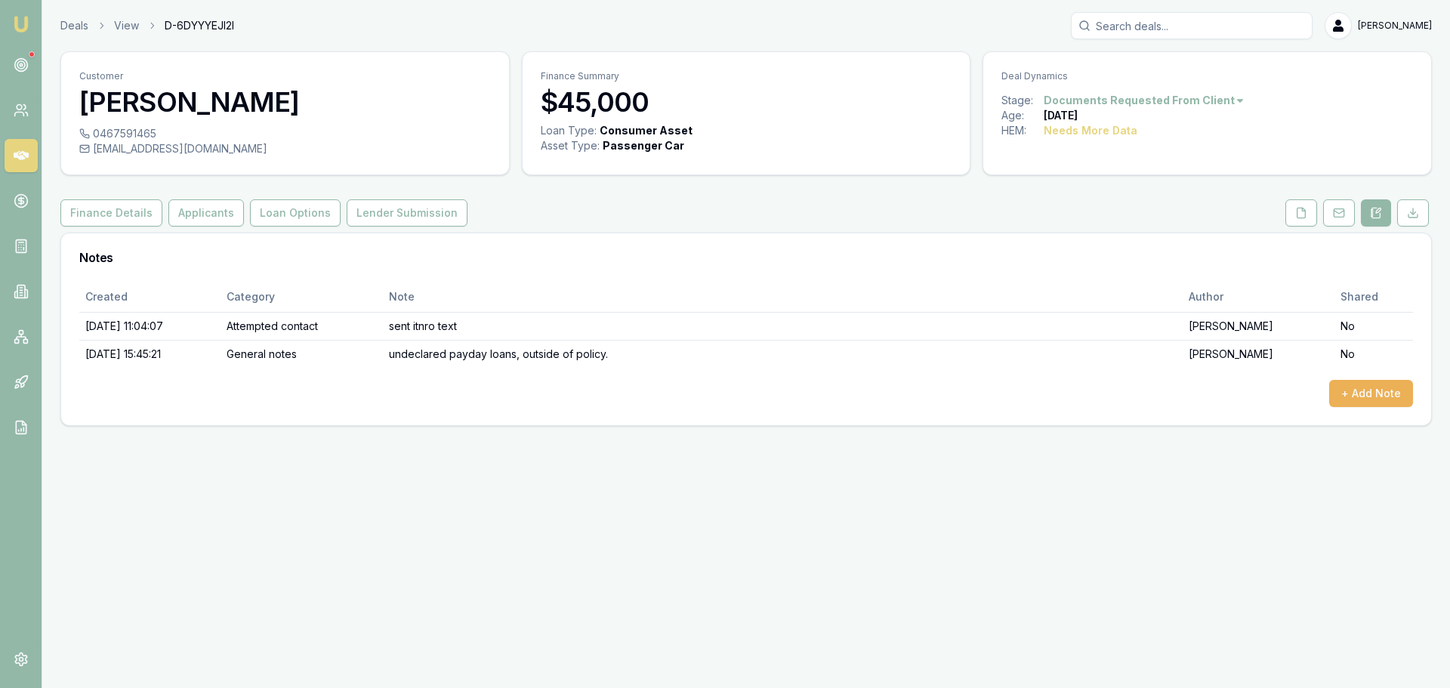
click at [1171, 102] on html "Emu Broker Deals View D-6DYYYEJI2I Erin Shield Toggle Menu Customer Peter Stoda…" at bounding box center [725, 344] width 1450 height 688
click at [1145, 173] on div "- Lost" at bounding box center [1137, 176] width 89 height 24
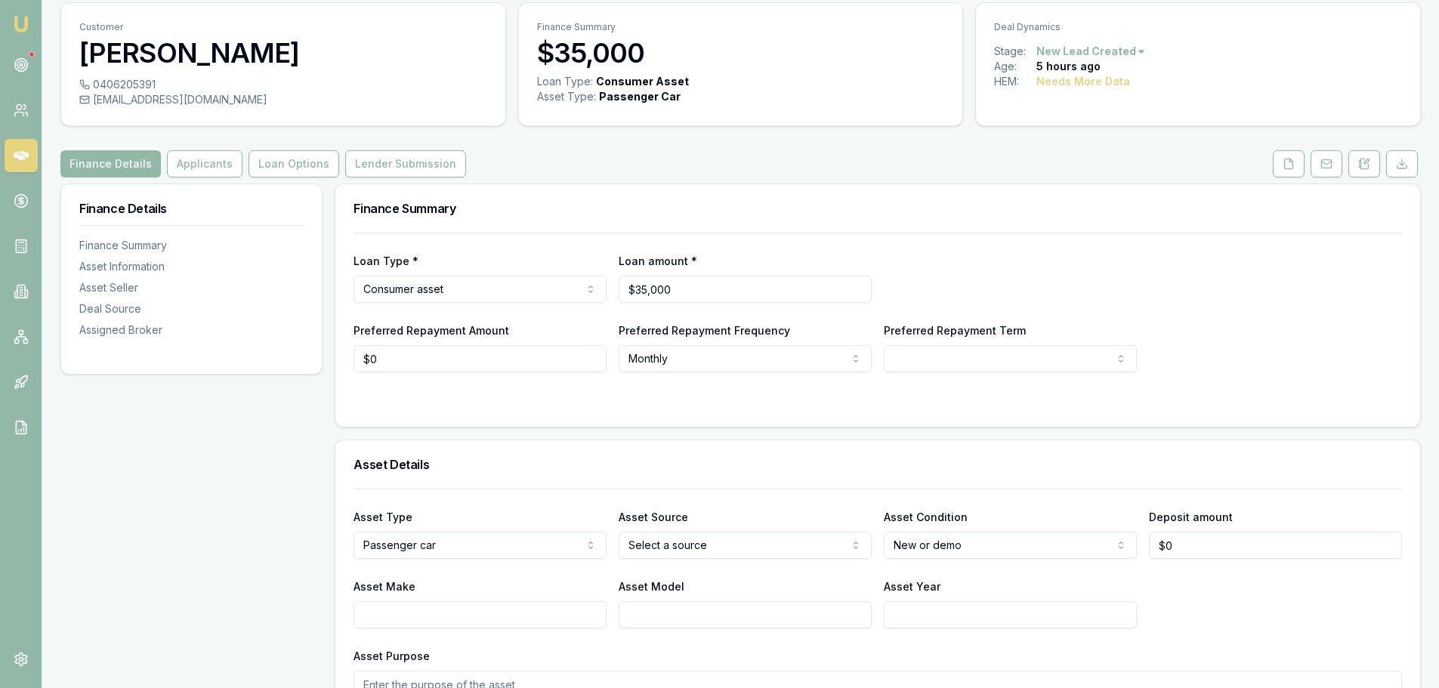
scroll to position [151, 0]
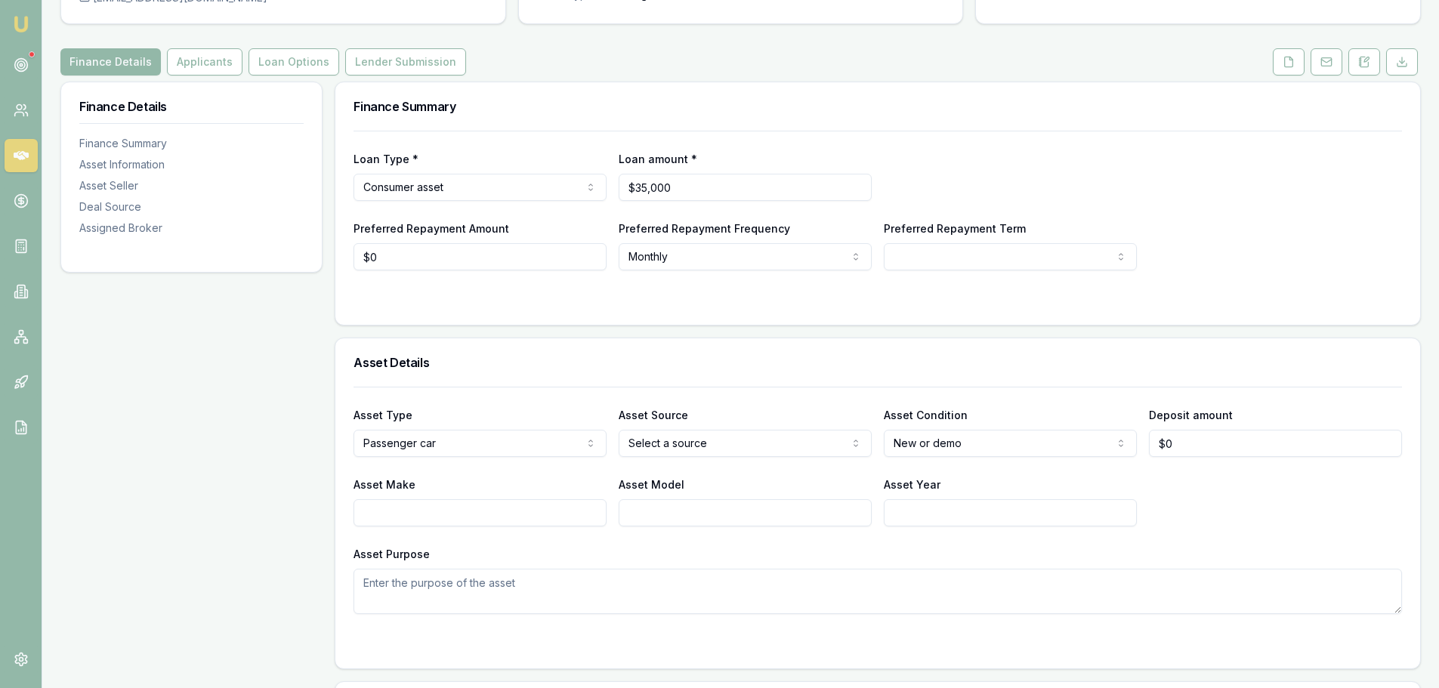
click at [538, 511] on input "Asset Make" at bounding box center [479, 512] width 253 height 27
type input "t"
click at [562, 510] on input "TYOTA" at bounding box center [479, 512] width 253 height 27
type input "T"
type input "TOYOTA"
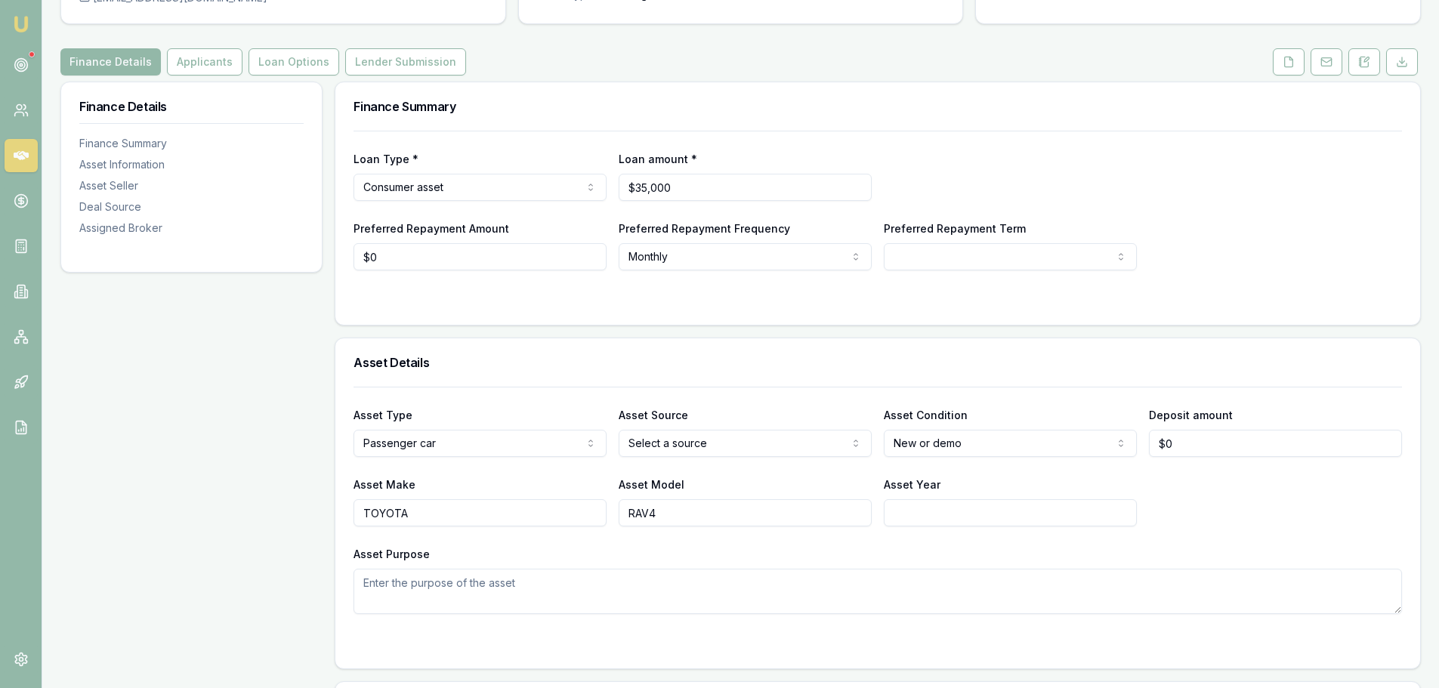
type input "RAV4"
click at [1114, 499] on input "Asset Year" at bounding box center [1010, 512] width 253 height 27
click at [1299, 508] on div "Asset Make TOYOTA Asset Model RAV4 Asset Year" at bounding box center [877, 500] width 1048 height 51
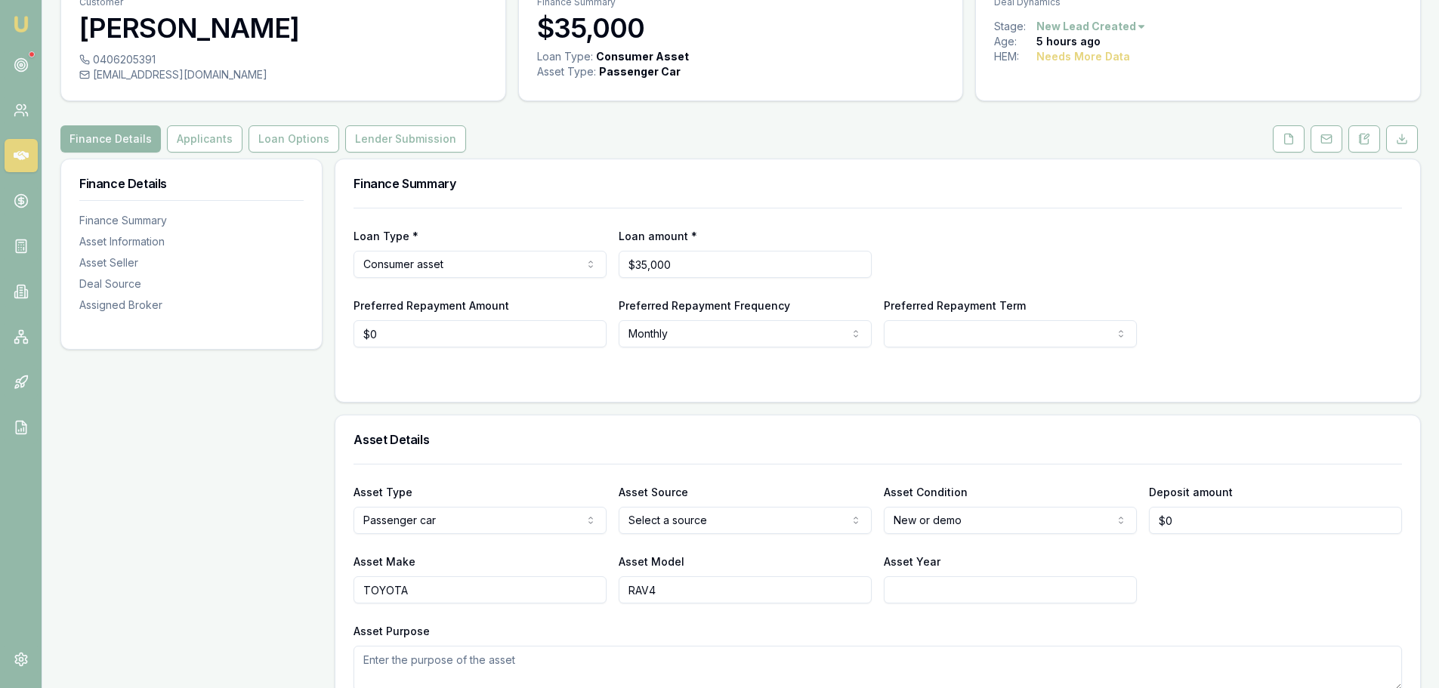
scroll to position [0, 0]
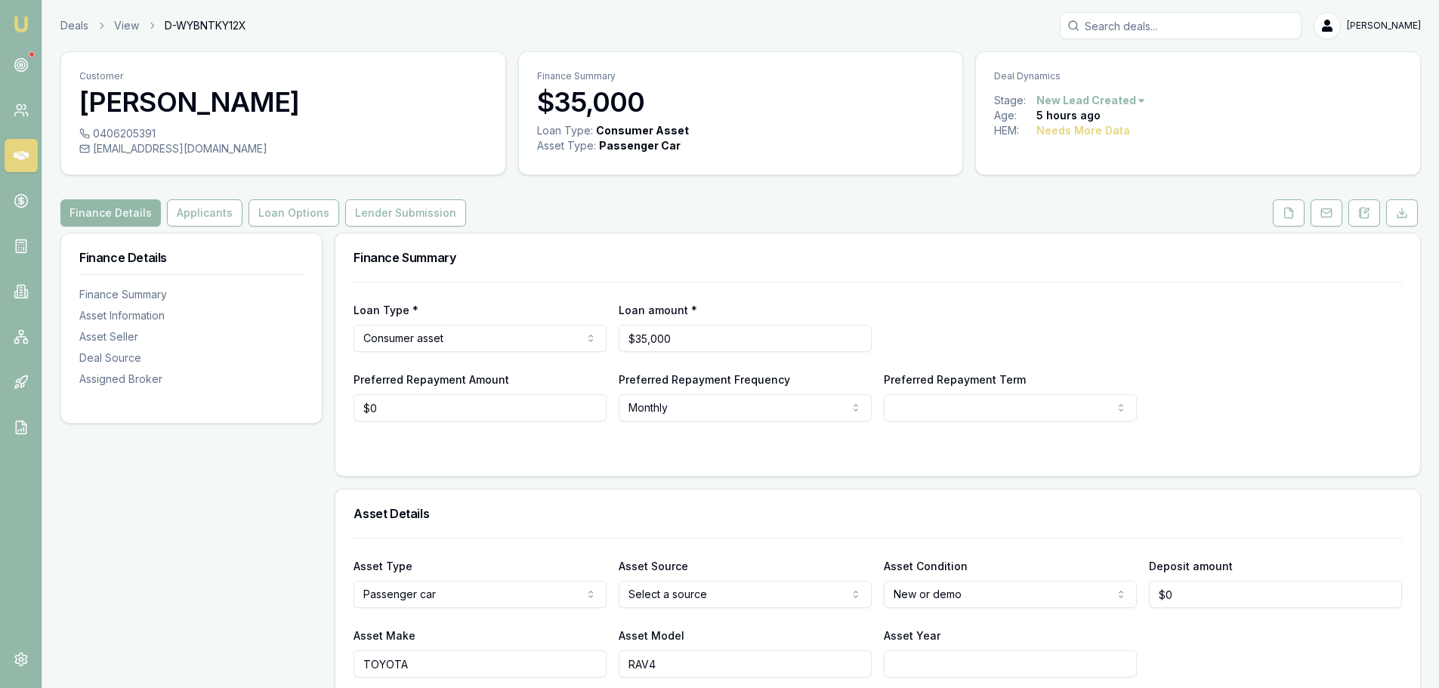
click at [558, 202] on div "Finance Details Applicants Loan Options Lender Submission" at bounding box center [740, 212] width 1360 height 27
click at [215, 211] on button "Applicants" at bounding box center [205, 212] width 76 height 27
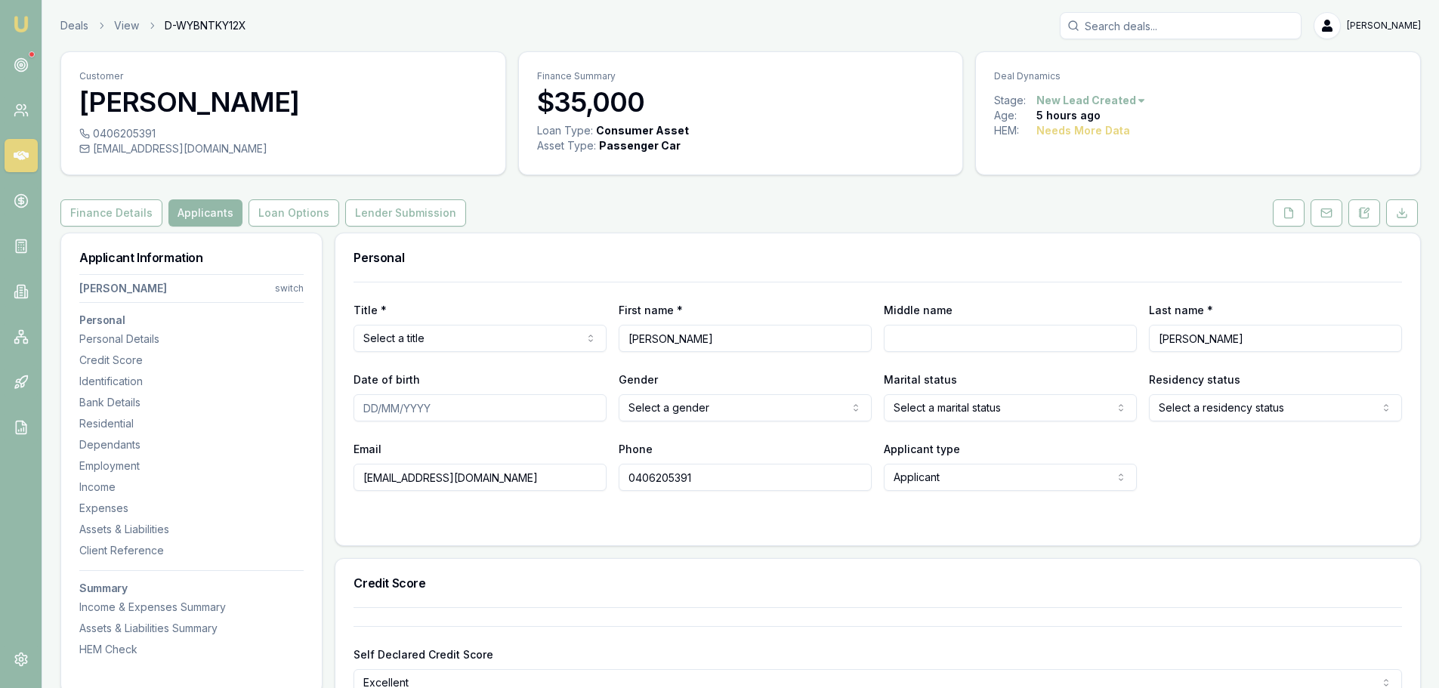
click at [473, 345] on html "Emu Broker Deals View D-WYBNTKY12X [PERSON_NAME] Shield Toggle Menu Customer [P…" at bounding box center [719, 344] width 1439 height 688
click at [523, 274] on div "Personal" at bounding box center [877, 257] width 1084 height 48
click at [516, 406] on input "Date of birth" at bounding box center [479, 407] width 253 height 27
click at [809, 412] on html "Emu Broker Deals View D-WYBNTKY12X [PERSON_NAME] Shield Toggle Menu Customer [P…" at bounding box center [719, 344] width 1439 height 688
click at [483, 407] on input "Date of birth" at bounding box center [479, 407] width 253 height 27
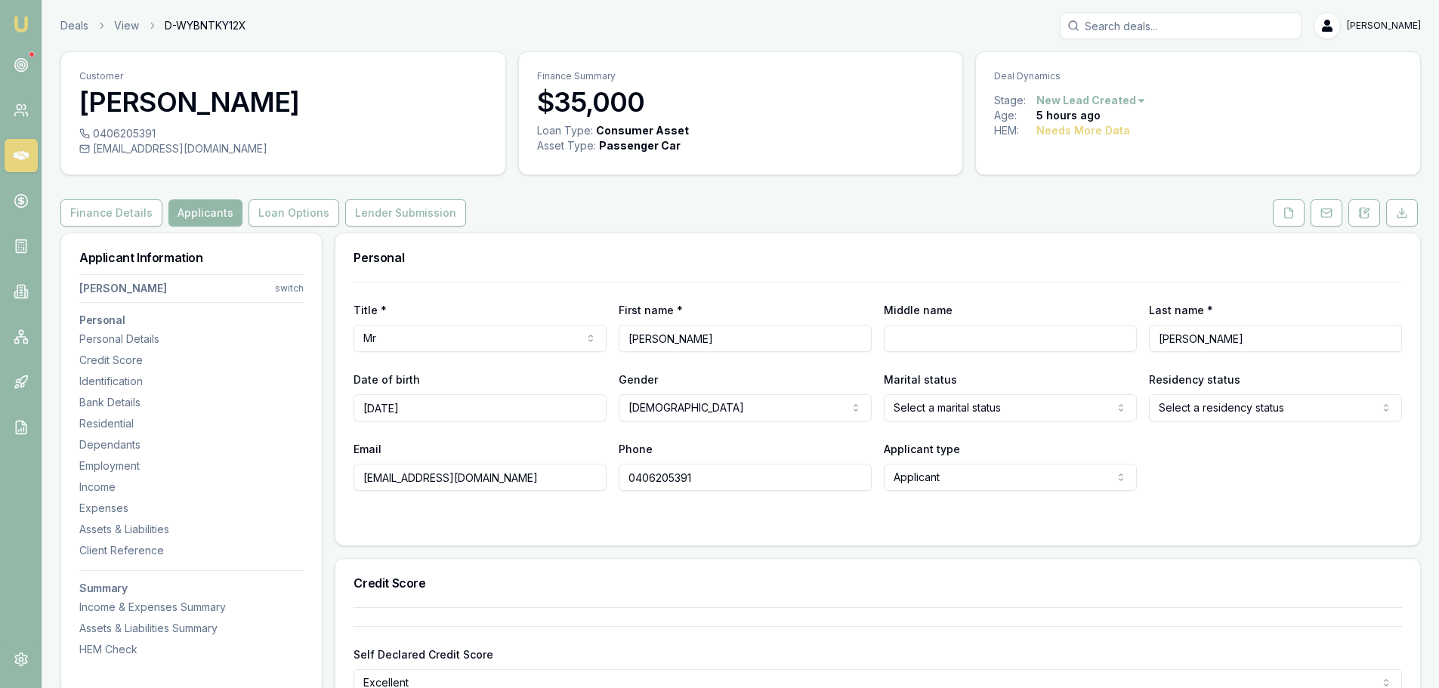
type input "[DATE]"
click at [973, 396] on html "Emu Broker Deals View D-WYBNTKY12X [PERSON_NAME] Shield Toggle Menu Customer [P…" at bounding box center [719, 344] width 1439 height 688
click at [970, 279] on html "Emu Broker Deals View D-WYBNTKY12X [PERSON_NAME] Shield Toggle Menu Customer [P…" at bounding box center [719, 344] width 1439 height 688
click at [970, 403] on html "Emu Broker Deals View D-WYBNTKY12X [PERSON_NAME] Shield Toggle Menu Customer [P…" at bounding box center [719, 344] width 1439 height 688
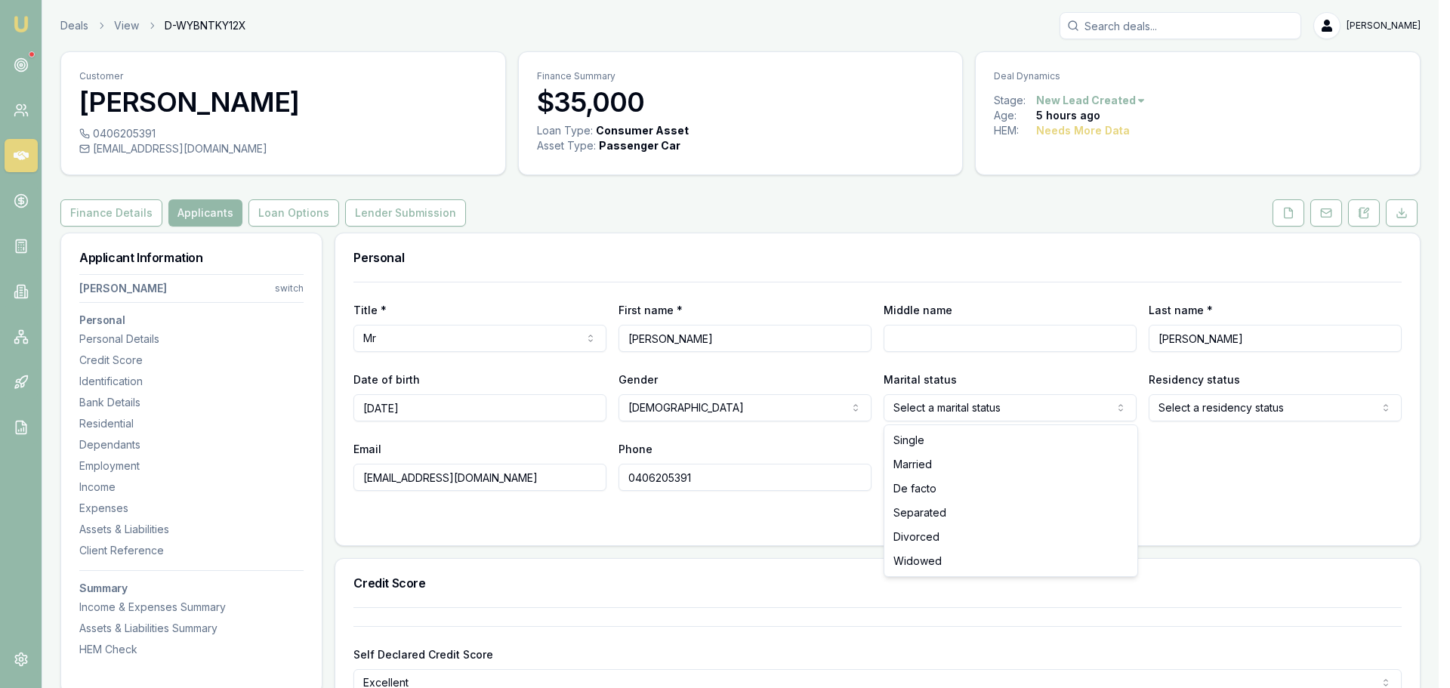
select select "MARRIED"
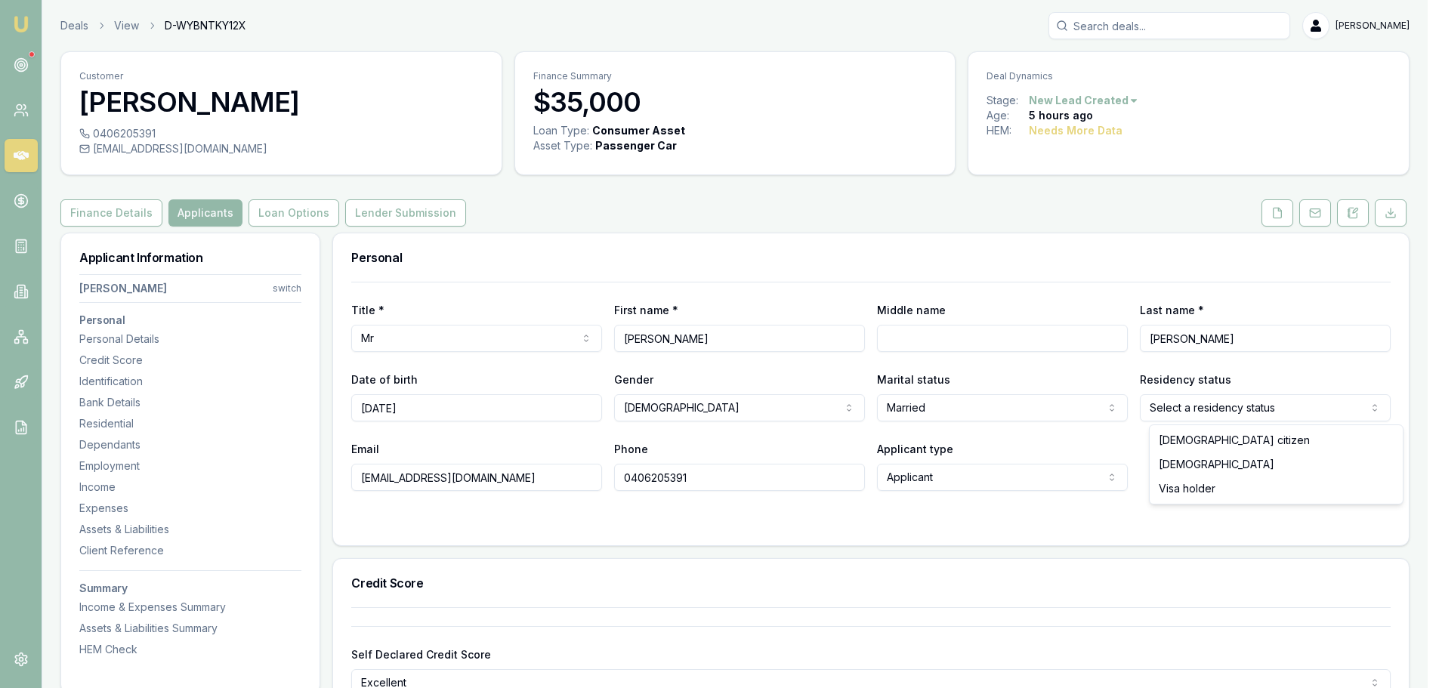
click at [1310, 409] on html "Emu Broker Deals View D-WYBNTKY12X [PERSON_NAME] Shield Toggle Menu Customer [P…" at bounding box center [719, 344] width 1439 height 688
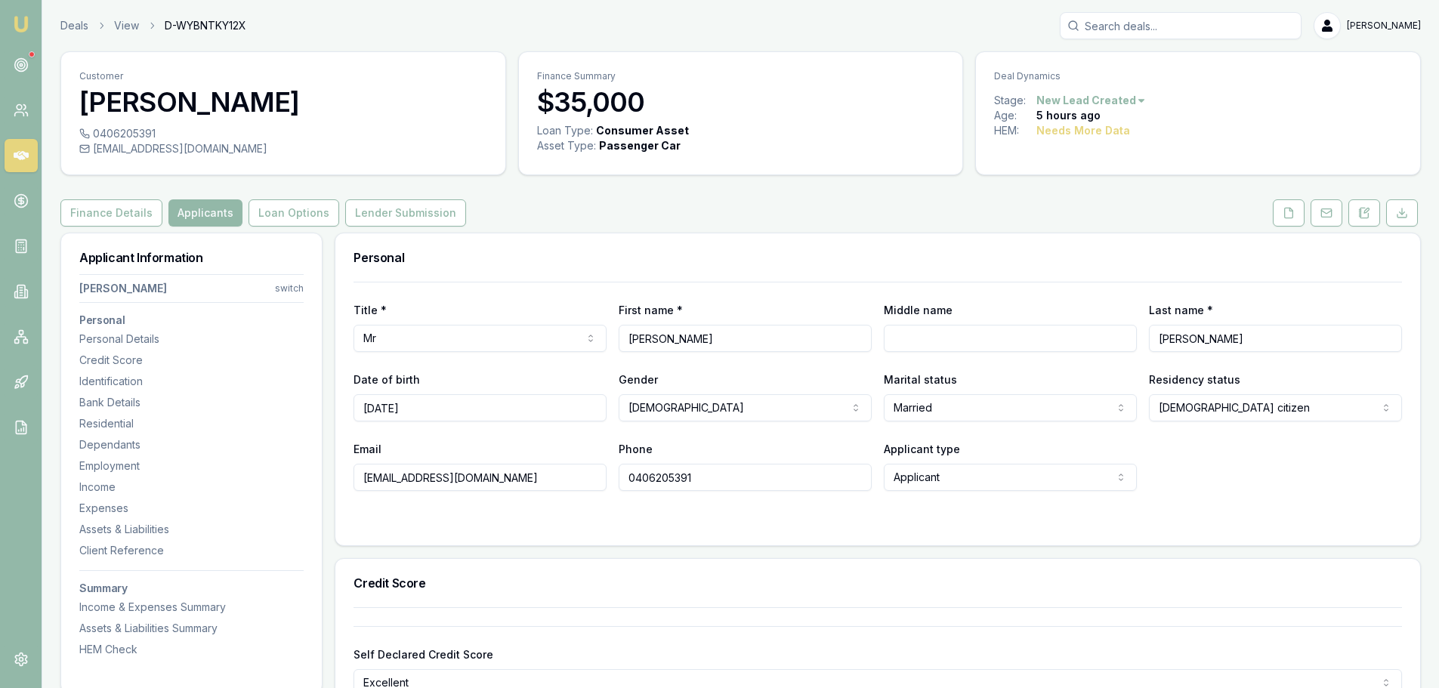
click at [1235, 458] on div "Email [EMAIL_ADDRESS][DOMAIN_NAME] Phone [PHONE_NUMBER] Applicant type Applican…" at bounding box center [877, 465] width 1048 height 51
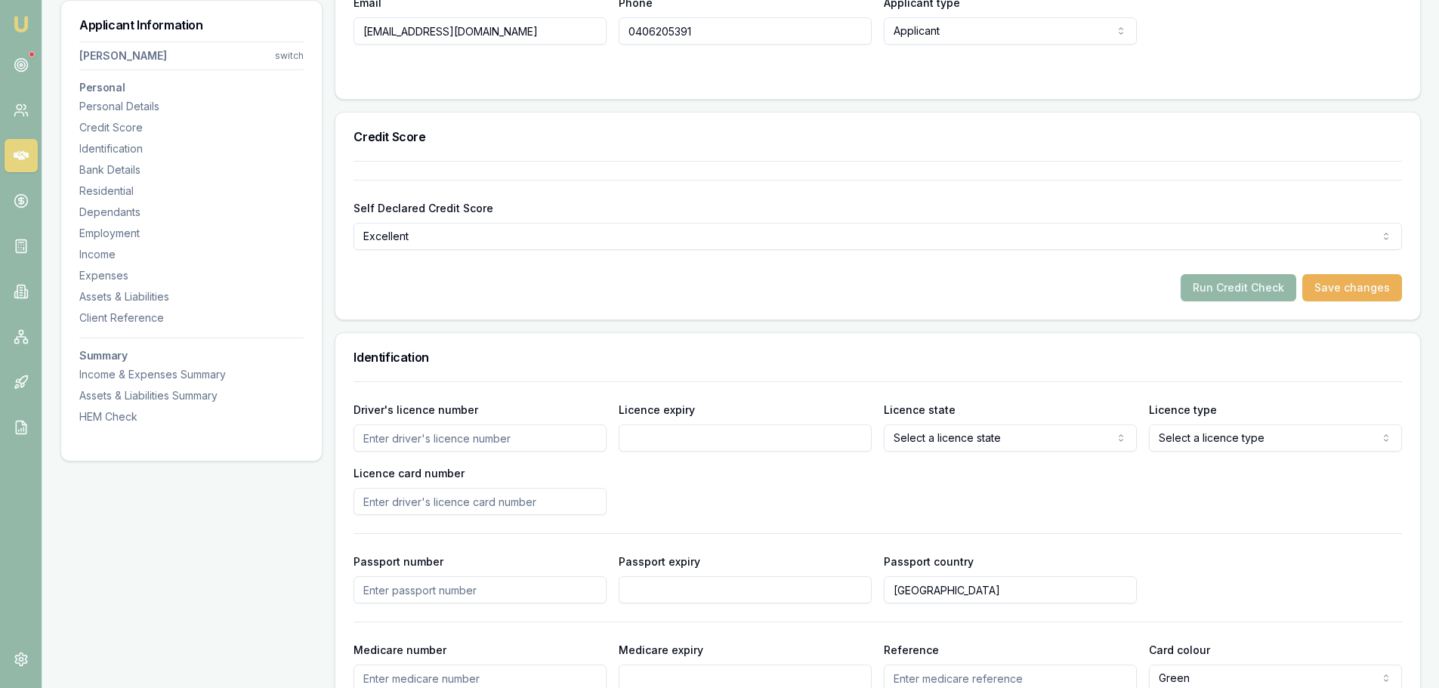
scroll to position [453, 0]
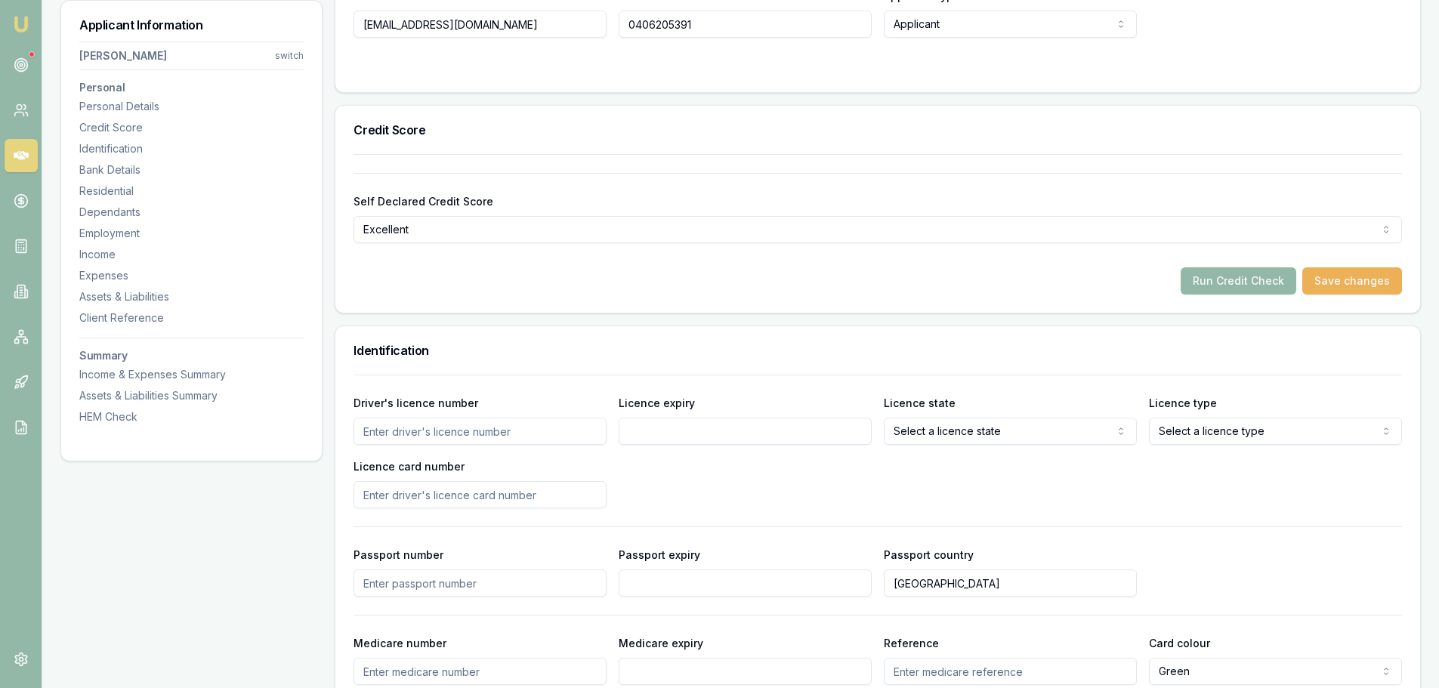
click at [1130, 495] on div "Driver's licence number Licence expiry Licence state Select a licence state [GE…" at bounding box center [877, 450] width 1048 height 115
click at [479, 427] on input "Driver's licence number" at bounding box center [479, 431] width 253 height 27
type input "617071"
click at [657, 427] on input "Licence expiry" at bounding box center [745, 431] width 253 height 27
click at [656, 428] on input "Licence expiry" at bounding box center [745, 431] width 253 height 27
